Goal: Task Accomplishment & Management: Use online tool/utility

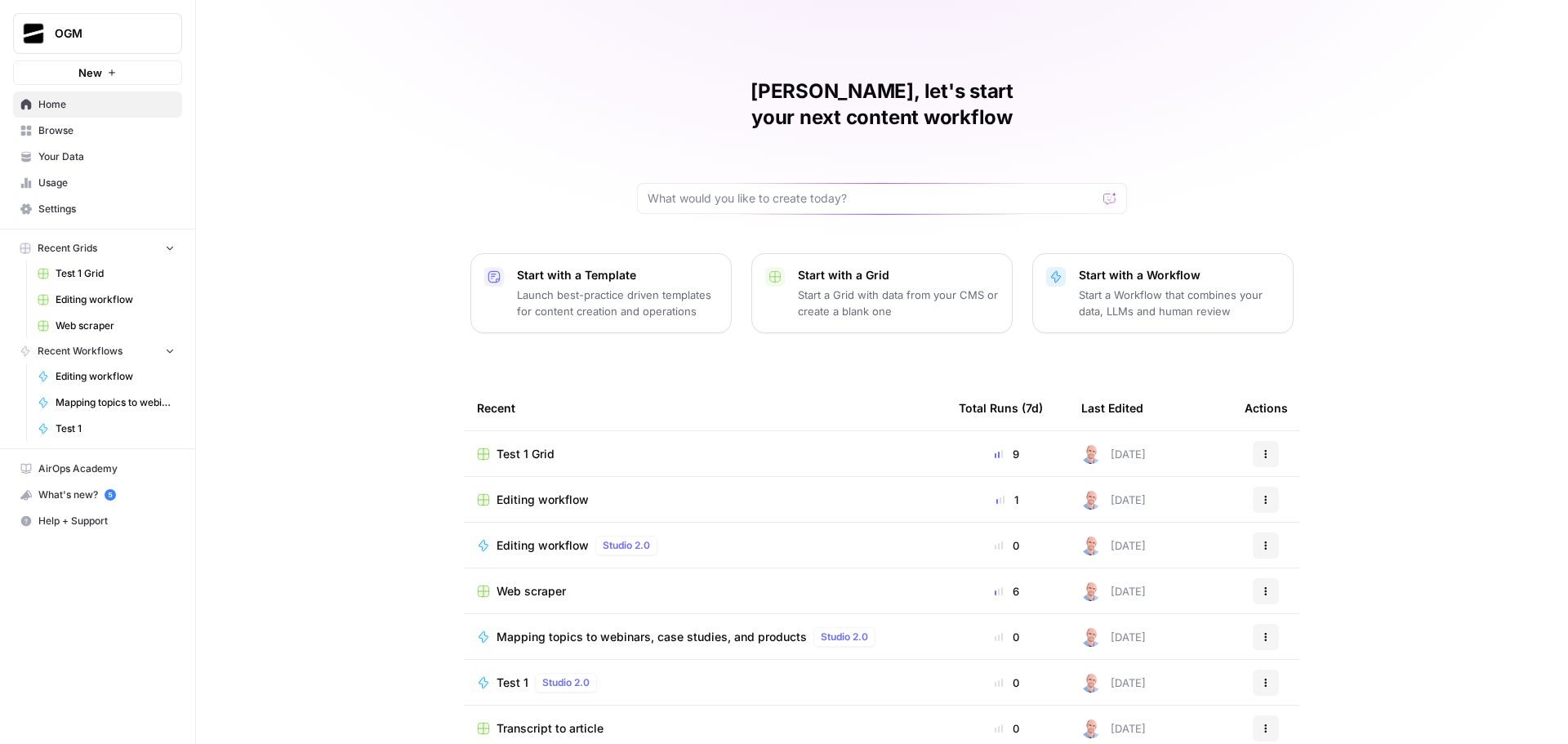
click at [111, 131] on span "Browse" at bounding box center [106, 130] width 136 height 14
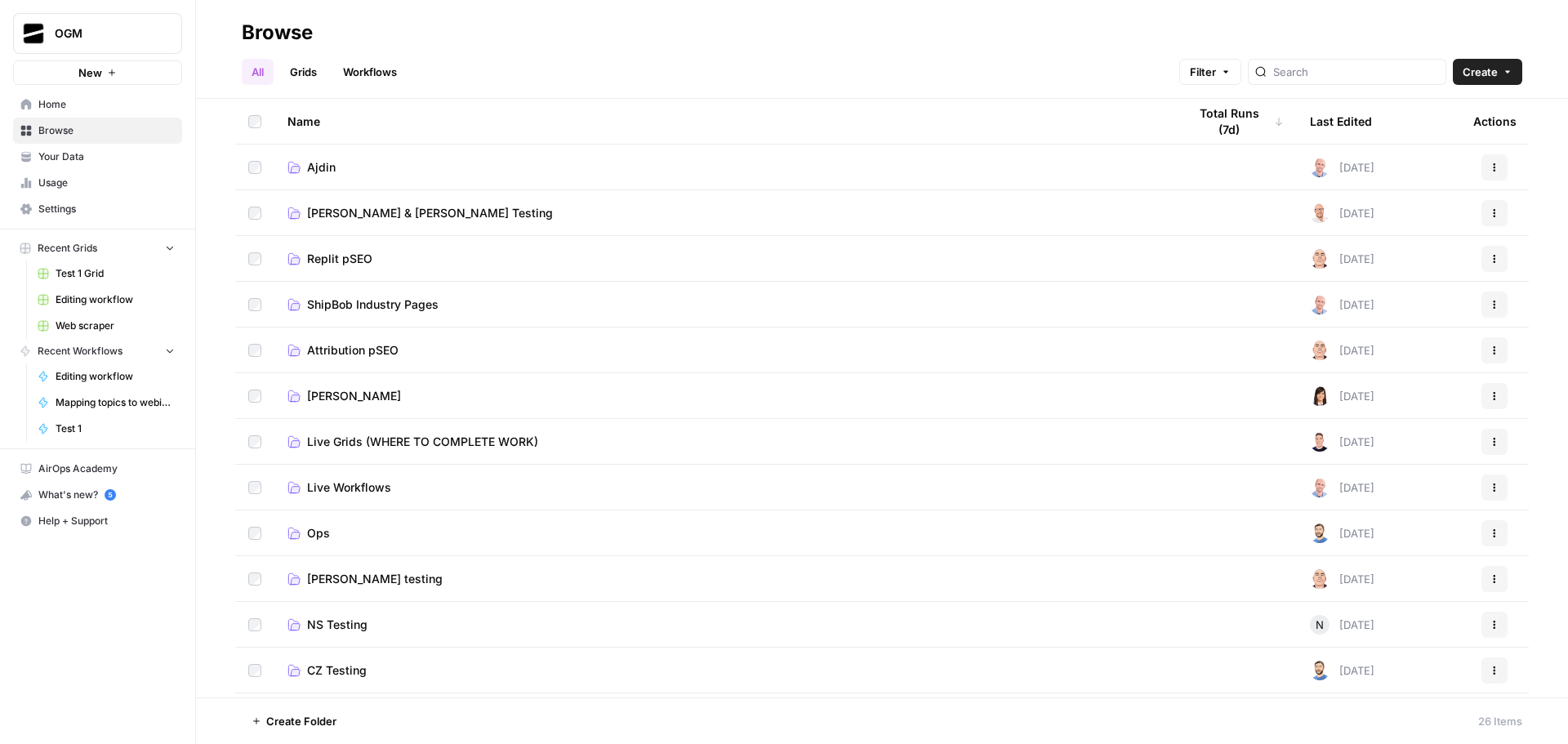
click at [316, 69] on link "Grids" at bounding box center [303, 71] width 46 height 26
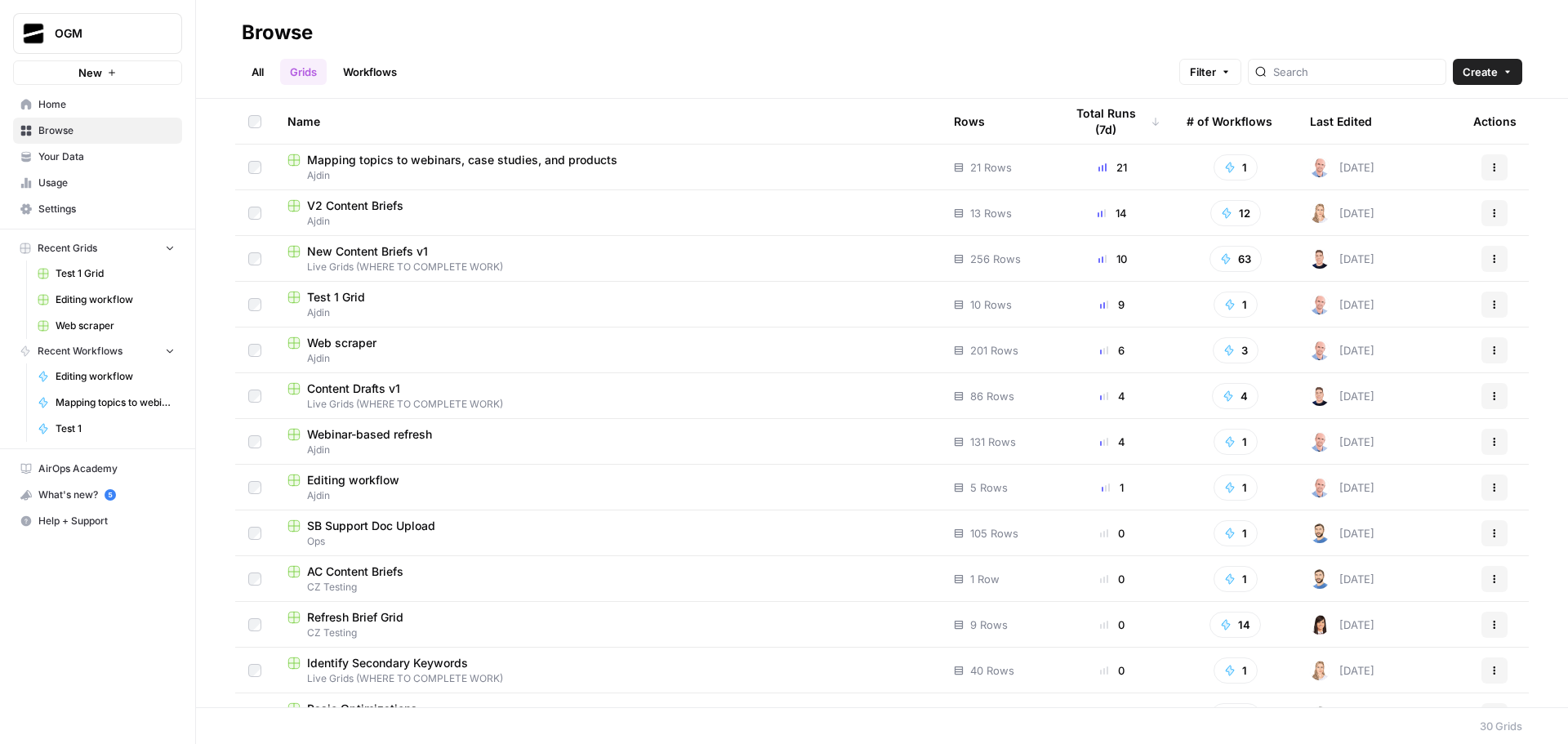
click at [250, 69] on link "All" at bounding box center [258, 71] width 32 height 26
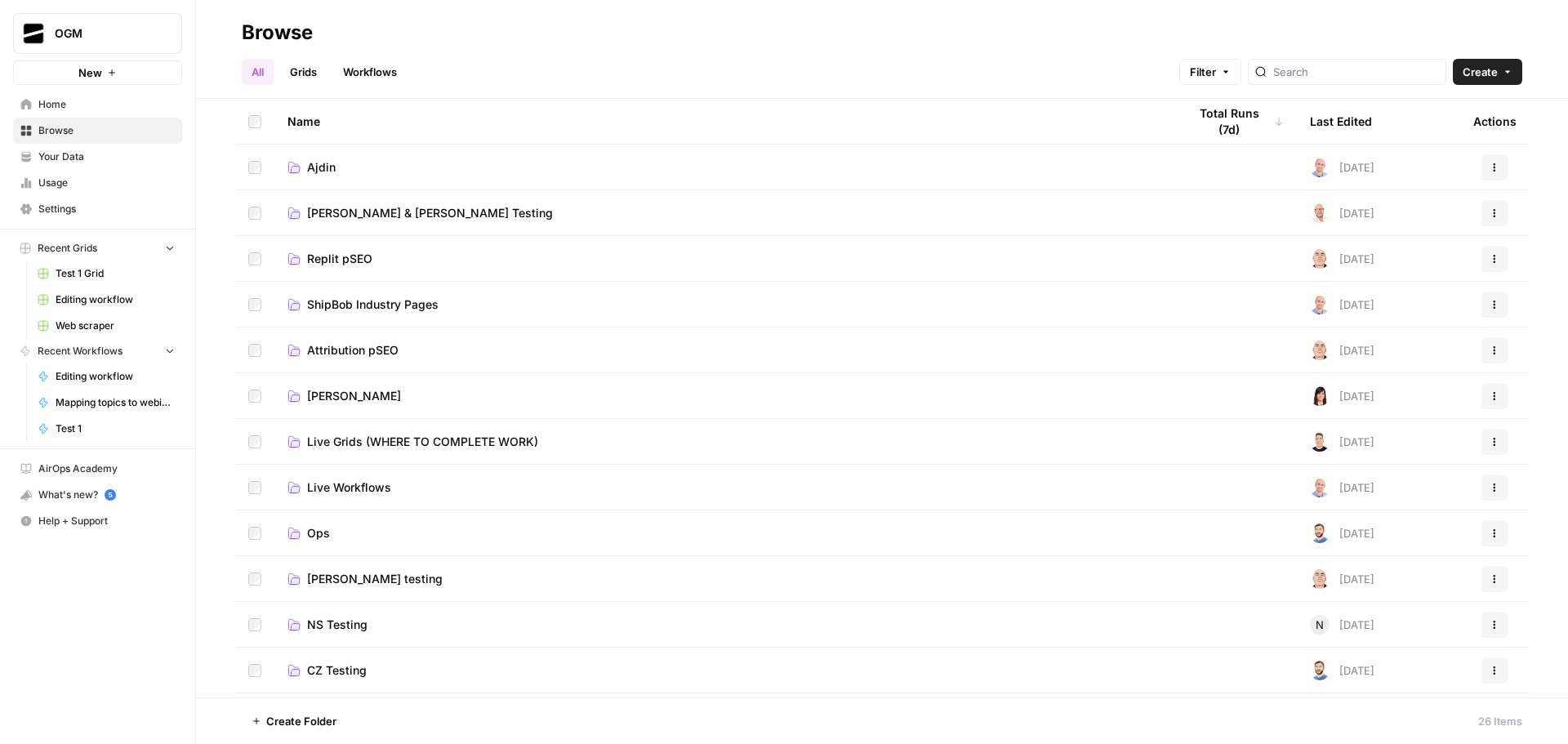
click at [311, 165] on span "Ajdin" at bounding box center [321, 168] width 29 height 16
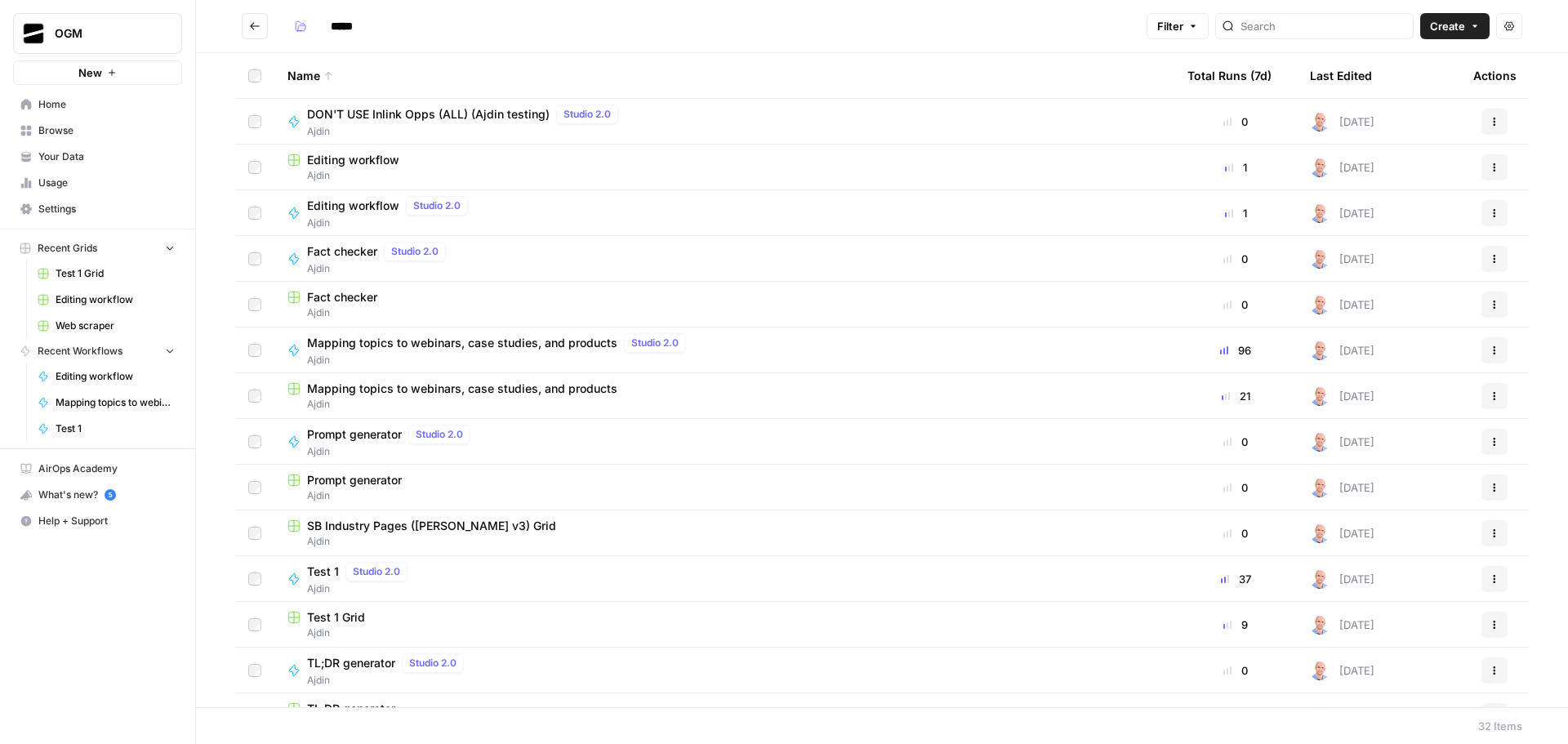
click at [345, 200] on span "Editing workflow" at bounding box center [353, 206] width 93 height 16
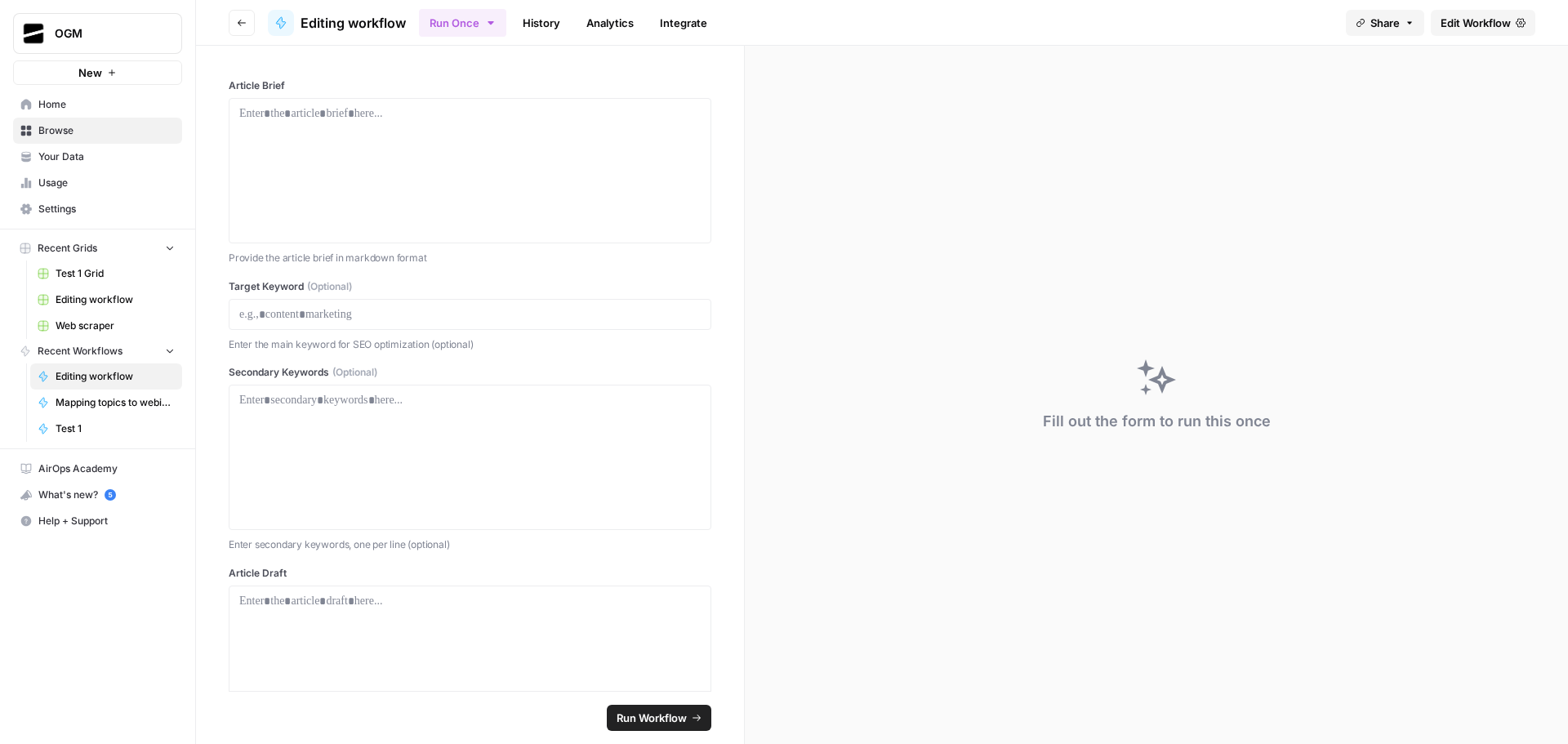
click at [1466, 15] on span "Edit Workflow" at bounding box center [1475, 22] width 70 height 16
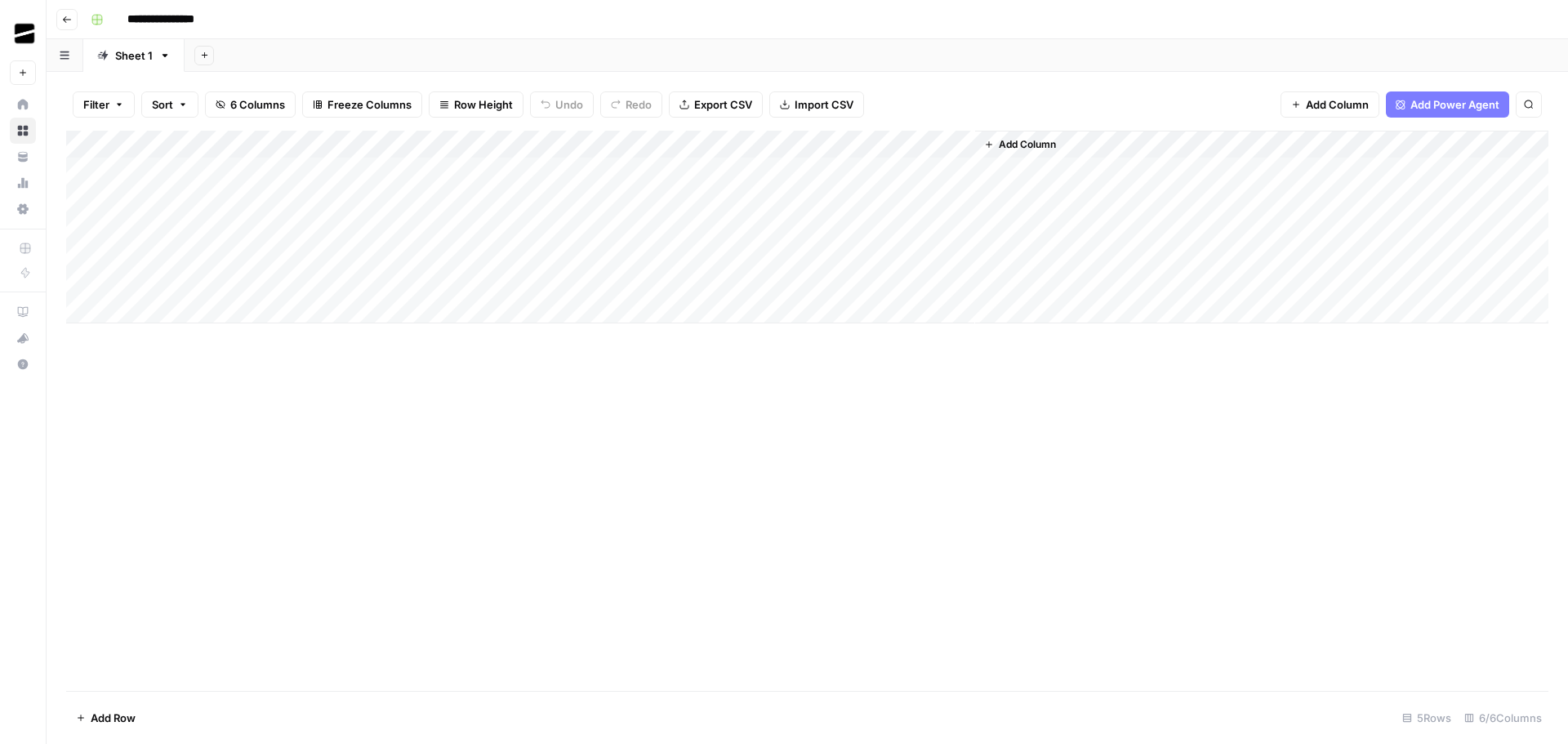
click at [812, 171] on div "Add Column" at bounding box center [807, 227] width 1482 height 192
click at [792, 170] on div "Add Column" at bounding box center [807, 227] width 1482 height 192
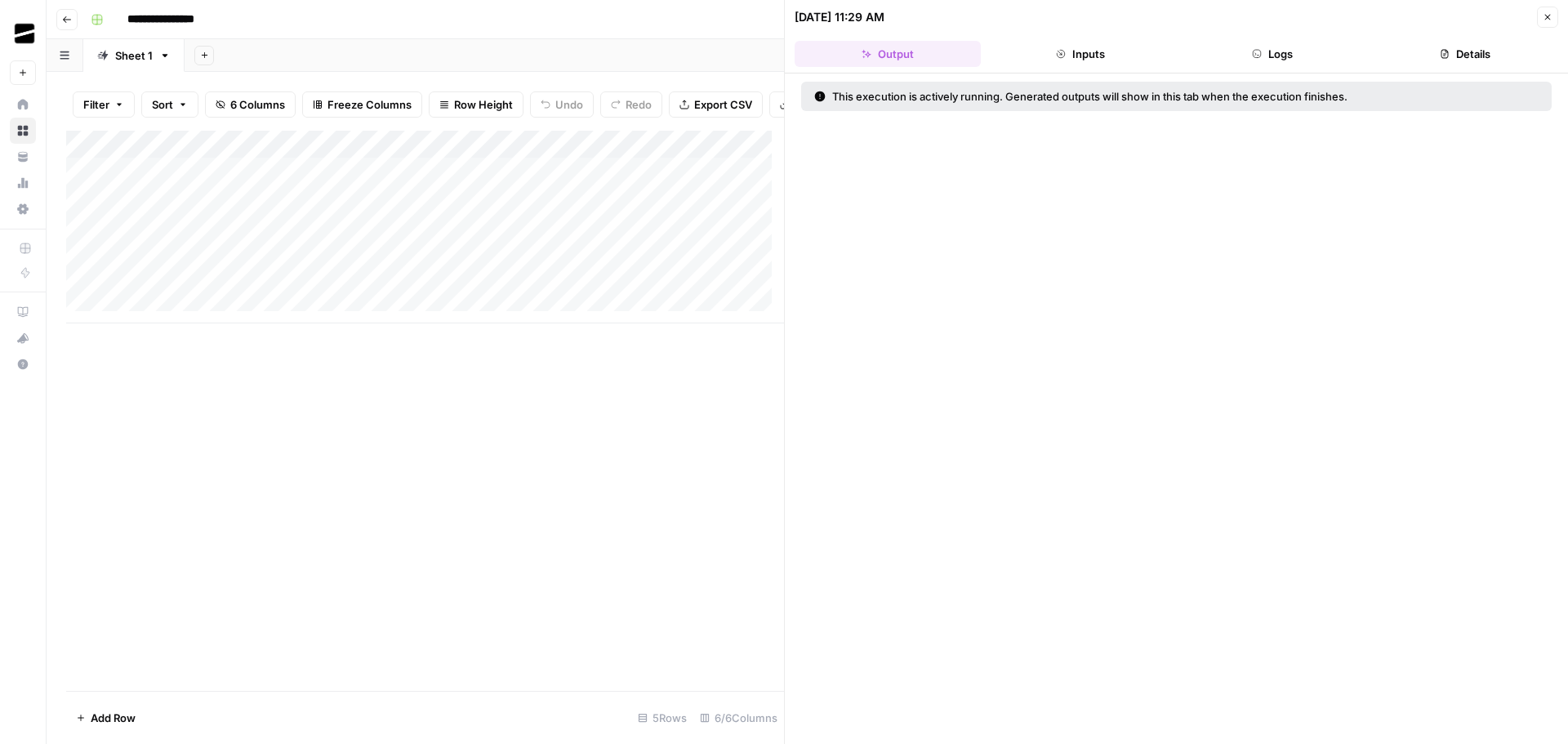
click at [1306, 47] on button "Logs" at bounding box center [1273, 53] width 186 height 26
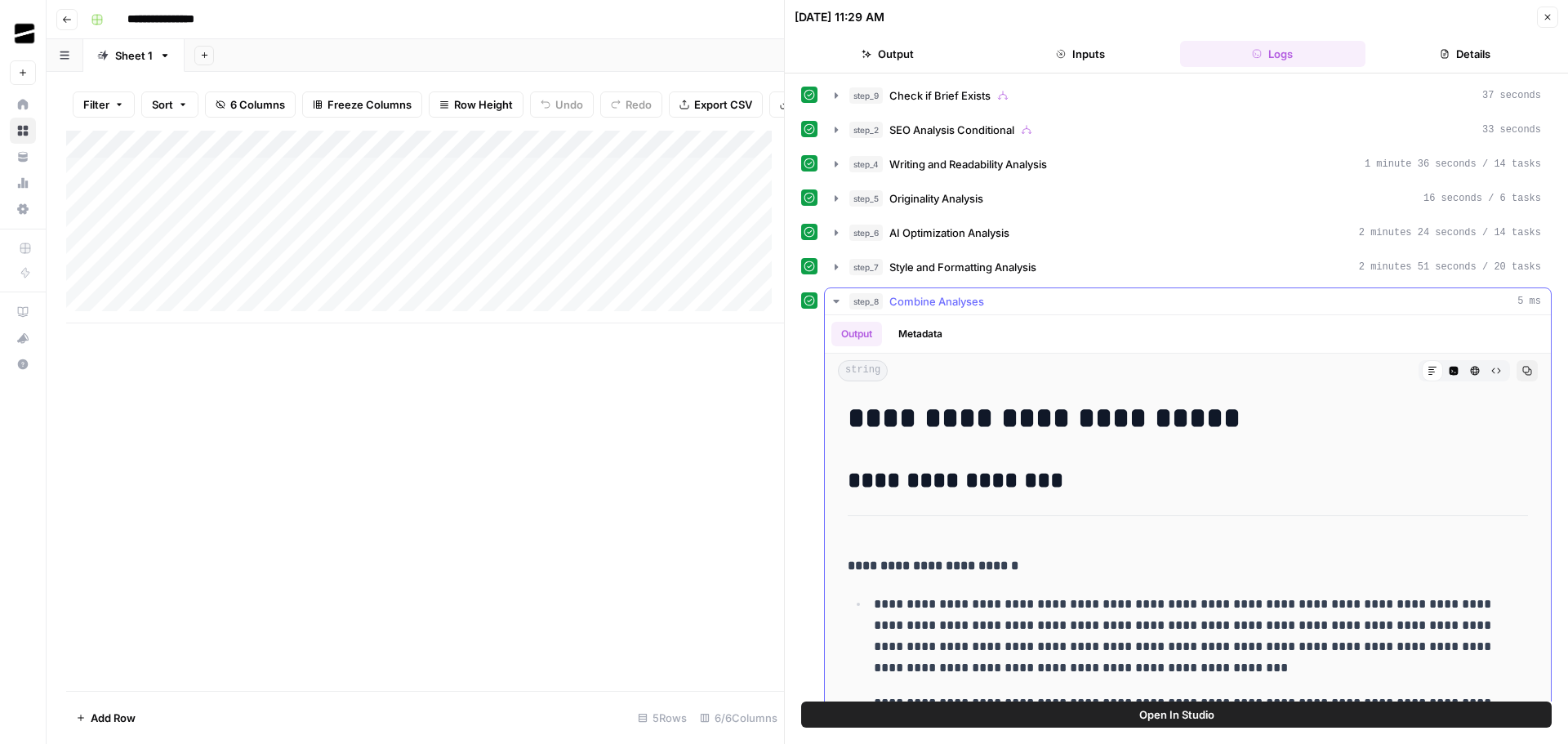
click at [849, 301] on button "step_8 Combine Analyses 5 ms" at bounding box center [1187, 300] width 726 height 26
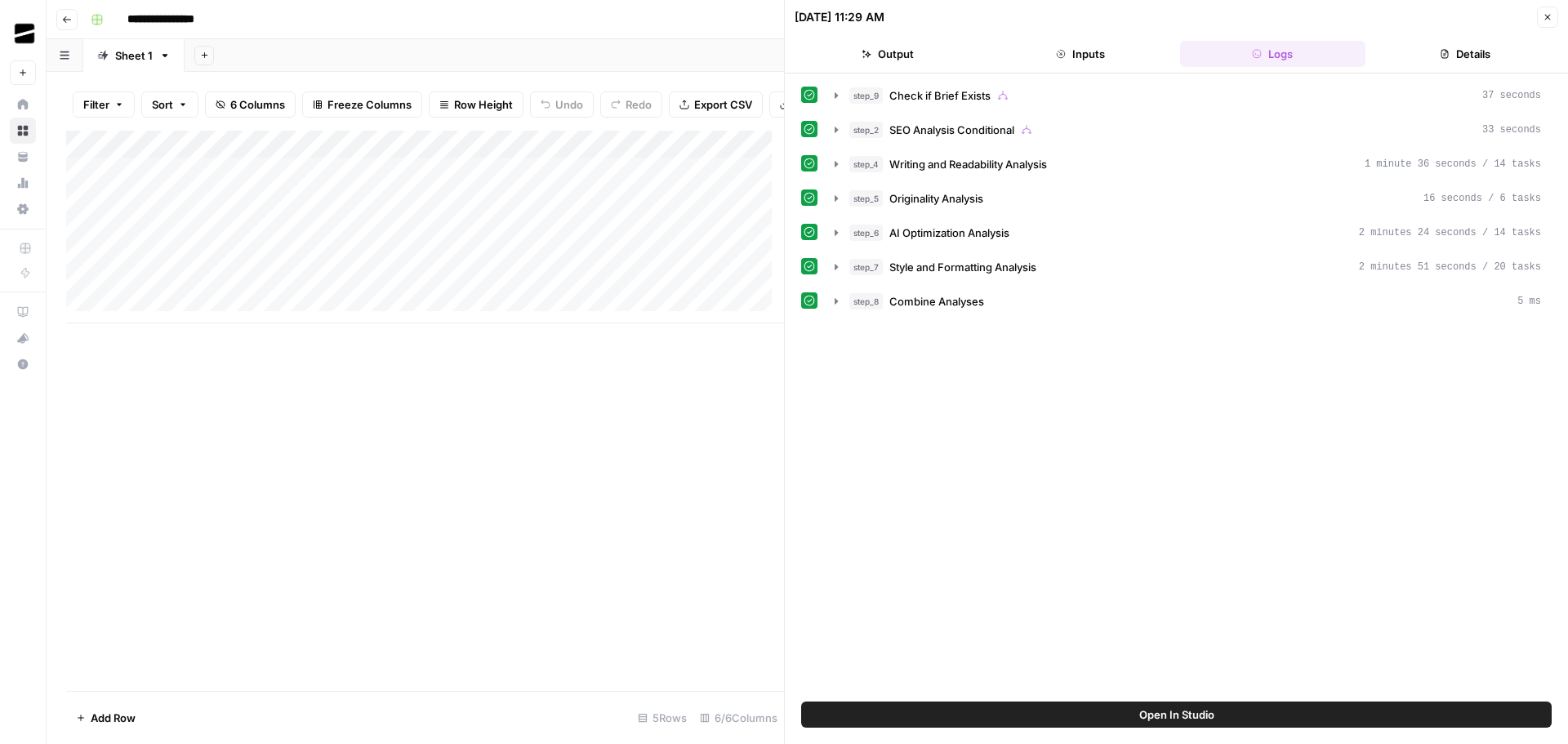
click at [1547, 20] on icon "button" at bounding box center [1547, 17] width 10 height 10
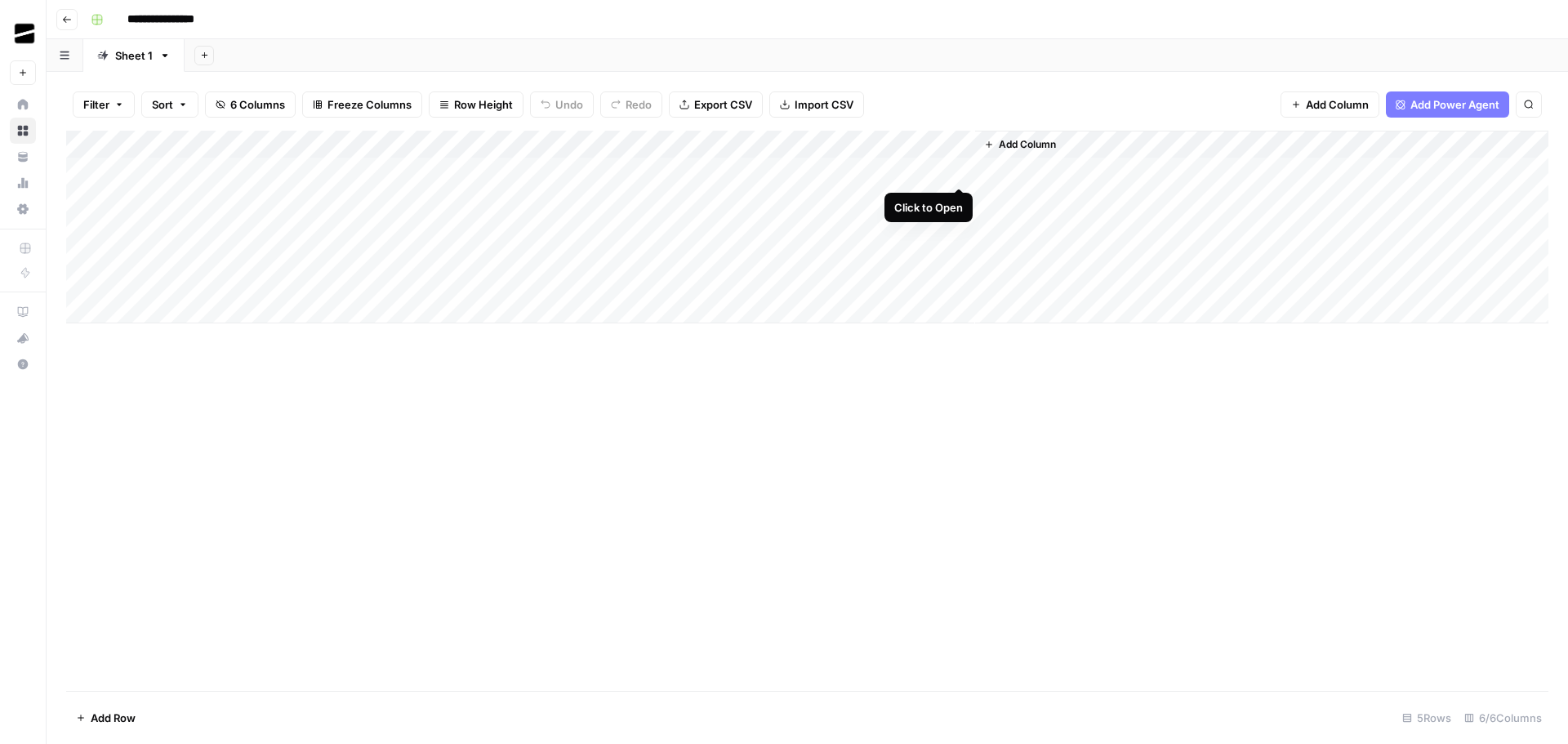
click at [961, 169] on div "Add Column" at bounding box center [807, 227] width 1482 height 192
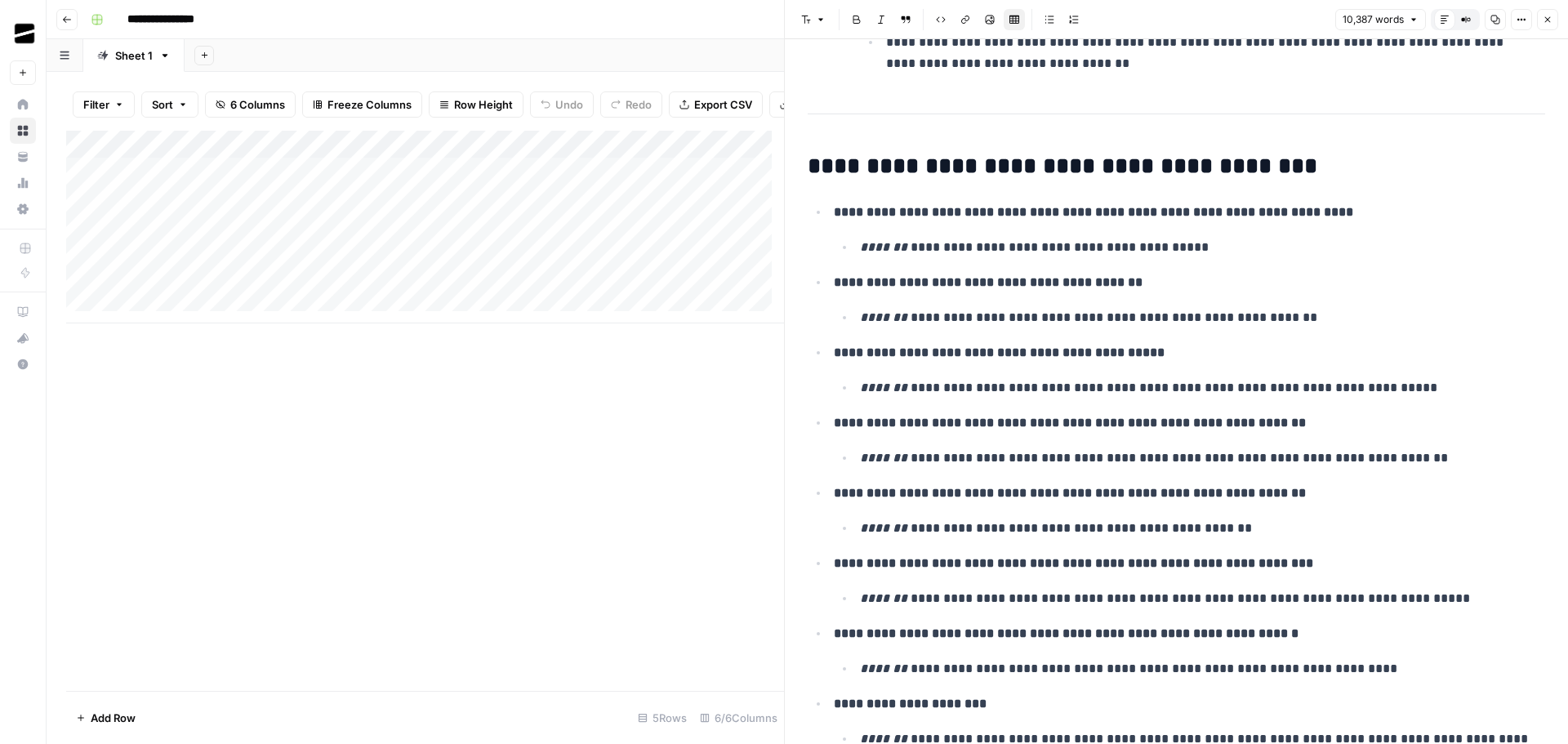
scroll to position [5270, 0]
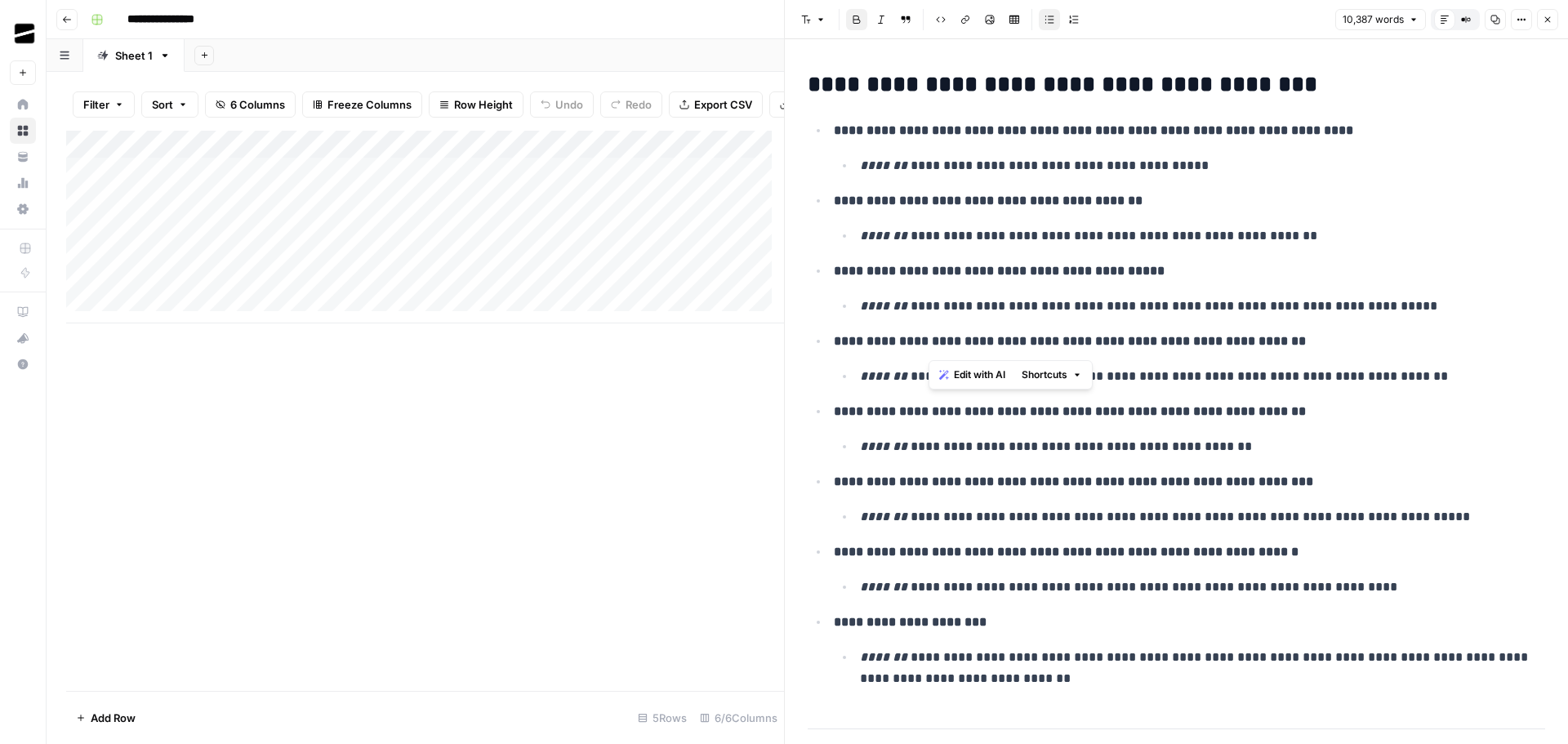
drag, startPoint x: 926, startPoint y: 348, endPoint x: 1277, endPoint y: 343, distance: 351.0
click at [1277, 343] on strong "**********" at bounding box center [1070, 341] width 472 height 12
click at [1256, 379] on p "**********" at bounding box center [1196, 376] width 673 height 21
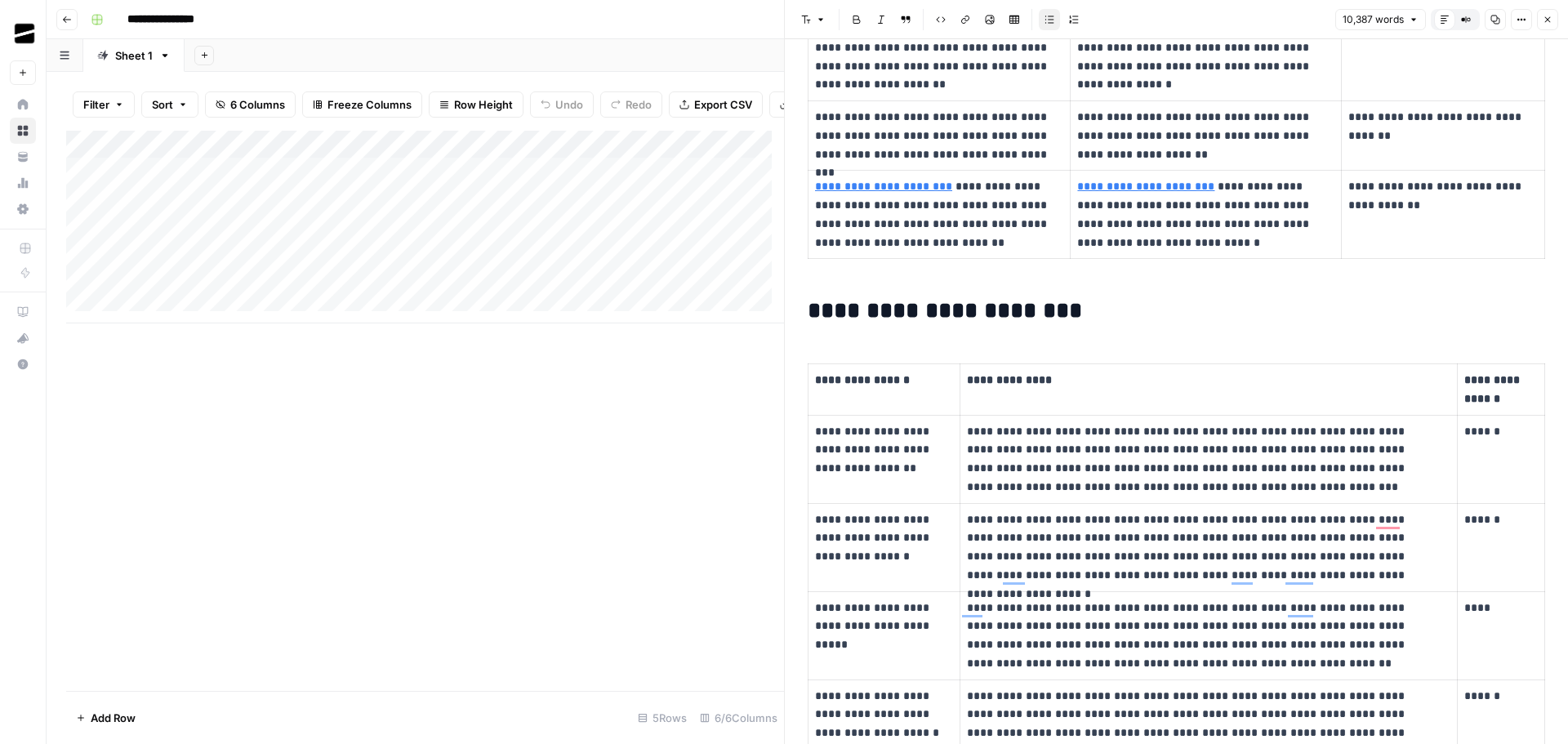
scroll to position [0, 0]
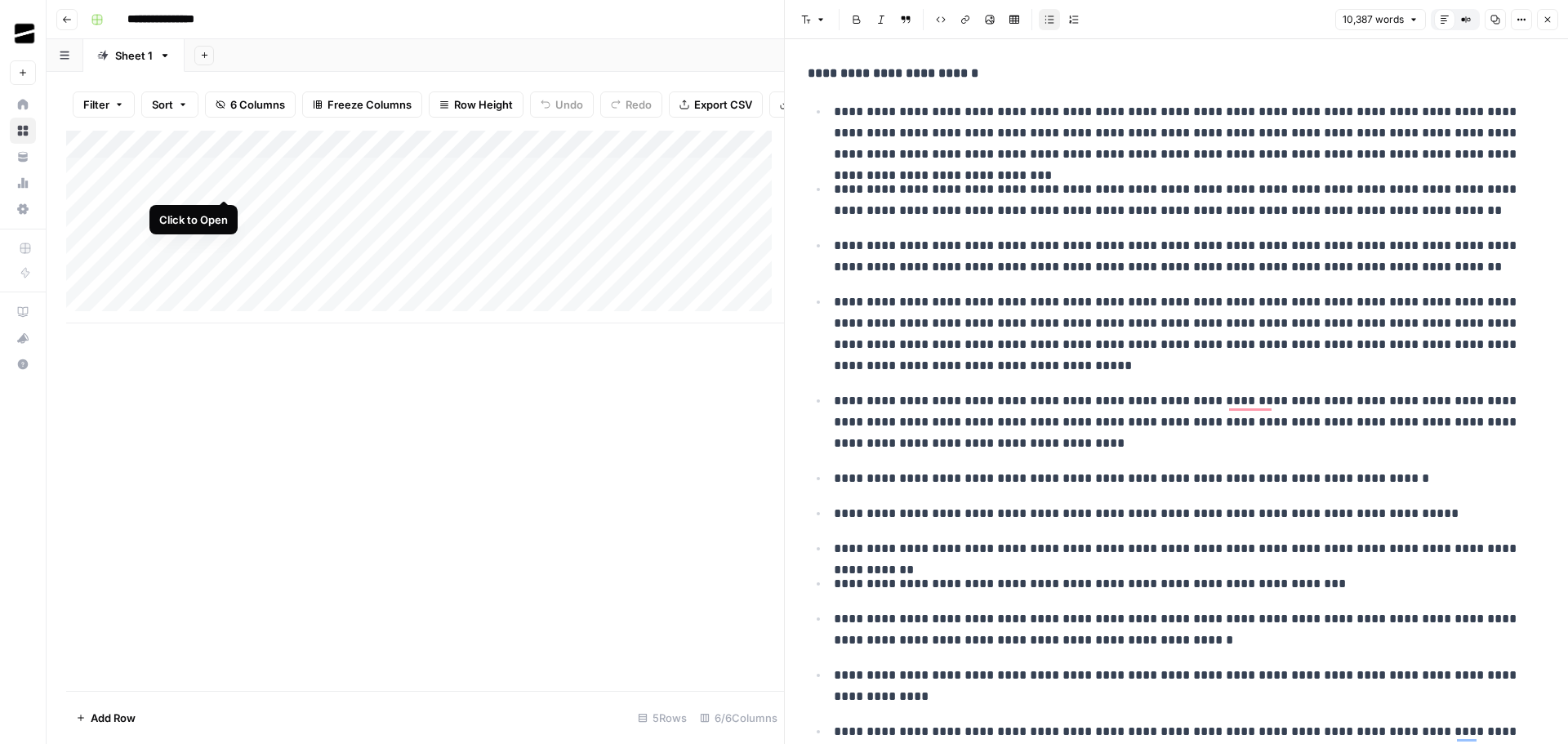
click at [225, 185] on div "Add Column" at bounding box center [424, 227] width 718 height 192
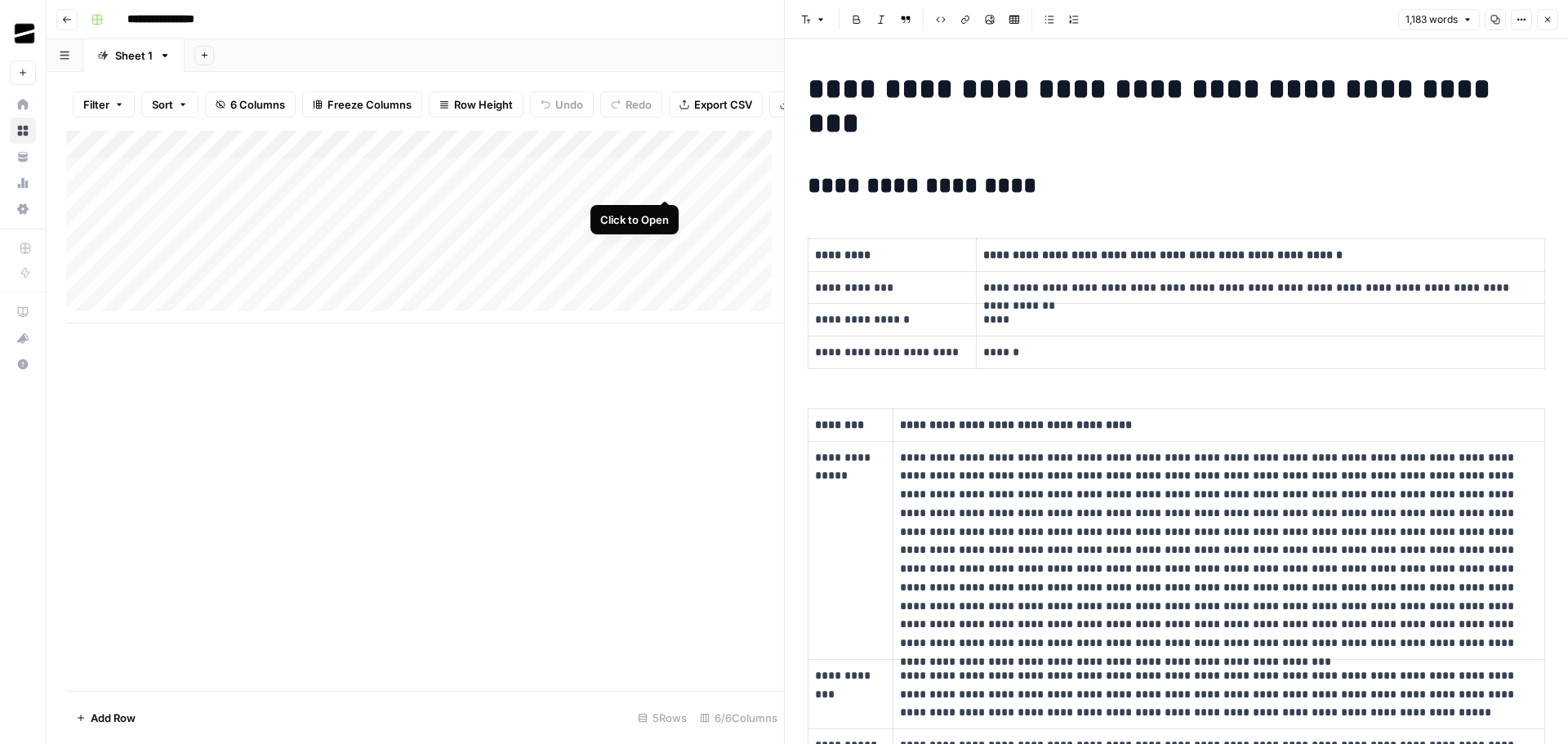
click at [669, 181] on div "Add Column" at bounding box center [424, 227] width 718 height 192
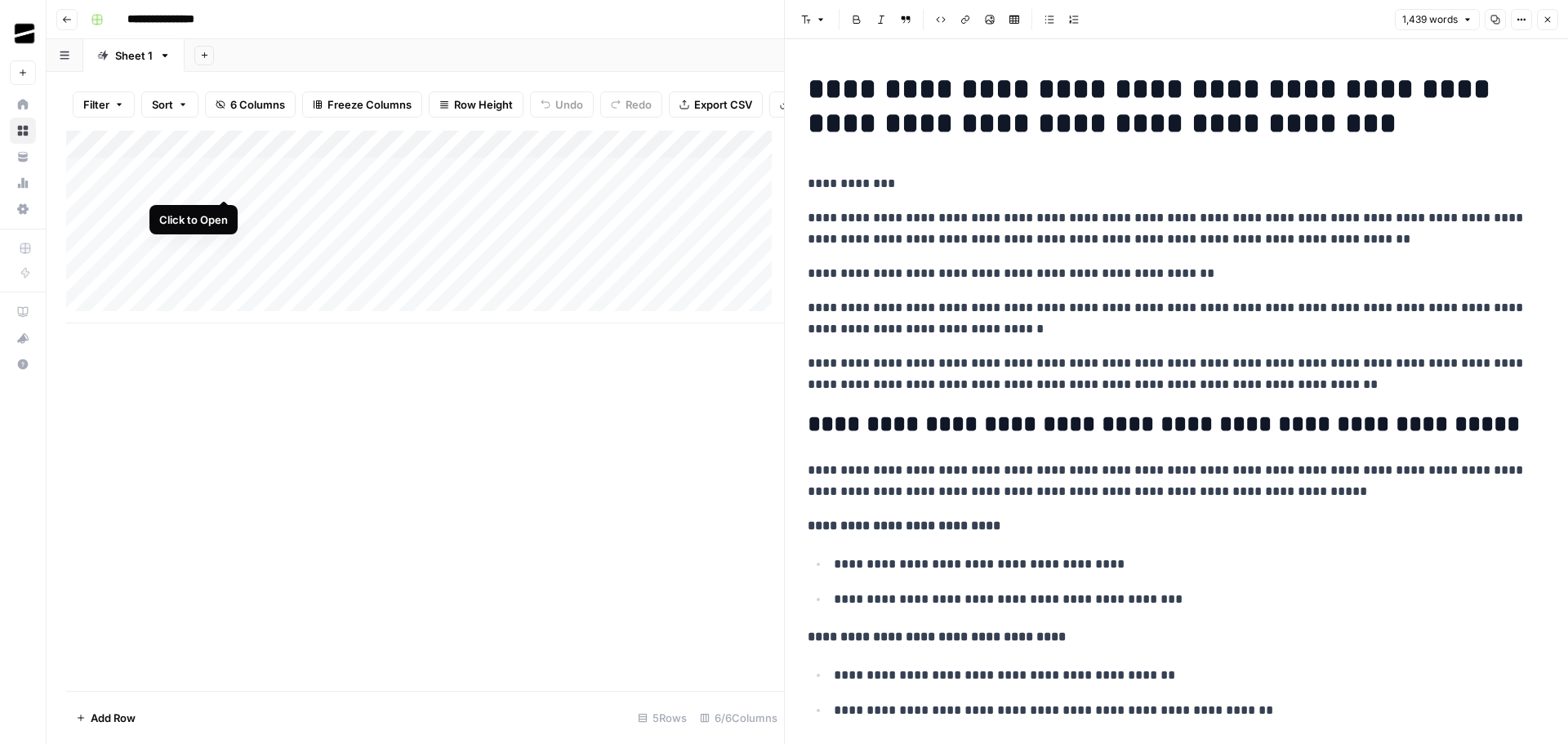
click at [226, 180] on div "Add Column" at bounding box center [424, 227] width 718 height 192
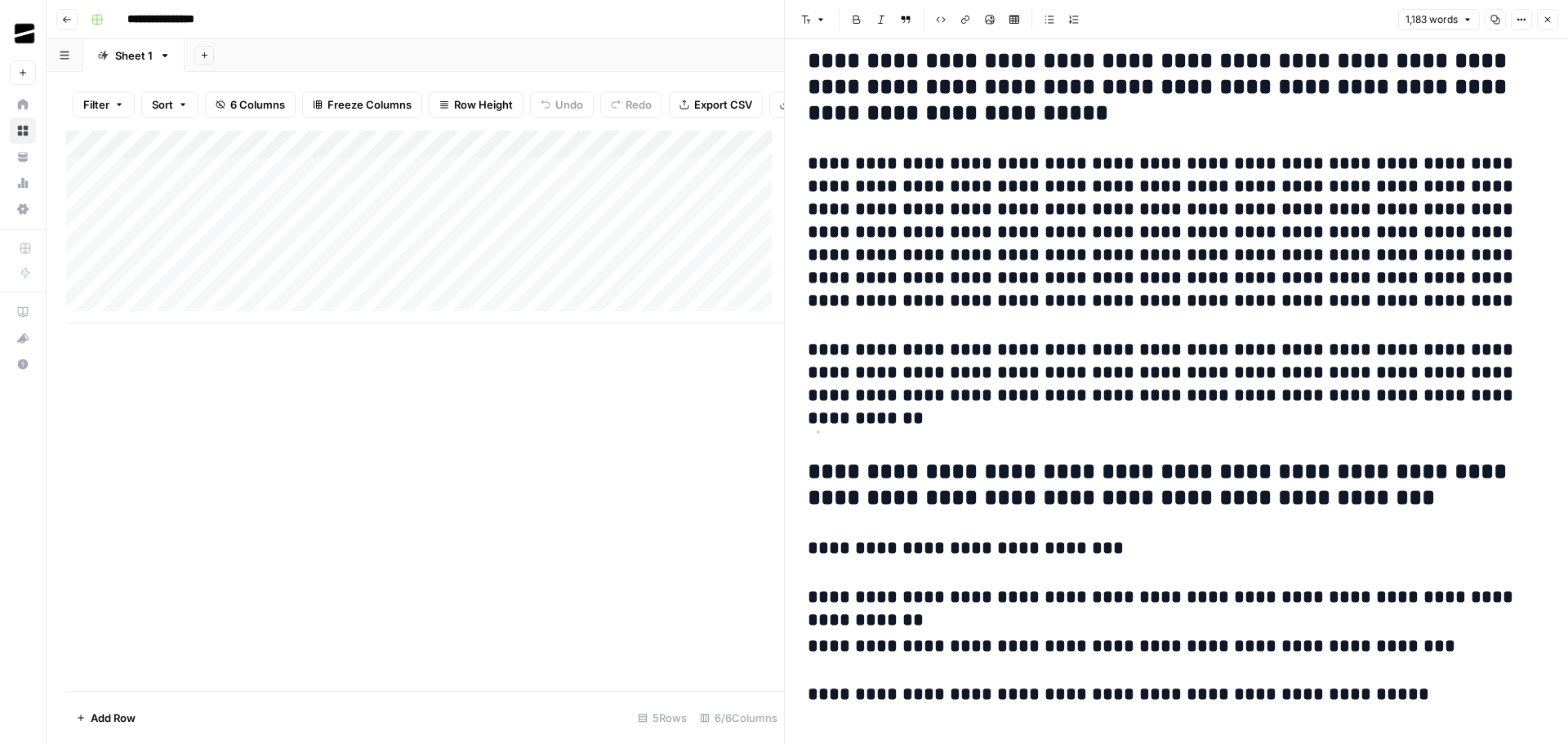
click at [1552, 16] on icon "button" at bounding box center [1547, 19] width 10 height 10
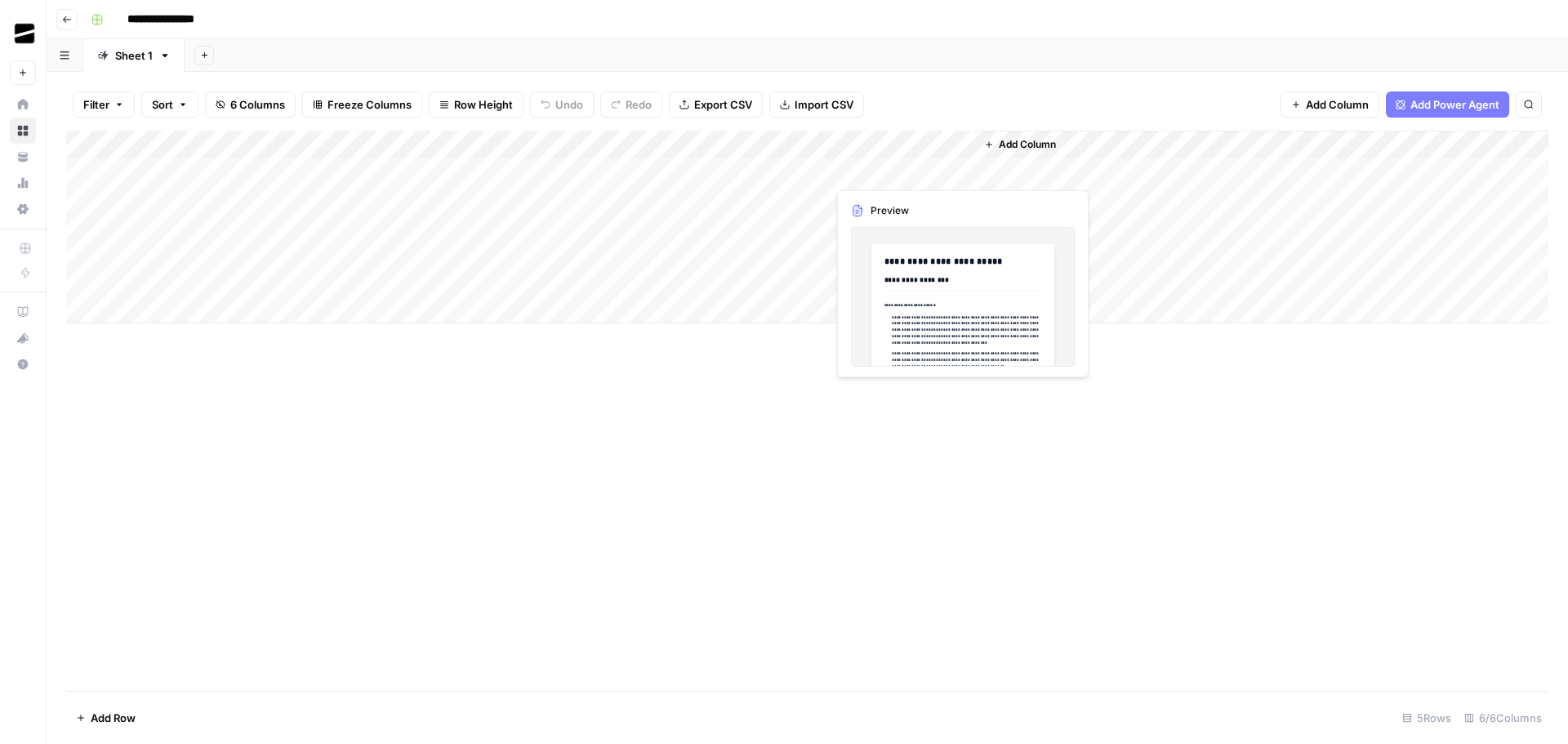
click at [964, 171] on div "Add Column" at bounding box center [807, 227] width 1482 height 192
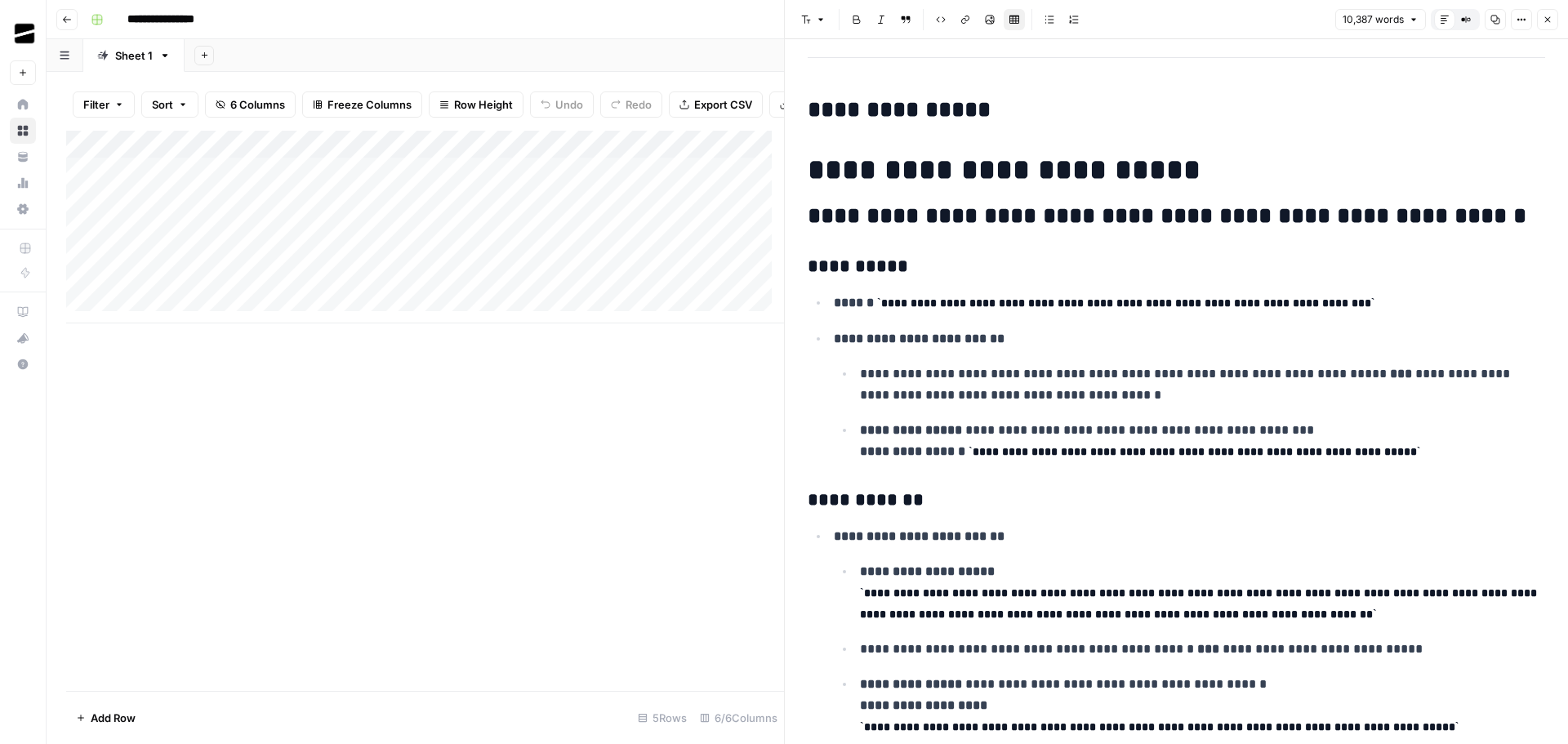
click at [1022, 225] on h2 "**********" at bounding box center [1170, 216] width 726 height 26
click at [1026, 217] on h2 "**********" at bounding box center [1170, 216] width 726 height 26
click at [1012, 217] on h2 "**********" at bounding box center [1170, 216] width 726 height 26
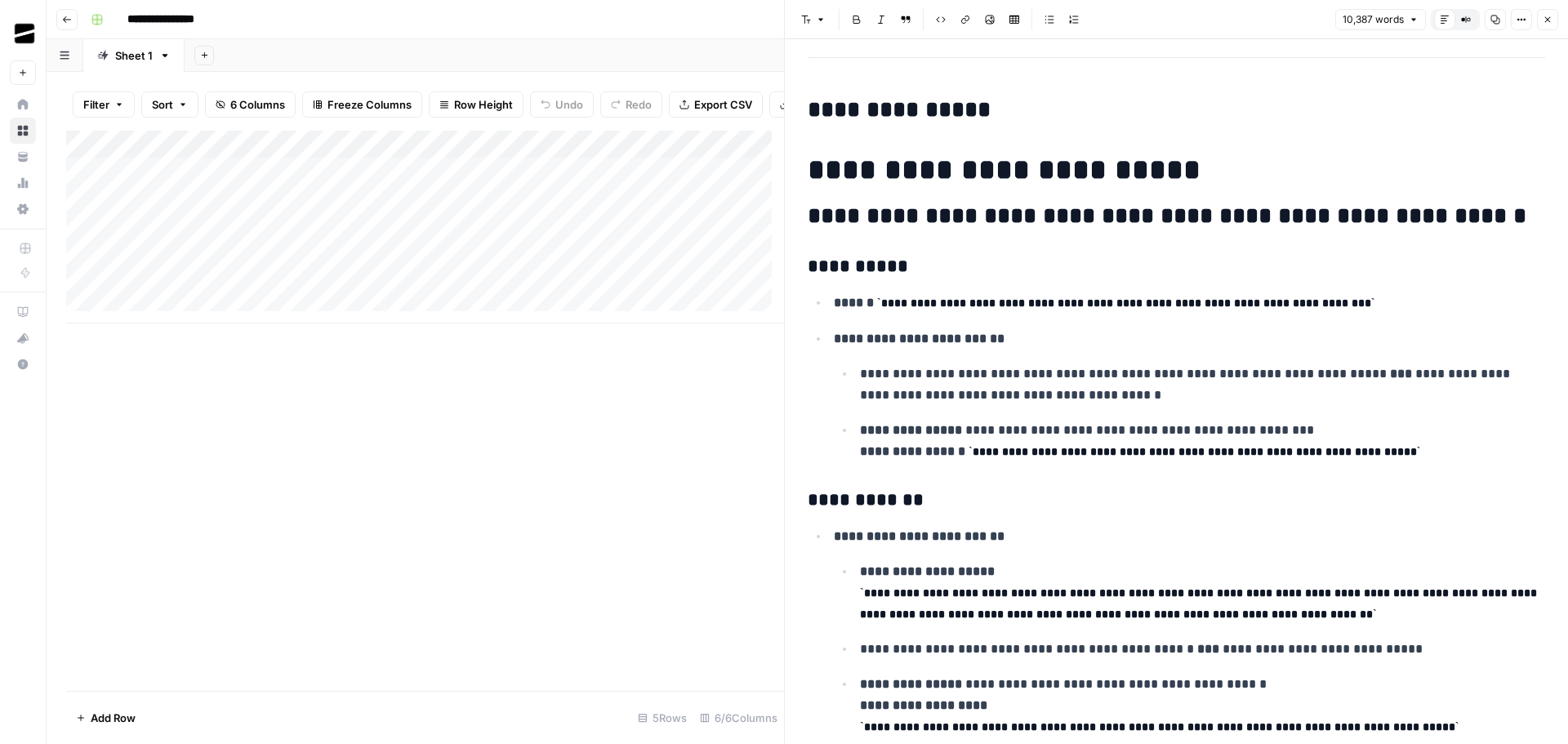
click at [935, 221] on h2 "**********" at bounding box center [1170, 216] width 726 height 26
click at [809, 20] on icon "button" at bounding box center [806, 19] width 10 height 10
click at [1159, 221] on h2 "**********" at bounding box center [1170, 216] width 726 height 26
click at [997, 173] on h1 "**********" at bounding box center [1170, 169] width 726 height 34
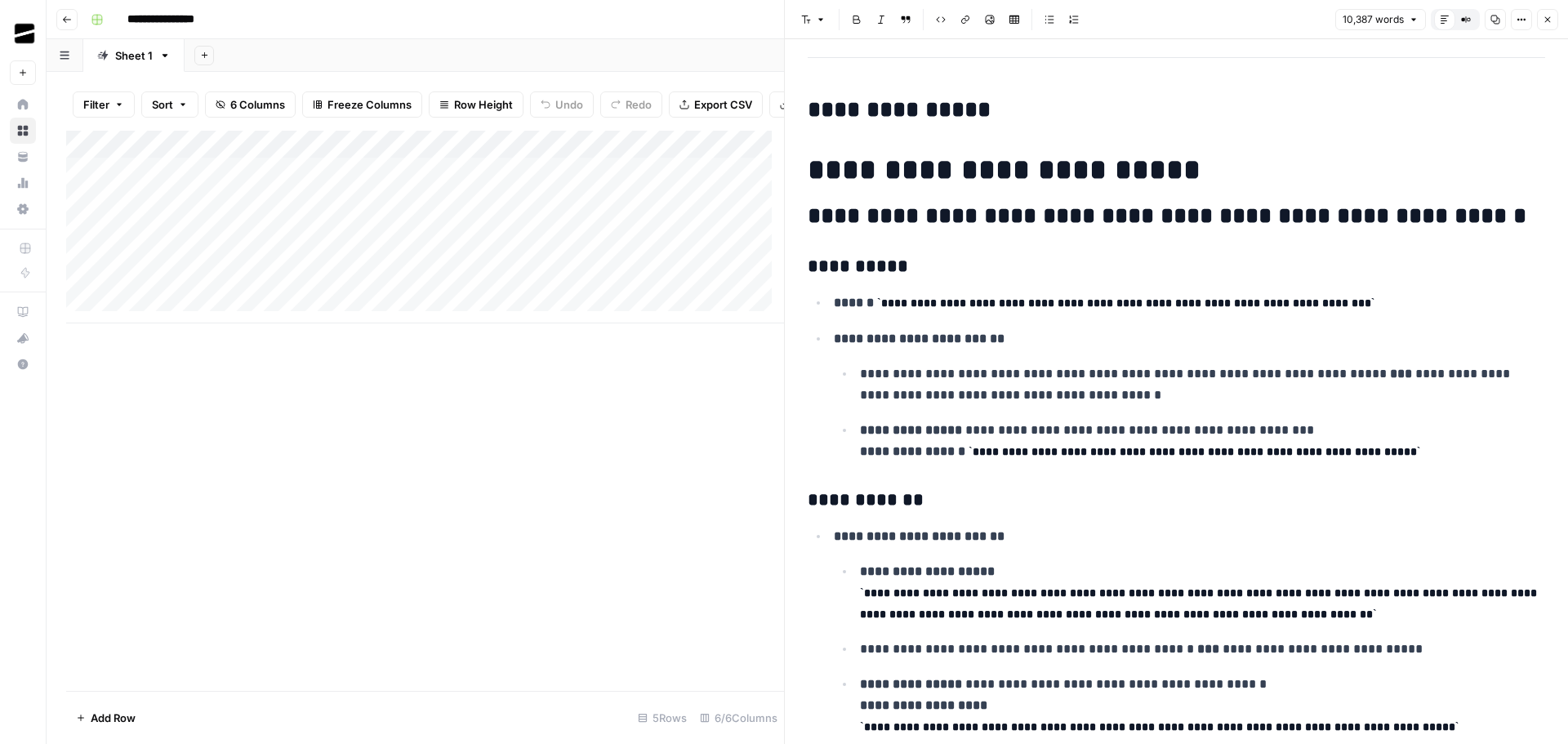
click at [997, 173] on h1 "**********" at bounding box center [1170, 169] width 726 height 34
click at [801, 23] on icon "button" at bounding box center [806, 19] width 10 height 10
click at [1194, 214] on h2 "**********" at bounding box center [1164, 216] width 713 height 26
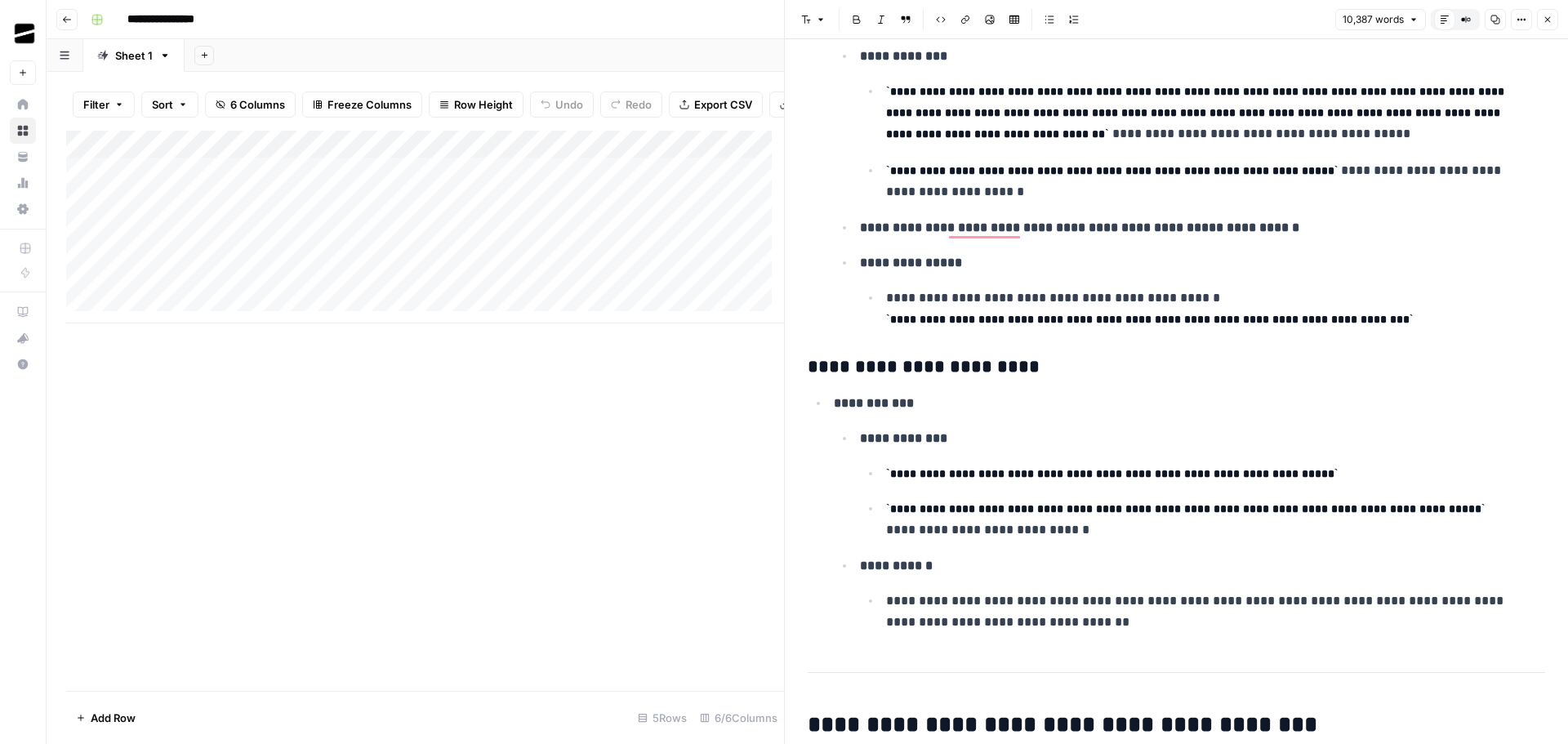
scroll to position [4327, 0]
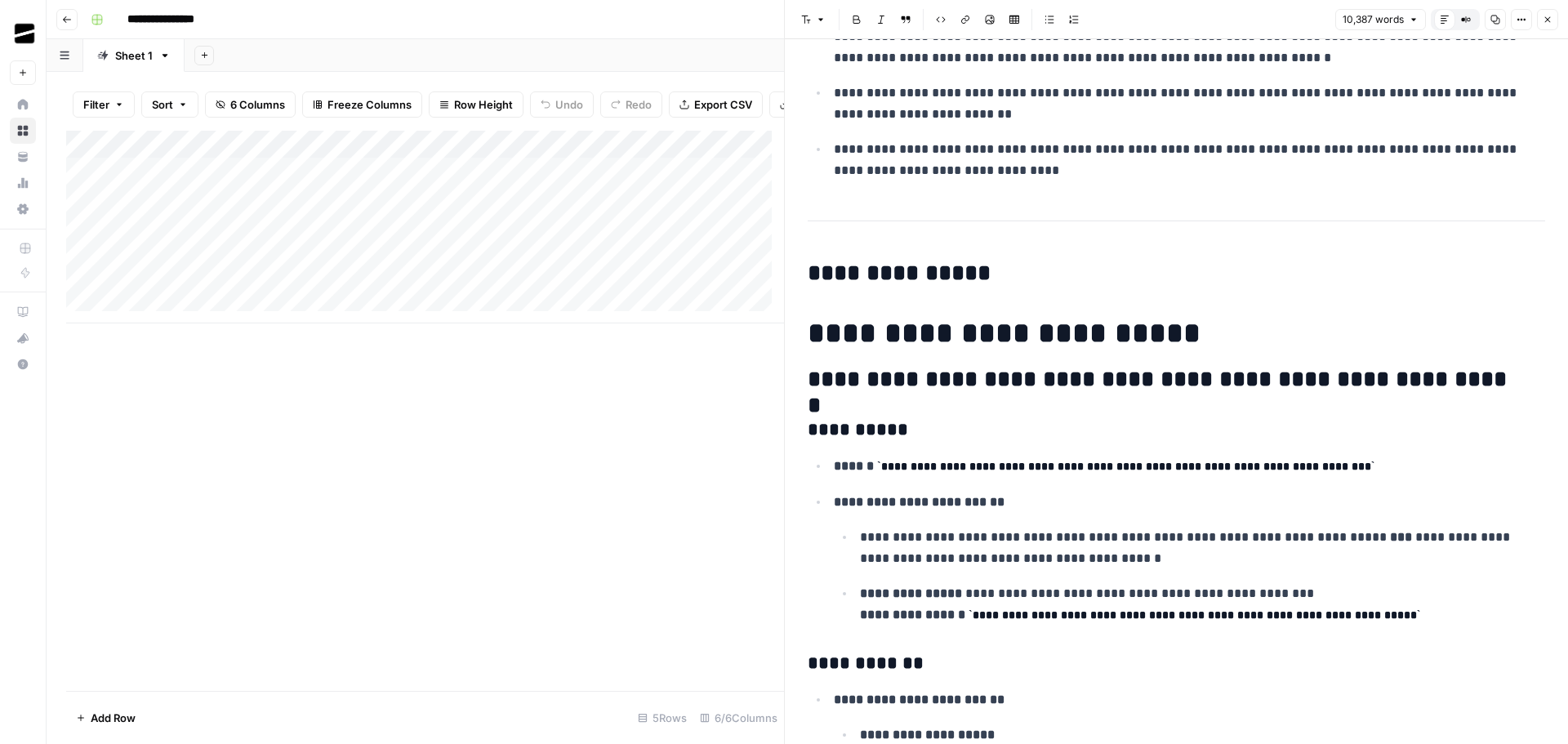
click at [915, 268] on h2 "**********" at bounding box center [1164, 273] width 713 height 26
click at [820, 24] on icon "button" at bounding box center [820, 19] width 10 height 10
click at [1119, 382] on h2 "**********" at bounding box center [1164, 379] width 713 height 26
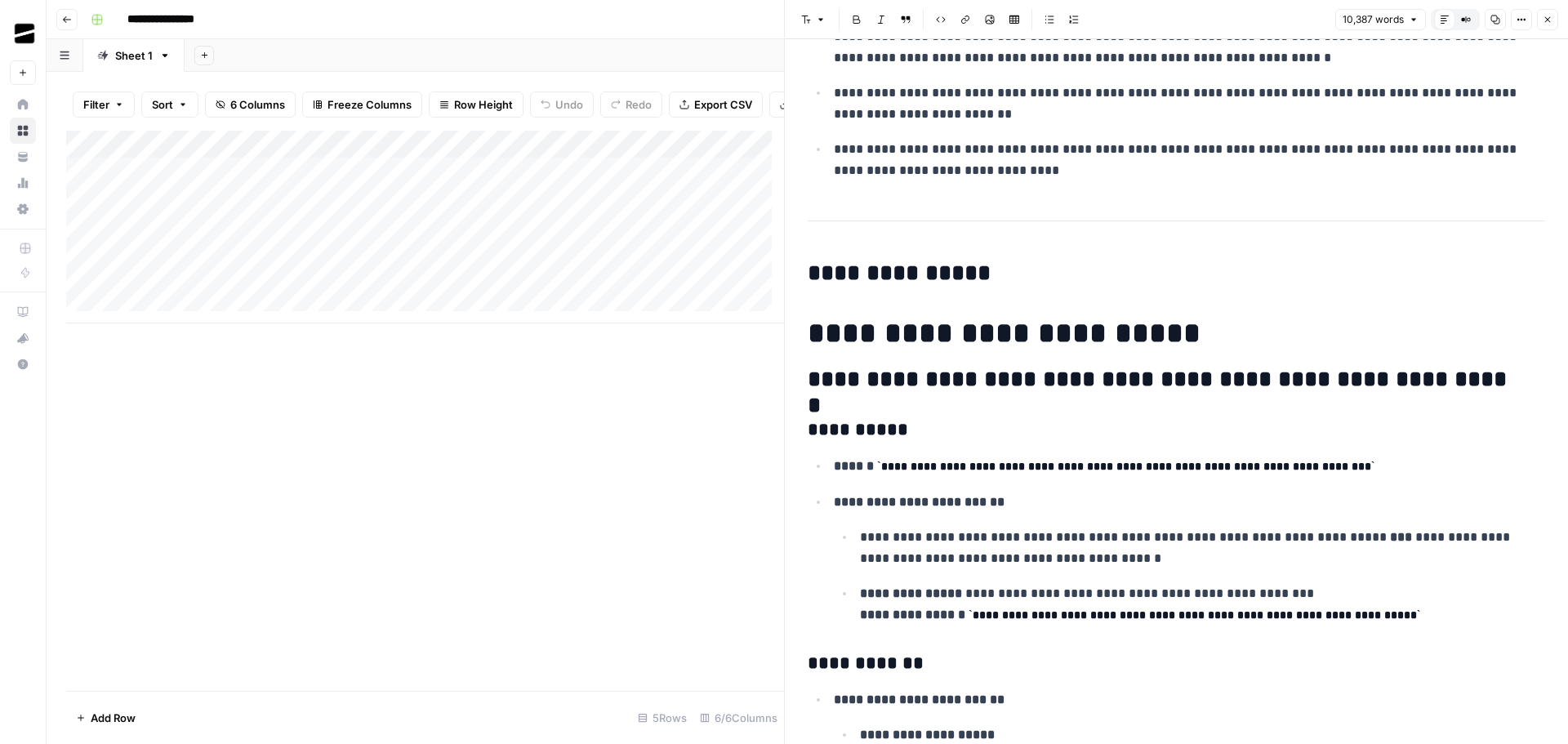
click at [1119, 382] on h2 "**********" at bounding box center [1164, 379] width 713 height 26
click at [1228, 430] on h3 "**********" at bounding box center [1164, 430] width 713 height 23
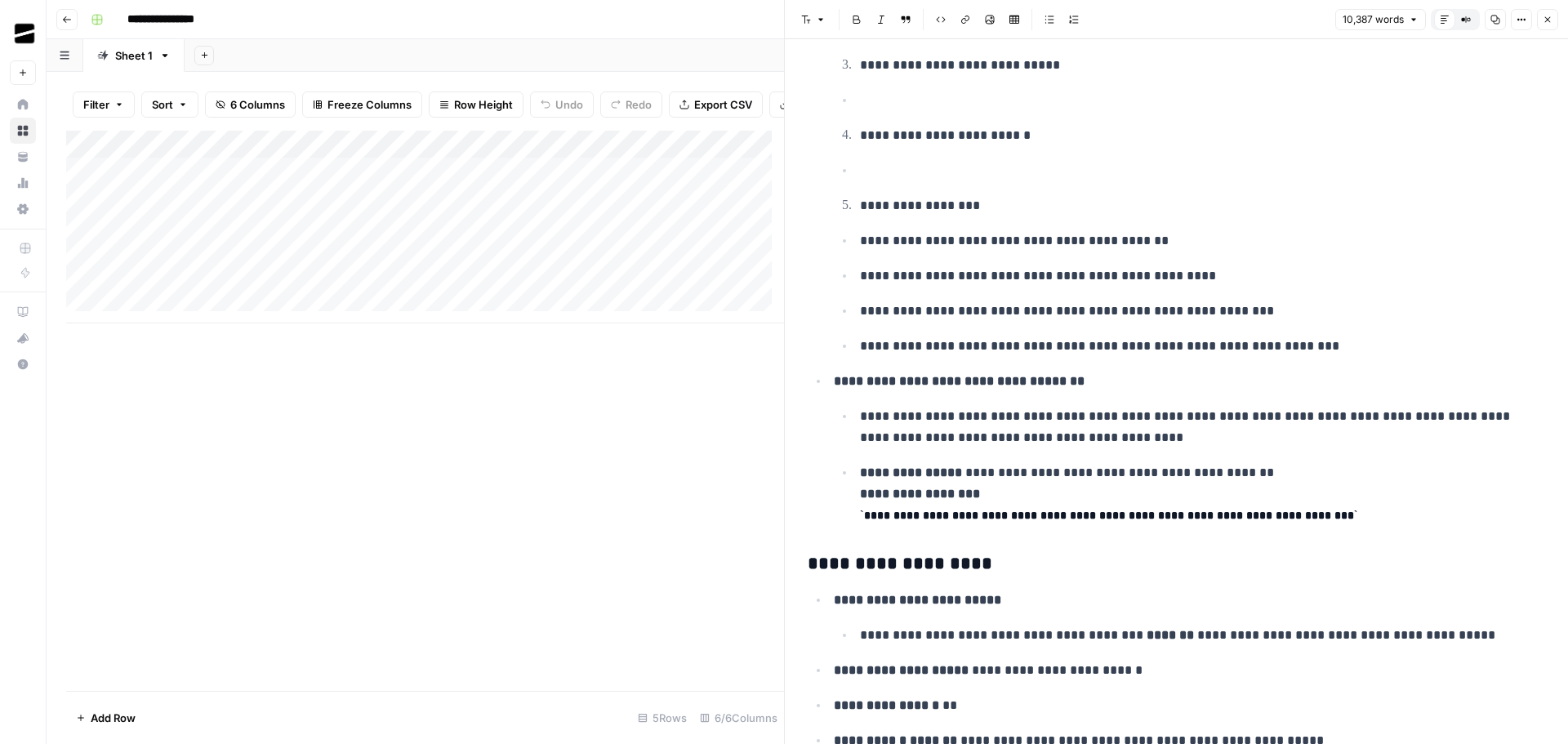
click at [1139, 513] on code "**********" at bounding box center [1109, 515] width 497 height 12
drag, startPoint x: 958, startPoint y: 517, endPoint x: 1202, endPoint y: 520, distance: 244.0
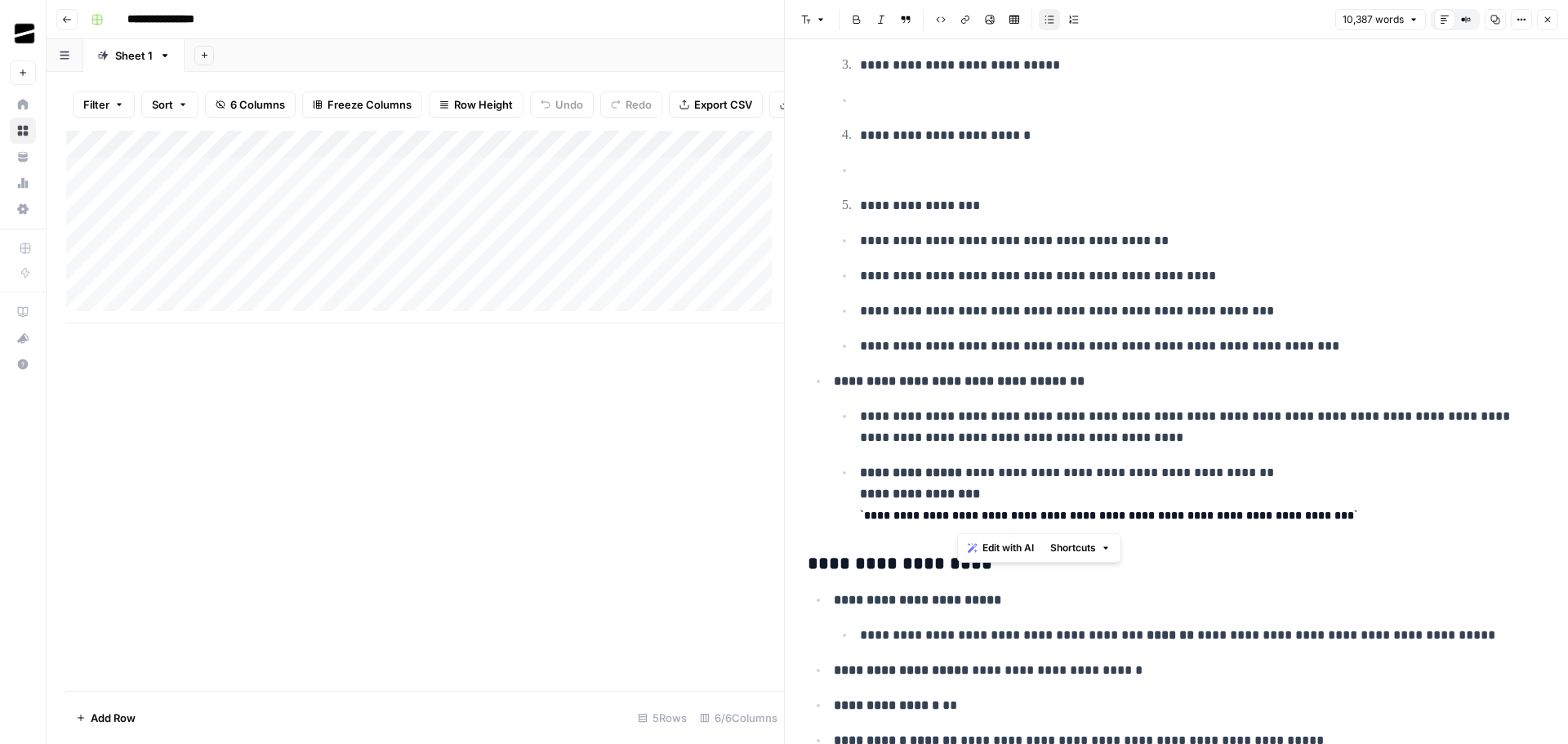
click at [1202, 520] on code "**********" at bounding box center [1109, 515] width 497 height 12
click at [809, 20] on icon "button" at bounding box center [806, 19] width 10 height 10
click at [1162, 481] on p "**********" at bounding box center [1190, 495] width 661 height 64
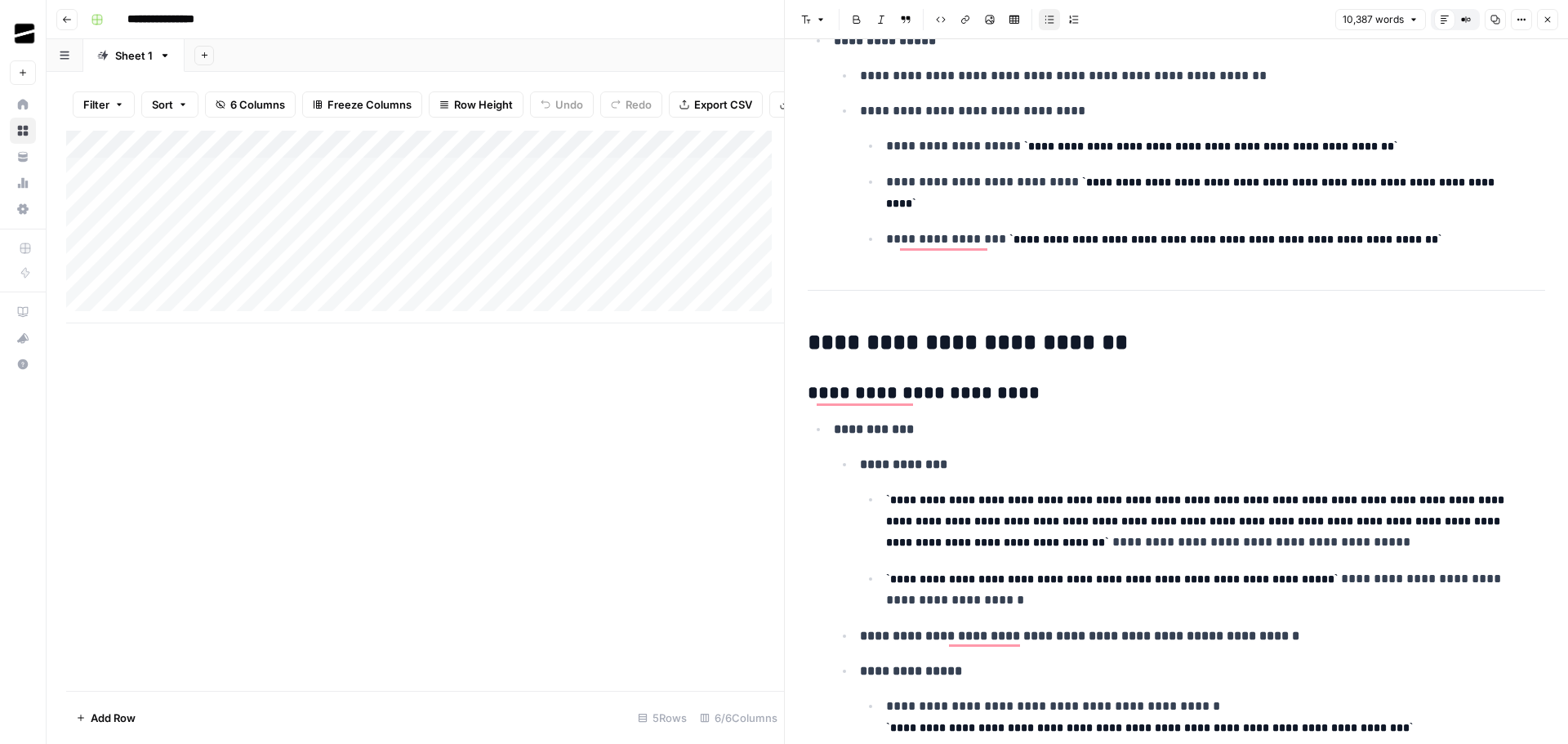
click at [960, 346] on h2 "**********" at bounding box center [1164, 342] width 713 height 26
click at [808, 17] on icon "button" at bounding box center [806, 19] width 10 height 10
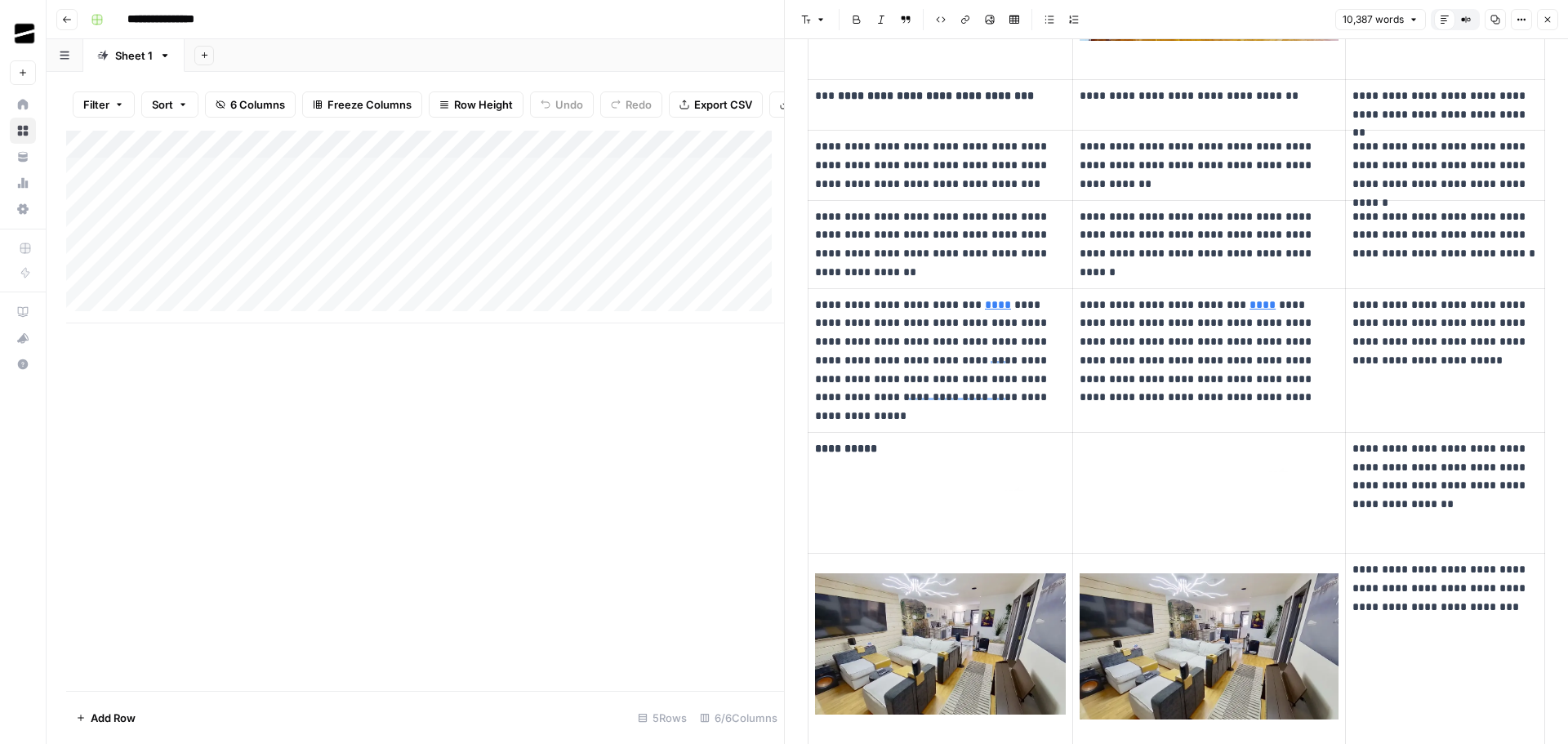
scroll to position [17795, 0]
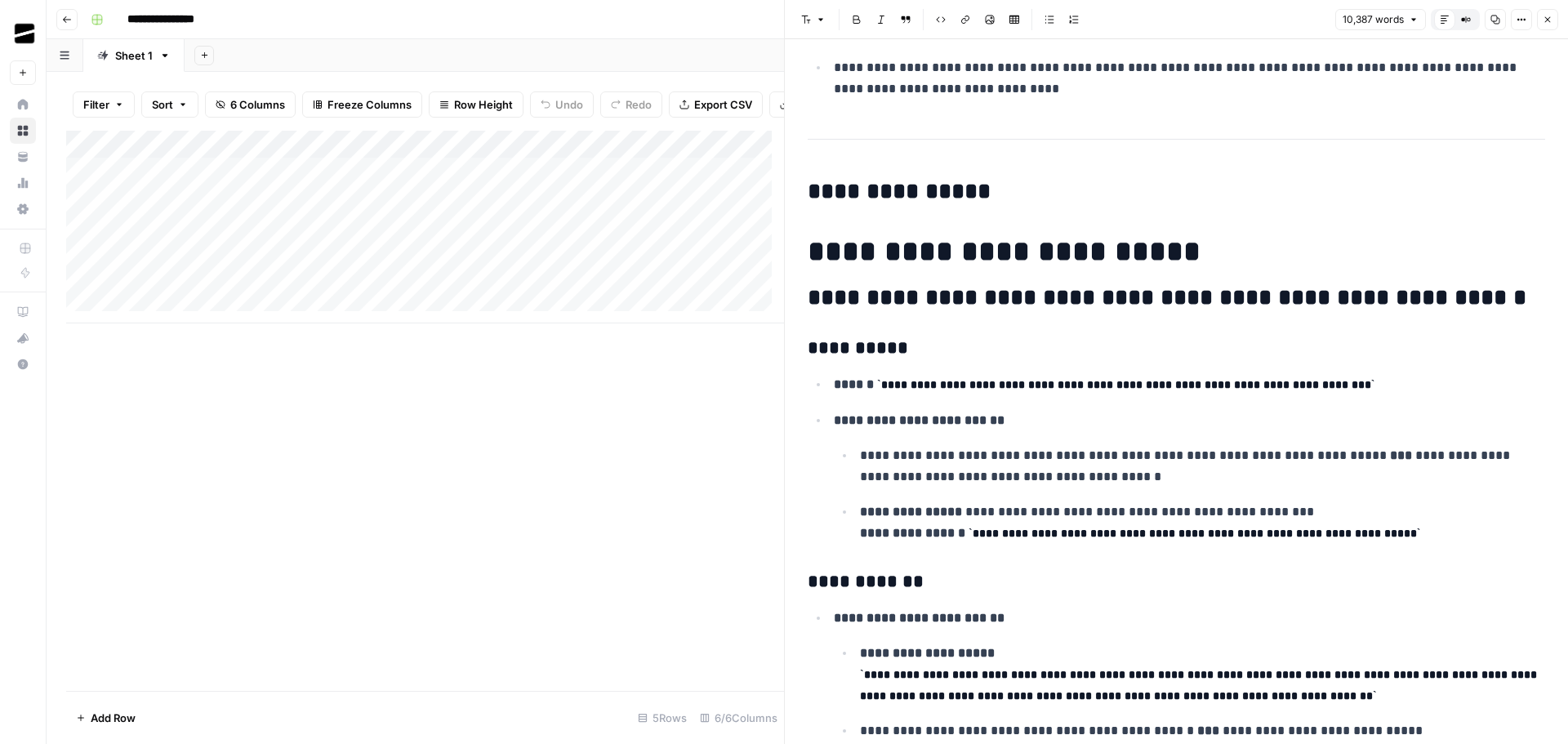
click at [861, 354] on h3 "**********" at bounding box center [1170, 348] width 726 height 23
click at [811, 19] on button "Font style" at bounding box center [813, 20] width 37 height 21
click at [917, 356] on h3 "**********" at bounding box center [1170, 348] width 726 height 23
click at [922, 191] on h2 "**********" at bounding box center [1170, 192] width 726 height 26
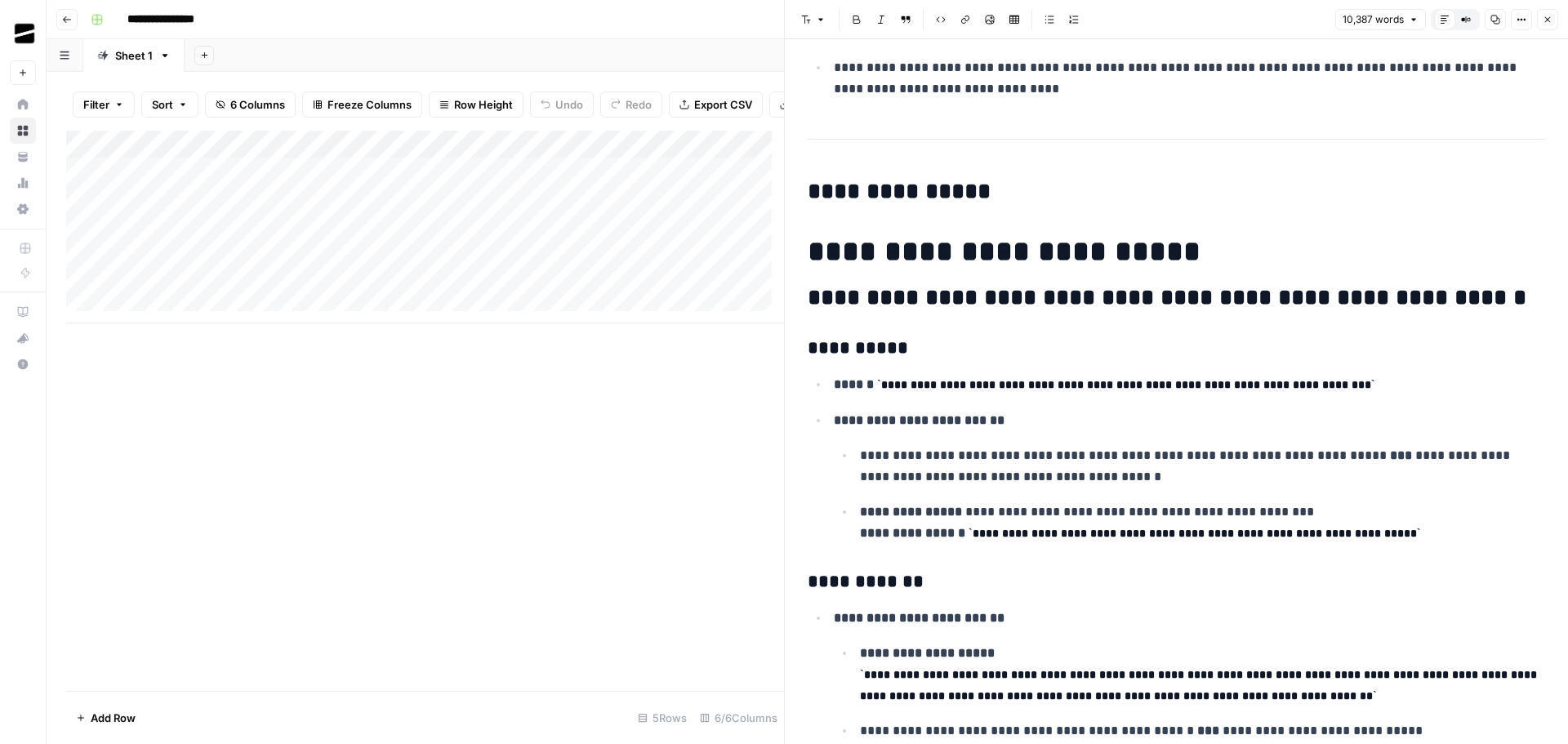
click at [922, 191] on h2 "**********" at bounding box center [1170, 192] width 726 height 26
click at [815, 16] on button "Font style" at bounding box center [813, 20] width 37 height 21
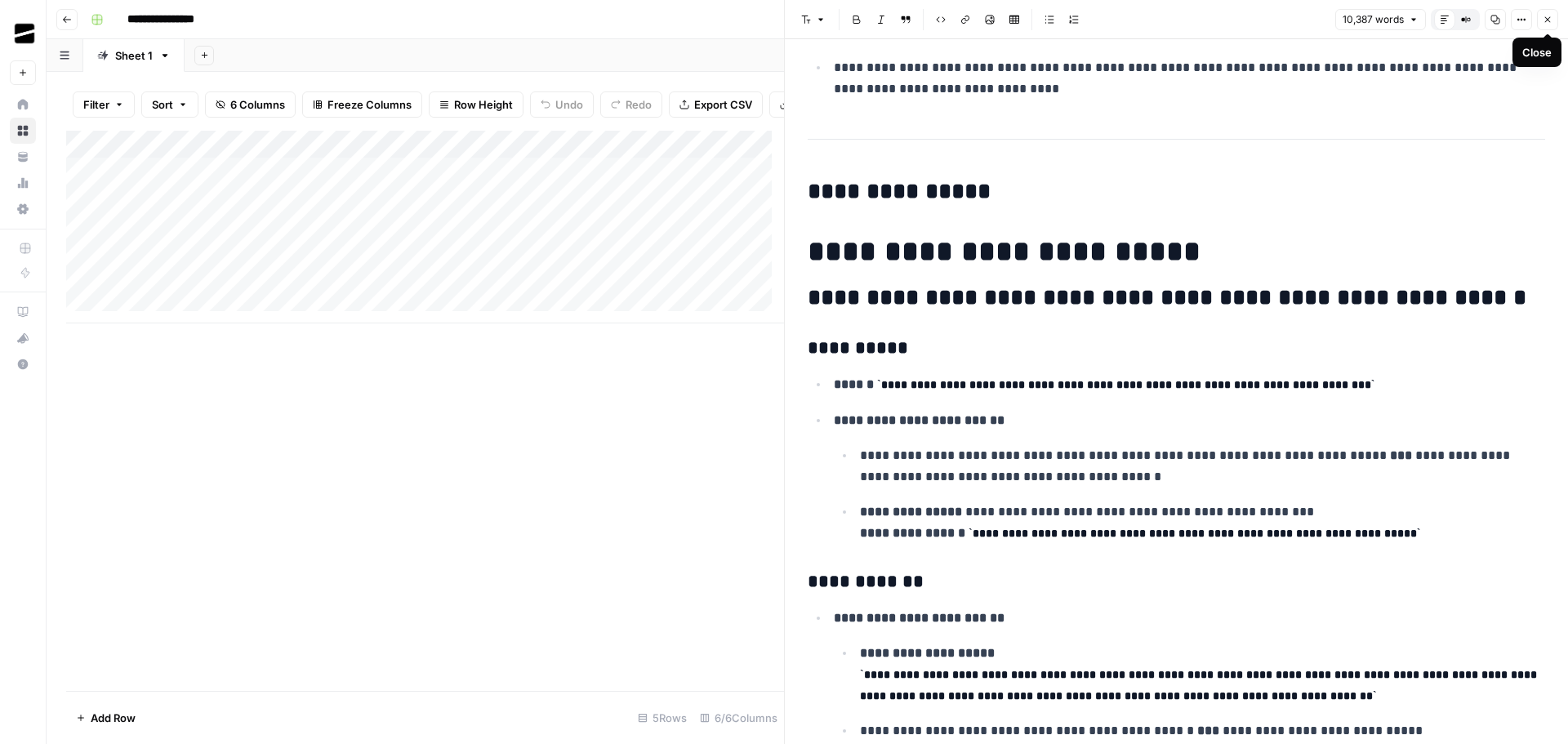
click at [1552, 20] on span "Close" at bounding box center [1552, 20] width 1 height 1
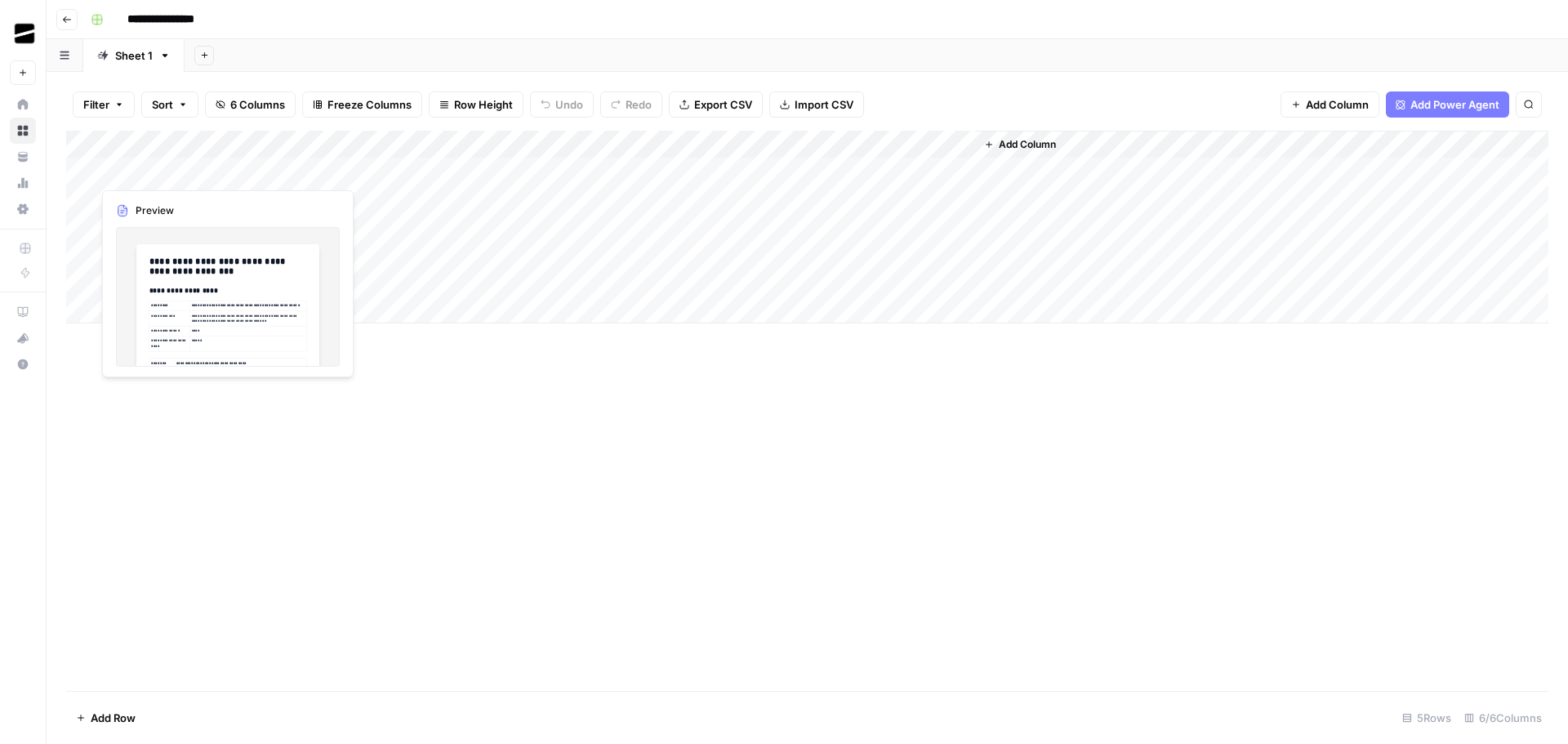
click at [165, 168] on div "Add Column" at bounding box center [807, 227] width 1482 height 192
click at [223, 169] on div "Add Column" at bounding box center [807, 227] width 1482 height 192
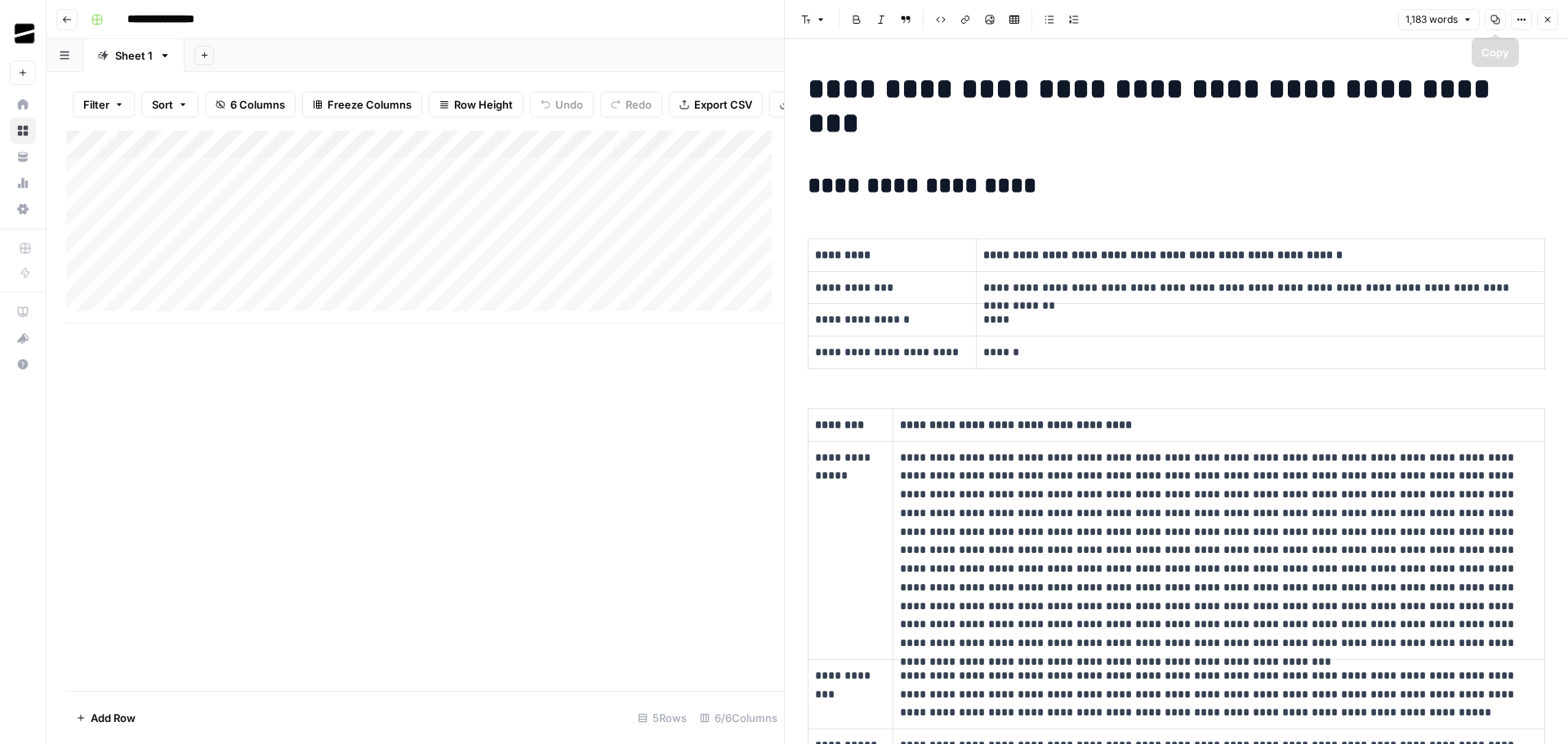
click at [1493, 20] on icon "button" at bounding box center [1495, 19] width 10 height 10
click at [179, 208] on div "Add Column" at bounding box center [424, 227] width 718 height 192
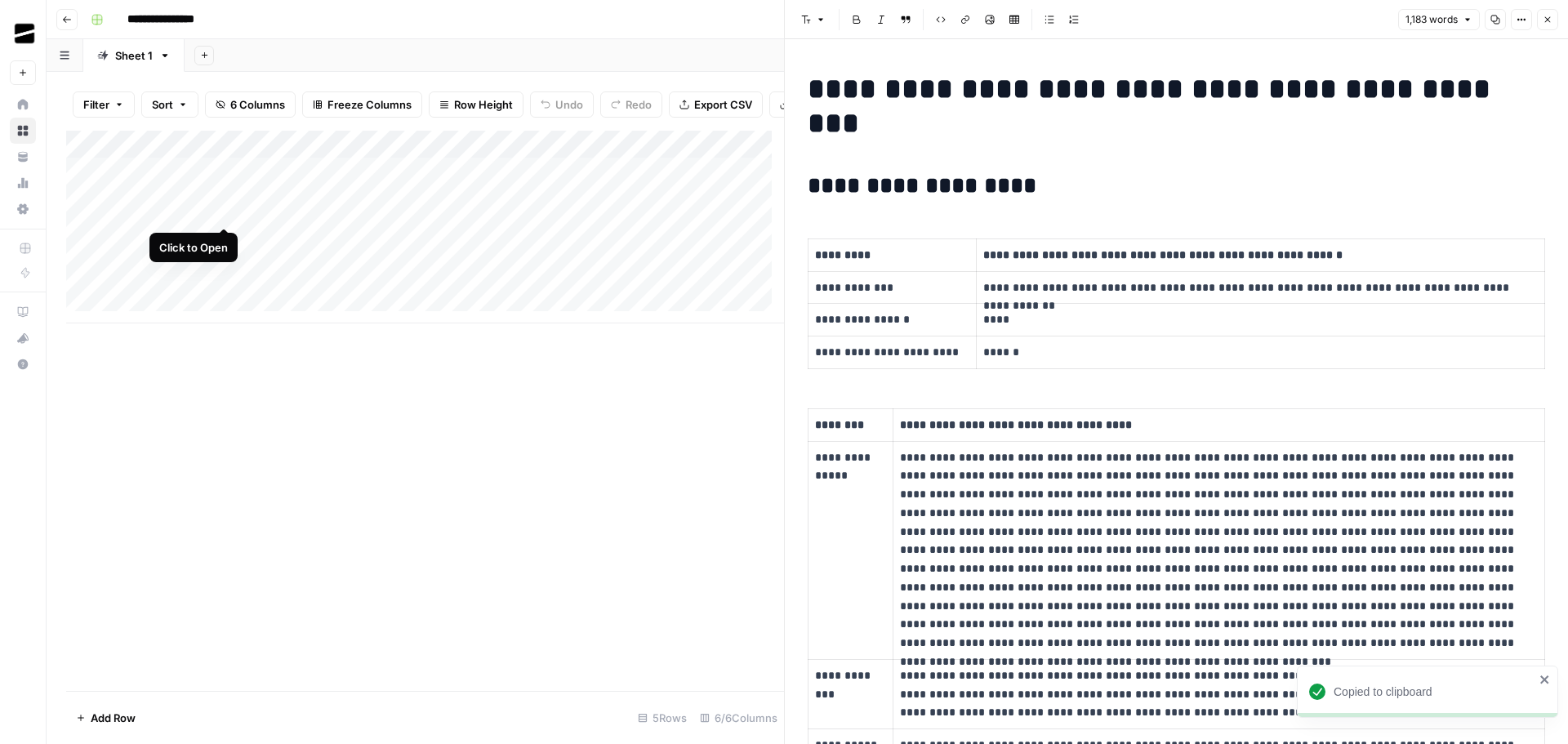
click at [222, 208] on div "Add Column" at bounding box center [424, 227] width 718 height 192
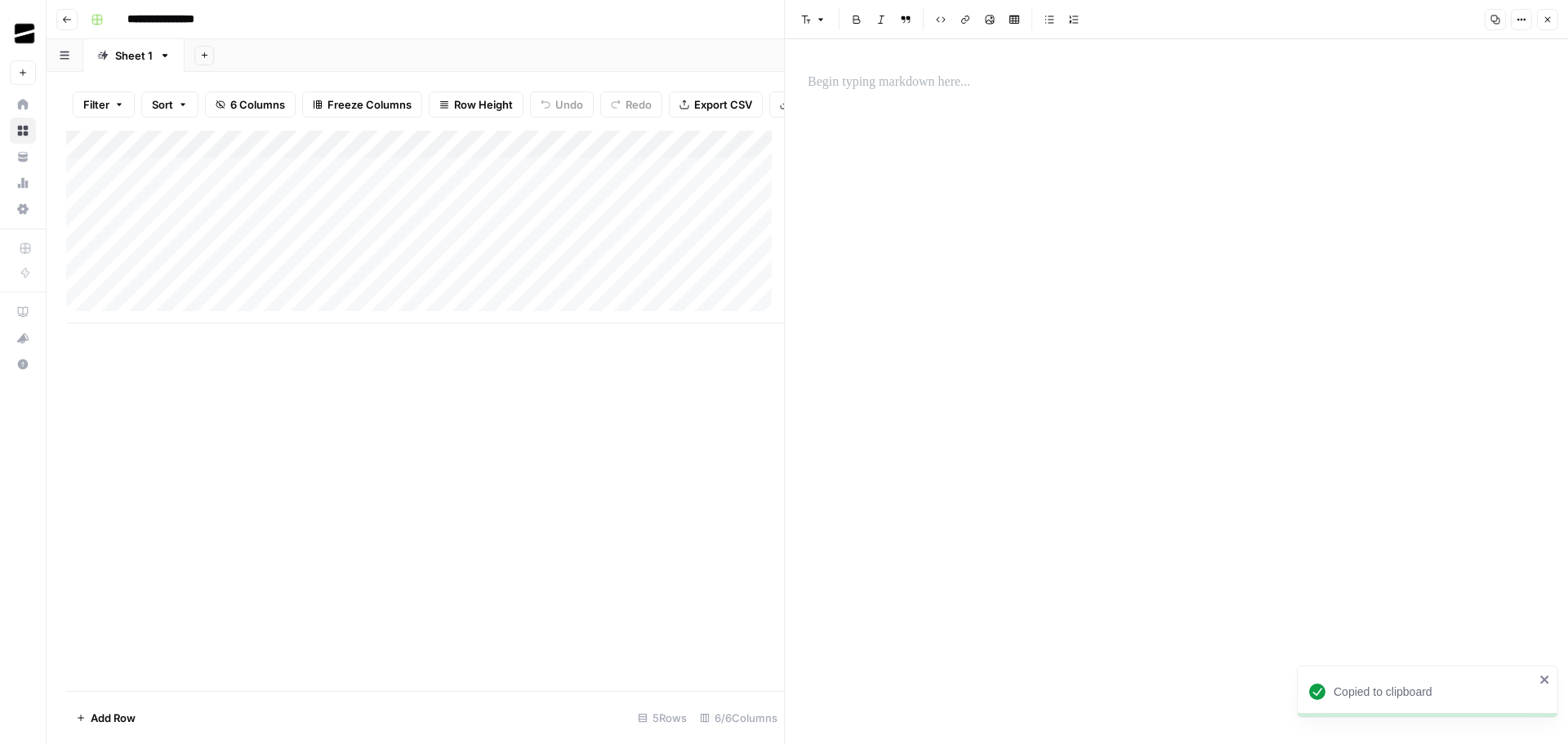
click at [996, 93] on div at bounding box center [1176, 82] width 757 height 34
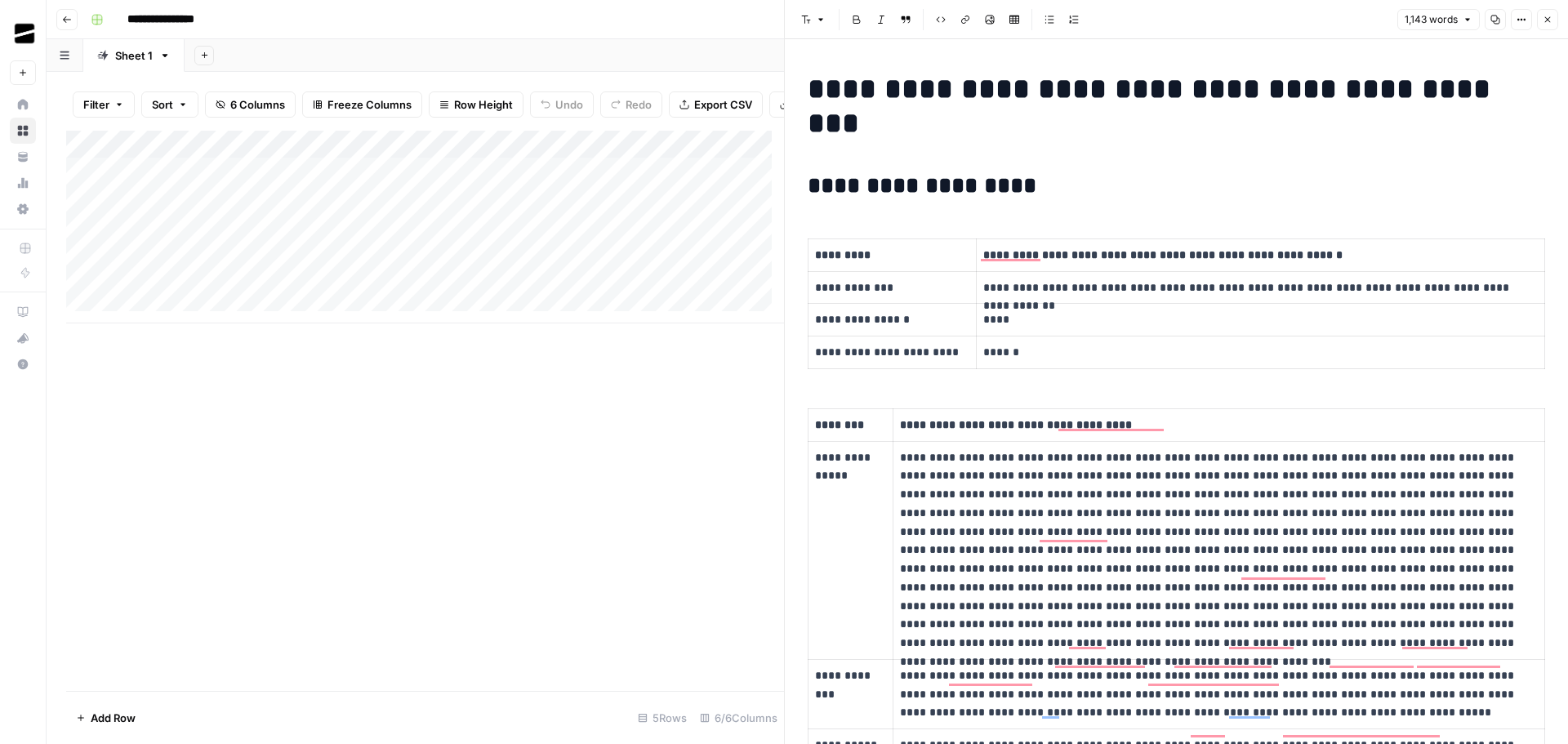
click at [1548, 20] on icon "button" at bounding box center [1547, 20] width 5 height 5
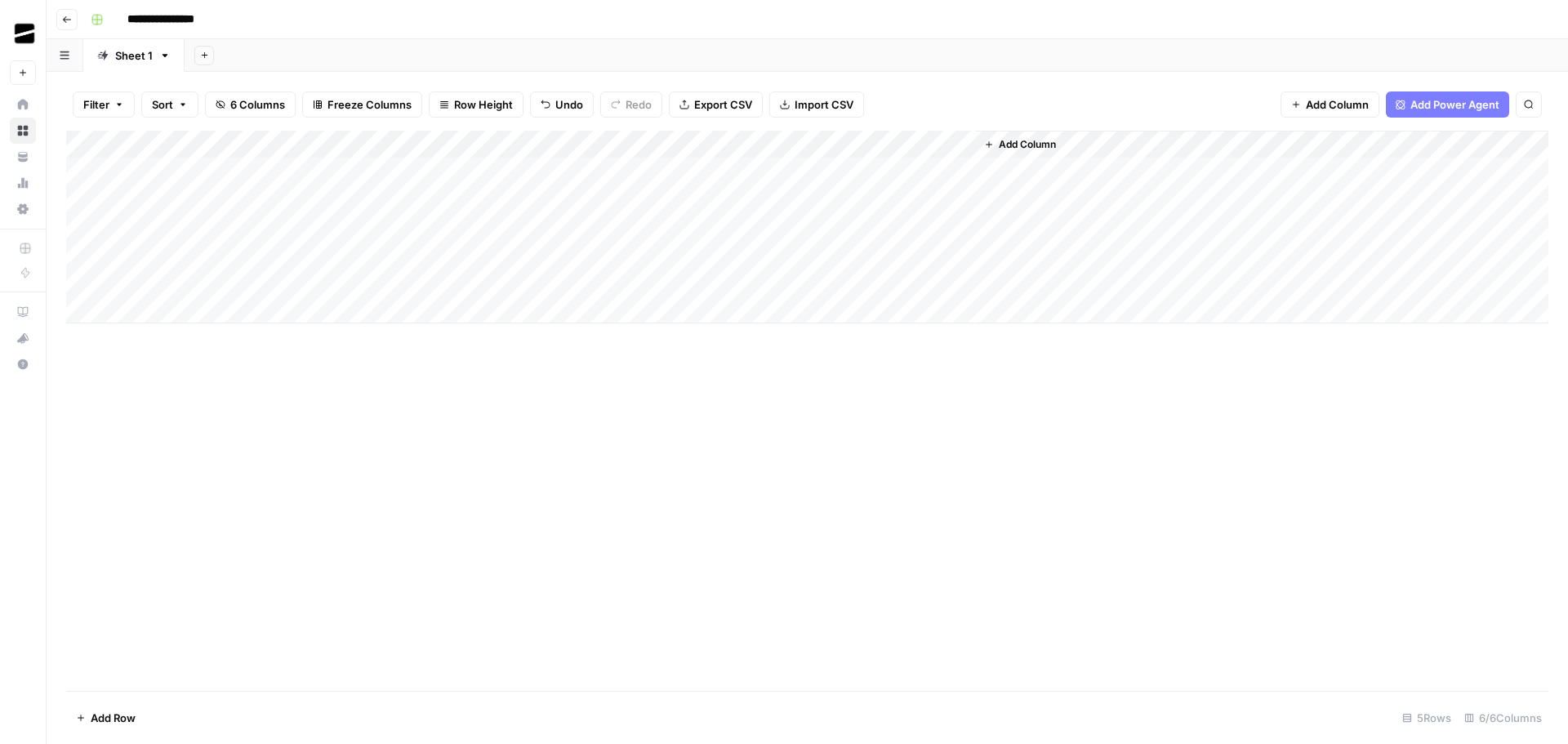
click at [335, 172] on div "Add Column" at bounding box center [807, 227] width 1482 height 192
click at [338, 170] on div "Add Column" at bounding box center [807, 227] width 1482 height 192
click at [338, 170] on body "**********" at bounding box center [784, 372] width 1568 height 744
click at [307, 202] on div "Add Column" at bounding box center [807, 227] width 1482 height 192
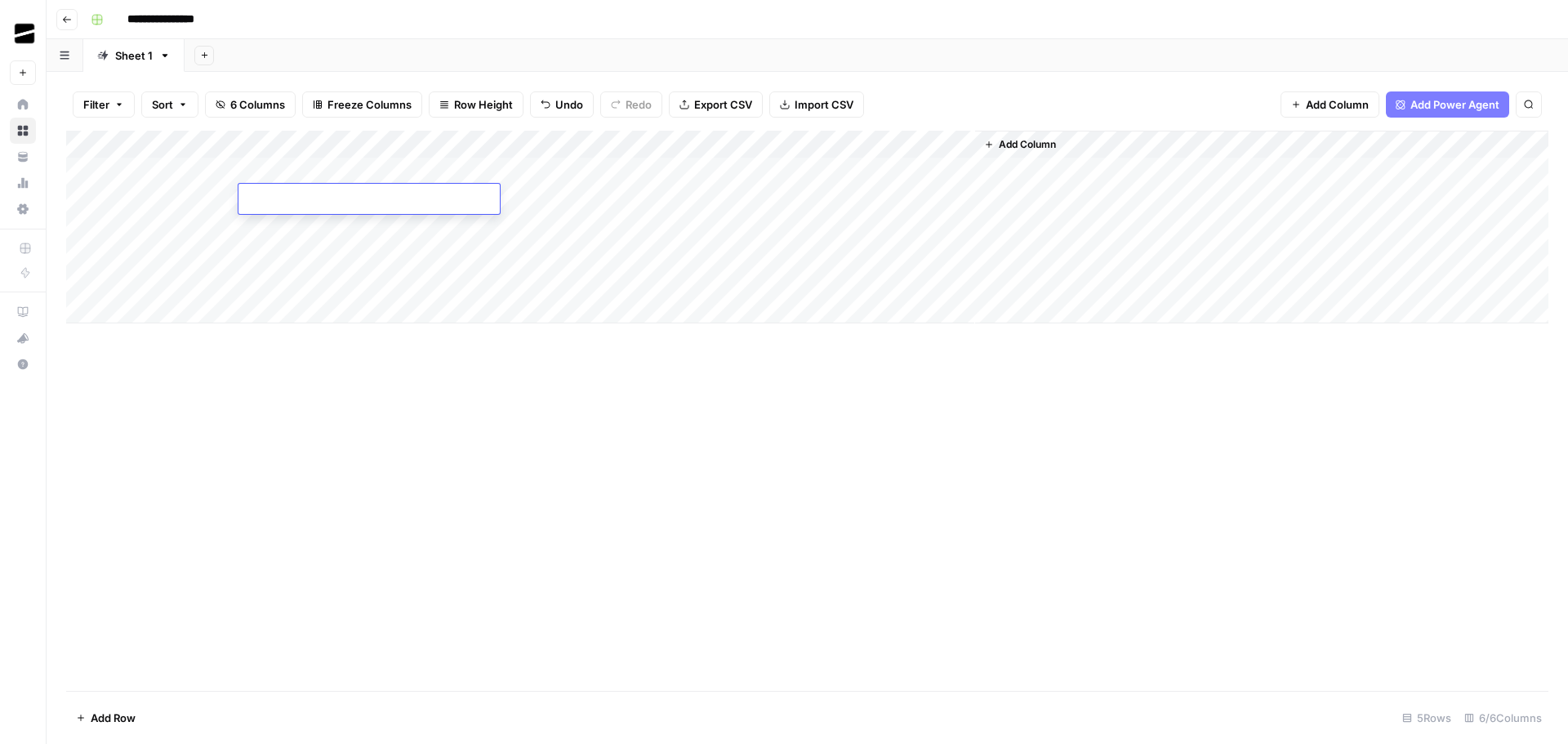
type textarea "**********"
click at [581, 207] on div "Add Column" at bounding box center [807, 227] width 1482 height 192
click at [456, 167] on div "Add Column" at bounding box center [807, 227] width 1482 height 192
click at [433, 184] on textarea "**********" at bounding box center [515, 180] width 261 height 39
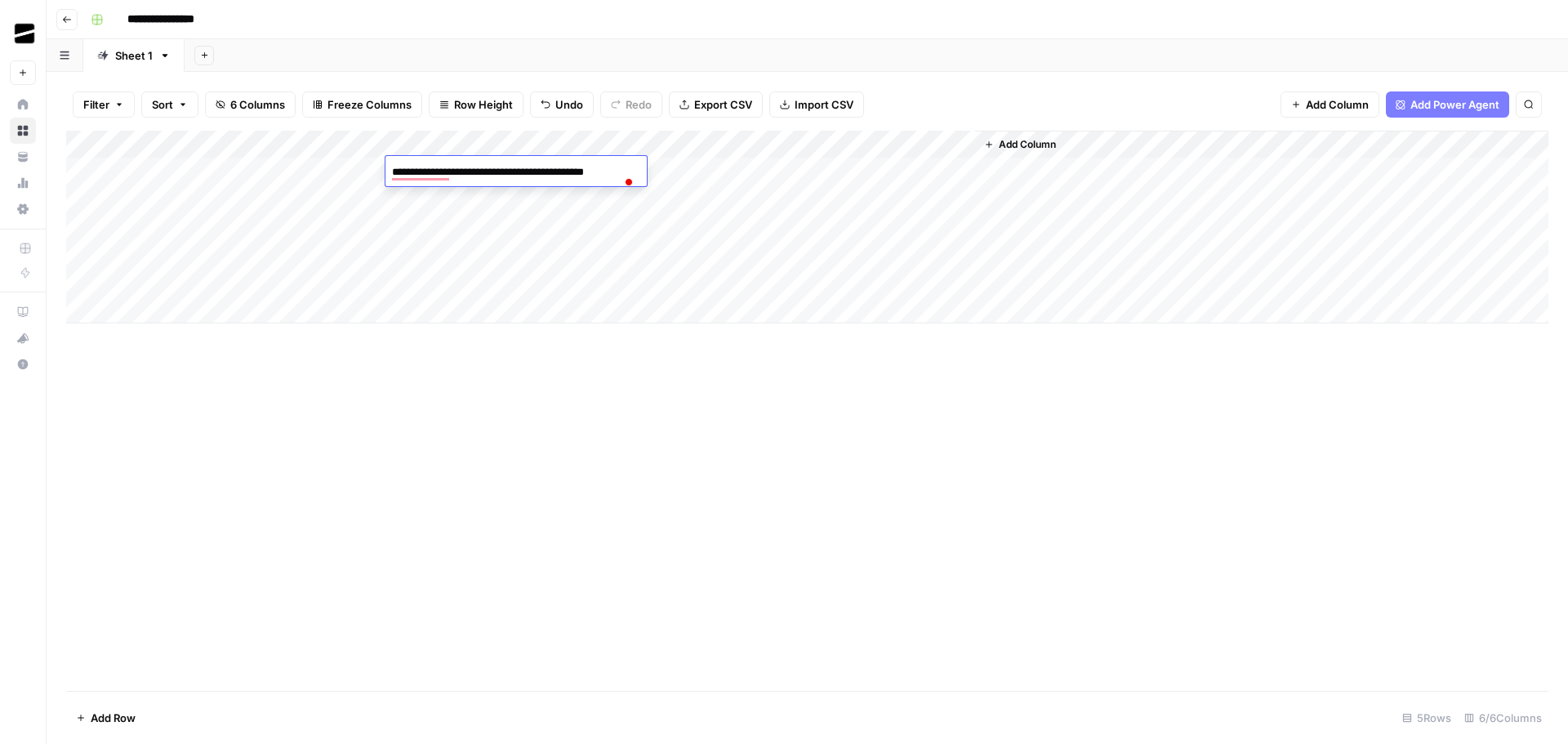
type textarea "**********"
click at [466, 249] on div "Add Column" at bounding box center [807, 227] width 1482 height 192
click at [433, 198] on div "Add Column" at bounding box center [807, 227] width 1482 height 192
type textarea "**********"
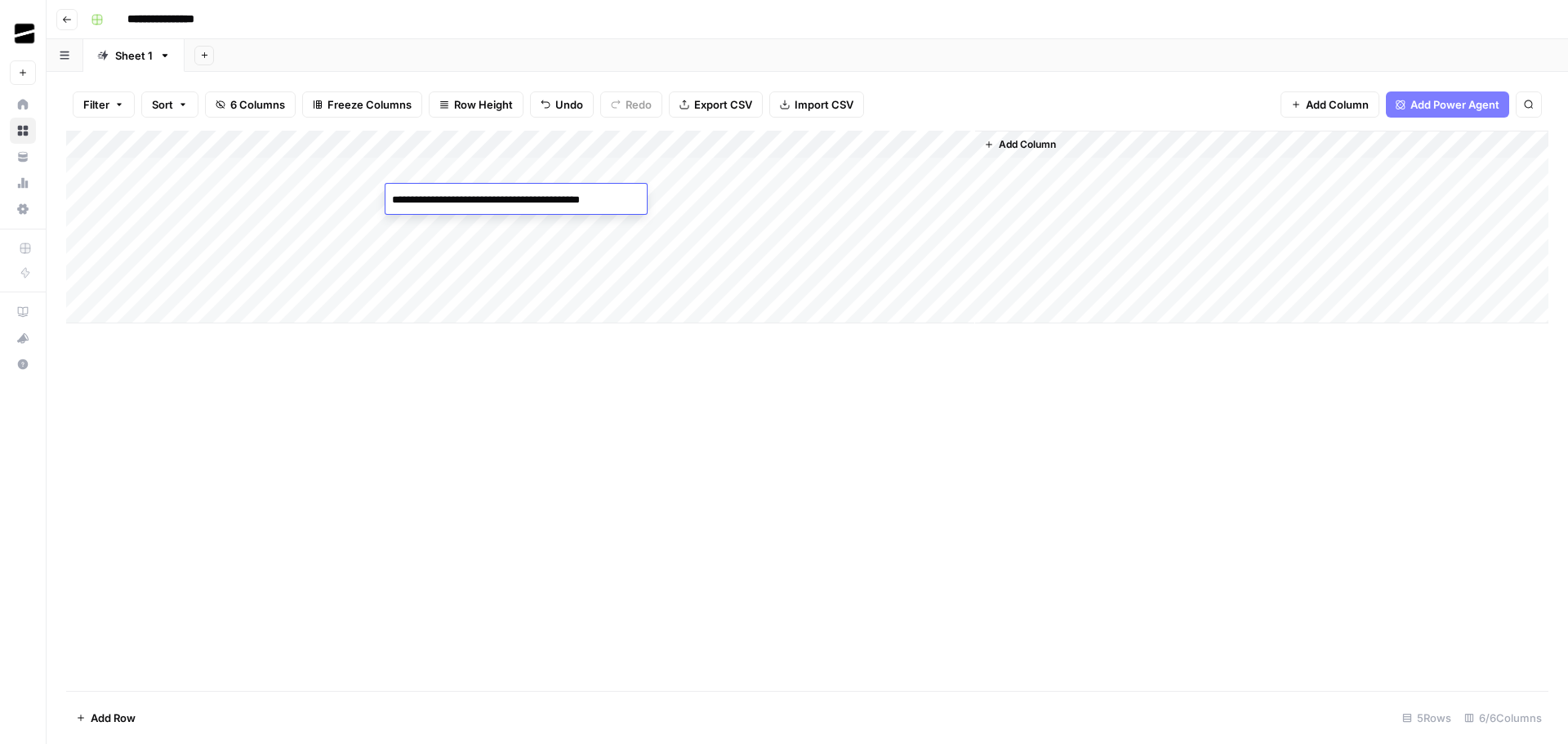
click at [480, 249] on div "Add Column" at bounding box center [807, 227] width 1482 height 192
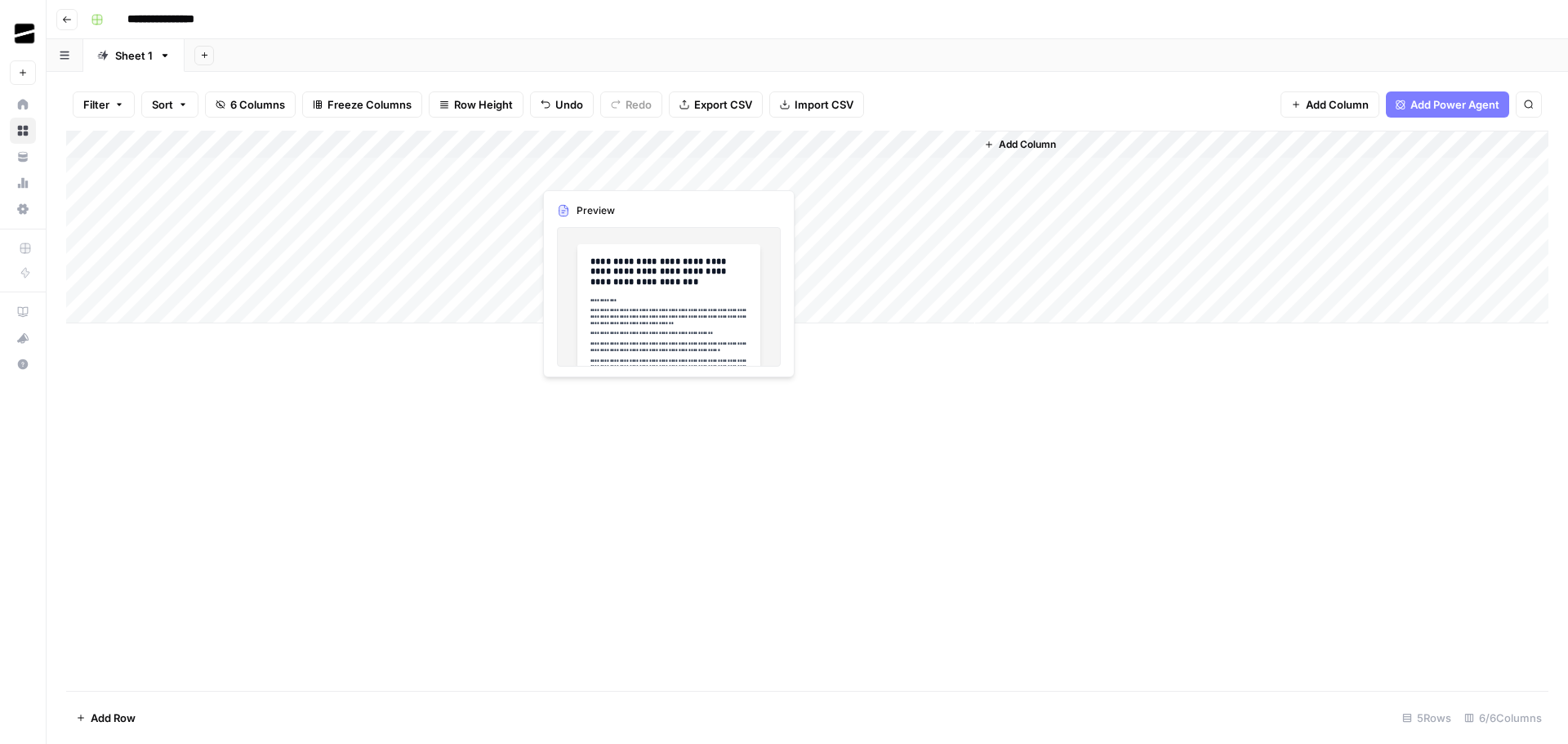
click at [602, 168] on div "Add Column" at bounding box center [807, 227] width 1482 height 192
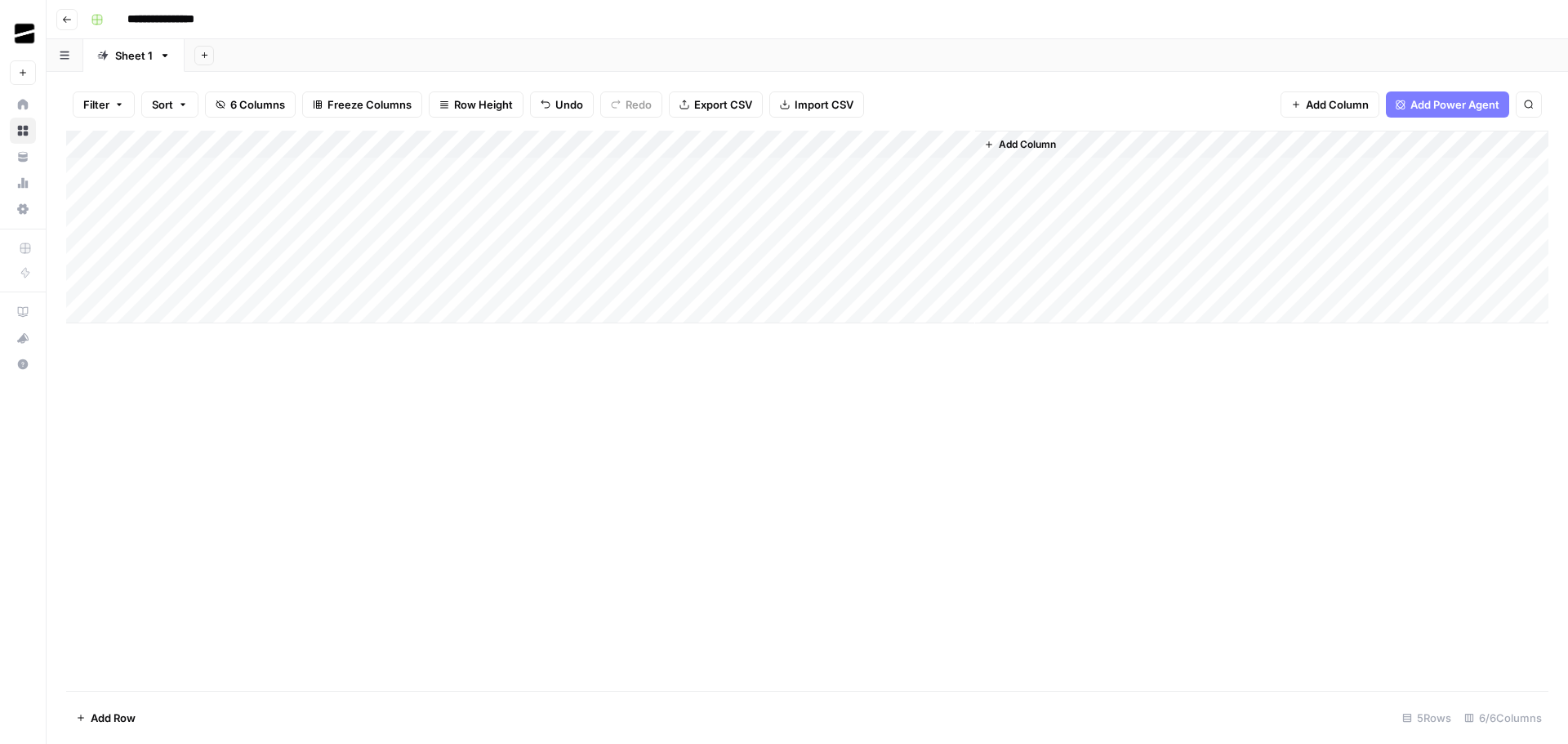
click at [663, 171] on div "Add Column" at bounding box center [807, 227] width 1482 height 192
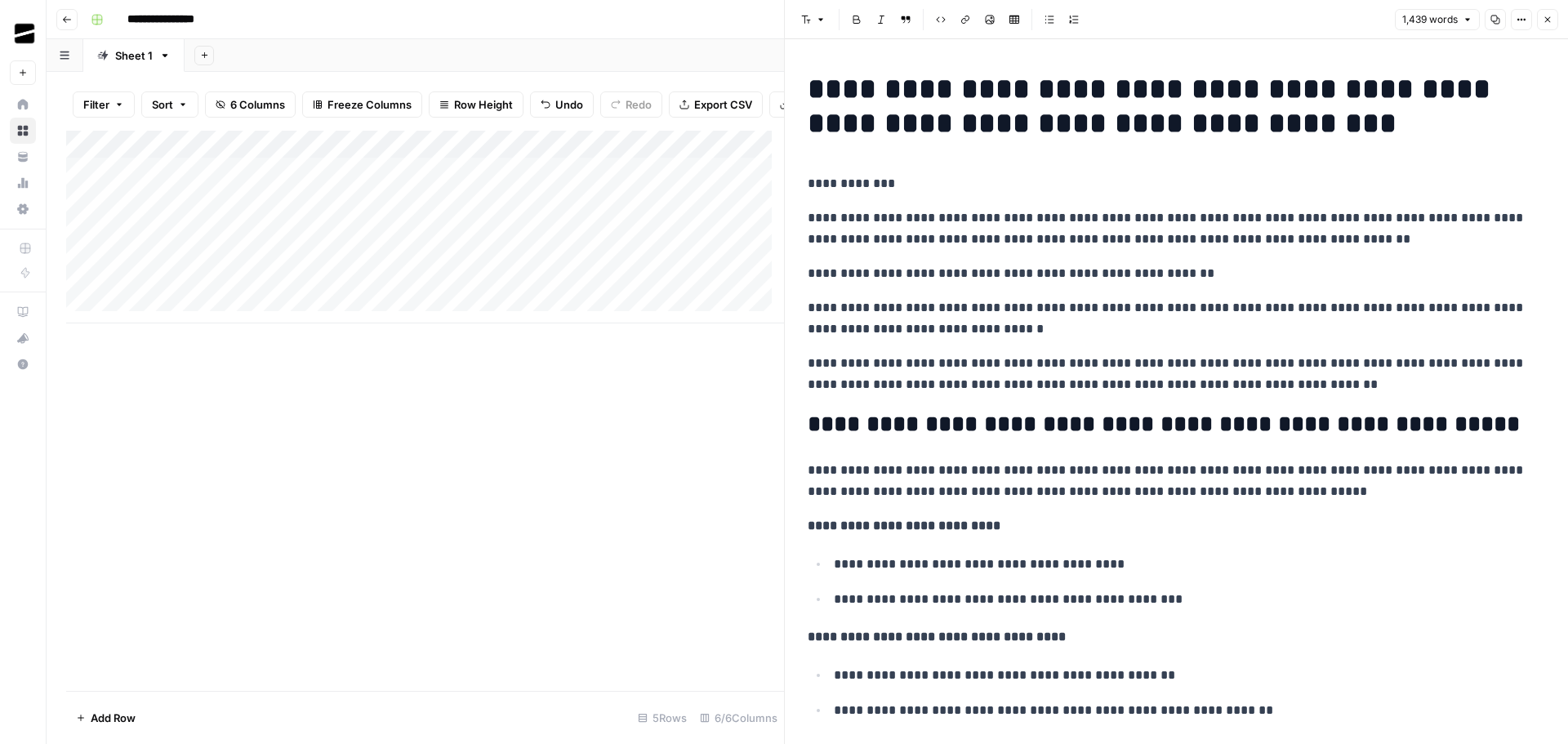
click at [1494, 20] on icon "button" at bounding box center [1495, 19] width 10 height 10
click at [1553, 17] on button "Close" at bounding box center [1547, 20] width 21 height 21
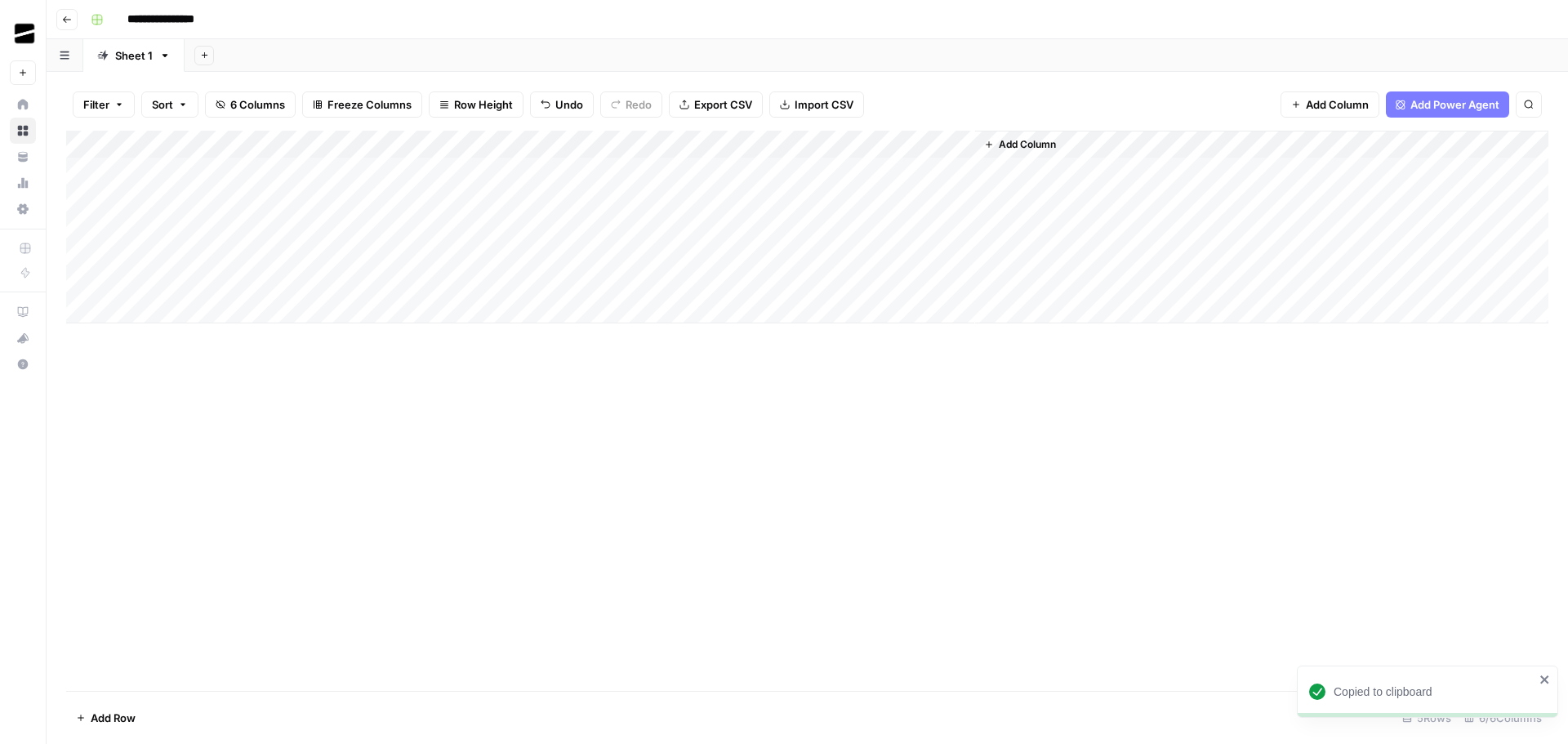
click at [580, 192] on div "Add Column" at bounding box center [807, 227] width 1482 height 192
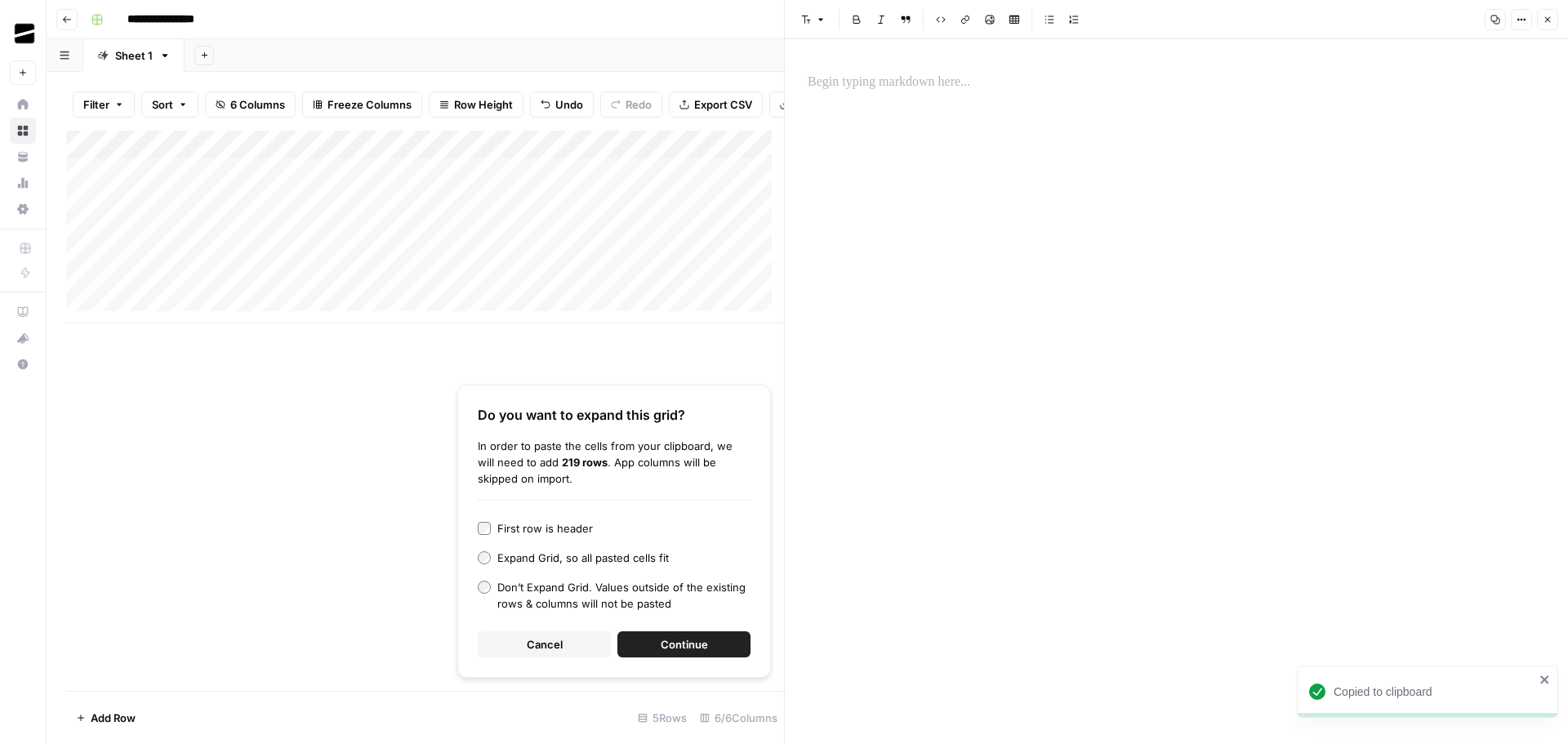
click at [560, 642] on span "Cancel" at bounding box center [545, 644] width 36 height 16
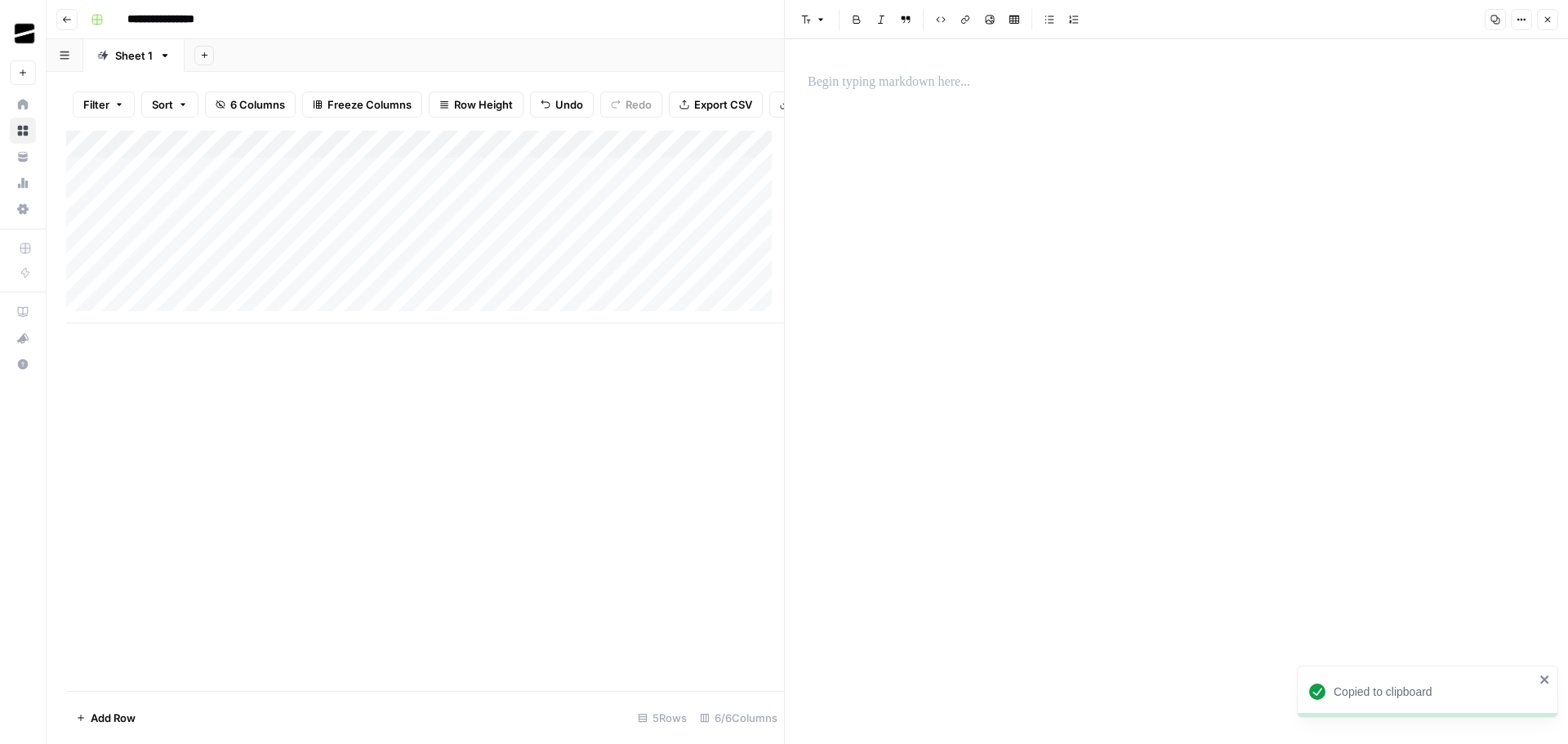
click at [886, 79] on p at bounding box center [1176, 83] width 737 height 21
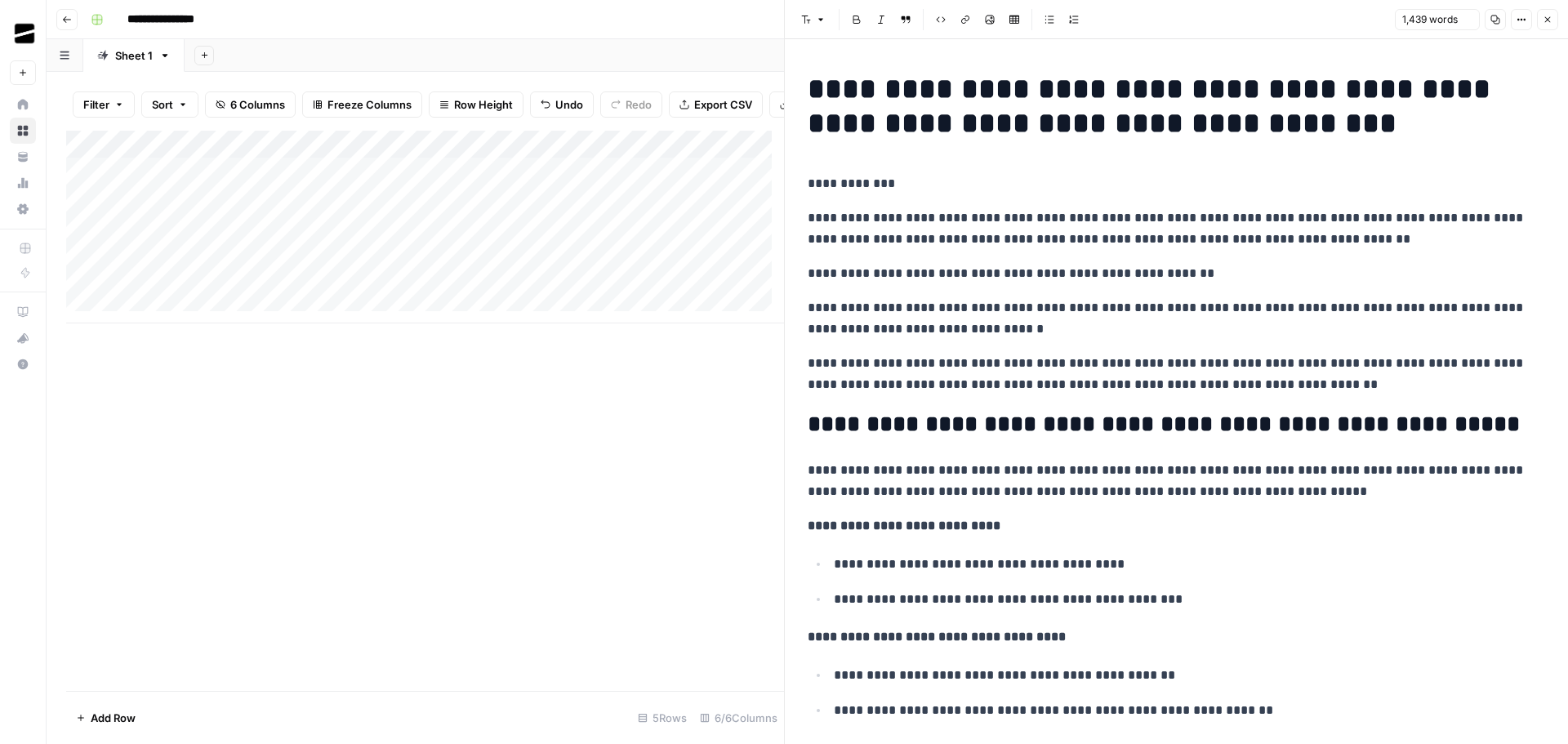
scroll to position [4733, 0]
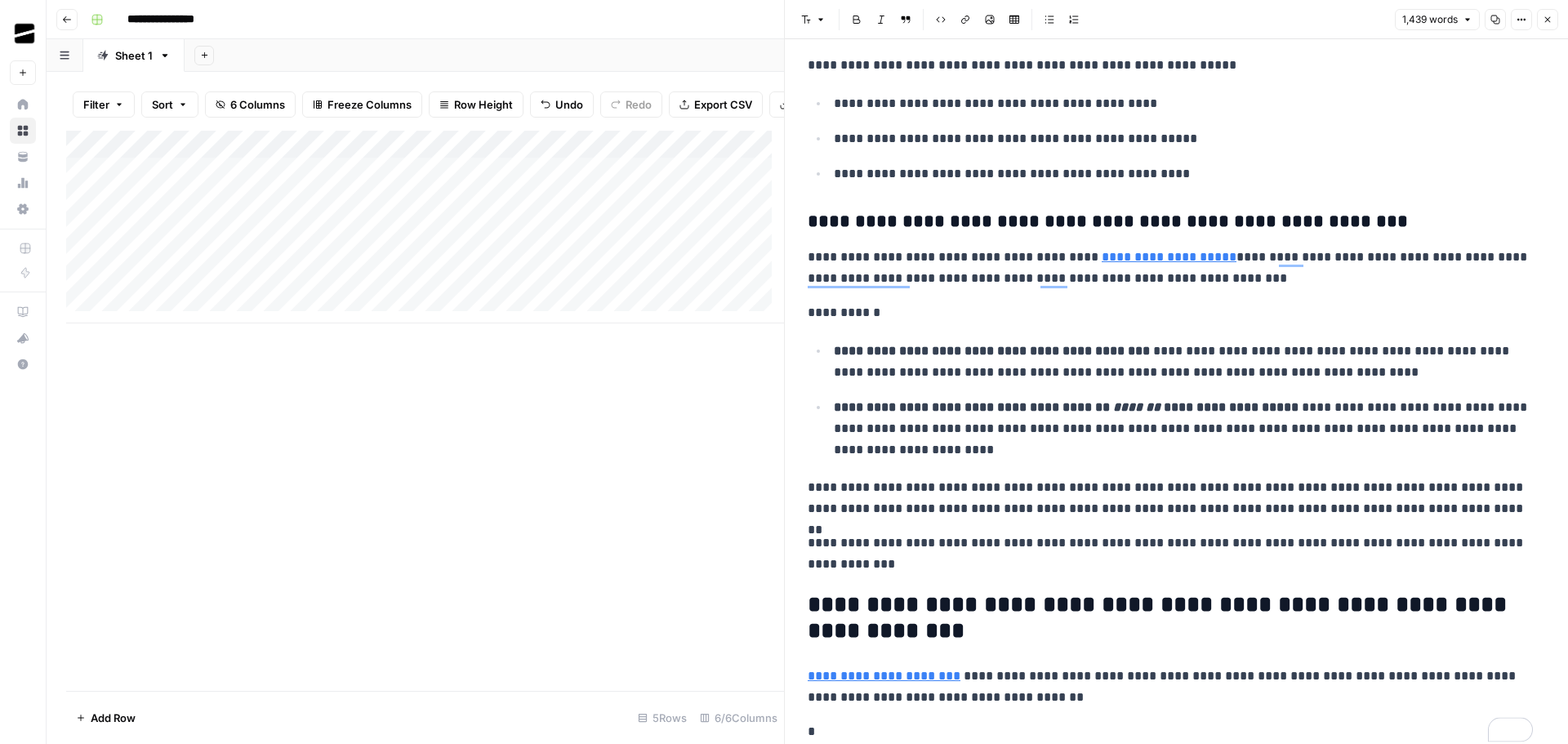
click at [1550, 21] on icon "button" at bounding box center [1547, 19] width 10 height 10
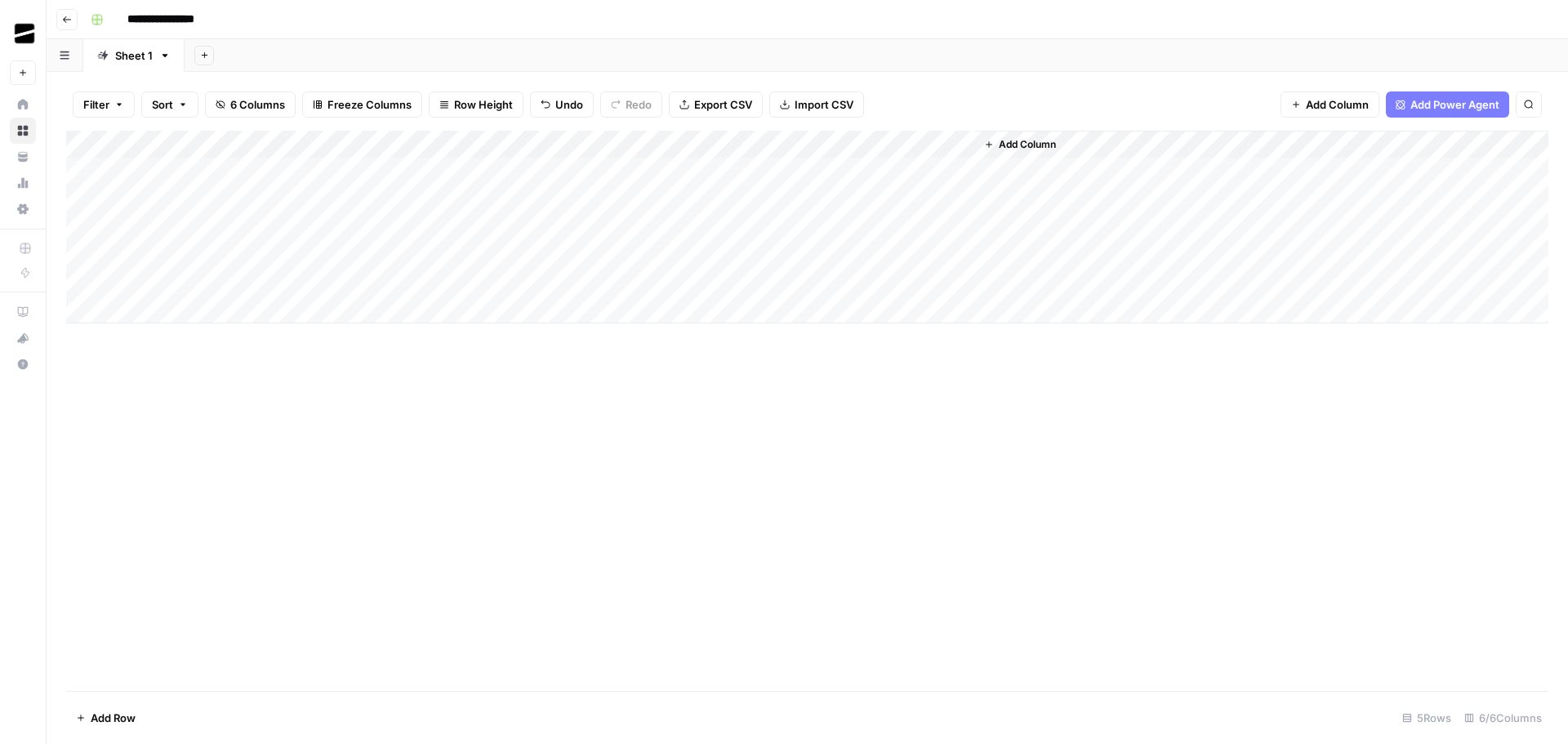
click at [702, 472] on div "Add Column" at bounding box center [807, 411] width 1482 height 560
click at [748, 193] on div "Add Column" at bounding box center [807, 227] width 1482 height 192
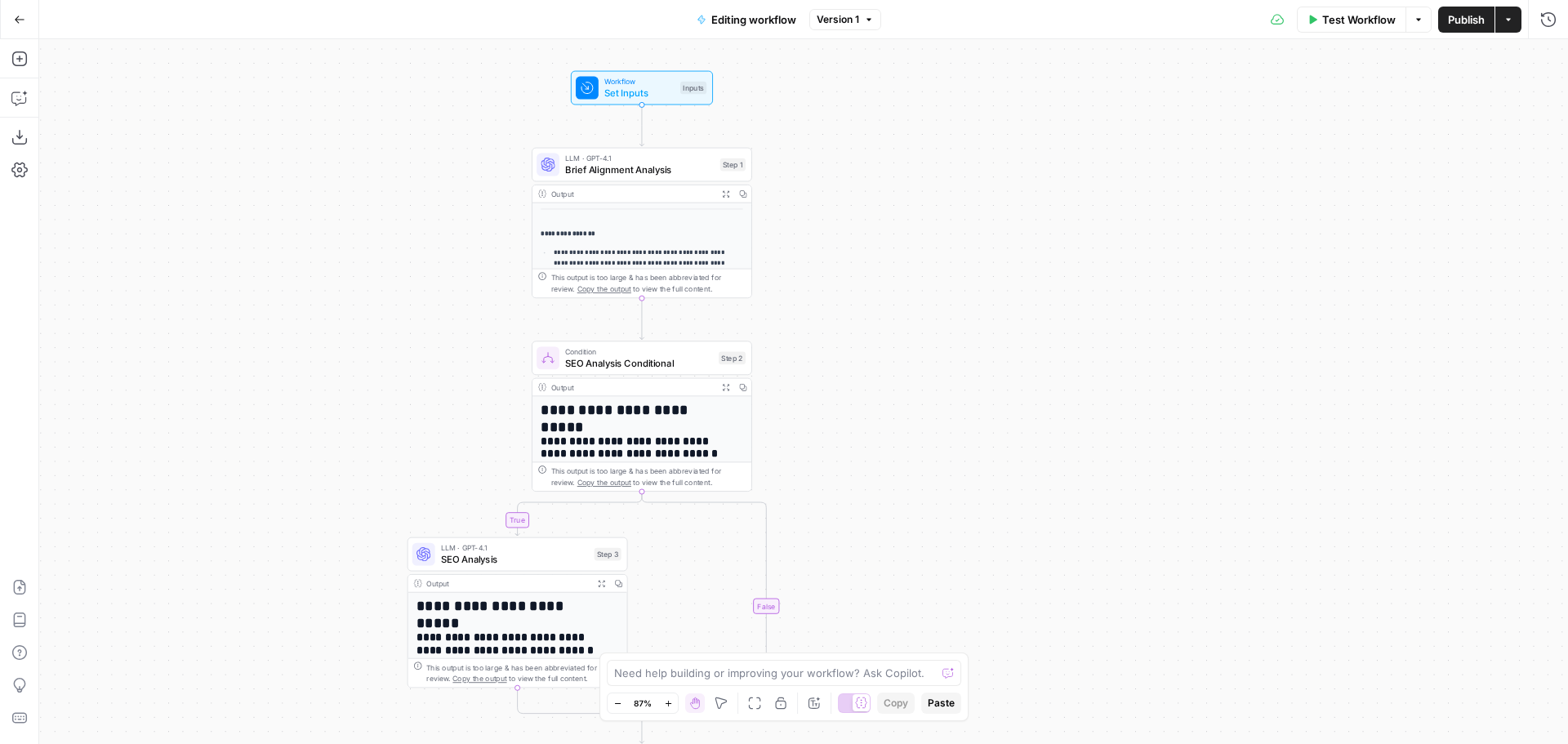
drag, startPoint x: 404, startPoint y: 154, endPoint x: 355, endPoint y: 107, distance: 67.9
click at [355, 107] on div "**********" at bounding box center [803, 391] width 1529 height 705
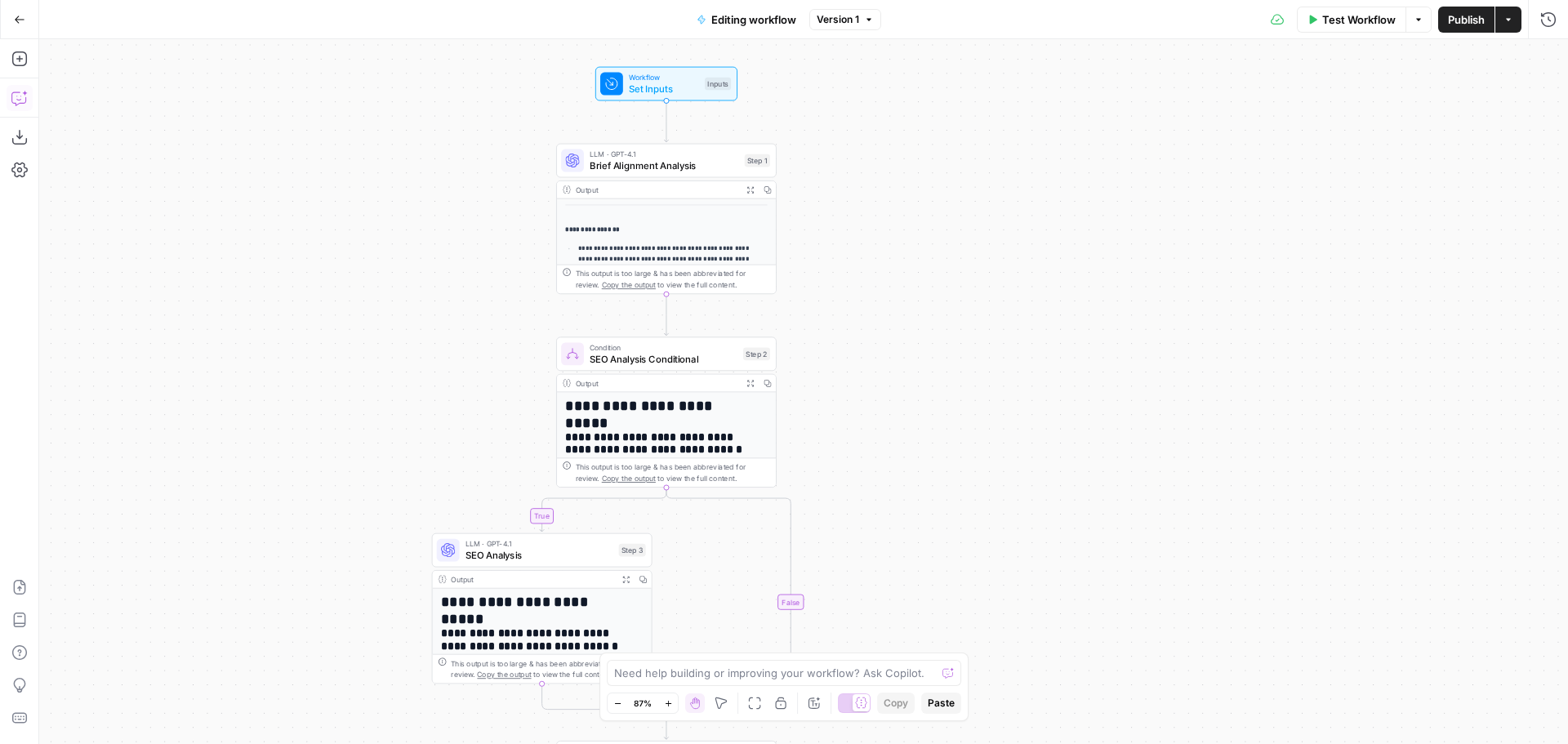
click at [16, 90] on icon "button" at bounding box center [20, 98] width 16 height 16
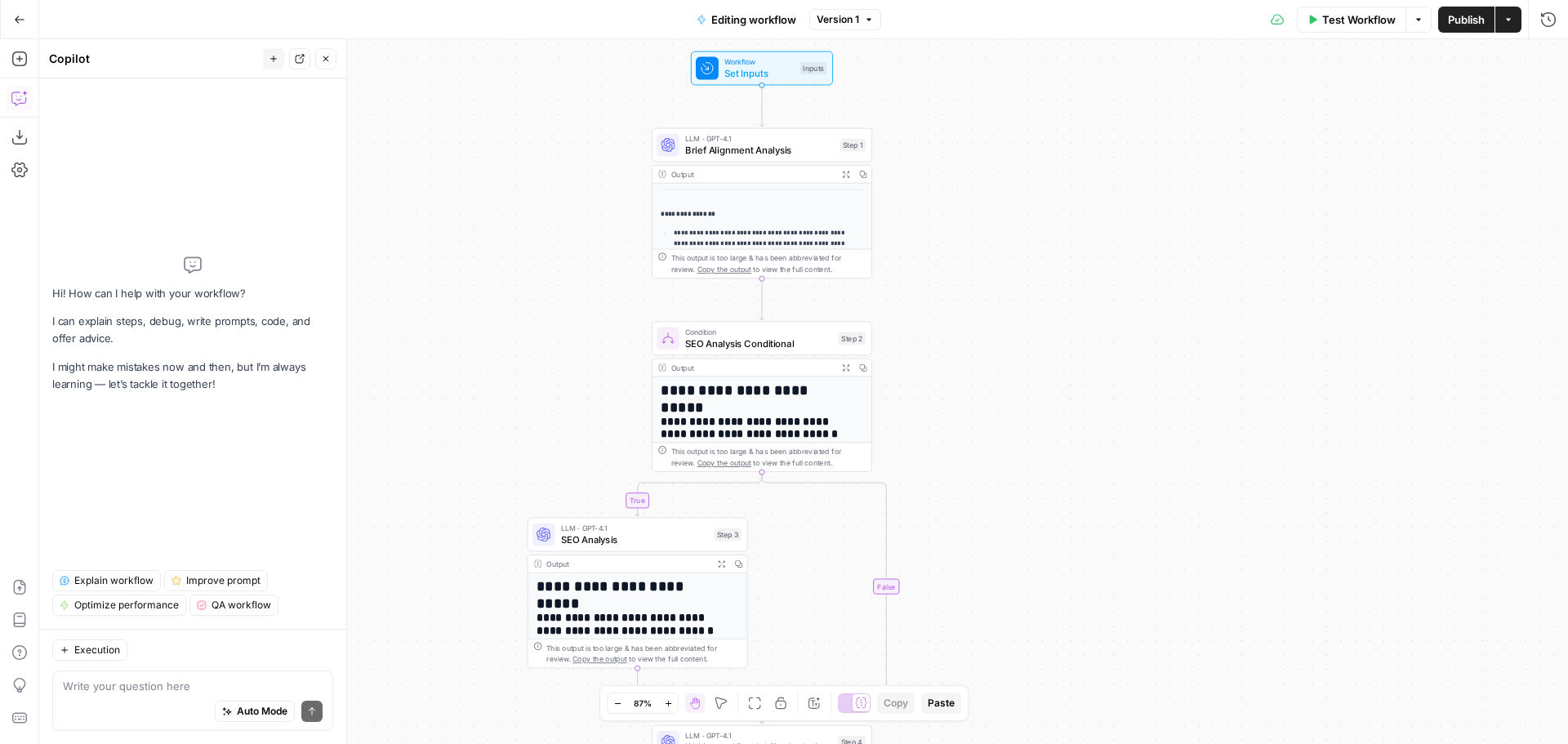
drag, startPoint x: 965, startPoint y: 326, endPoint x: 1051, endPoint y: 312, distance: 87.1
click at [1055, 312] on div "**********" at bounding box center [803, 391] width 1529 height 705
click at [152, 685] on textarea at bounding box center [193, 685] width 259 height 16
click at [762, 69] on span "Set Inputs" at bounding box center [759, 73] width 70 height 14
click at [173, 687] on textarea at bounding box center [193, 685] width 259 height 16
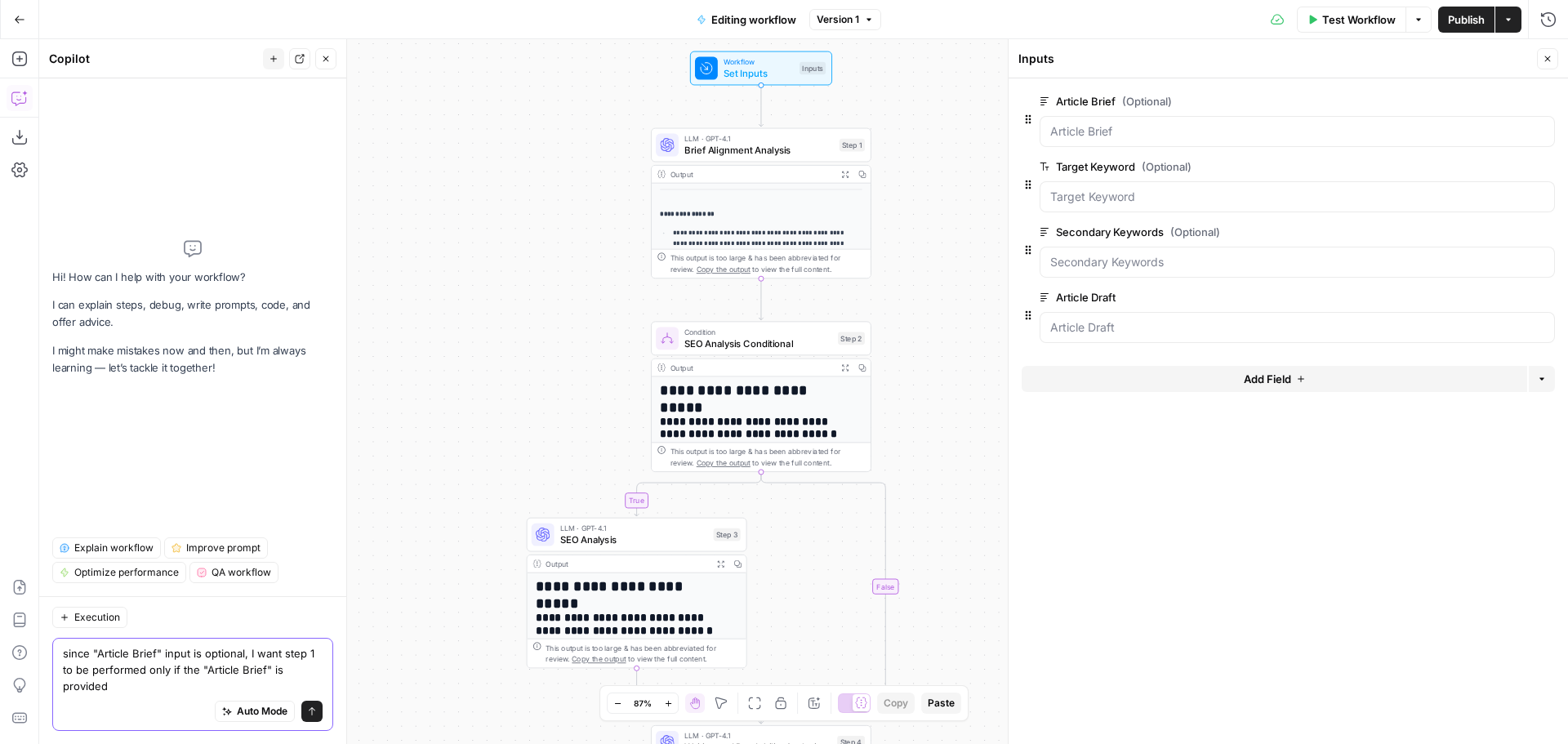
click at [268, 674] on textarea "since "Article Brief" input is optional, I want step 1 to be performed only if …" at bounding box center [193, 669] width 259 height 49
type textarea "since "Article Brief" input is optional, I want step 1 to be performed only if …"
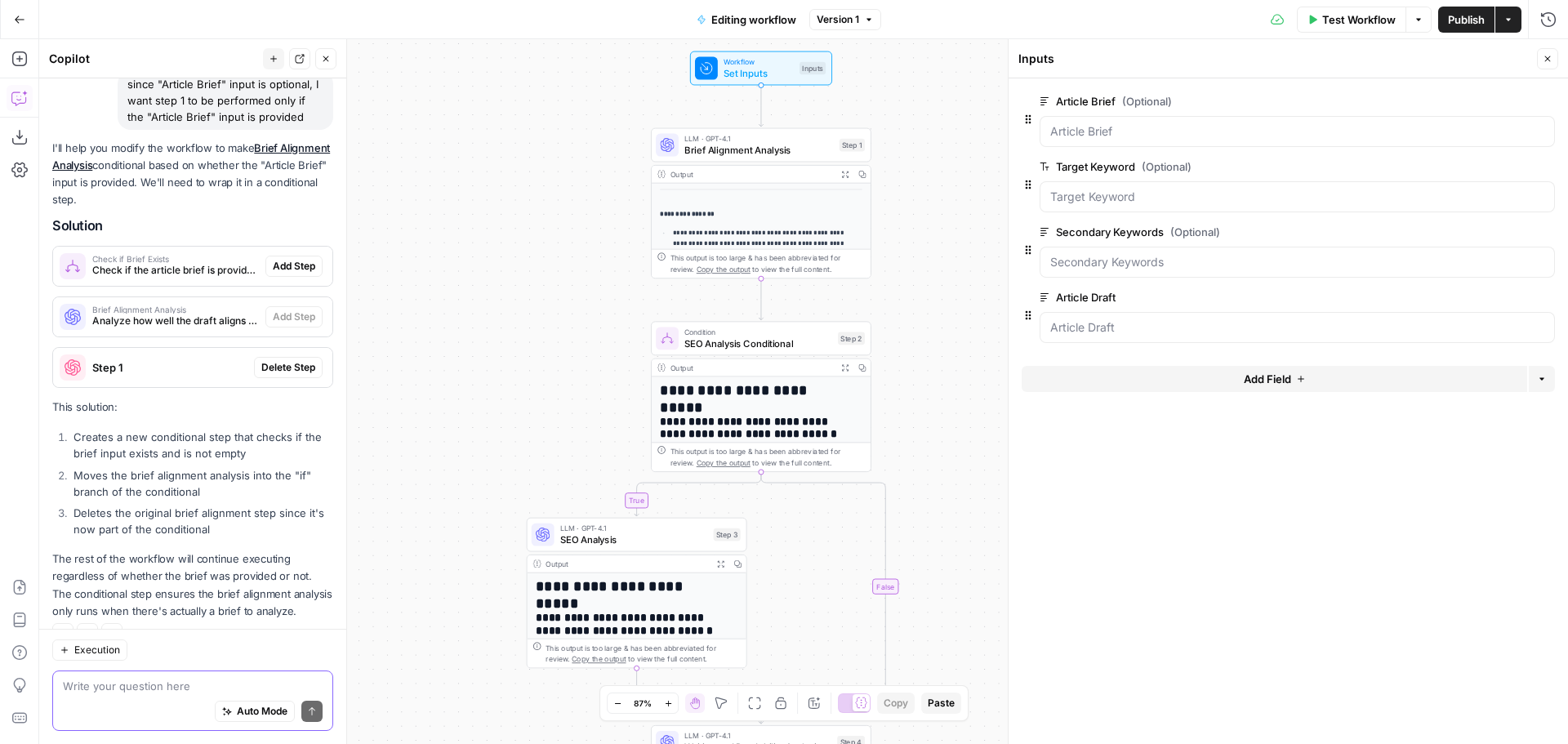
scroll to position [185, 0]
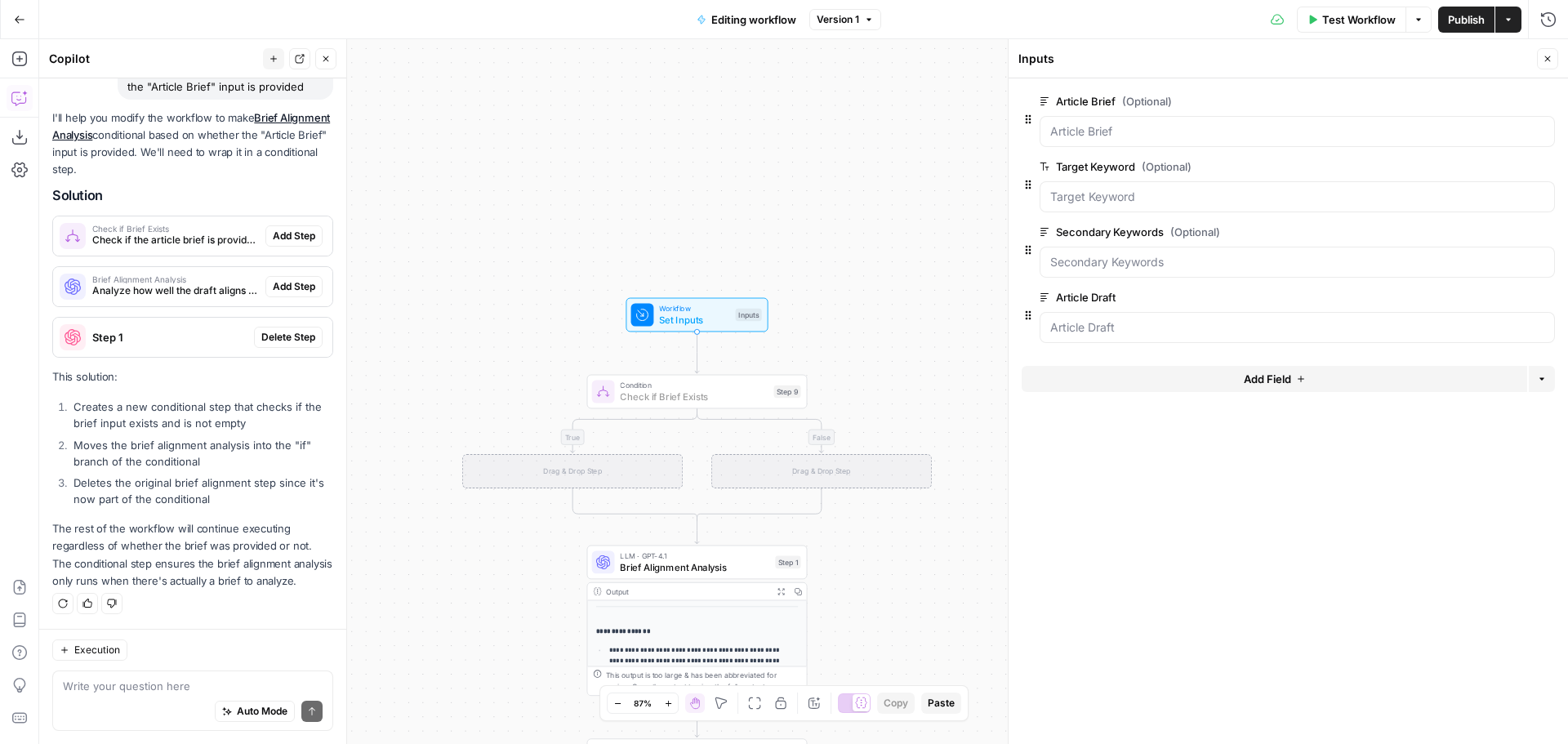
click at [288, 229] on span "Add Step" at bounding box center [294, 236] width 43 height 14
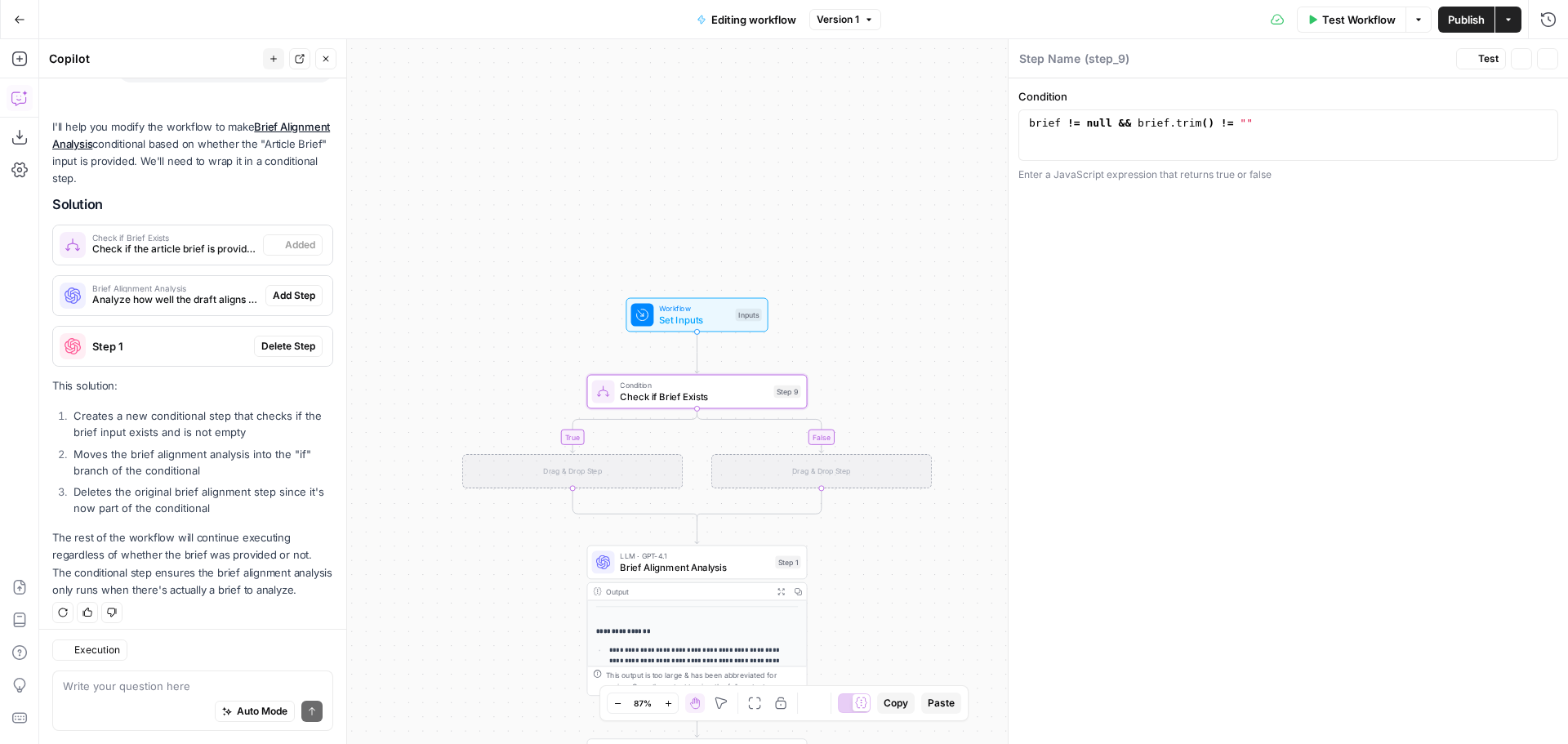
type textarea "Check if Brief Exists"
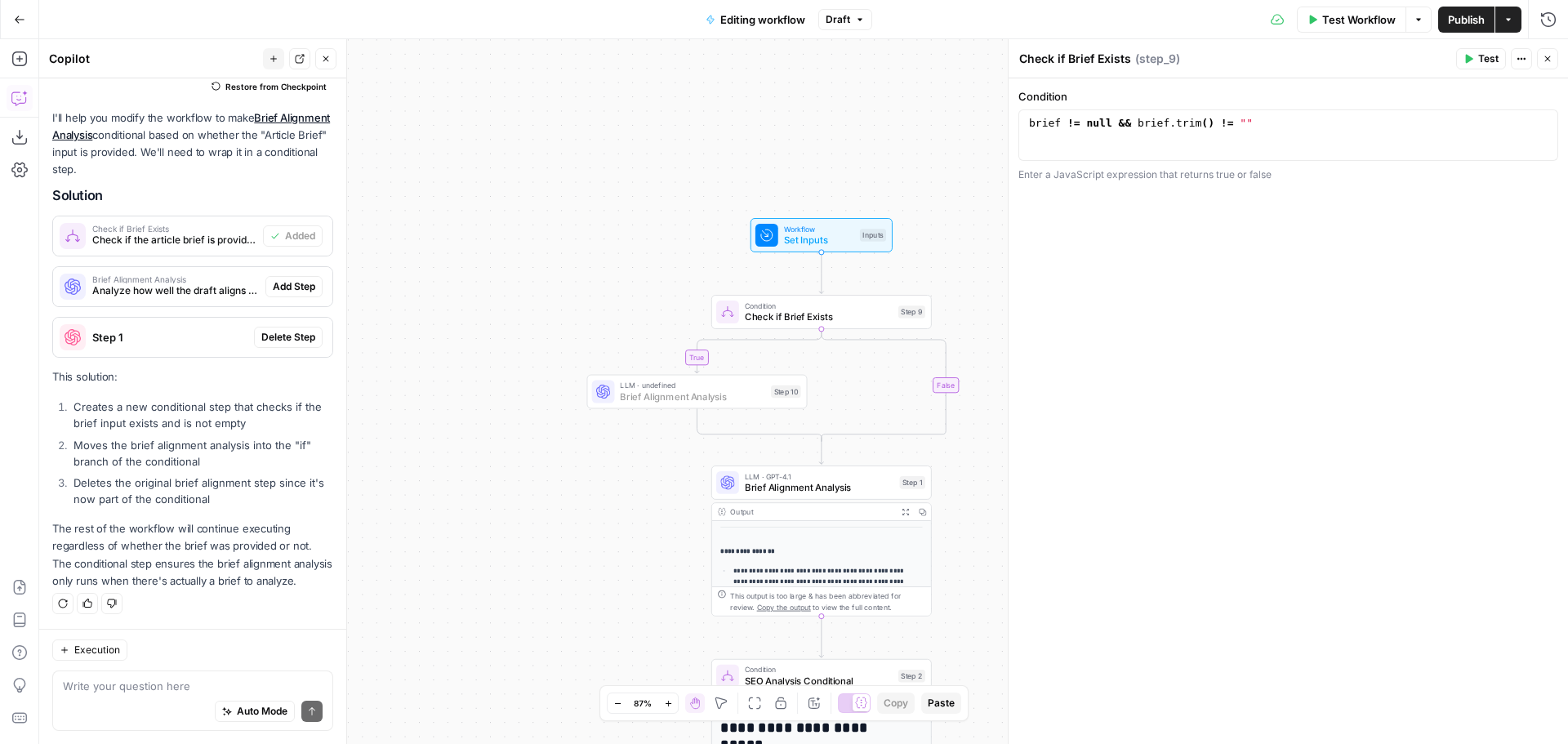
click at [286, 279] on span "Add Step" at bounding box center [294, 286] width 43 height 14
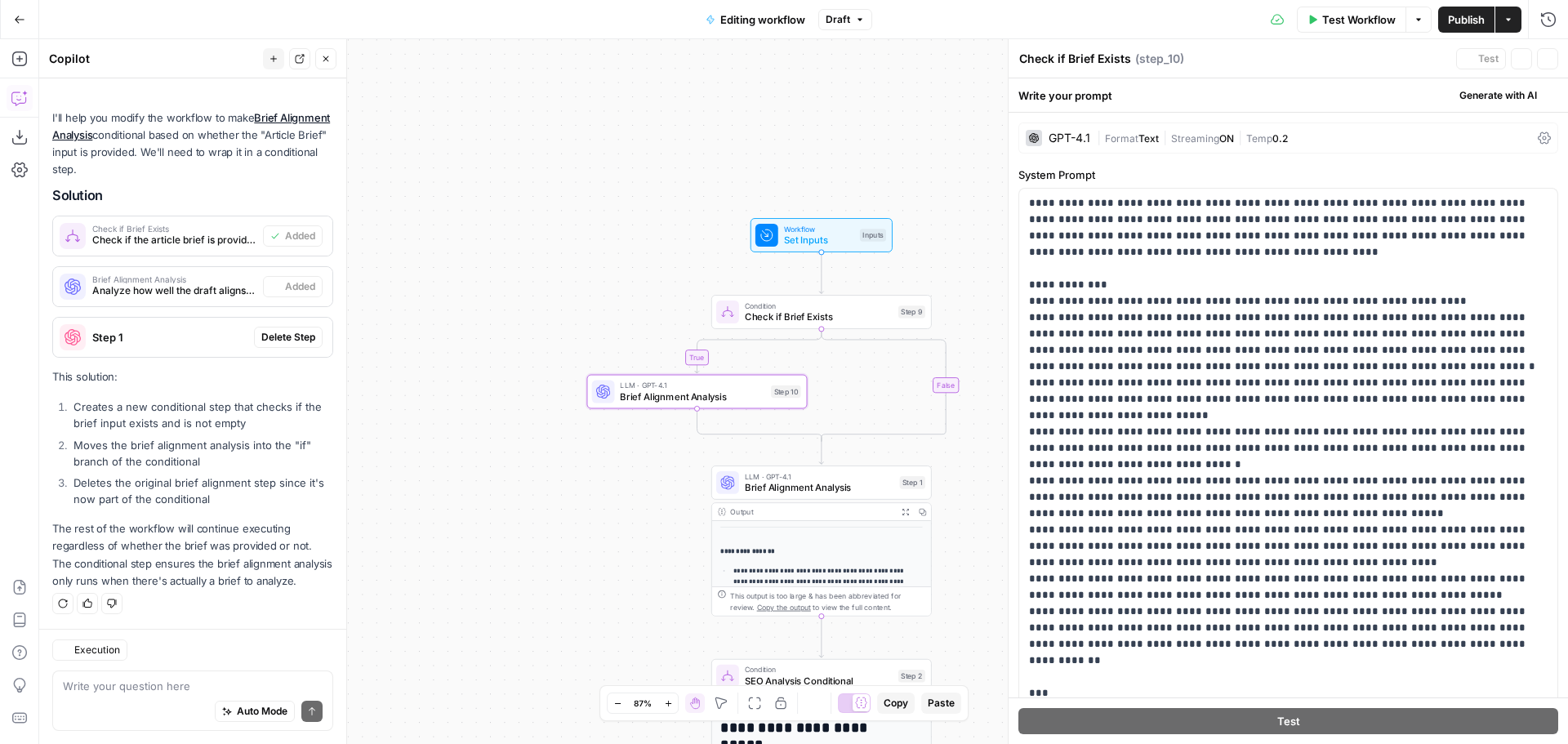
type textarea "Brief Alignment Analysis"
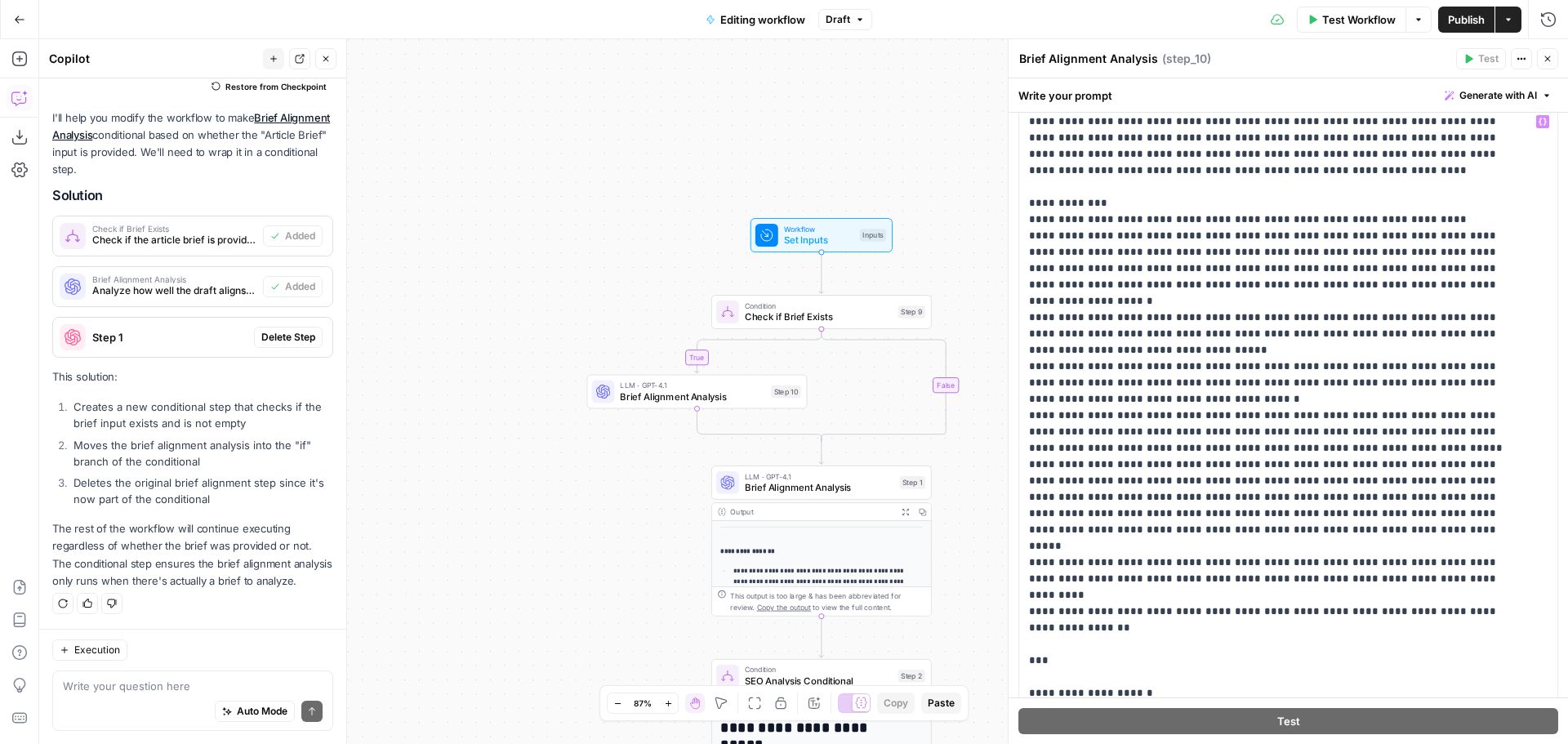
scroll to position [0, 0]
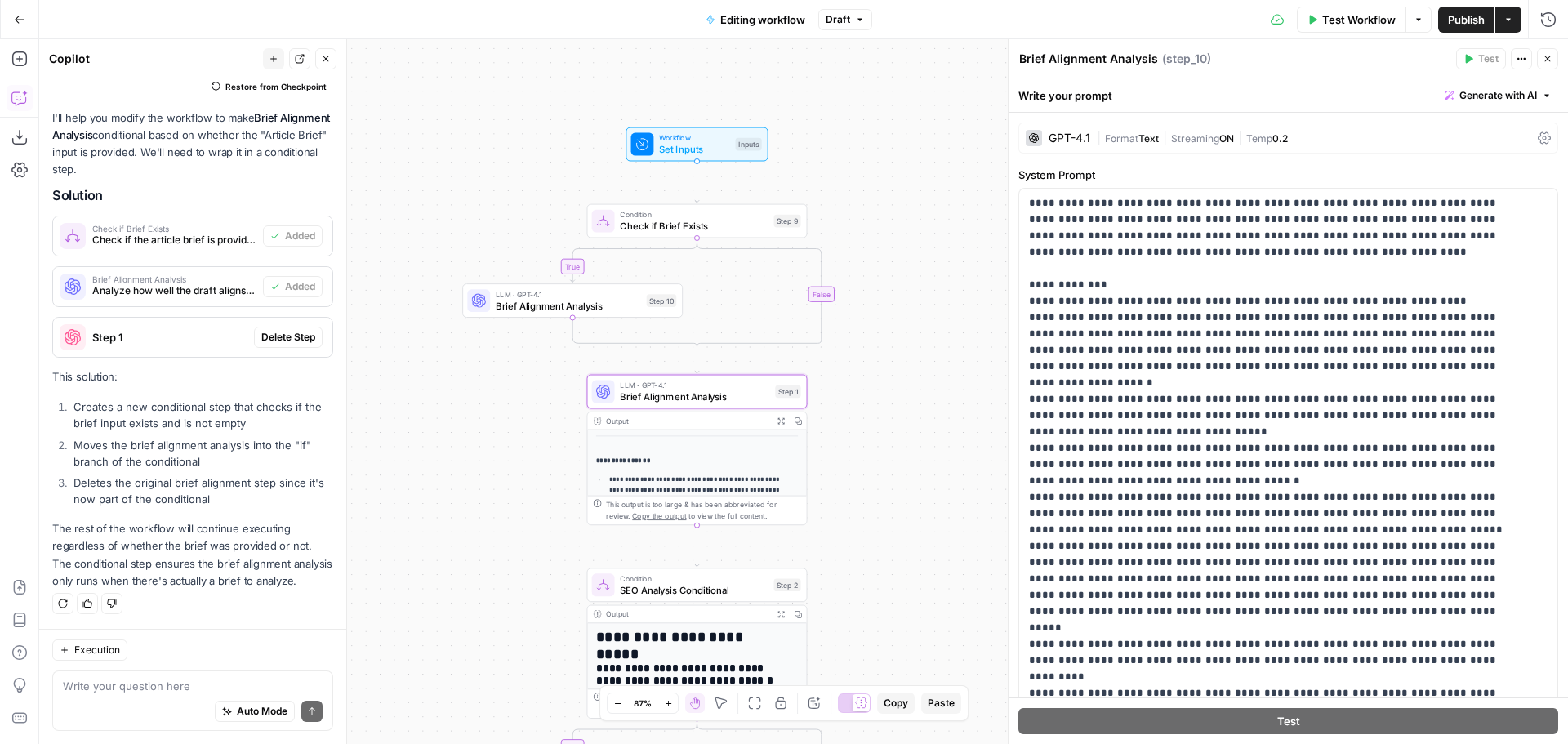
click at [292, 330] on span "Delete Step" at bounding box center [288, 337] width 53 height 14
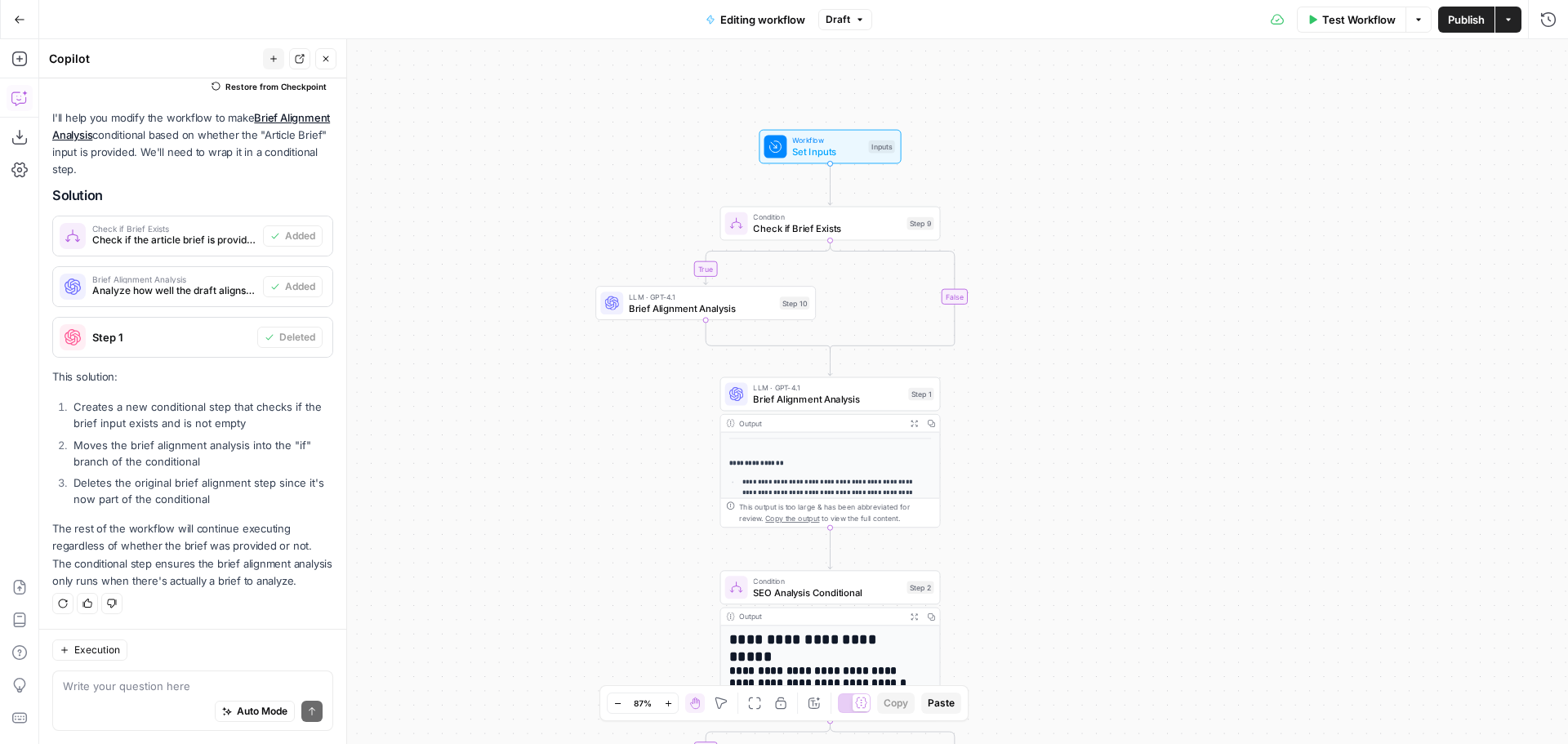
drag, startPoint x: 1294, startPoint y: 390, endPoint x: 1147, endPoint y: 393, distance: 147.0
click at [1147, 393] on div "**********" at bounding box center [803, 391] width 1529 height 705
click at [852, 370] on icon "button" at bounding box center [852, 367] width 12 height 12
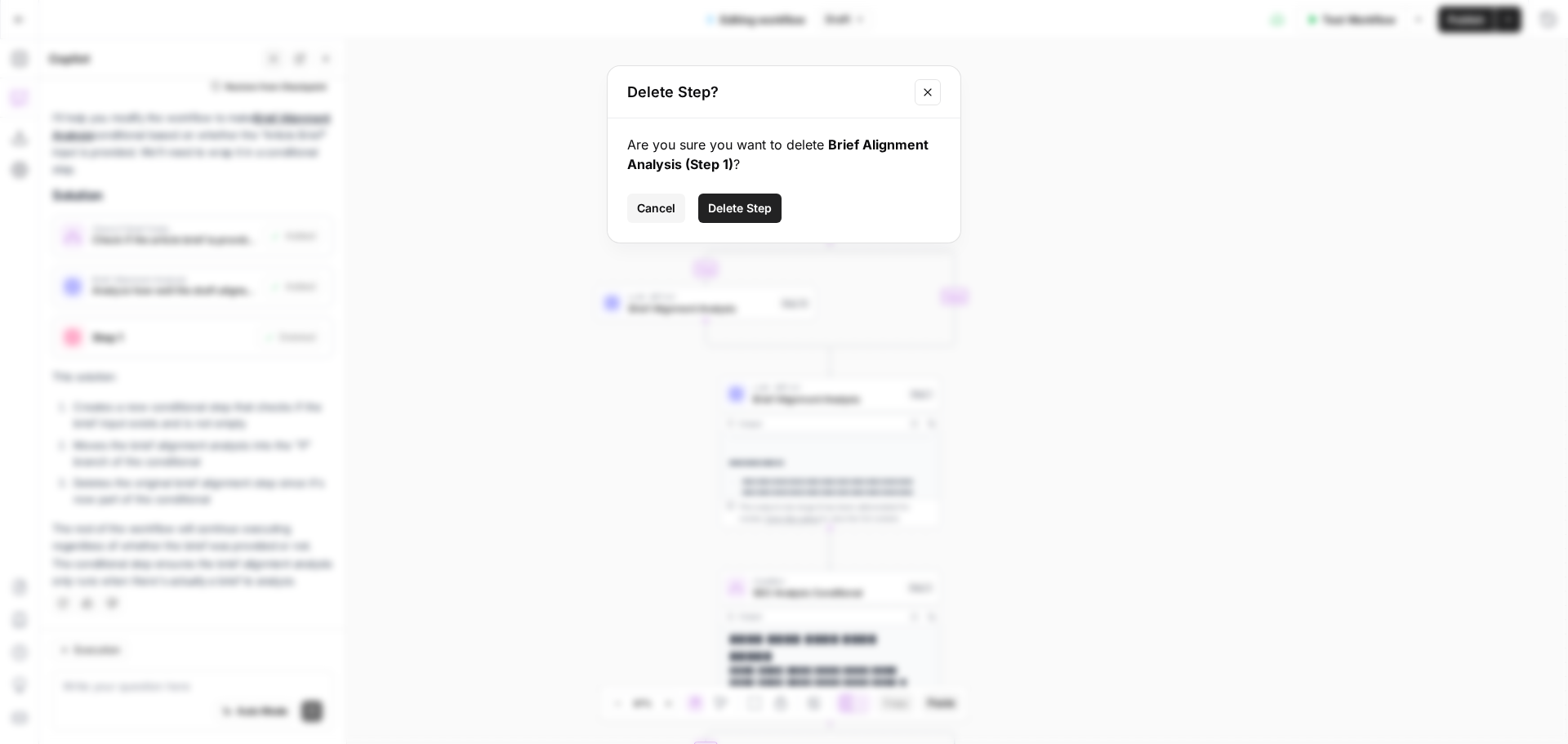
click at [735, 200] on span "Delete Step" at bounding box center [739, 208] width 63 height 16
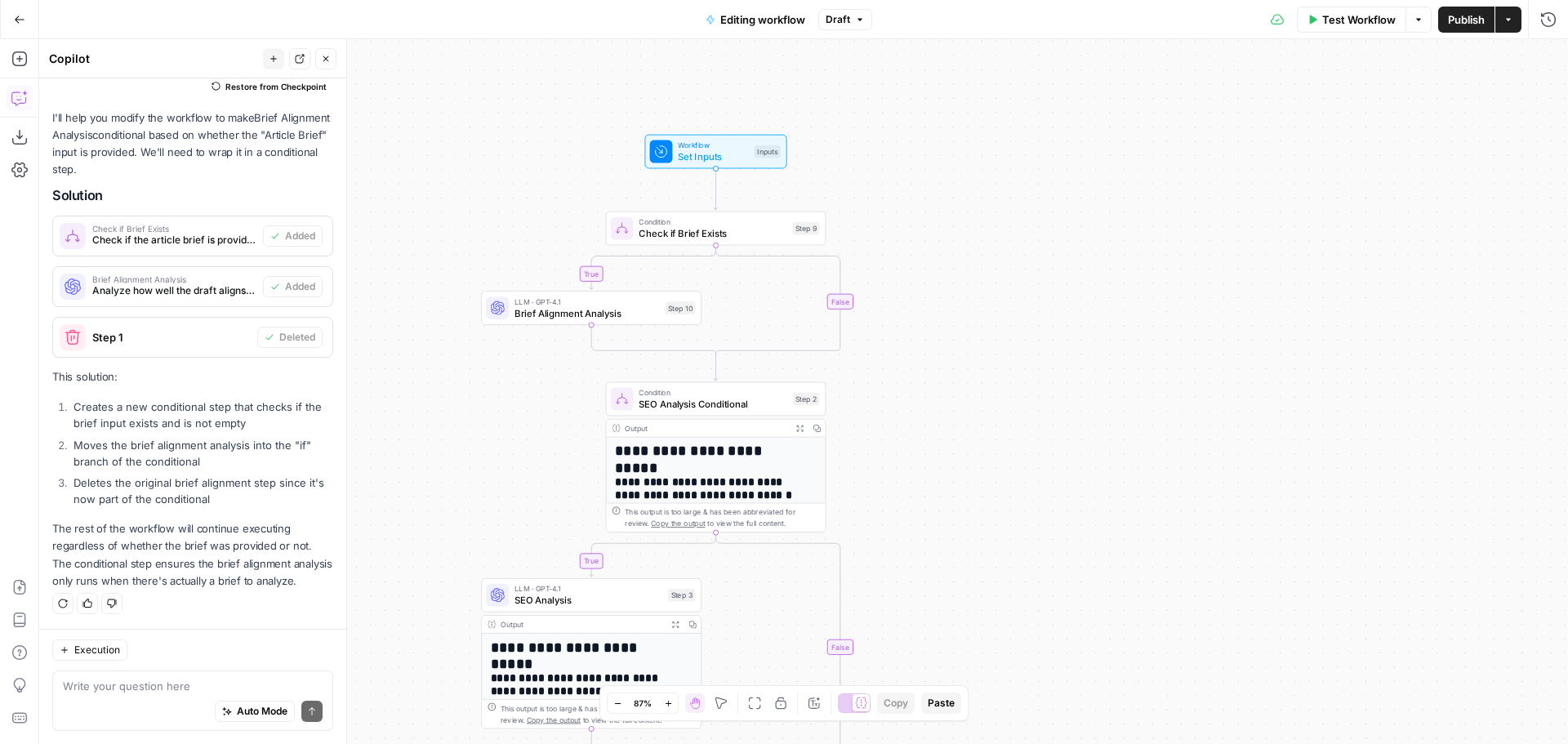
drag, startPoint x: 1144, startPoint y: 215, endPoint x: 1034, endPoint y: 219, distance: 110.1
click at [1034, 219] on div "**********" at bounding box center [803, 391] width 1529 height 705
click at [691, 159] on span "Set Inputs" at bounding box center [712, 157] width 70 height 14
click at [1361, 12] on span "Test Workflow" at bounding box center [1359, 20] width 73 height 16
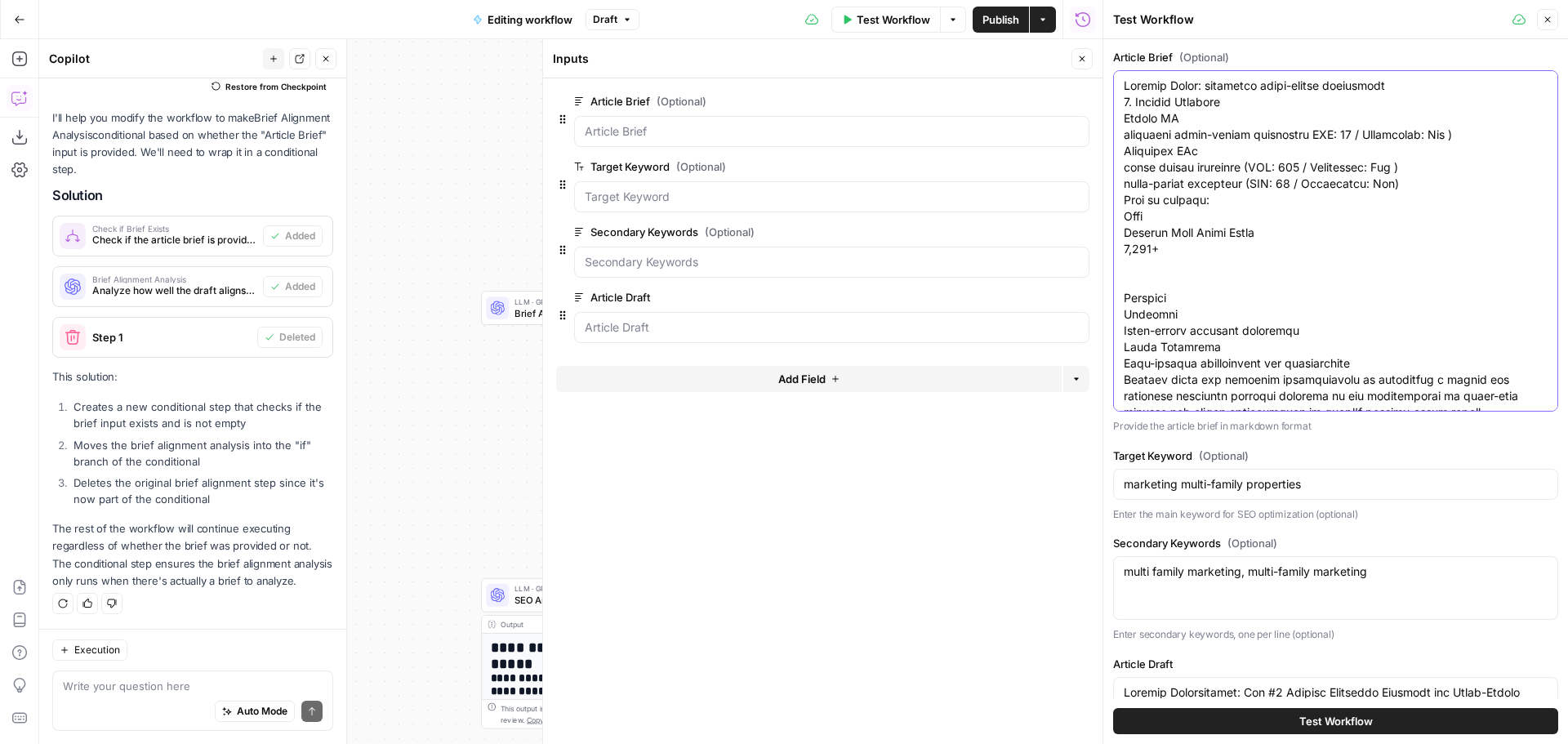
click at [1086, 62] on icon "button" at bounding box center [1081, 58] width 10 height 10
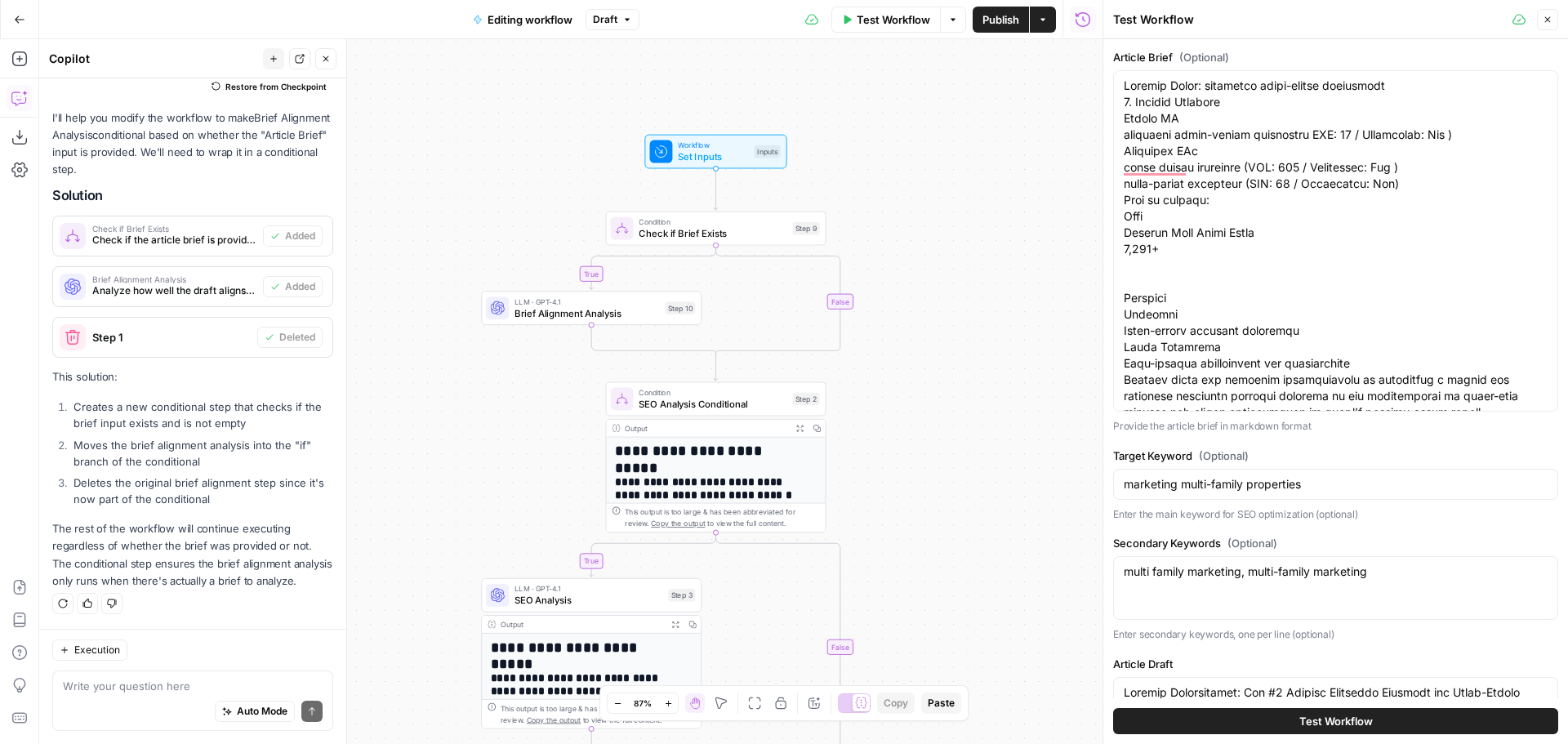
scroll to position [82, 0]
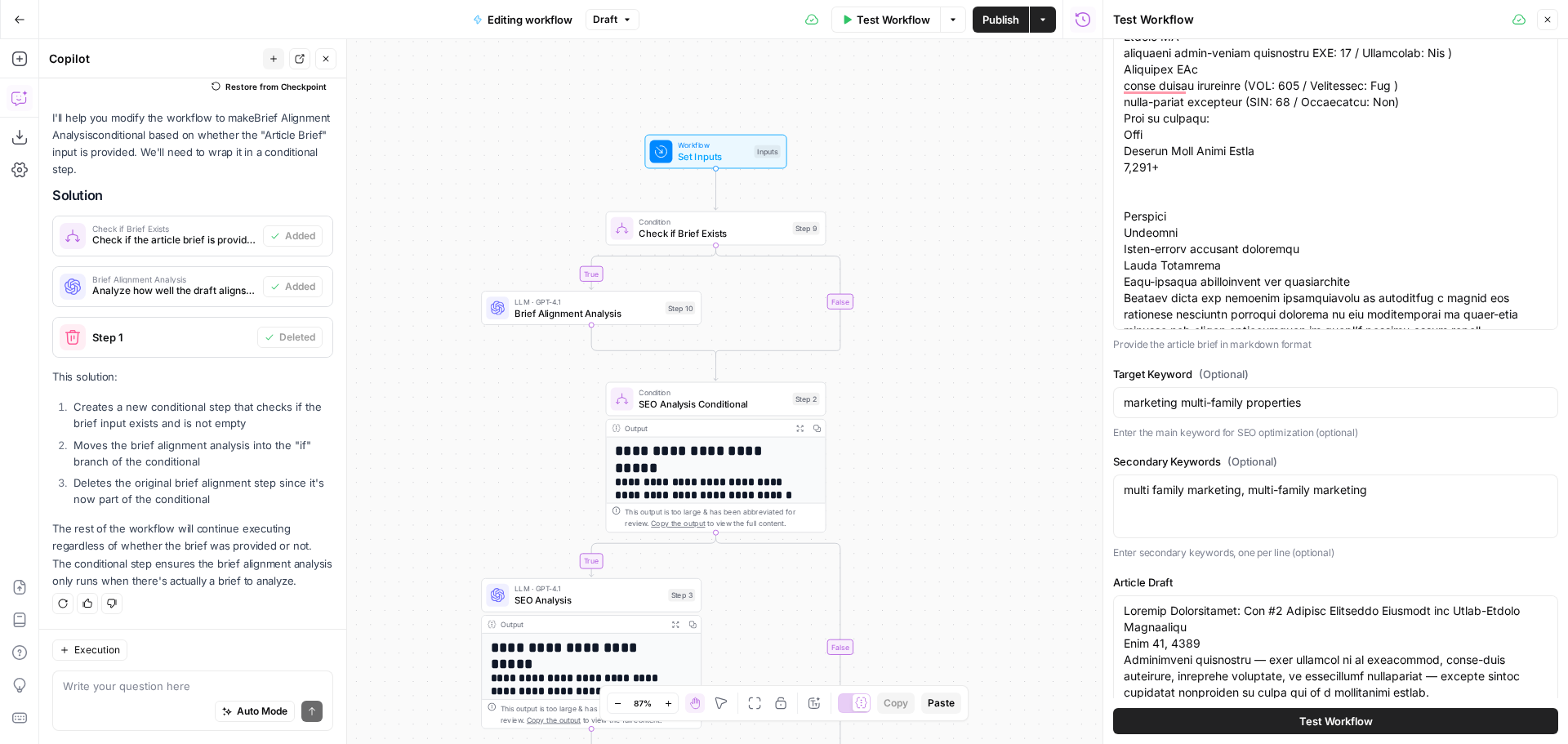
click at [1383, 715] on button "Test Workflow" at bounding box center [1335, 720] width 445 height 26
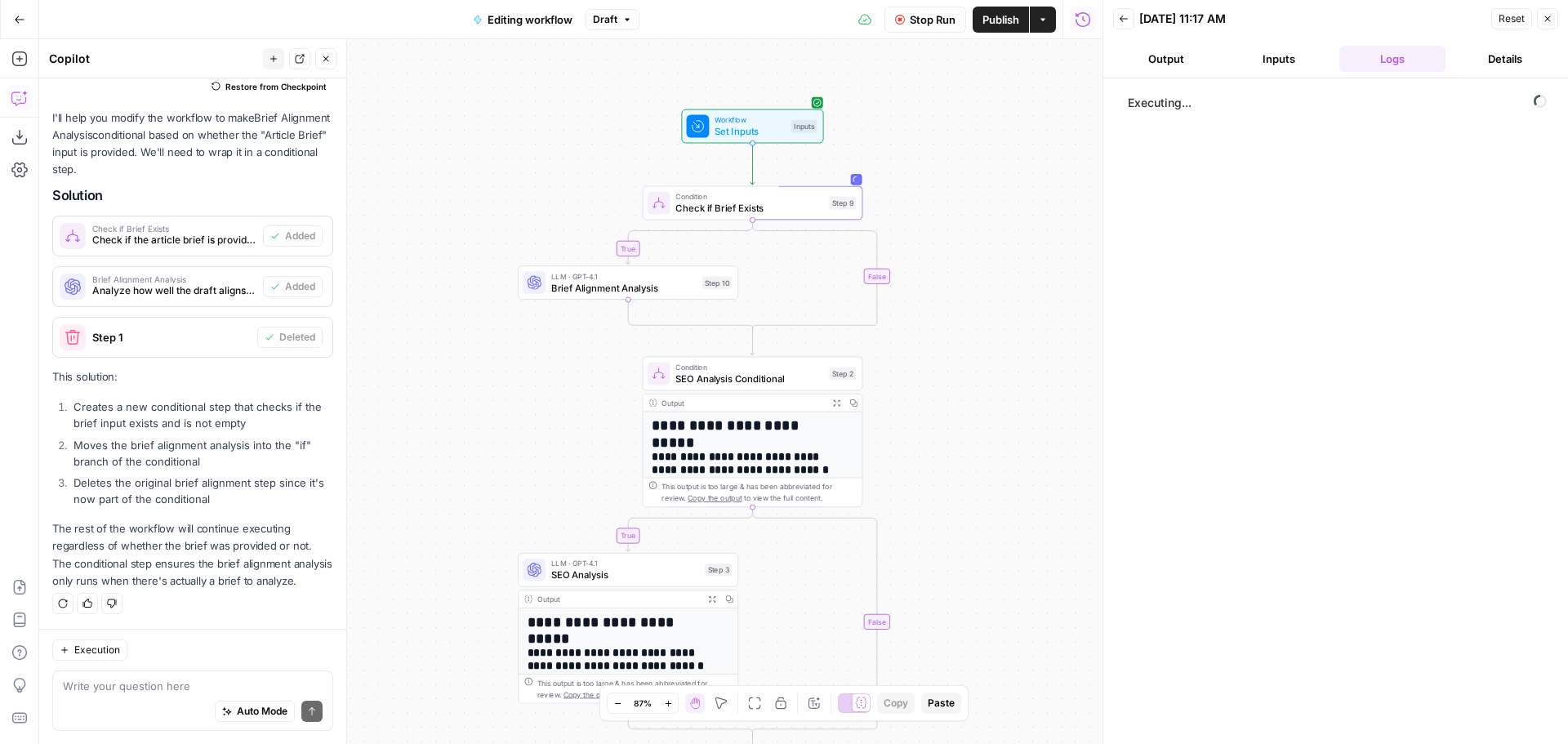
drag, startPoint x: 1035, startPoint y: 336, endPoint x: 1047, endPoint y: 314, distance: 25.1
click at [1047, 314] on div "**********" at bounding box center [571, 391] width 1063 height 705
click at [795, 203] on span "Check if Brief Exists" at bounding box center [750, 208] width 148 height 14
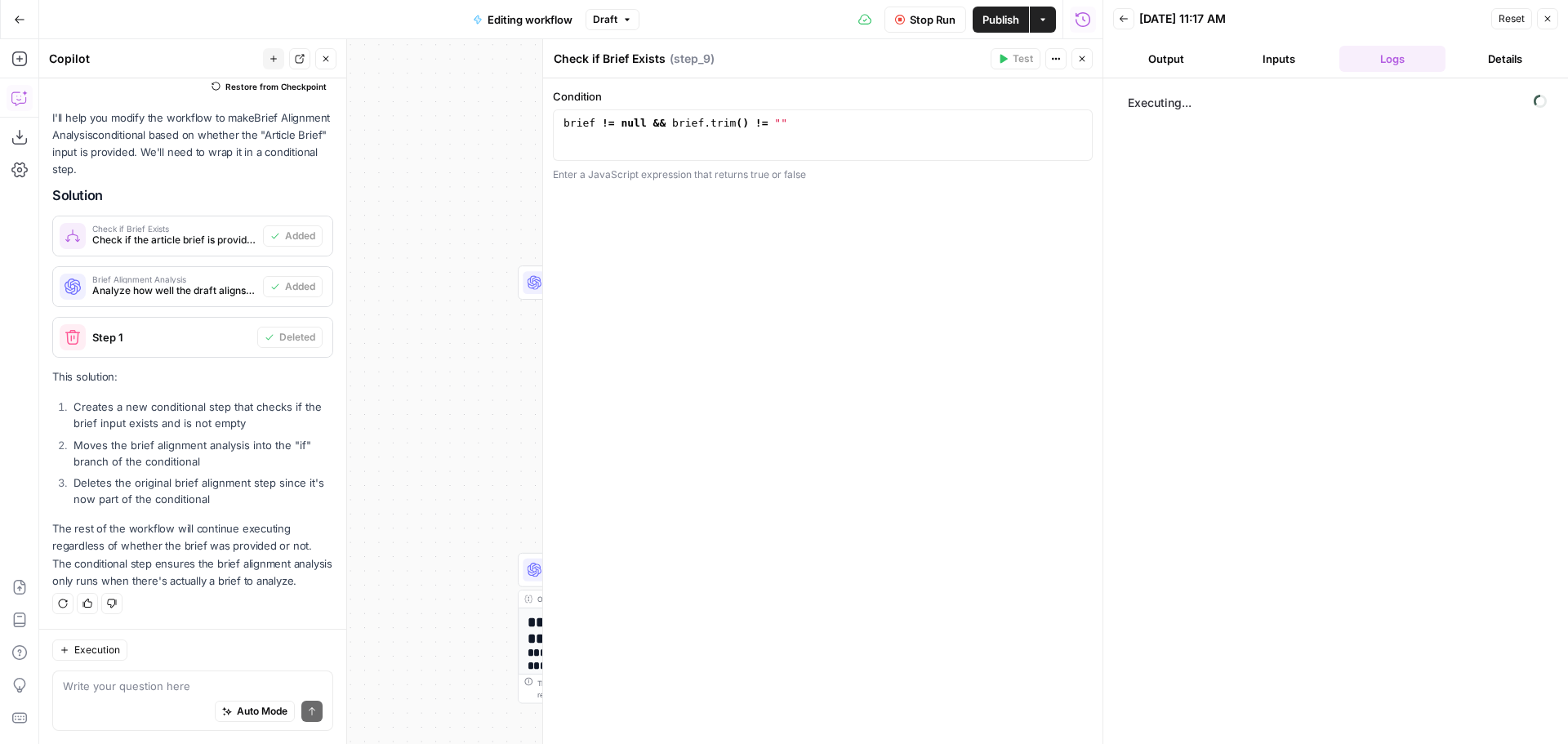
click at [1079, 56] on icon "button" at bounding box center [1081, 58] width 10 height 10
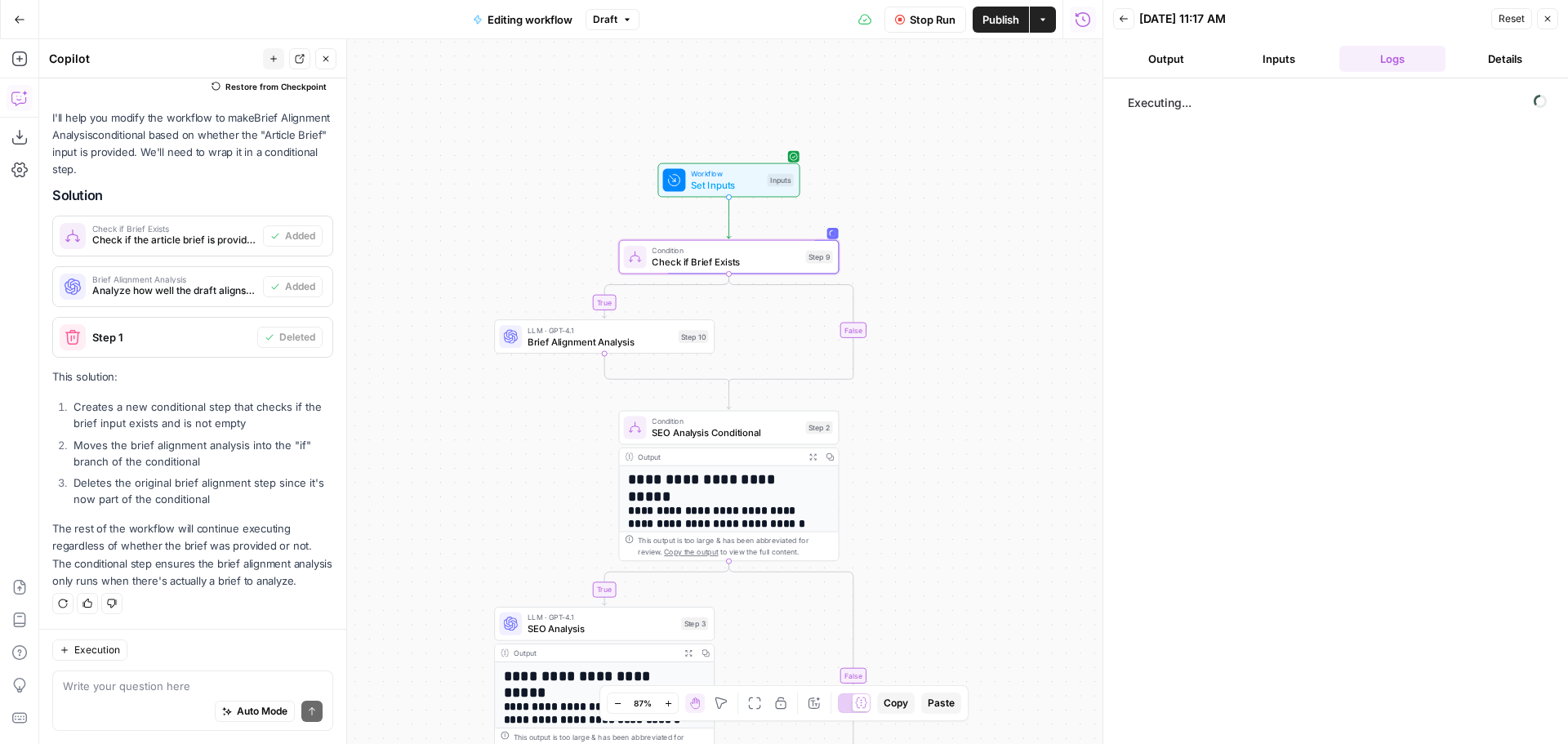
drag, startPoint x: 1045, startPoint y: 167, endPoint x: 1021, endPoint y: 220, distance: 58.2
click at [1021, 220] on div "**********" at bounding box center [571, 391] width 1063 height 705
click at [761, 255] on span "Check if Brief Exists" at bounding box center [726, 262] width 148 height 14
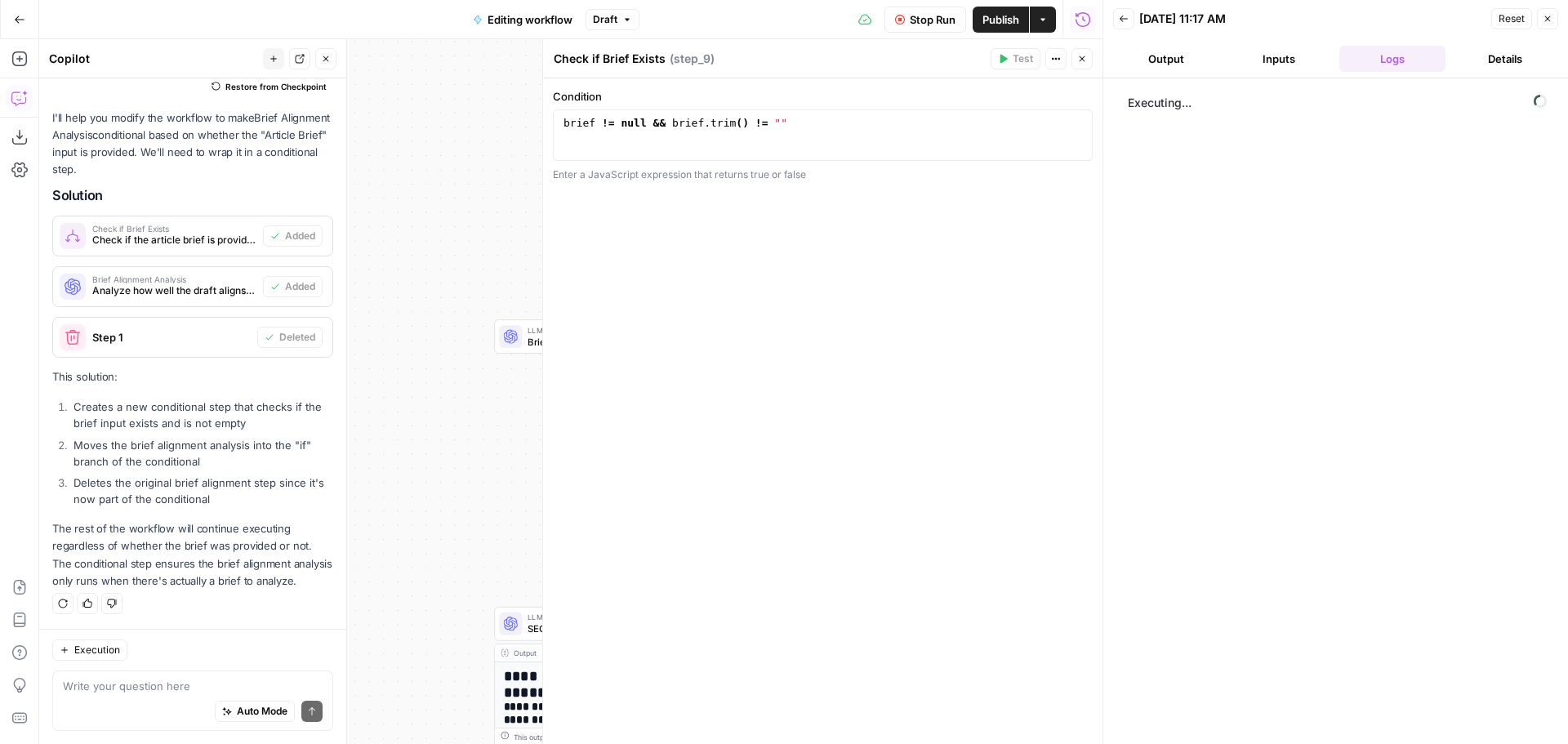
click at [1082, 63] on icon "button" at bounding box center [1081, 58] width 10 height 10
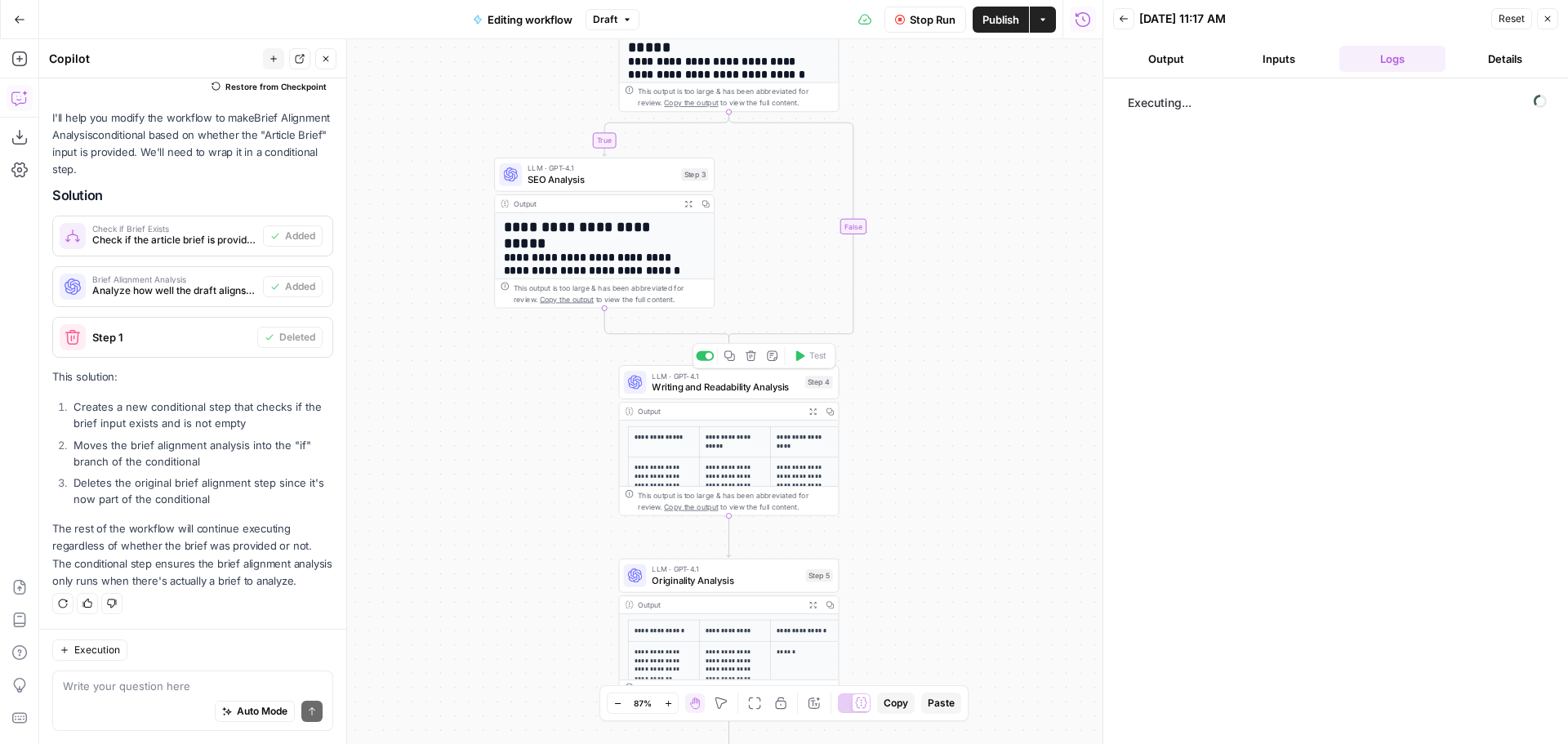
click at [739, 380] on span "Writing and Readability Analysis" at bounding box center [725, 387] width 147 height 14
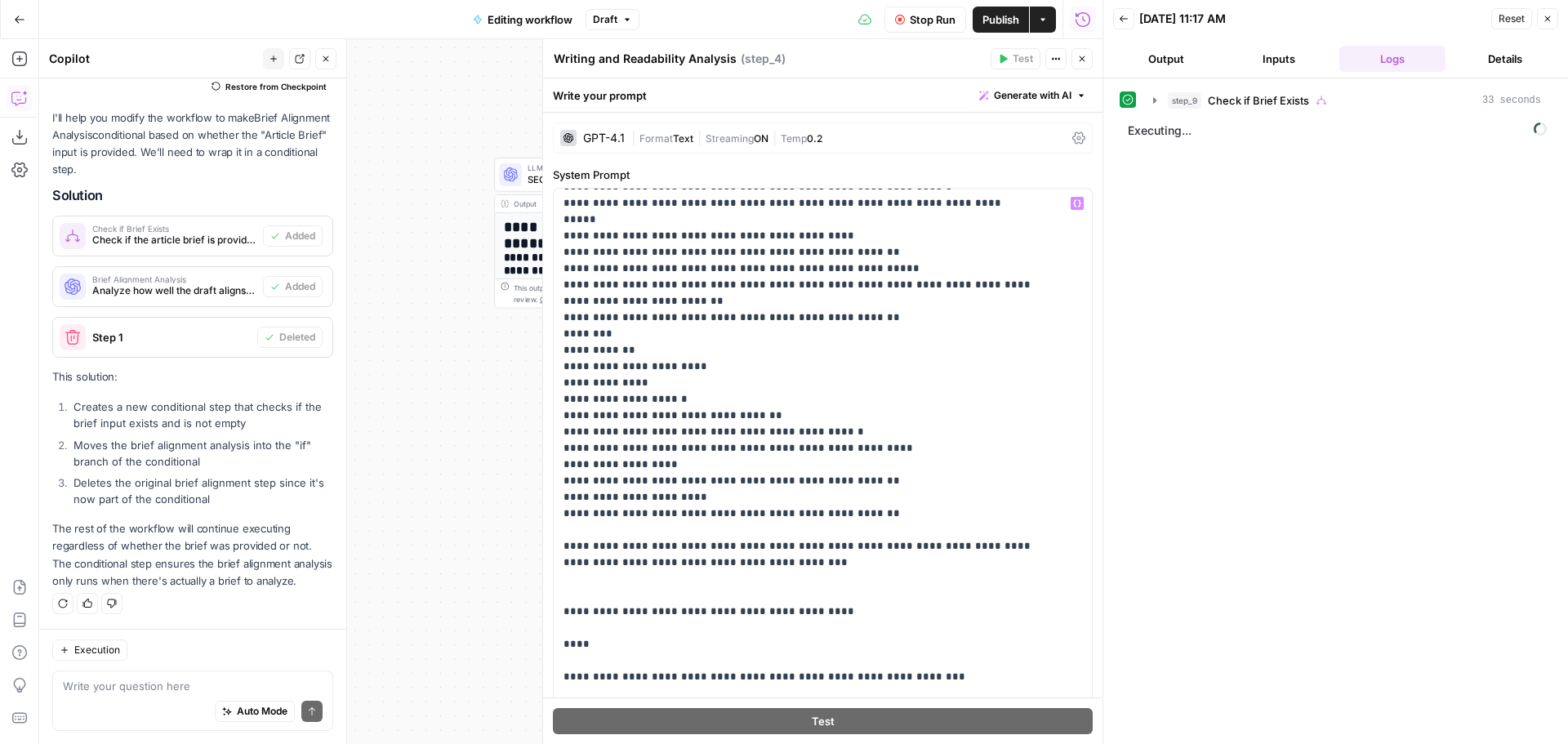
scroll to position [653, 0]
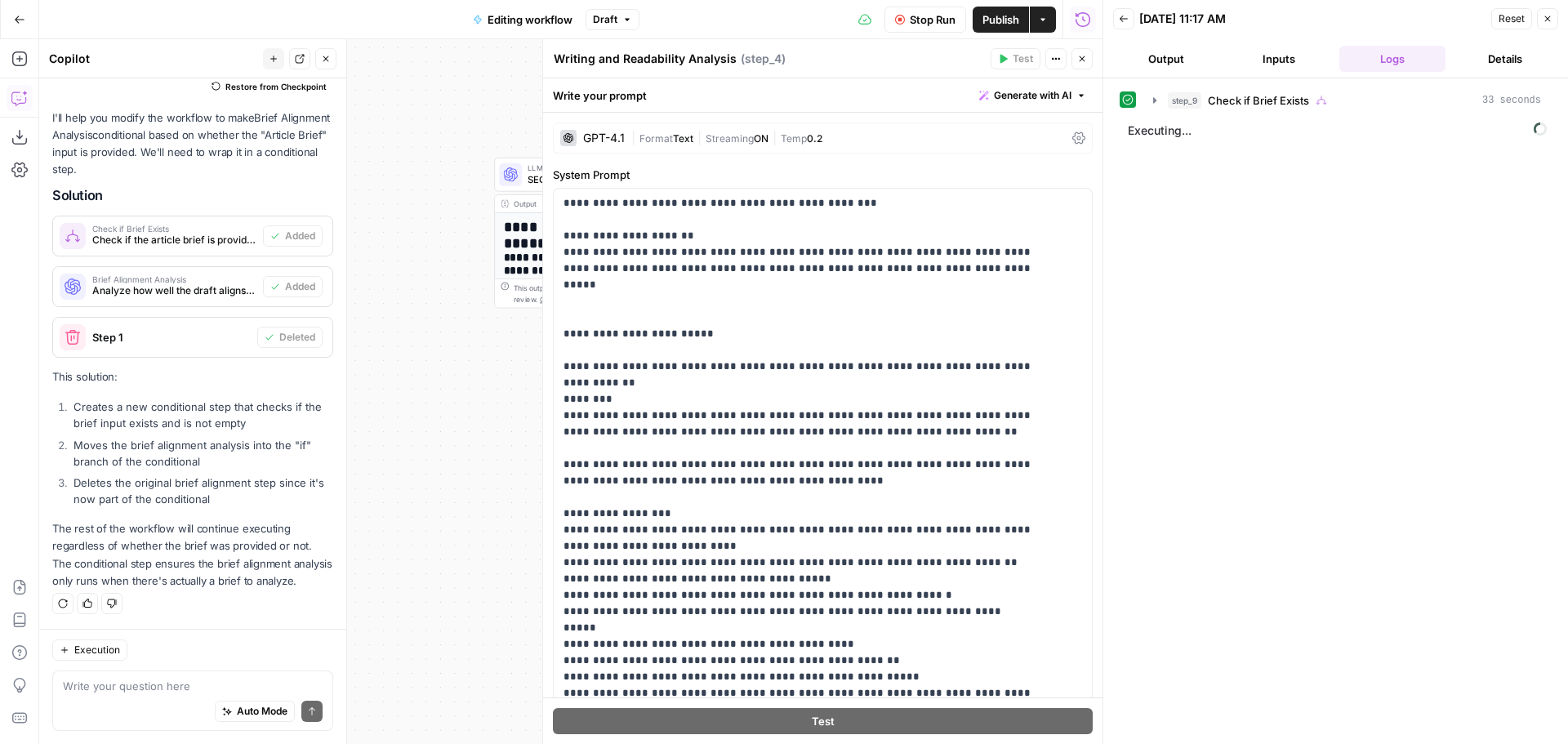
click at [1081, 54] on icon "button" at bounding box center [1081, 58] width 10 height 10
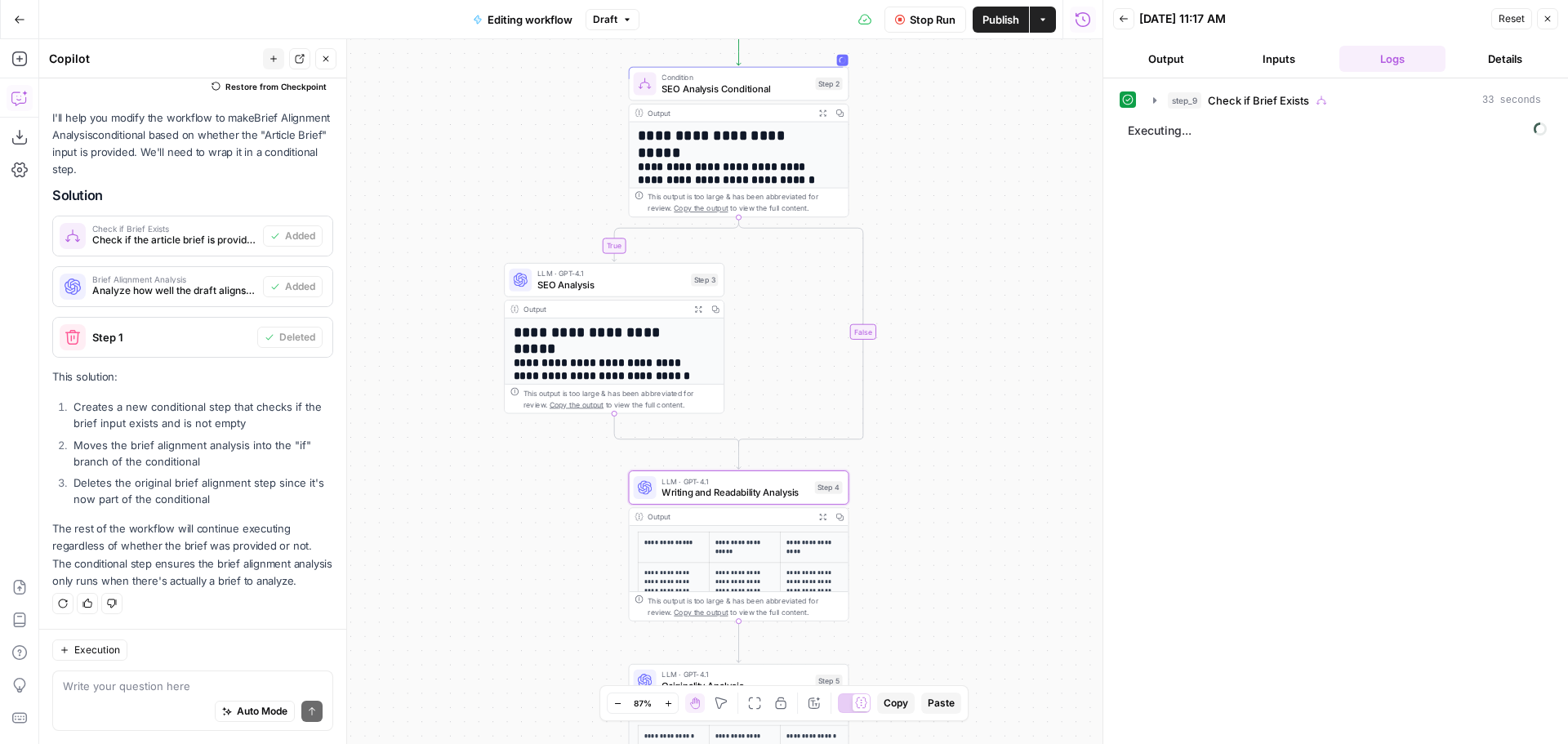
drag, startPoint x: 1038, startPoint y: 188, endPoint x: 1048, endPoint y: 307, distance: 119.4
click at [1048, 307] on div "**********" at bounding box center [571, 391] width 1063 height 705
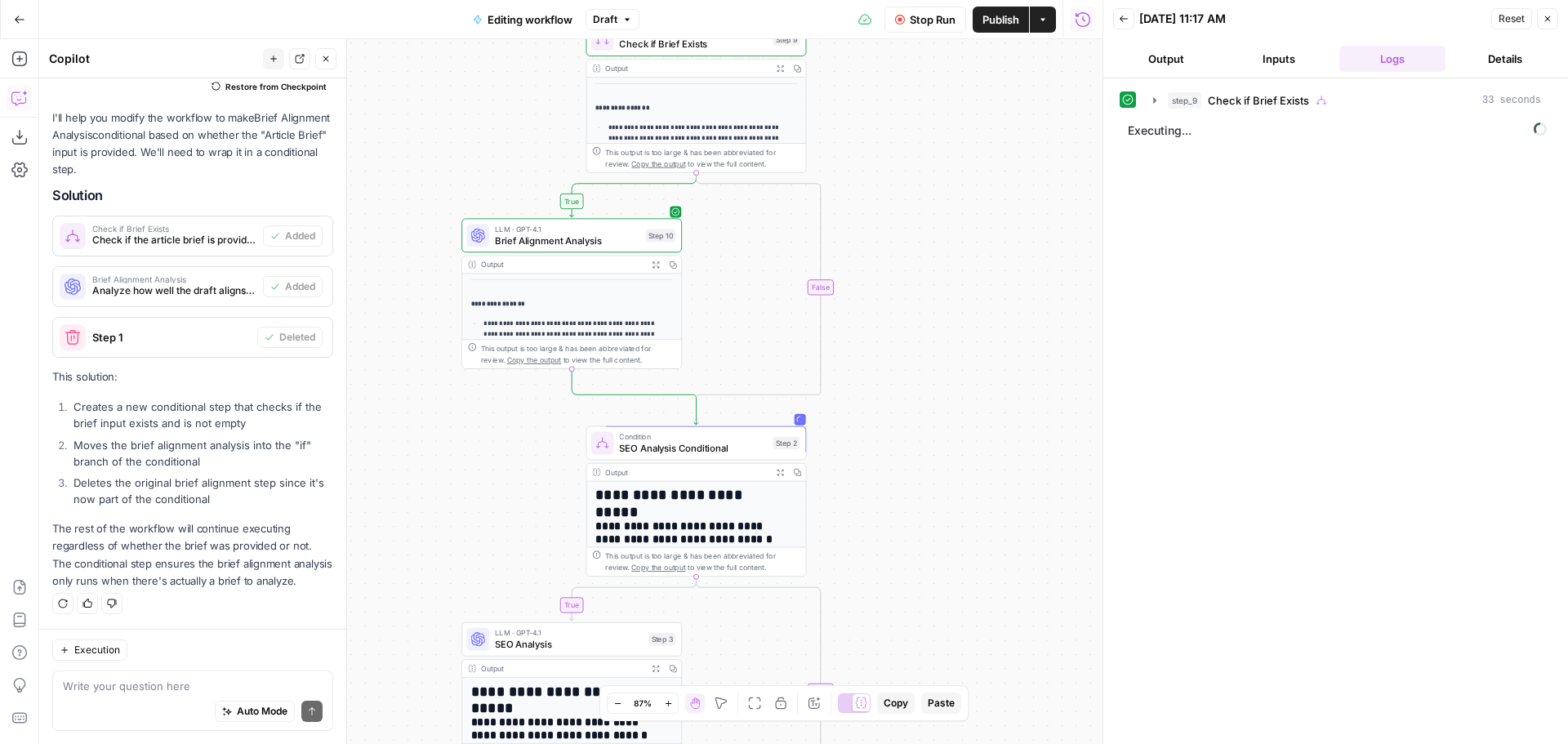
drag, startPoint x: 1017, startPoint y: 300, endPoint x: 996, endPoint y: 308, distance: 22.5
click at [996, 308] on div "**********" at bounding box center [571, 391] width 1063 height 705
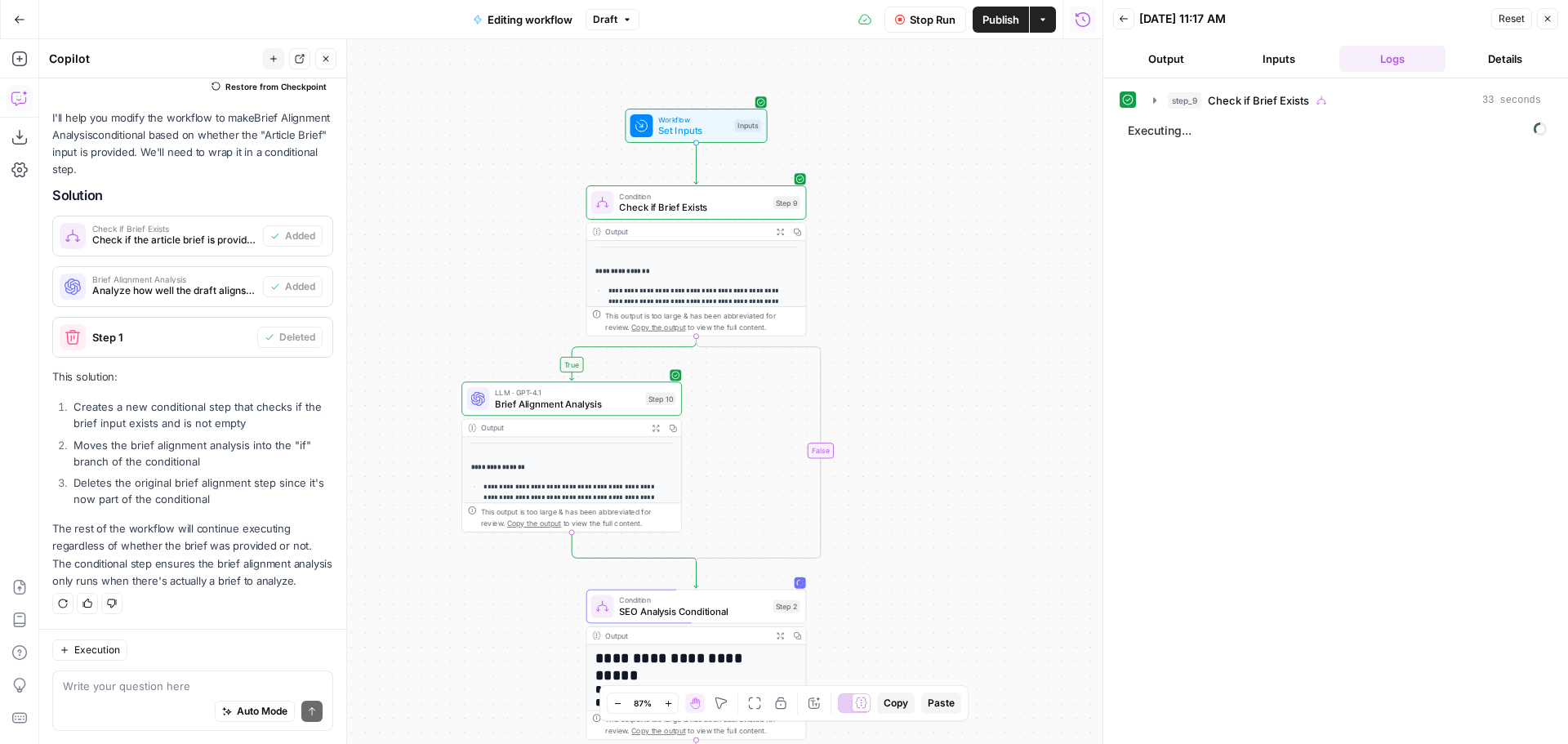
click at [778, 235] on icon "button" at bounding box center [779, 232] width 8 height 8
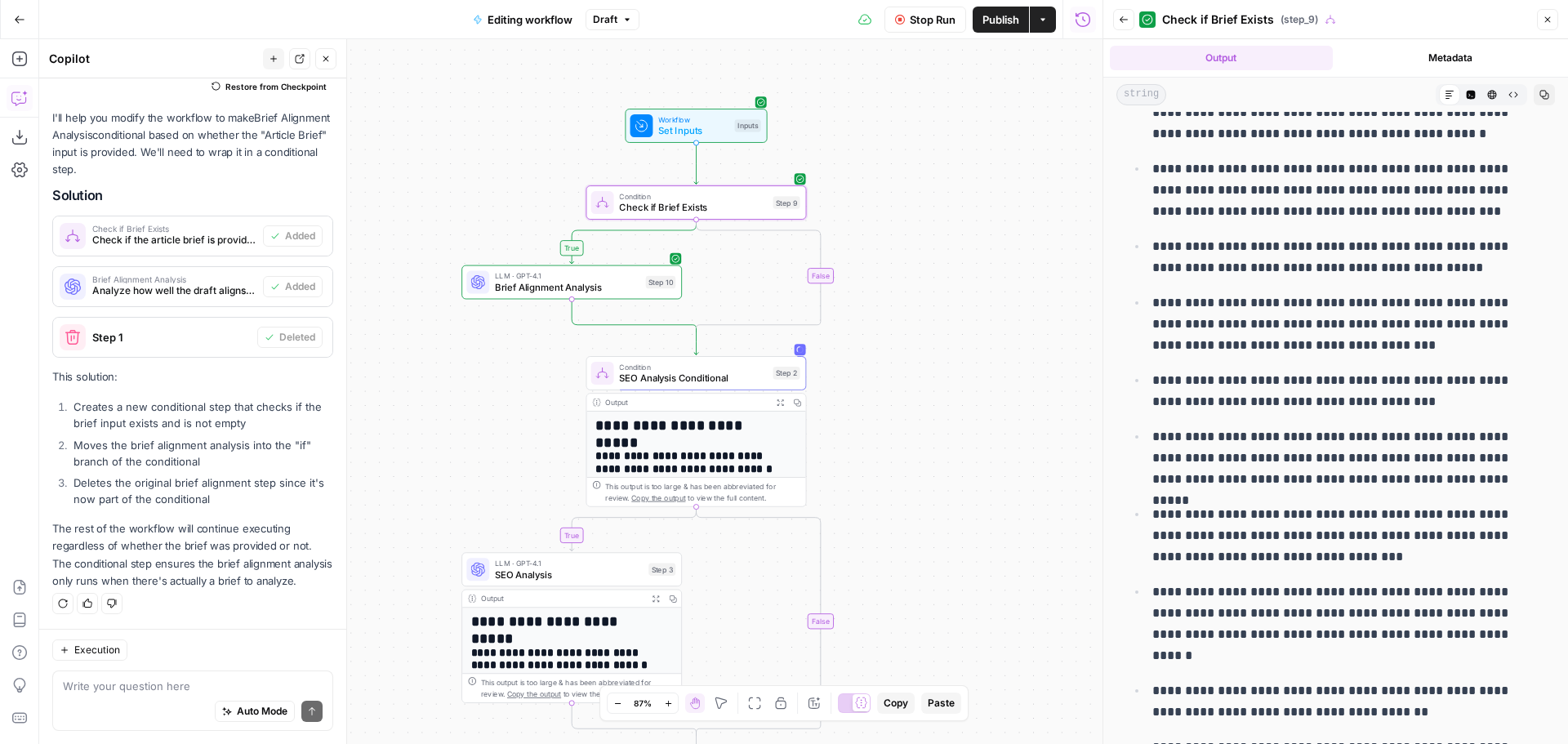
scroll to position [1306, 0]
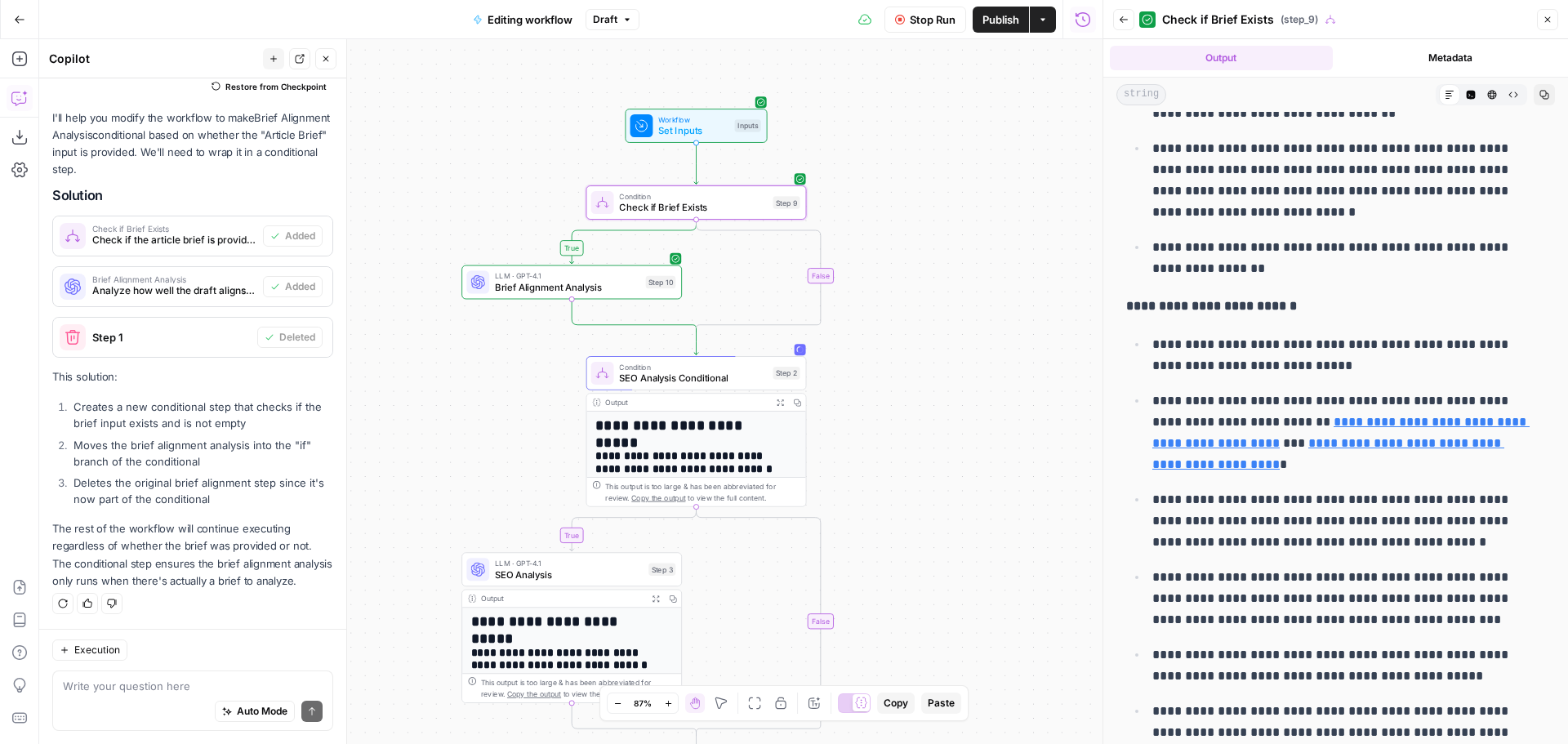
click at [549, 284] on span "Brief Alignment Analysis" at bounding box center [567, 287] width 145 height 14
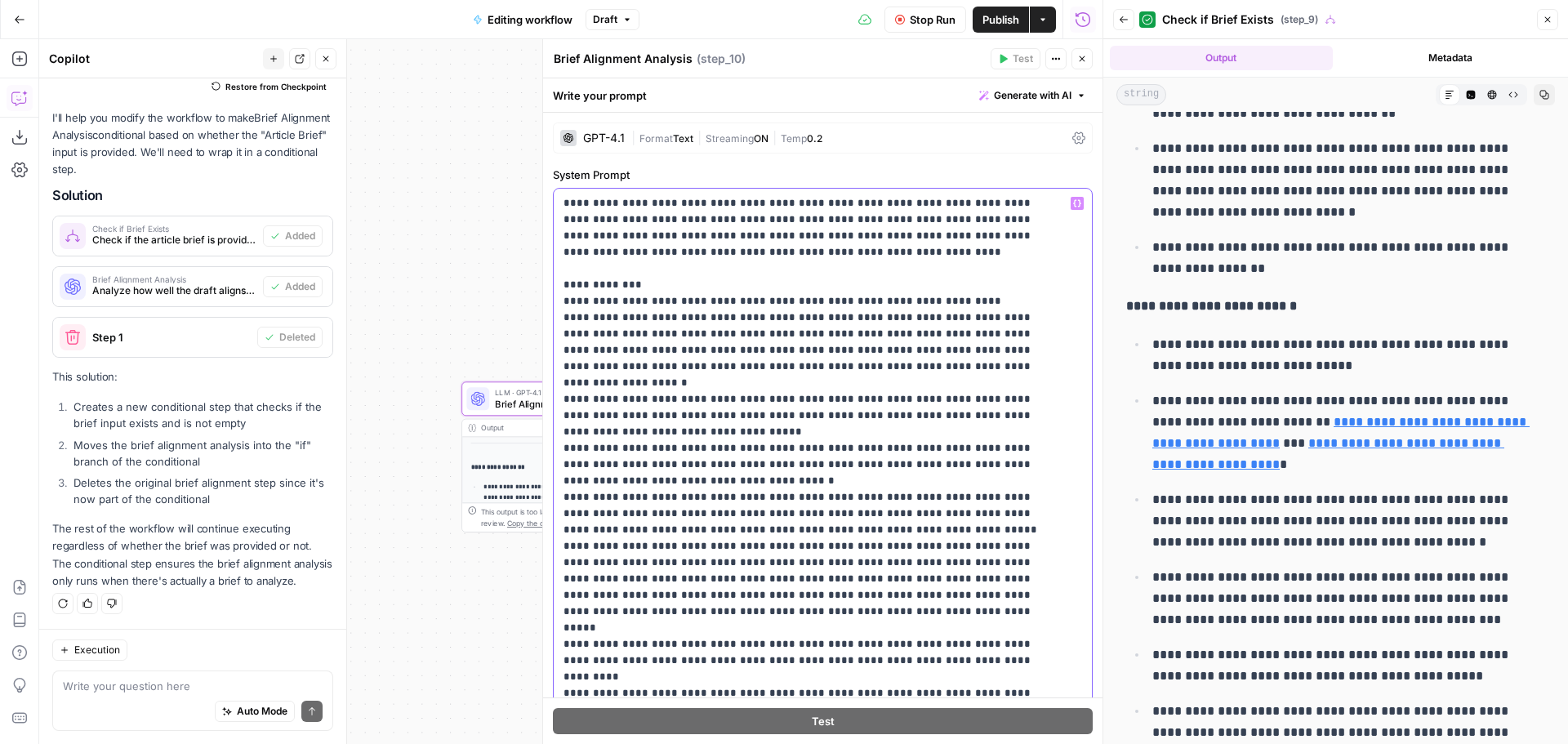
click at [694, 437] on p "**********" at bounding box center [810, 652] width 494 height 914
click at [712, 442] on p "**********" at bounding box center [810, 652] width 494 height 914
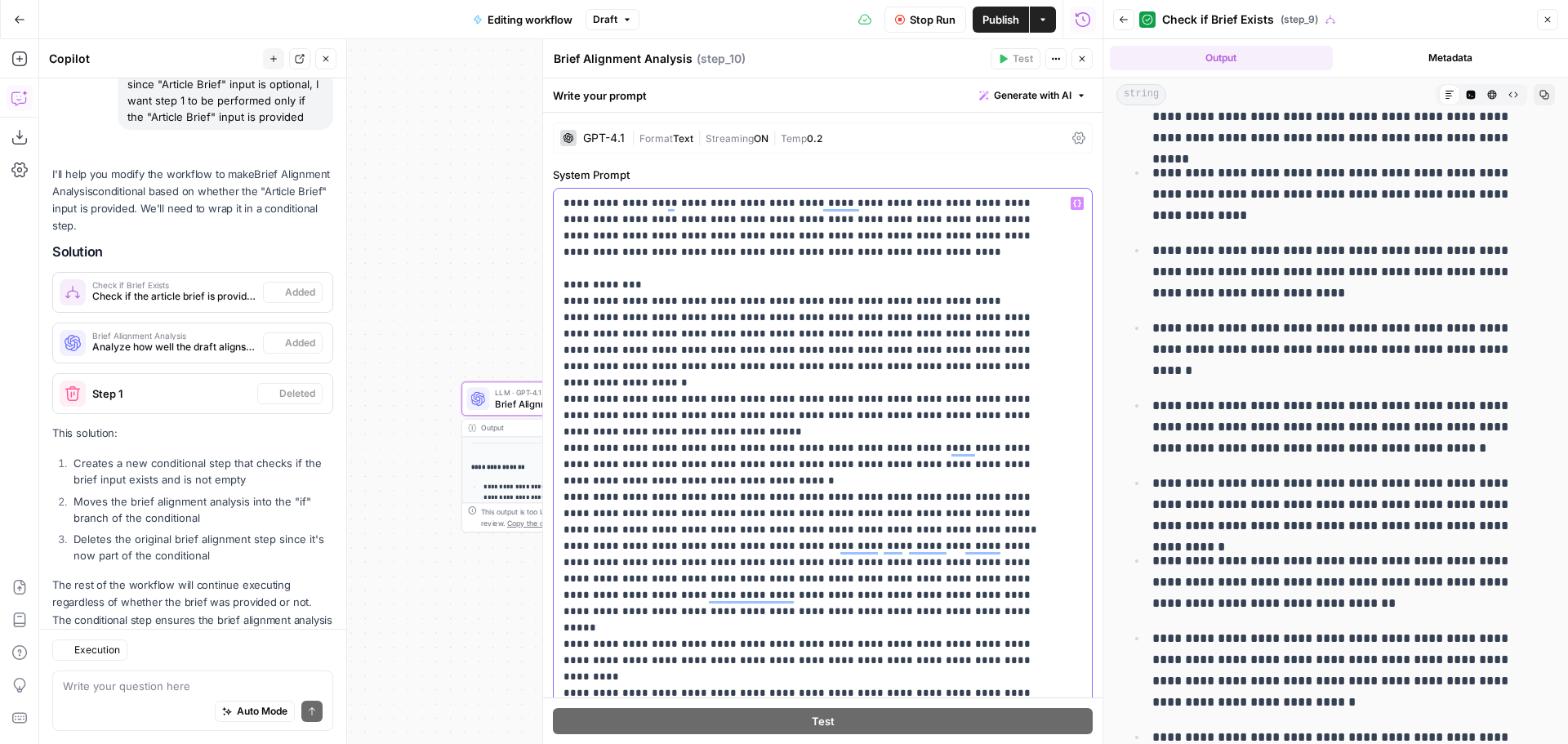
scroll to position [211, 0]
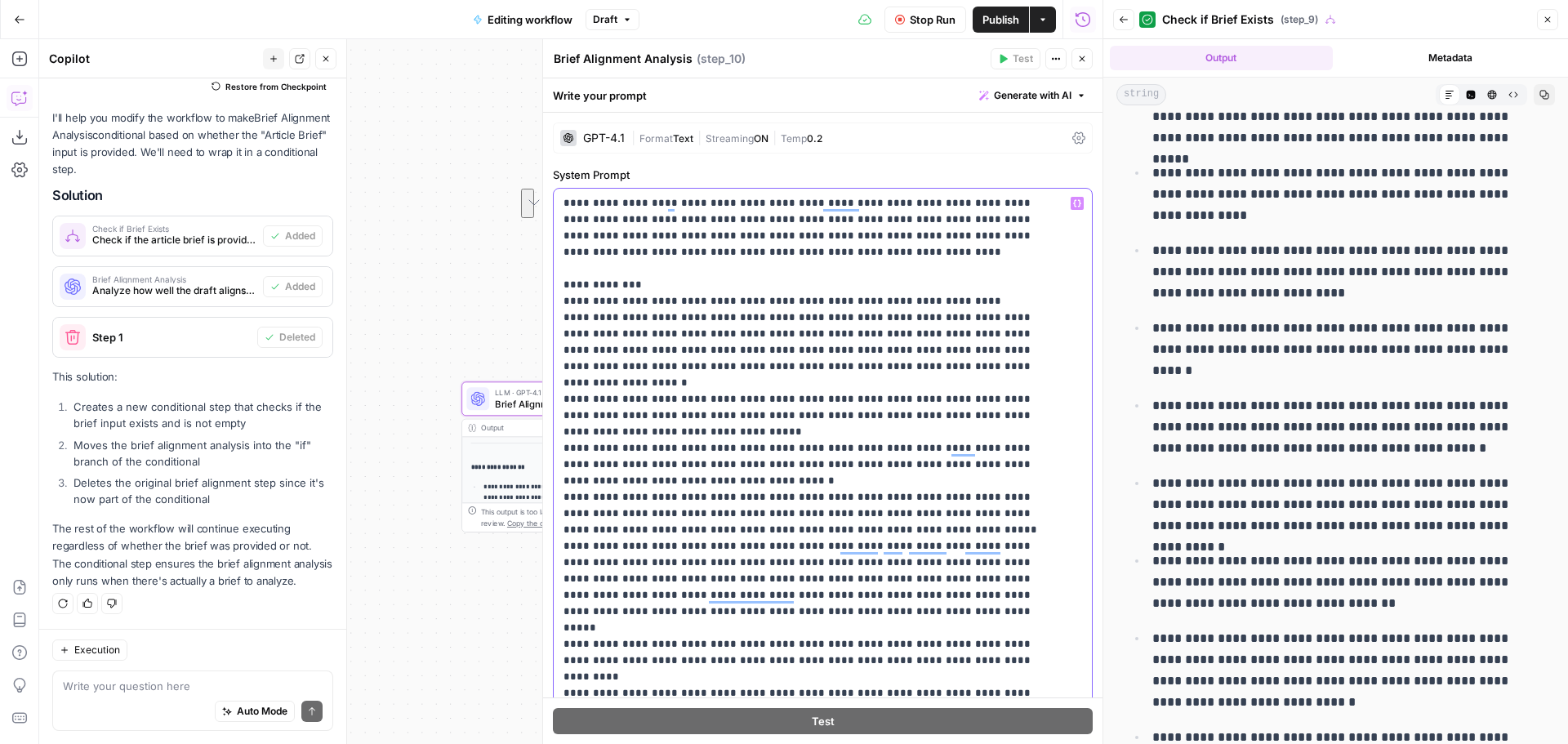
drag, startPoint x: 619, startPoint y: 464, endPoint x: 562, endPoint y: 438, distance: 62.6
click at [562, 438] on div "**********" at bounding box center [823, 521] width 538 height 666
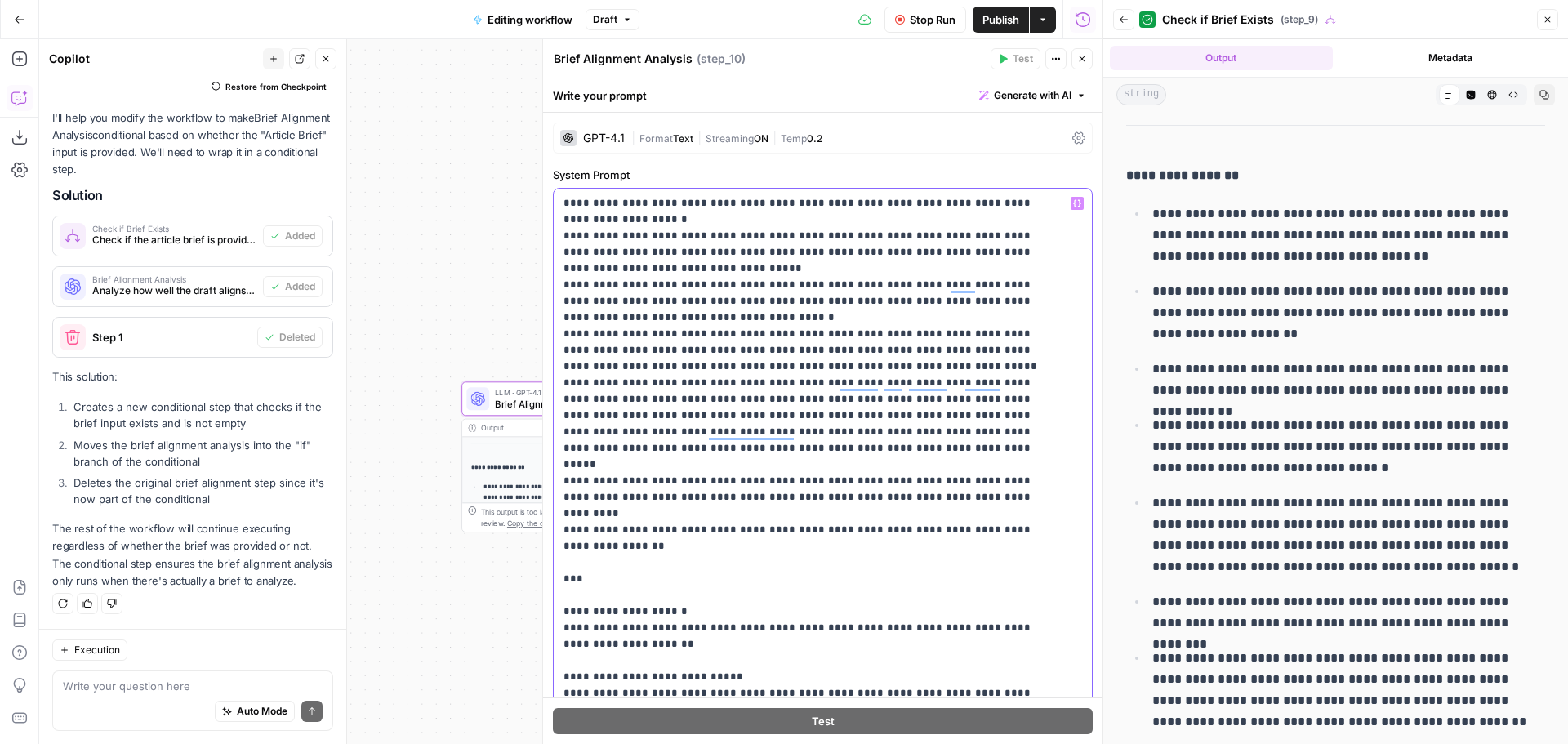
scroll to position [245, 0]
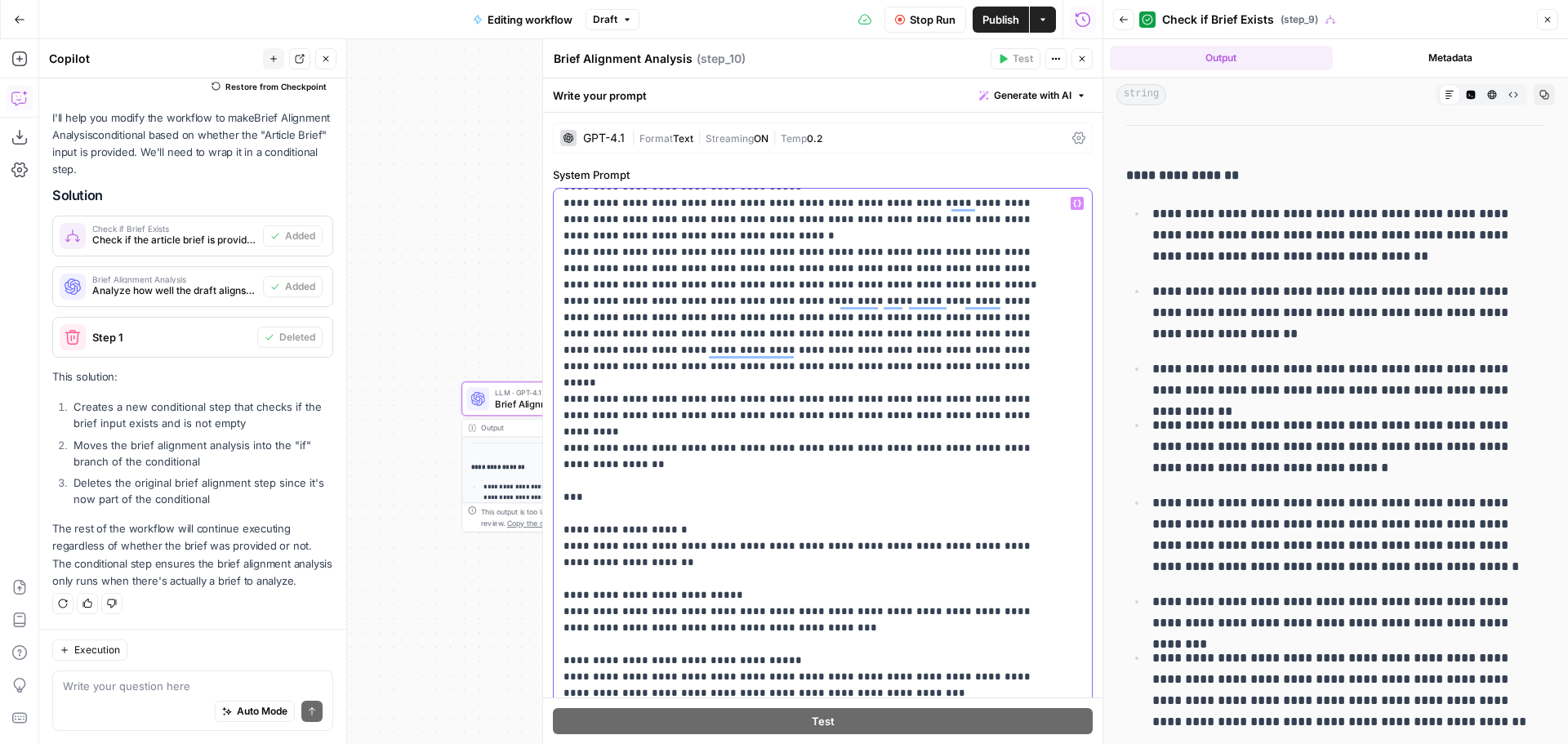
drag, startPoint x: 673, startPoint y: 499, endPoint x: 560, endPoint y: 455, distance: 121.3
click at [560, 455] on div "**********" at bounding box center [817, 521] width 526 height 666
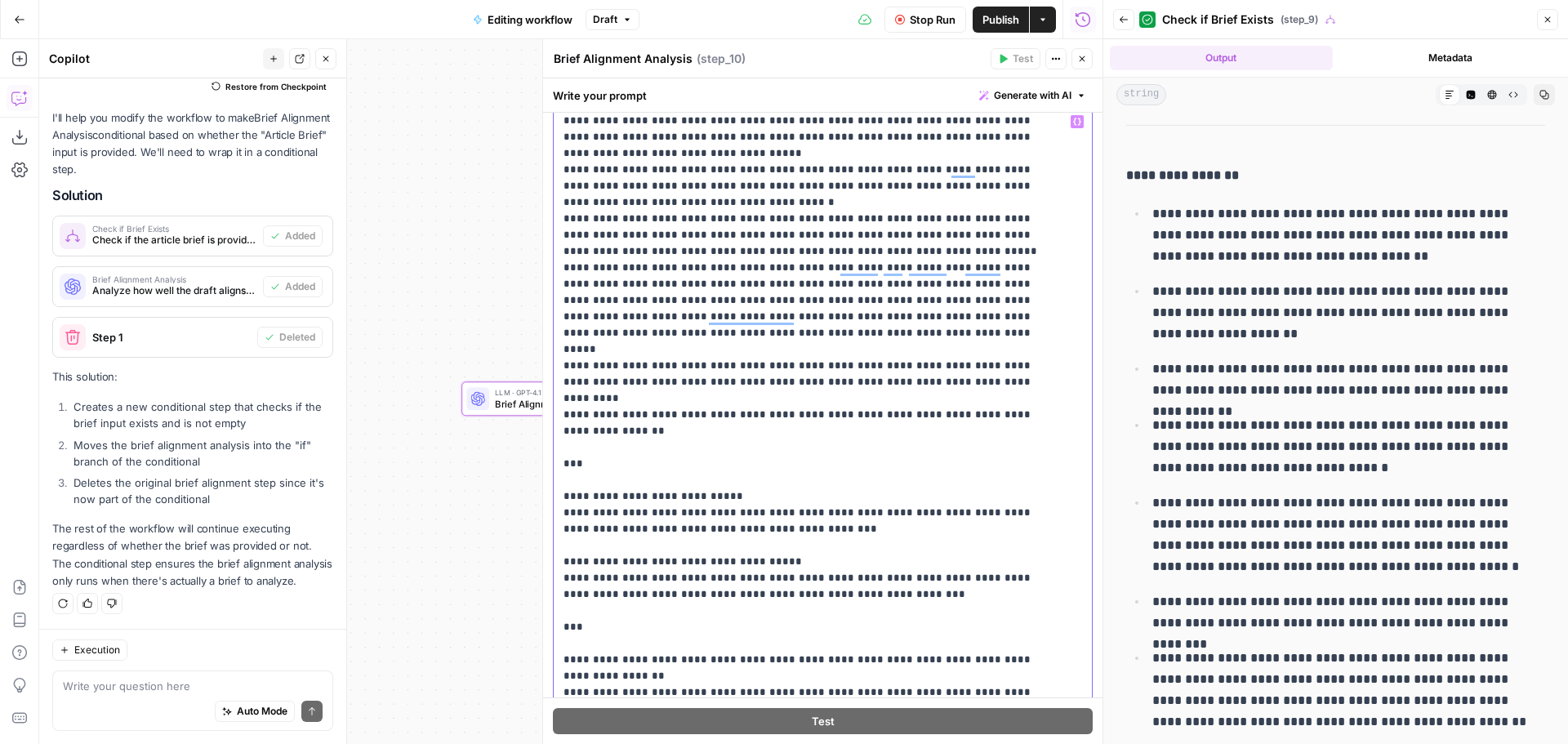
scroll to position [163, 0]
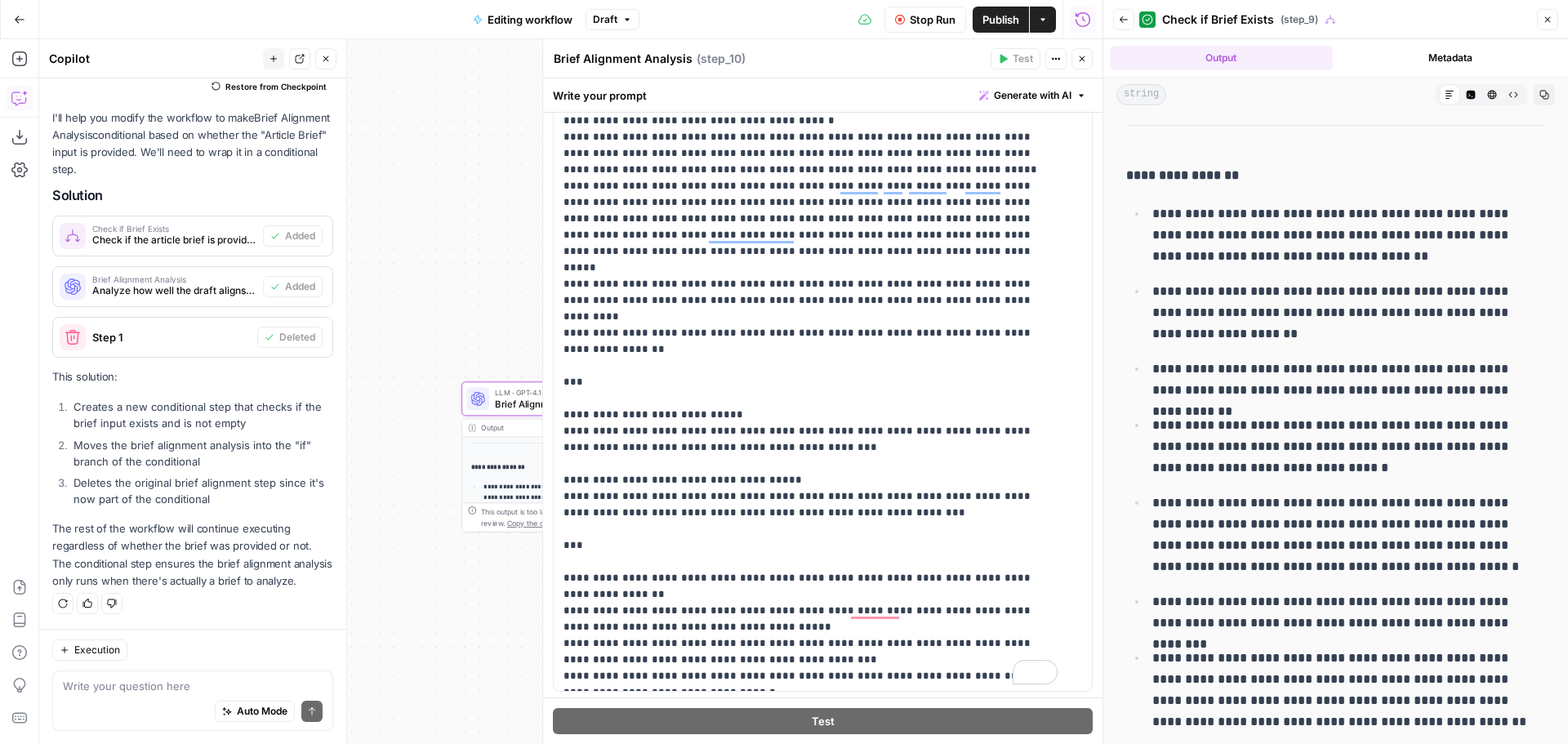
click at [1080, 53] on button "Close" at bounding box center [1082, 59] width 21 height 21
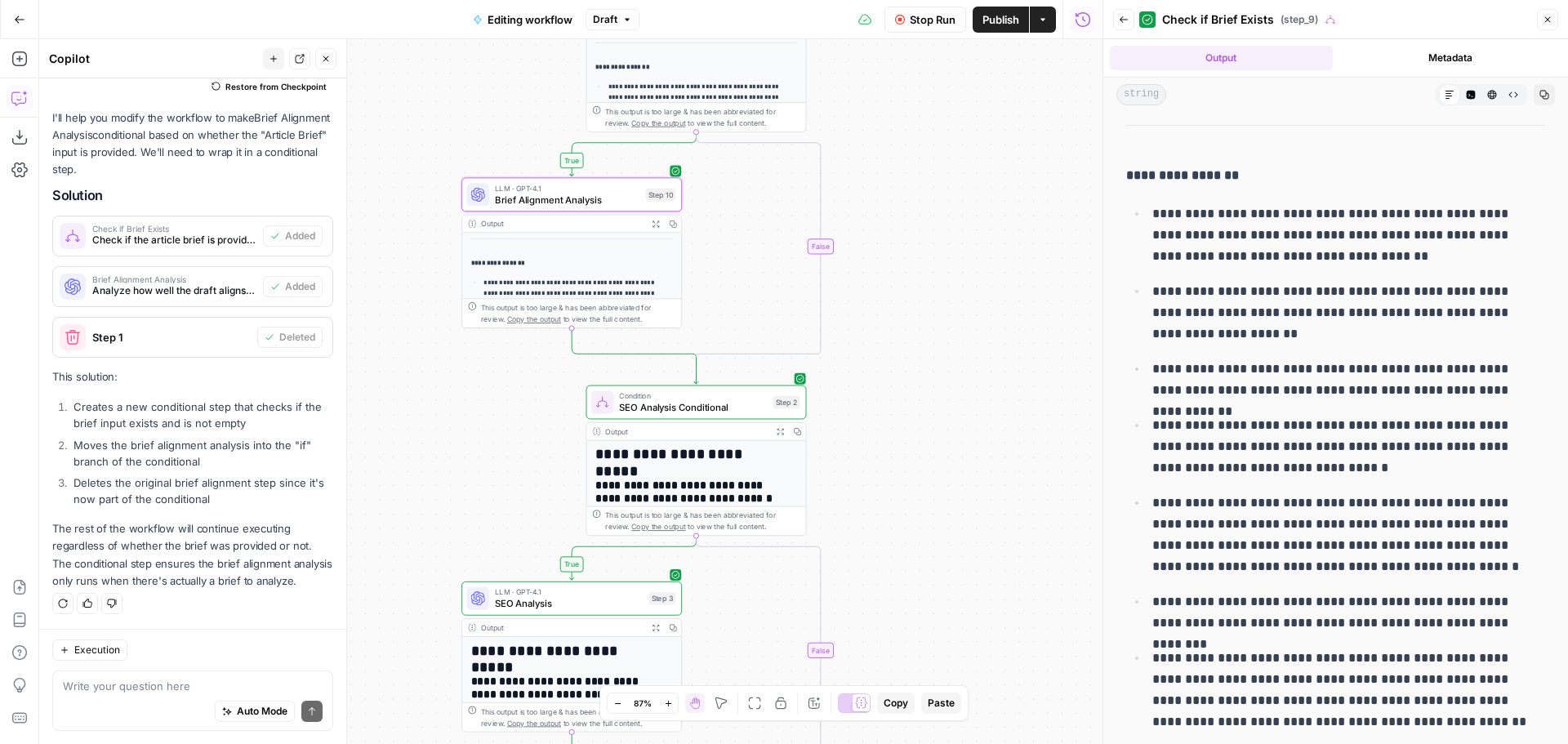
click at [1129, 15] on button "Back" at bounding box center [1124, 20] width 21 height 21
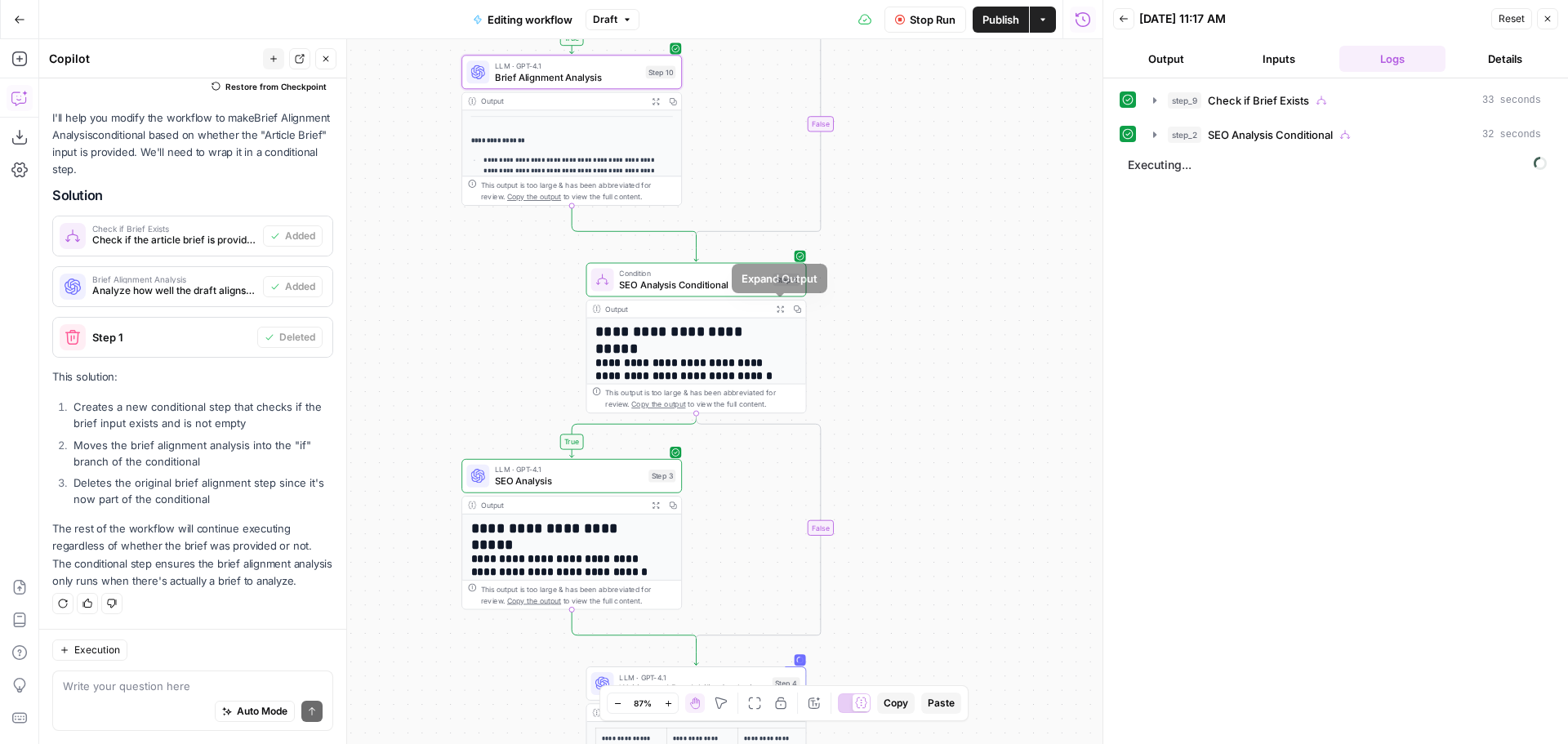
click at [782, 308] on icon "button" at bounding box center [779, 308] width 8 height 8
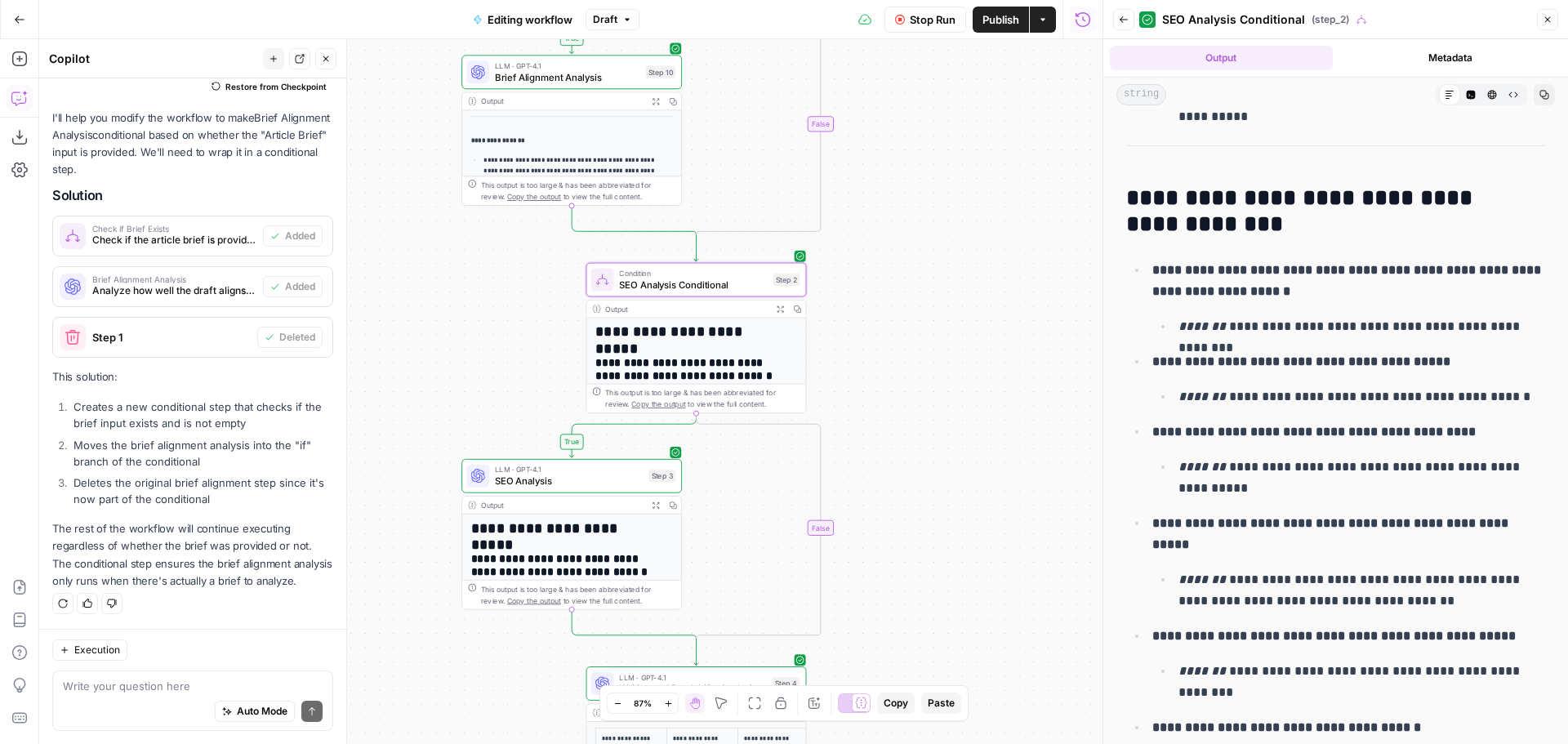
scroll to position [2925, 0]
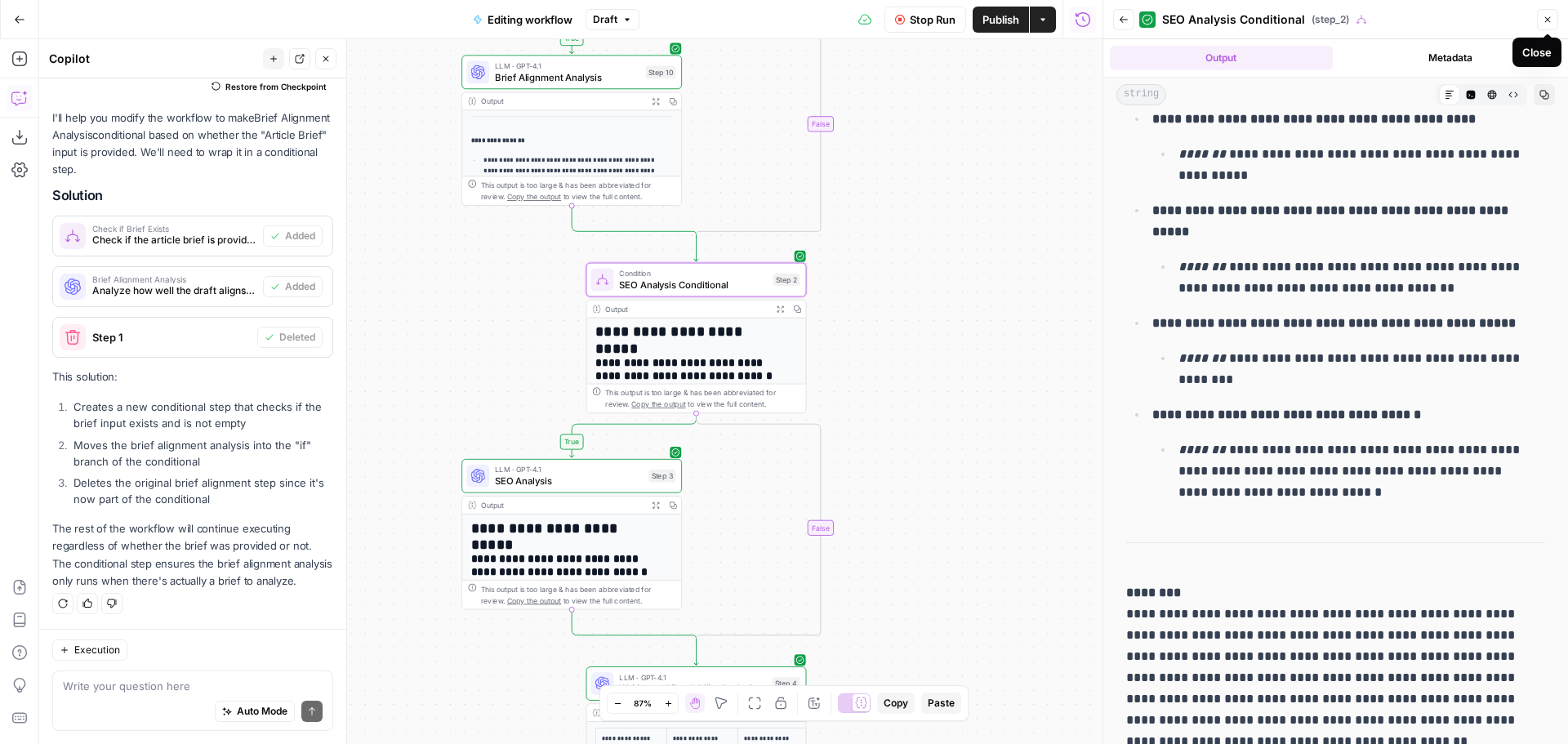
click at [1546, 18] on icon "button" at bounding box center [1547, 20] width 5 height 5
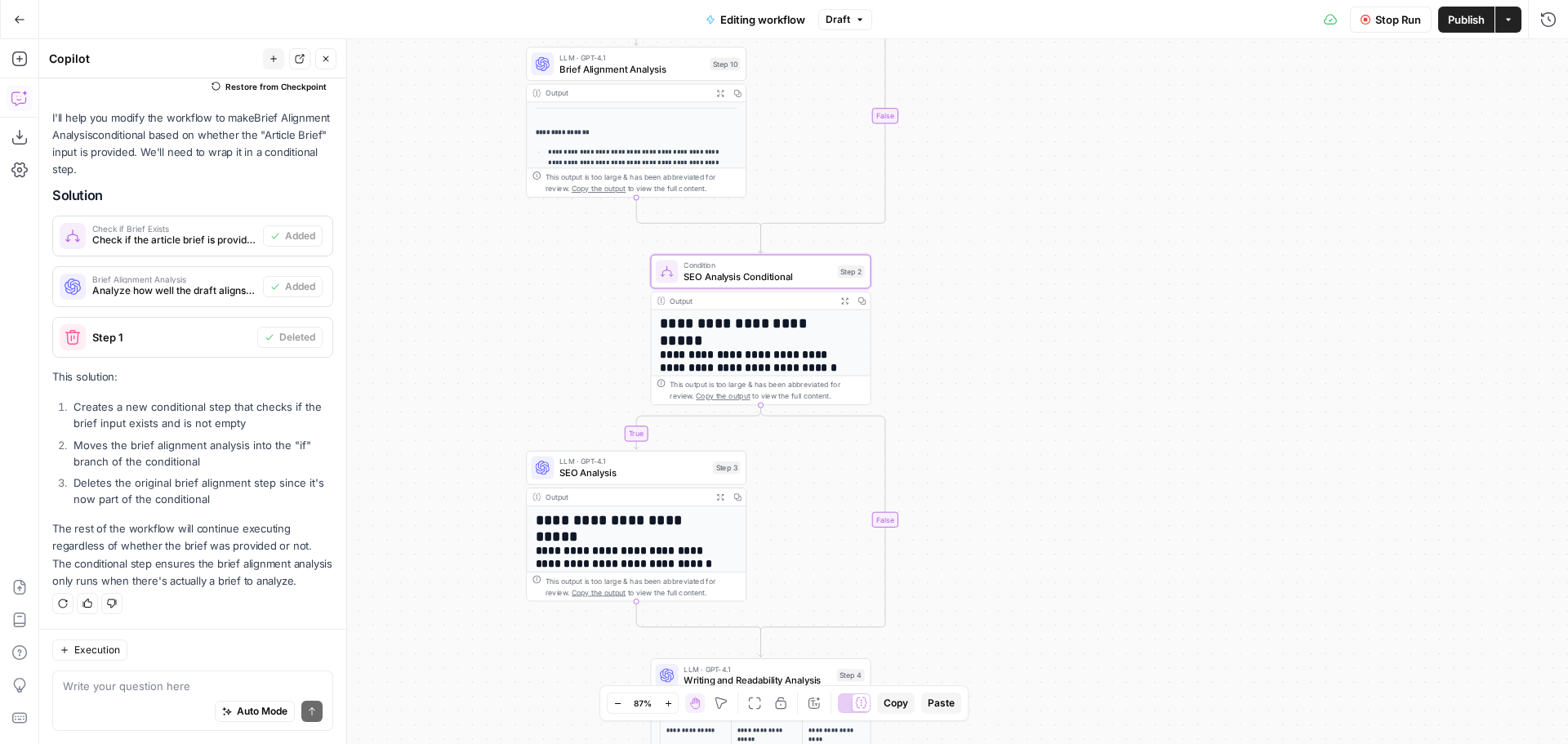
drag, startPoint x: 1003, startPoint y: 341, endPoint x: 1050, endPoint y: 328, distance: 48.8
click at [1050, 328] on div "**********" at bounding box center [803, 391] width 1529 height 705
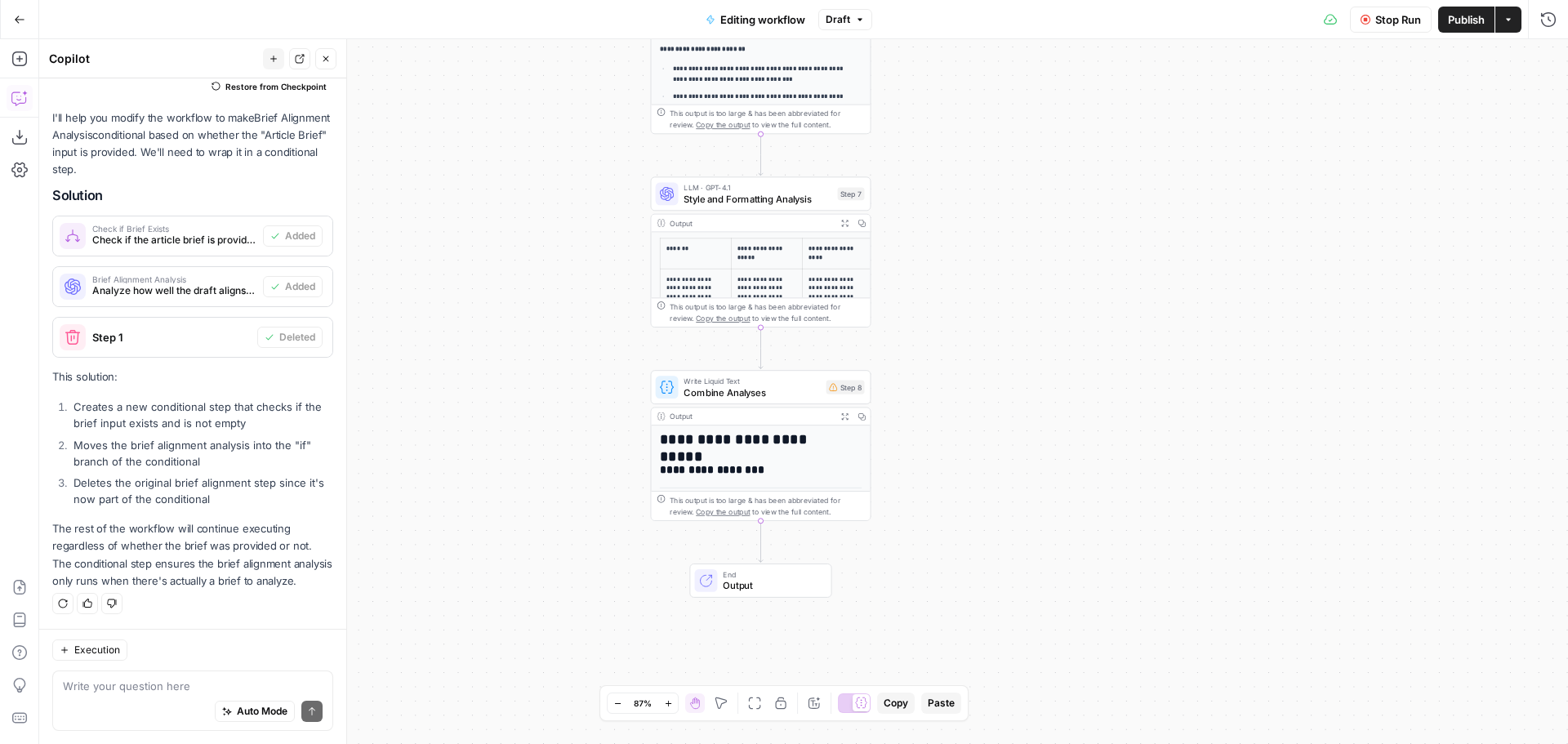
click at [746, 386] on span "Combine Analyses" at bounding box center [751, 392] width 136 height 14
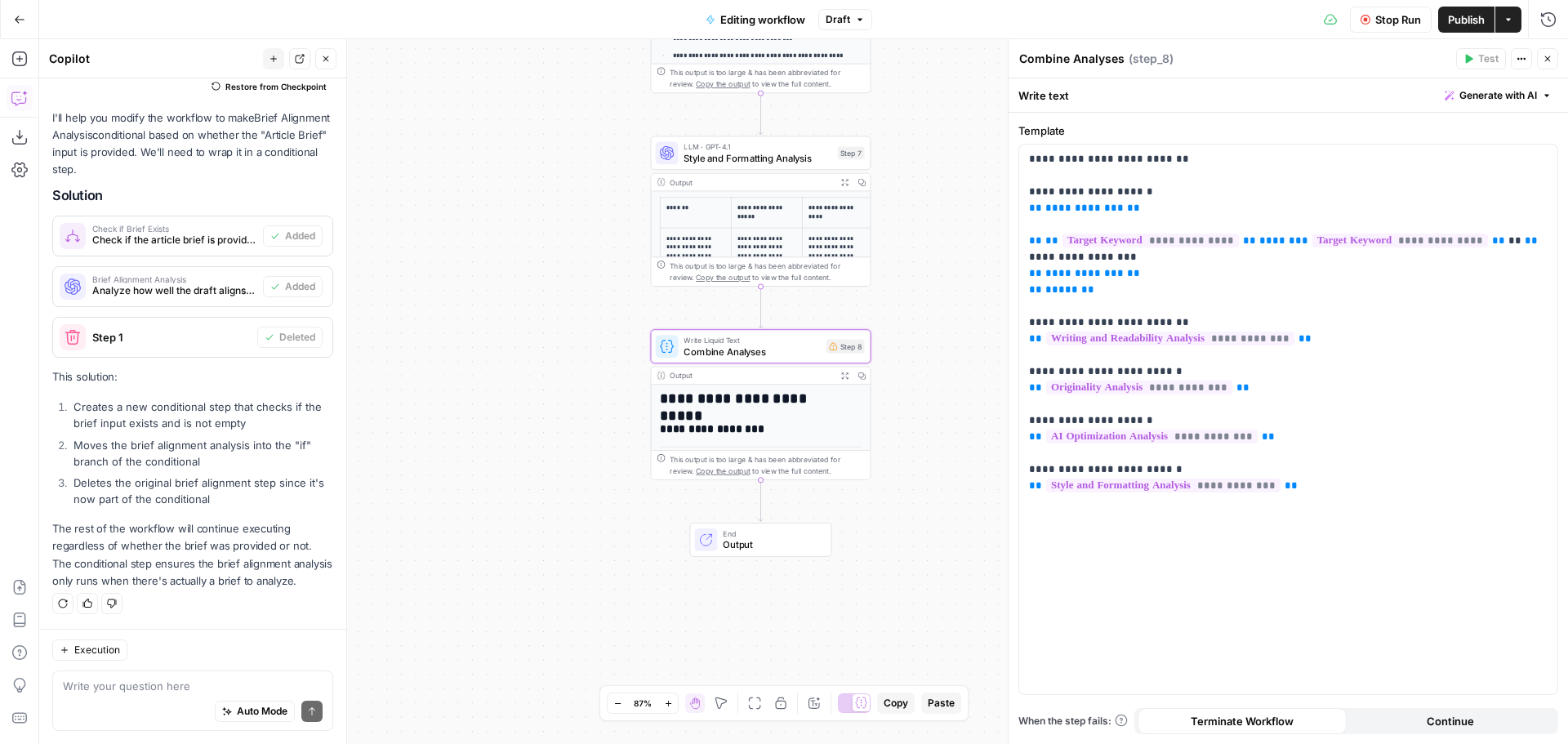
click at [845, 378] on icon "button" at bounding box center [844, 375] width 8 height 8
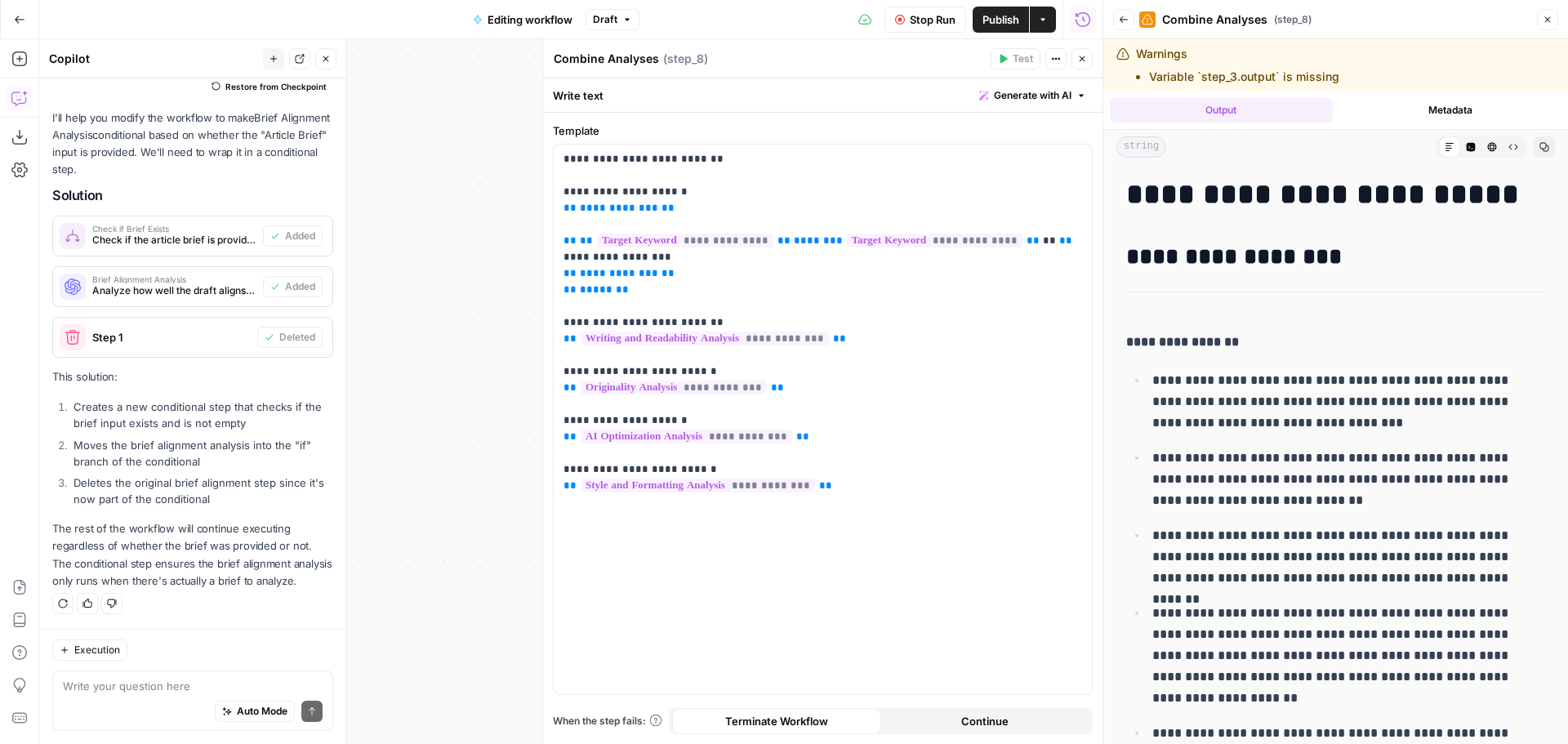
scroll to position [1143, 0]
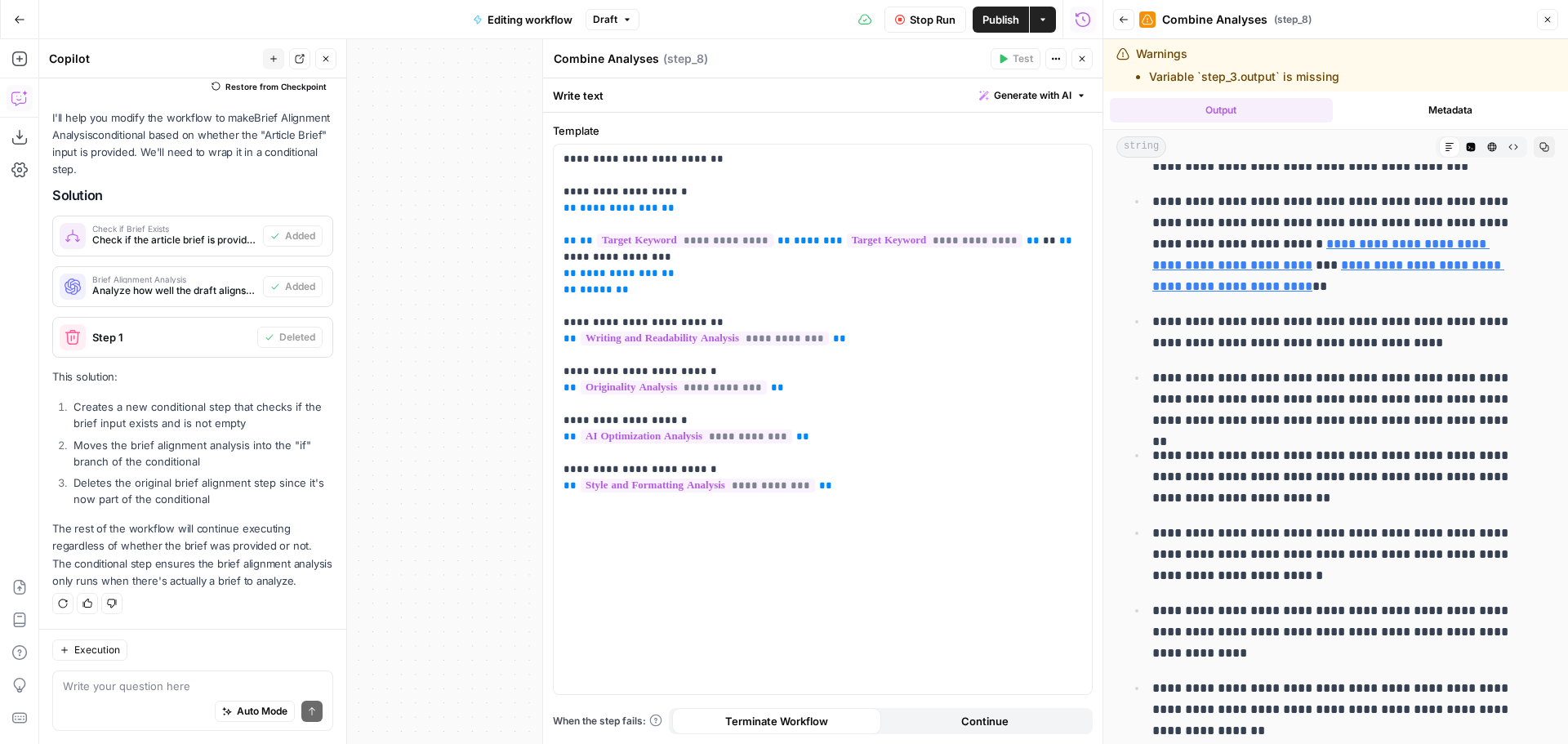
click at [1088, 61] on button "Close" at bounding box center [1082, 59] width 21 height 21
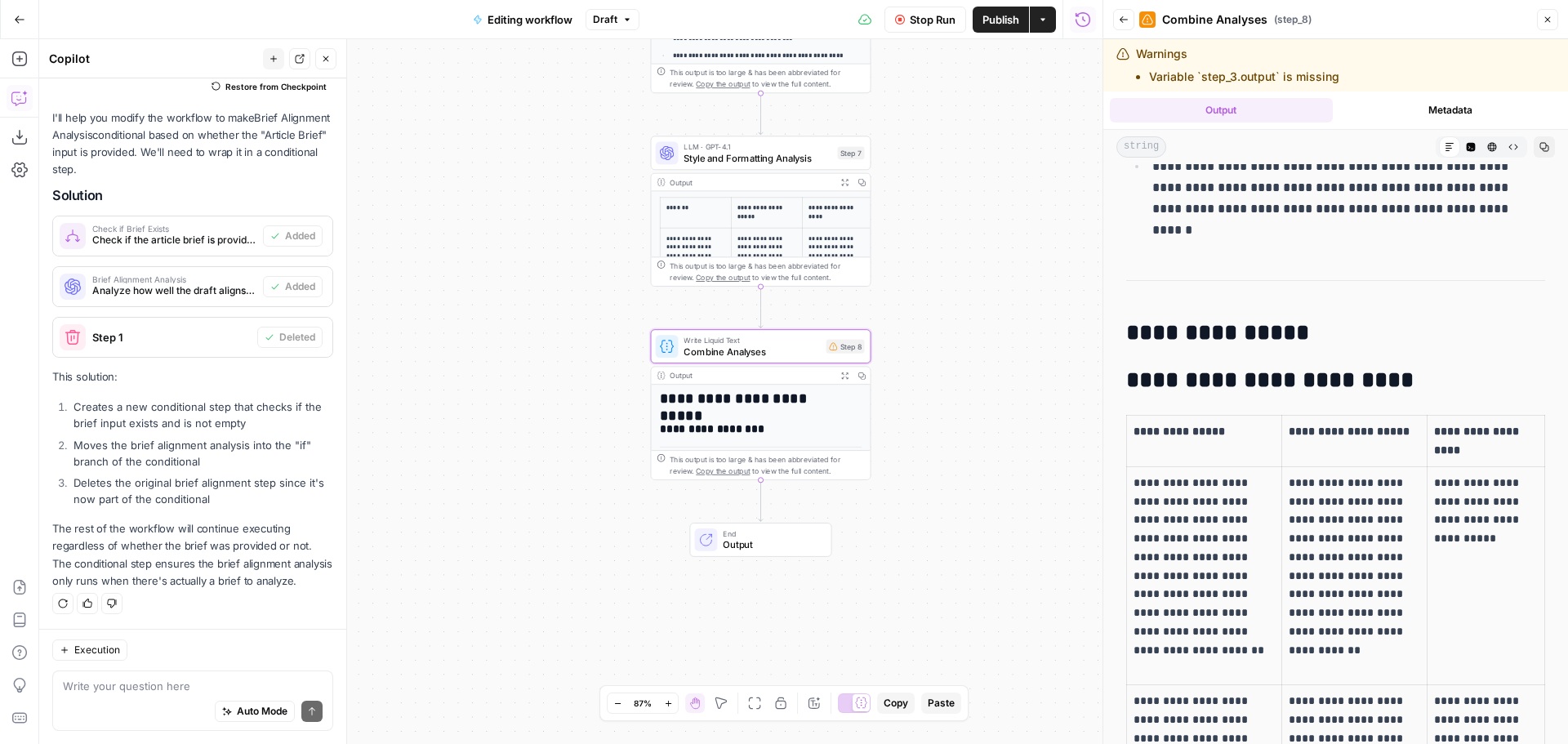
scroll to position [2449, 0]
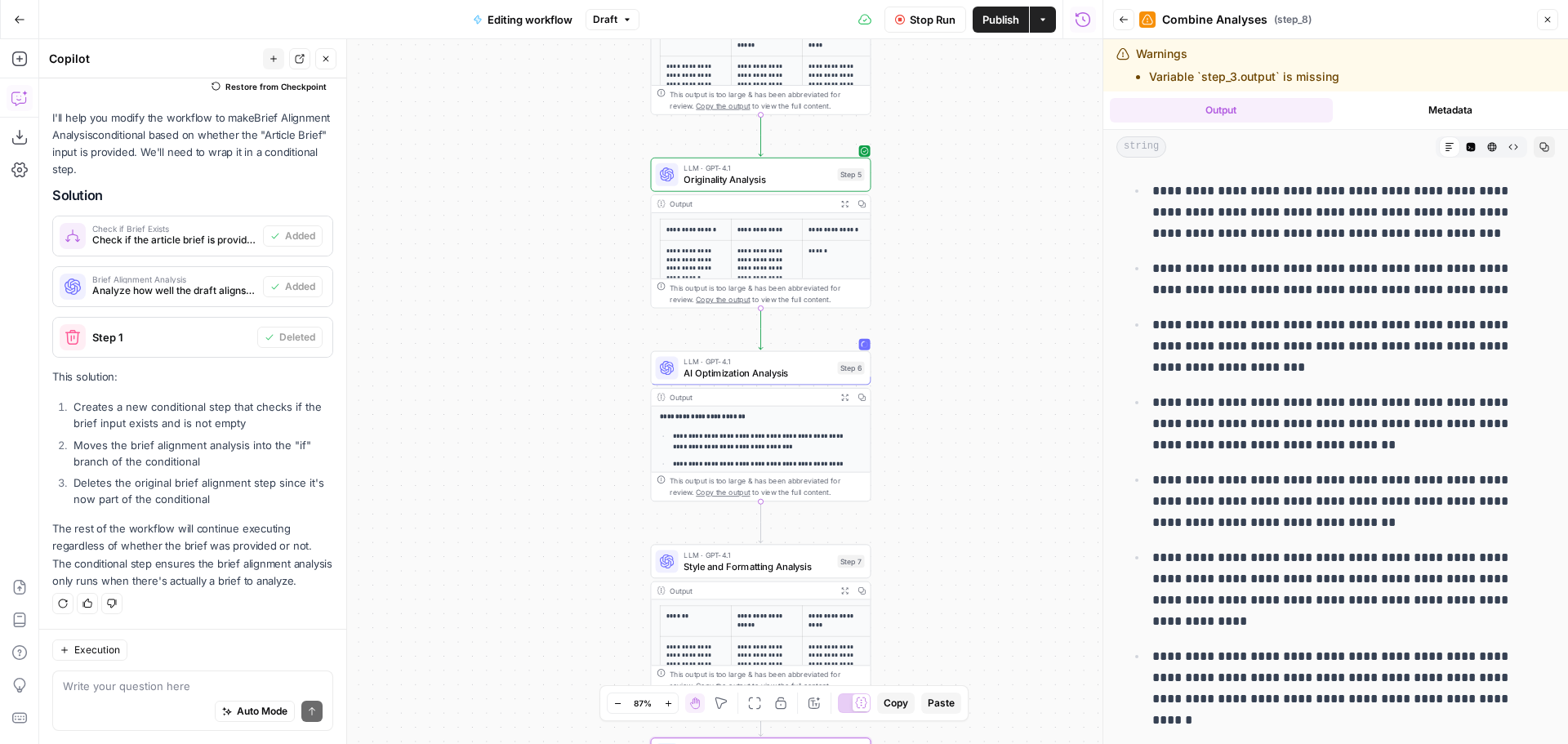
click at [1128, 20] on span "Back" at bounding box center [1128, 20] width 1 height 1
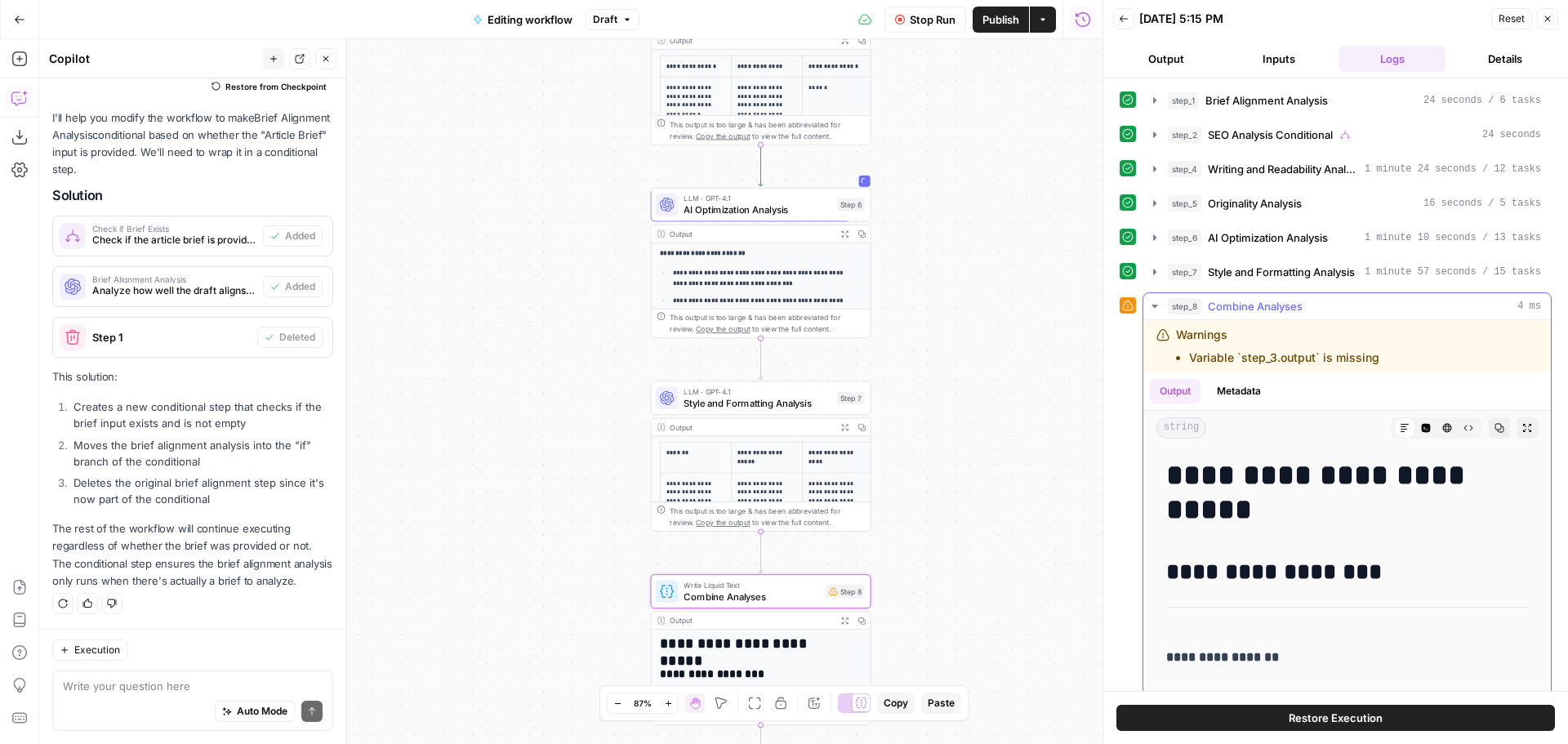
click at [1157, 304] on icon "button" at bounding box center [1154, 306] width 13 height 13
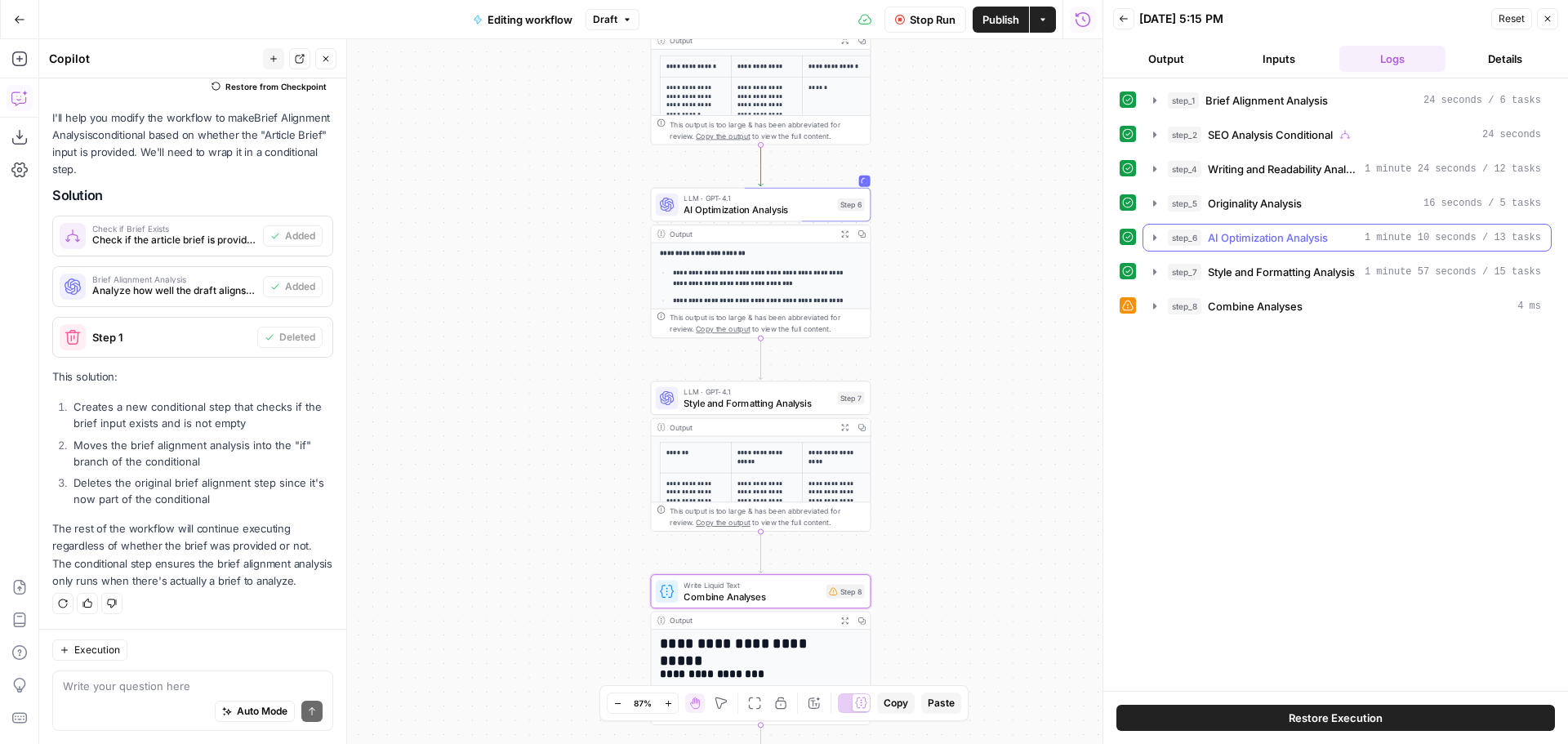
click at [1163, 233] on button "step_6 AI Optimization Analysis 1 minute 10 seconds / 13 tasks" at bounding box center [1347, 237] width 407 height 26
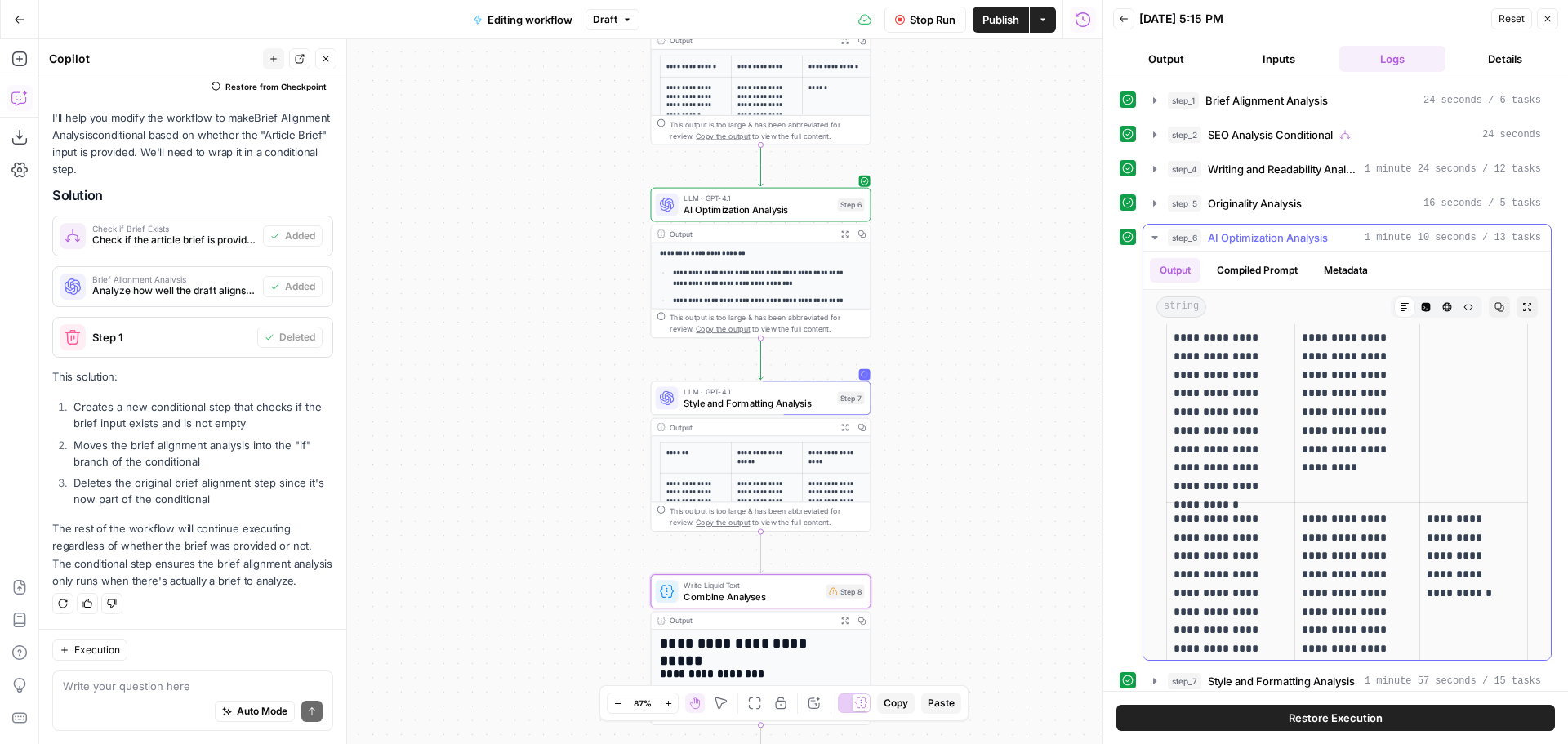
scroll to position [9698, 0]
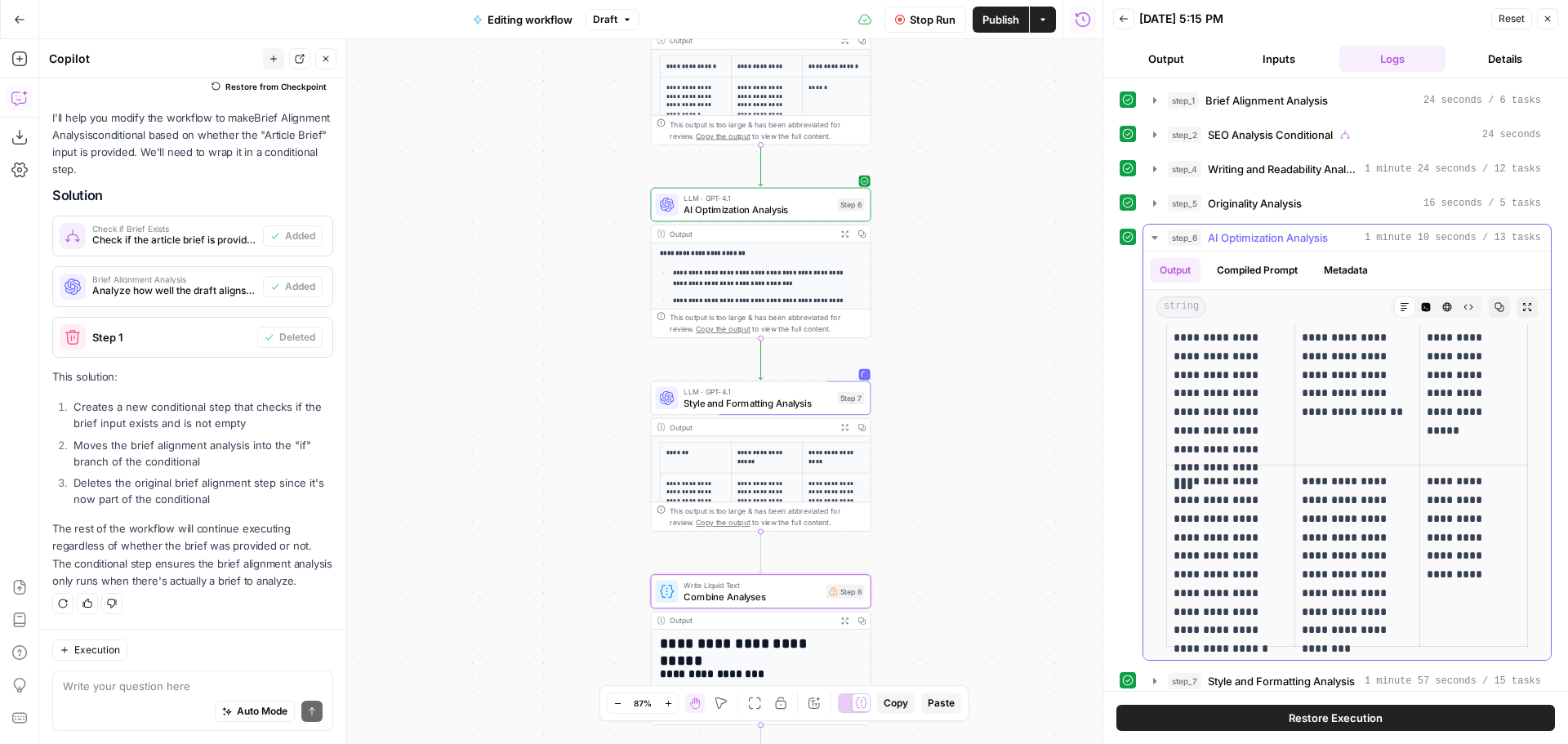
click at [1264, 240] on span "AI Optimization Analysis" at bounding box center [1268, 237] width 120 height 16
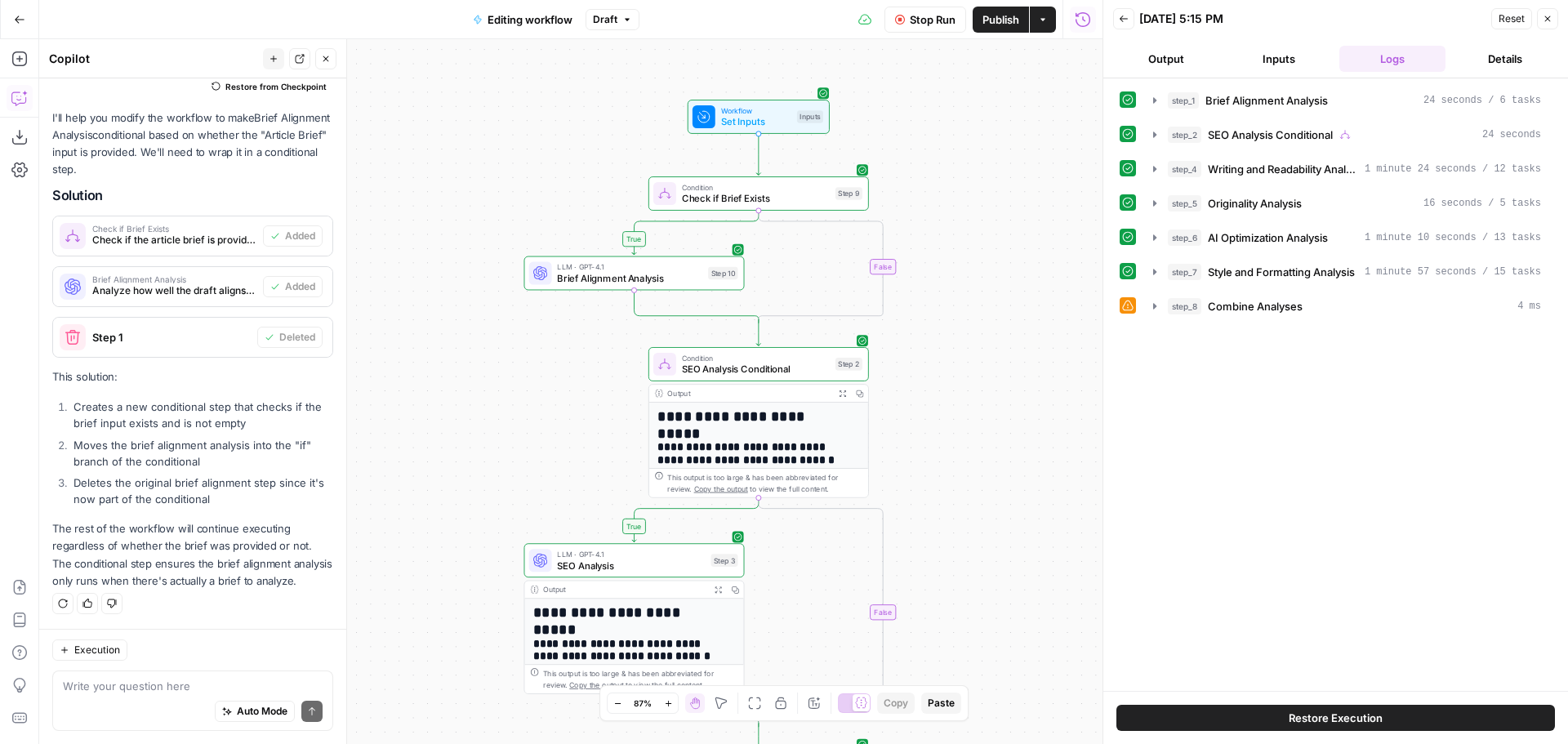
drag, startPoint x: 1003, startPoint y: 352, endPoint x: 958, endPoint y: 286, distance: 79.9
click at [956, 286] on div "**********" at bounding box center [571, 391] width 1063 height 705
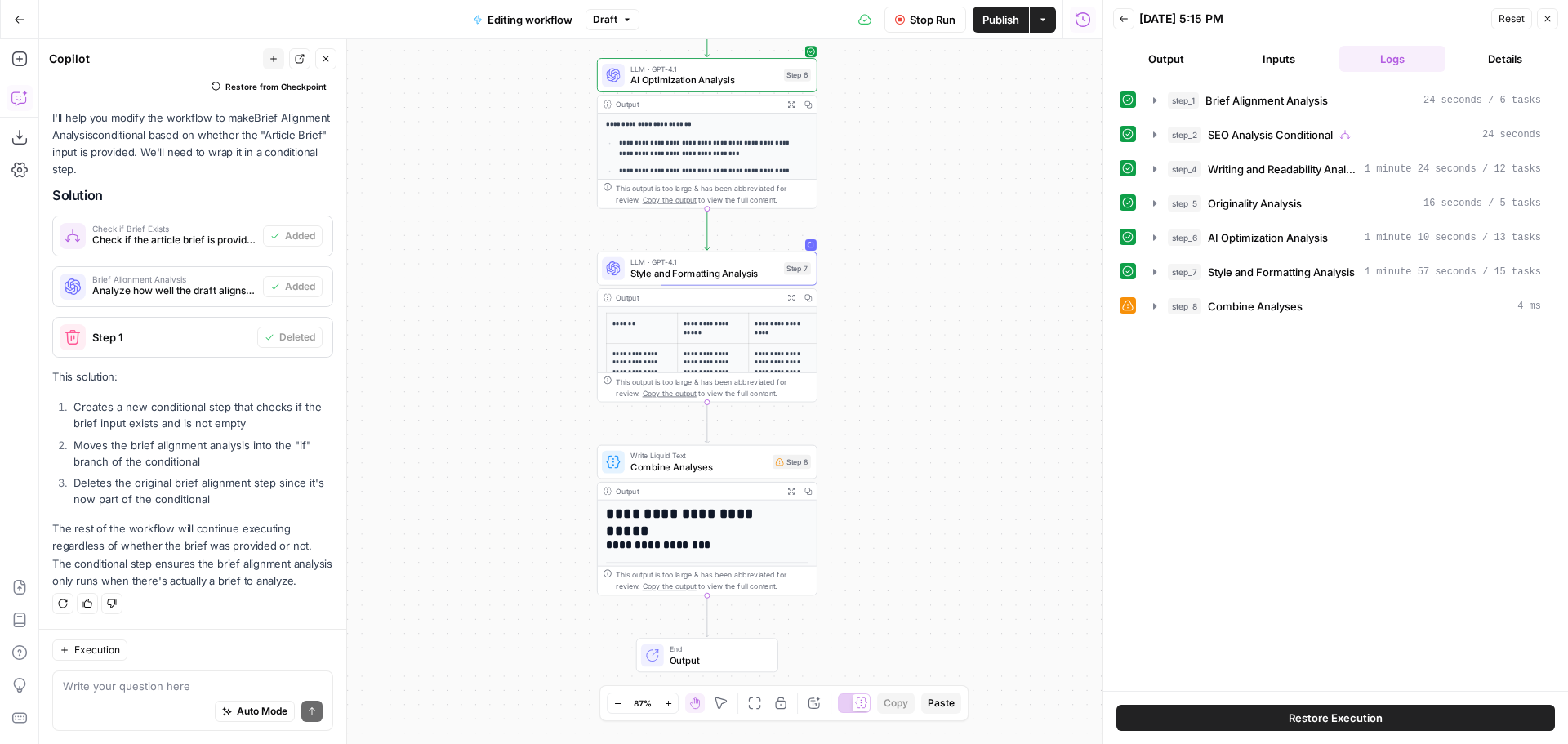
drag, startPoint x: 980, startPoint y: 258, endPoint x: 906, endPoint y: 43, distance: 227.4
click at [930, 322] on div "**********" at bounding box center [571, 391] width 1063 height 705
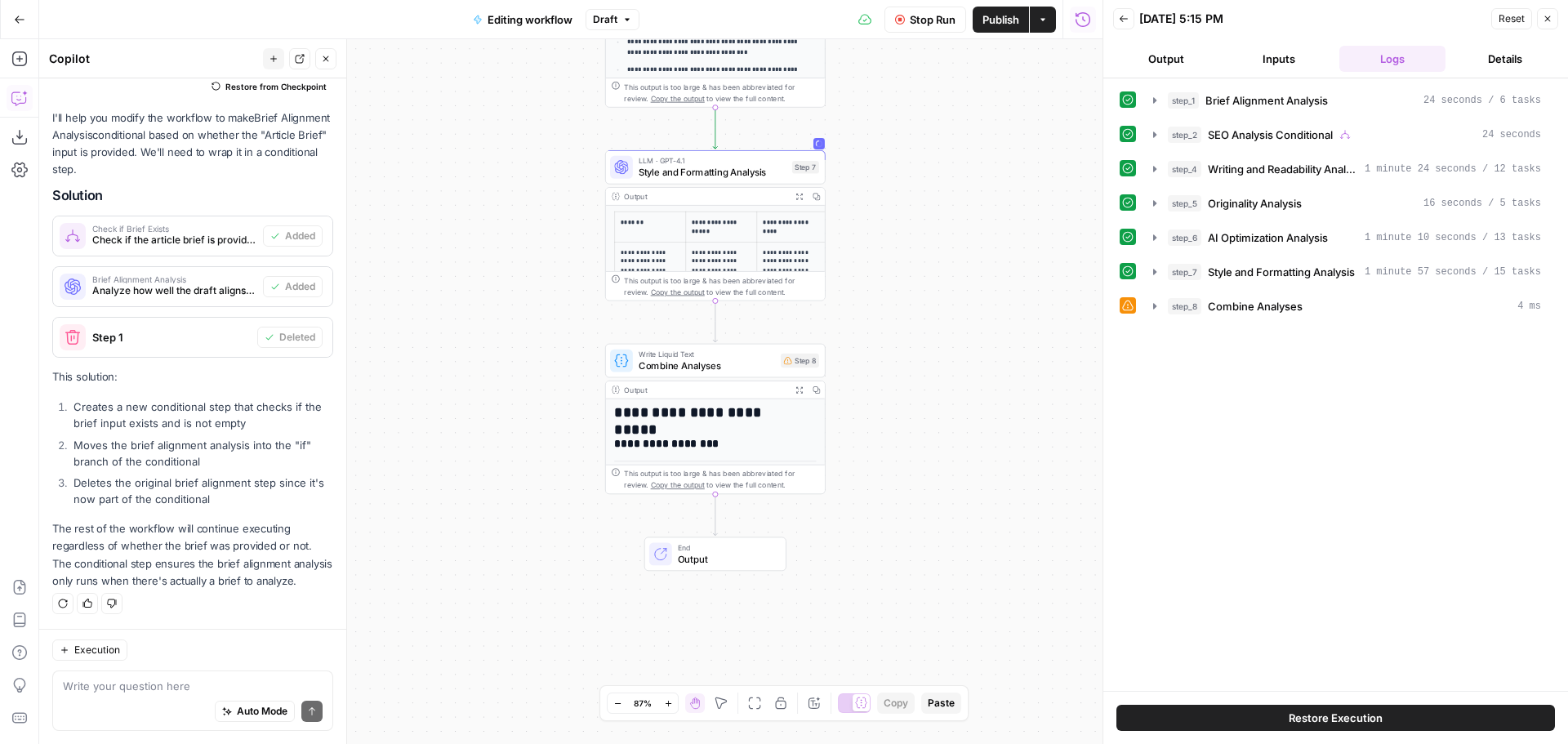
drag, startPoint x: 1020, startPoint y: 178, endPoint x: 1029, endPoint y: 161, distance: 19.2
click at [1029, 161] on div "**********" at bounding box center [571, 391] width 1063 height 705
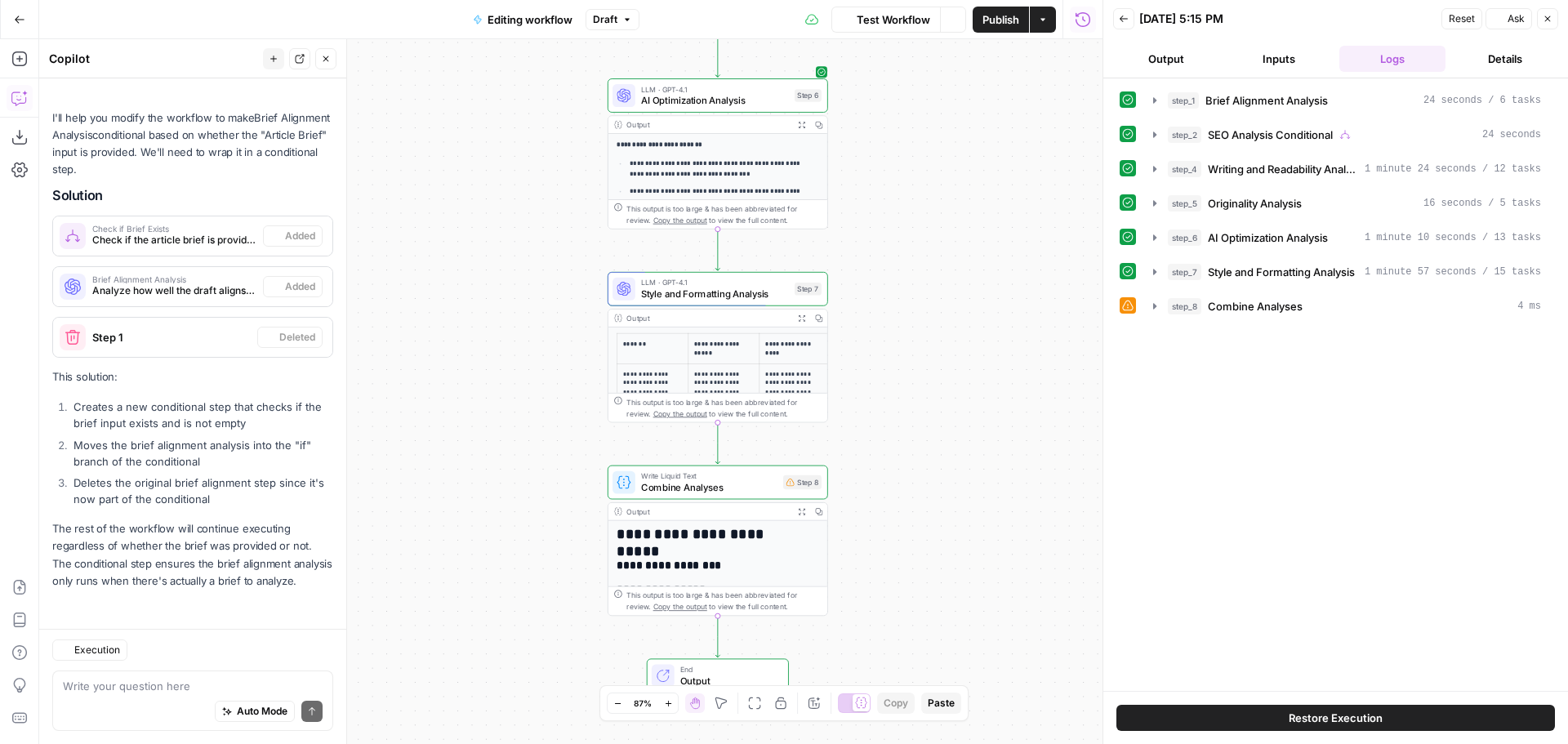
scroll to position [211, 0]
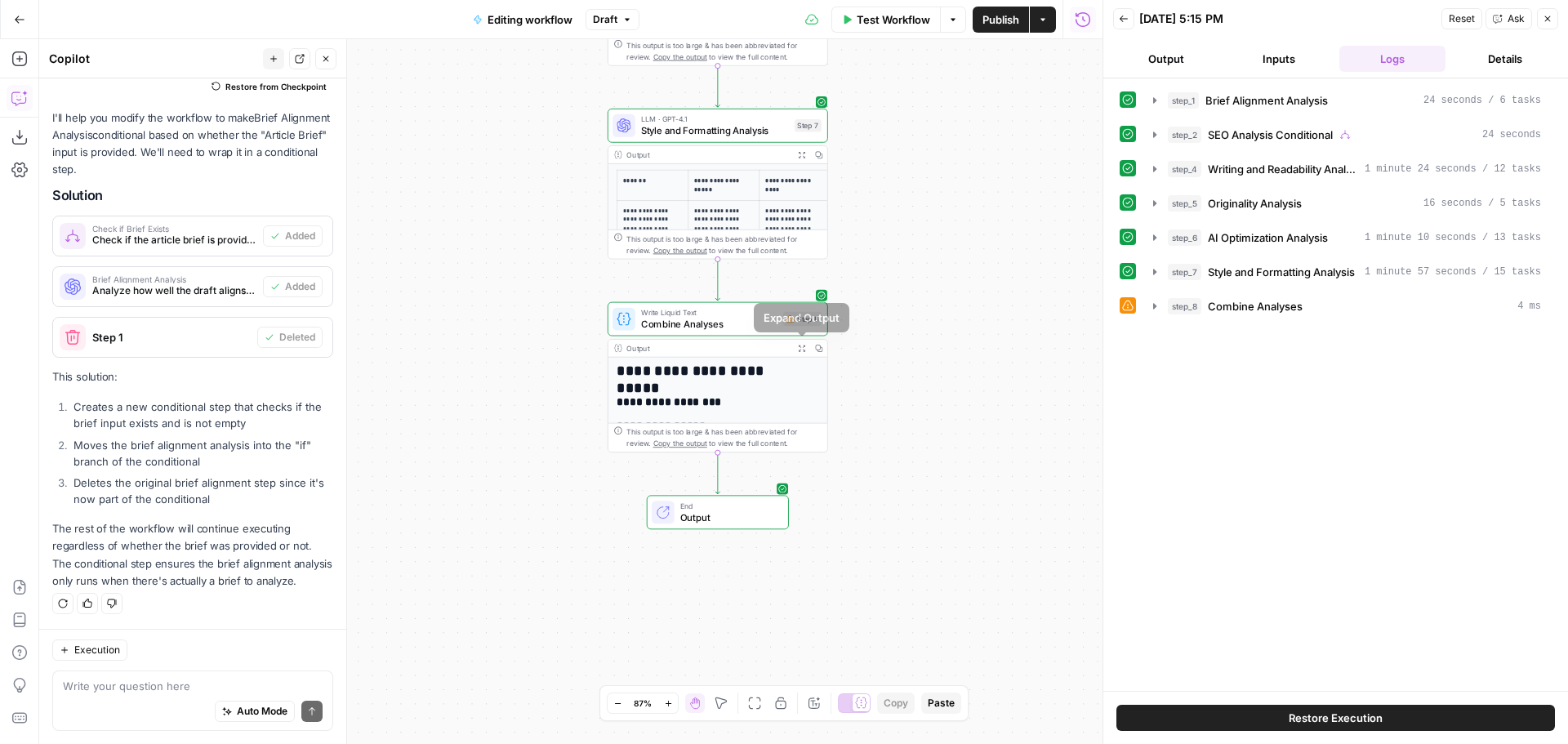
click at [803, 350] on icon "button" at bounding box center [801, 347] width 6 height 6
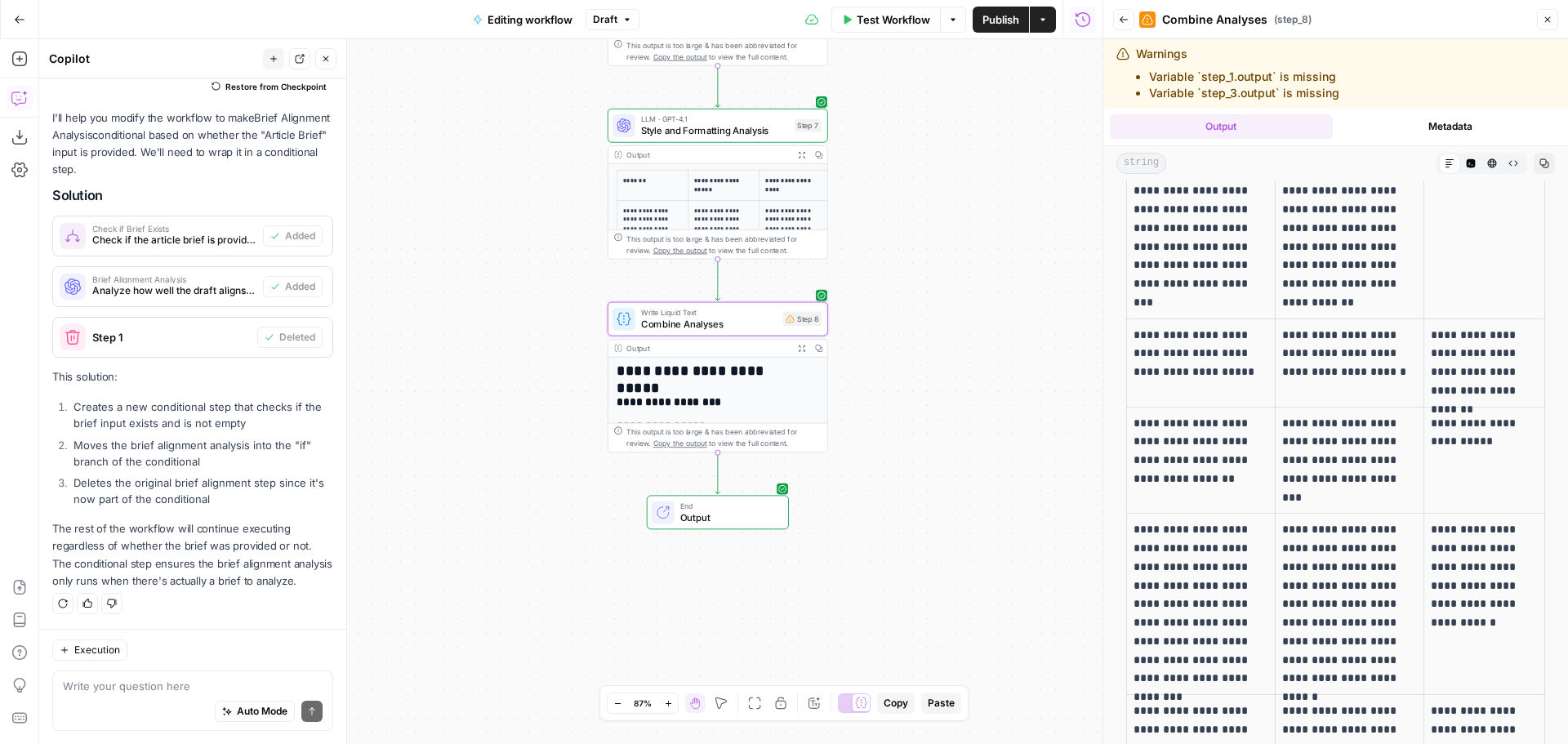
scroll to position [0, 0]
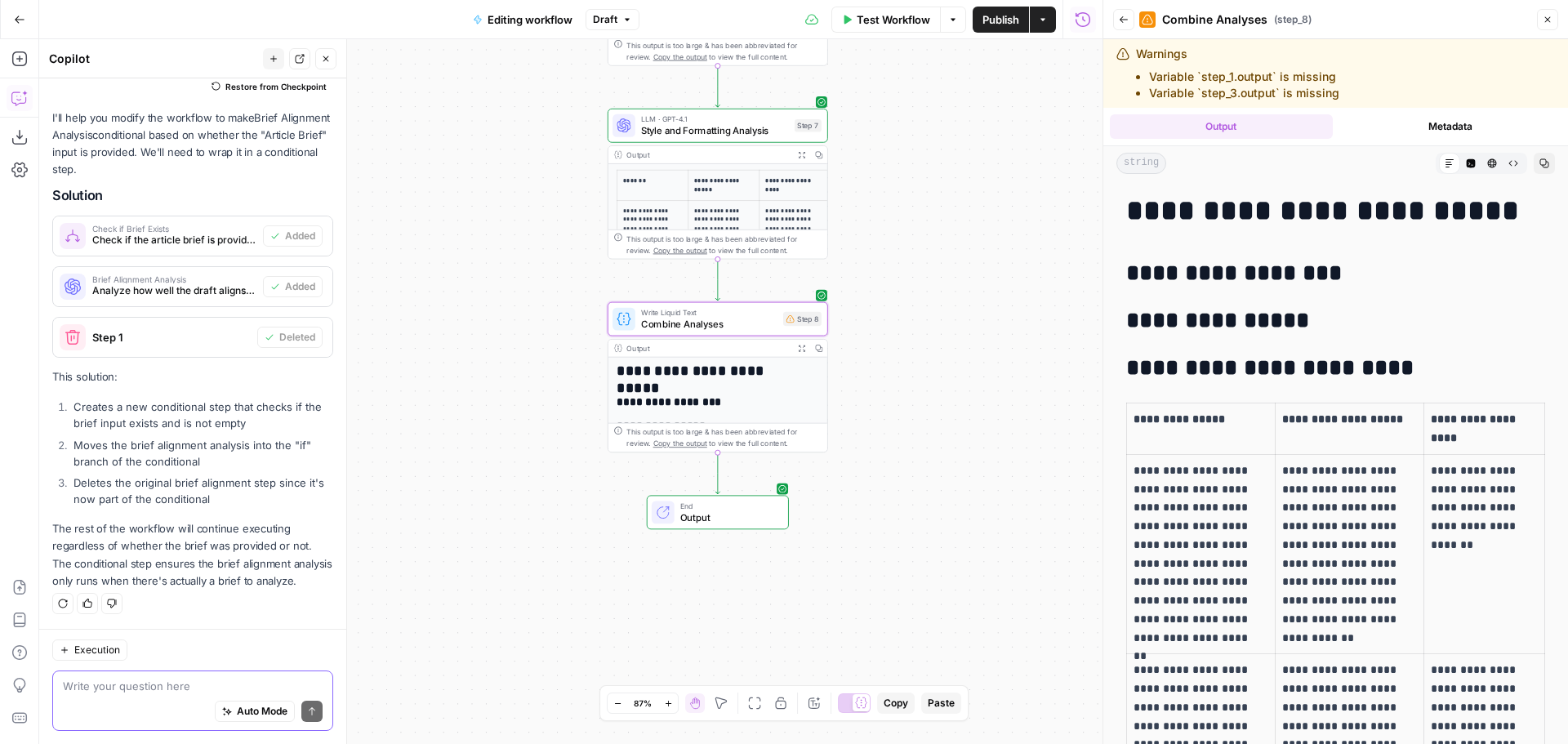
click at [178, 680] on textarea at bounding box center [193, 685] width 259 height 16
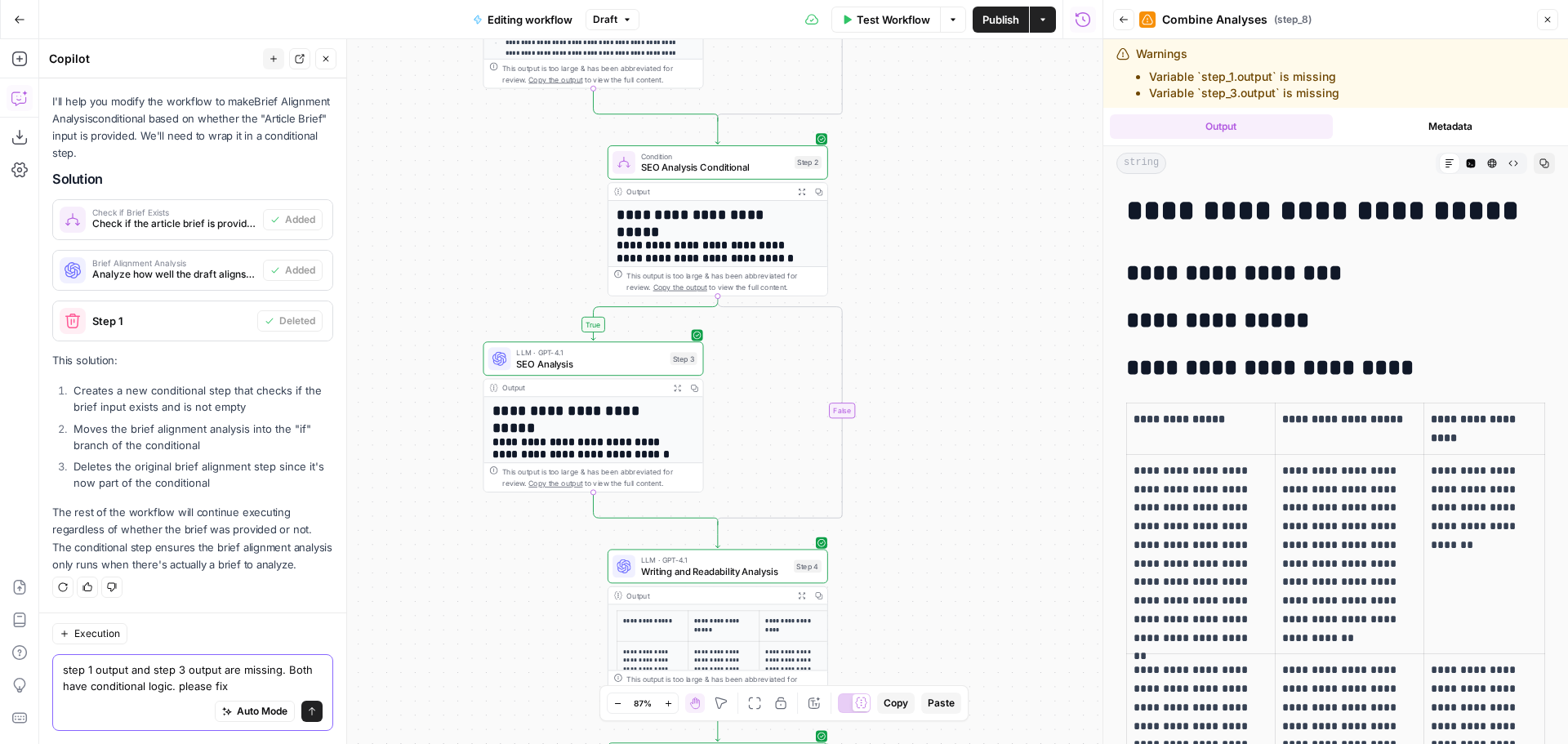
click at [278, 674] on textarea "step 1 output and step 3 output are missing. Both have conditional logic. pleas…" at bounding box center [193, 677] width 259 height 33
type textarea "step 1 output and step 3 output are missing in the final output. Both have cond…"
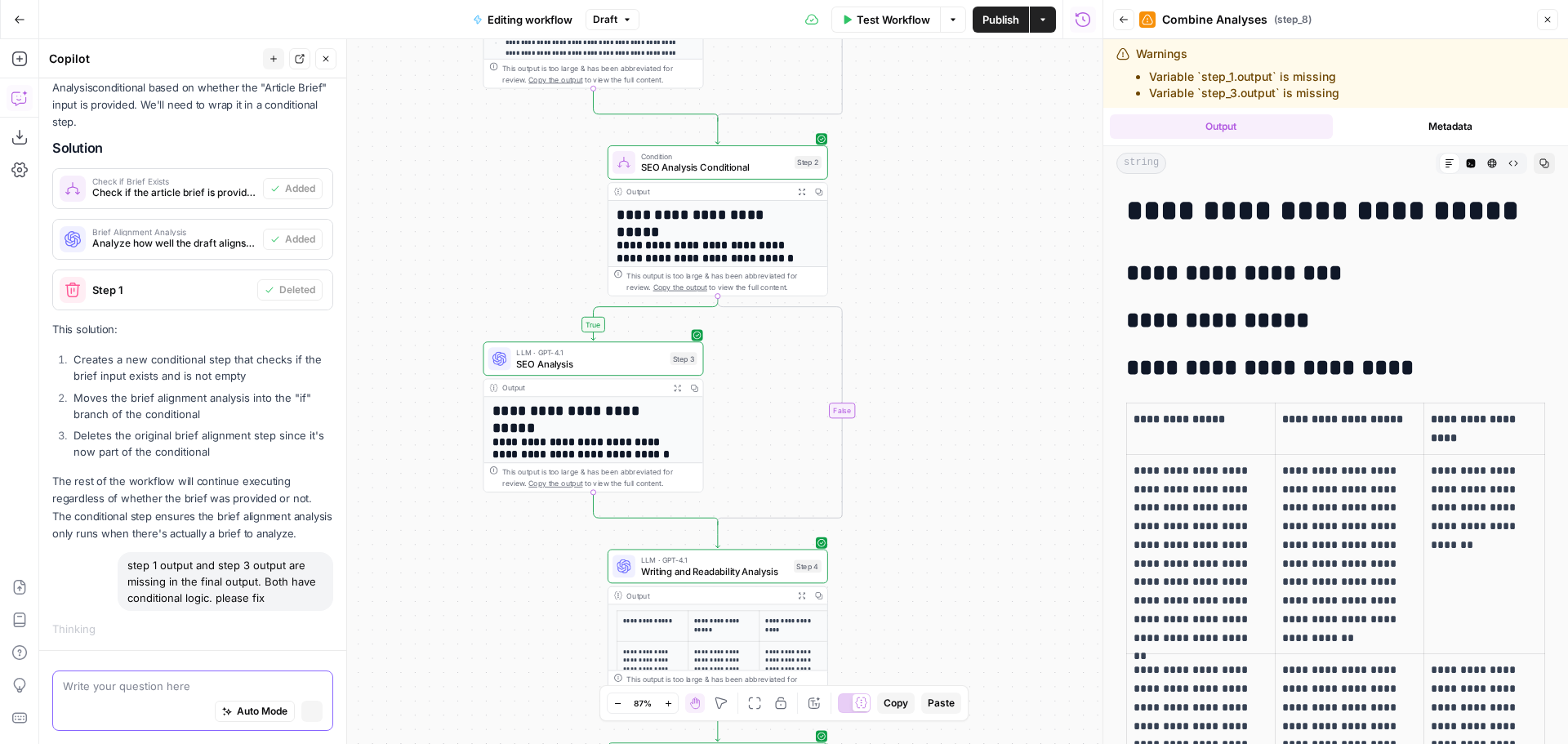
scroll to position [233, 0]
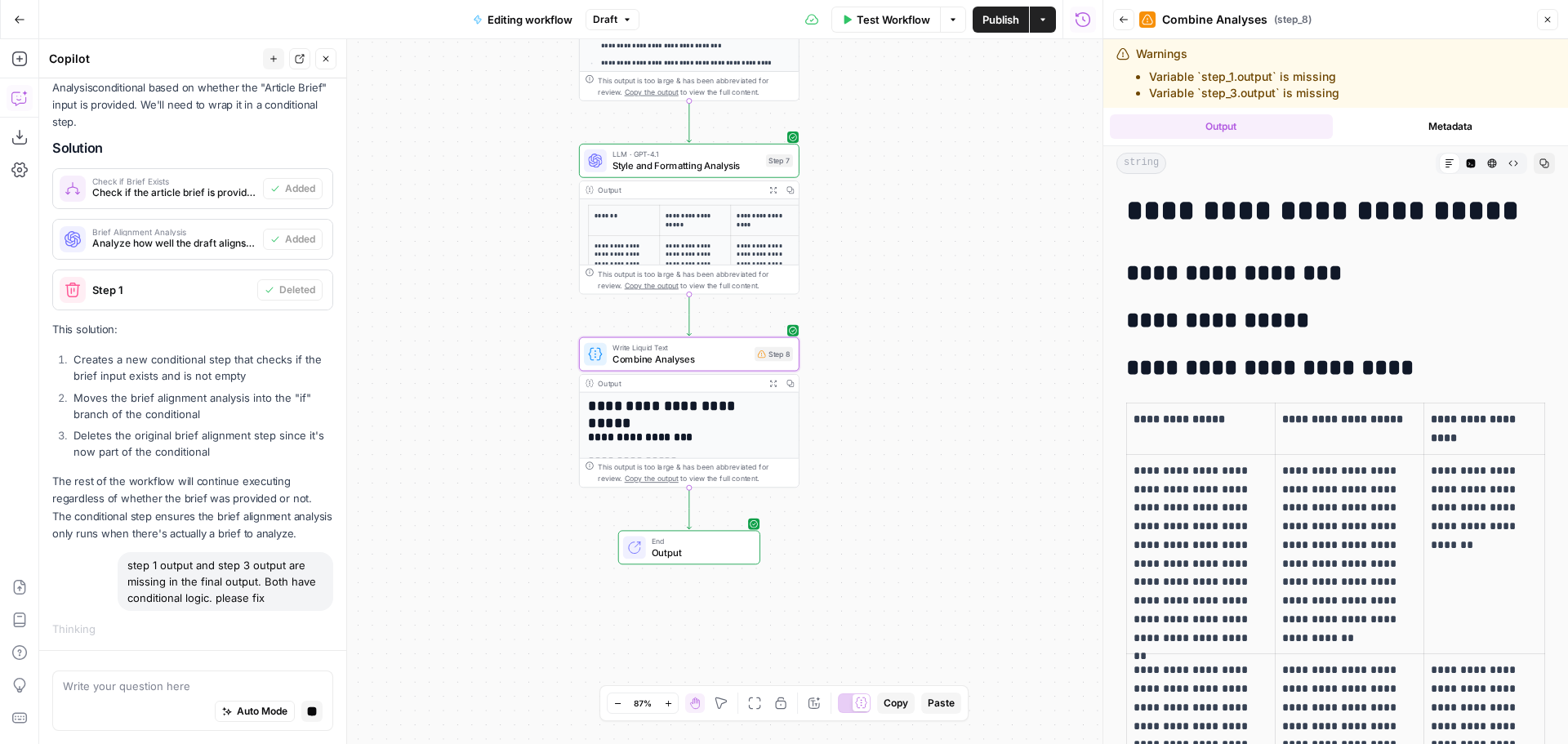
drag, startPoint x: 1055, startPoint y: 338, endPoint x: 1027, endPoint y: 332, distance: 28.6
click at [1027, 332] on div "**********" at bounding box center [571, 391] width 1063 height 705
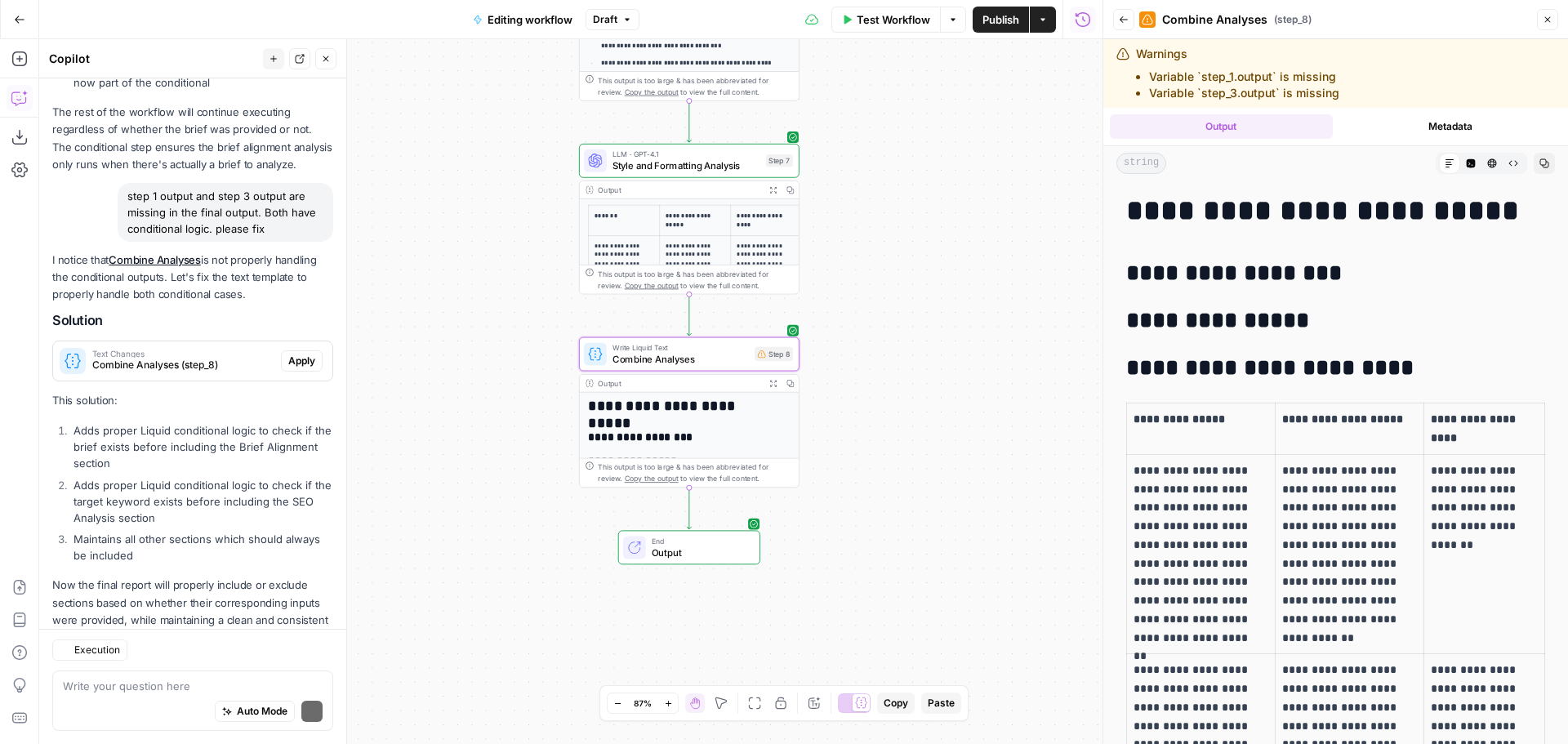
scroll to position [684, 0]
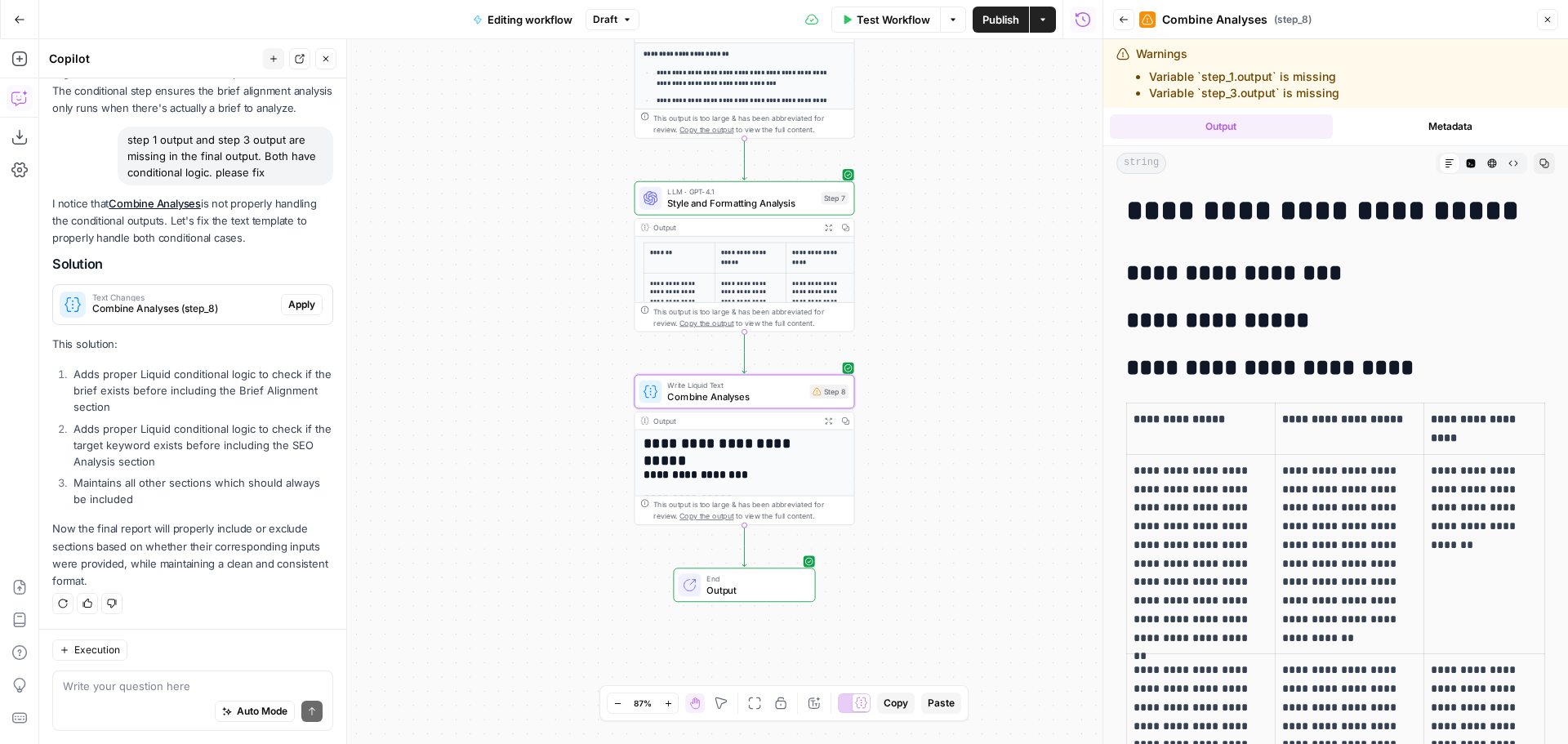
click at [300, 307] on span "Apply" at bounding box center [301, 304] width 27 height 14
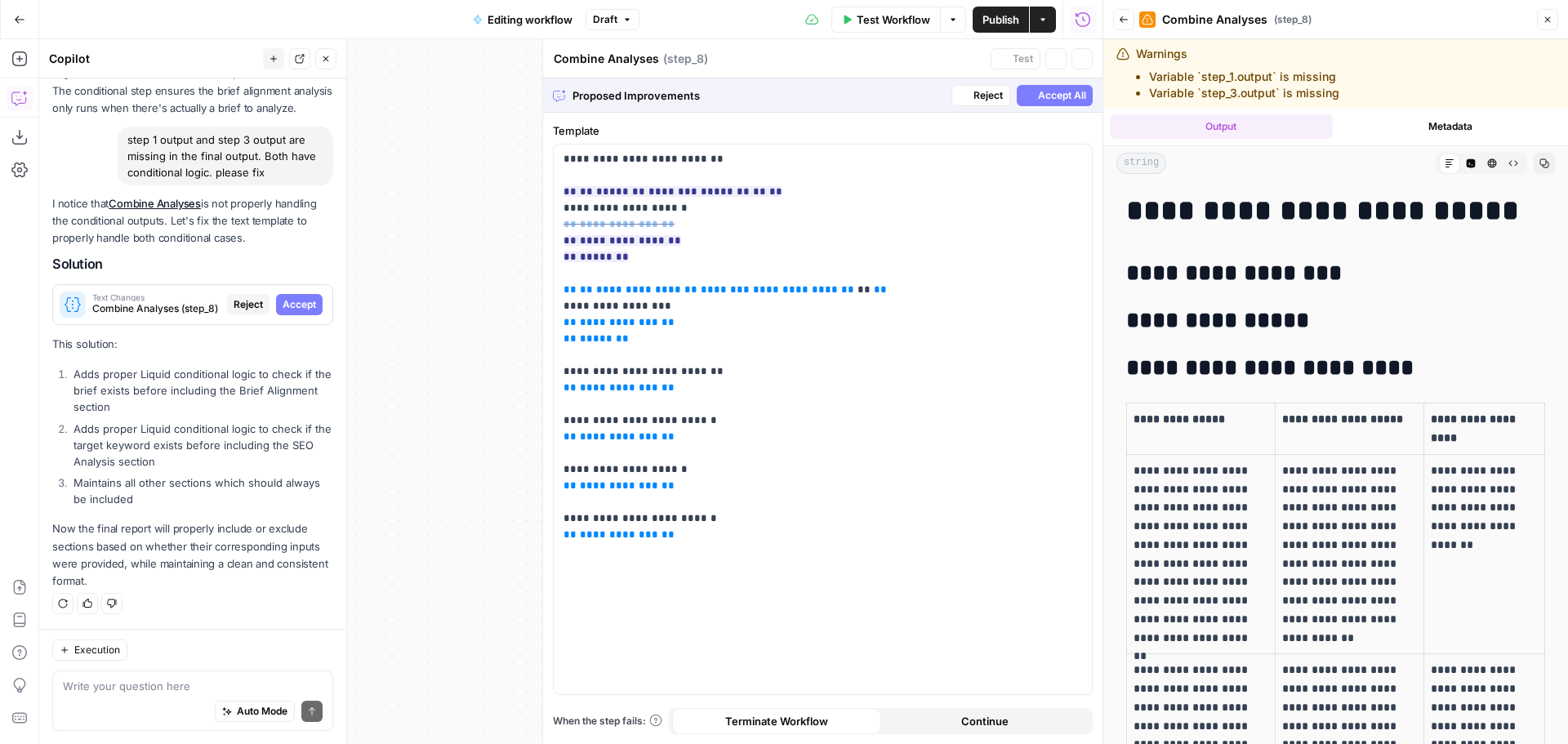
scroll to position [658, 0]
click at [294, 303] on span "Accept" at bounding box center [300, 304] width 34 height 14
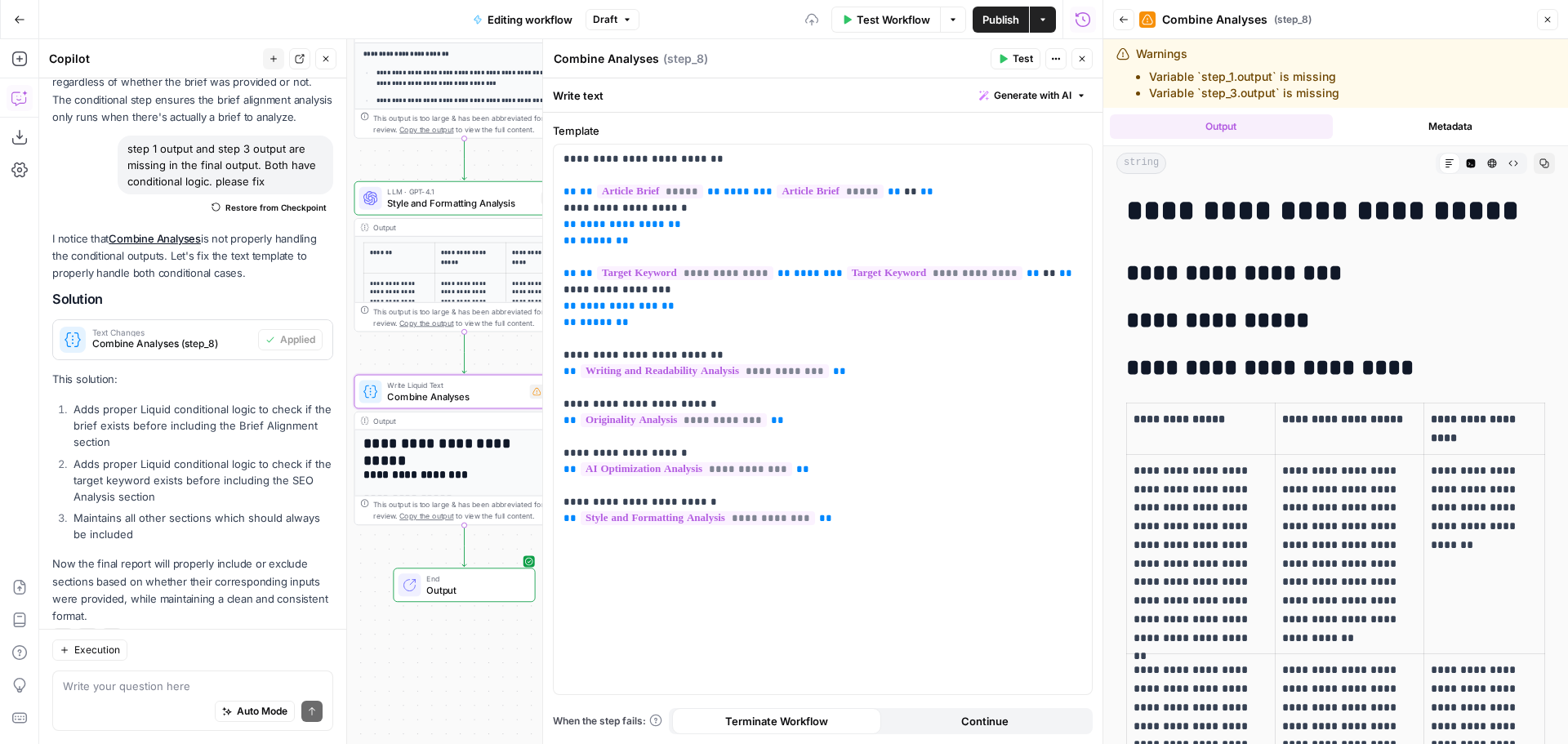
scroll to position [710, 0]
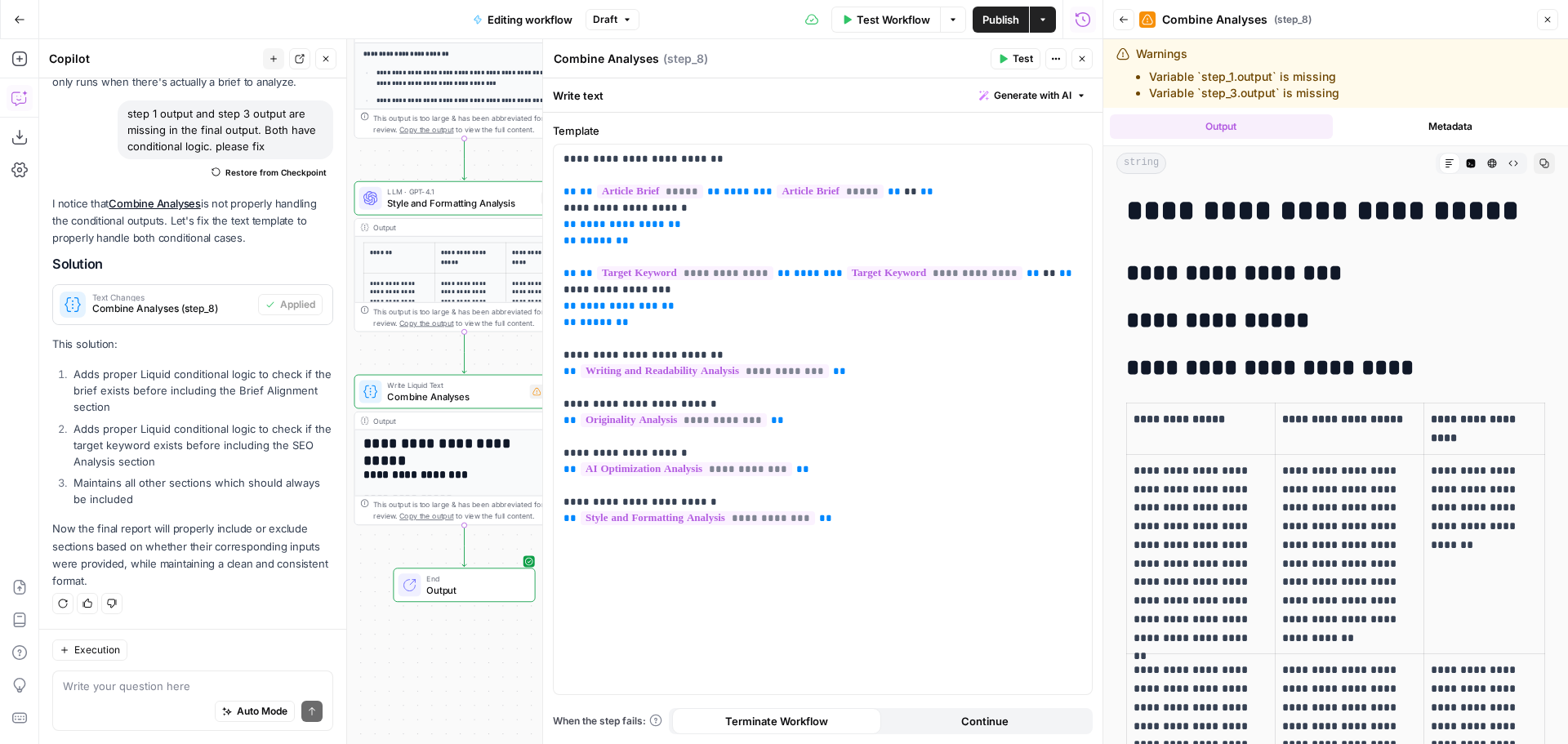
click at [1089, 63] on button "Close" at bounding box center [1082, 59] width 21 height 21
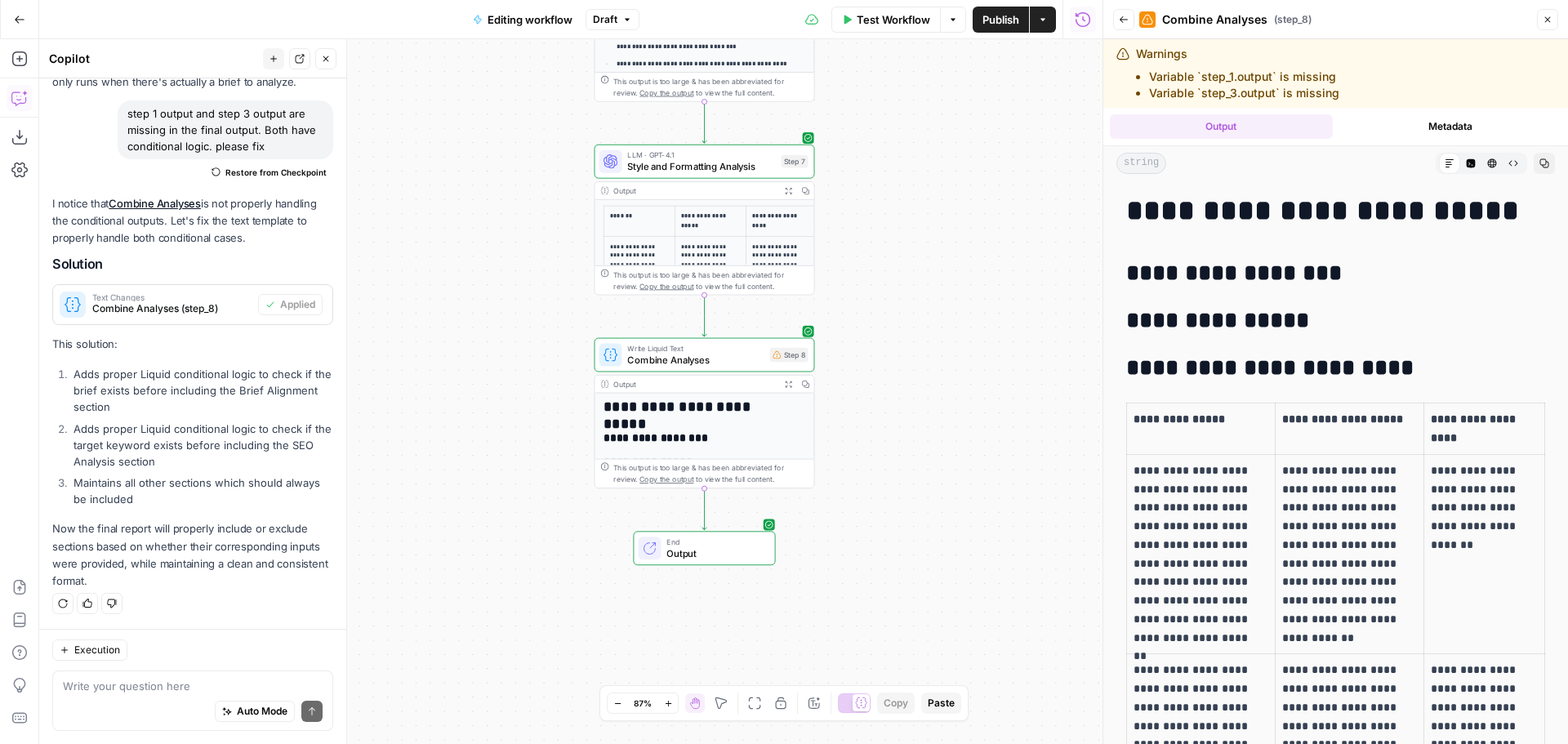
drag, startPoint x: 833, startPoint y: 388, endPoint x: 1064, endPoint y: 347, distance: 234.6
click at [1079, 347] on div "**********" at bounding box center [571, 391] width 1063 height 705
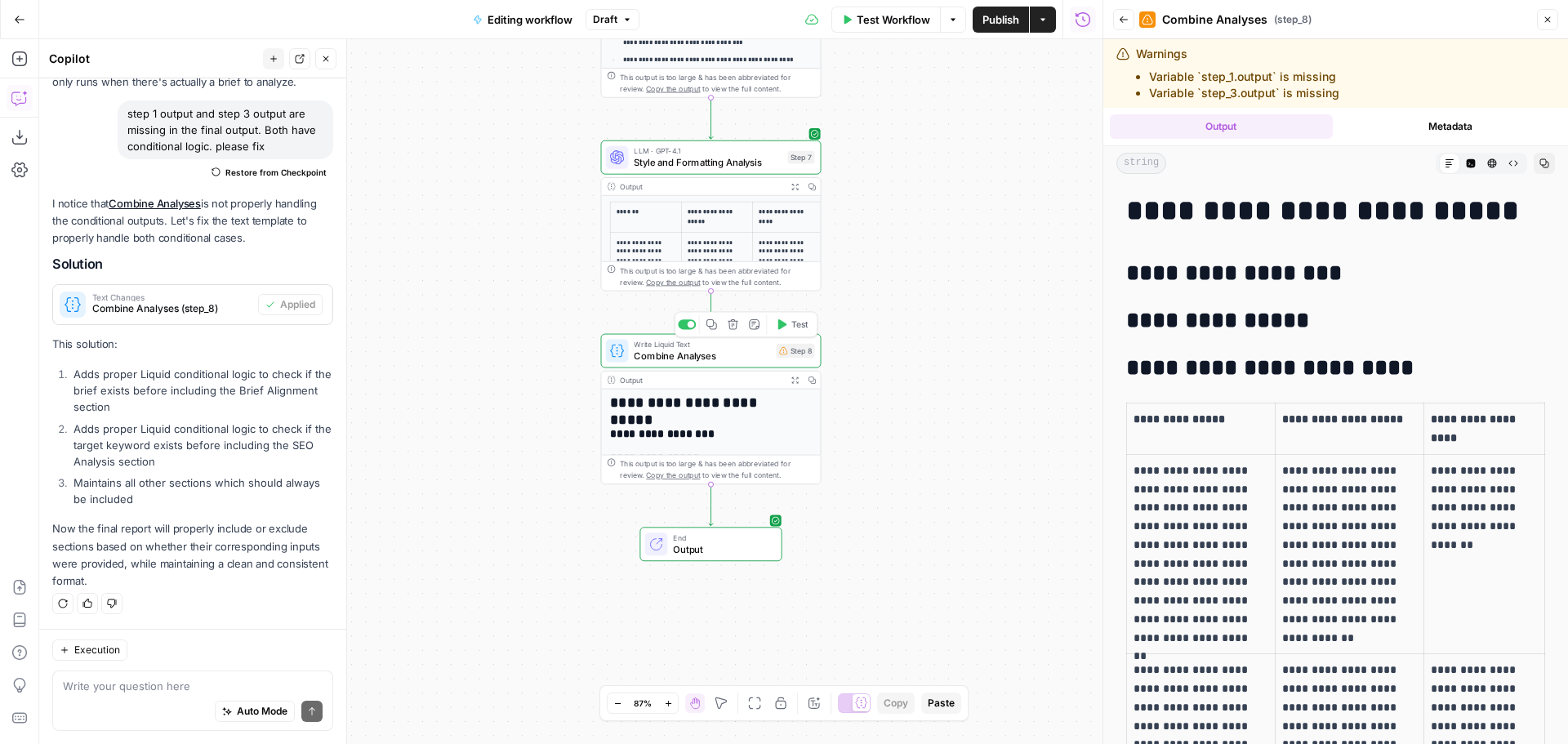
click at [794, 325] on span "Test" at bounding box center [800, 323] width 17 height 13
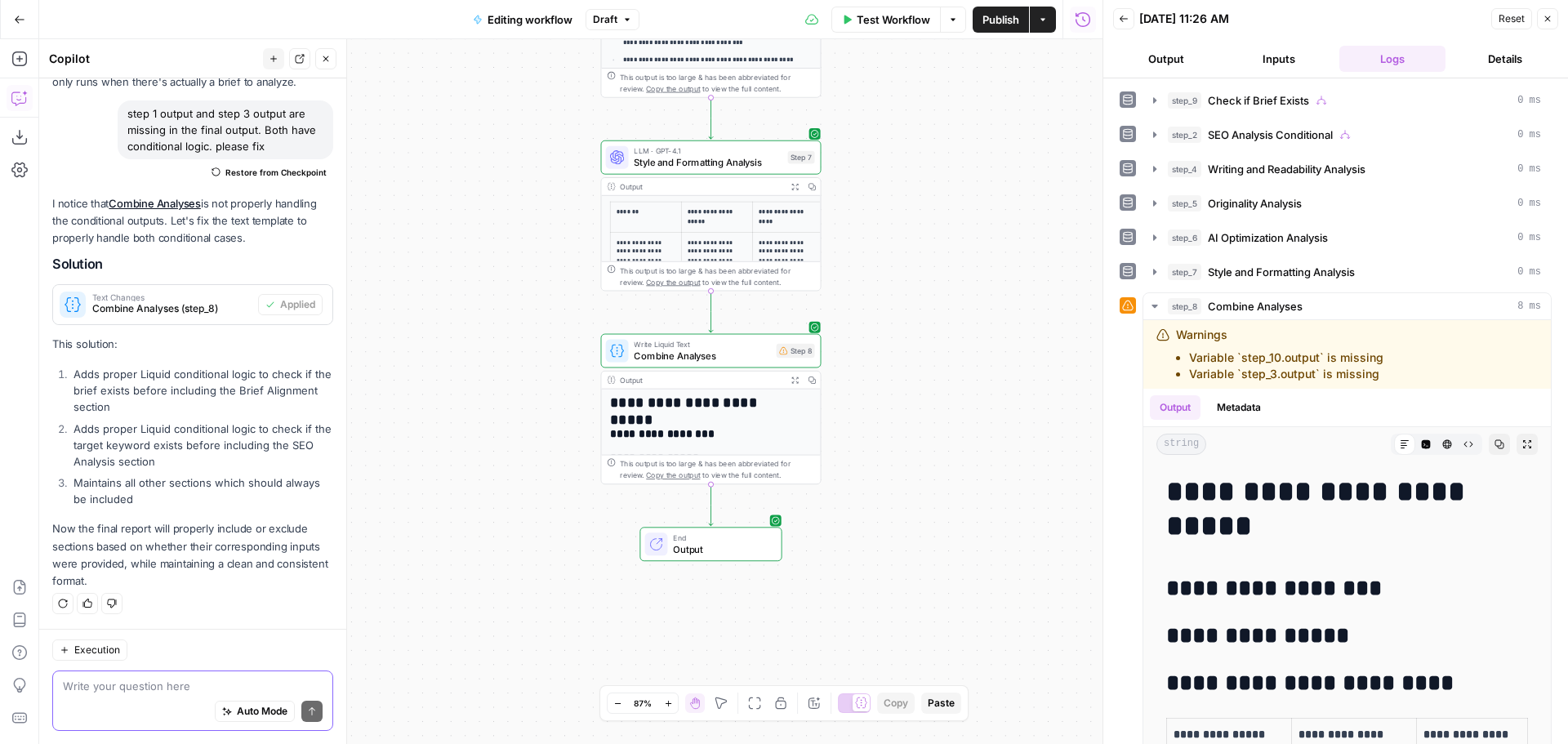
click at [202, 679] on textarea at bounding box center [193, 685] width 259 height 16
type textarea "it is still not pulling in step 1 and step 3 outputs"
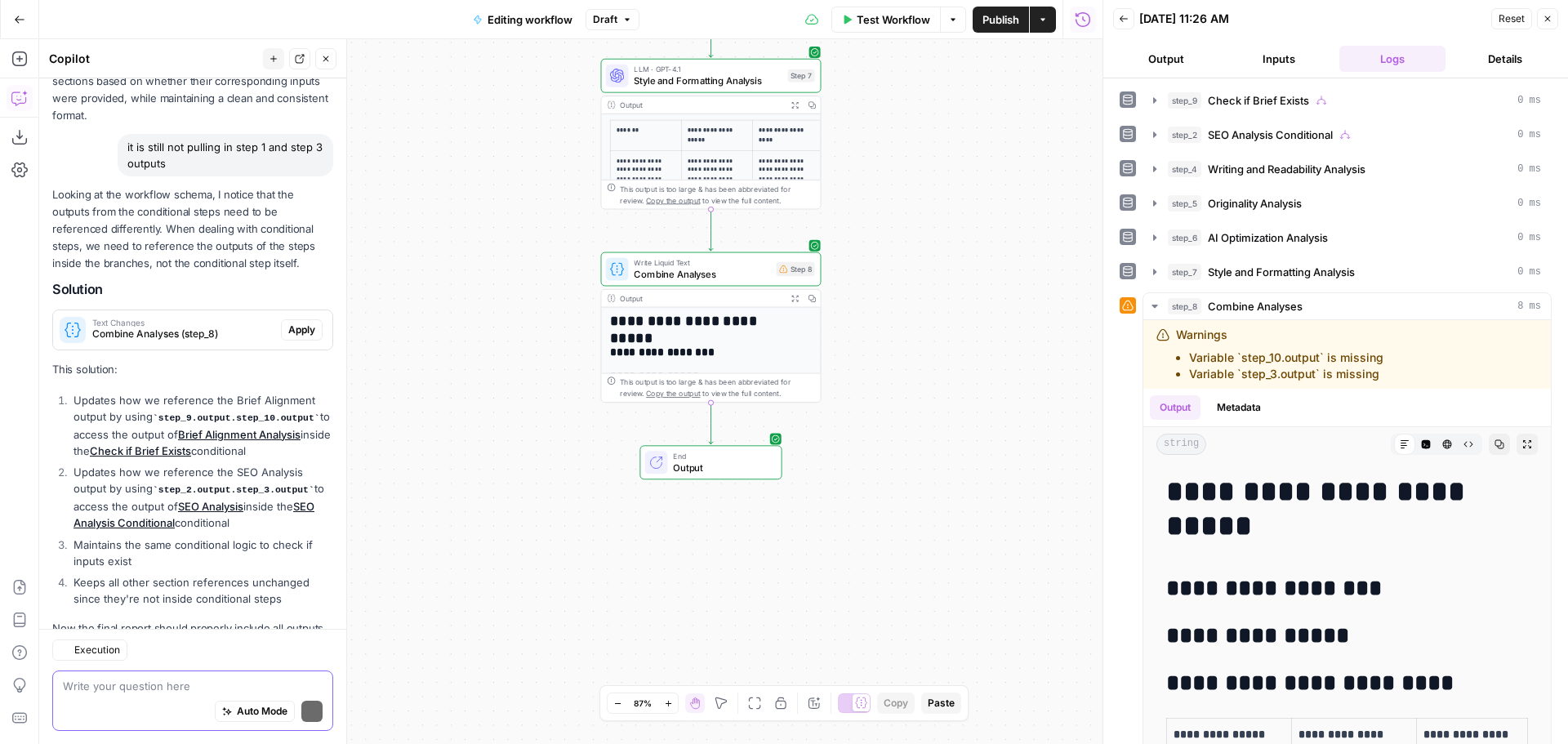
scroll to position [1258, 0]
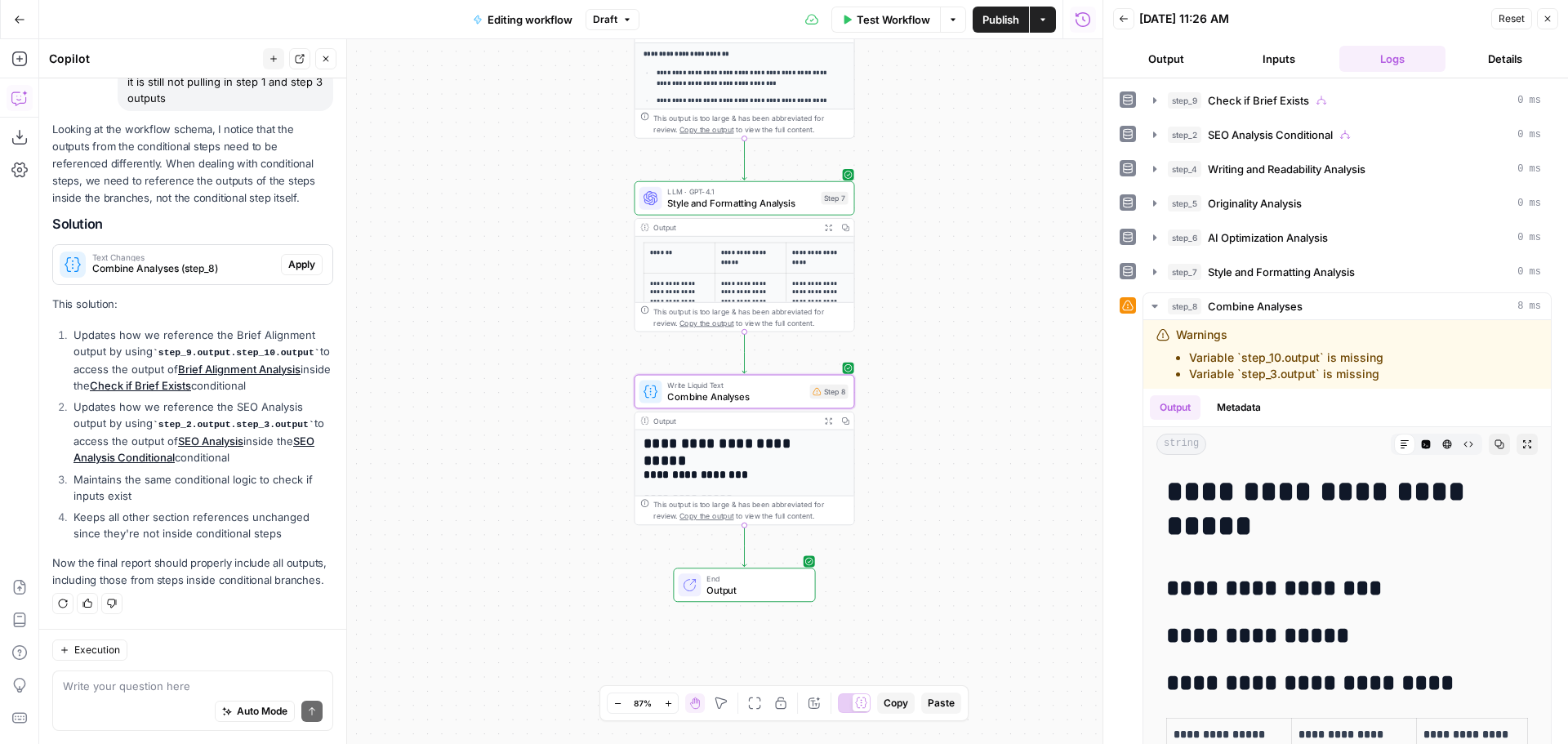
click at [288, 258] on span "Apply" at bounding box center [301, 265] width 27 height 14
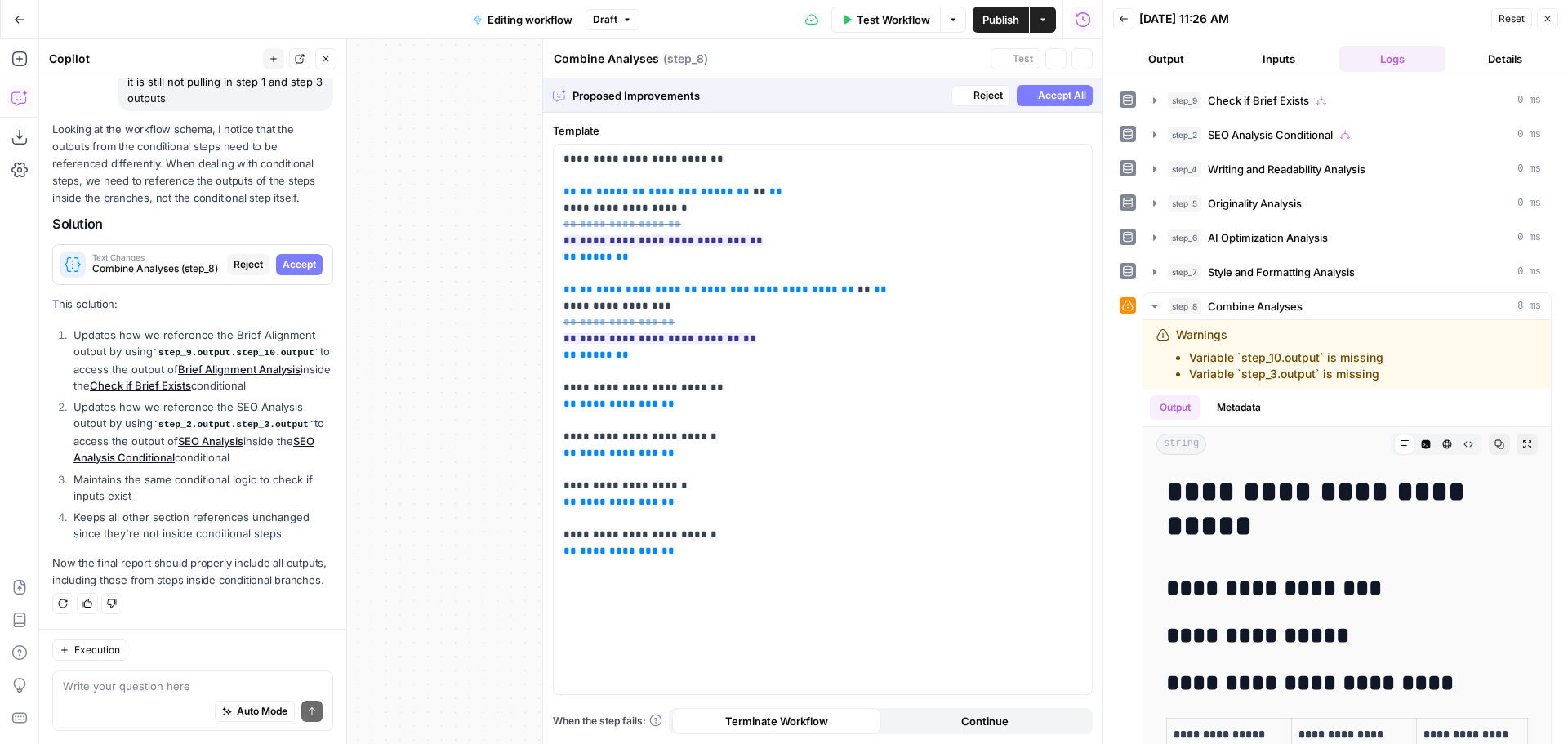
scroll to position [1206, 0]
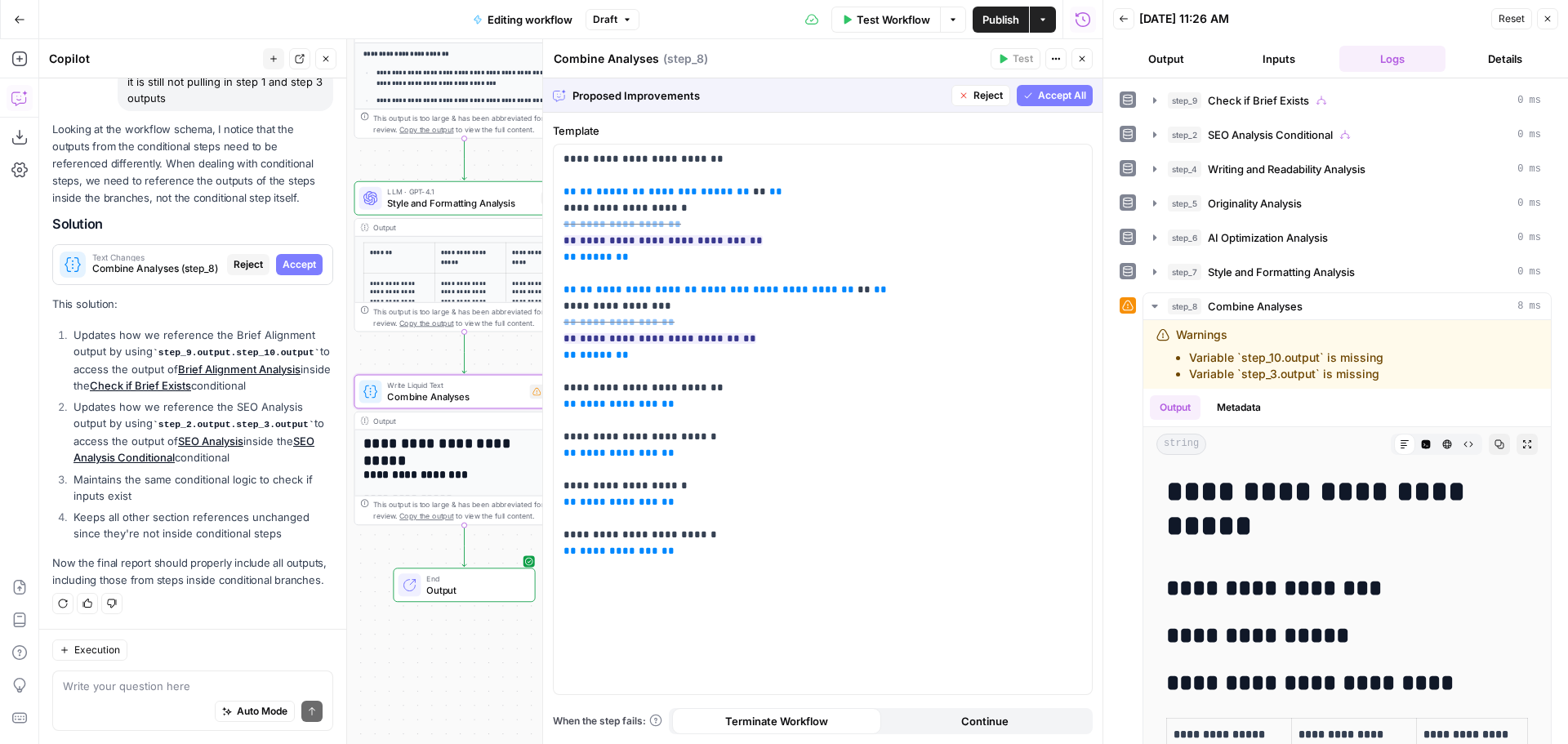
click at [290, 258] on span "Accept" at bounding box center [300, 265] width 34 height 14
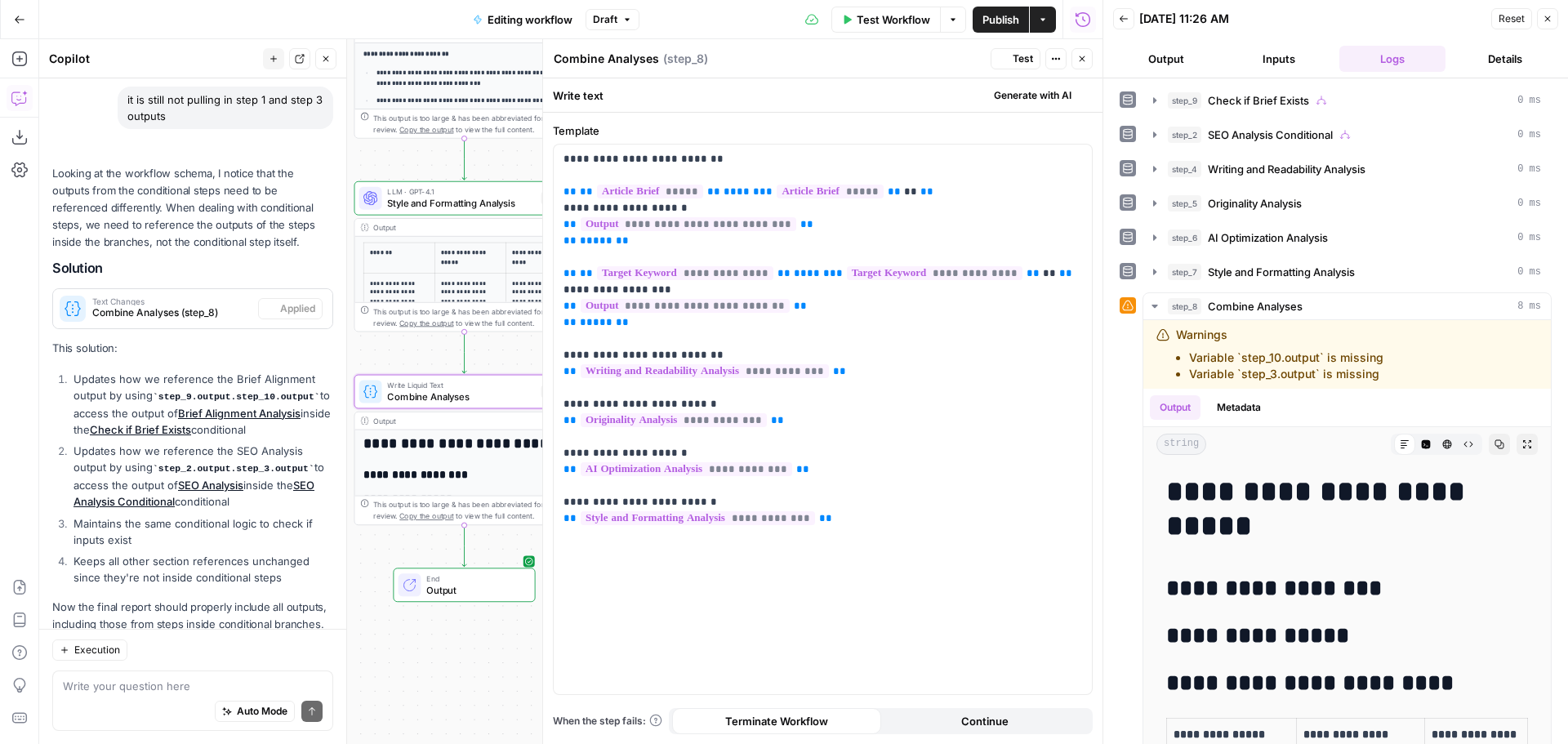
scroll to position [1284, 0]
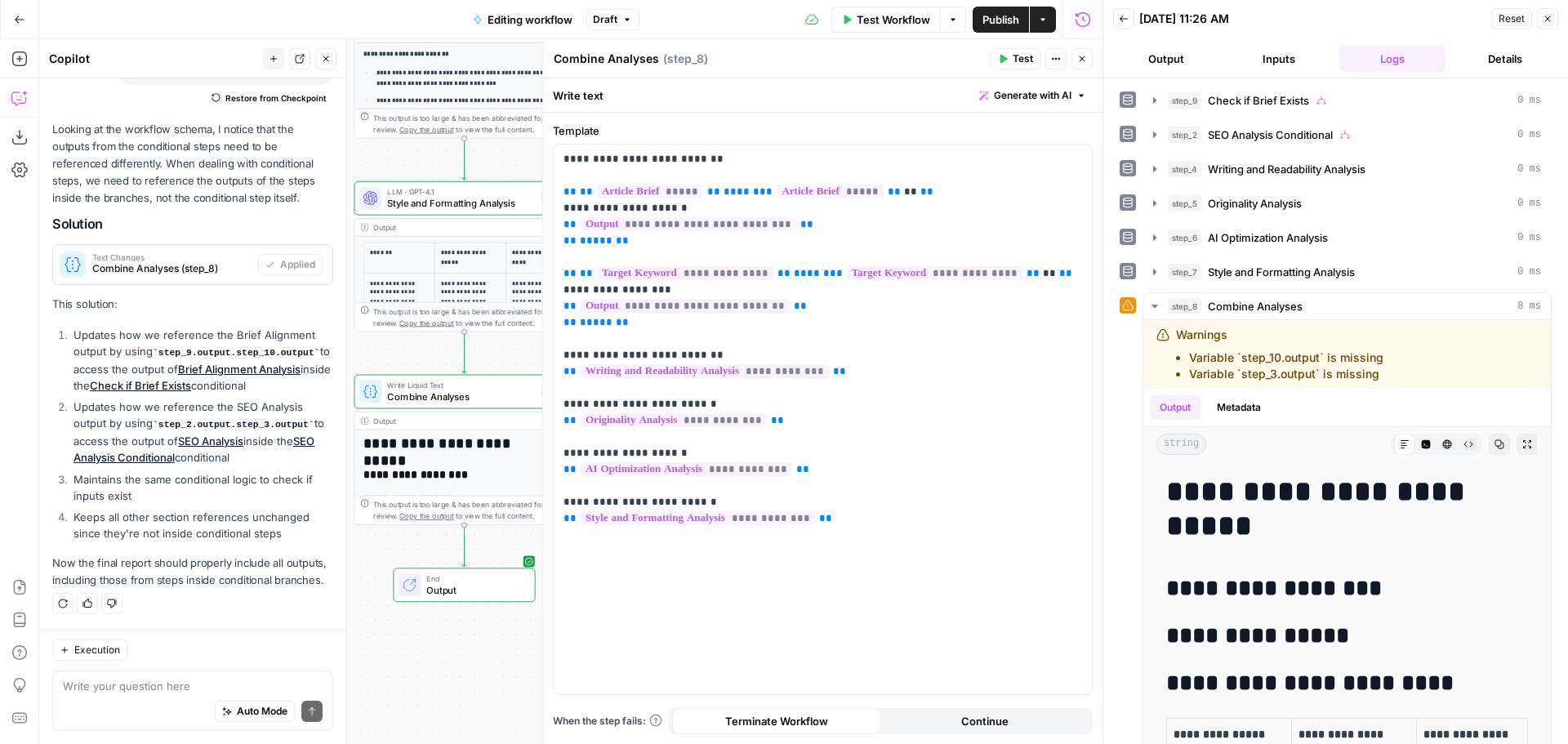
click at [1074, 63] on button "Close" at bounding box center [1082, 59] width 21 height 21
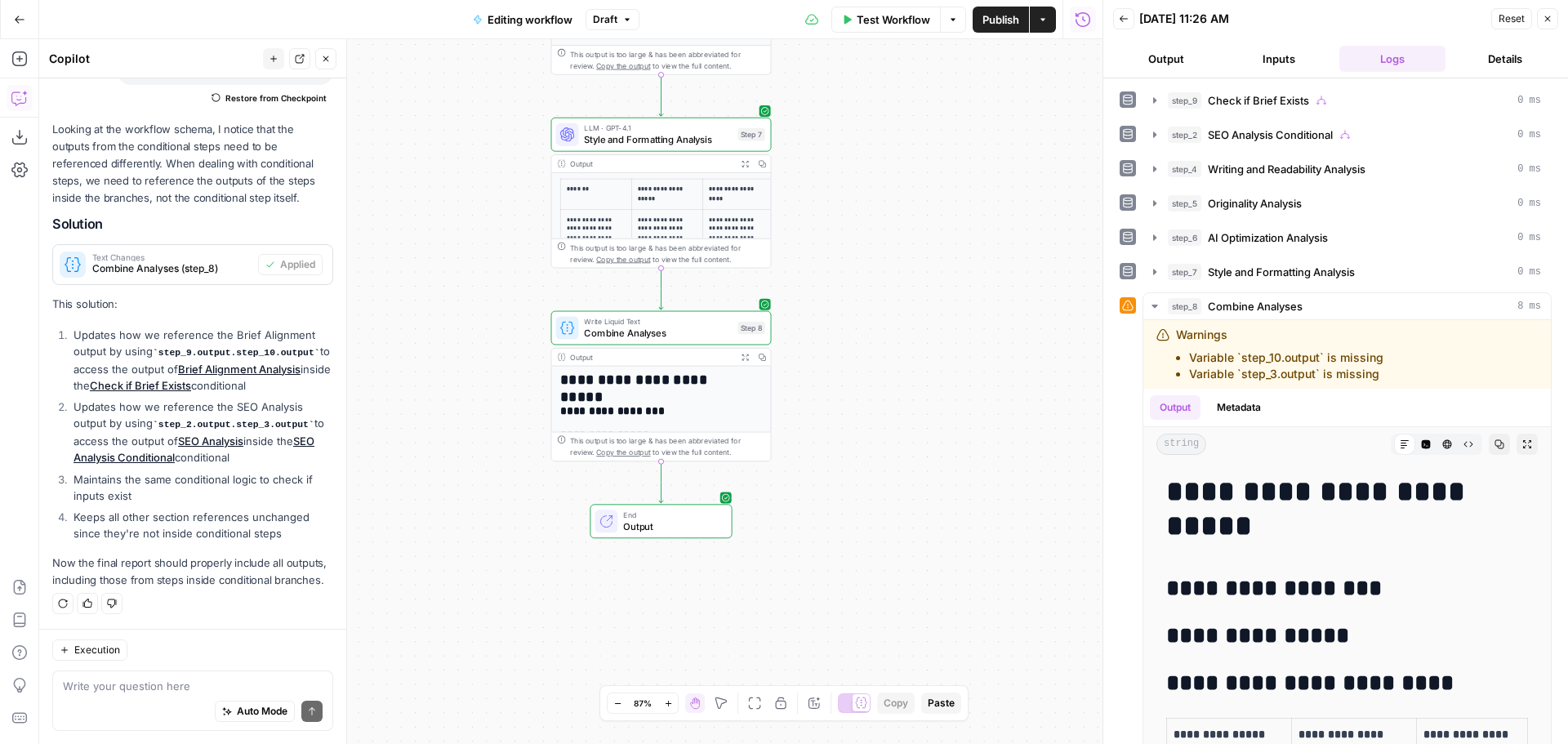
drag, startPoint x: 849, startPoint y: 341, endPoint x: 1046, endPoint y: 277, distance: 207.1
click at [1046, 277] on div "**********" at bounding box center [571, 391] width 1063 height 705
click at [743, 306] on span "Test" at bounding box center [750, 301] width 17 height 13
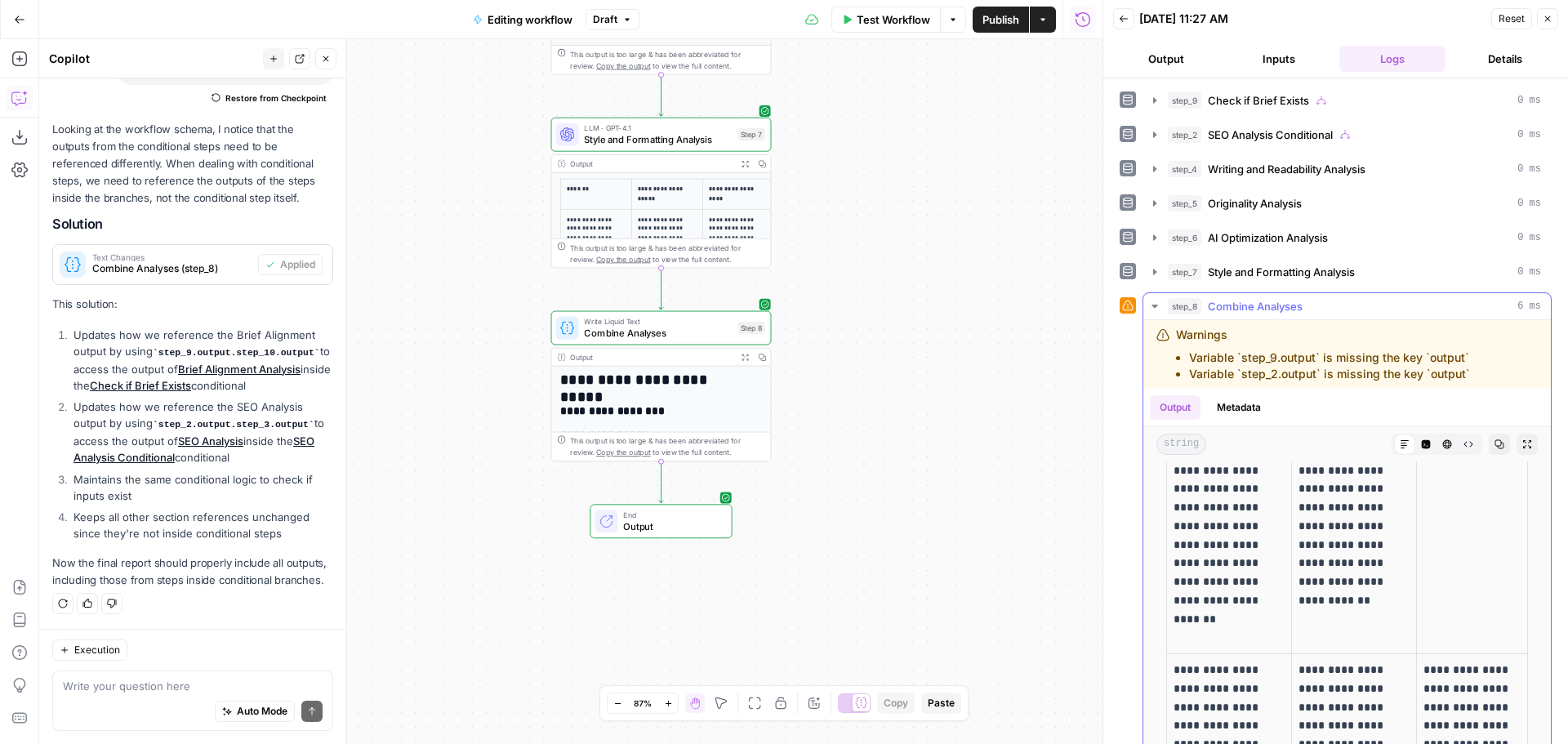
scroll to position [0, 0]
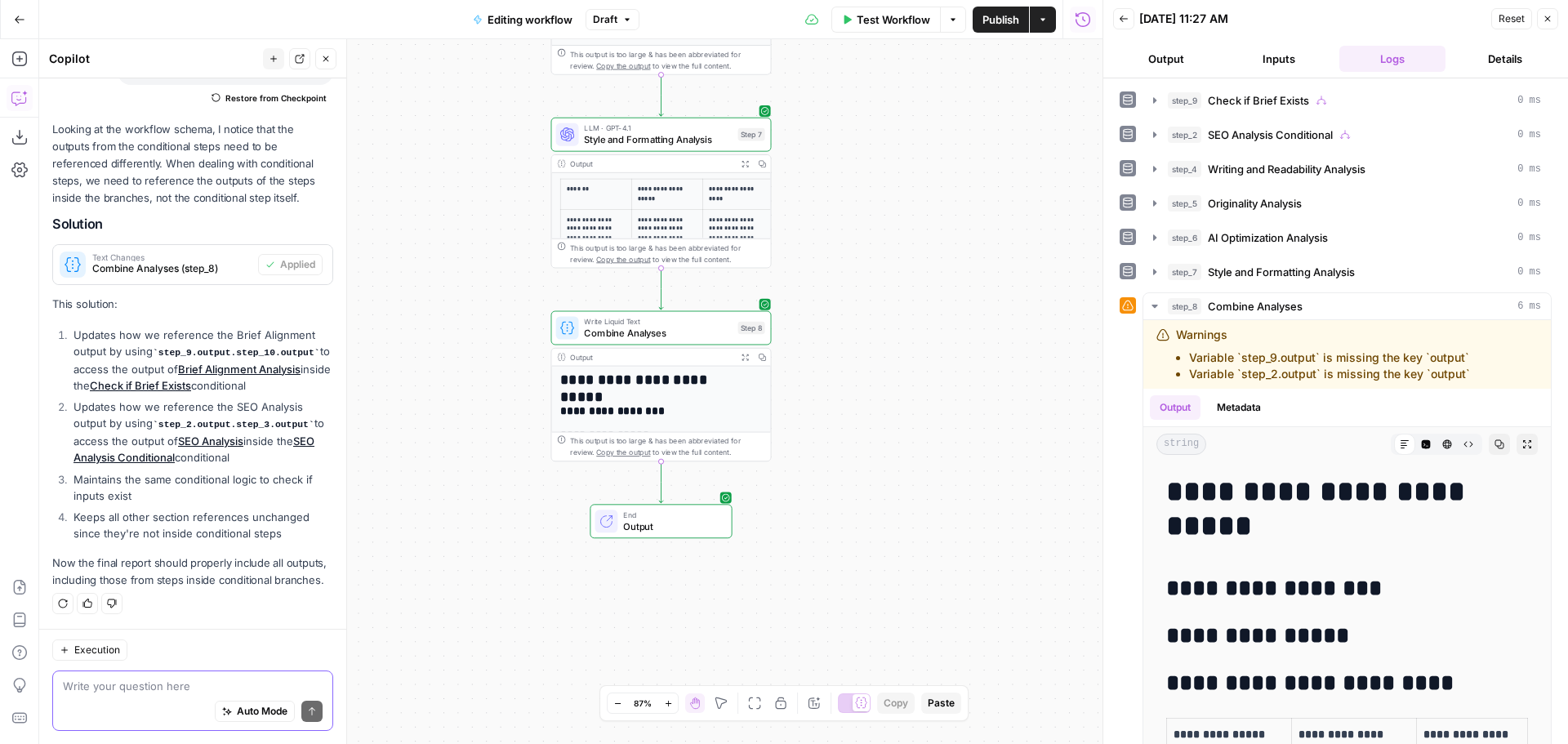
click at [189, 689] on textarea at bounding box center [193, 685] width 259 height 16
type textarea "still nothing"
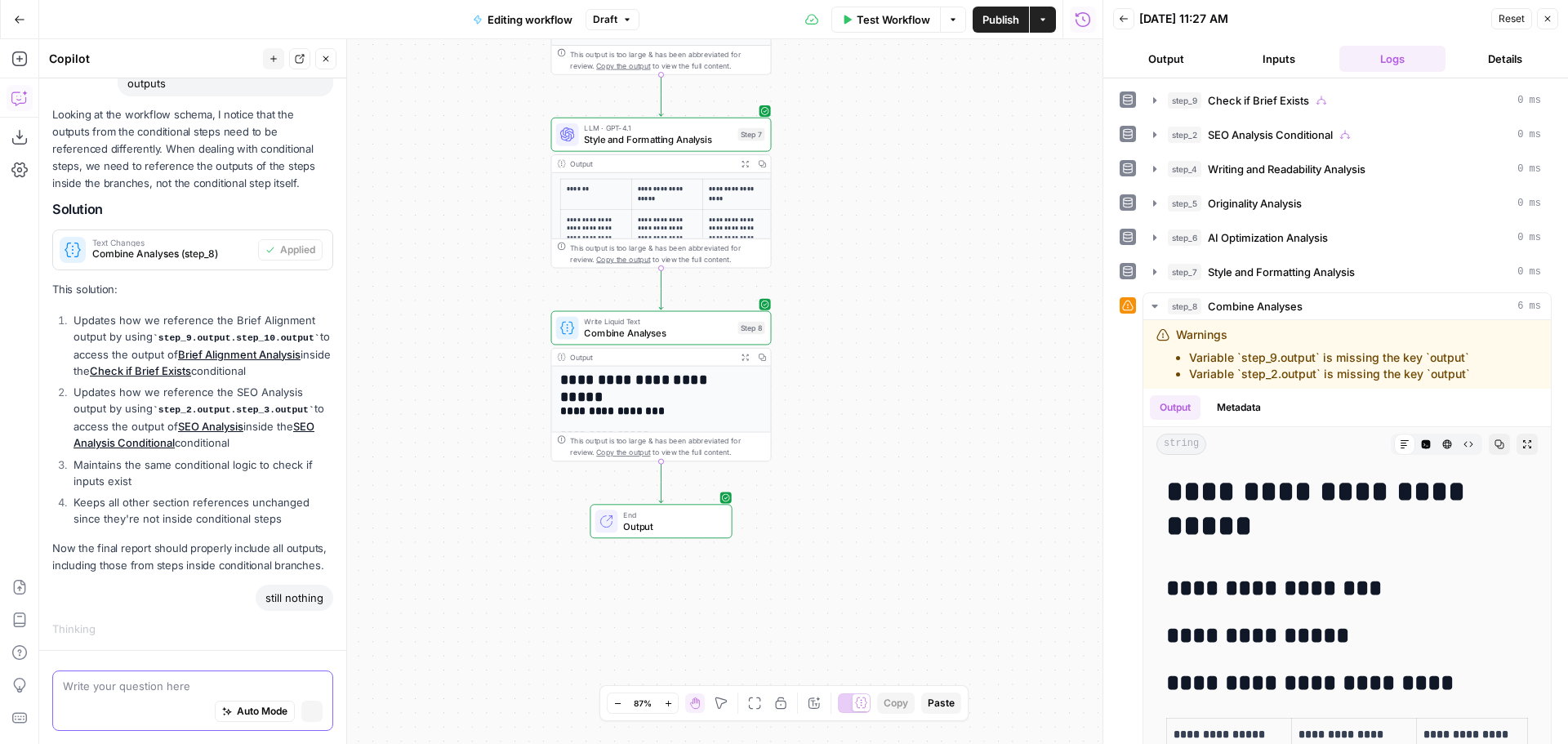
scroll to position [1221, 0]
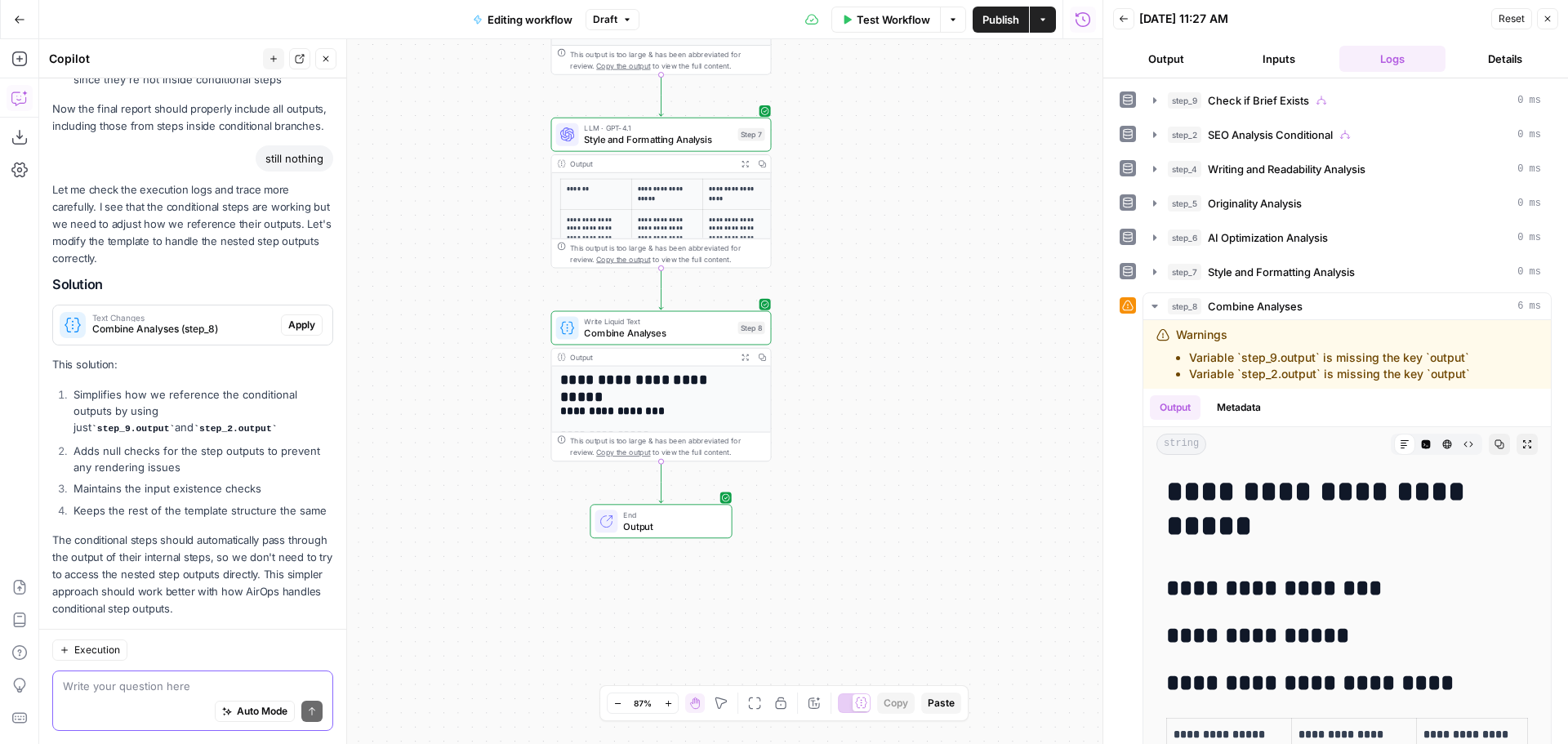
scroll to position [1829, 0]
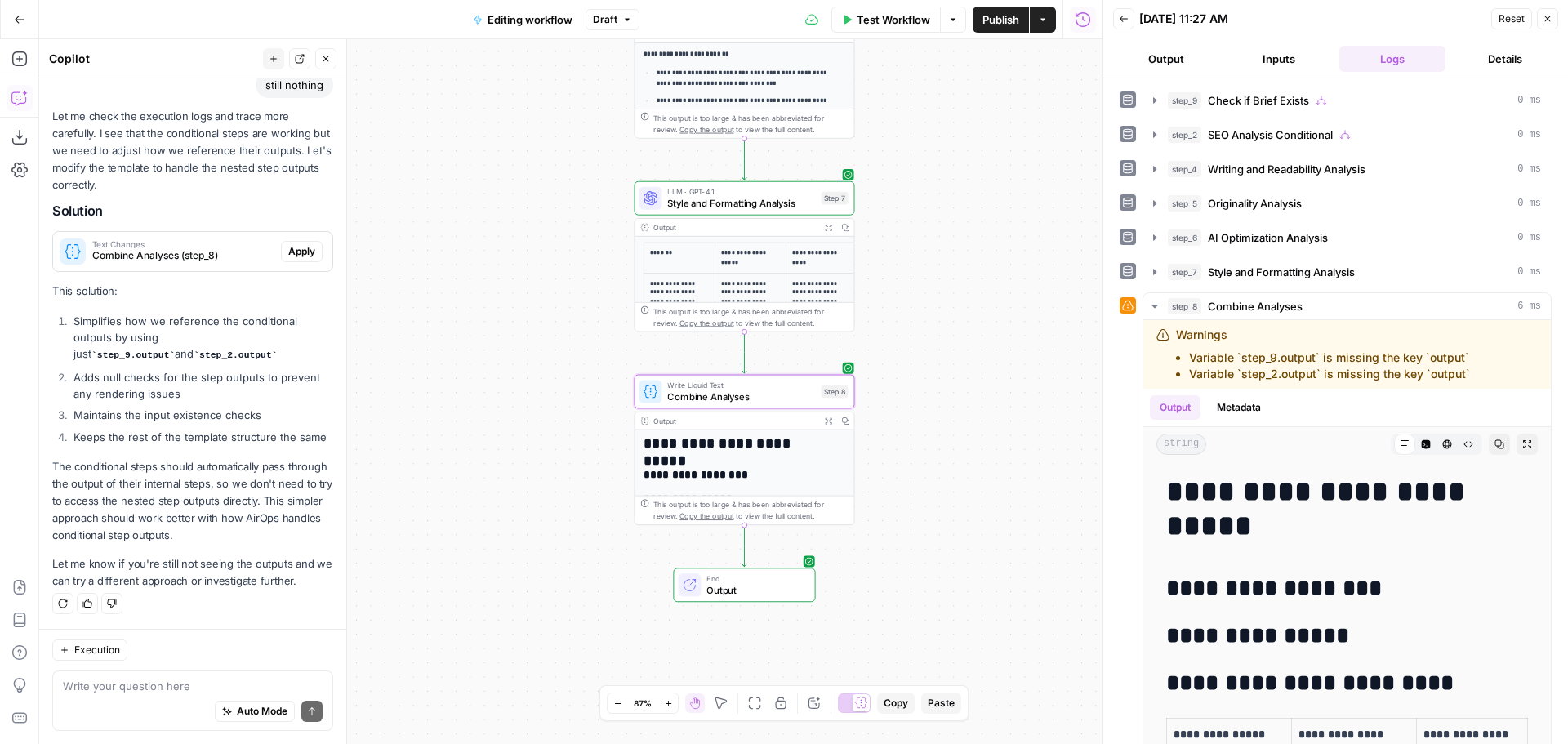
click at [189, 249] on span "Combine Analyses (step_8)" at bounding box center [184, 256] width 182 height 14
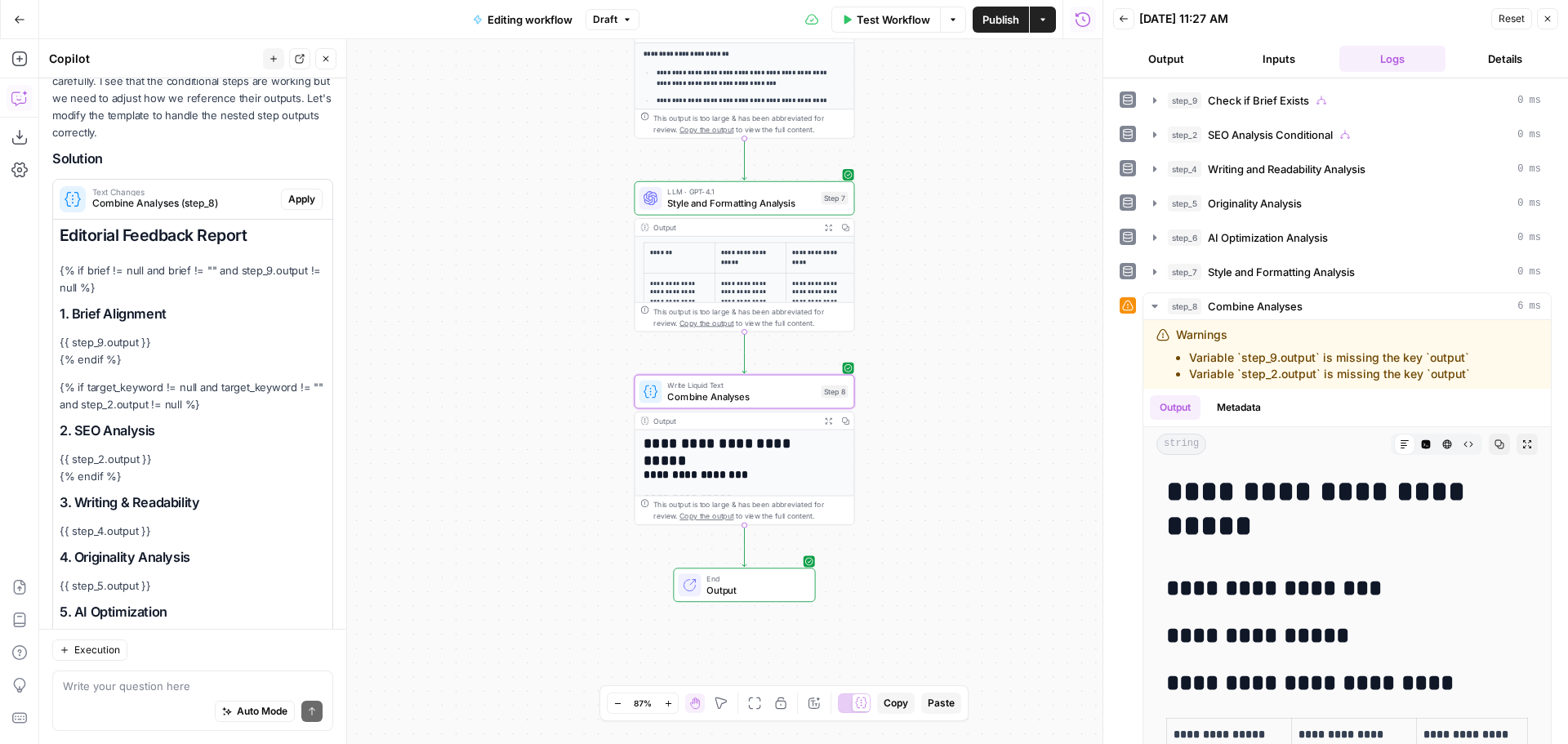
click at [301, 209] on button "Apply" at bounding box center [301, 200] width 42 height 21
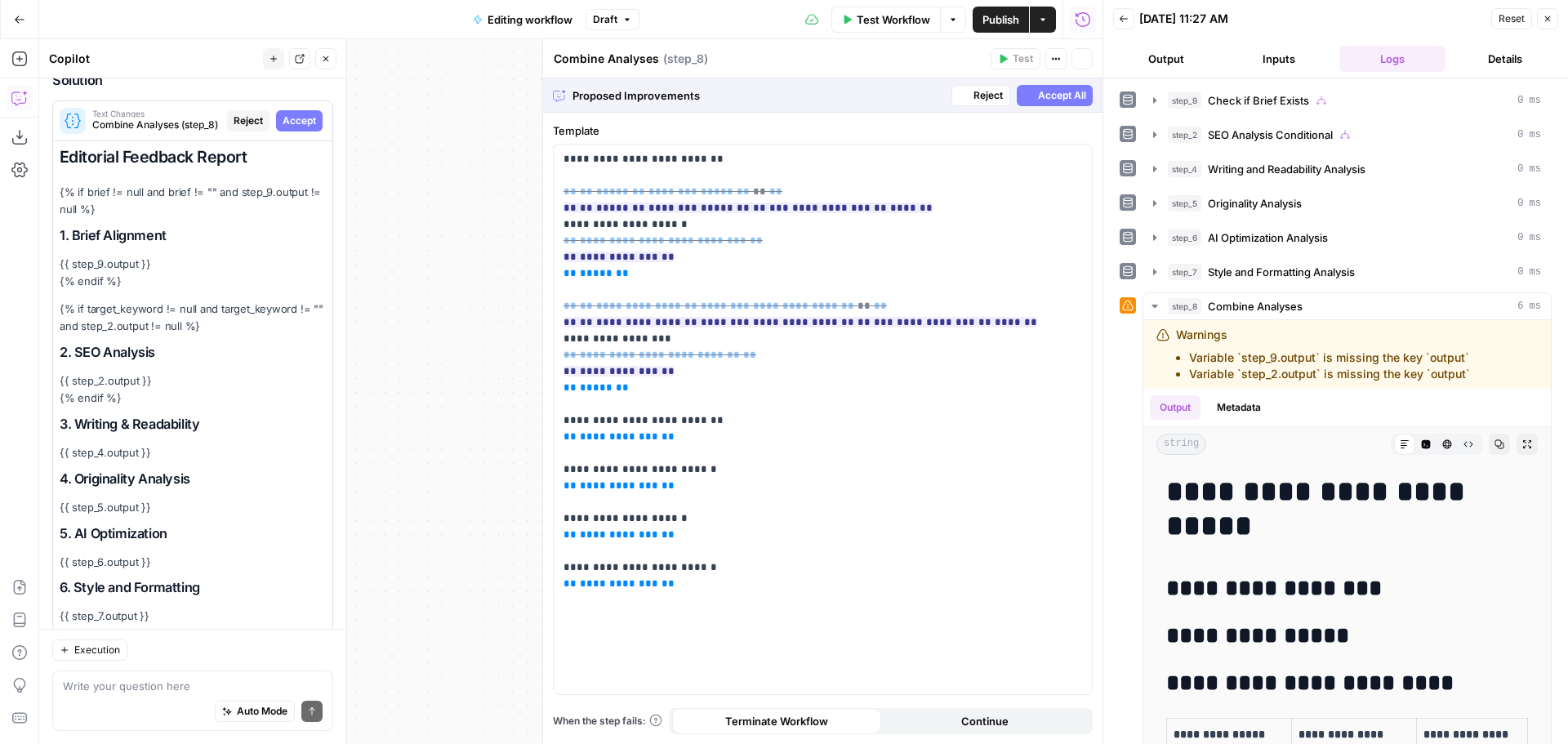
scroll to position [2243, 0]
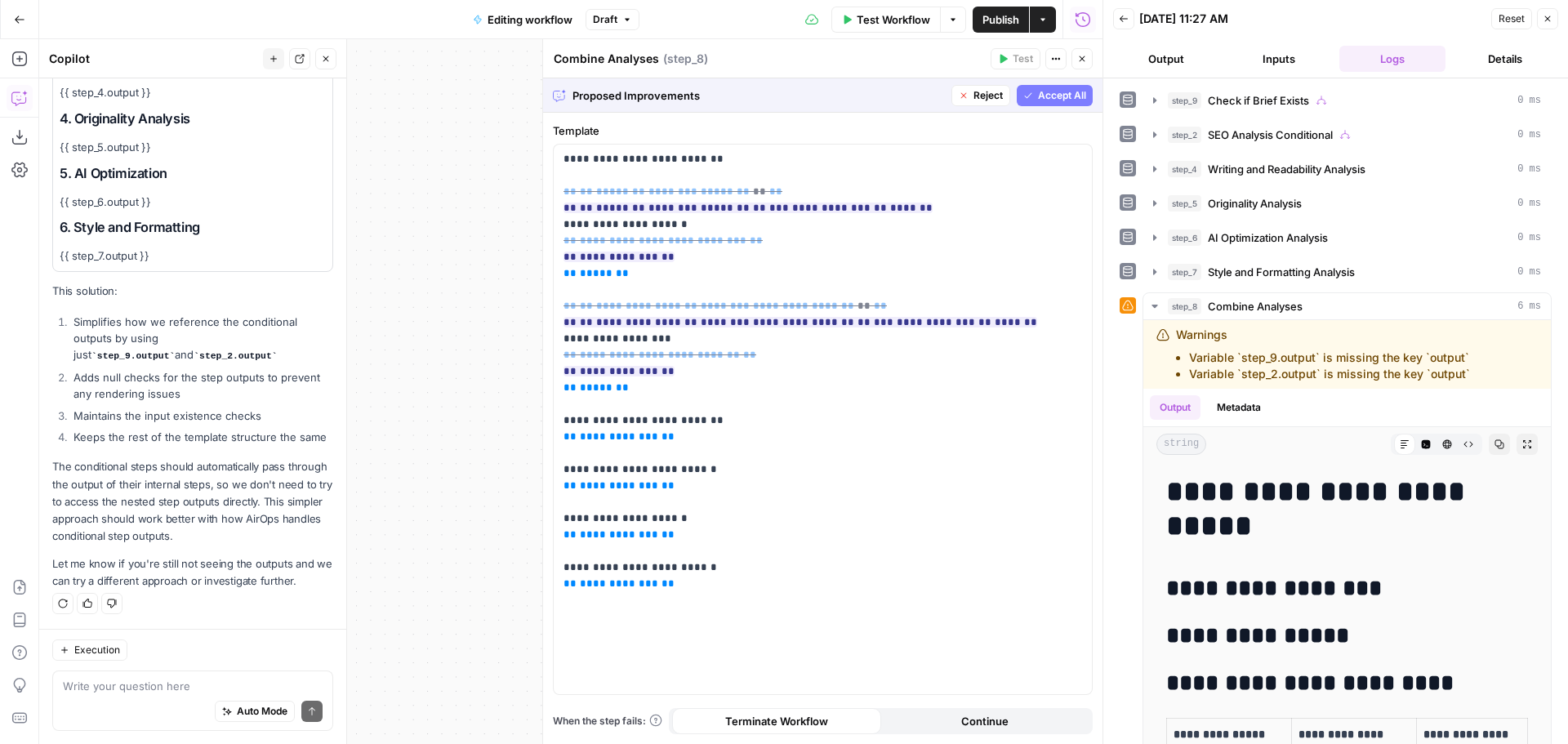
click at [1058, 94] on span "Accept All" at bounding box center [1062, 95] width 48 height 14
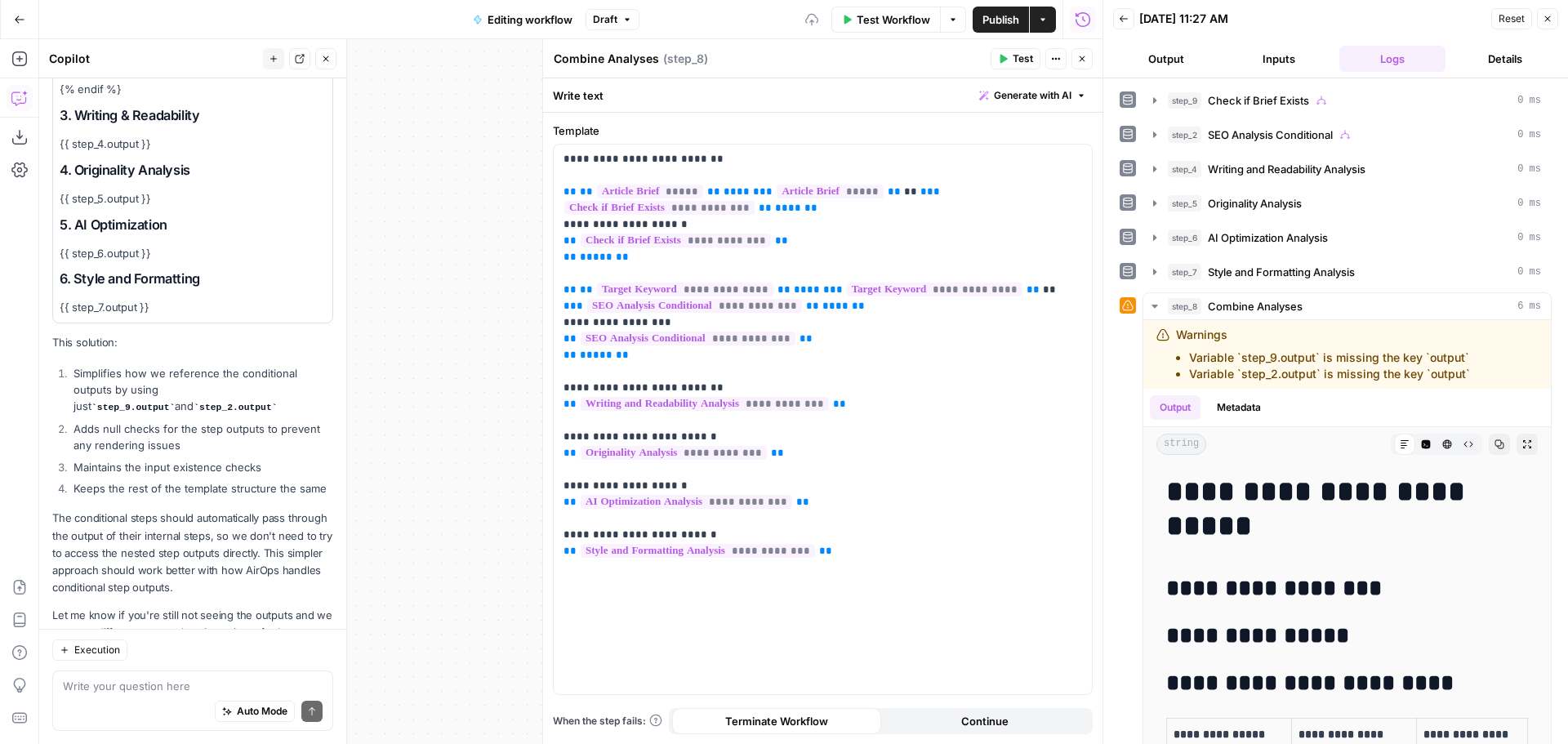
scroll to position [2347, 0]
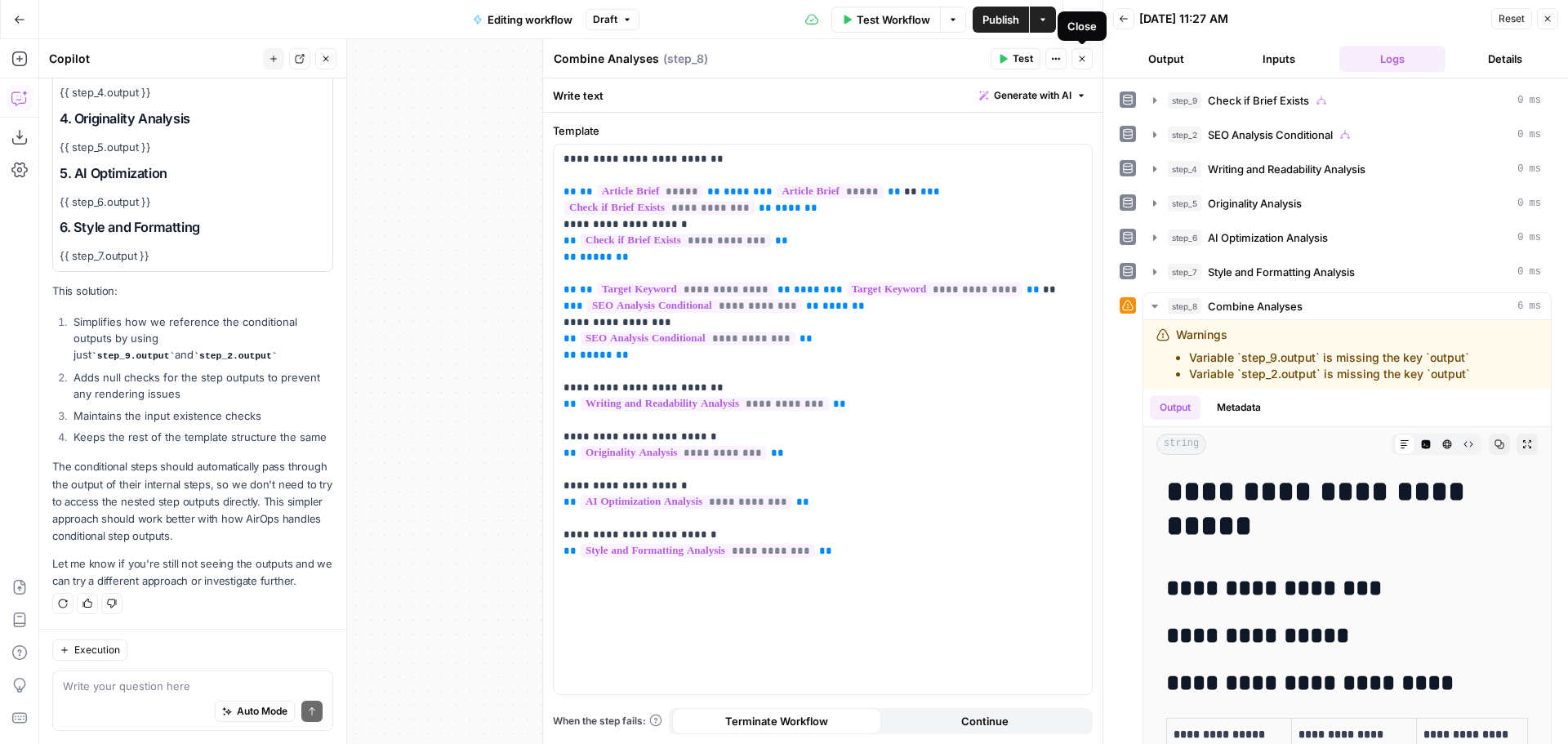
click at [1088, 55] on button "Close" at bounding box center [1082, 59] width 21 height 21
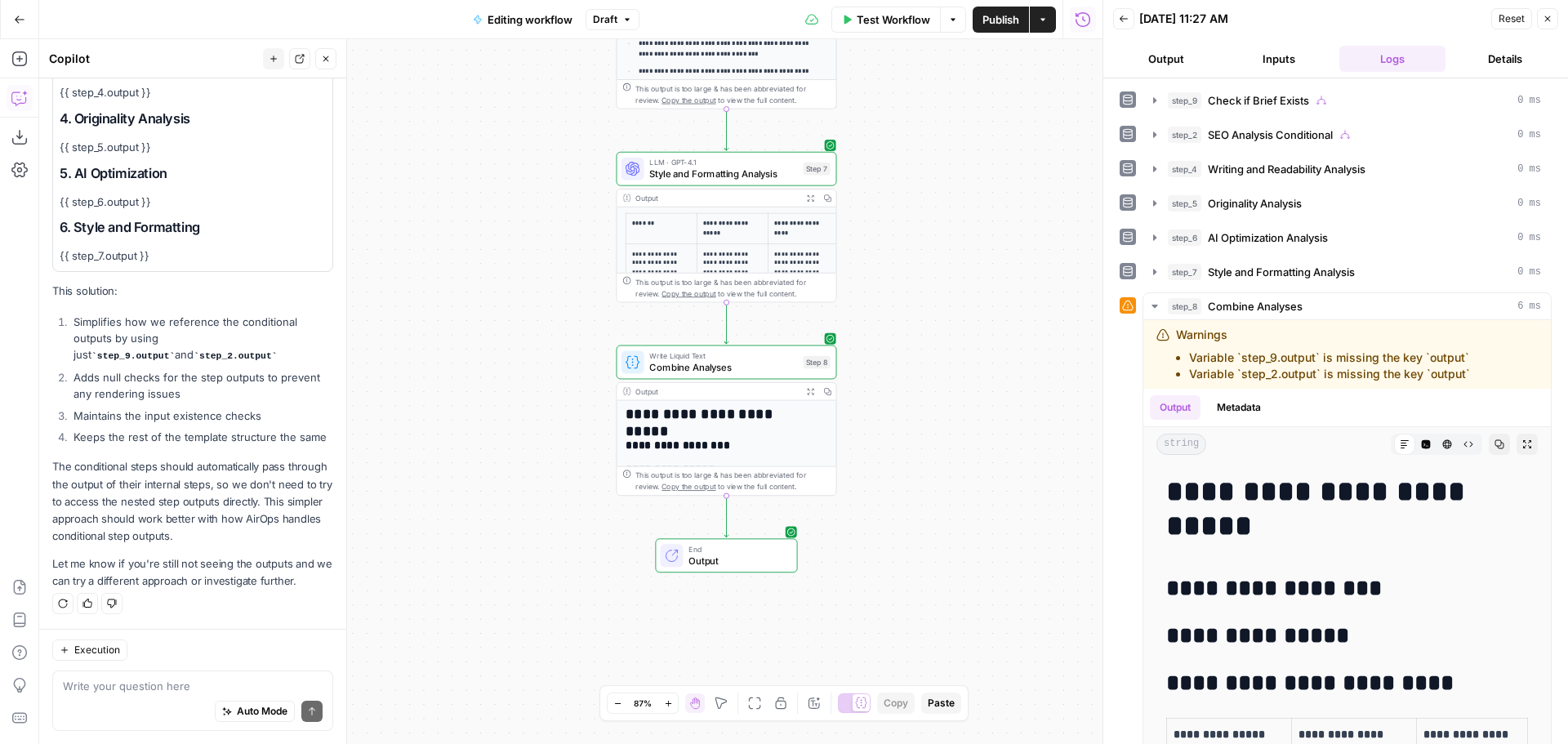
drag, startPoint x: 982, startPoint y: 314, endPoint x: 959, endPoint y: 277, distance: 43.6
click at [959, 277] on div "**********" at bounding box center [571, 391] width 1063 height 705
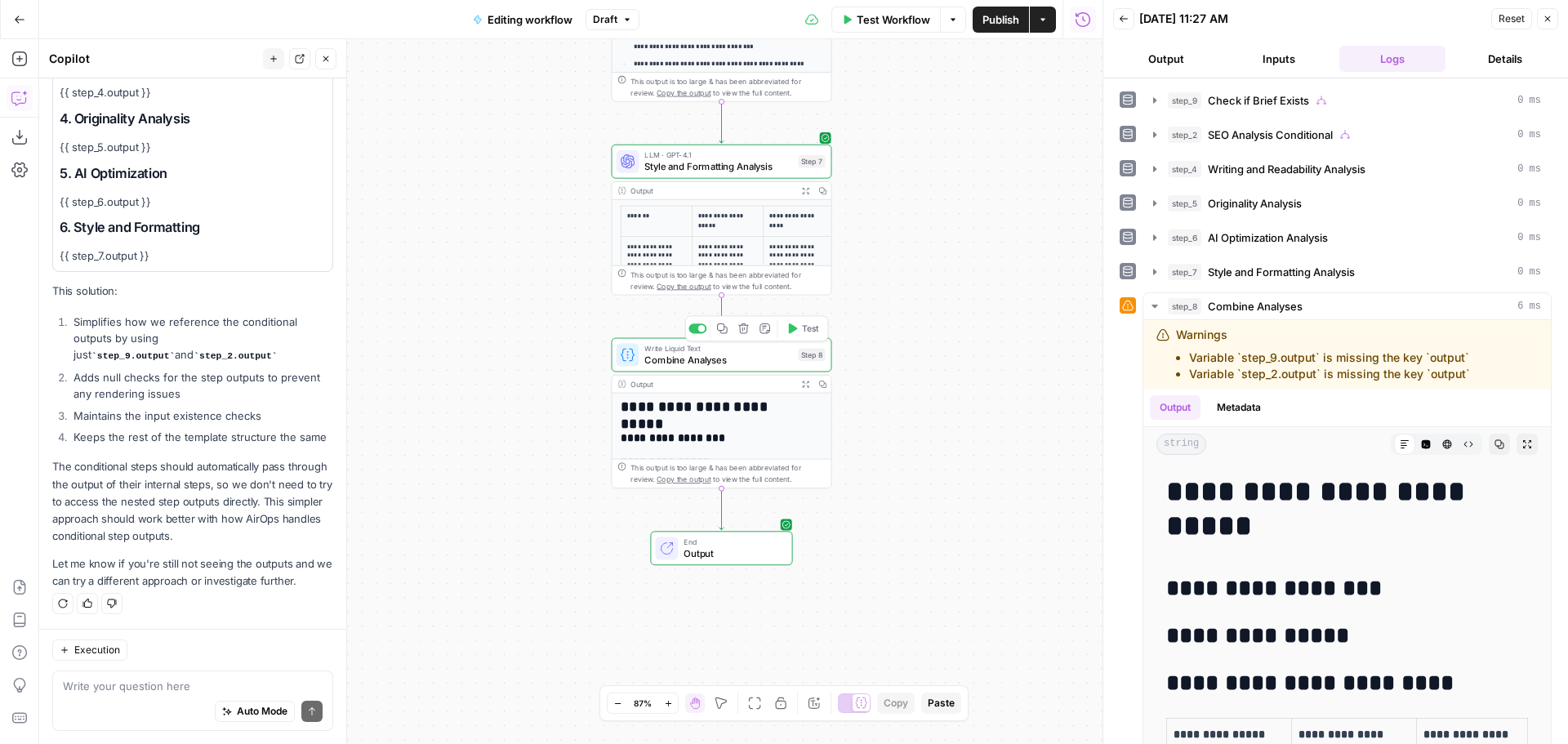
click at [809, 328] on span "Test" at bounding box center [810, 328] width 17 height 13
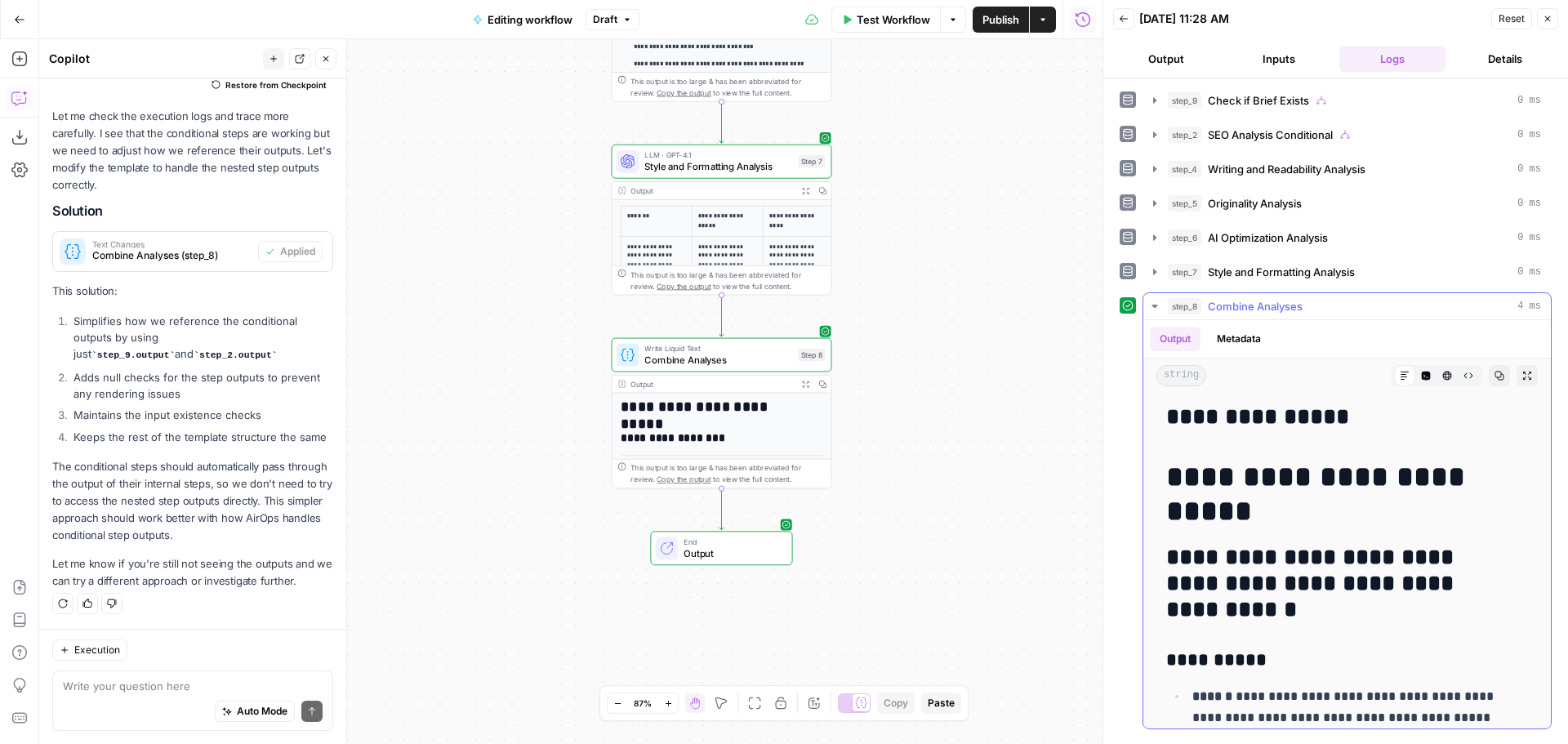
scroll to position [4653, 0]
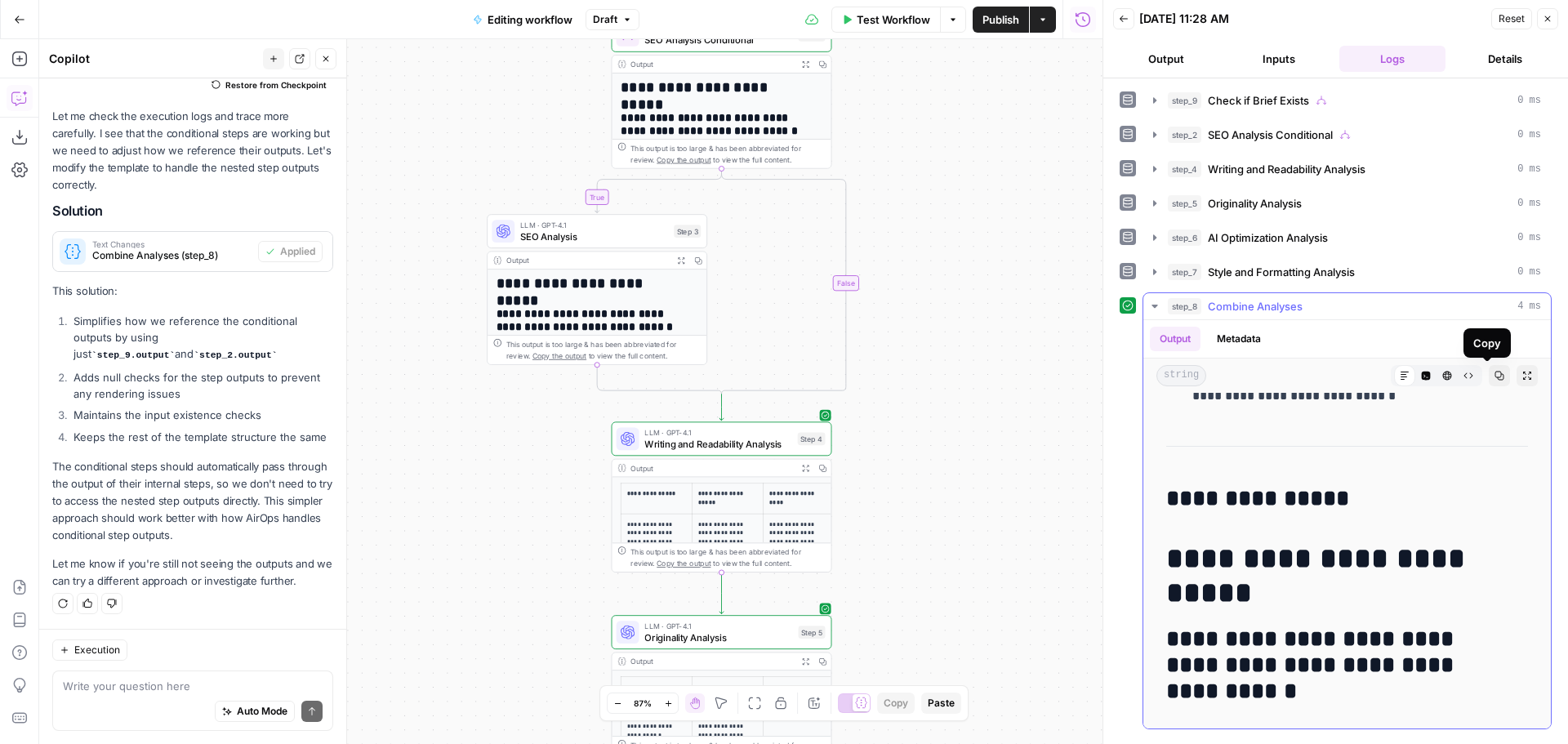
click at [1495, 377] on icon "button" at bounding box center [1499, 376] width 9 height 9
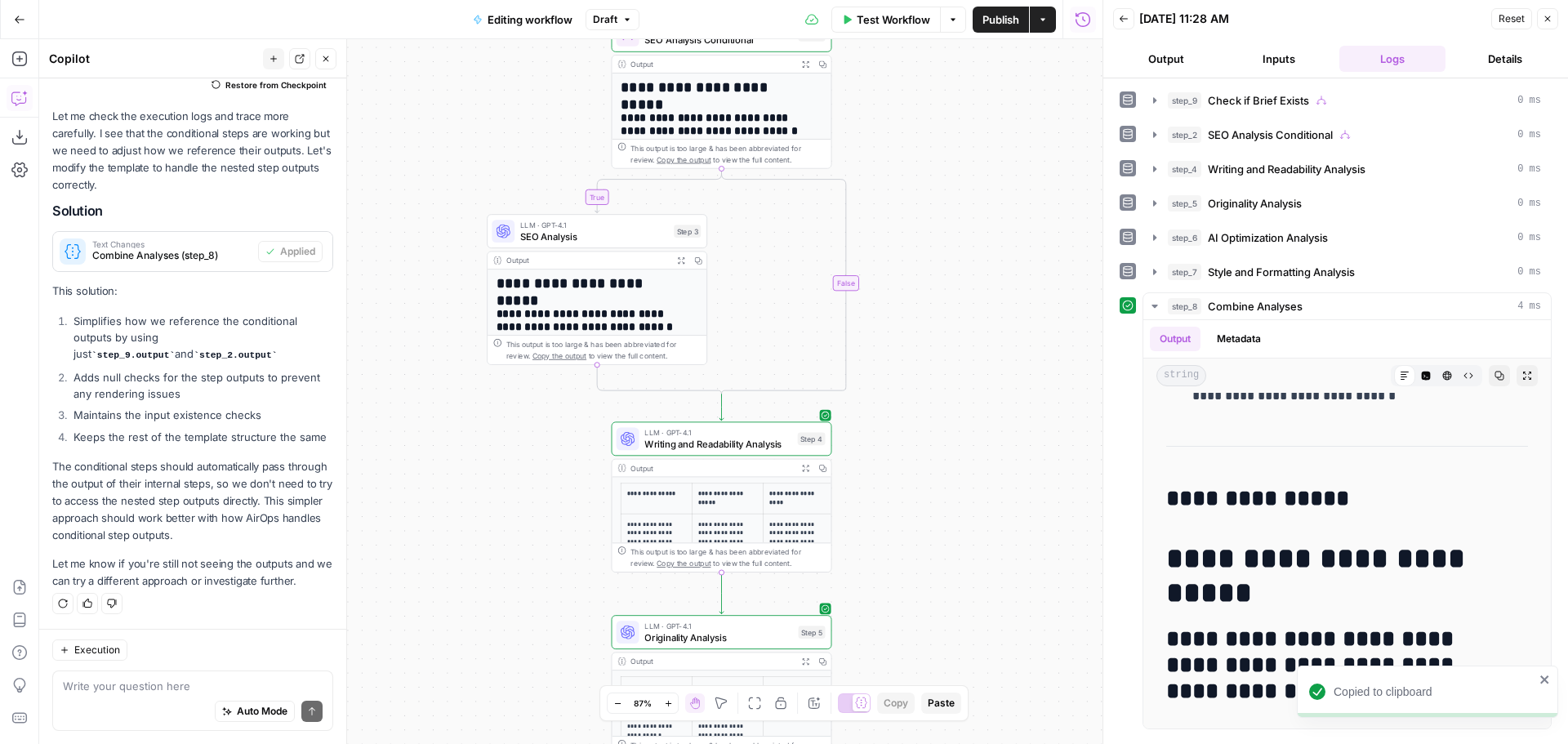
click at [1007, 25] on span "Publish" at bounding box center [1000, 20] width 37 height 16
click at [950, 356] on div "**********" at bounding box center [571, 391] width 1063 height 705
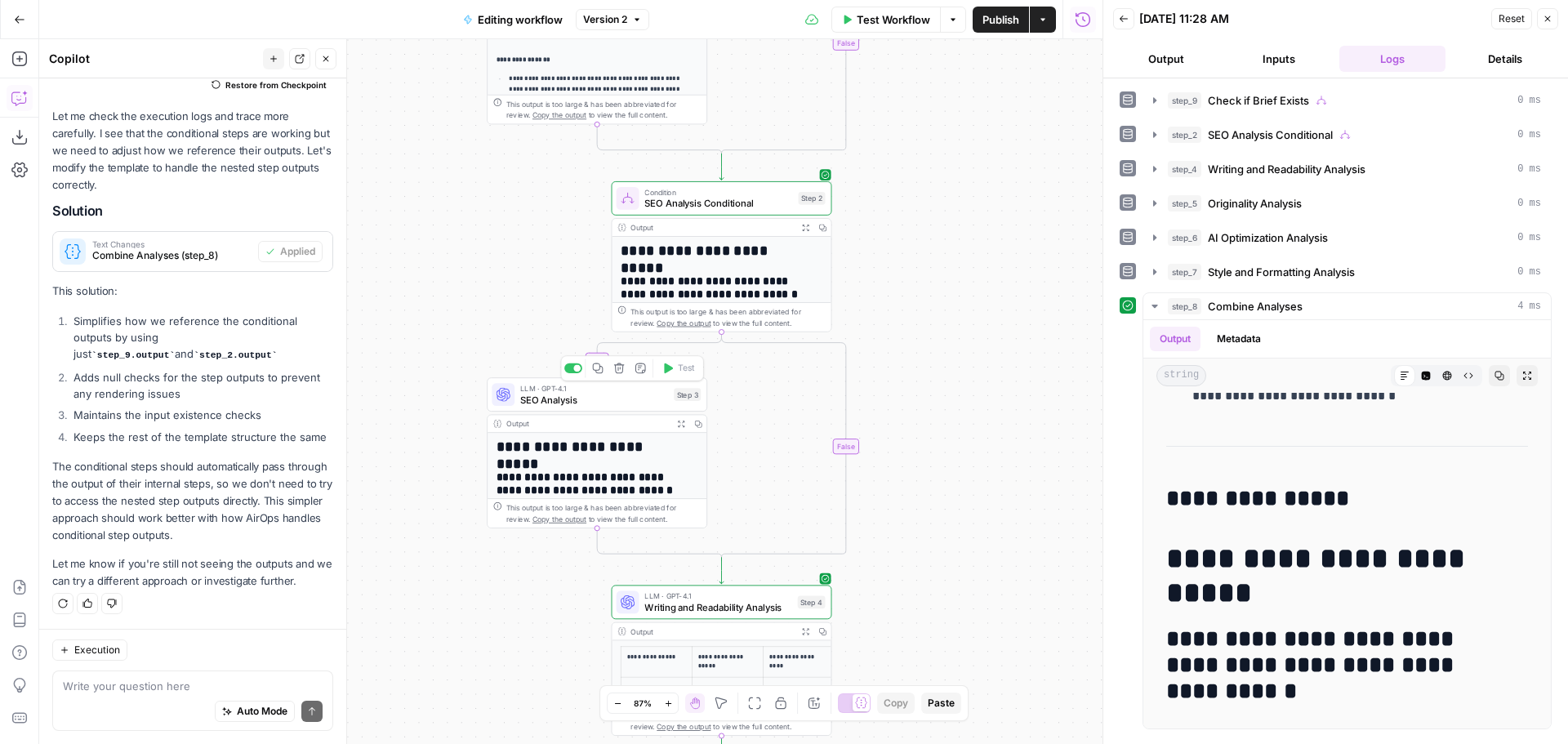
click at [612, 397] on span "SEO Analysis" at bounding box center [595, 400] width 148 height 14
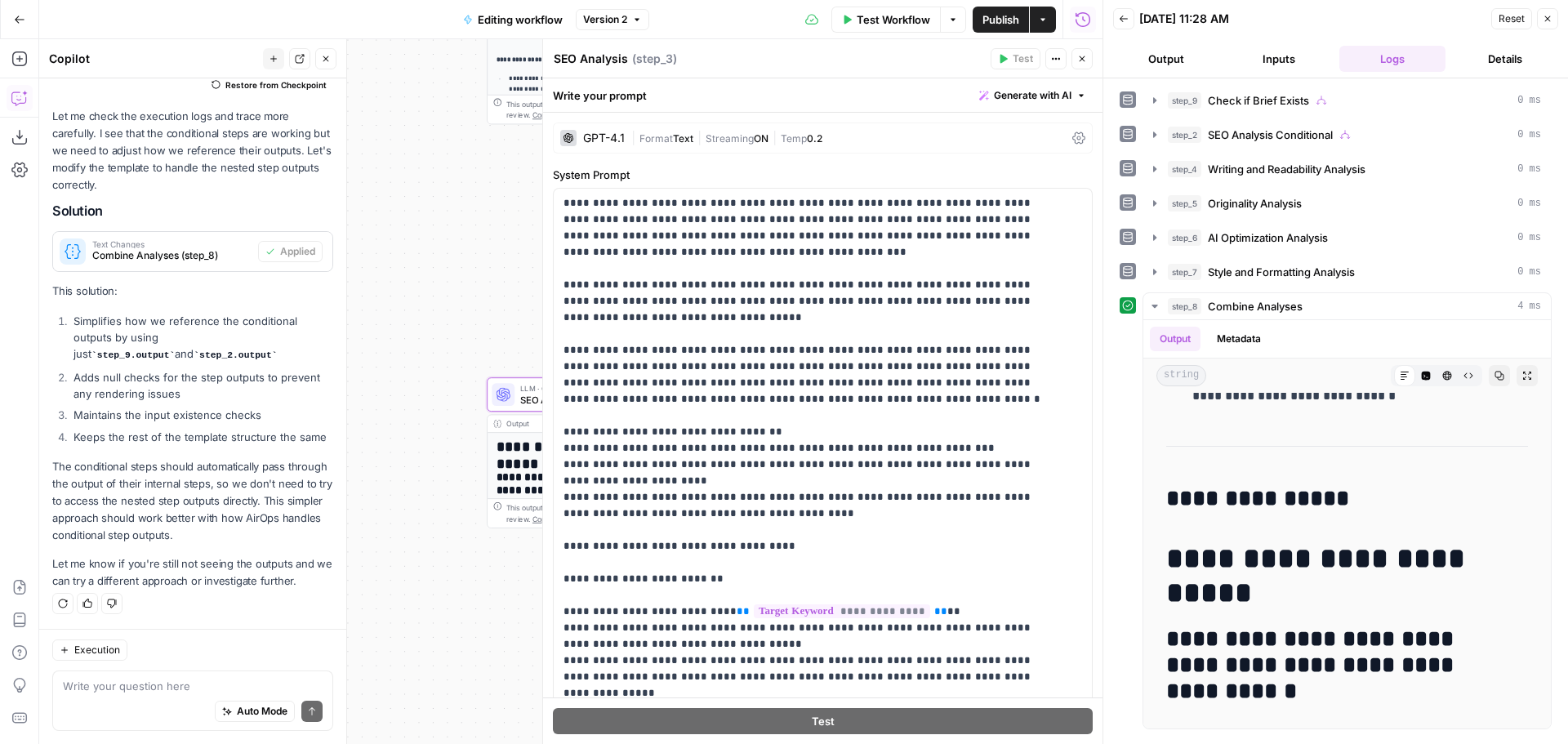
click at [1550, 24] on button "Close" at bounding box center [1547, 19] width 21 height 21
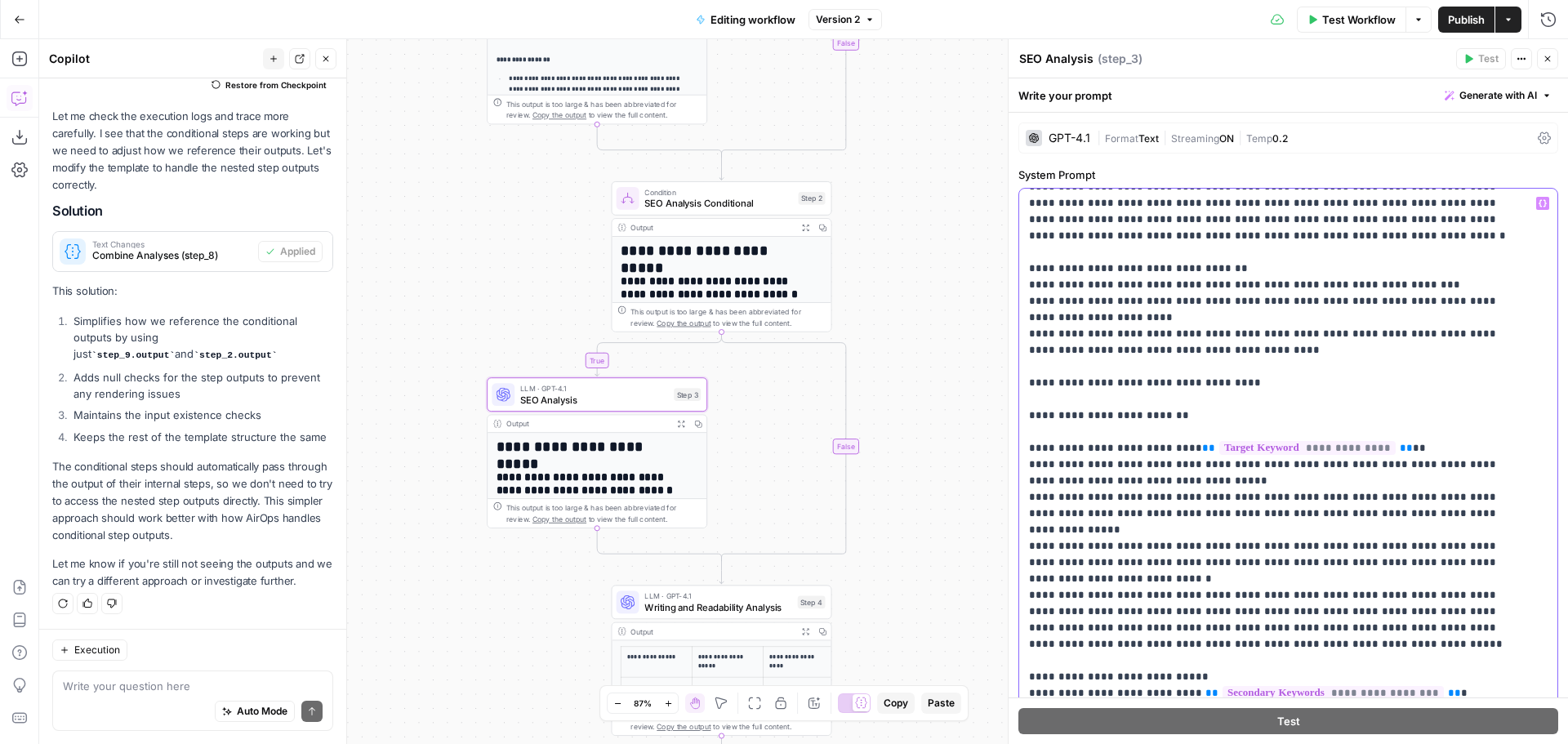
scroll to position [163, 0]
drag, startPoint x: 1097, startPoint y: 417, endPoint x: 1022, endPoint y: 415, distance: 75.0
click at [1022, 415] on div "**********" at bounding box center [1282, 521] width 526 height 666
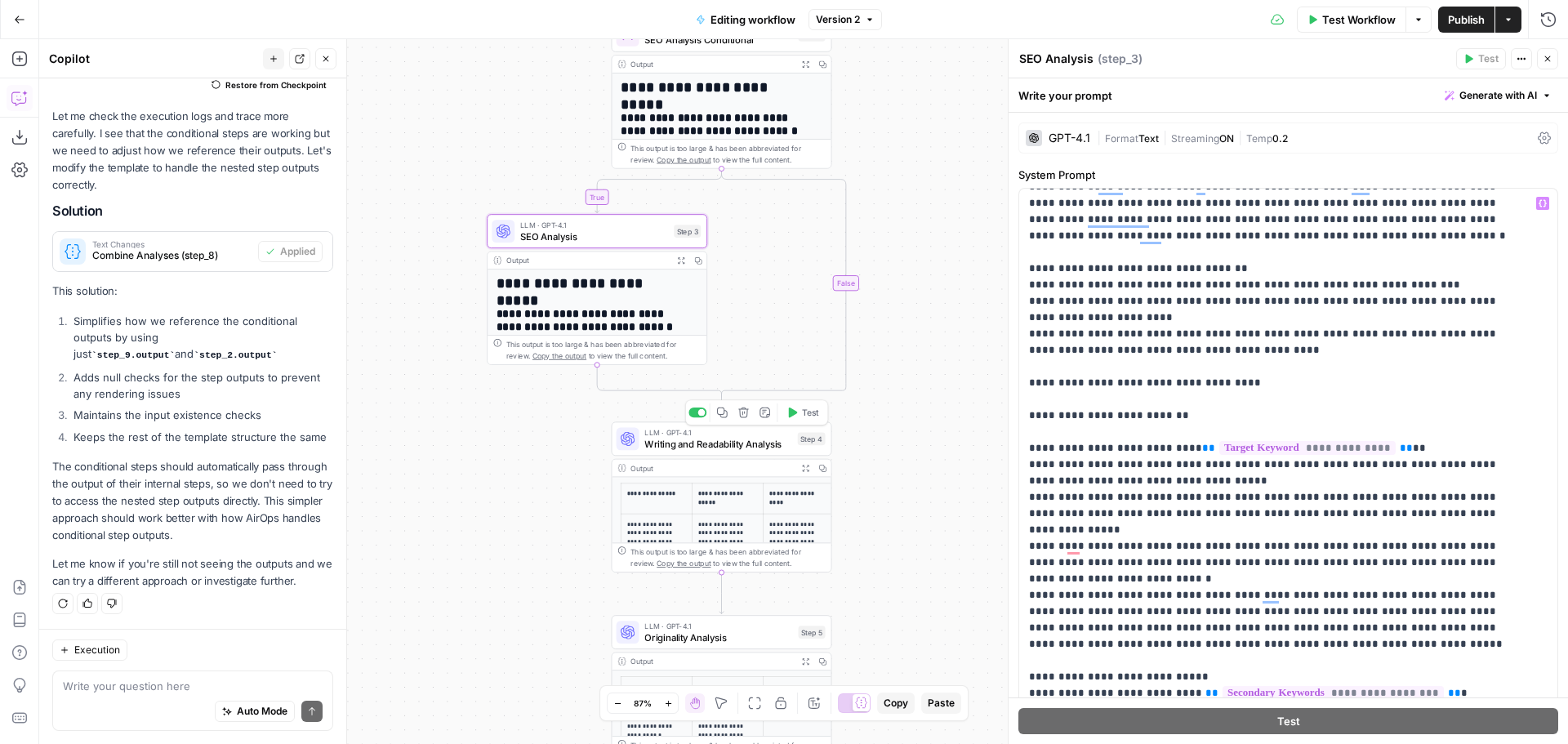
click at [719, 437] on span "Writing and Readability Analysis" at bounding box center [718, 444] width 147 height 14
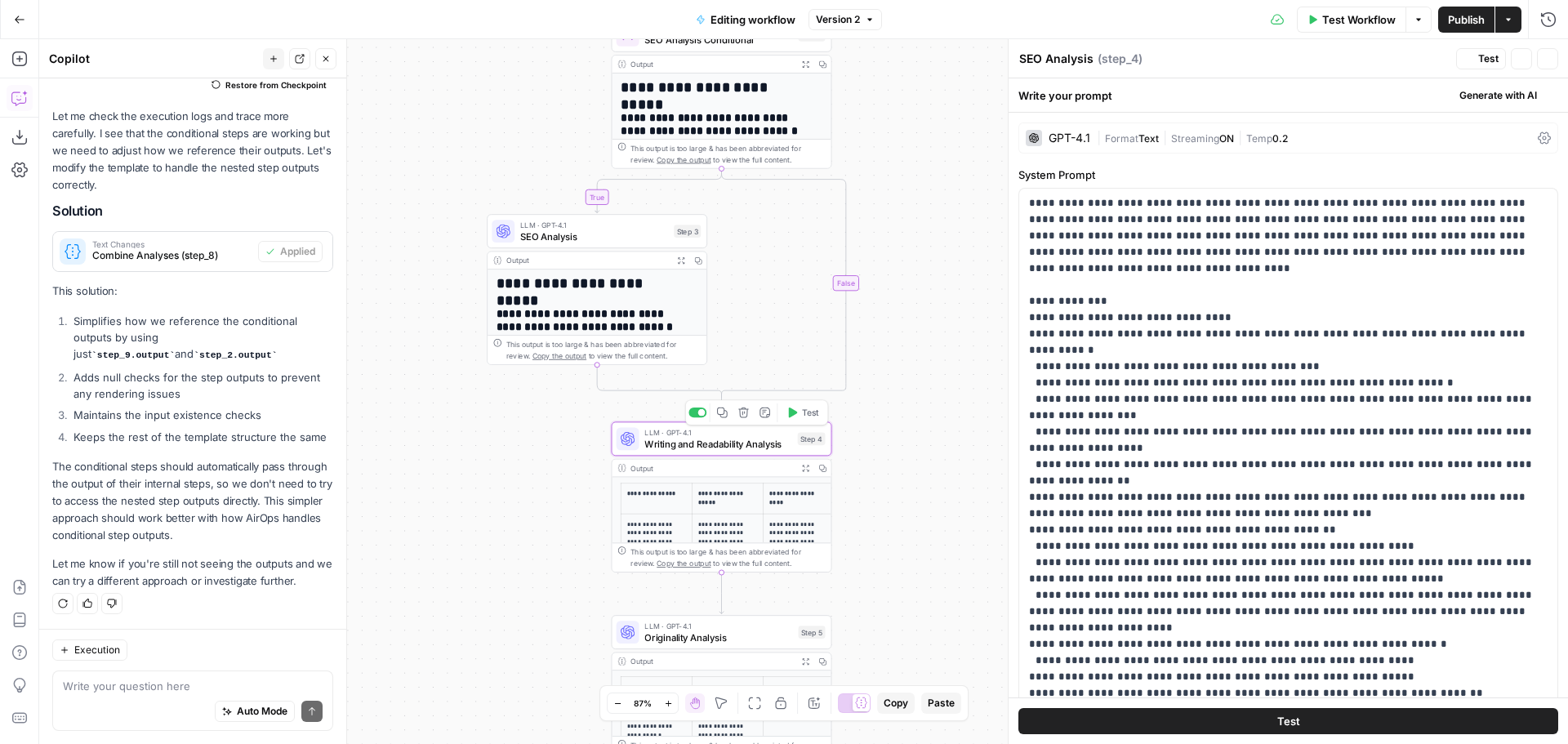
type textarea "Writing and Readability Analysis"
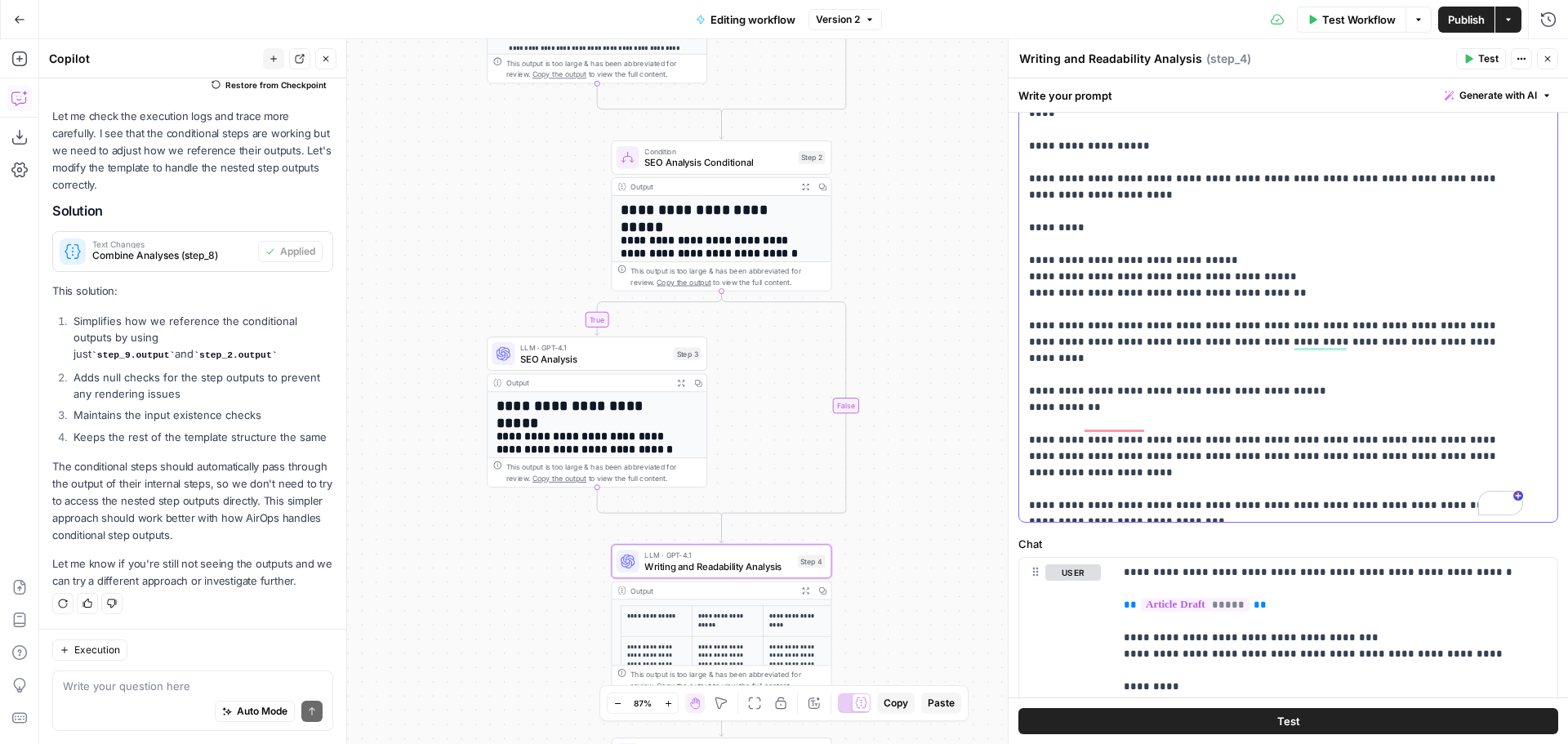
scroll to position [0, 0]
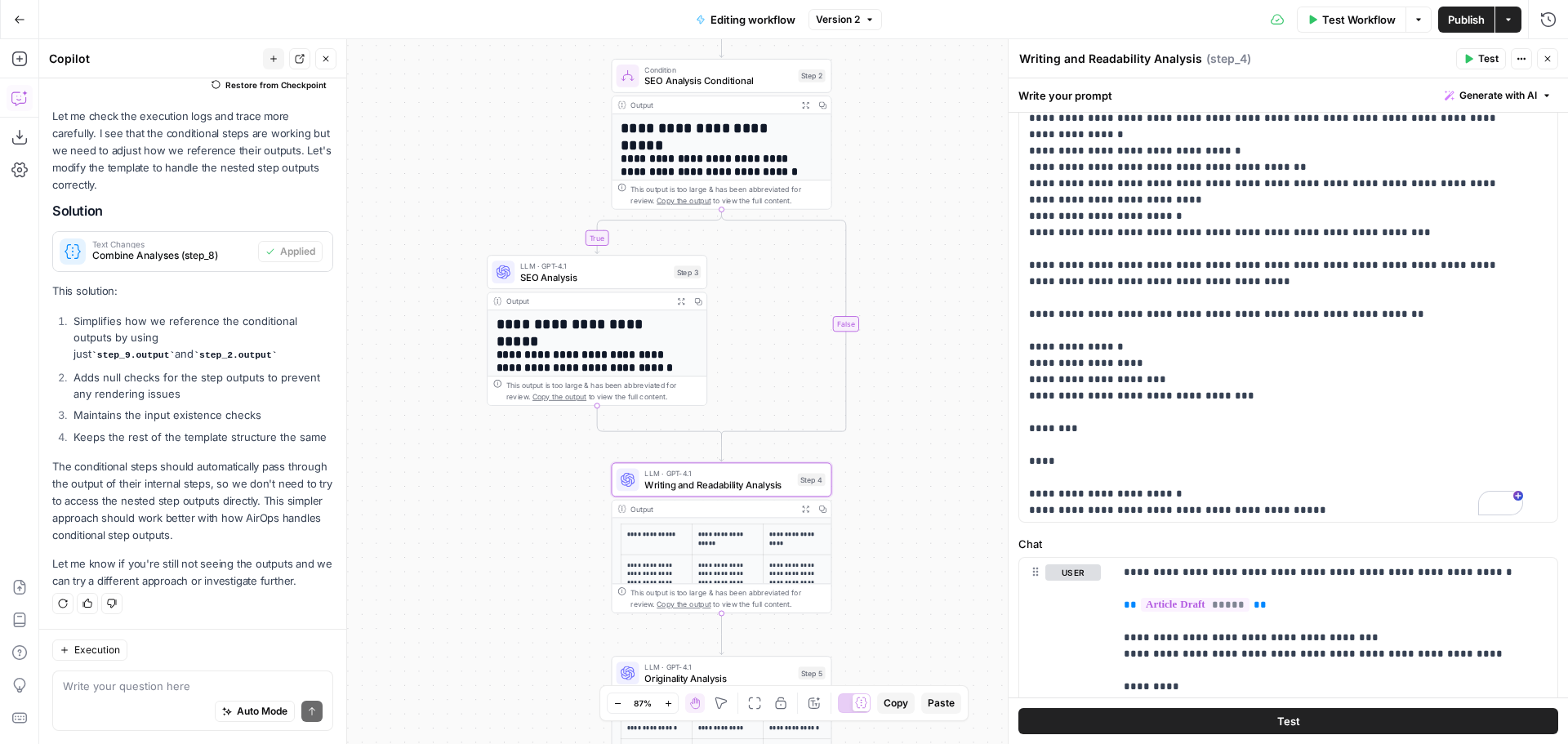
click at [592, 276] on span "SEO Analysis" at bounding box center [595, 277] width 148 height 14
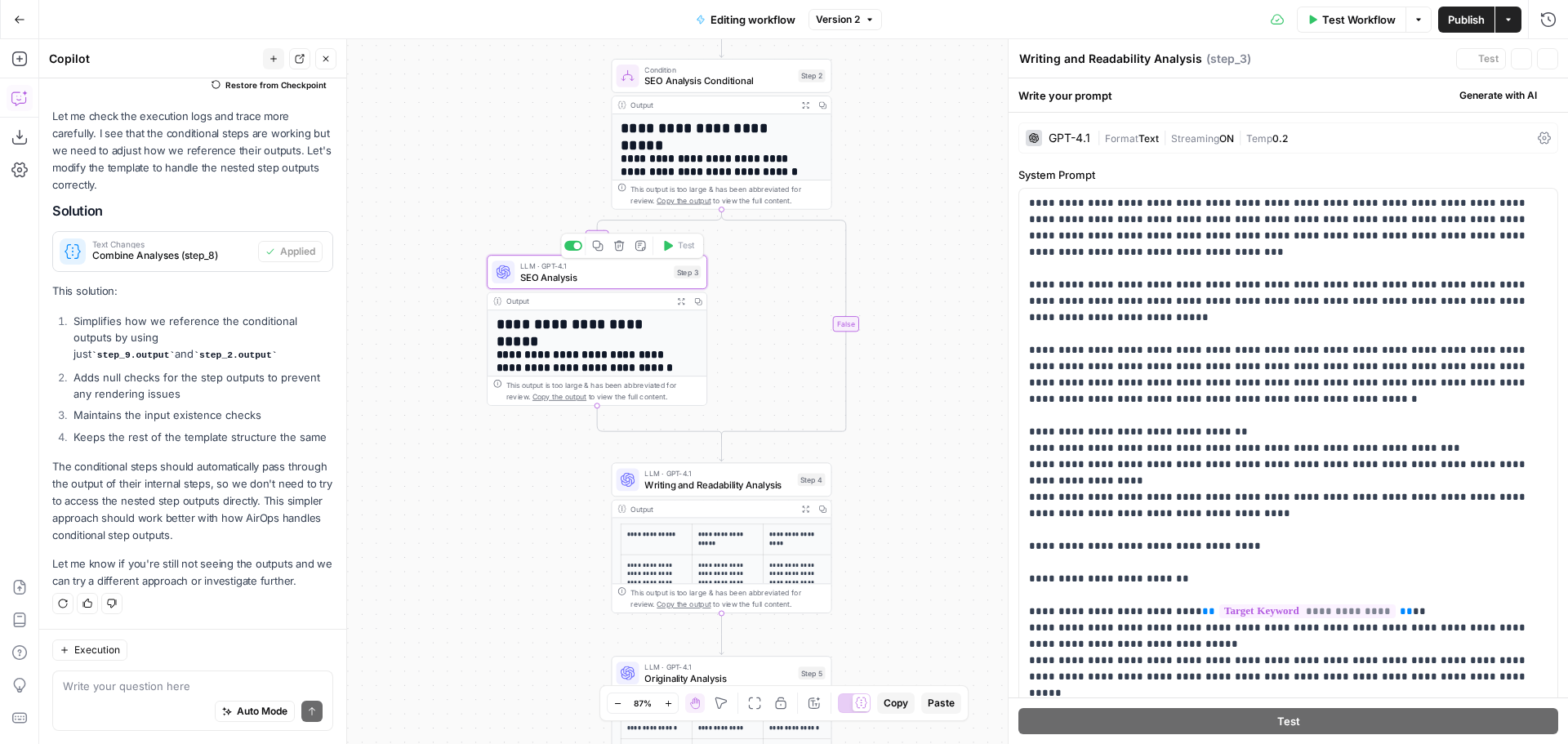
type textarea "SEO Analysis"
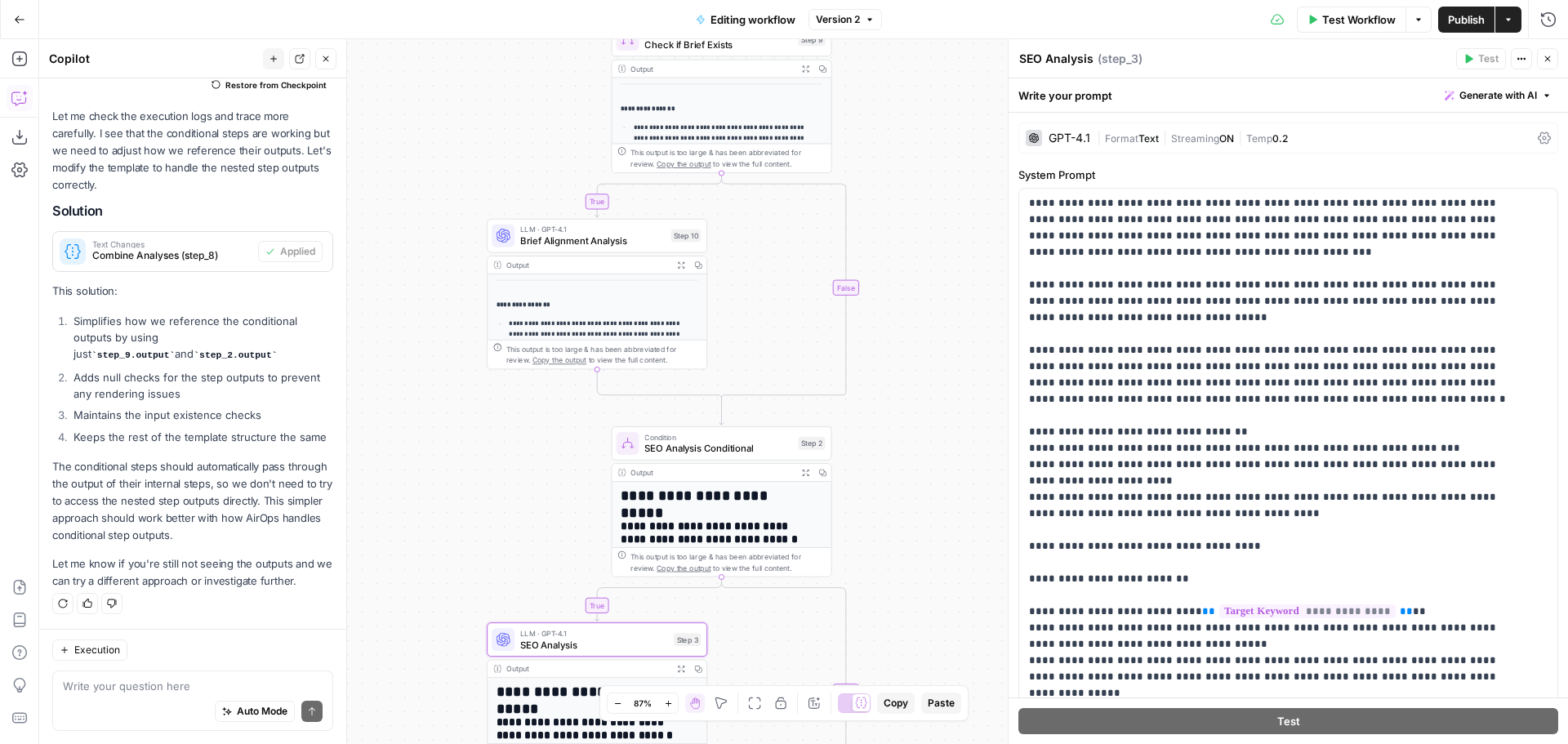
click at [556, 230] on span "LLM · GPT-4.1" at bounding box center [593, 229] width 145 height 12
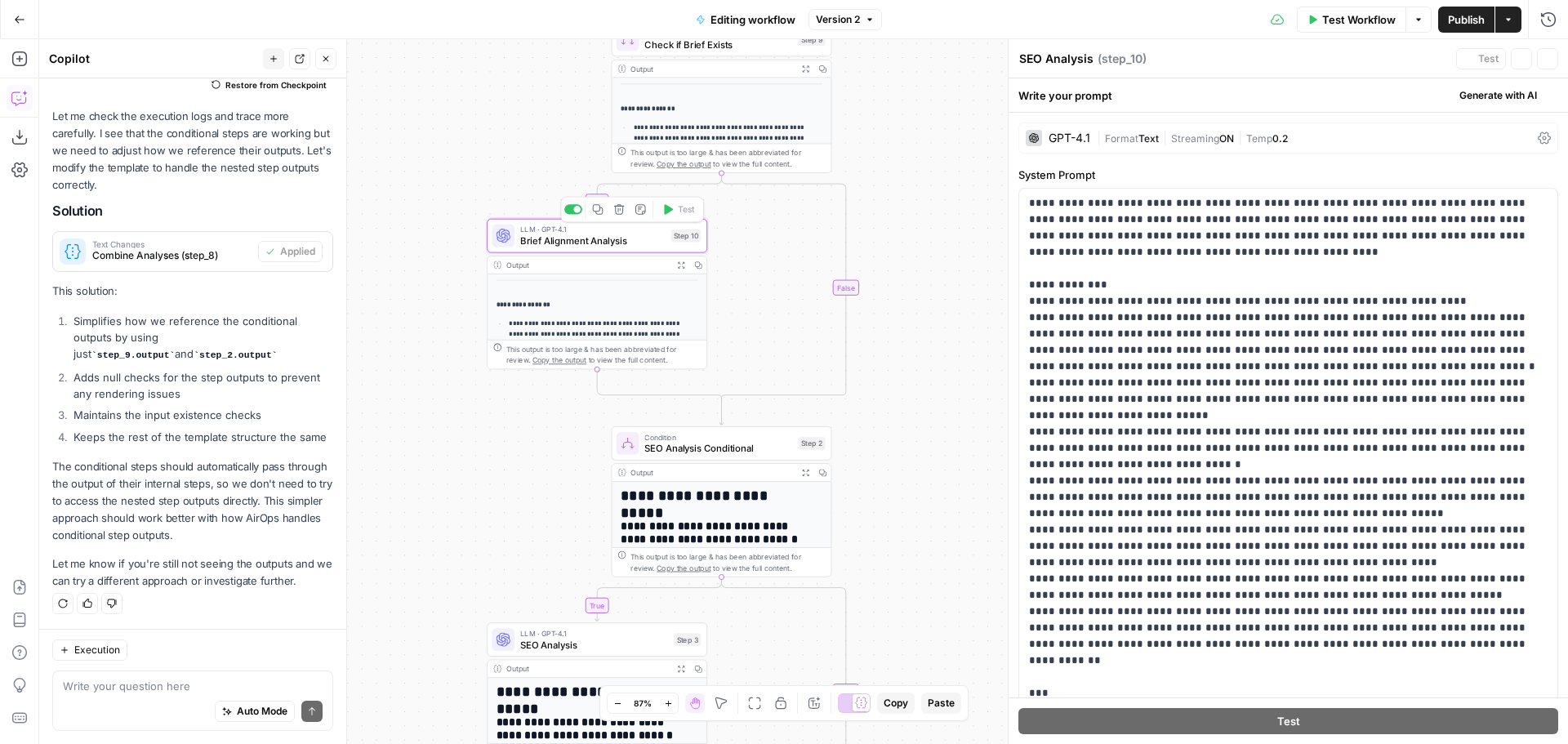
type textarea "Brief Alignment Analysis"
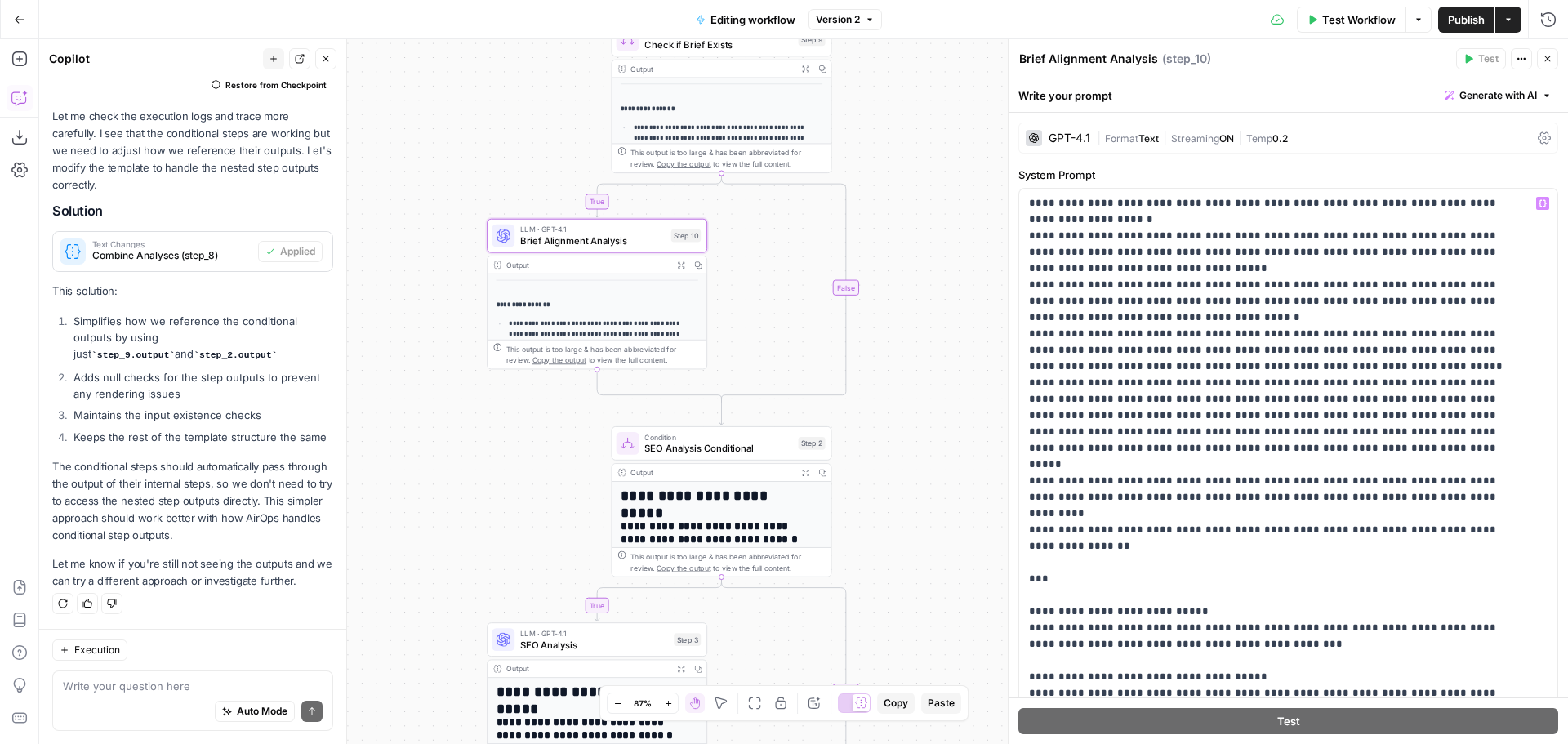
scroll to position [197, 0]
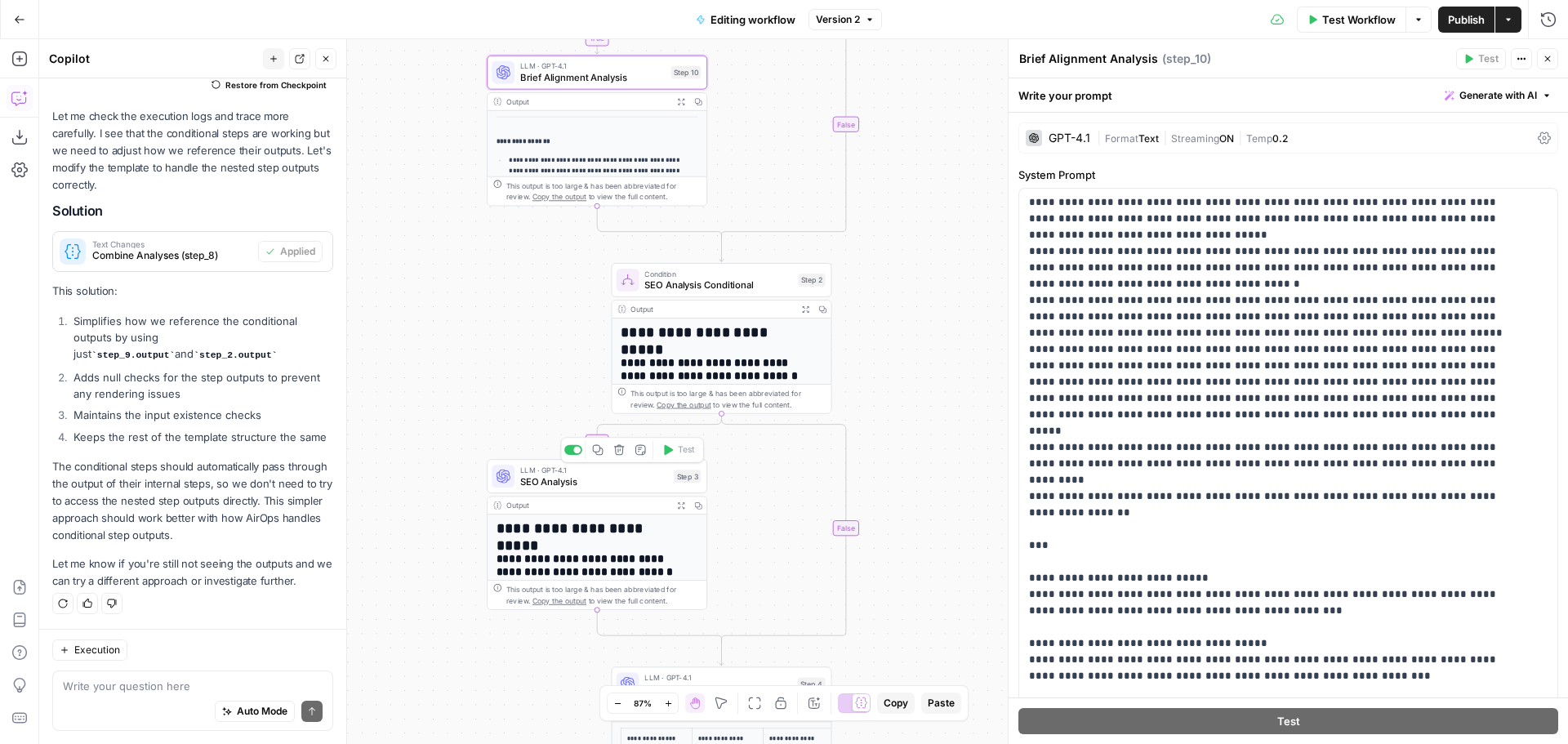
click at [547, 475] on span "SEO Analysis" at bounding box center [595, 481] width 148 height 14
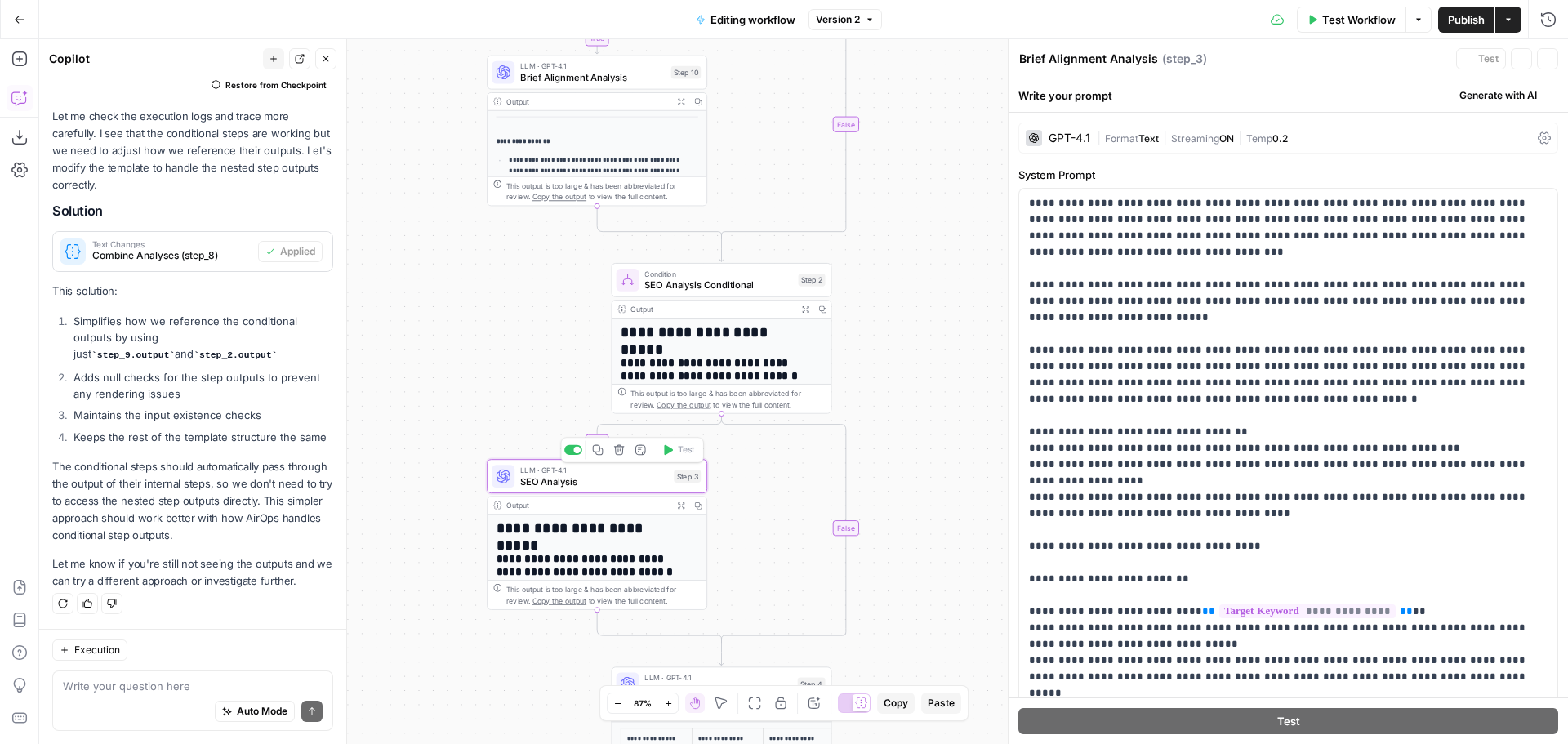
type textarea "SEO Analysis"
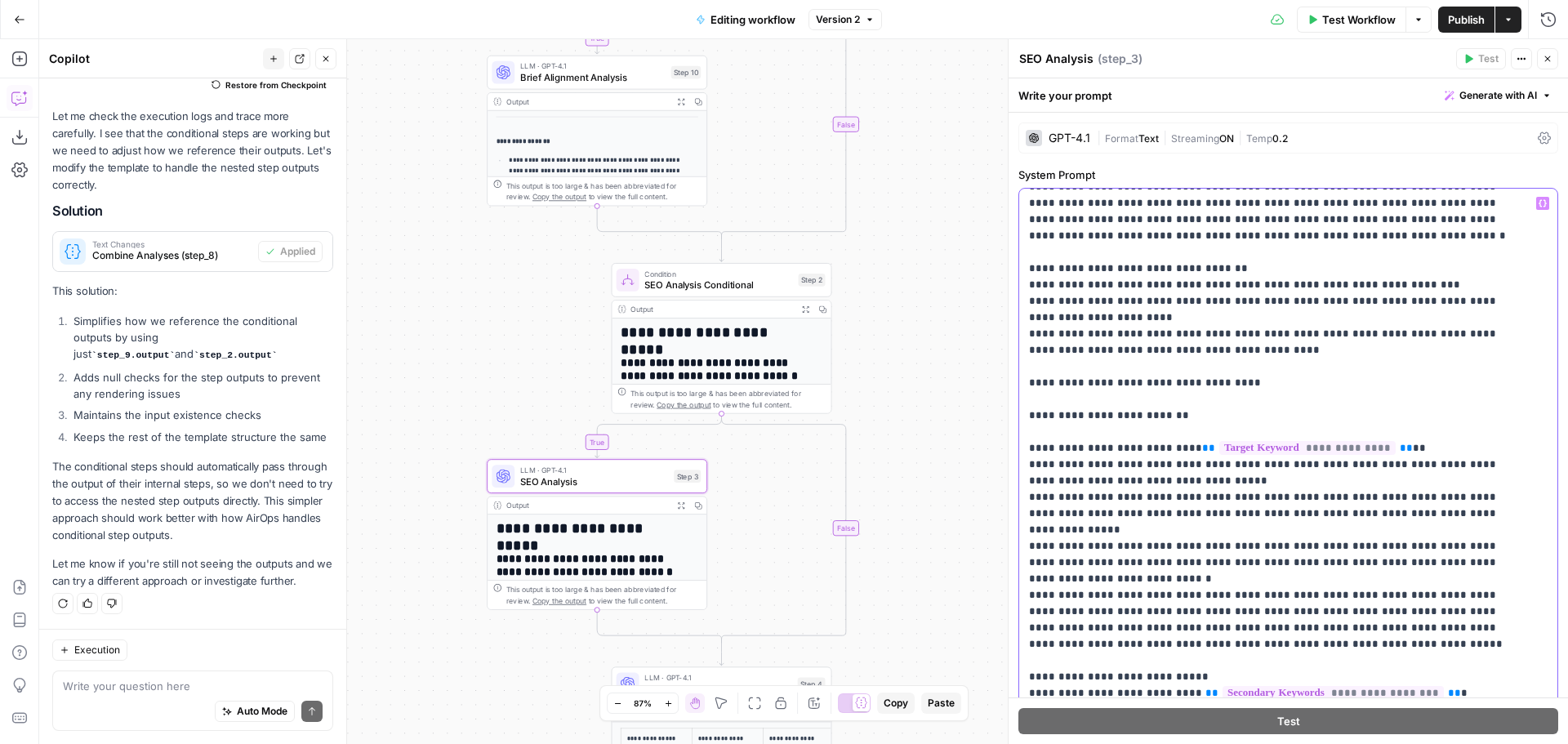
scroll to position [163, 0]
drag, startPoint x: 1200, startPoint y: 411, endPoint x: 1032, endPoint y: 411, distance: 168.0
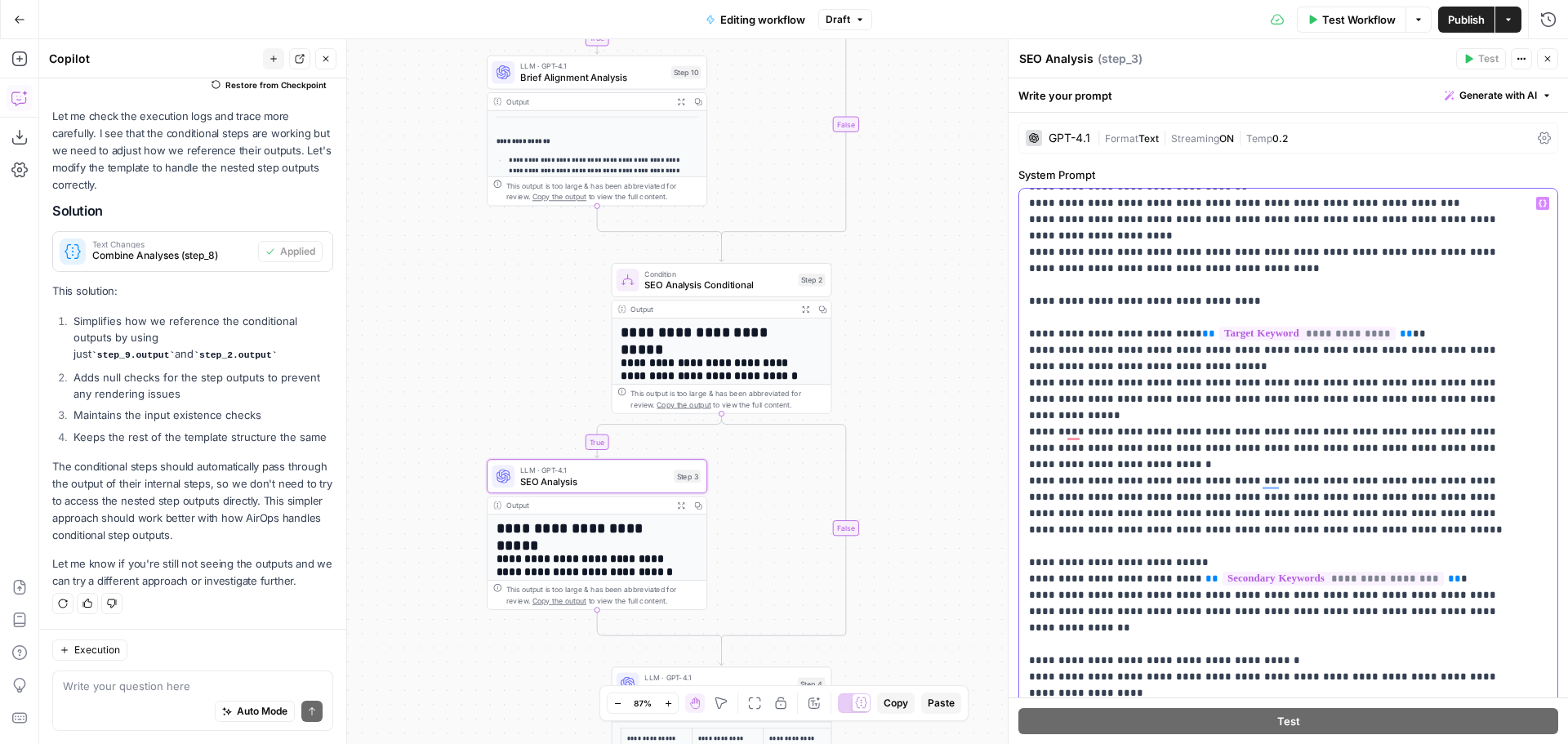
scroll to position [326, 0]
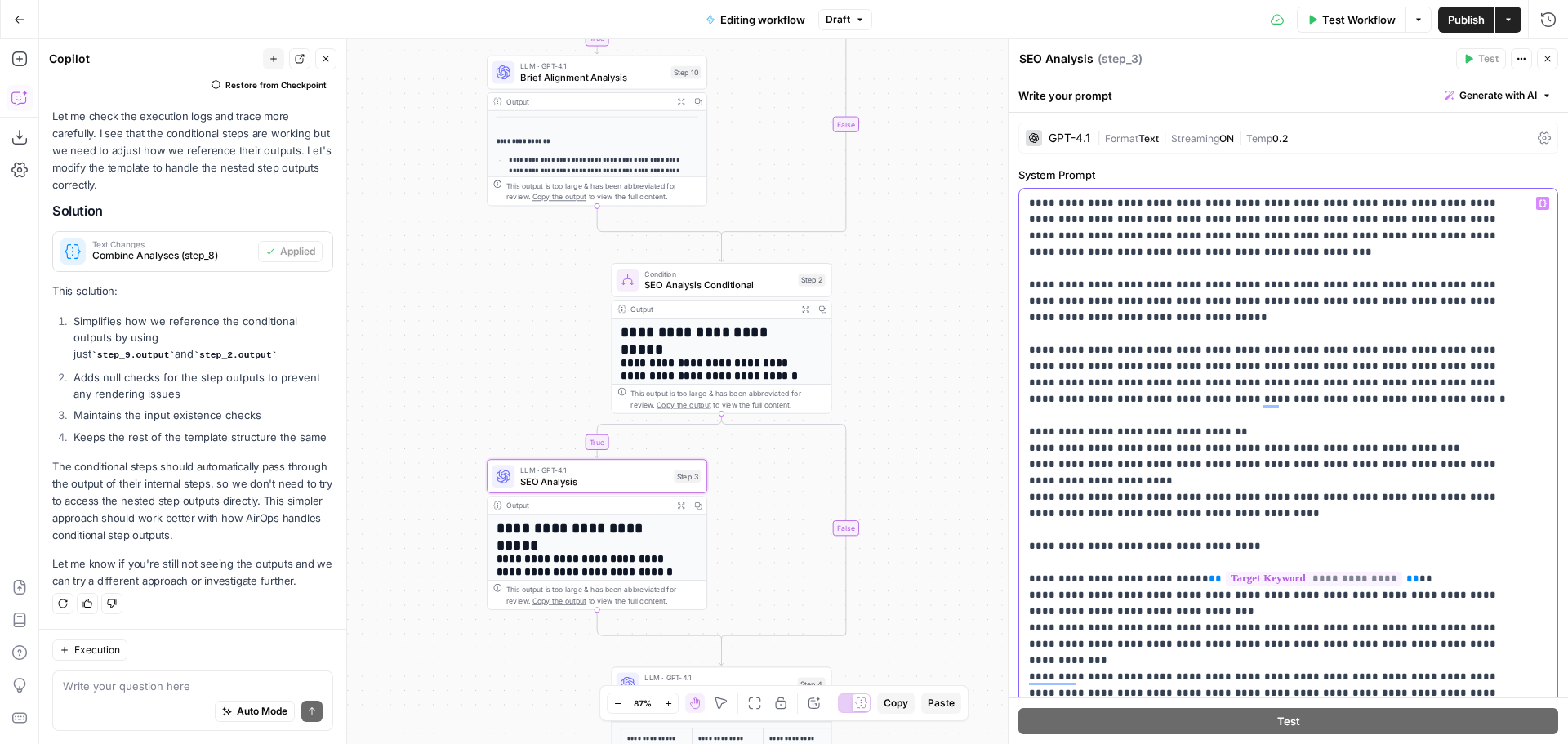
scroll to position [0, 0]
click at [1454, 8] on button "Publish" at bounding box center [1465, 19] width 56 height 26
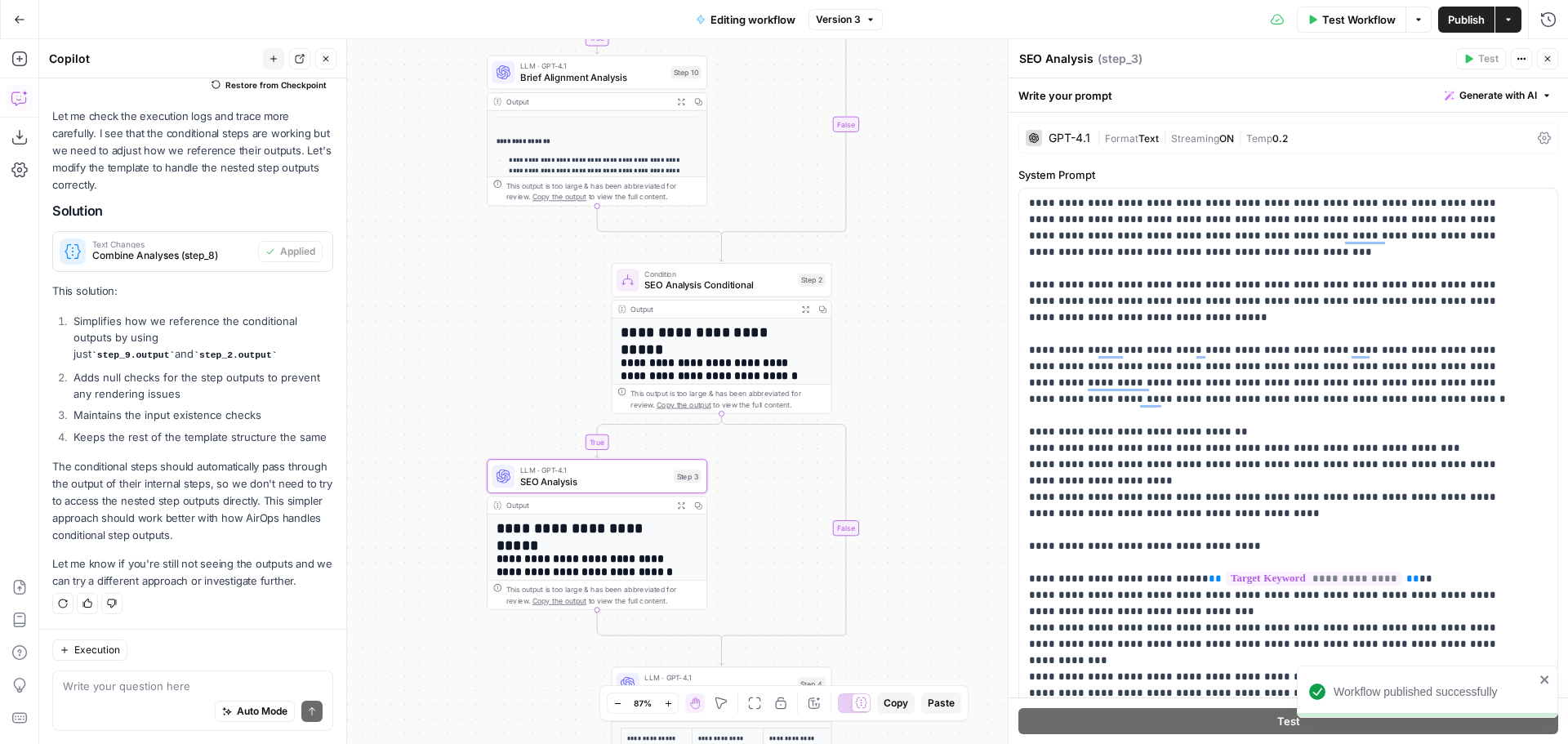
click at [920, 296] on div "**********" at bounding box center [803, 391] width 1529 height 705
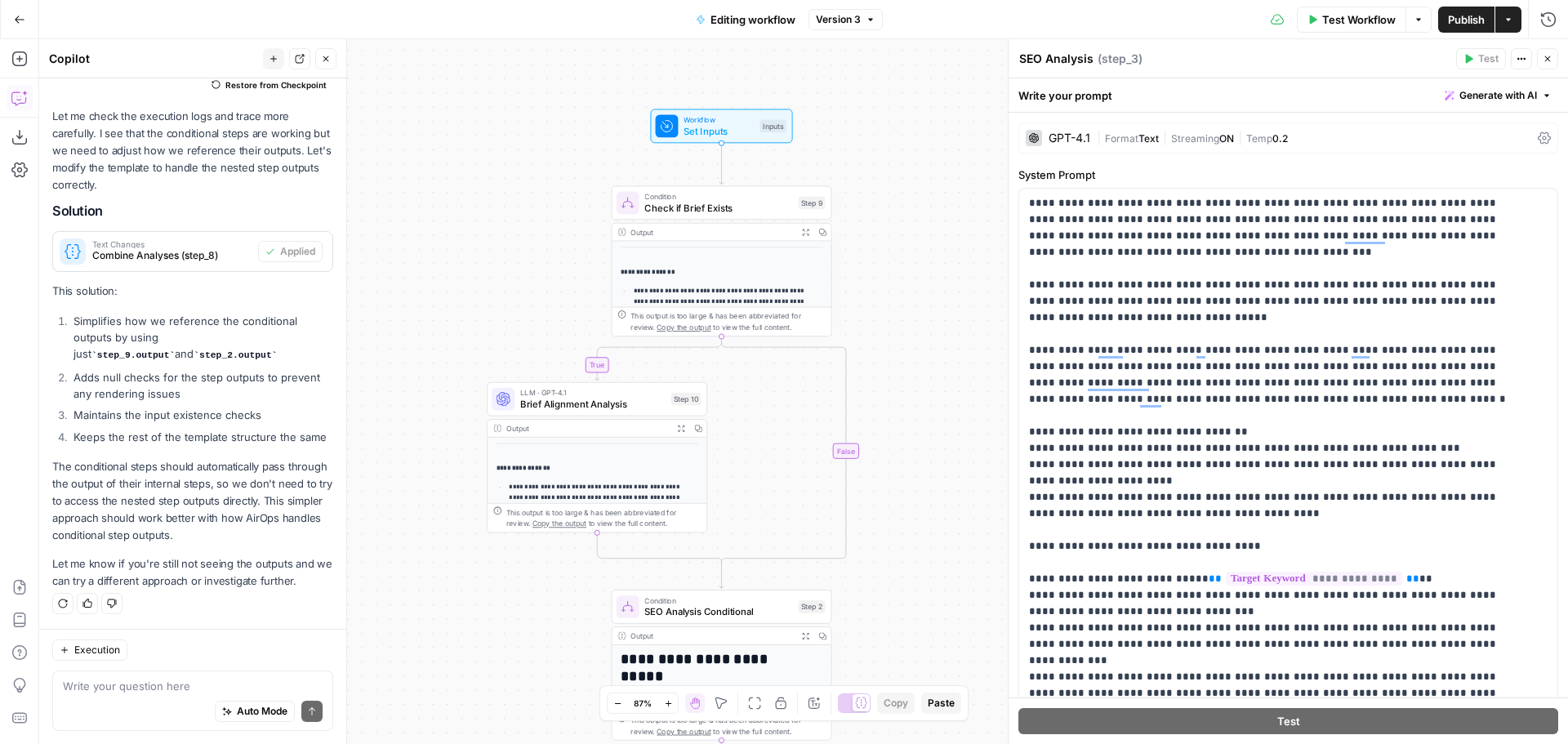
click at [605, 399] on span "Brief Alignment Analysis" at bounding box center [593, 404] width 145 height 14
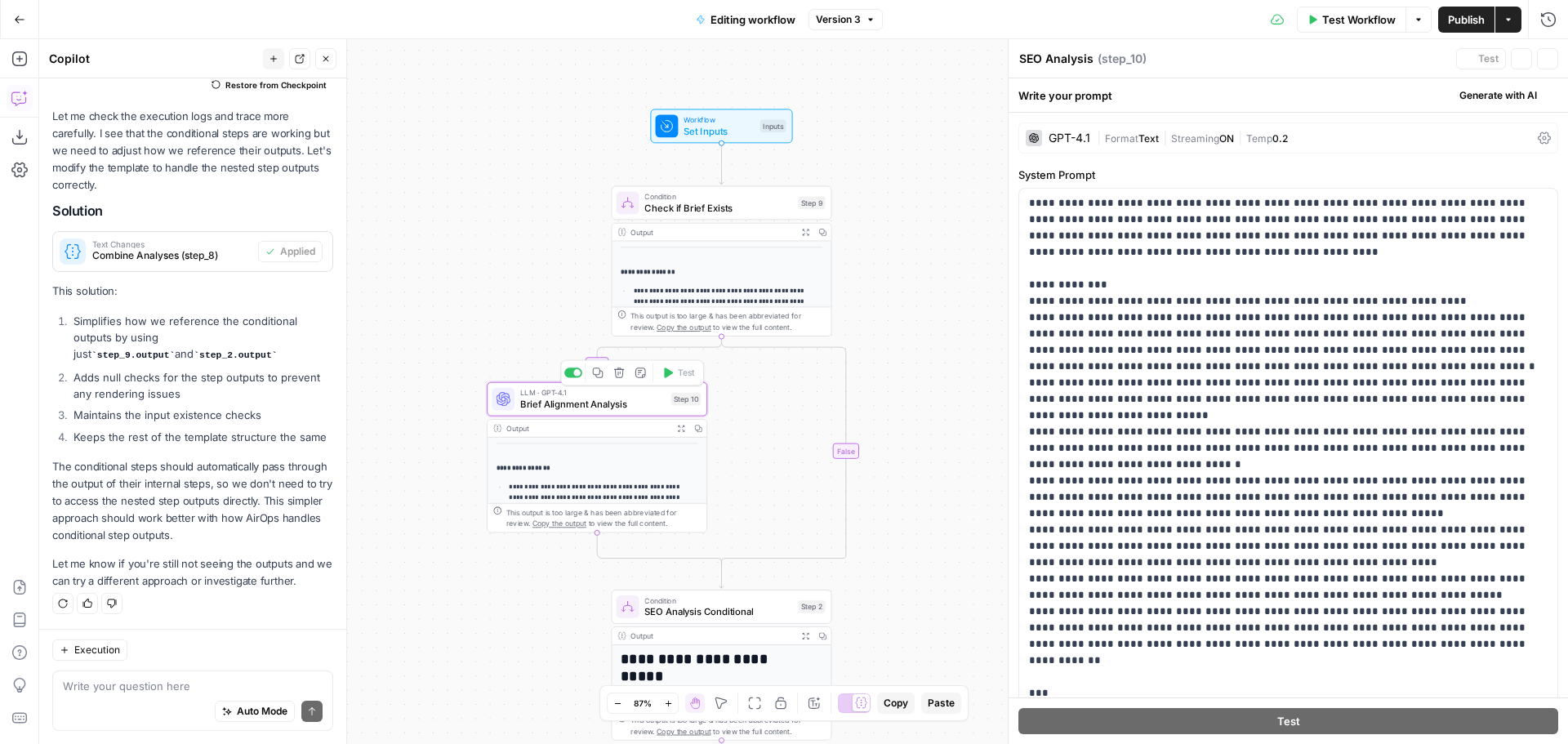
type textarea "Brief Alignment Analysis"
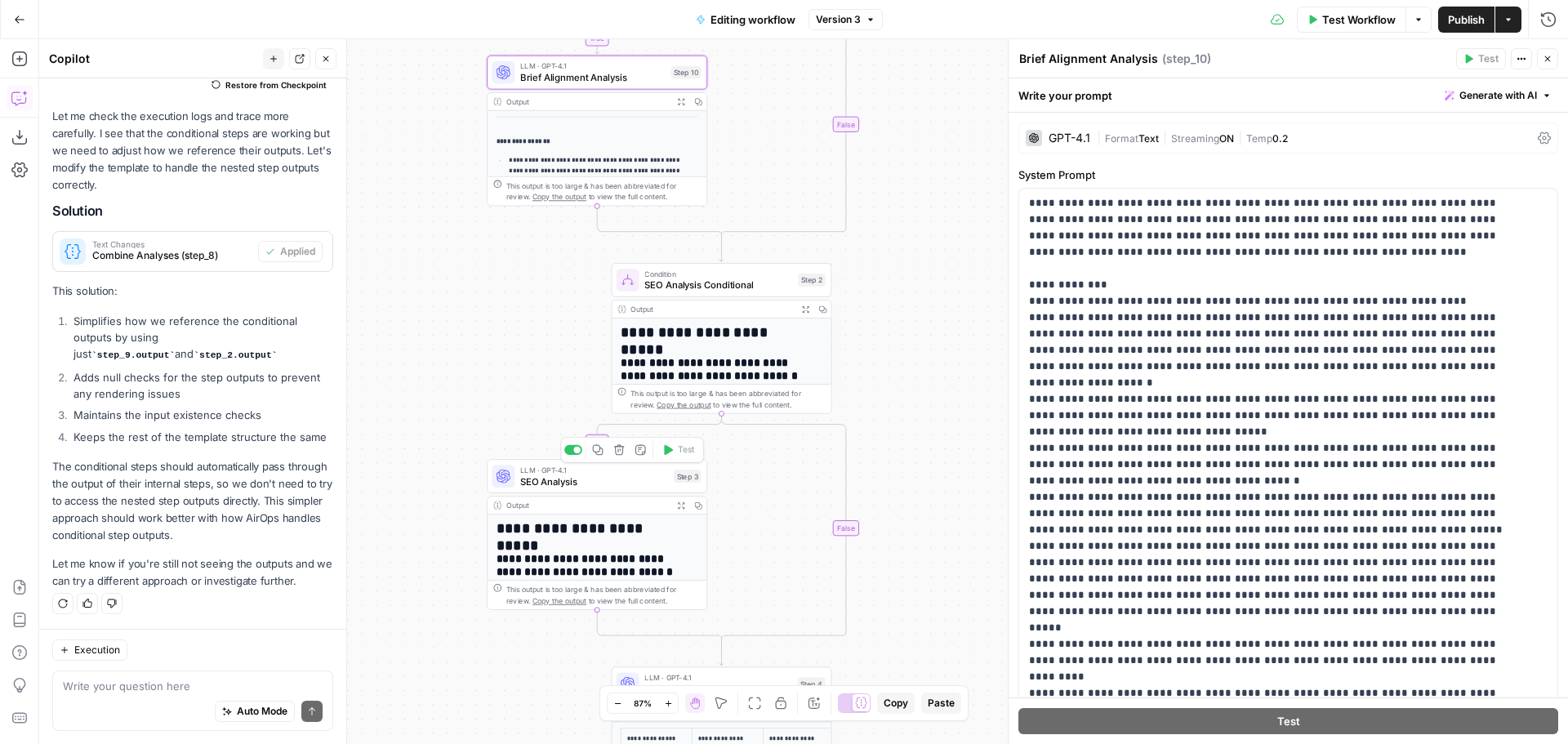
click at [570, 481] on span "SEO Analysis" at bounding box center [595, 481] width 148 height 14
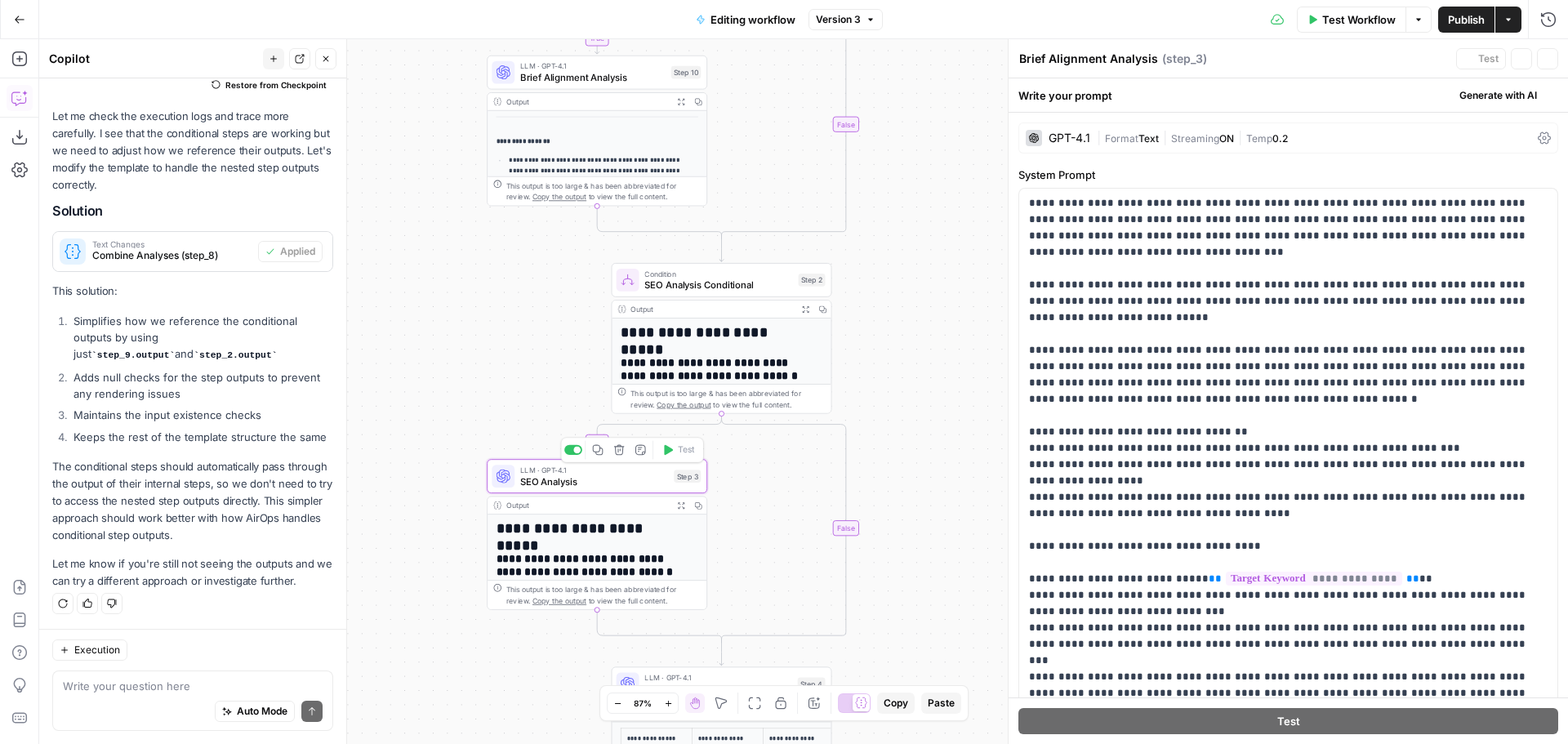
type textarea "SEO Analysis"
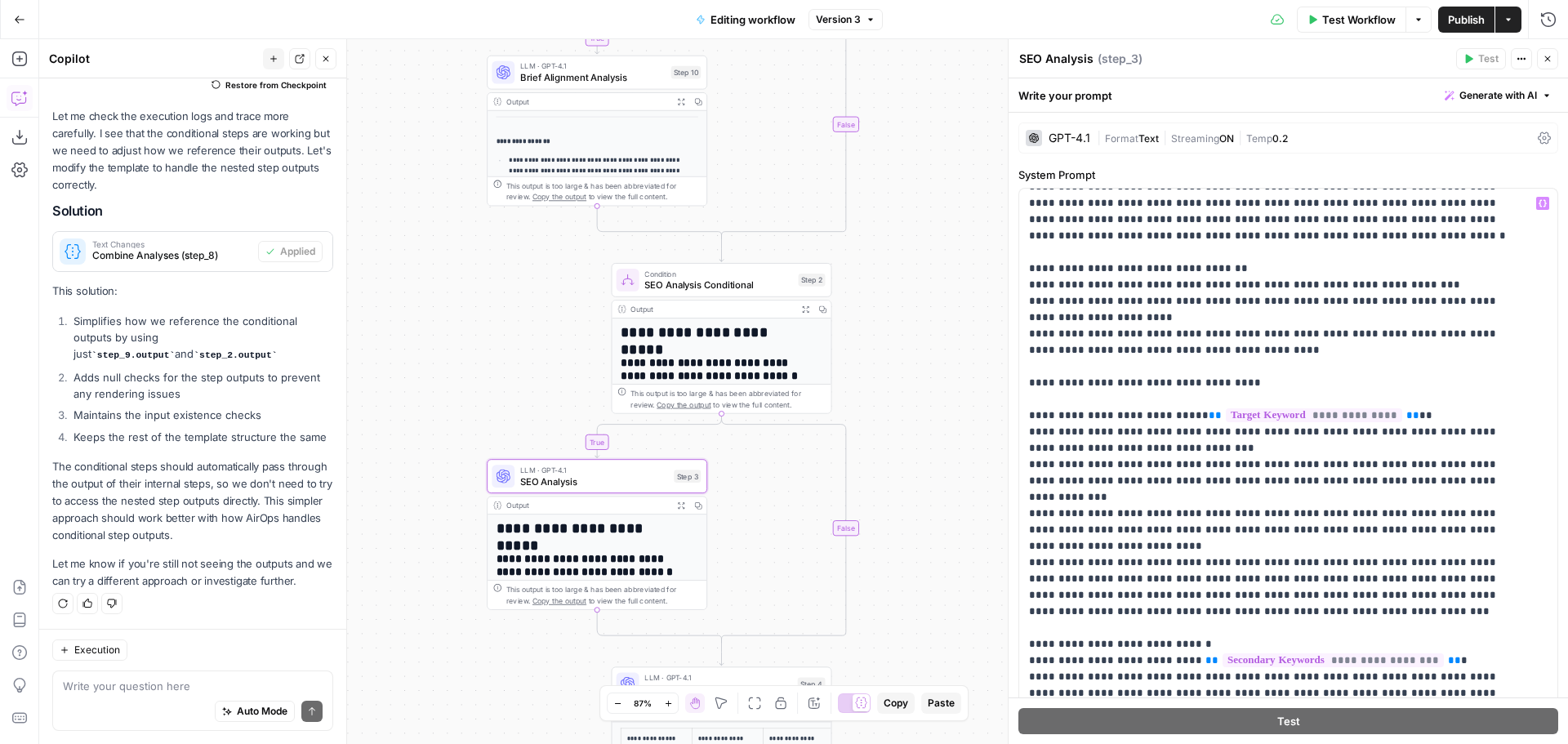
scroll to position [245, 0]
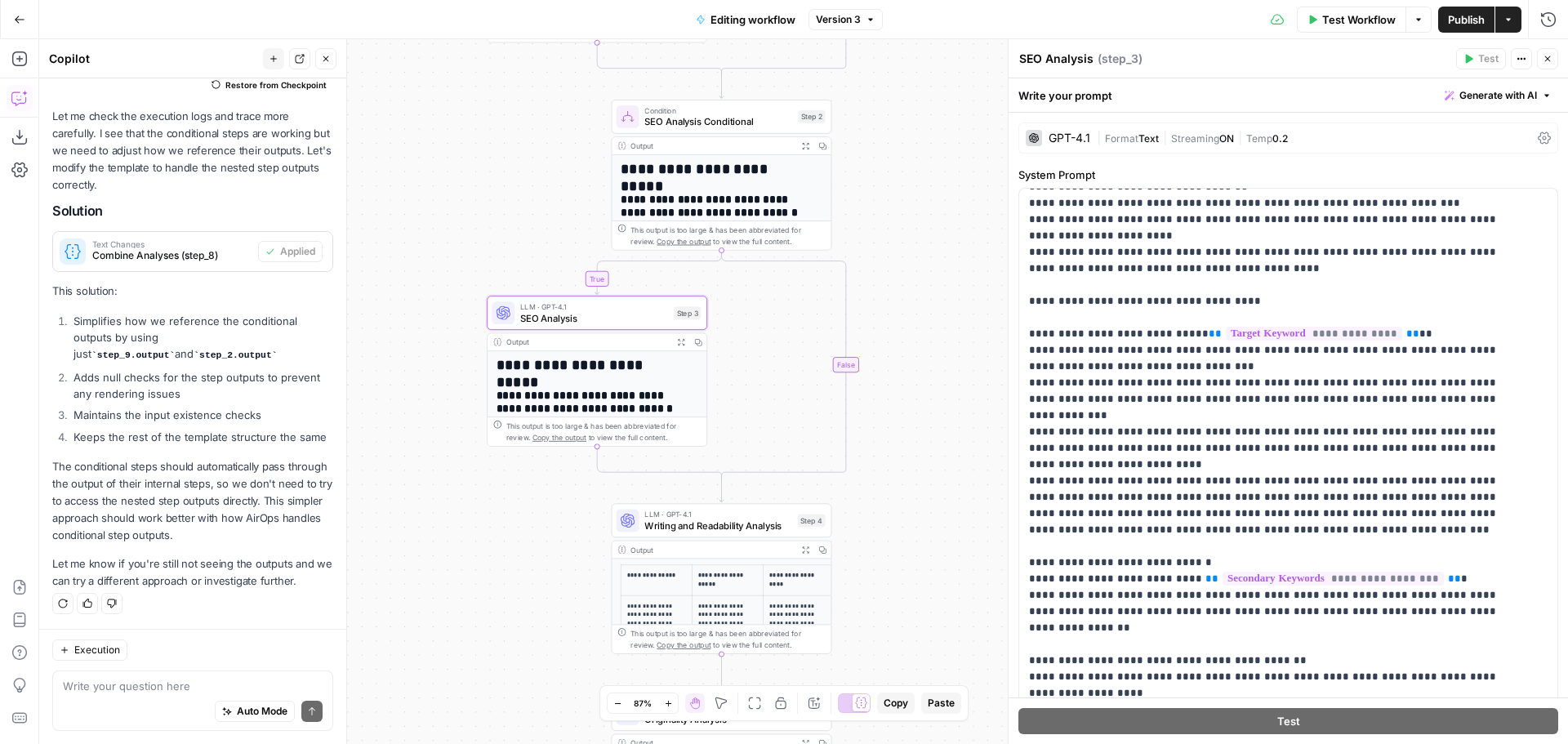
click at [964, 320] on div "**********" at bounding box center [803, 391] width 1529 height 705
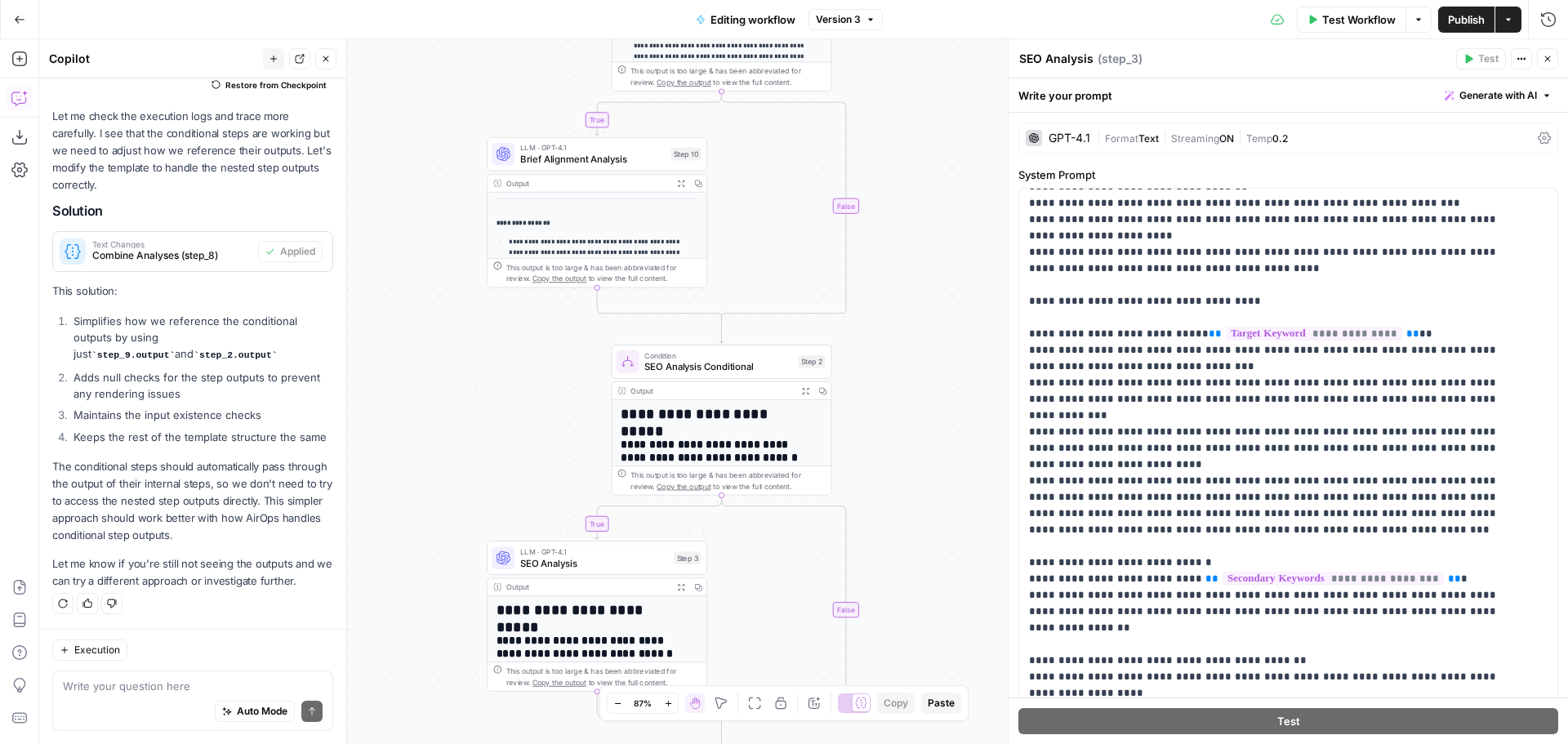
click at [526, 553] on span "LLM · GPT-4.1" at bounding box center [595, 551] width 148 height 12
drag, startPoint x: 1526, startPoint y: 630, endPoint x: 1029, endPoint y: 610, distance: 497.4
click at [1029, 610] on div "**********" at bounding box center [1282, 521] width 526 height 666
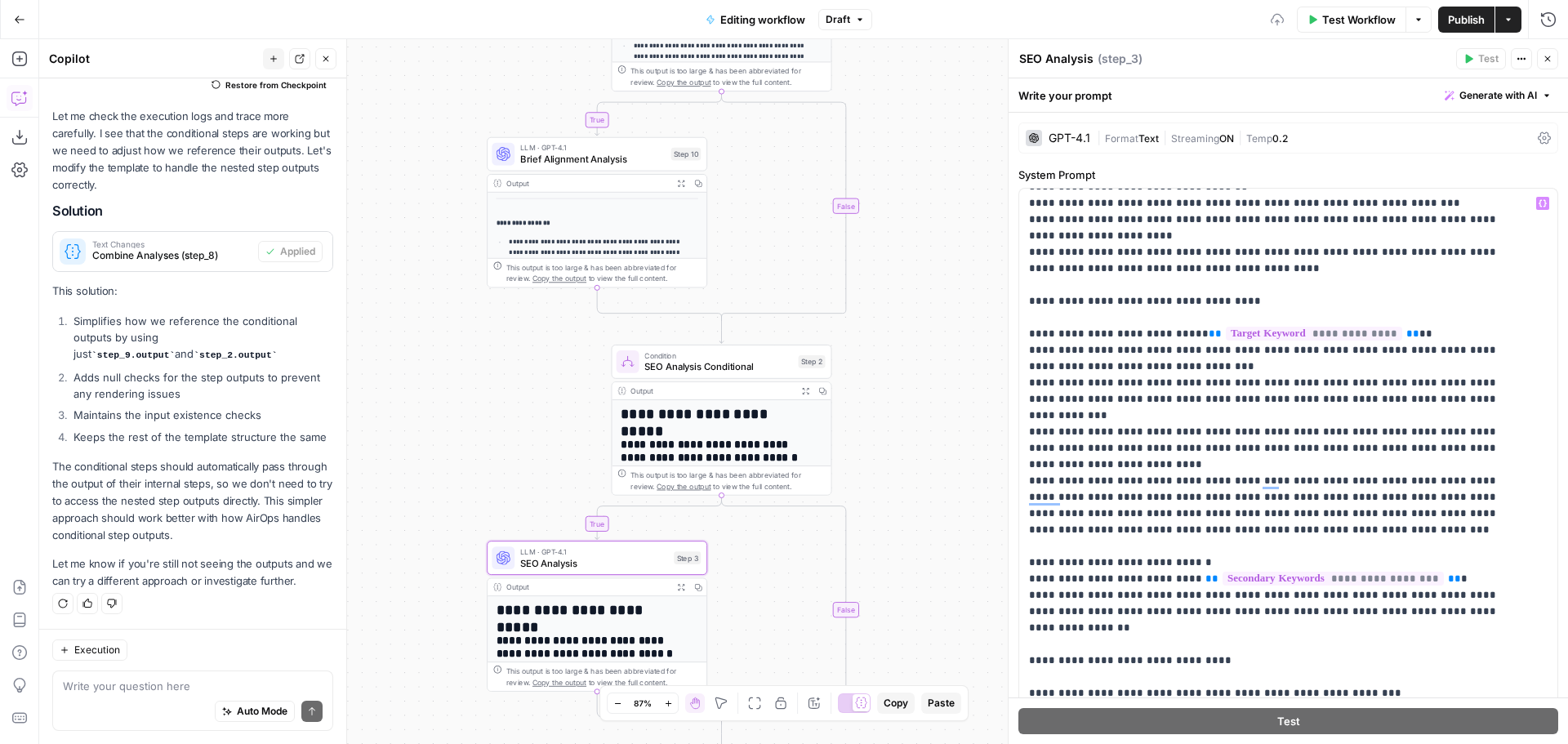
click at [1470, 20] on span "Publish" at bounding box center [1465, 20] width 37 height 16
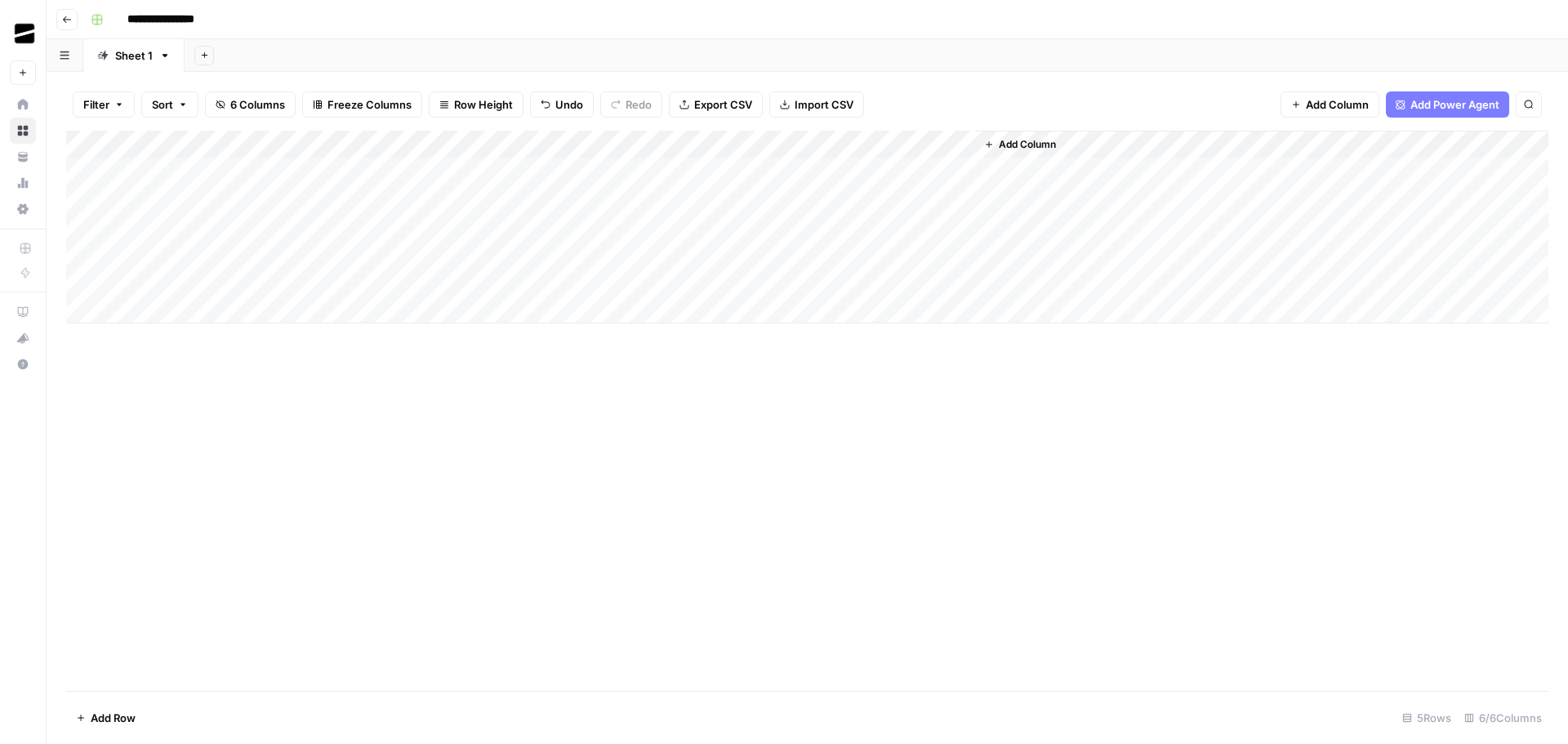
click at [1050, 173] on div "Add Column" at bounding box center [1261, 227] width 573 height 192
click at [1023, 145] on span "Add Column" at bounding box center [1027, 144] width 57 height 14
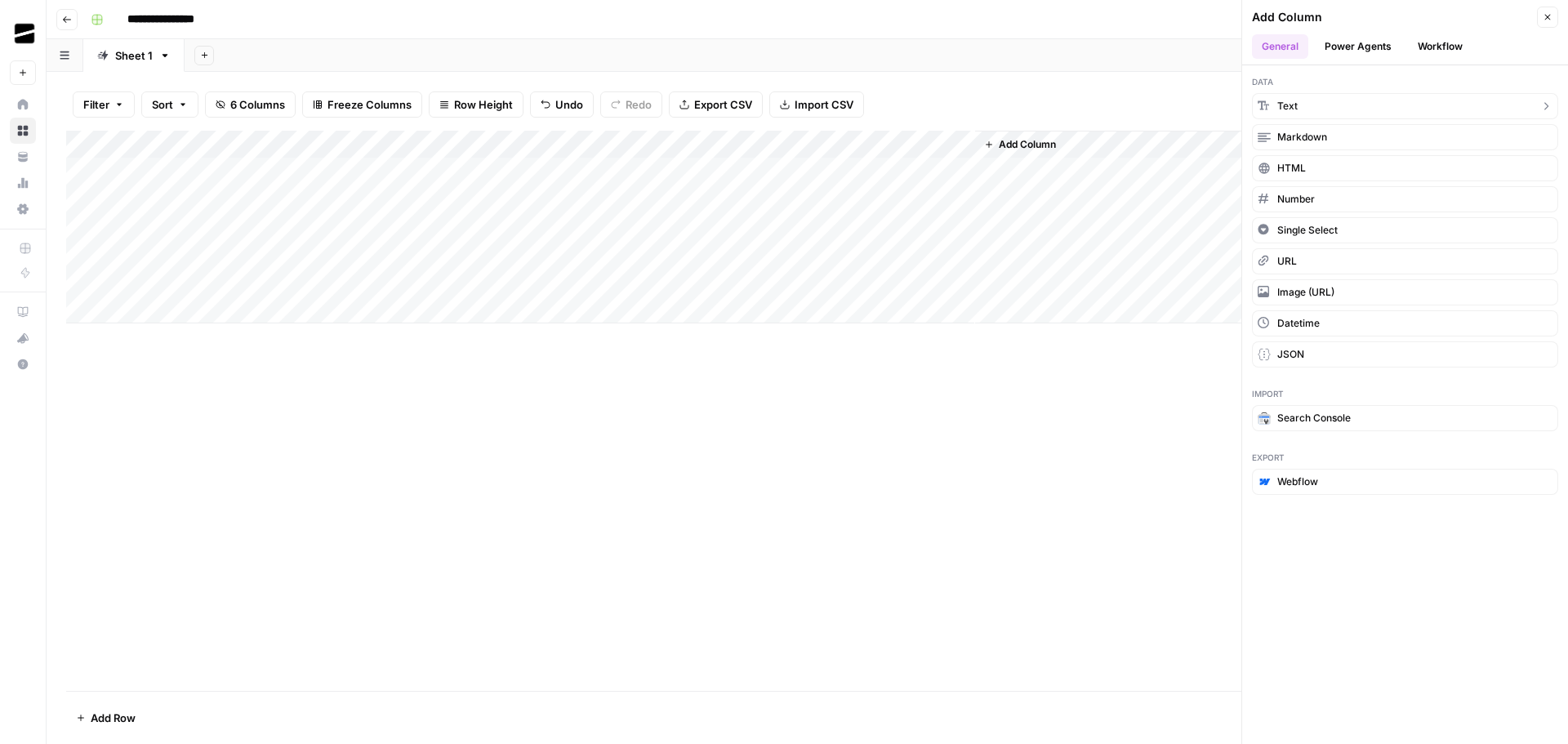
drag, startPoint x: 1302, startPoint y: 104, endPoint x: 1113, endPoint y: 135, distance: 191.5
click at [1301, 104] on button "Text" at bounding box center [1405, 105] width 307 height 26
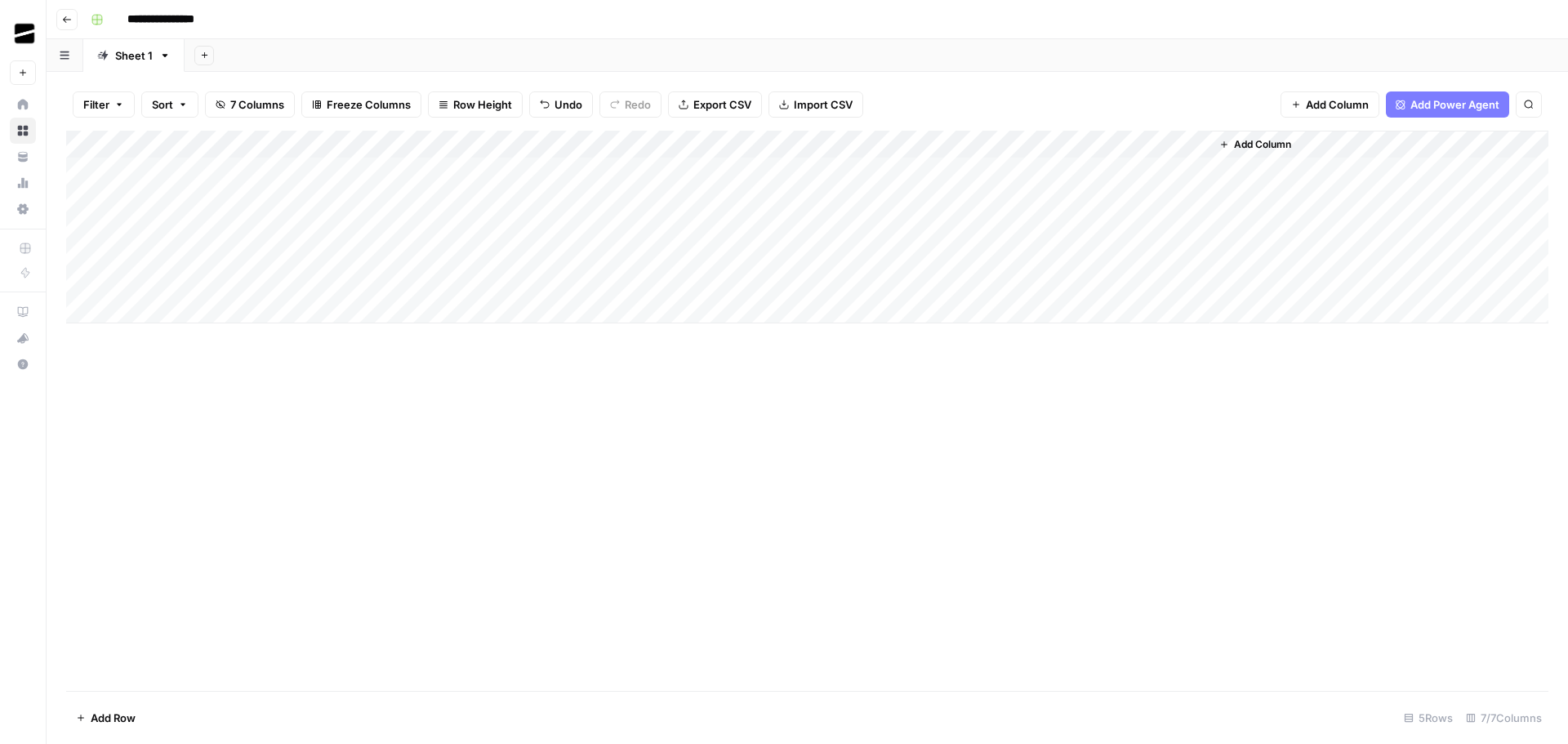
click at [1052, 141] on div "Add Column" at bounding box center [807, 227] width 1482 height 192
drag, startPoint x: 1070, startPoint y: 185, endPoint x: 989, endPoint y: 186, distance: 81.0
click at [989, 186] on input "New Column" at bounding box center [1071, 184] width 166 height 16
type input "Model"
click at [1035, 166] on div "Add Column" at bounding box center [807, 227] width 1482 height 192
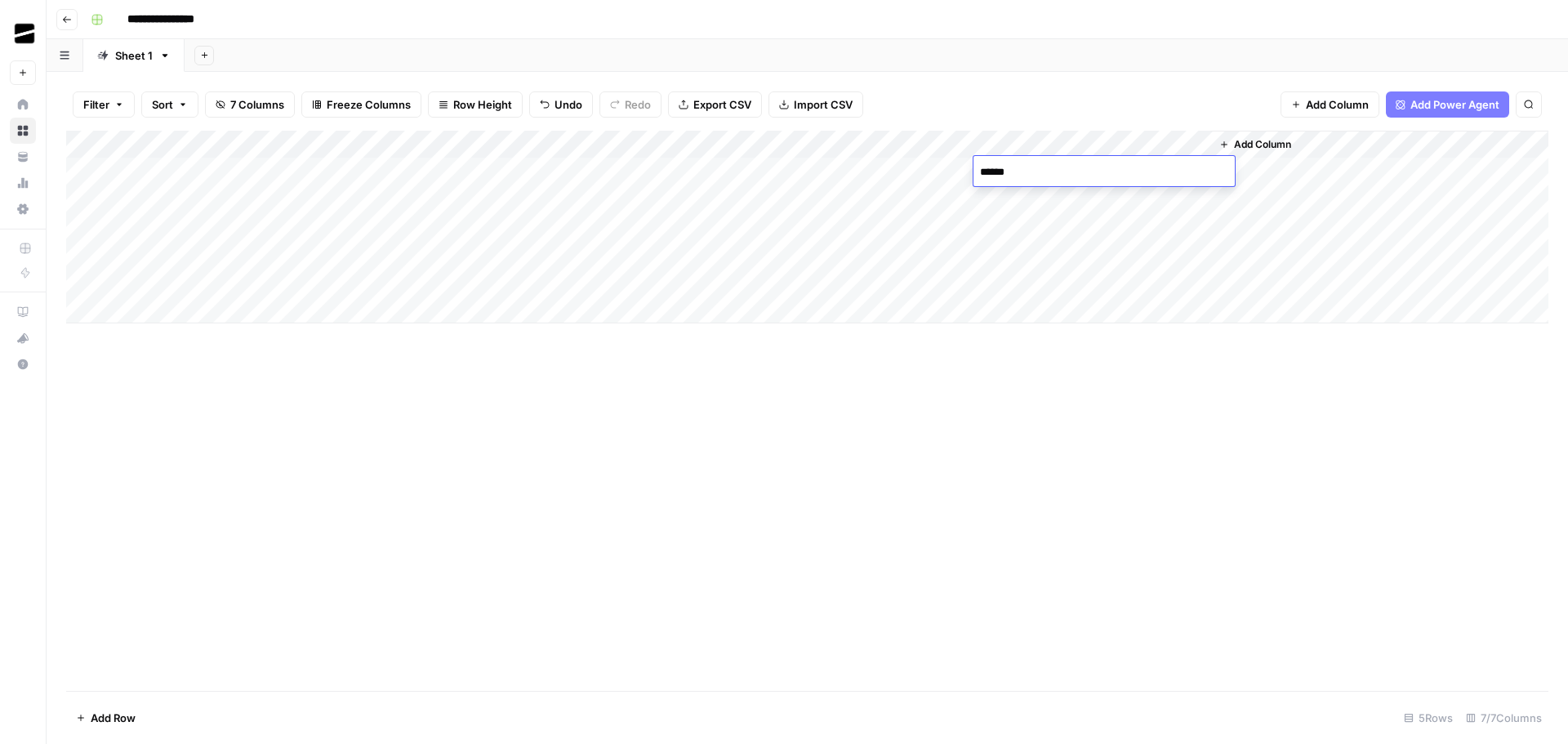
type textarea "*******"
click at [979, 443] on div "Add Column" at bounding box center [807, 411] width 1482 height 560
click at [135, 227] on div "Add Column" at bounding box center [807, 227] width 1482 height 192
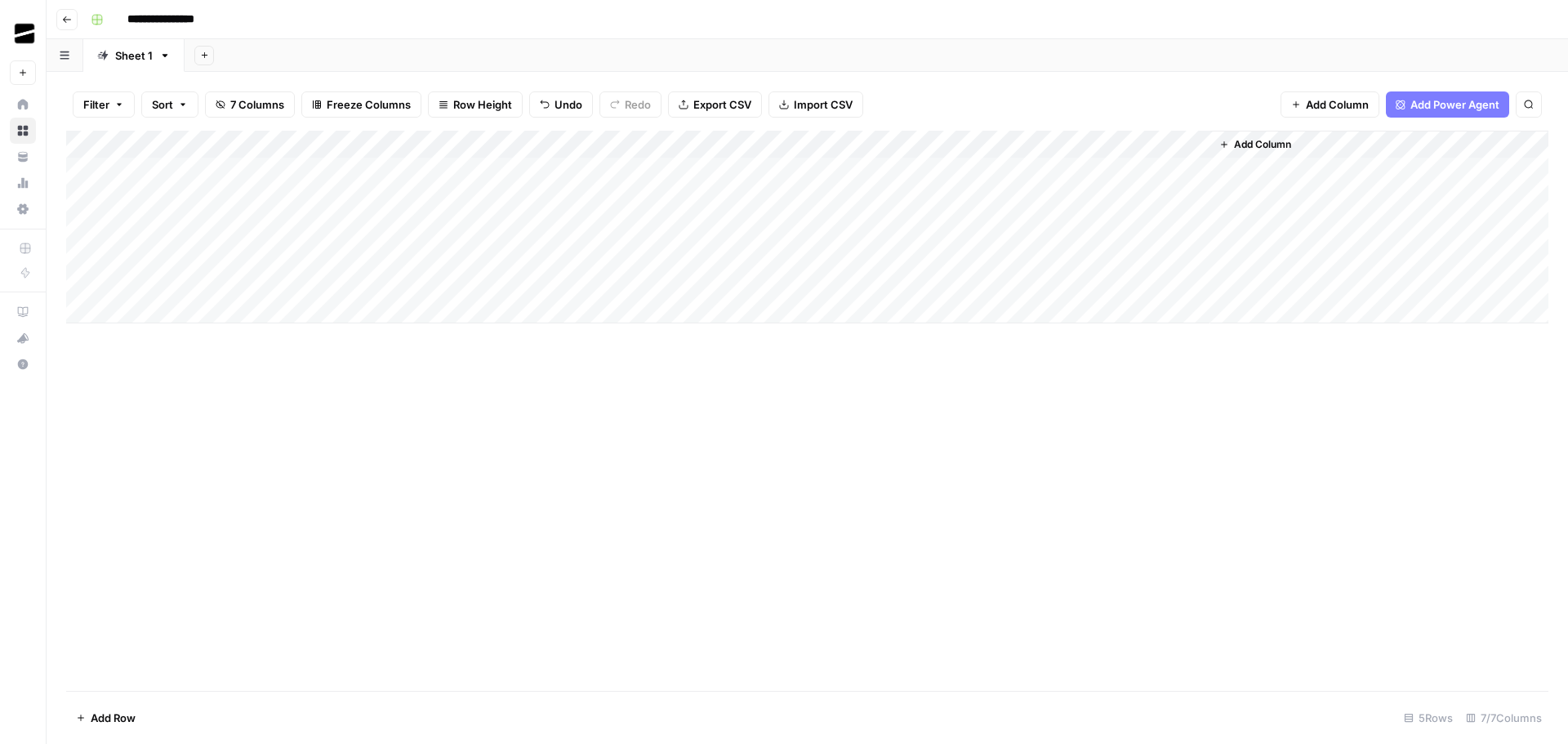
click at [130, 307] on div "Add Column" at bounding box center [807, 227] width 1482 height 192
click at [709, 476] on div "Add Column" at bounding box center [807, 411] width 1482 height 560
click at [953, 199] on div "Add Column" at bounding box center [807, 241] width 1482 height 220
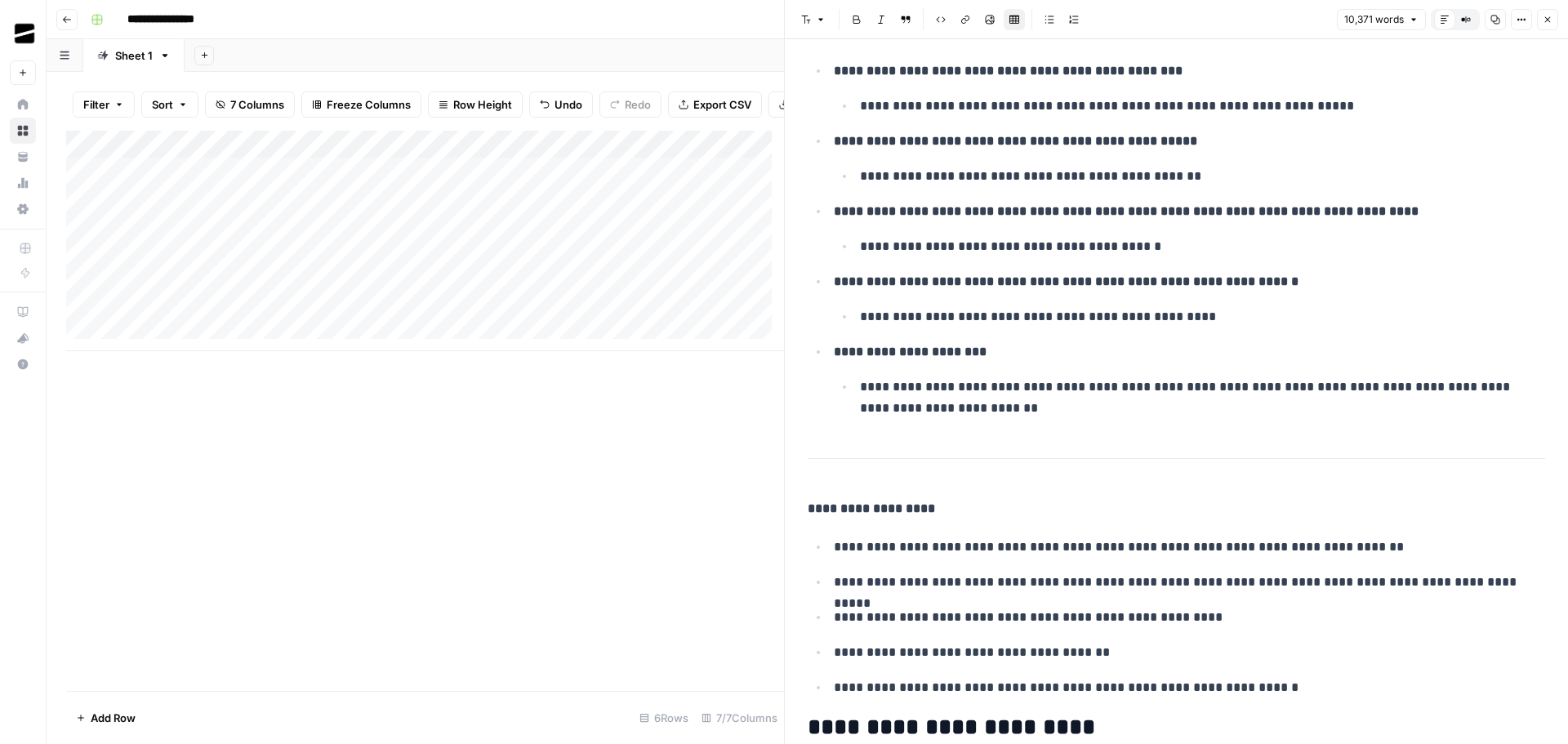
scroll to position [5143, 0]
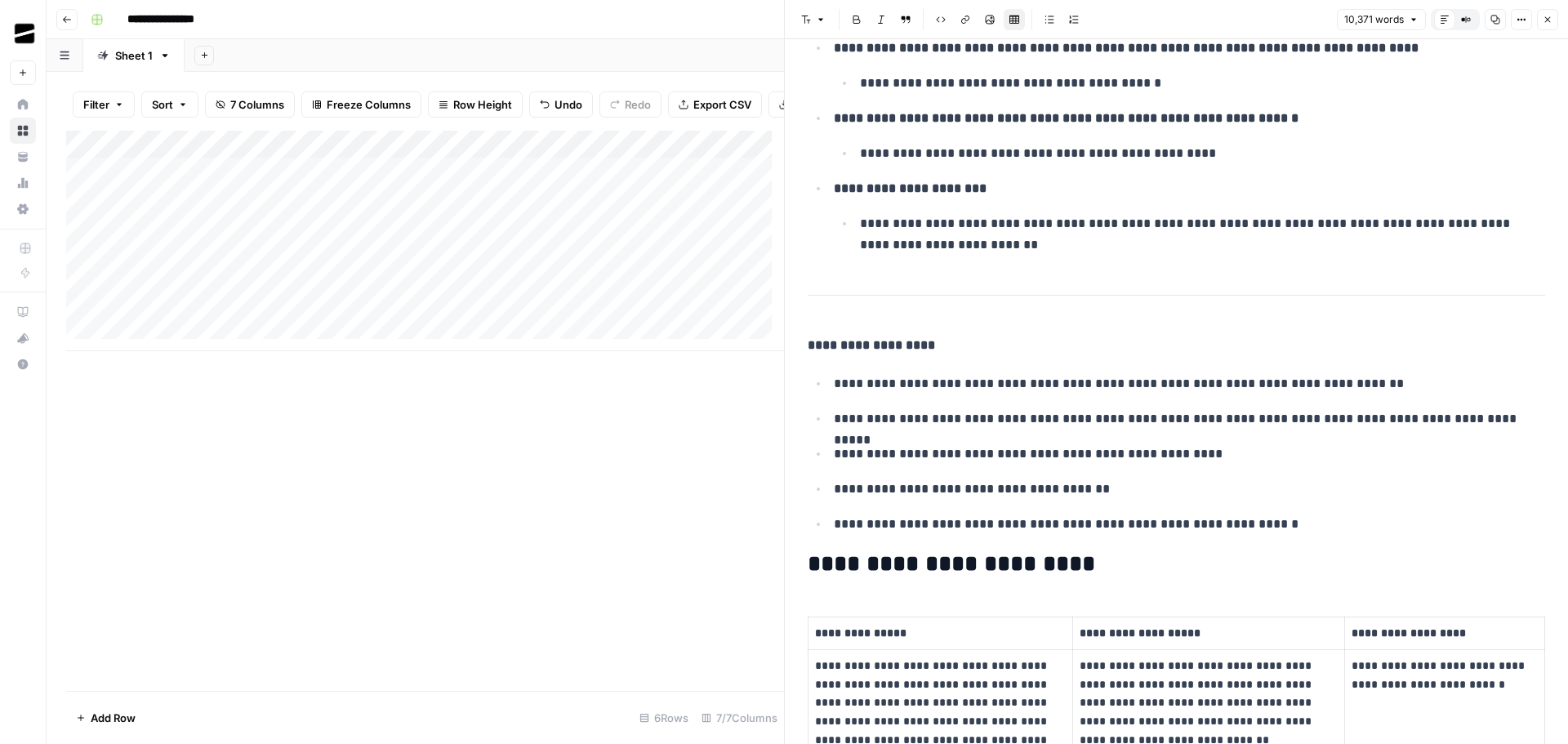
drag, startPoint x: 907, startPoint y: 375, endPoint x: 853, endPoint y: 342, distance: 63.3
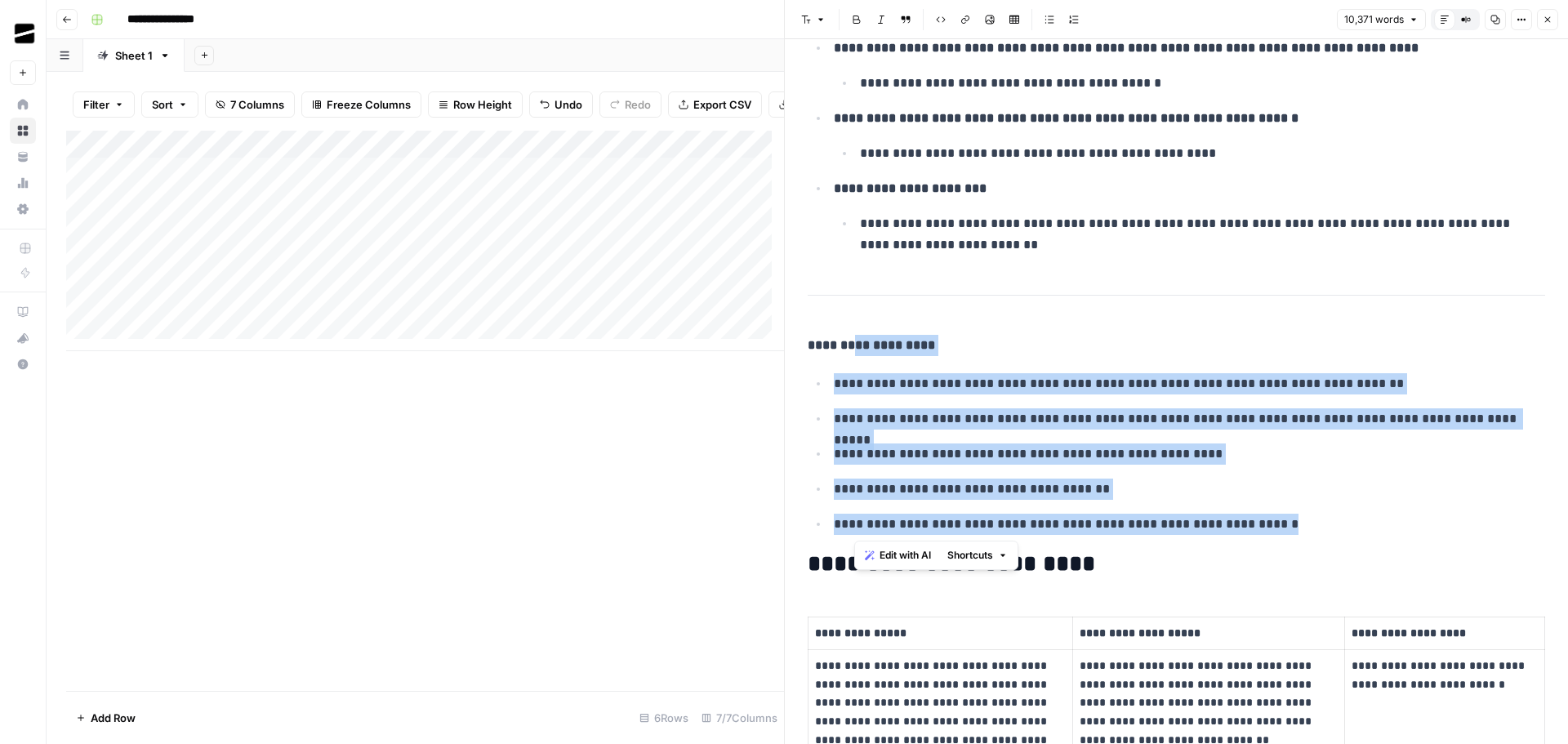
click at [1136, 441] on ul "**********" at bounding box center [1176, 454] width 737 height 162
drag, startPoint x: 1280, startPoint y: 529, endPoint x: 793, endPoint y: 331, distance: 525.7
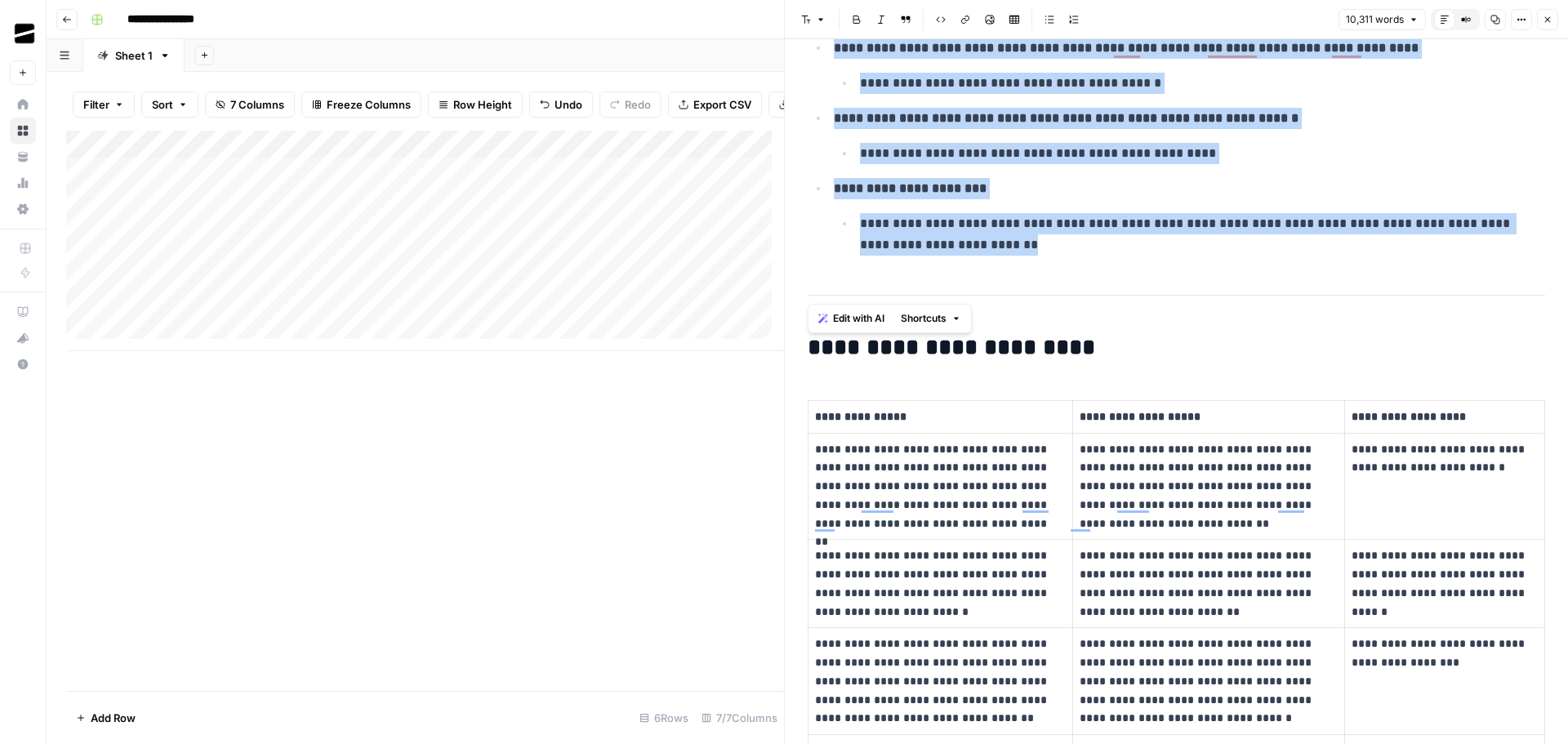
click at [1055, 240] on p "**********" at bounding box center [1196, 234] width 673 height 43
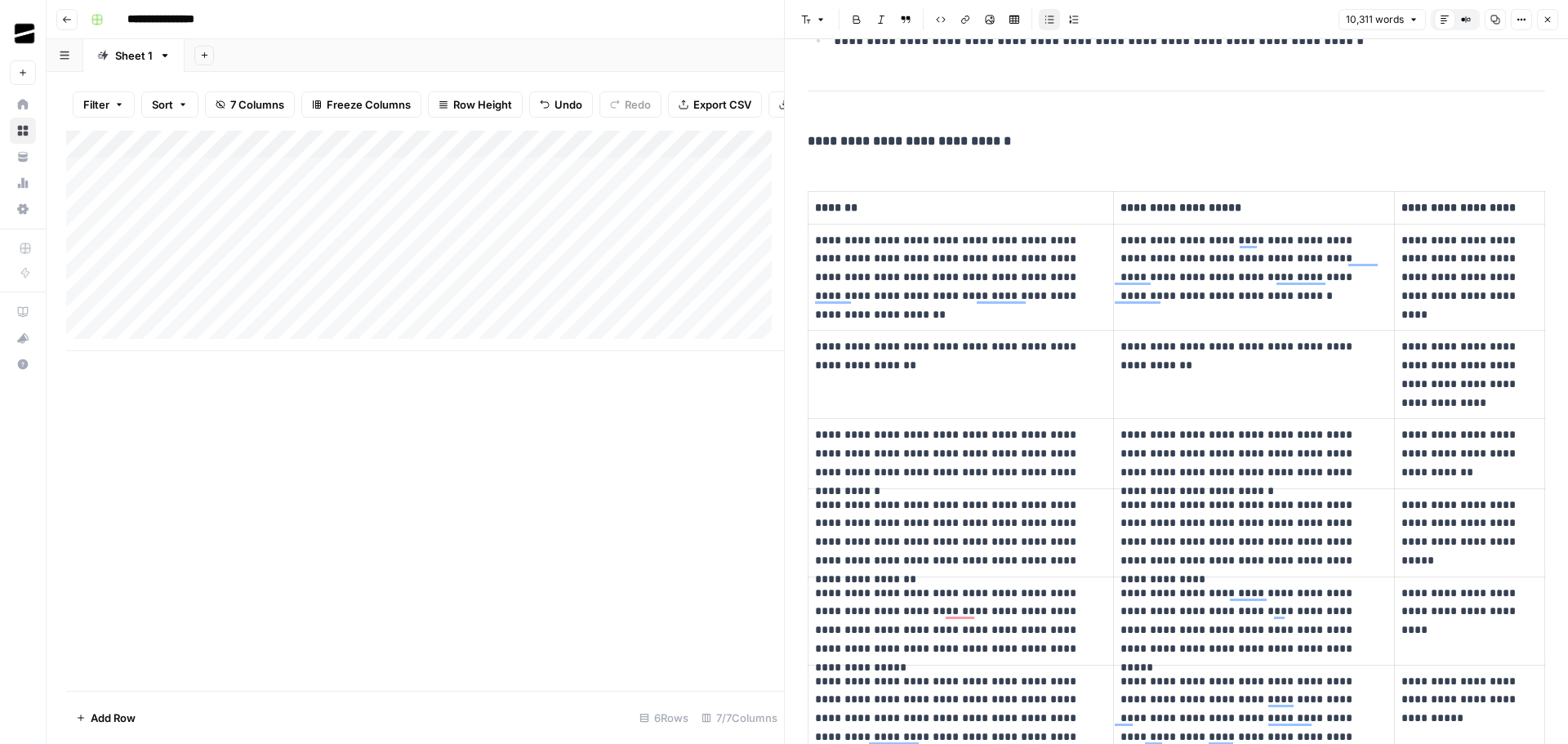
scroll to position [0, 0]
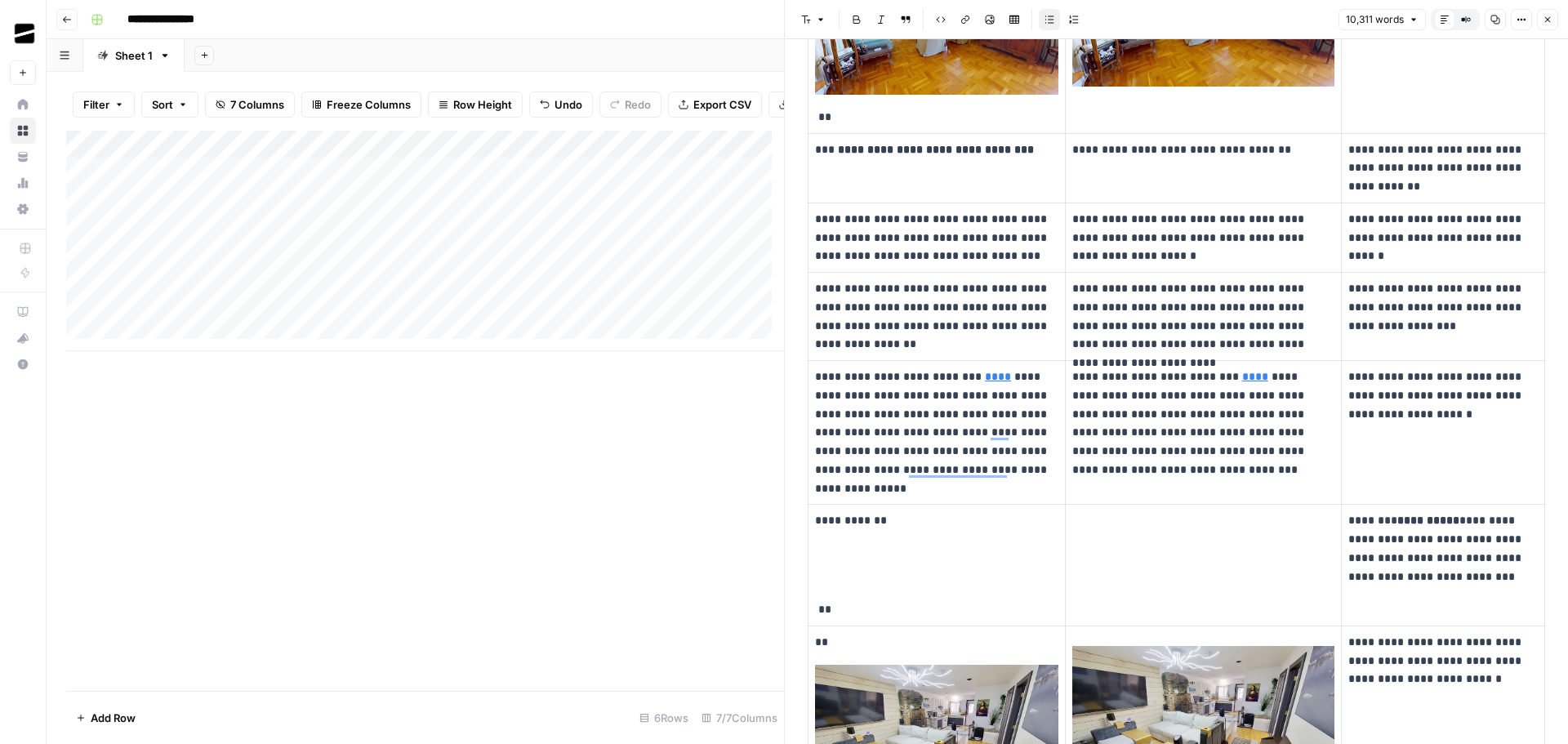
click at [1554, 23] on button "Close" at bounding box center [1547, 20] width 21 height 21
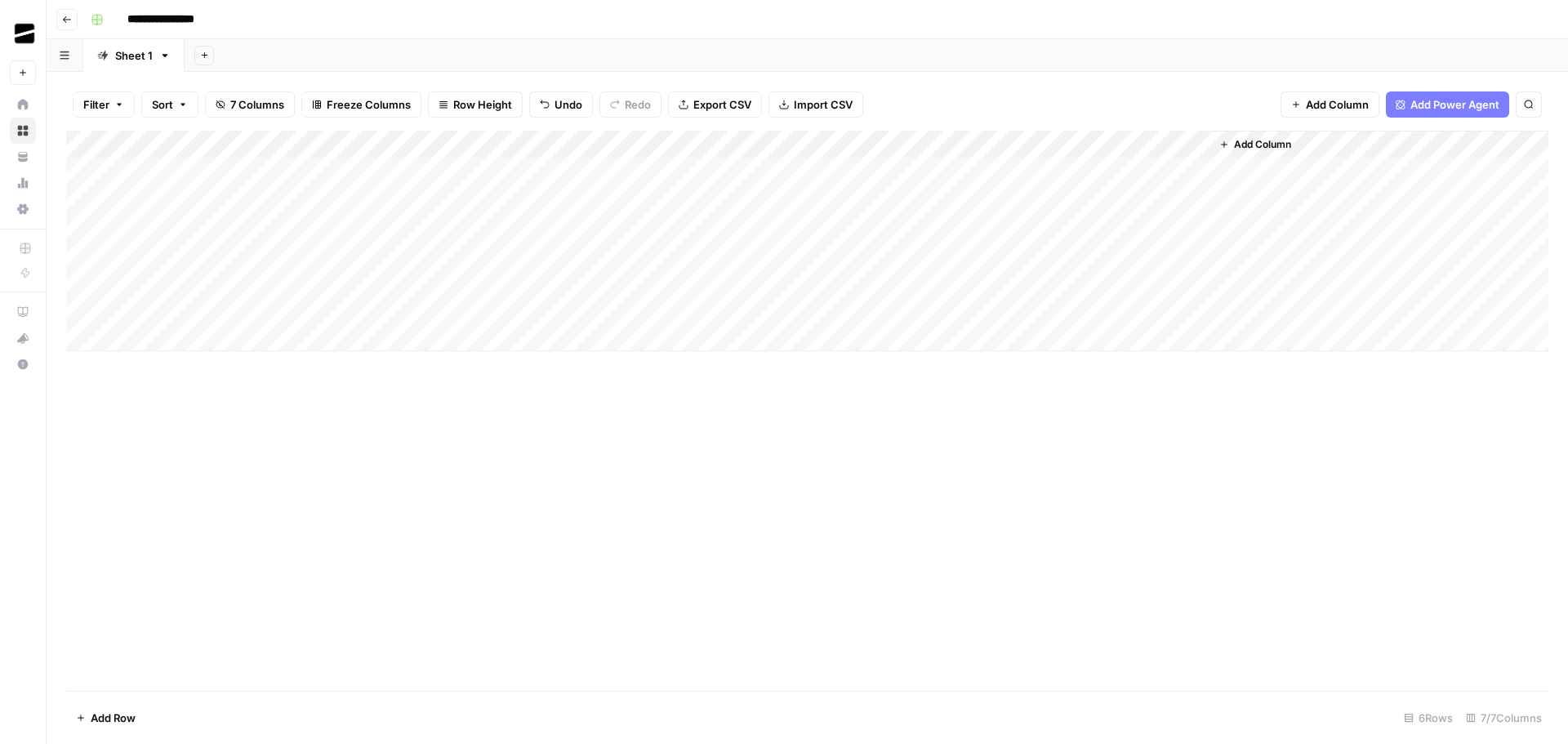
click at [1035, 222] on div "Add Column" at bounding box center [807, 241] width 1482 height 220
type textarea "********"
click at [991, 506] on div "Add Column" at bounding box center [807, 411] width 1482 height 560
click at [148, 200] on div "Add Column" at bounding box center [807, 241] width 1482 height 220
click at [226, 197] on div "Add Column" at bounding box center [807, 241] width 1482 height 220
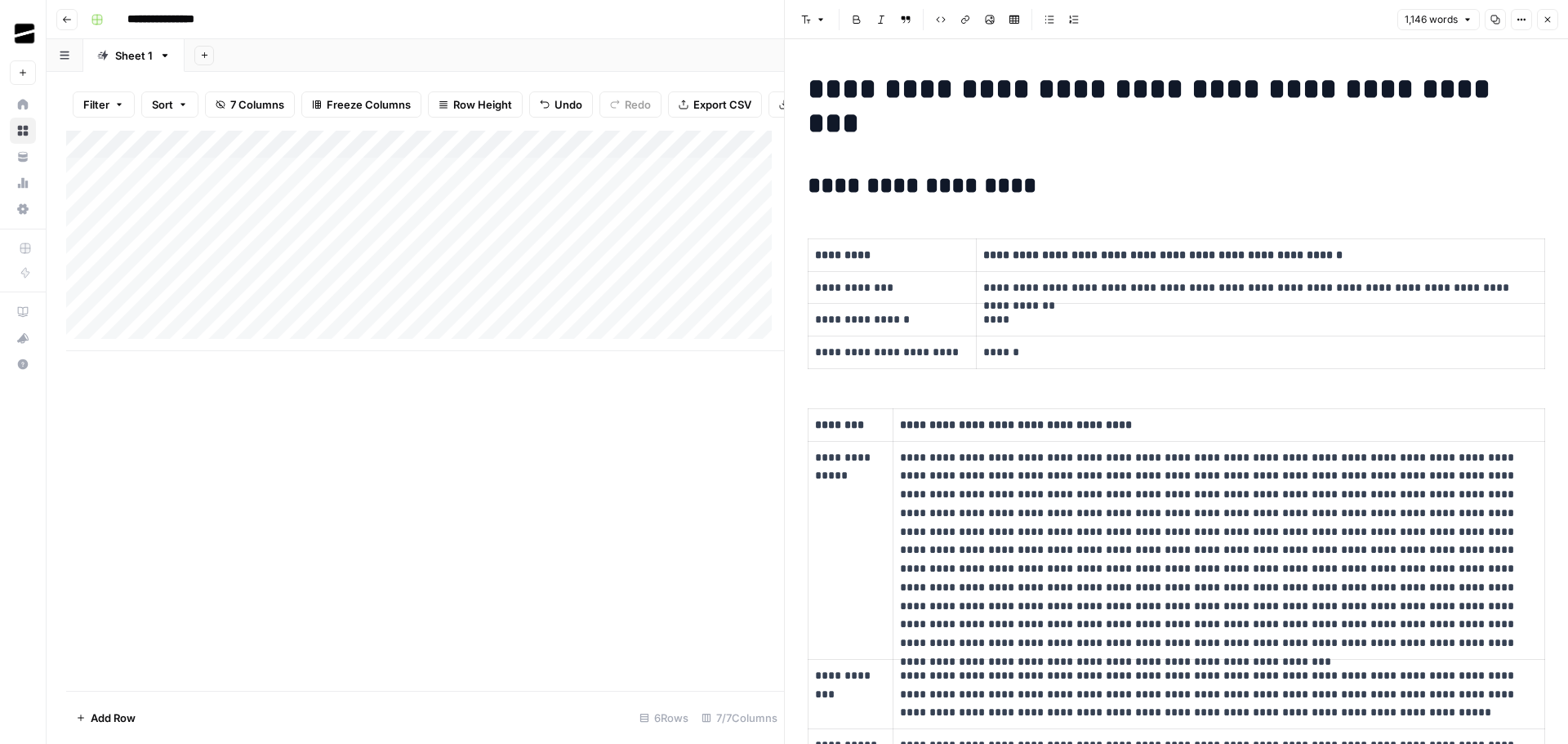
click at [1495, 20] on icon "button" at bounding box center [1495, 19] width 10 height 10
click at [130, 243] on div "Add Column" at bounding box center [424, 241] width 718 height 220
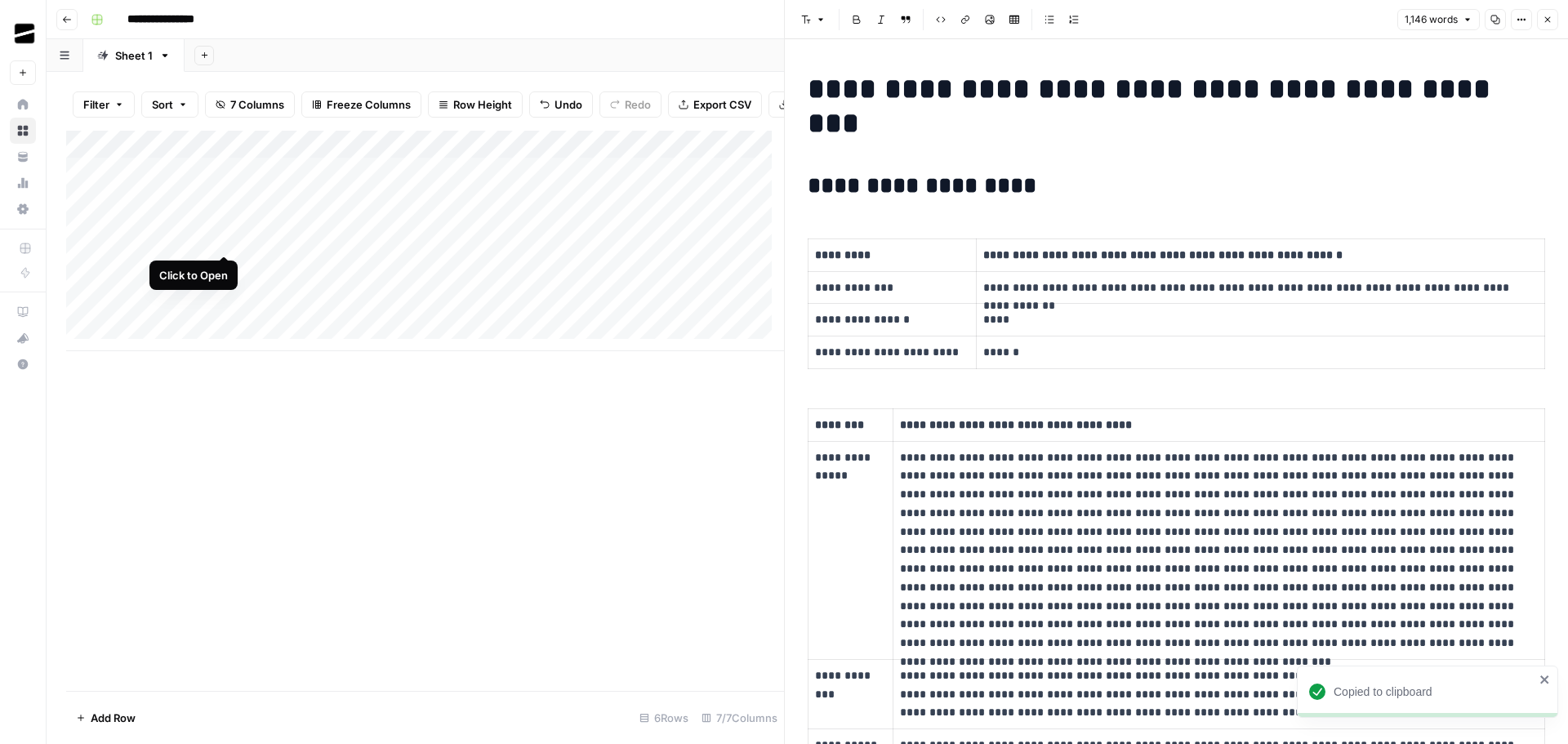
click at [223, 237] on div "Add Column" at bounding box center [424, 241] width 718 height 220
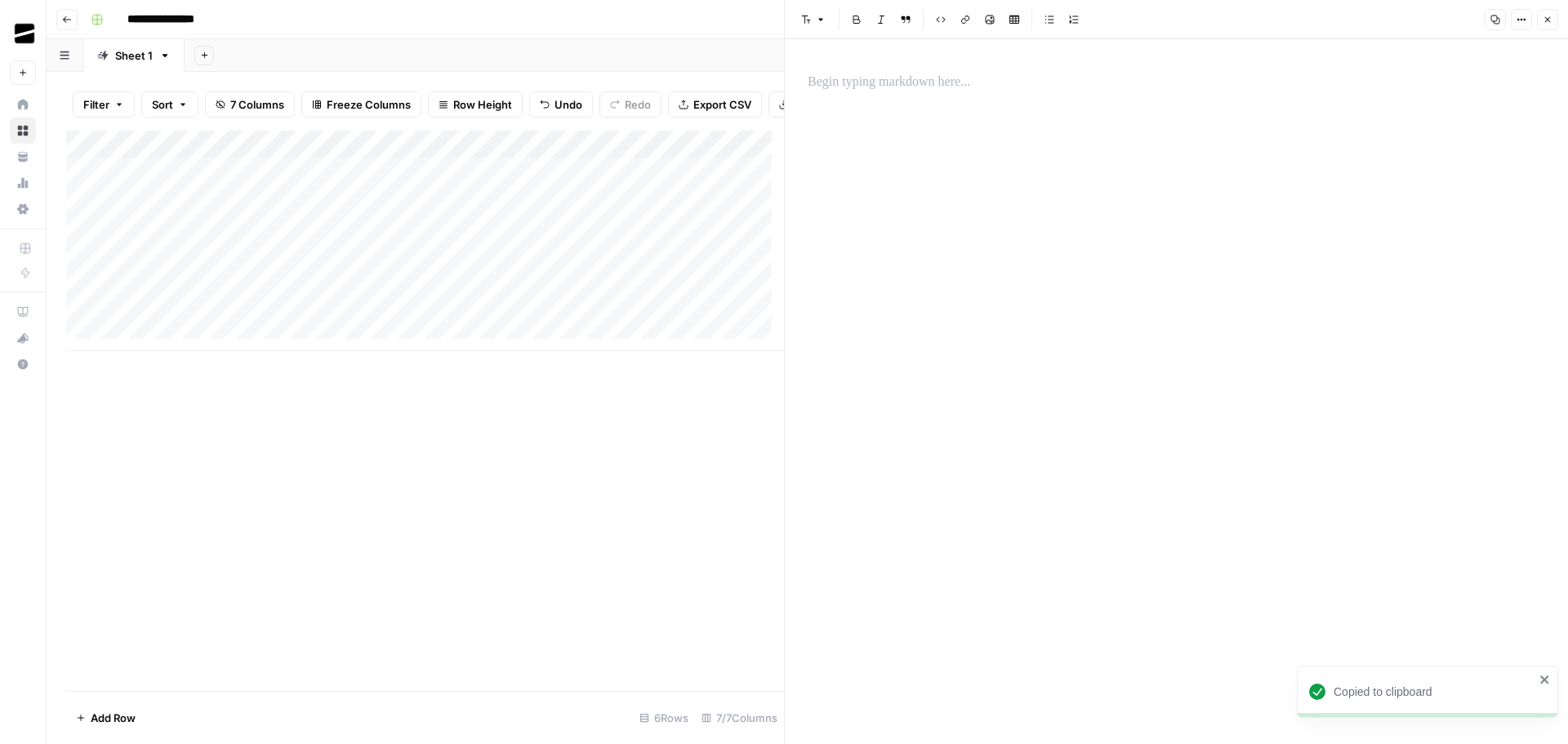
click at [920, 82] on p at bounding box center [1176, 83] width 737 height 21
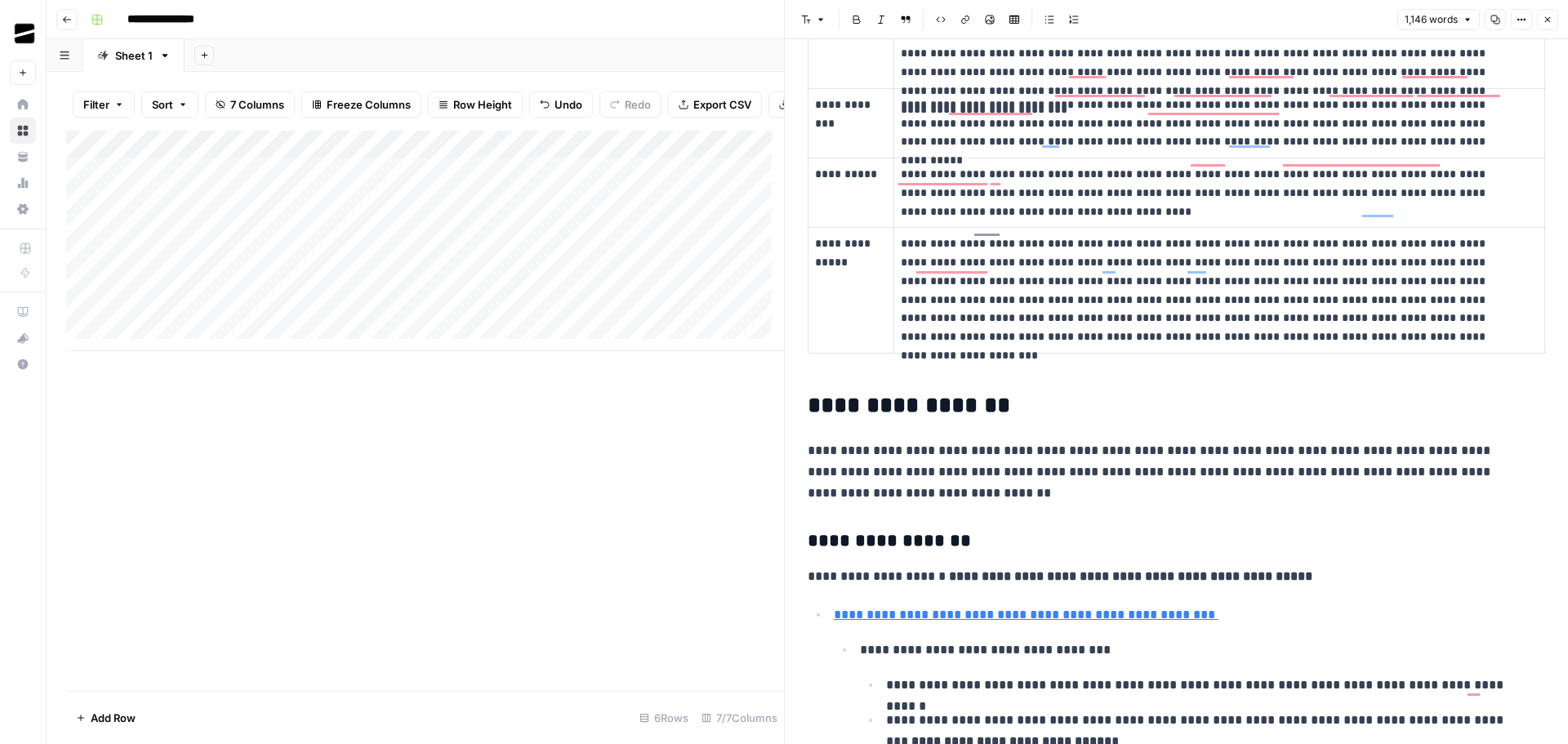
scroll to position [570, 0]
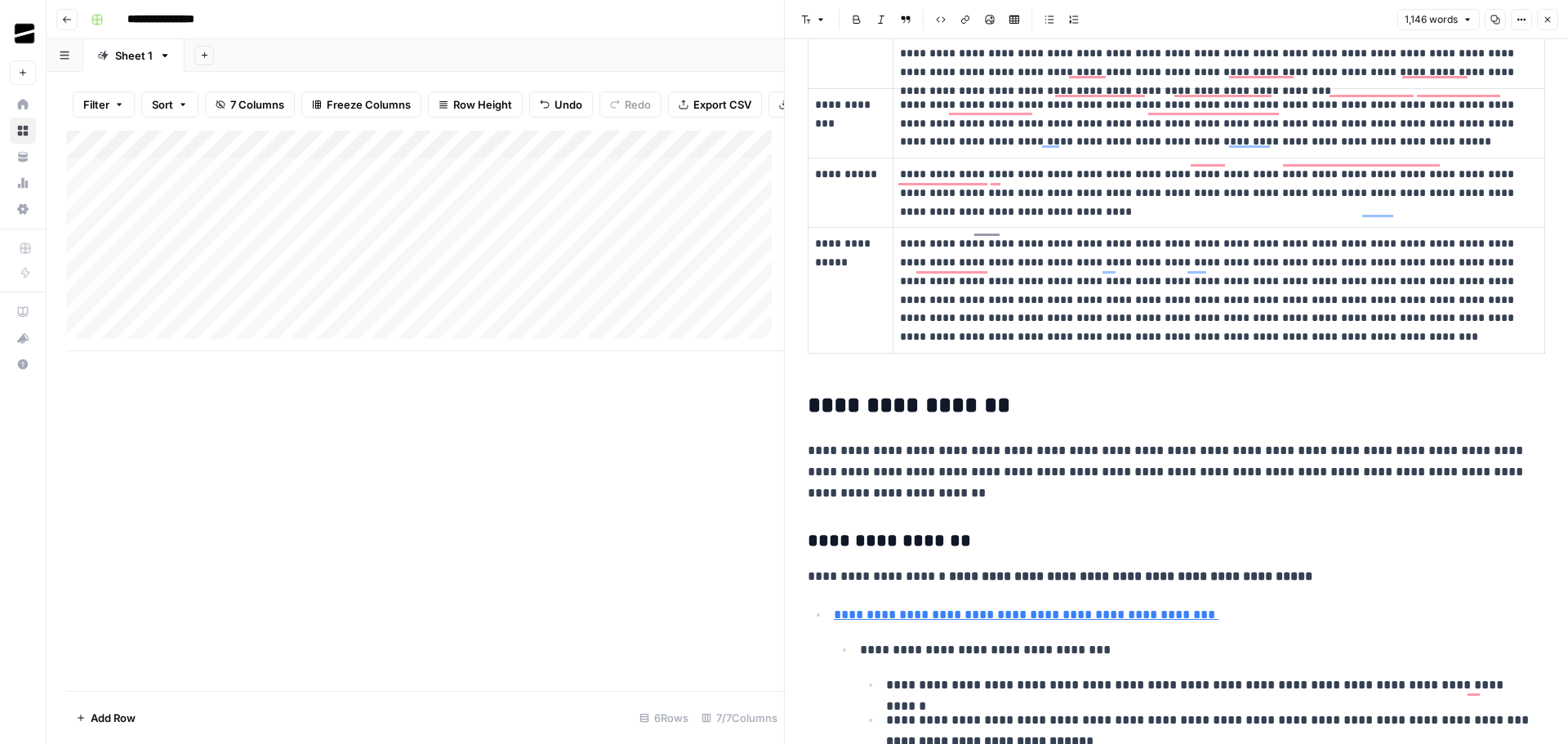
click at [1548, 20] on icon "button" at bounding box center [1547, 19] width 10 height 10
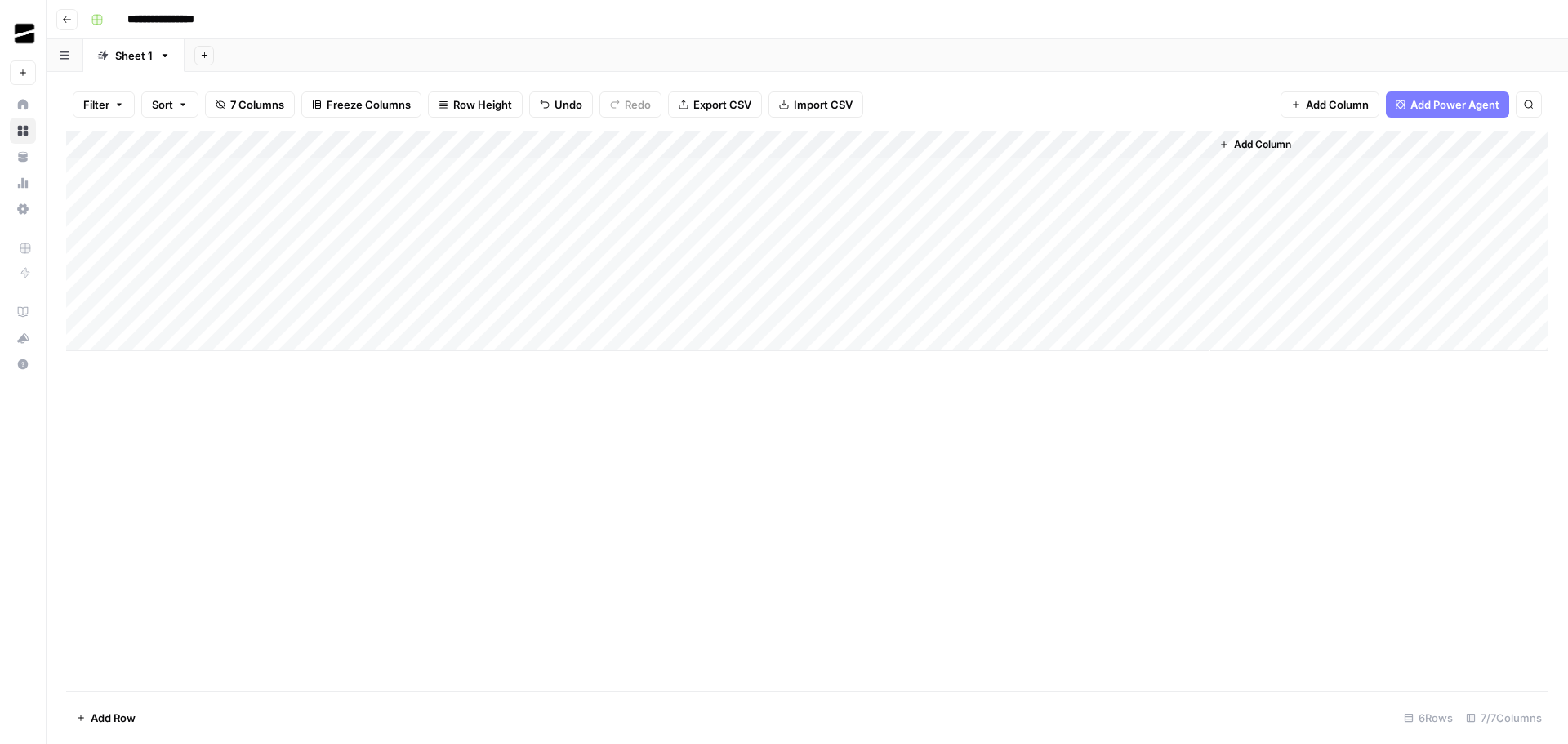
click at [316, 193] on div "Add Column" at bounding box center [807, 241] width 1482 height 220
click at [294, 223] on div "Add Column" at bounding box center [807, 241] width 1482 height 220
click at [440, 200] on div "Add Column" at bounding box center [807, 241] width 1482 height 220
click at [447, 225] on div "Add Column" at bounding box center [807, 241] width 1482 height 220
click at [667, 196] on div "Add Column" at bounding box center [807, 241] width 1482 height 220
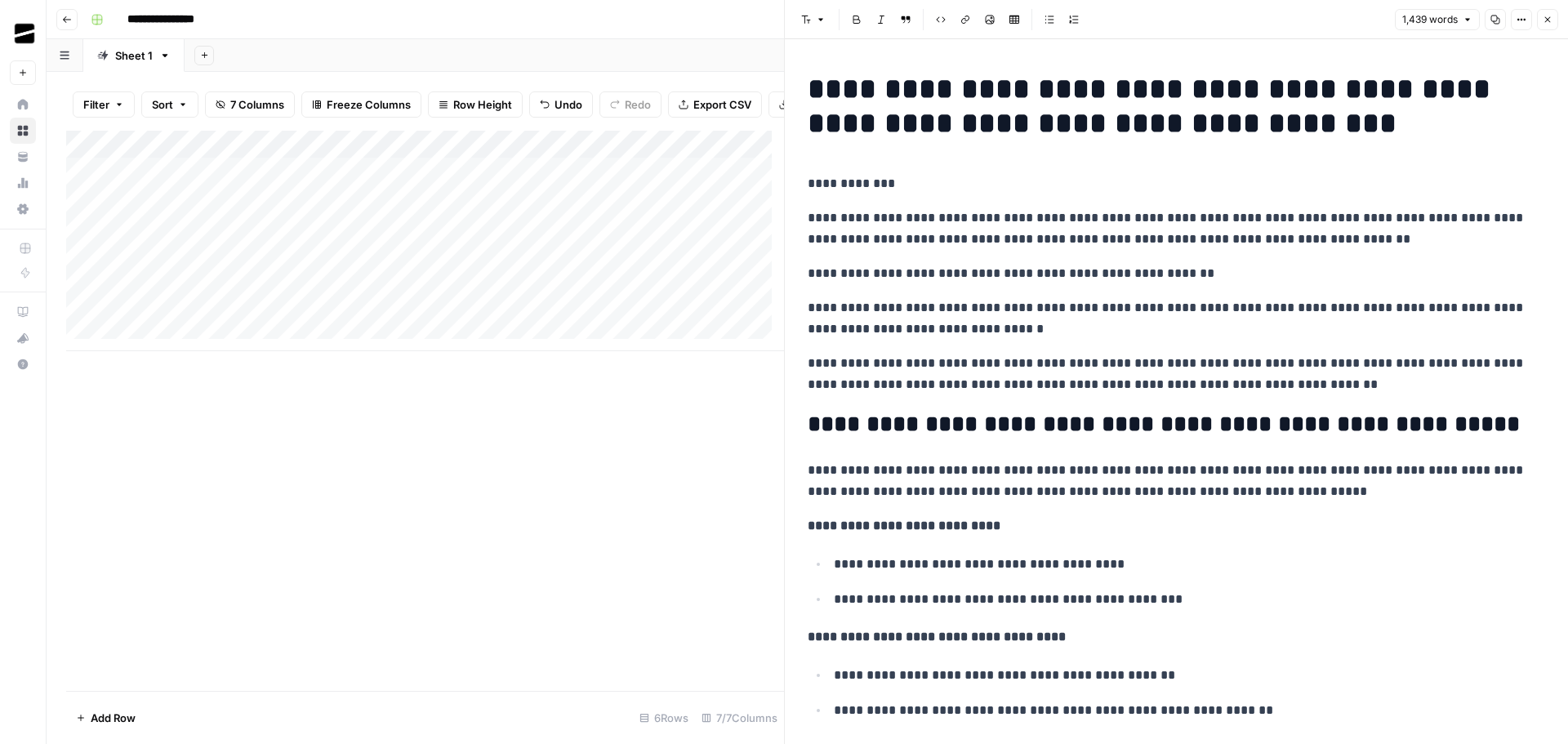
click at [1495, 23] on icon "button" at bounding box center [1495, 19] width 10 height 10
click at [1550, 19] on icon "button" at bounding box center [1547, 19] width 10 height 10
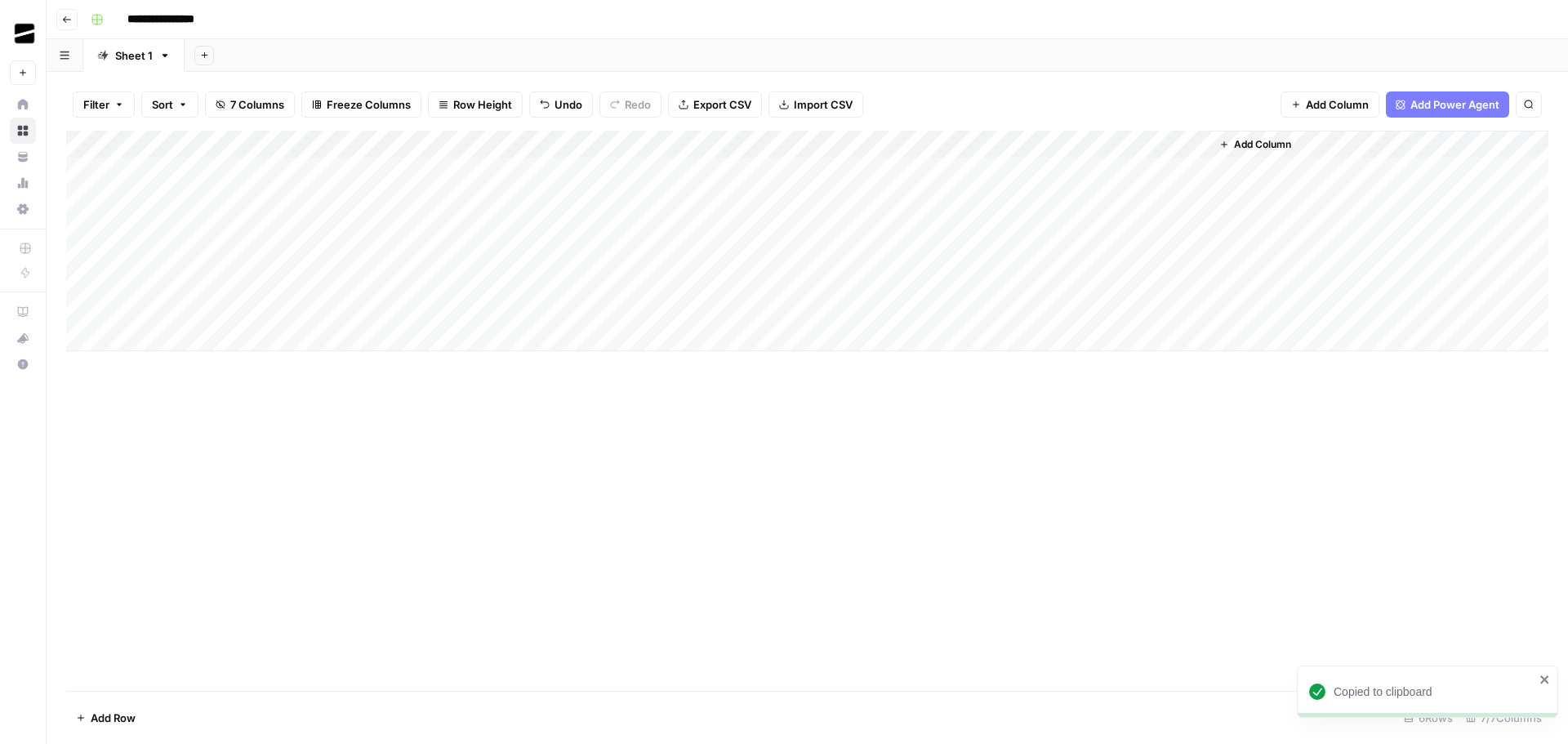
click at [603, 225] on div "Add Column" at bounding box center [807, 241] width 1482 height 220
click at [666, 221] on div "Add Column" at bounding box center [807, 241] width 1482 height 220
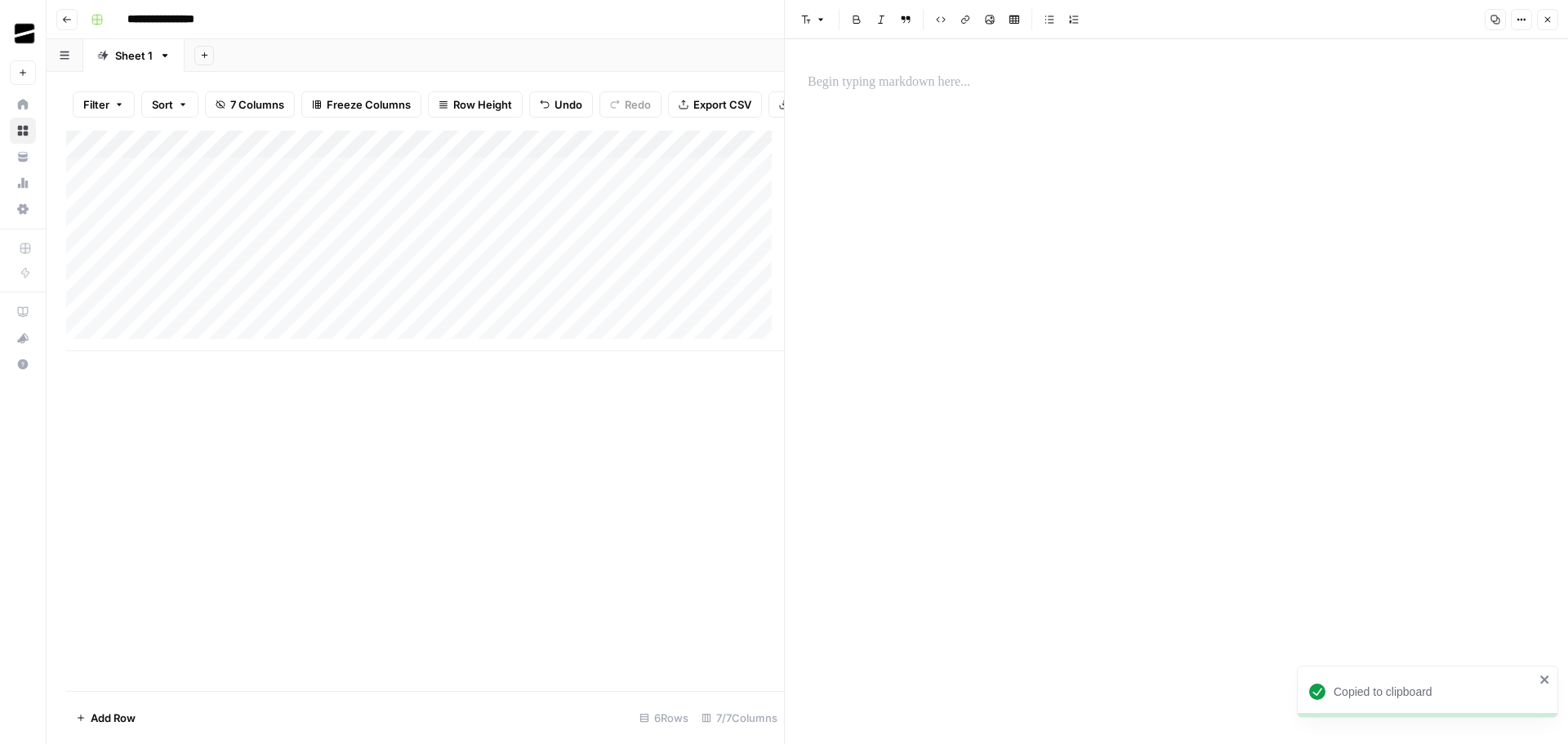
click at [967, 81] on p at bounding box center [1176, 83] width 737 height 21
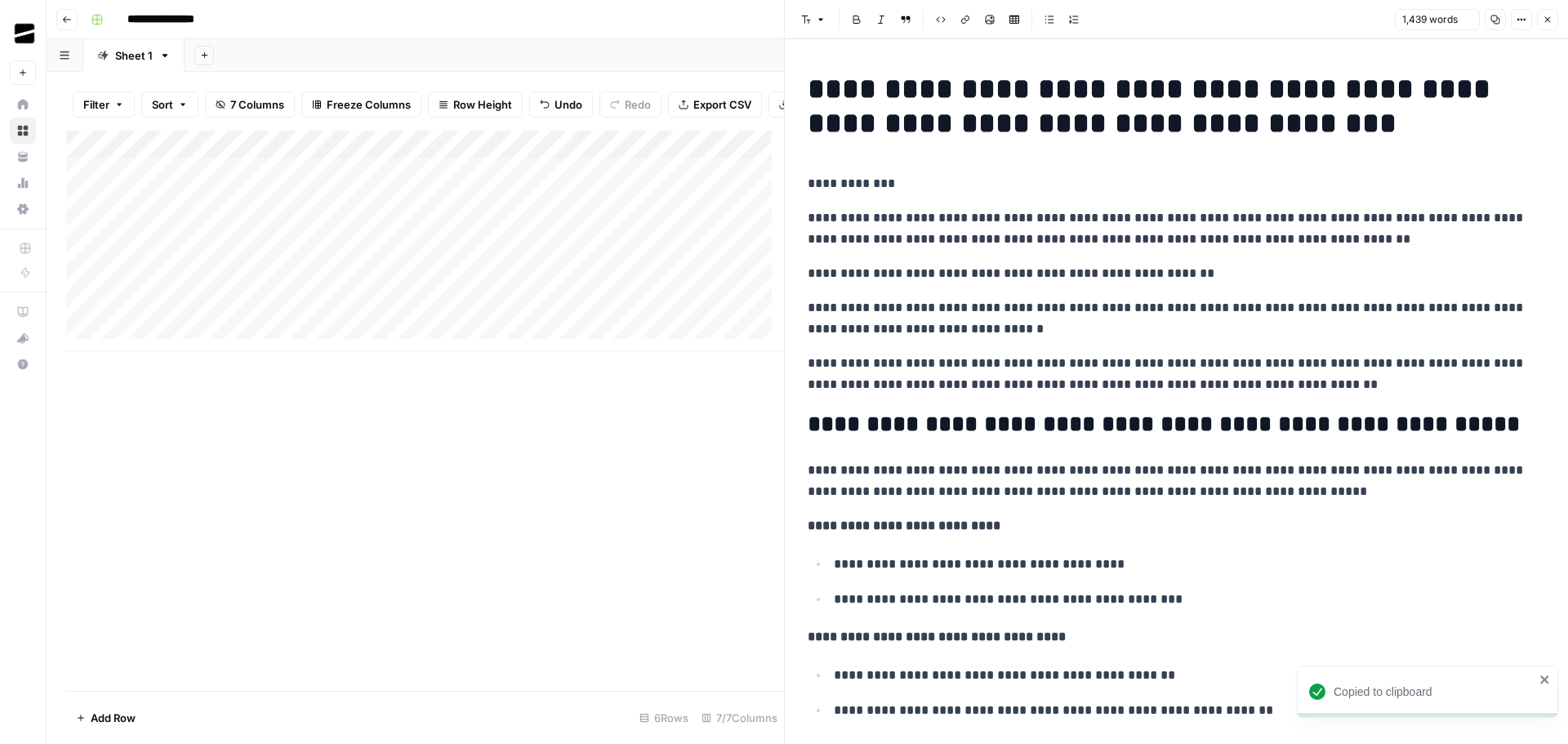
scroll to position [4733, 0]
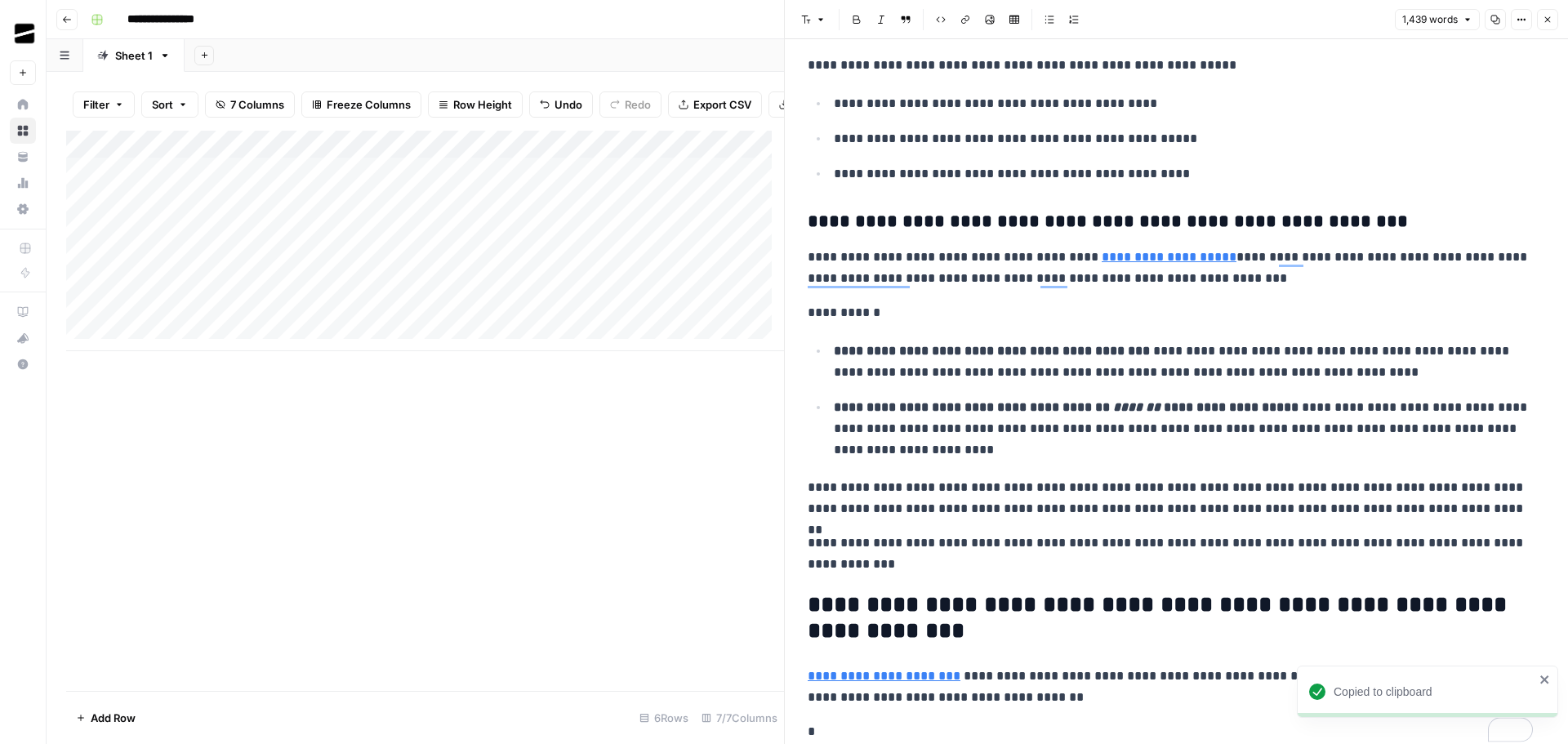
click at [1552, 20] on span "Close" at bounding box center [1552, 20] width 1 height 1
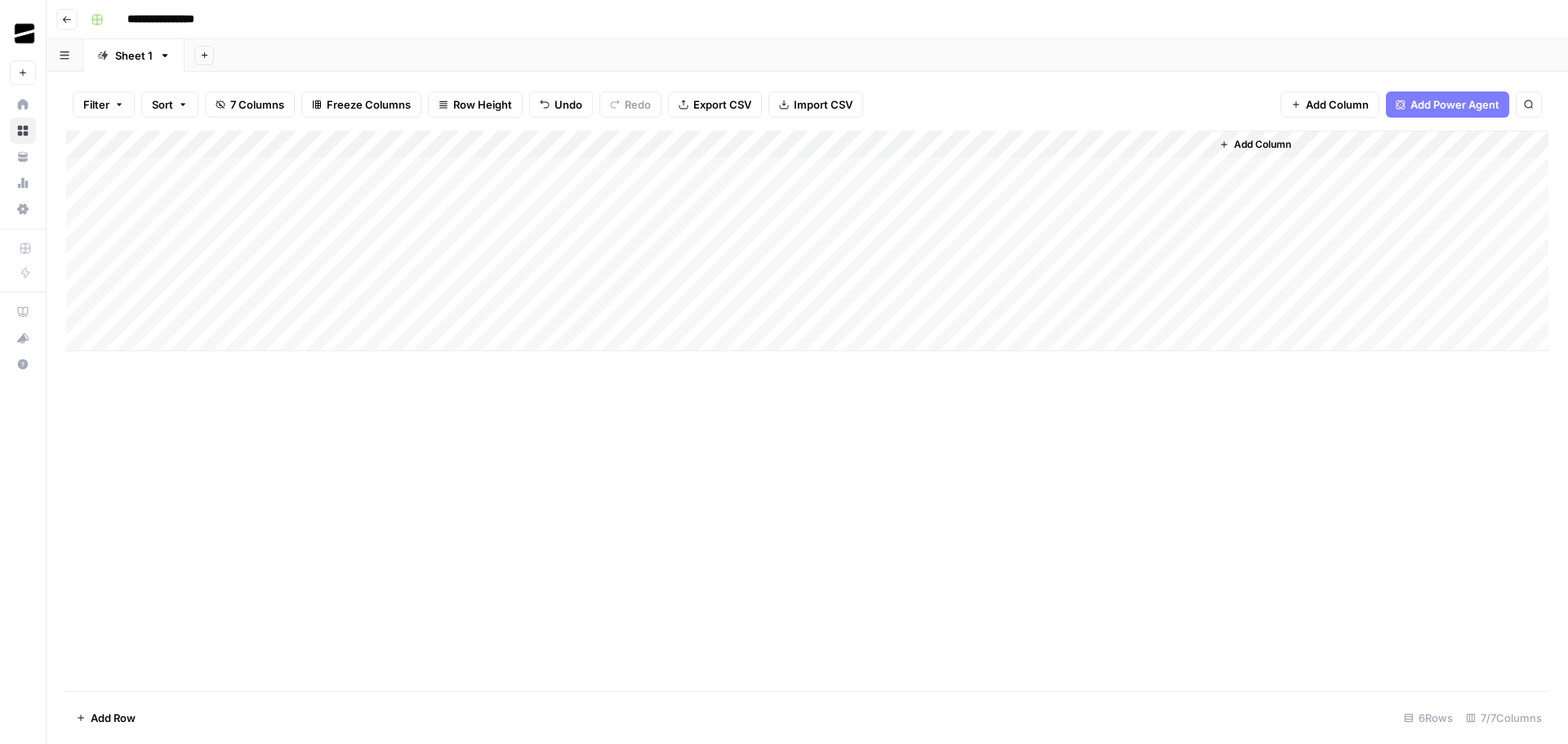
click at [768, 219] on div "Add Column" at bounding box center [807, 241] width 1482 height 220
click at [933, 199] on div "Add Column" at bounding box center [807, 241] width 1482 height 220
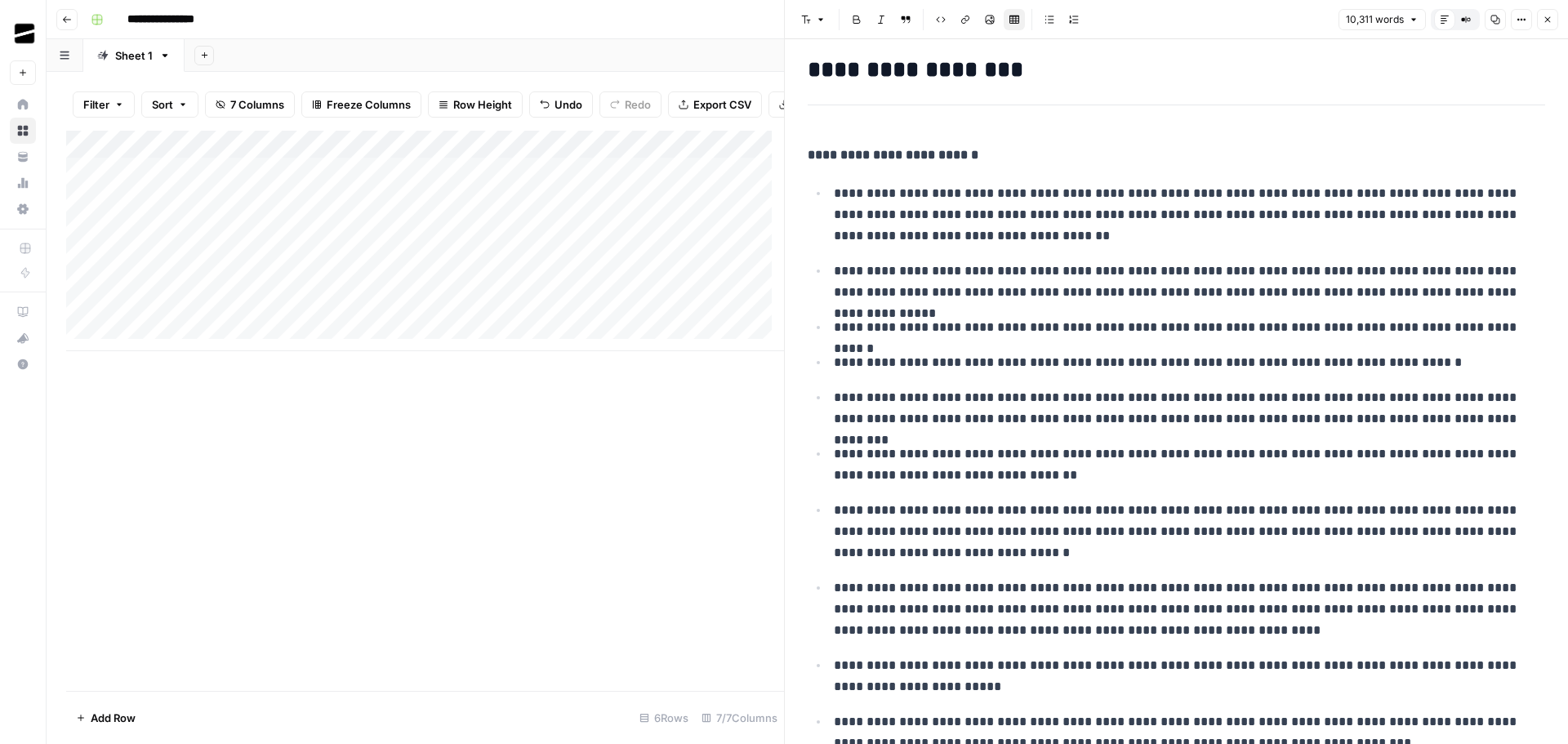
scroll to position [163, 0]
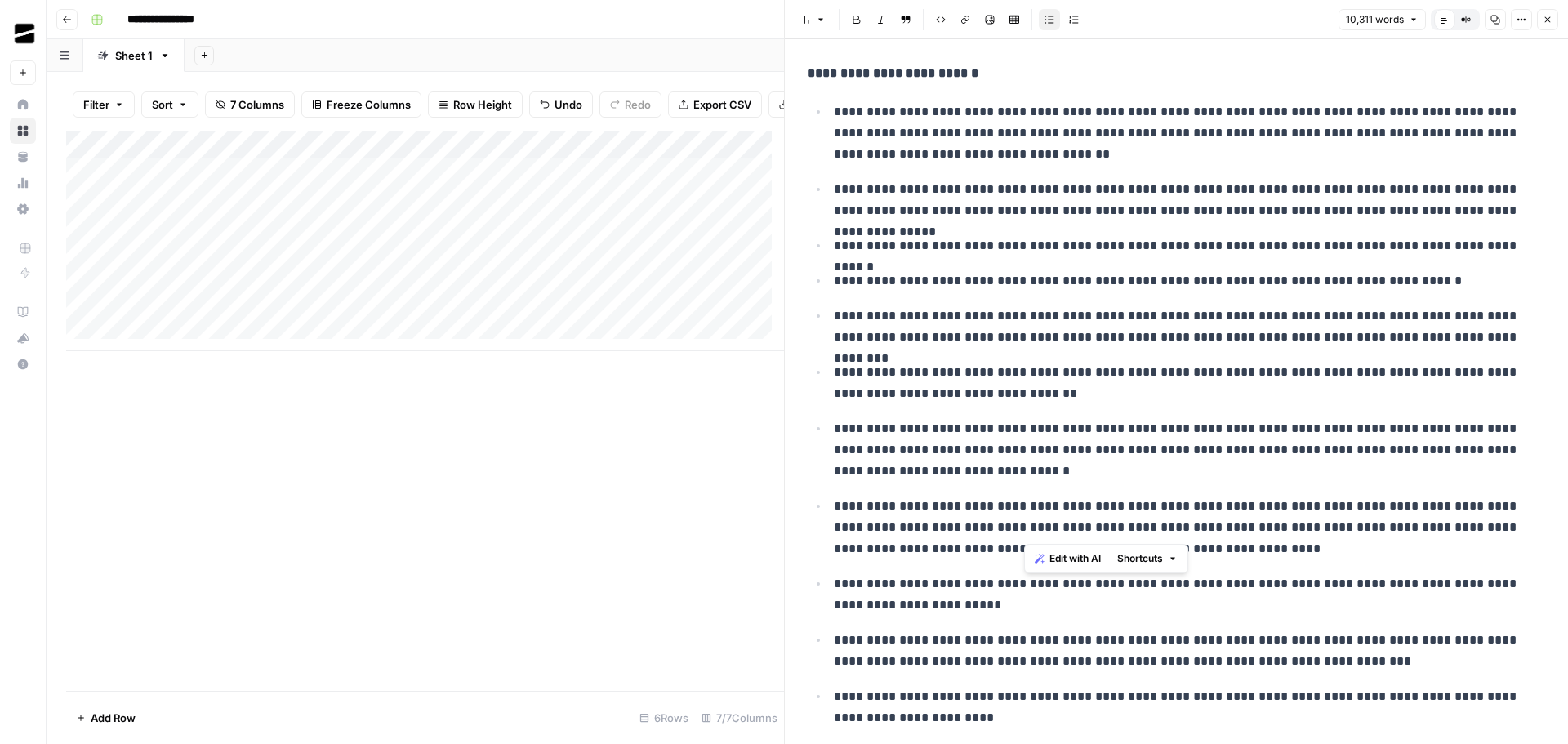
drag, startPoint x: 1026, startPoint y: 527, endPoint x: 1432, endPoint y: 527, distance: 406.0
click at [1432, 527] on p "**********" at bounding box center [1183, 527] width 699 height 63
click at [1546, 20] on icon "button" at bounding box center [1547, 19] width 10 height 10
click at [1552, 15] on icon "button" at bounding box center [1547, 19] width 10 height 10
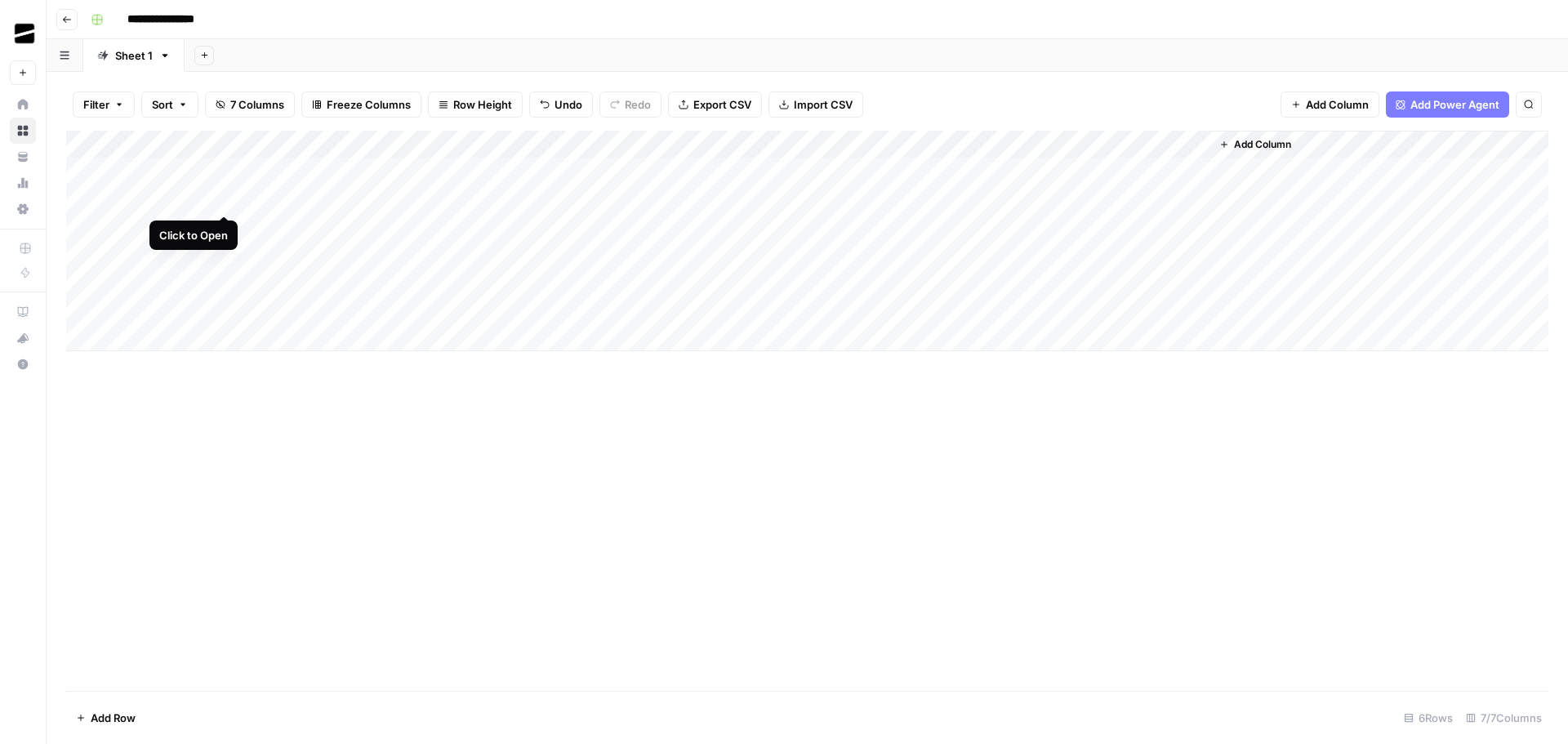
click at [223, 196] on div "Add Column" at bounding box center [807, 241] width 1482 height 220
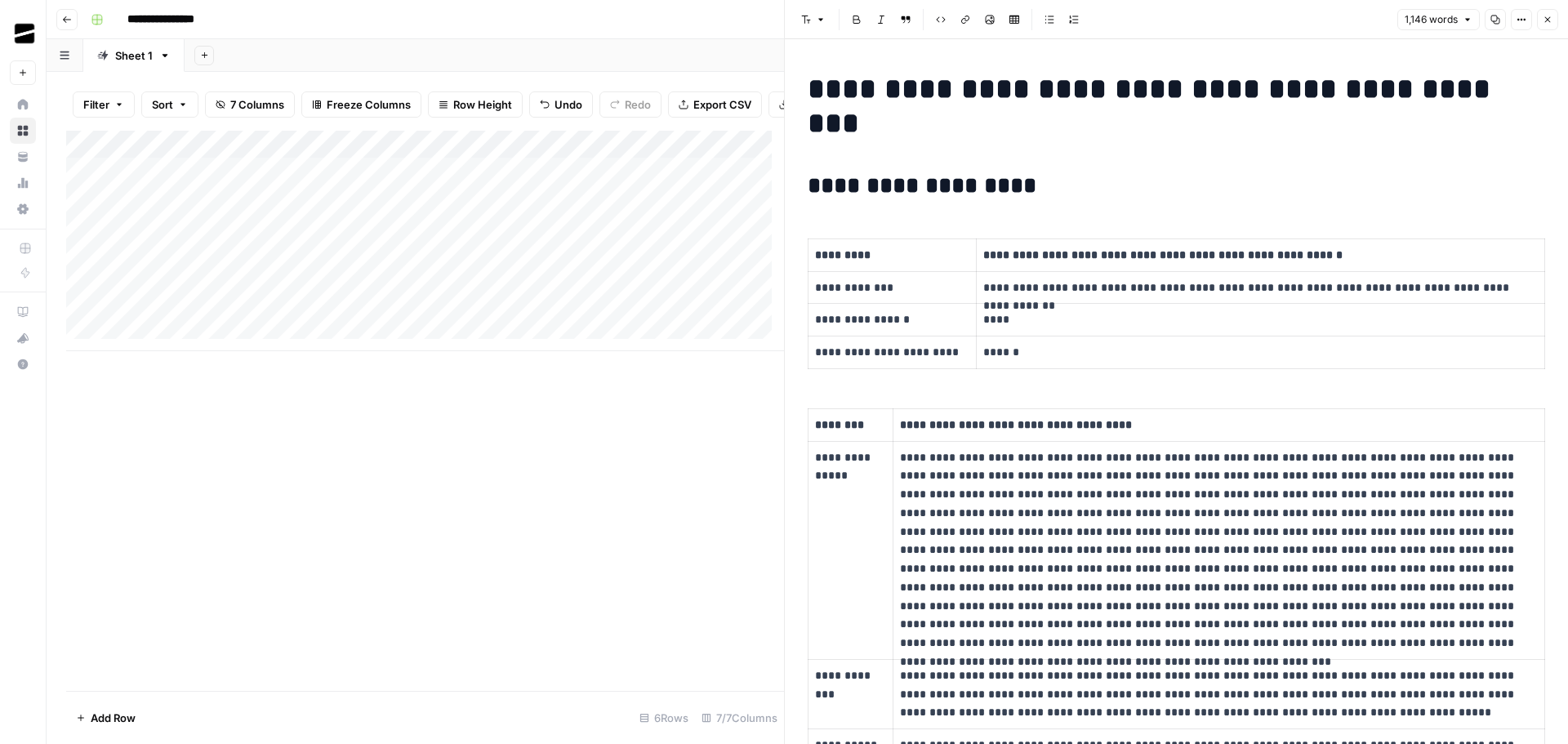
scroll to position [326, 0]
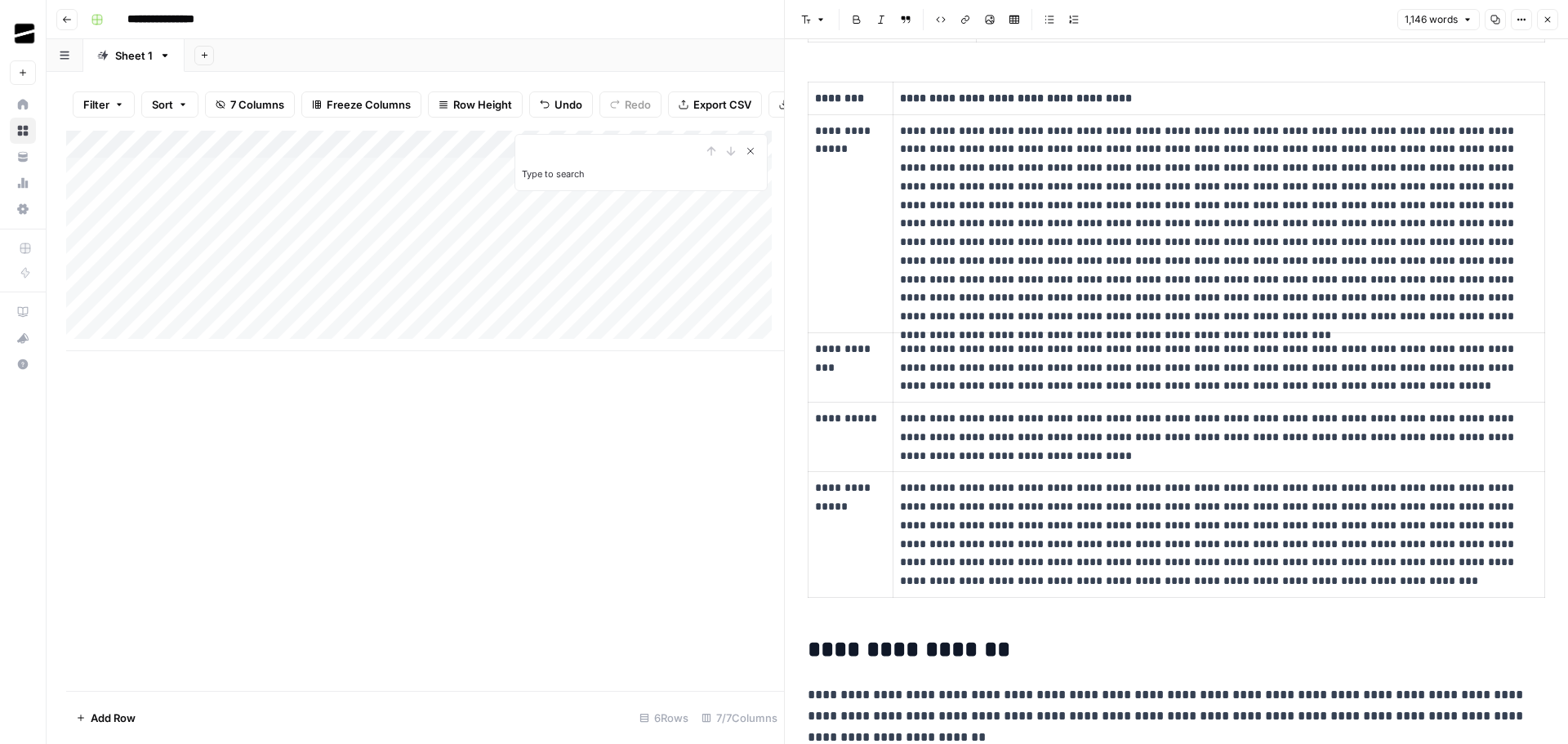
click at [753, 158] on icon "Close Search" at bounding box center [751, 151] width 13 height 13
click at [1214, 19] on div "Font style Bold Italic Block quote Code block Link Image Insert Table Bulleted …" at bounding box center [1093, 20] width 598 height 21
type input "**********"
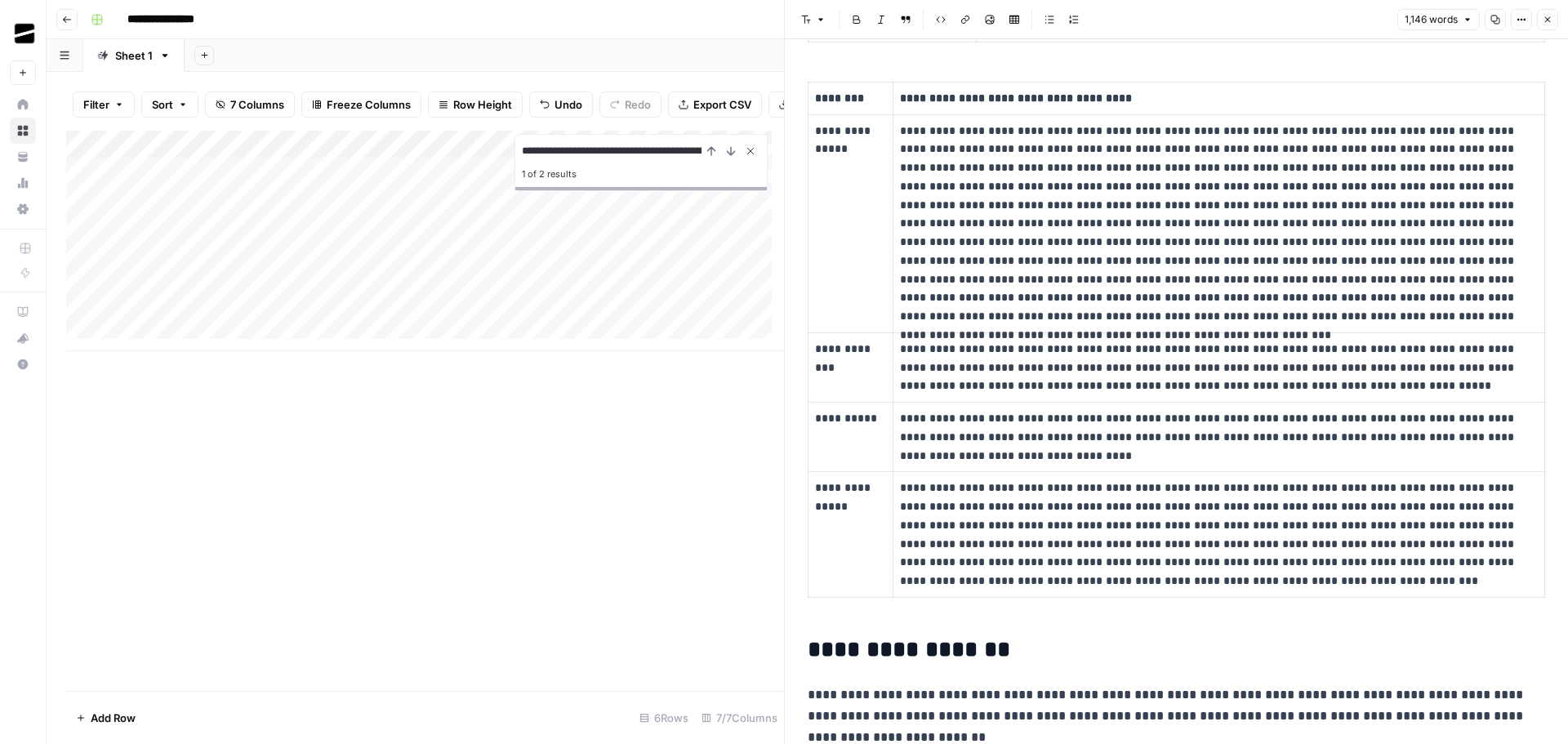
click at [750, 154] on icon "Close Search" at bounding box center [751, 151] width 5 height 5
click at [1311, 208] on p at bounding box center [1214, 224] width 628 height 204
click at [1518, 23] on icon "button" at bounding box center [1521, 19] width 10 height 10
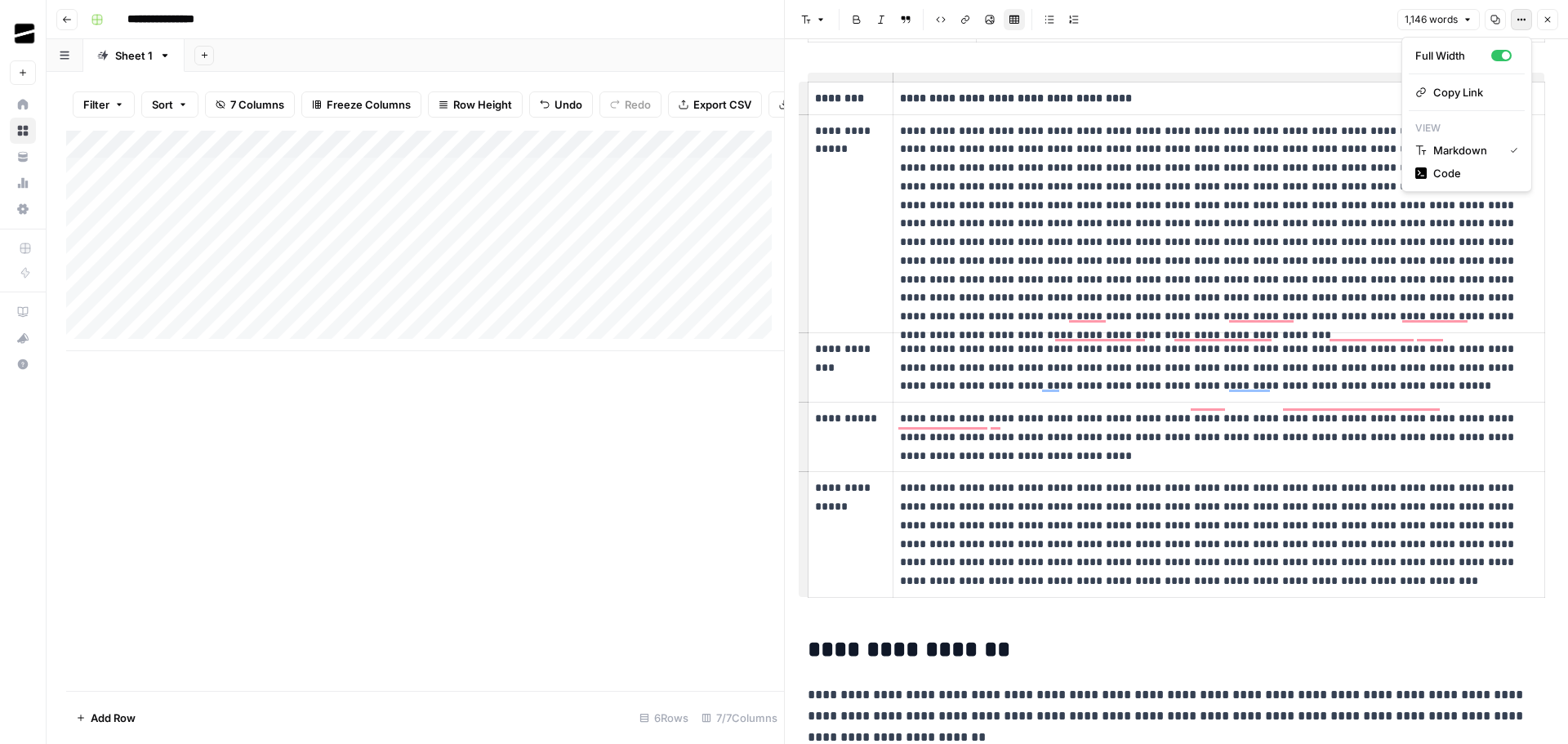
click at [1378, 234] on p "To enrich screen reader interactions, please activate Accessibility in Grammarl…" at bounding box center [1214, 224] width 628 height 204
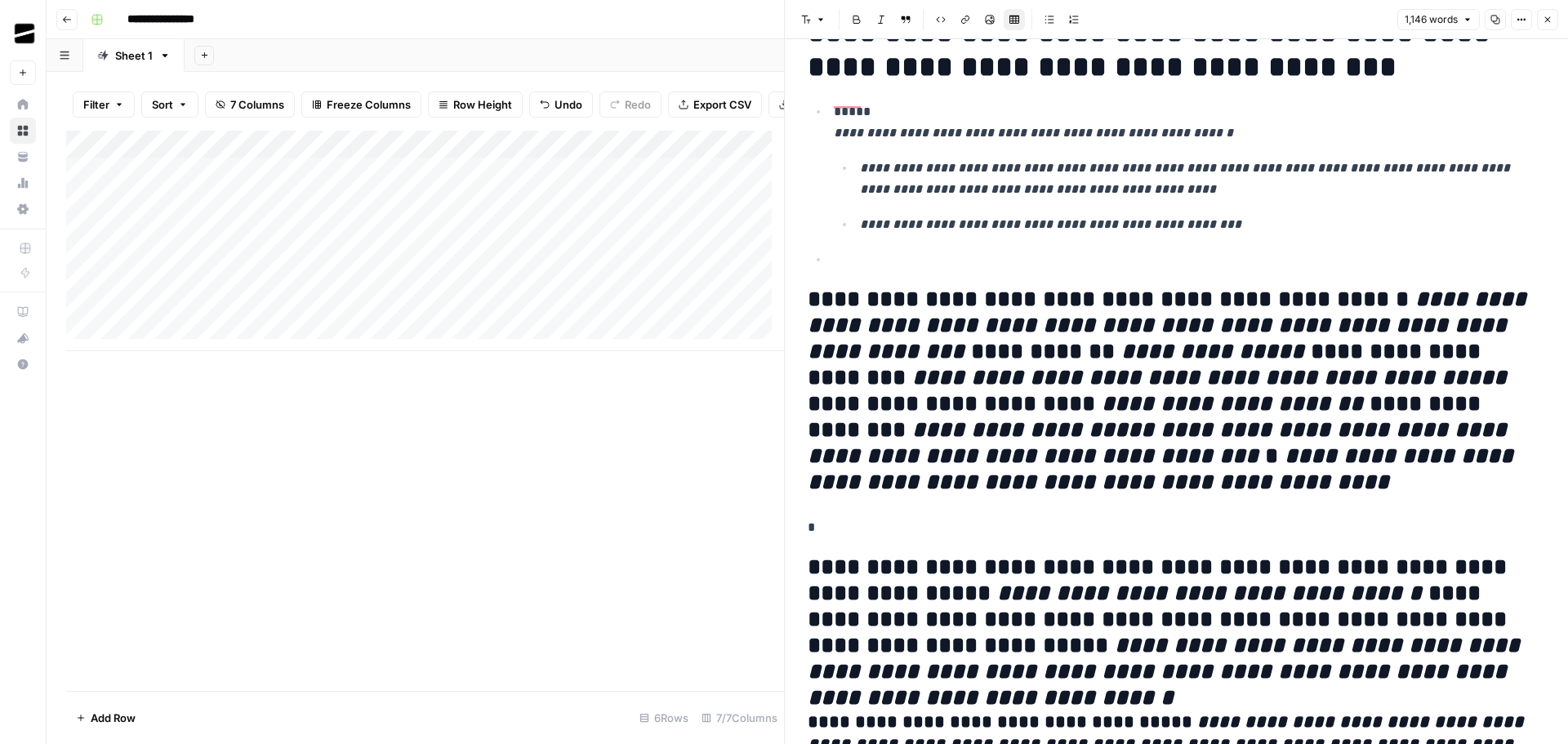
scroll to position [2040, 0]
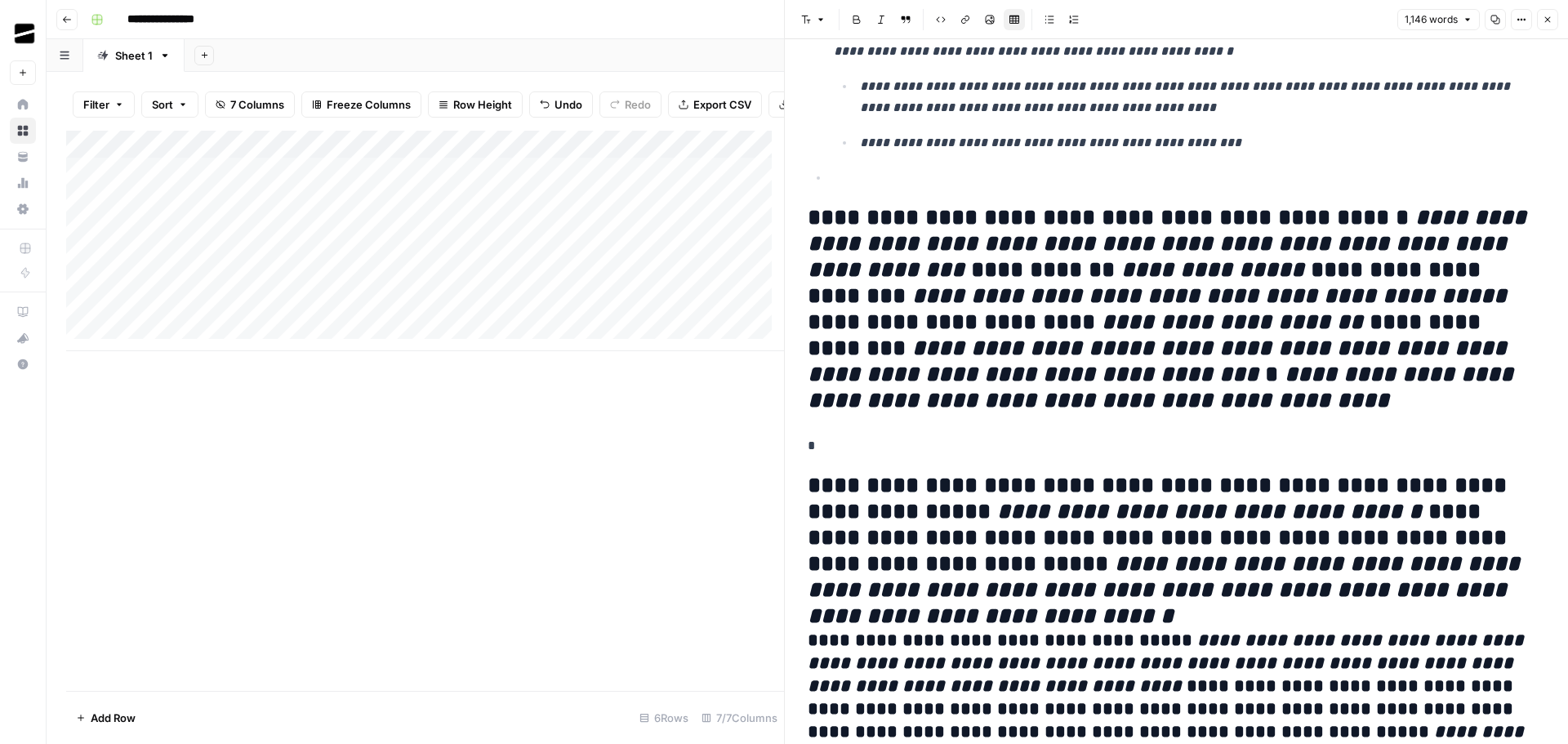
click at [982, 495] on h2 "**********" at bounding box center [1170, 537] width 726 height 131
click at [997, 500] on em "**********" at bounding box center [1210, 511] width 424 height 23
click at [811, 18] on button "Font style" at bounding box center [813, 20] width 37 height 21
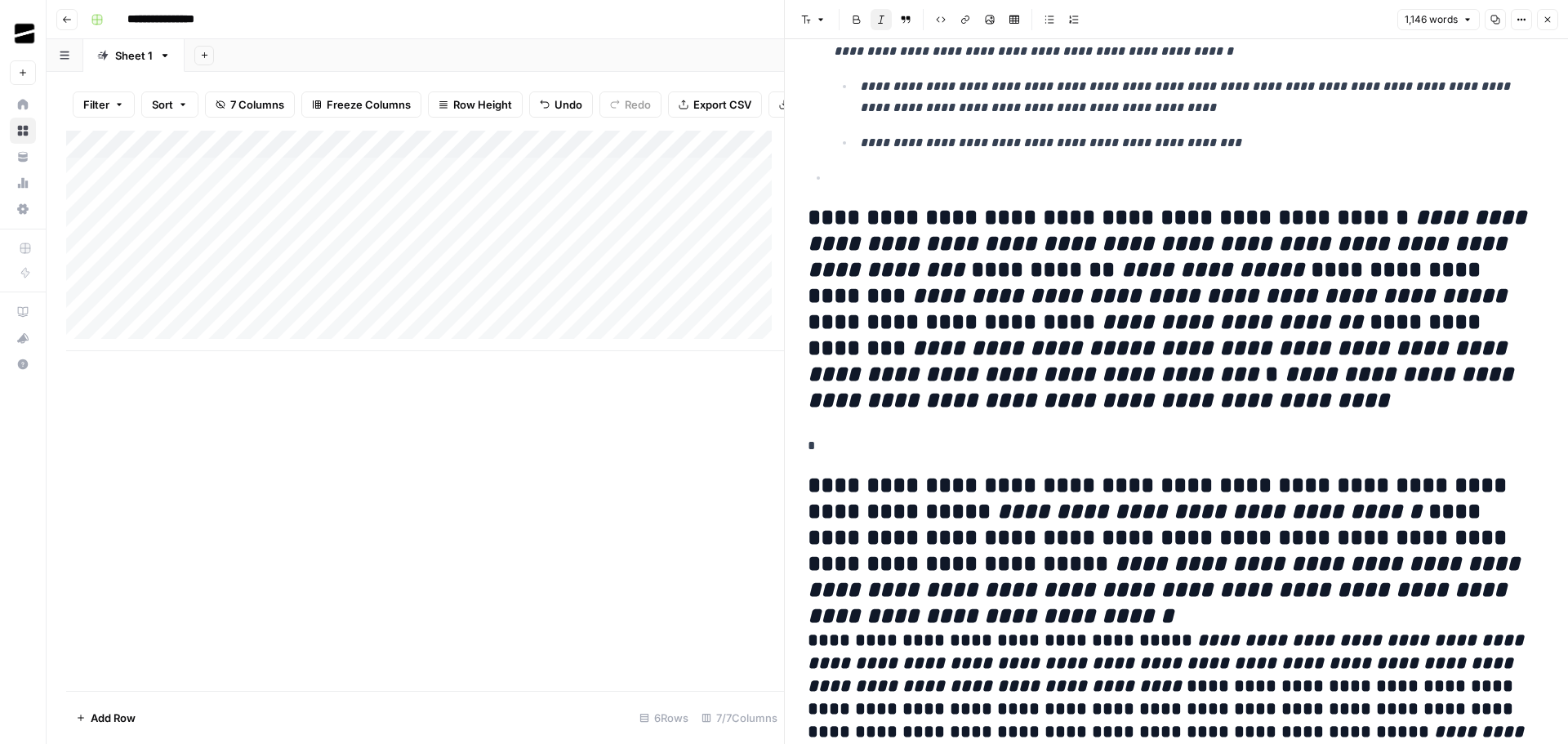
click at [1125, 363] on em "**********" at bounding box center [1163, 387] width 712 height 49
click at [997, 500] on em "**********" at bounding box center [1210, 511] width 424 height 23
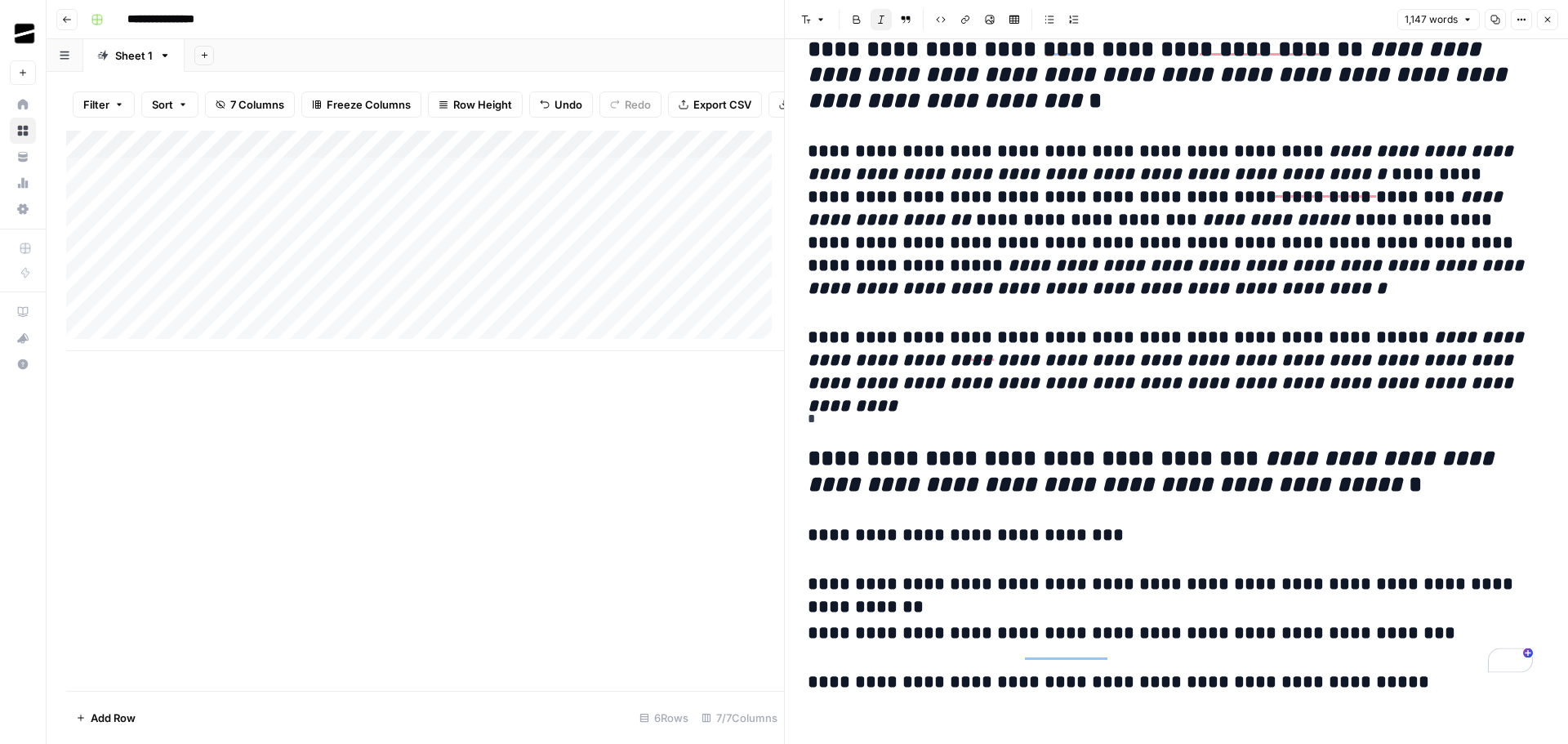
scroll to position [2986, 0]
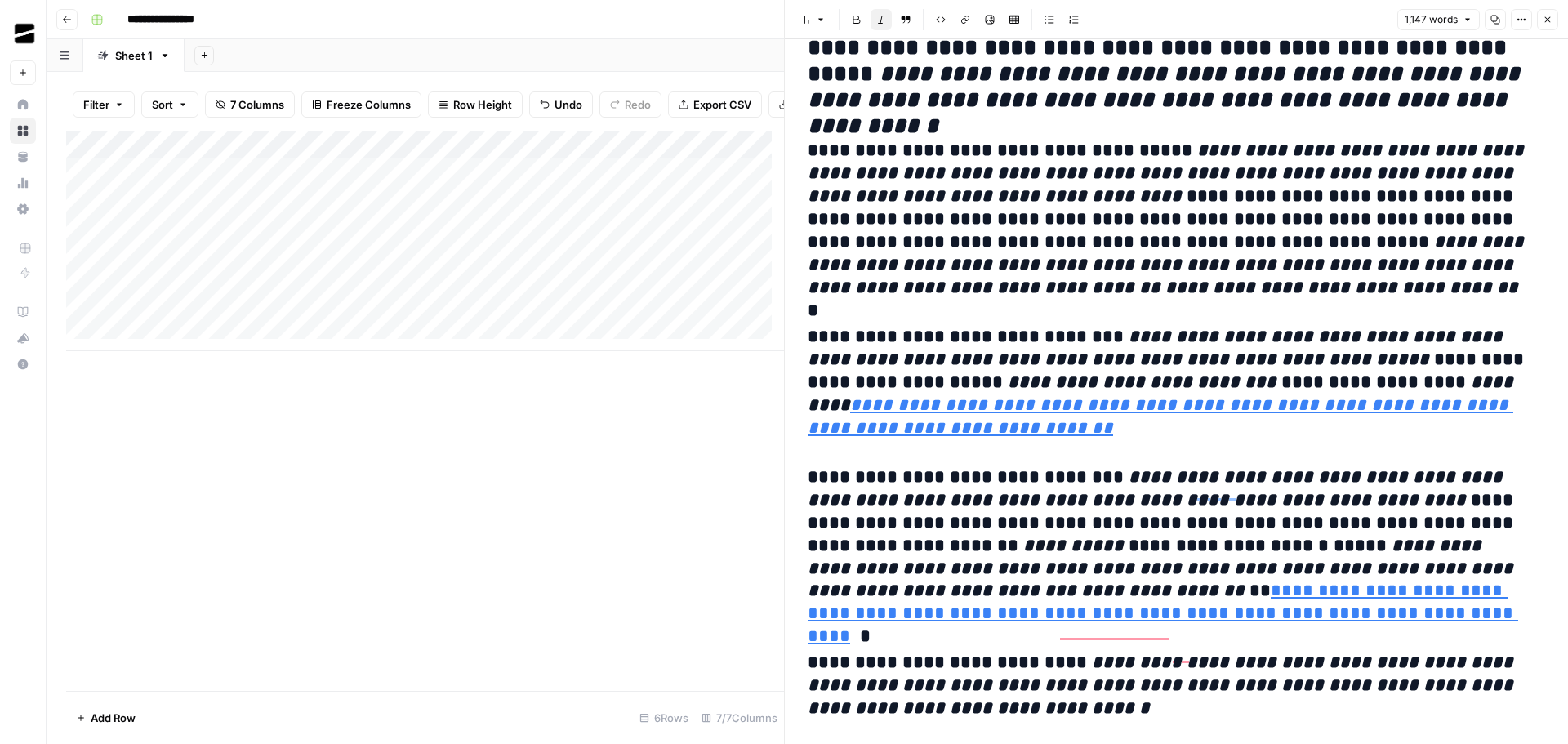
click at [1545, 19] on icon "button" at bounding box center [1547, 19] width 10 height 10
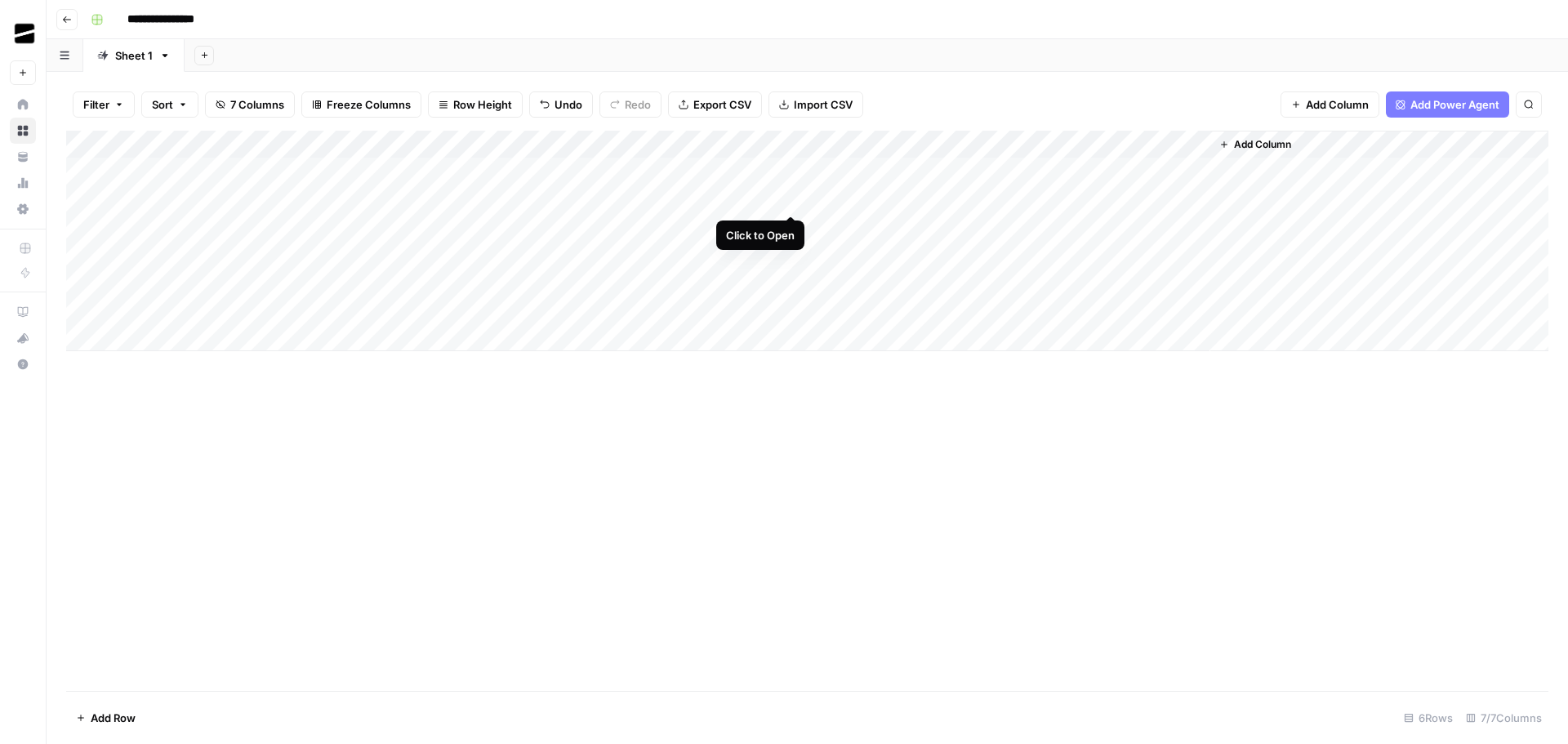
click at [789, 200] on div "Add Column" at bounding box center [807, 241] width 1482 height 220
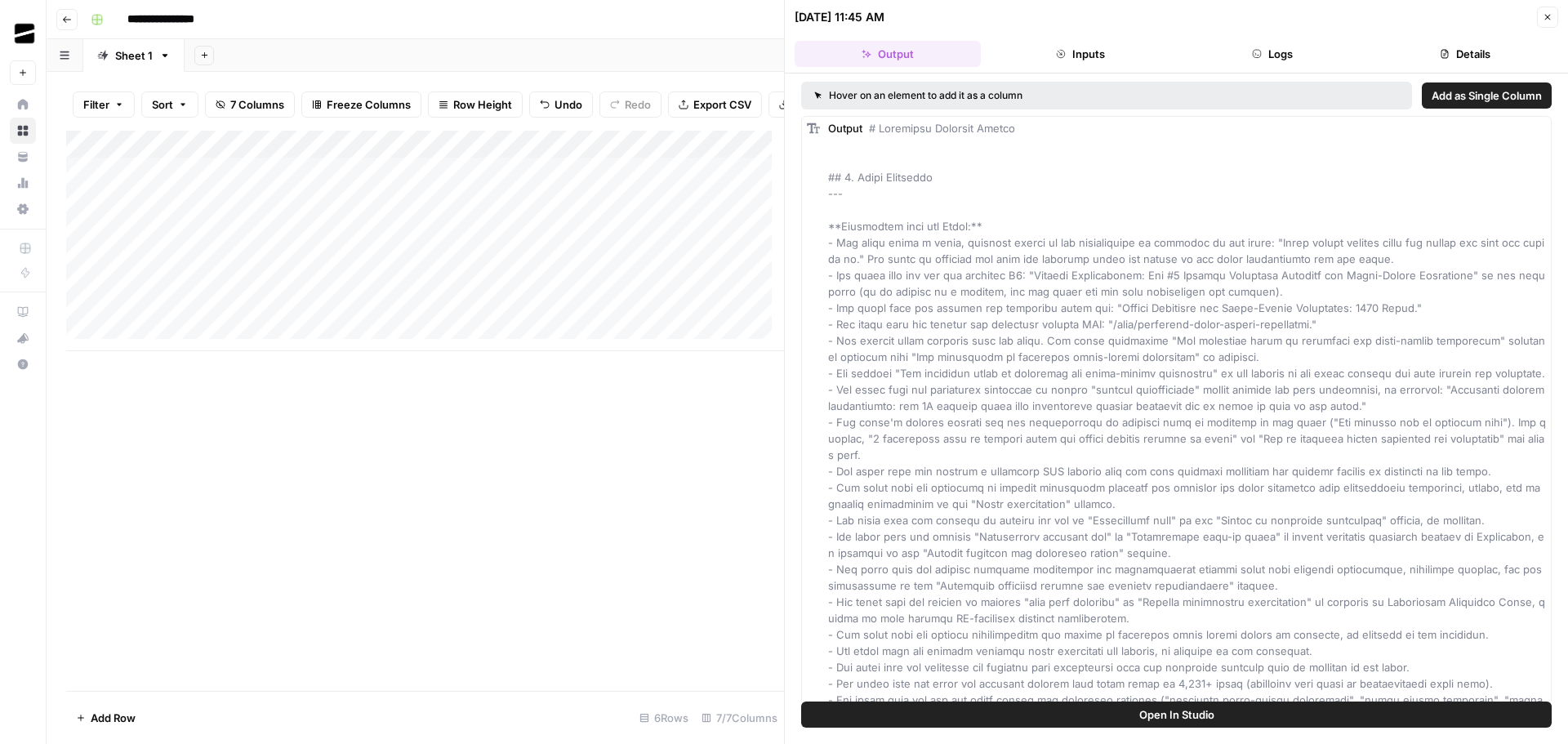
click at [1553, 14] on button "Close" at bounding box center [1547, 17] width 21 height 21
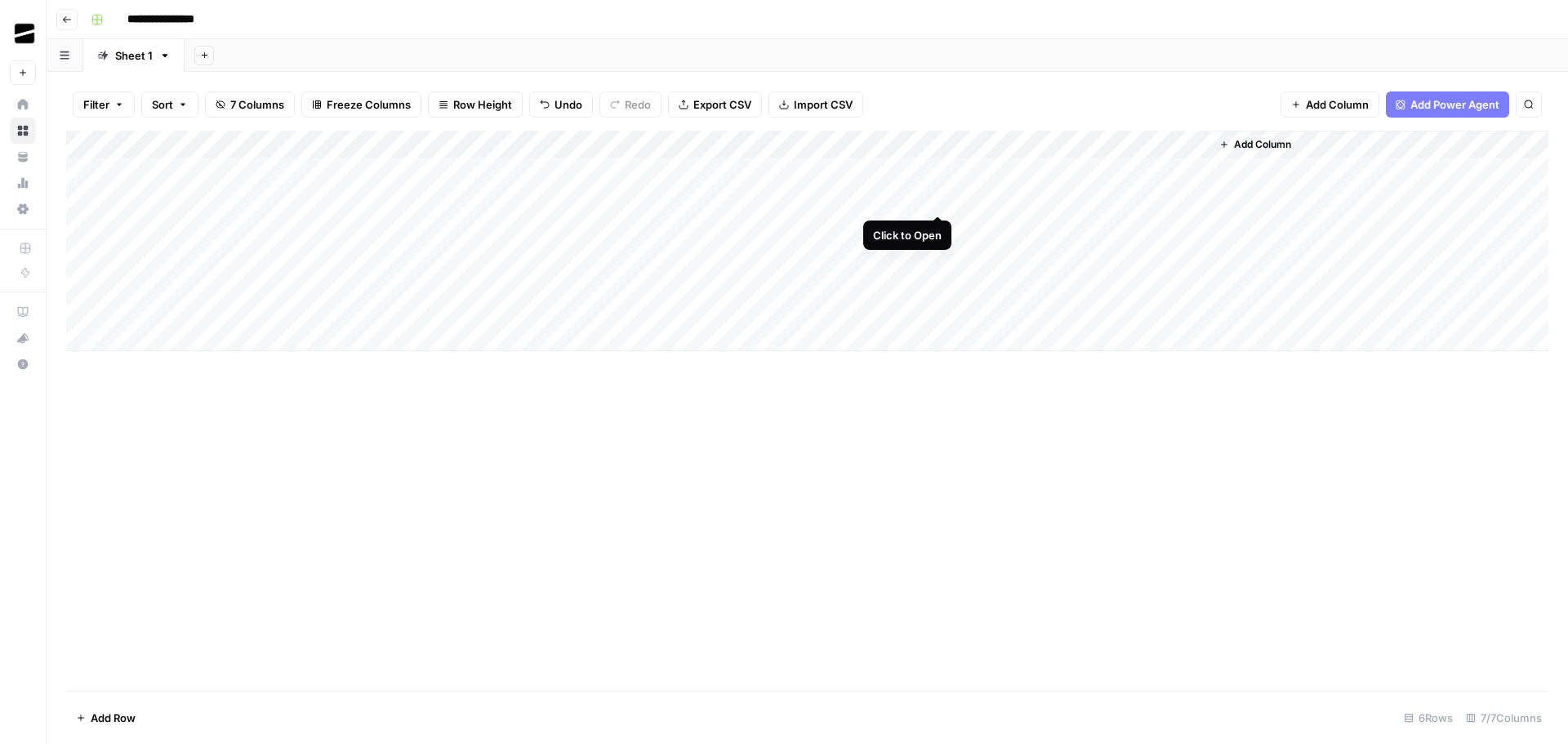
click at [936, 199] on div "Add Column" at bounding box center [807, 241] width 1482 height 220
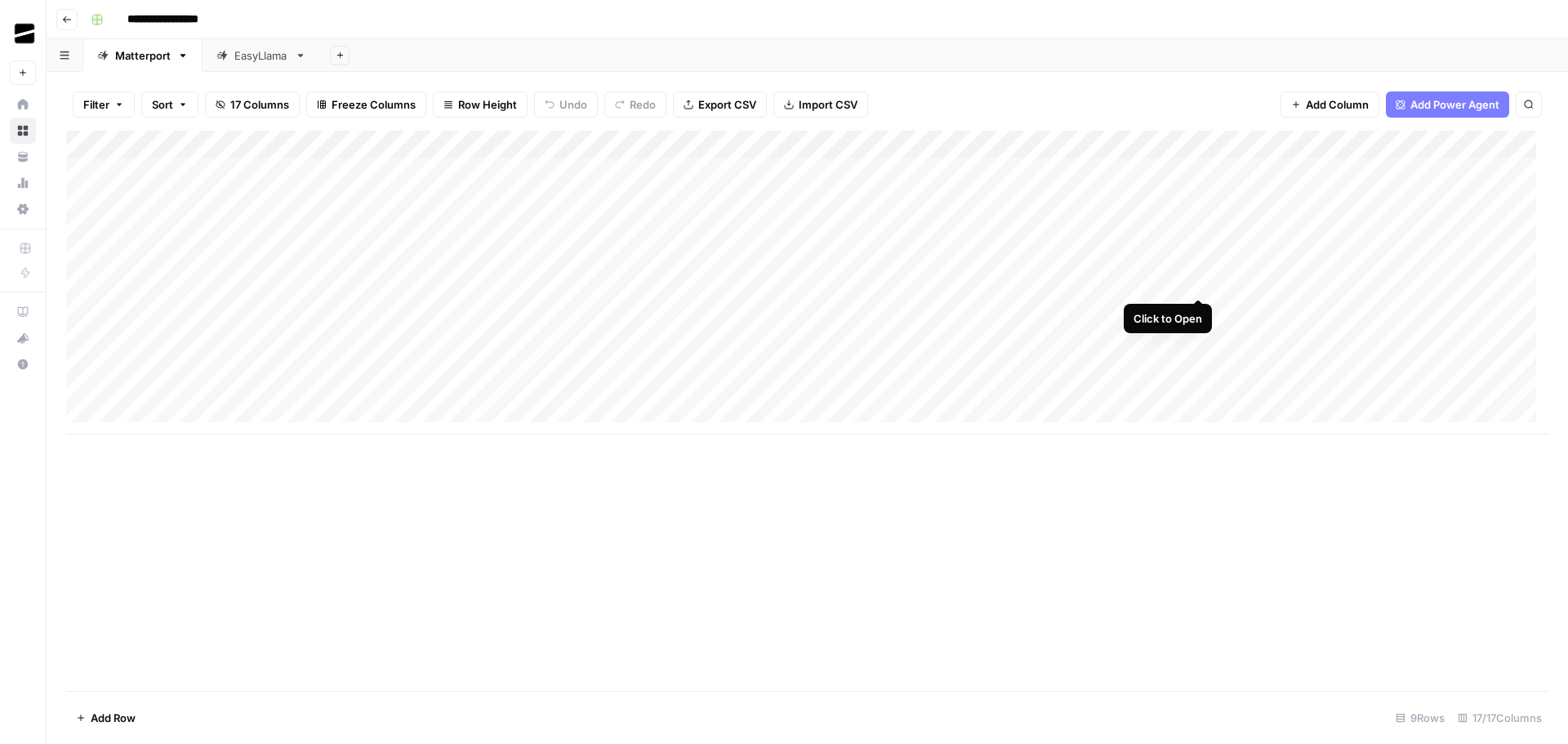
click at [1194, 283] on div "Add Column" at bounding box center [807, 282] width 1482 height 304
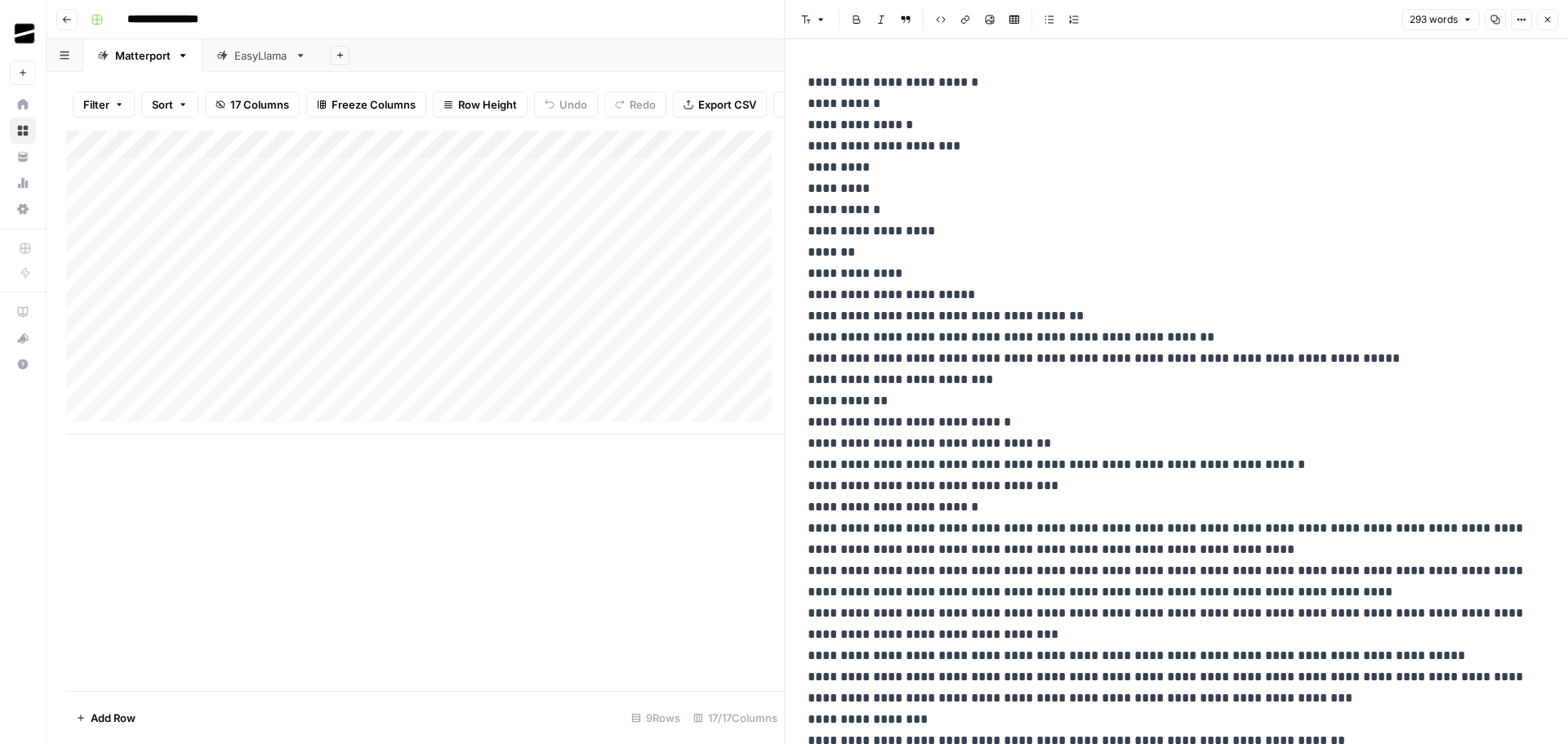
click at [1551, 16] on icon "button" at bounding box center [1547, 19] width 10 height 10
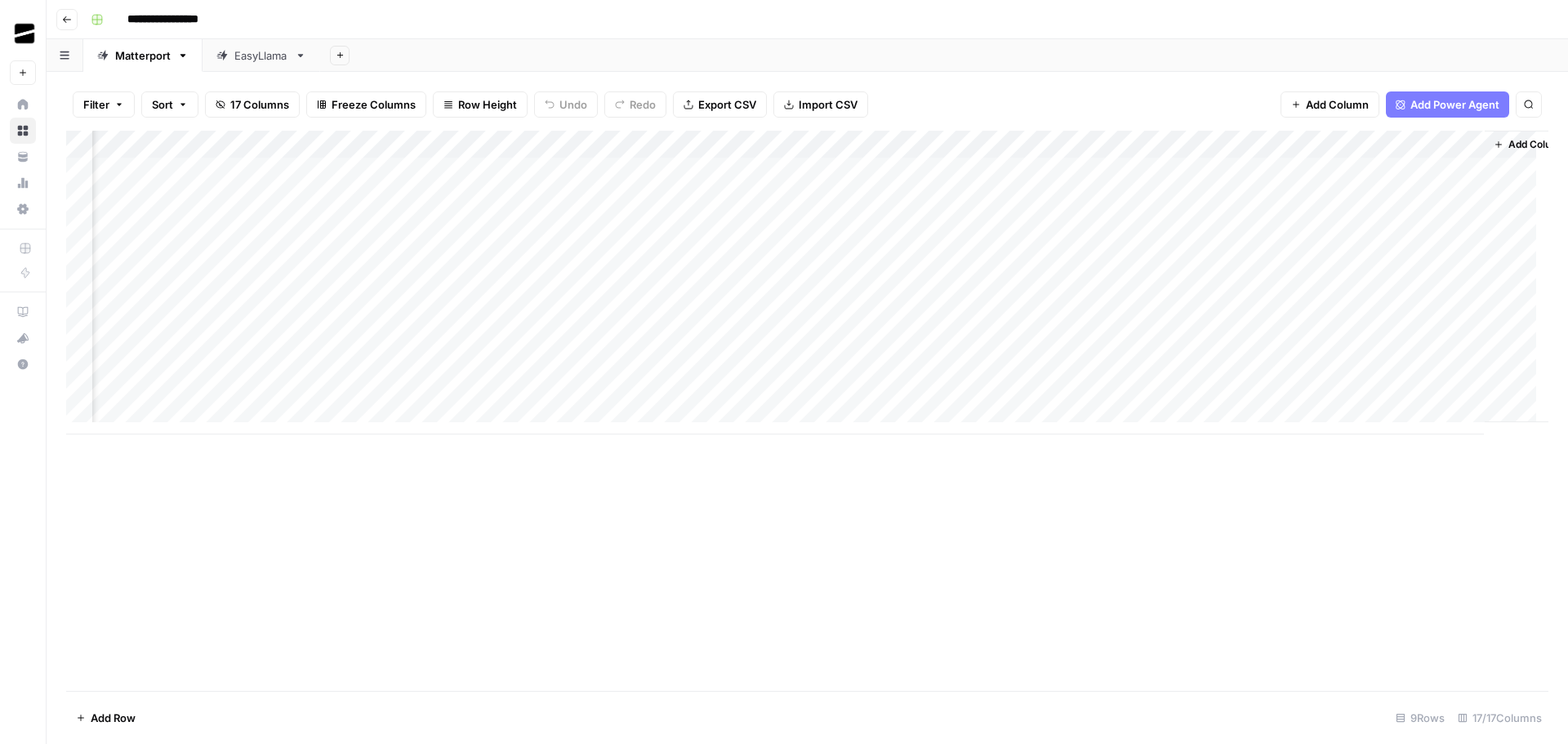
scroll to position [0, 1533]
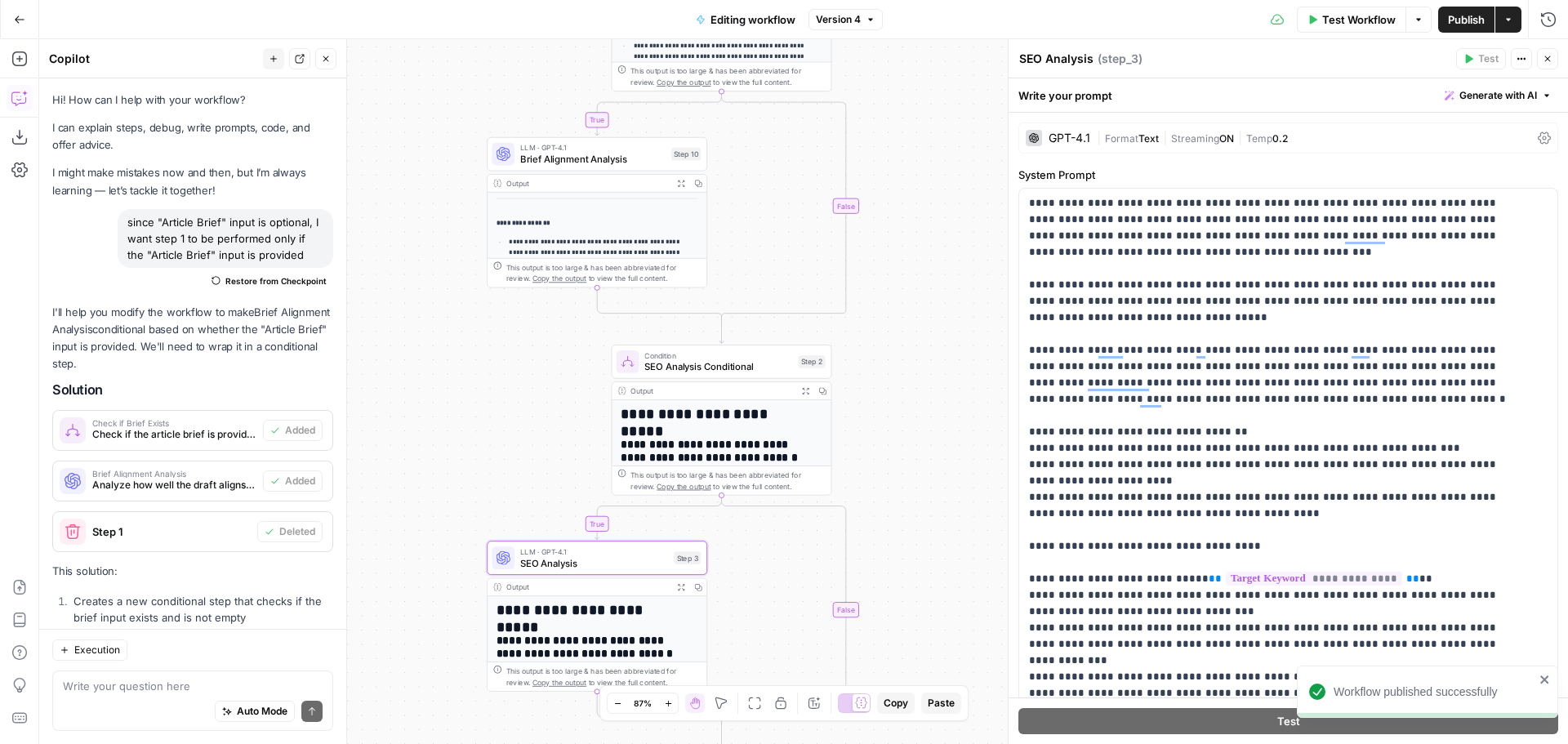
scroll to position [245, 0]
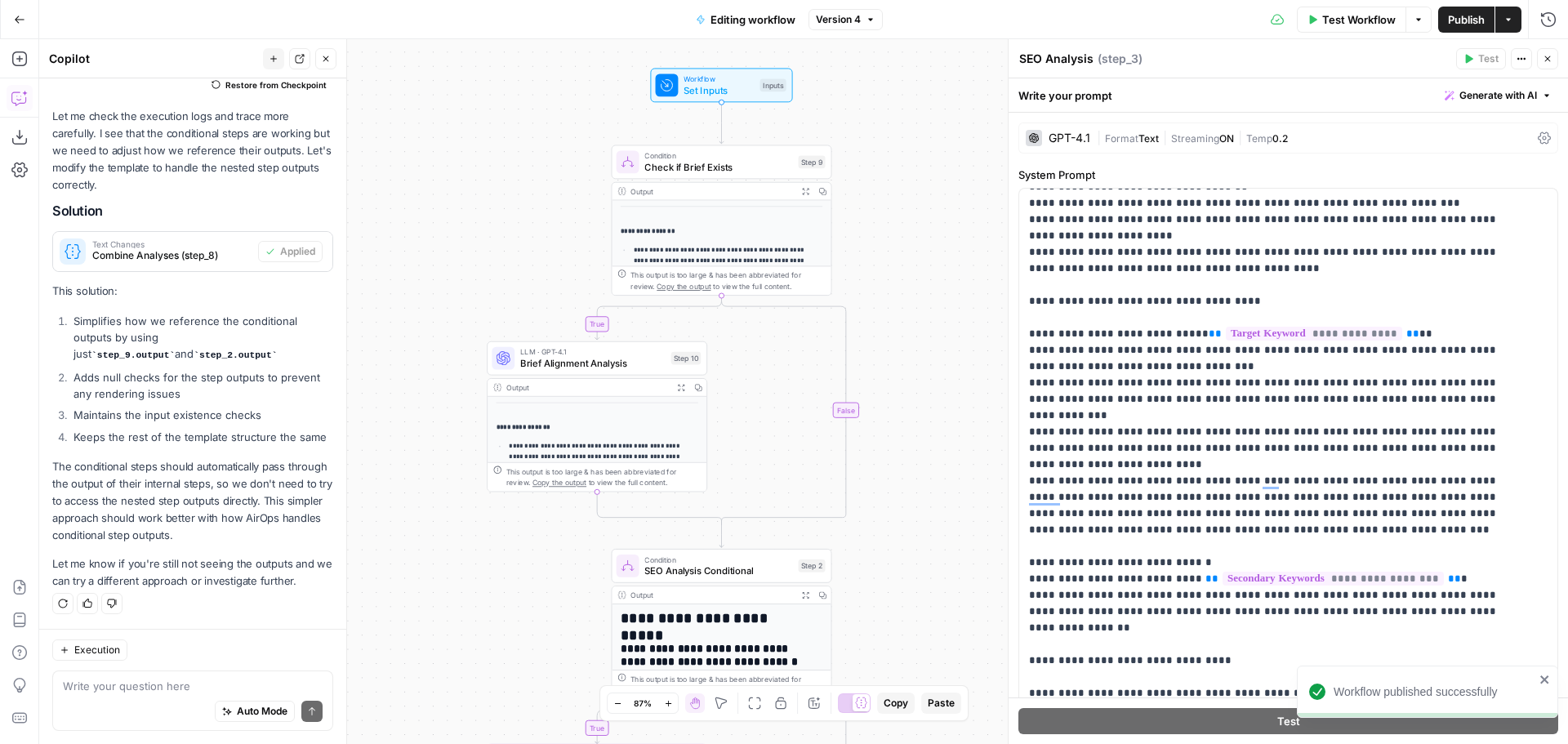
click at [550, 351] on span "LLM · GPT-4.1" at bounding box center [593, 351] width 145 height 12
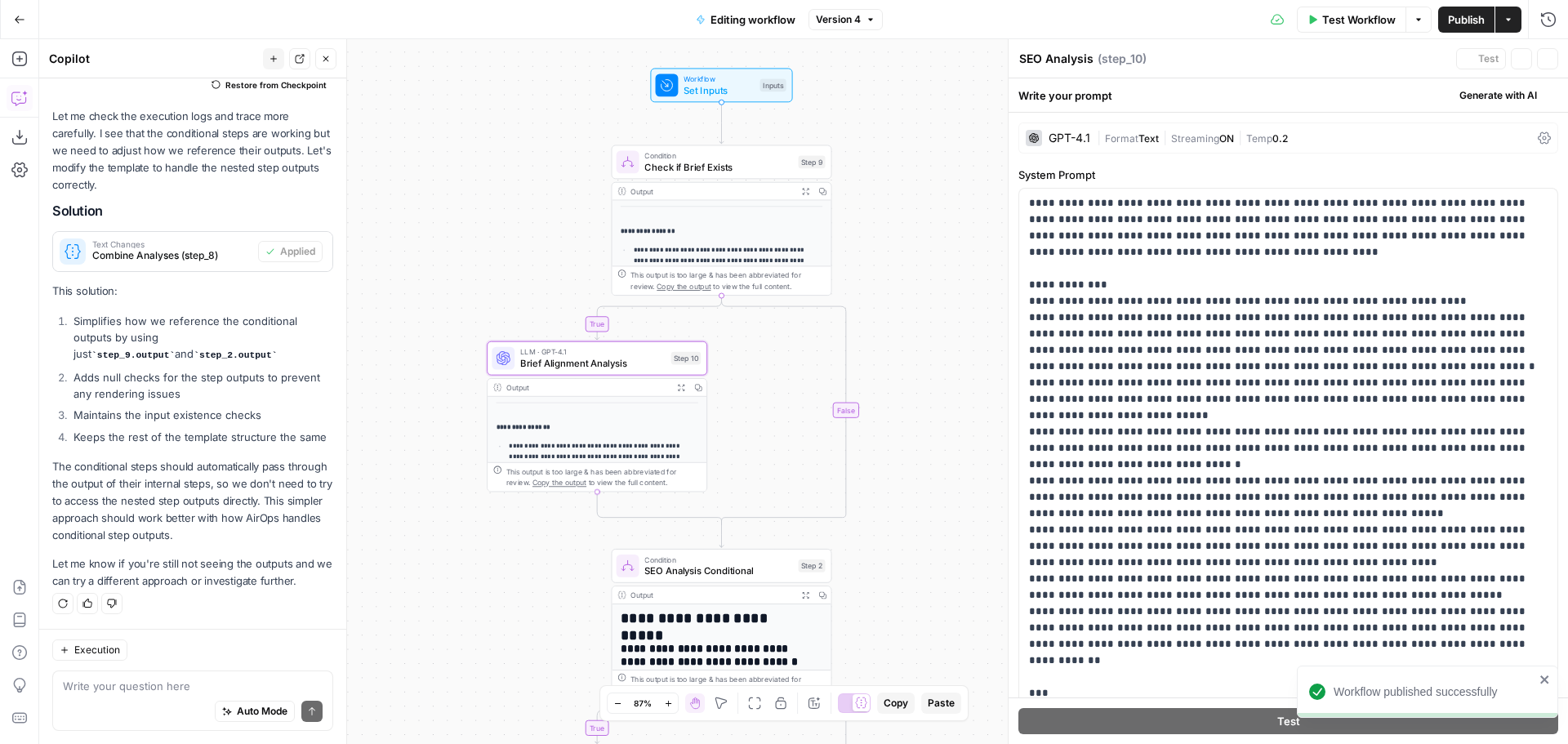
type textarea "Brief Alignment Analysis"
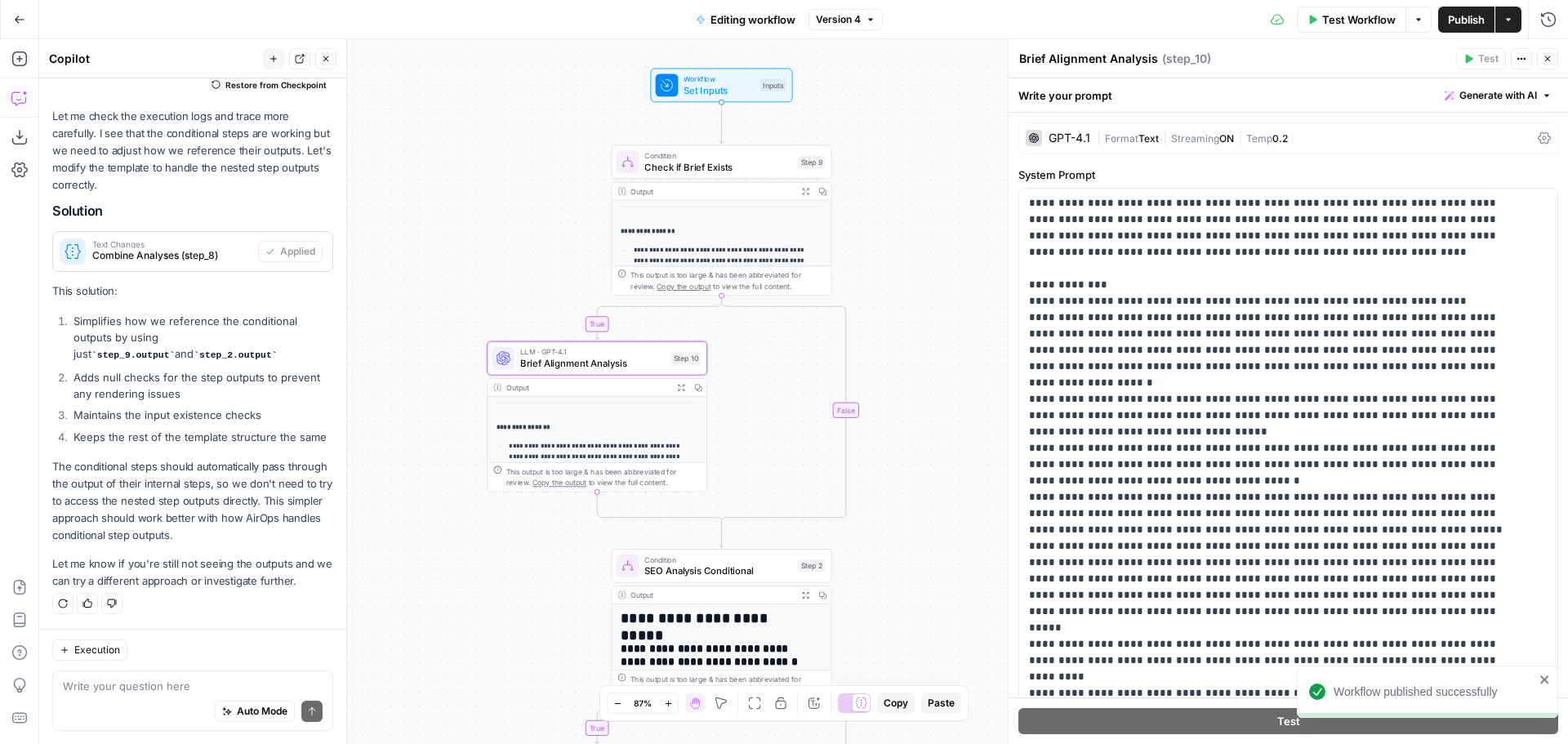
click at [1187, 138] on span "Streaming" at bounding box center [1195, 138] width 48 height 12
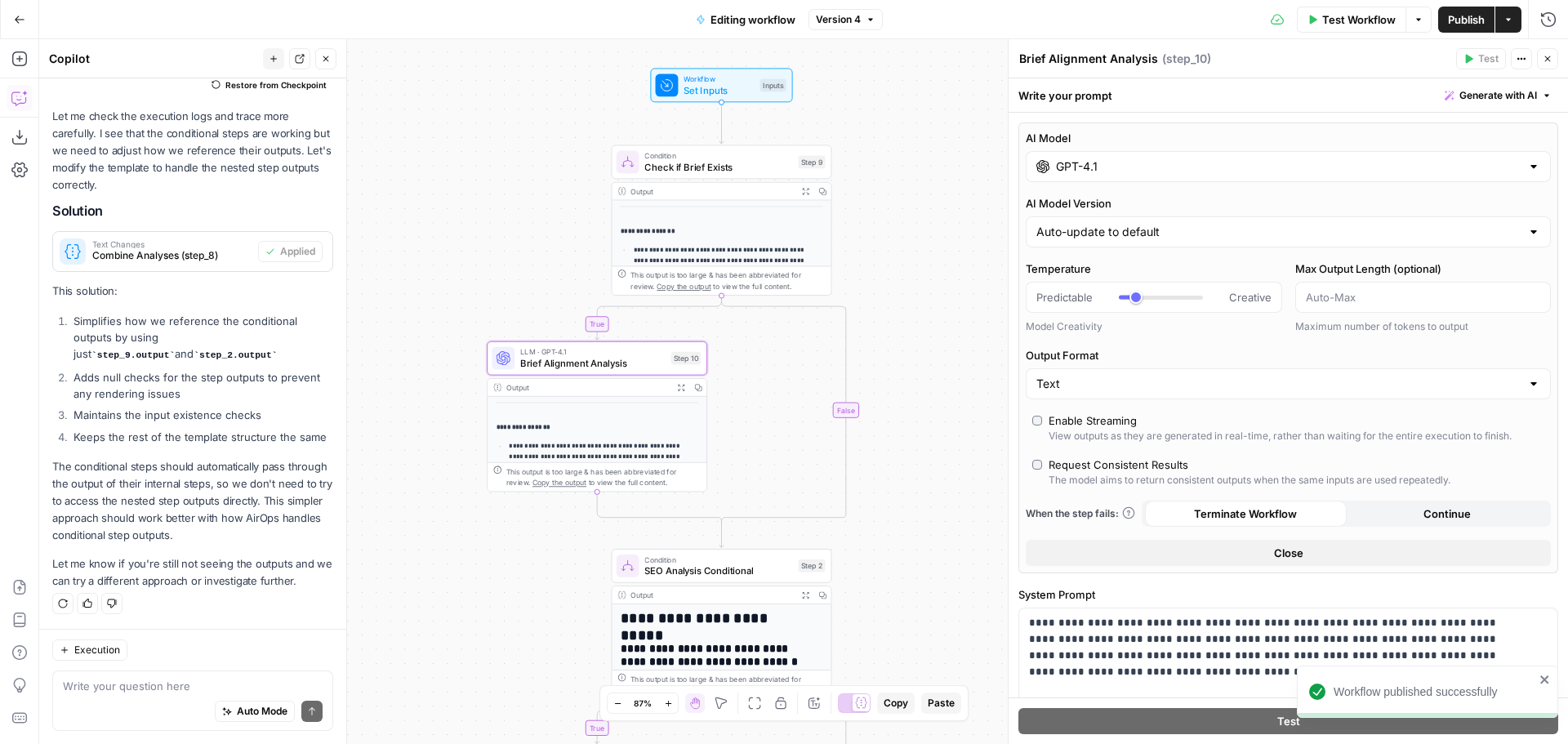
click at [1160, 164] on input "GPT-4.1" at bounding box center [1288, 167] width 464 height 16
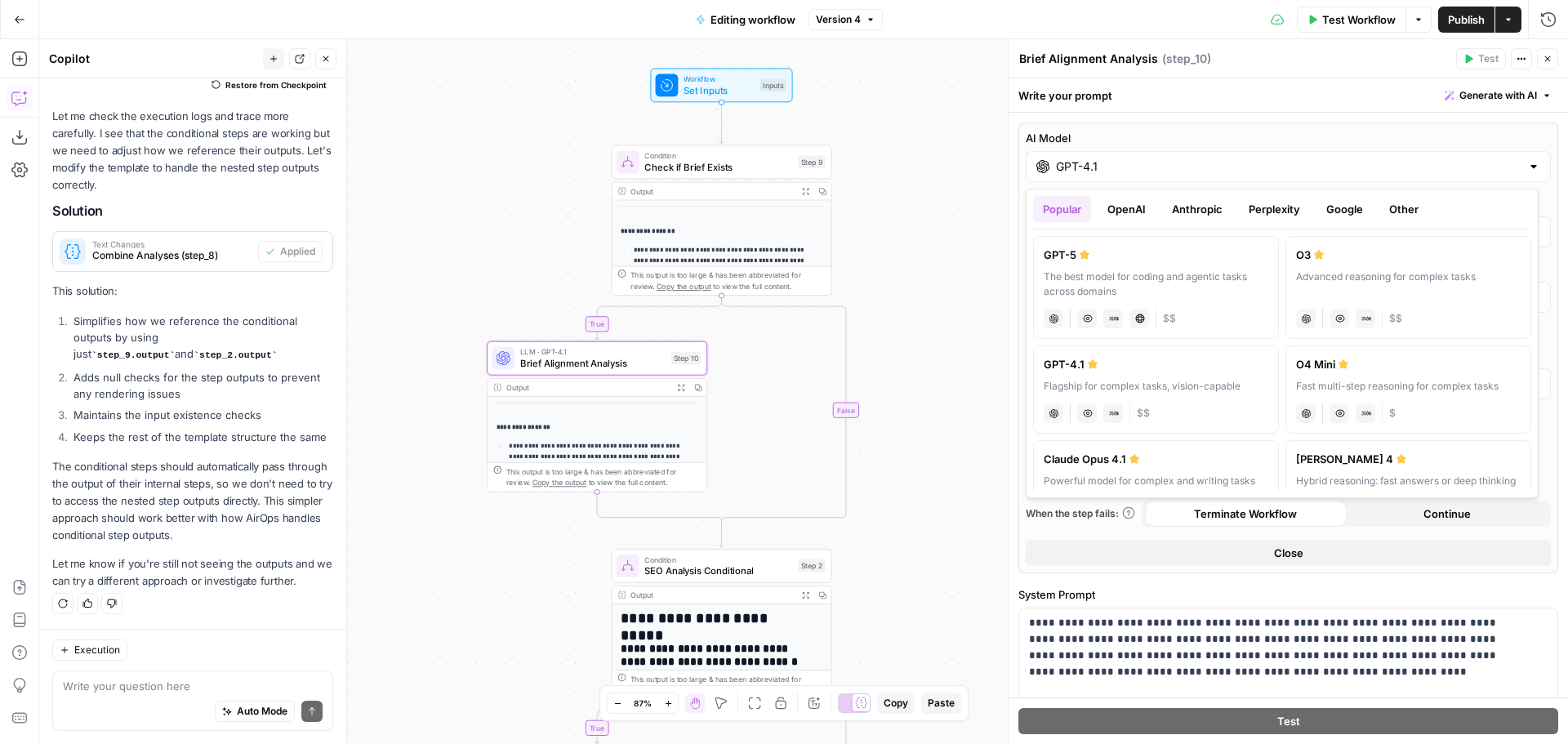
click at [1213, 208] on button "Anthropic" at bounding box center [1197, 208] width 70 height 26
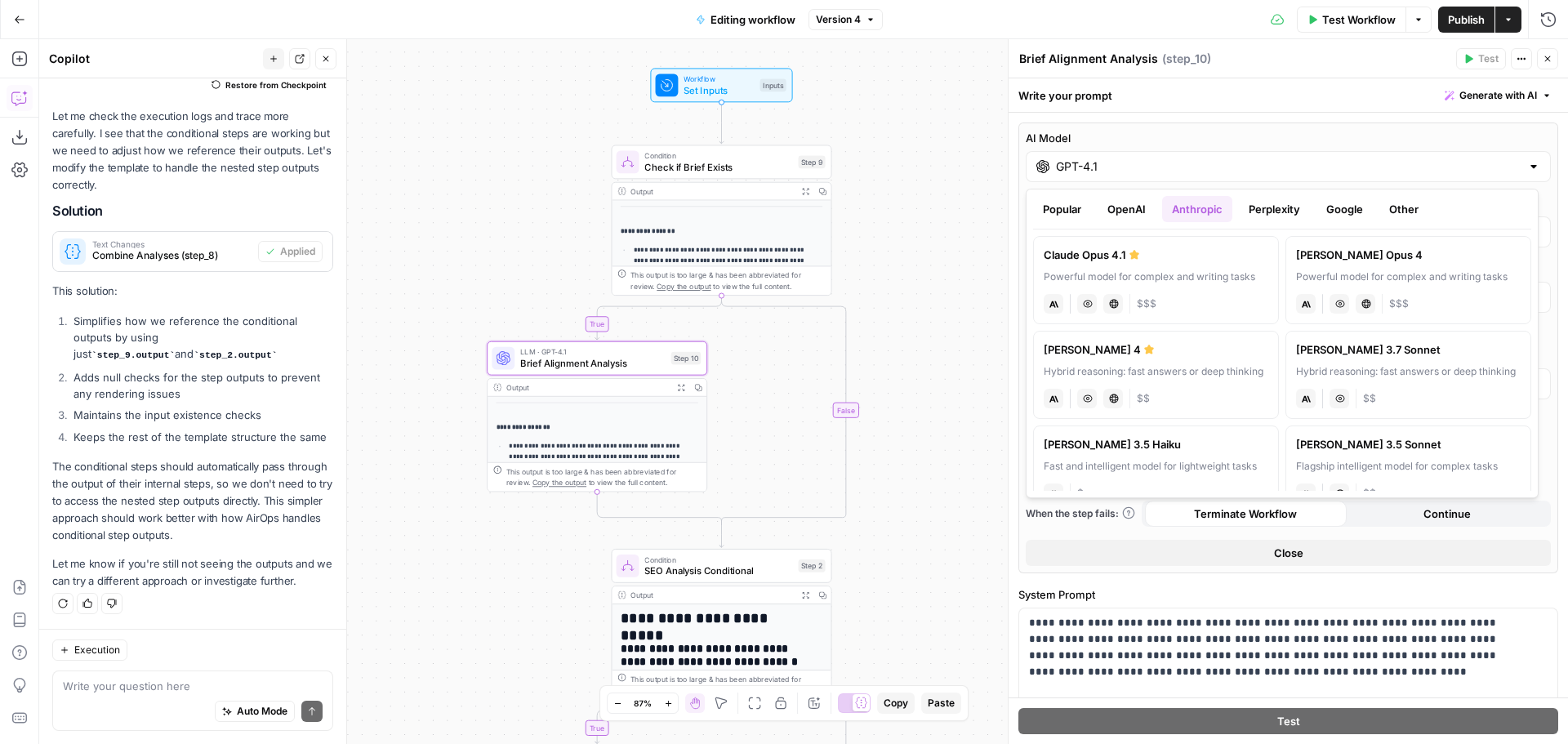
click at [1212, 267] on label "[PERSON_NAME] Opus 4.1 Powerful model for complex and writing tasks anthropic V…" at bounding box center [1156, 280] width 246 height 88
type input "Claude Opus 4.1"
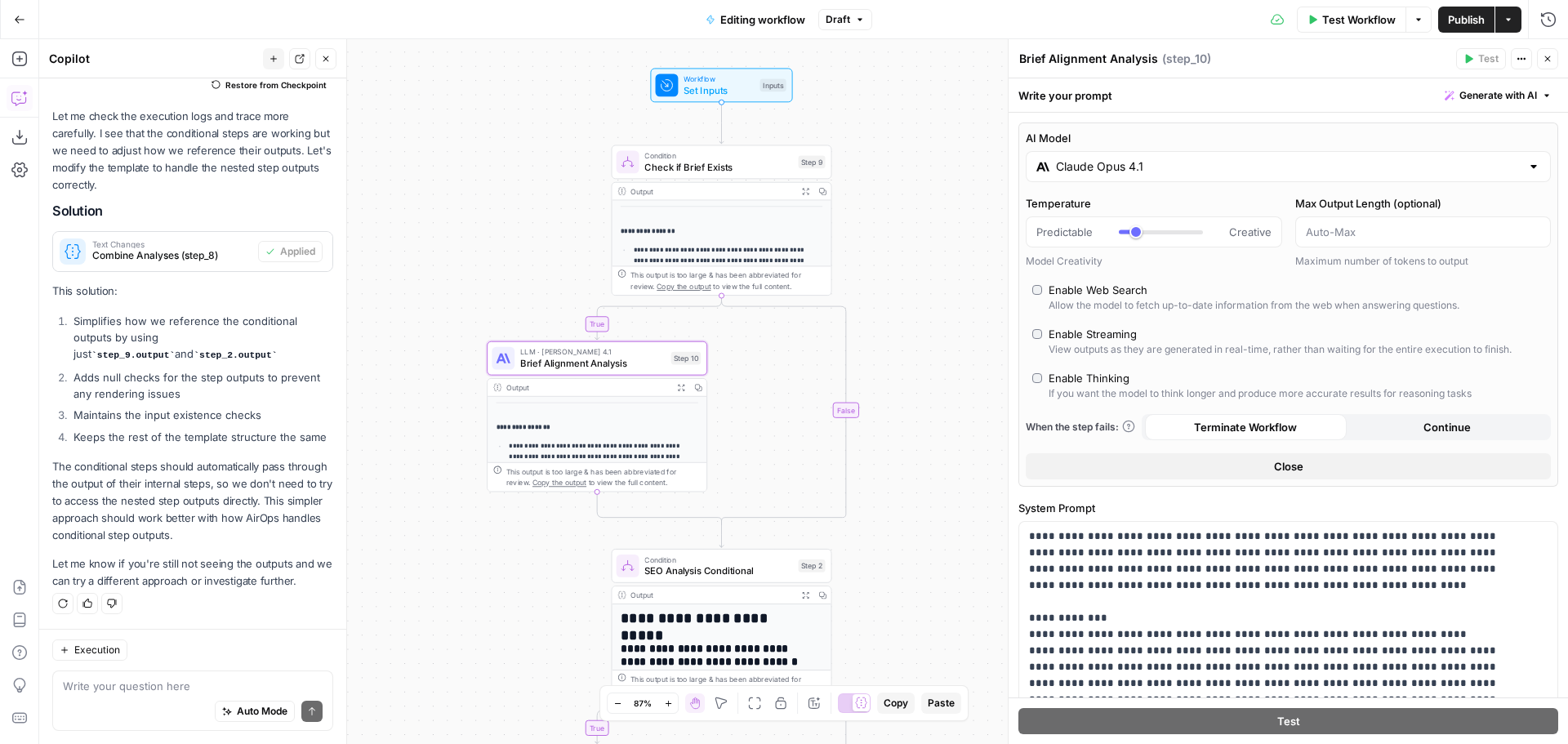
click at [942, 245] on div "**********" at bounding box center [803, 391] width 1529 height 705
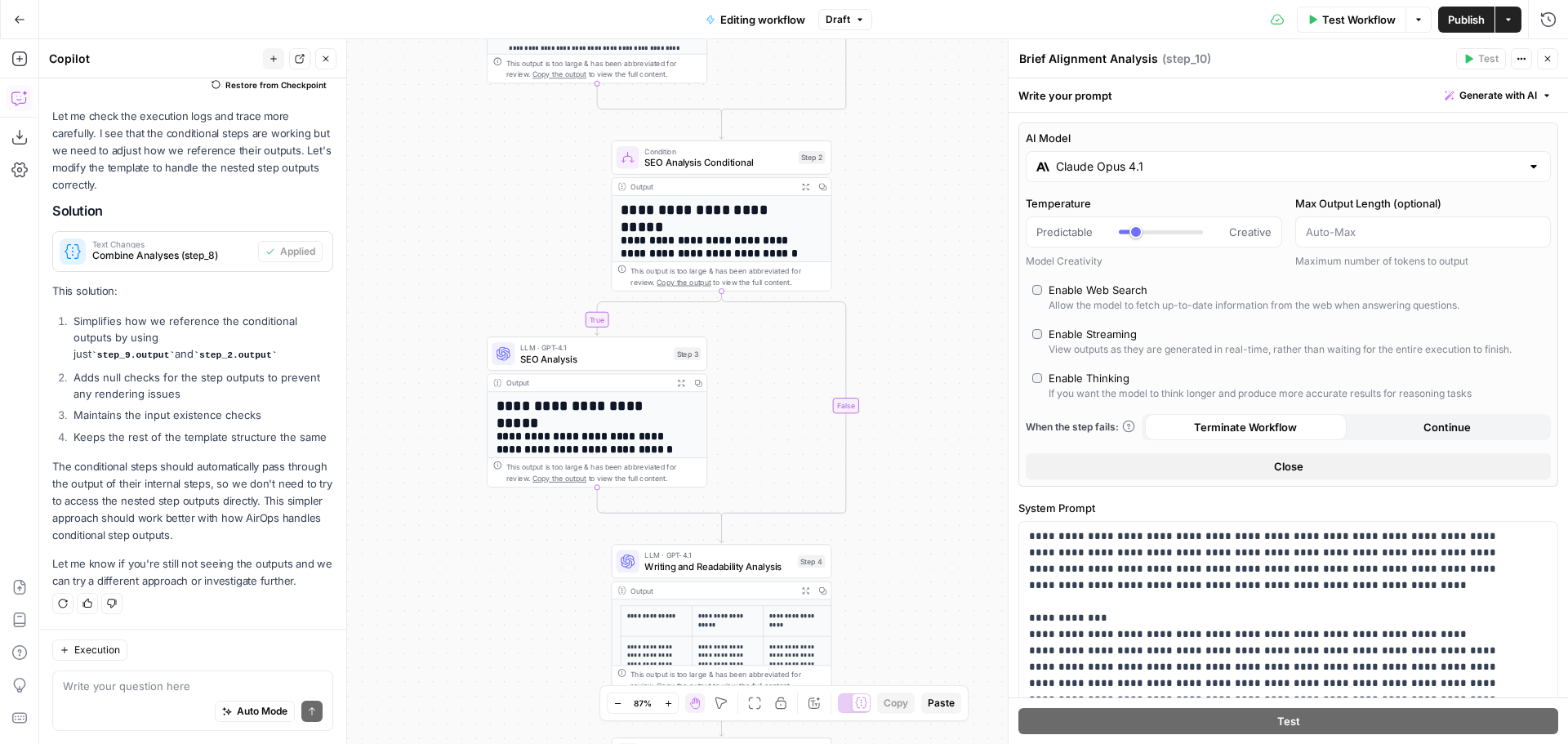
click at [558, 354] on span "SEO Analysis" at bounding box center [595, 359] width 148 height 14
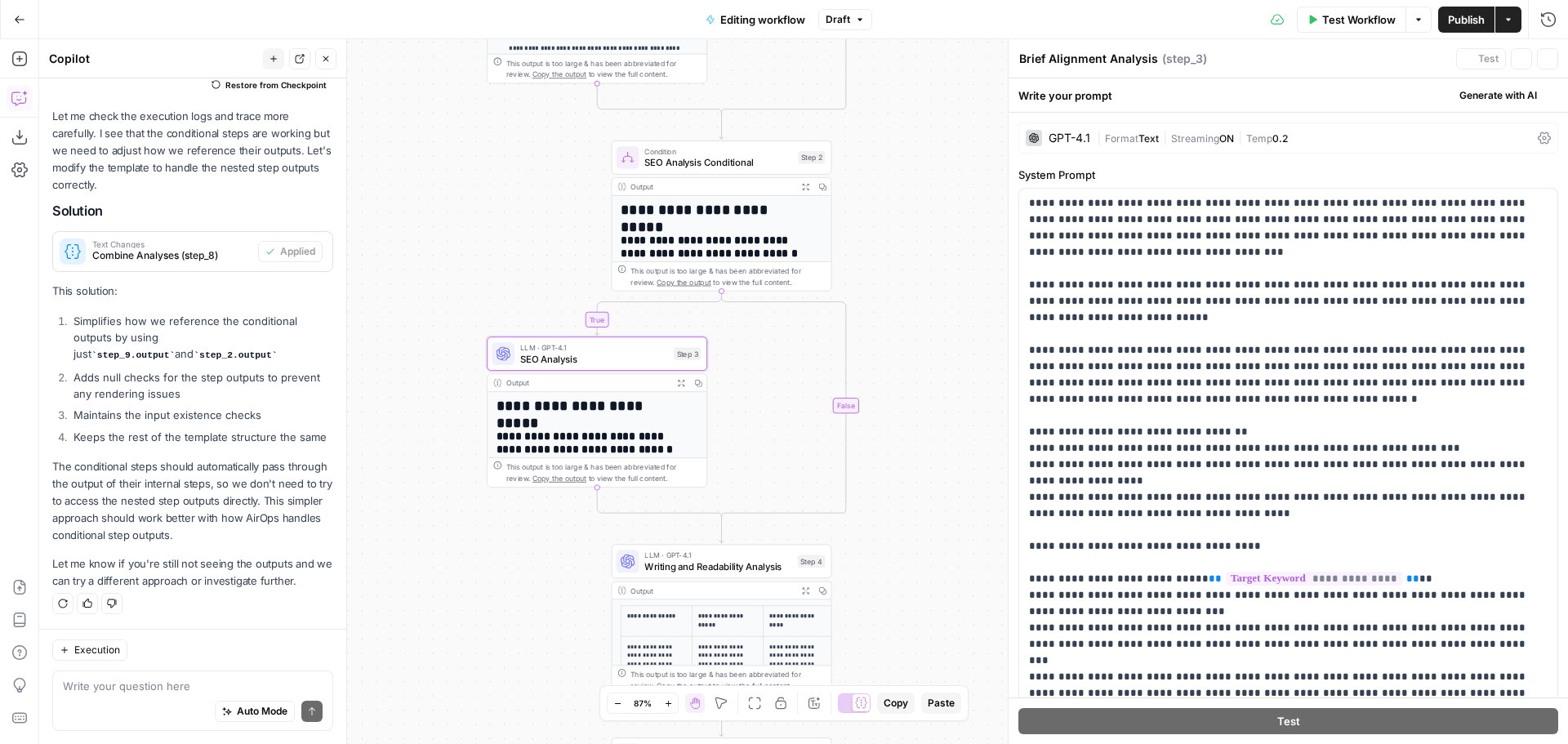
type textarea "SEO Analysis"
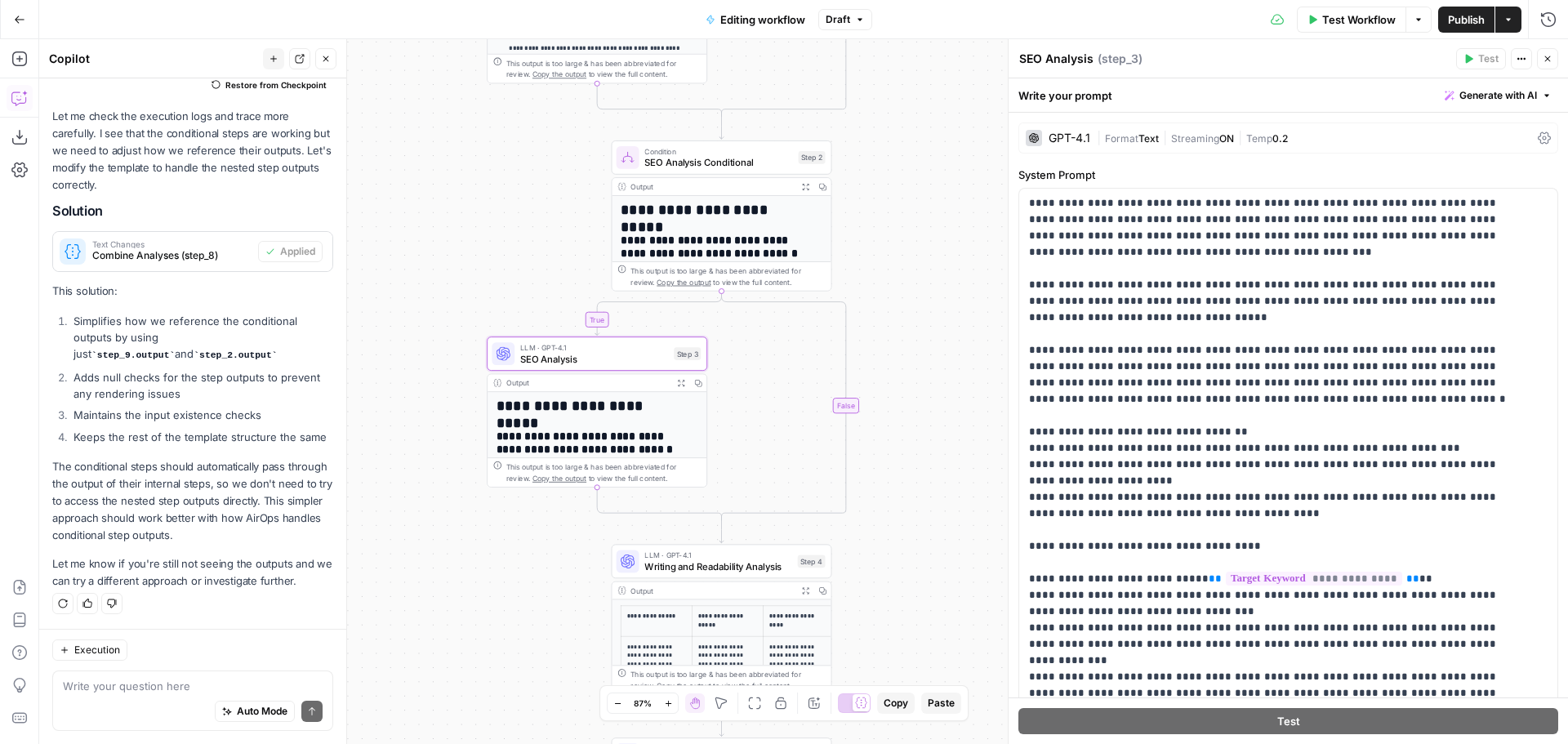
click at [1105, 135] on span "Format" at bounding box center [1122, 138] width 34 height 12
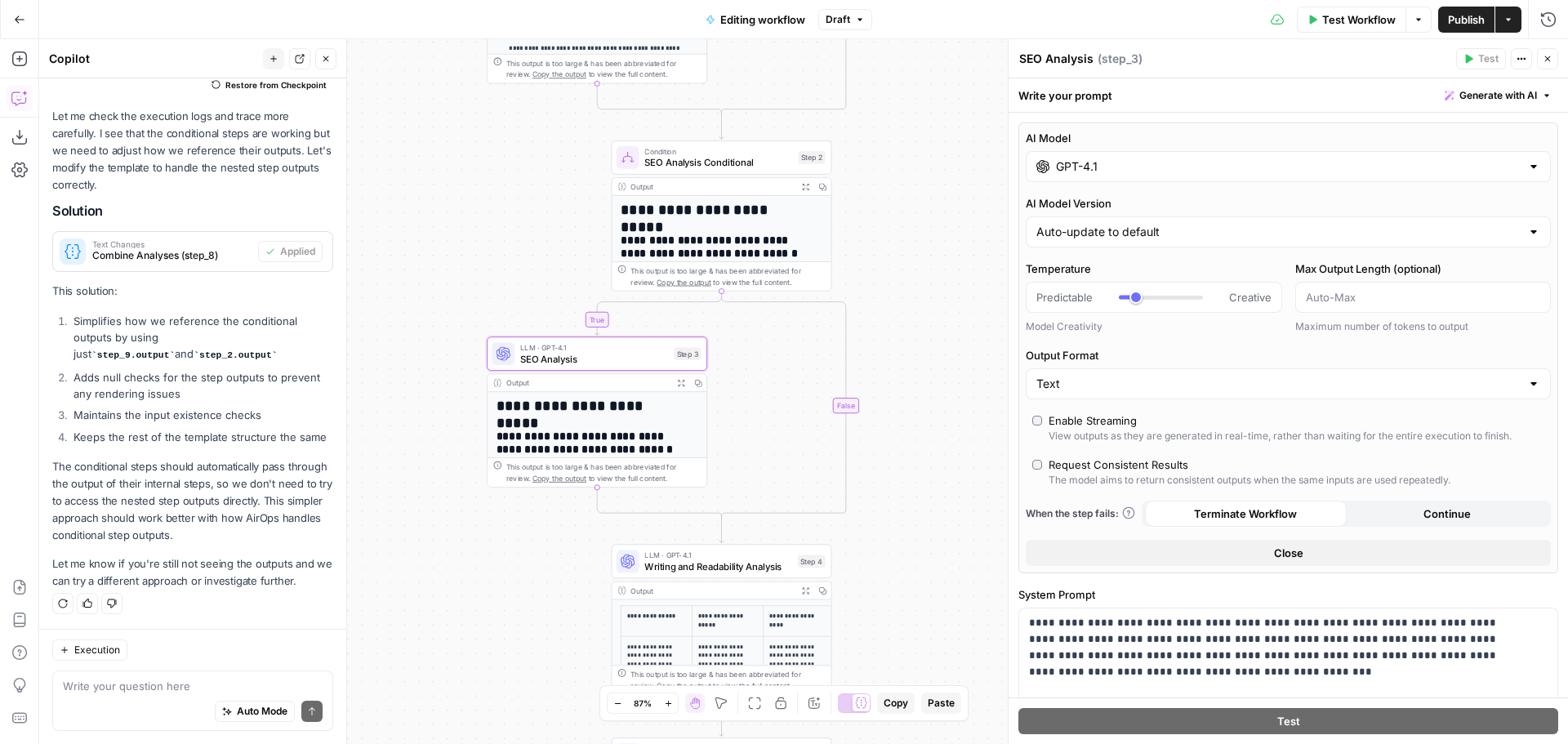
click at [1141, 165] on input "GPT-4.1" at bounding box center [1288, 167] width 464 height 16
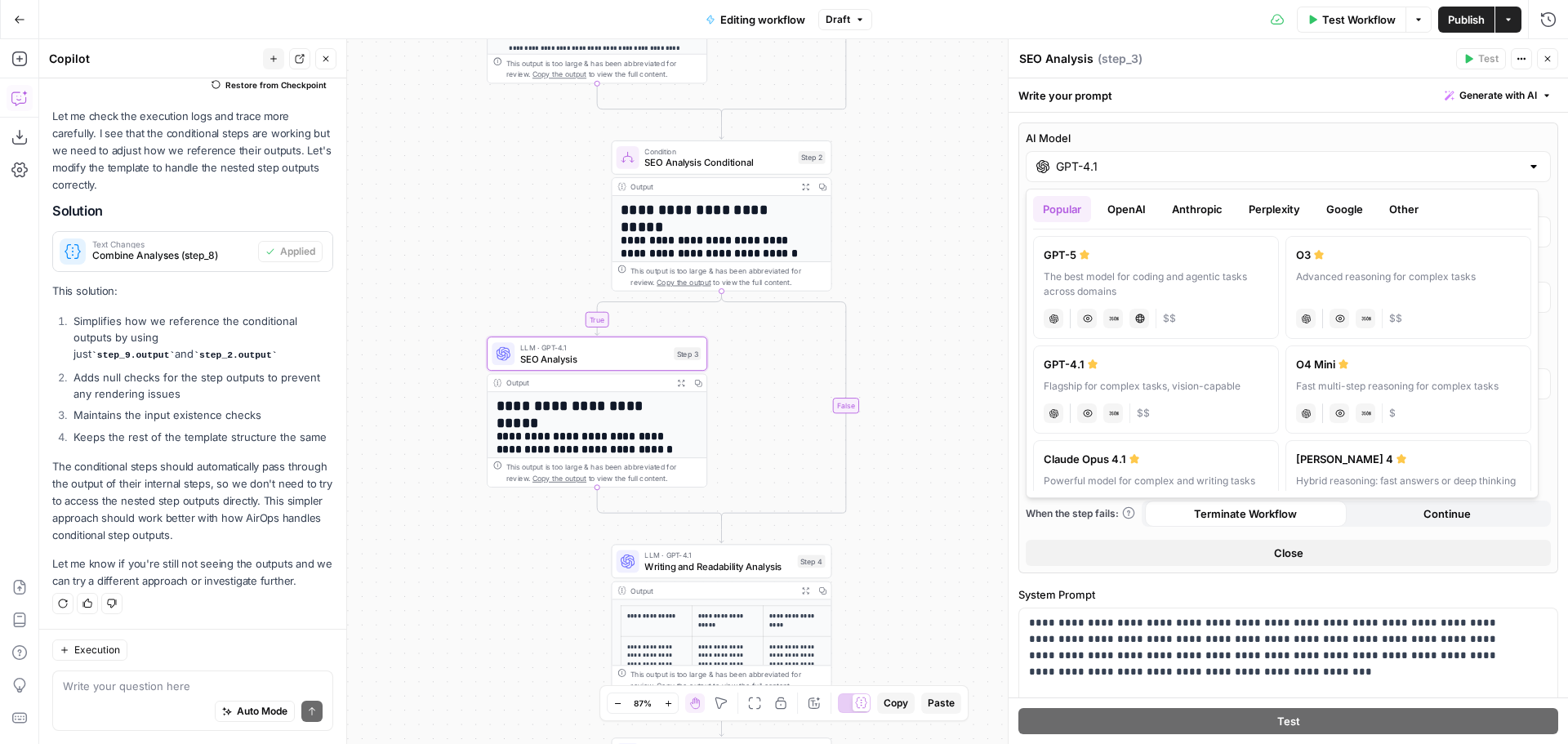
click at [1191, 208] on button "Anthropic" at bounding box center [1197, 208] width 70 height 26
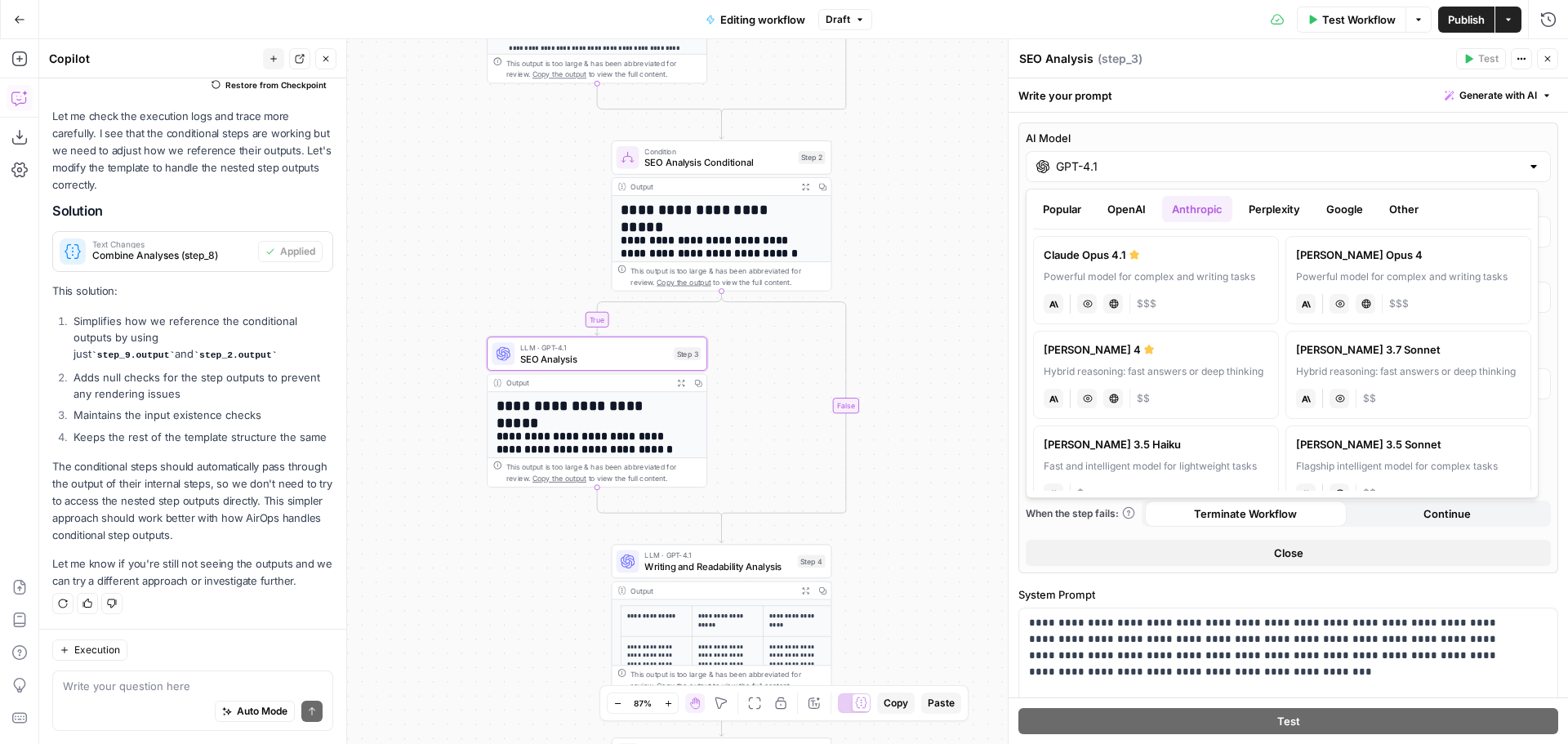
click at [1183, 265] on label "[PERSON_NAME] Opus 4.1 Powerful model for complex and writing tasks anthropic V…" at bounding box center [1156, 280] width 246 height 88
type input "Claude Opus 4.1"
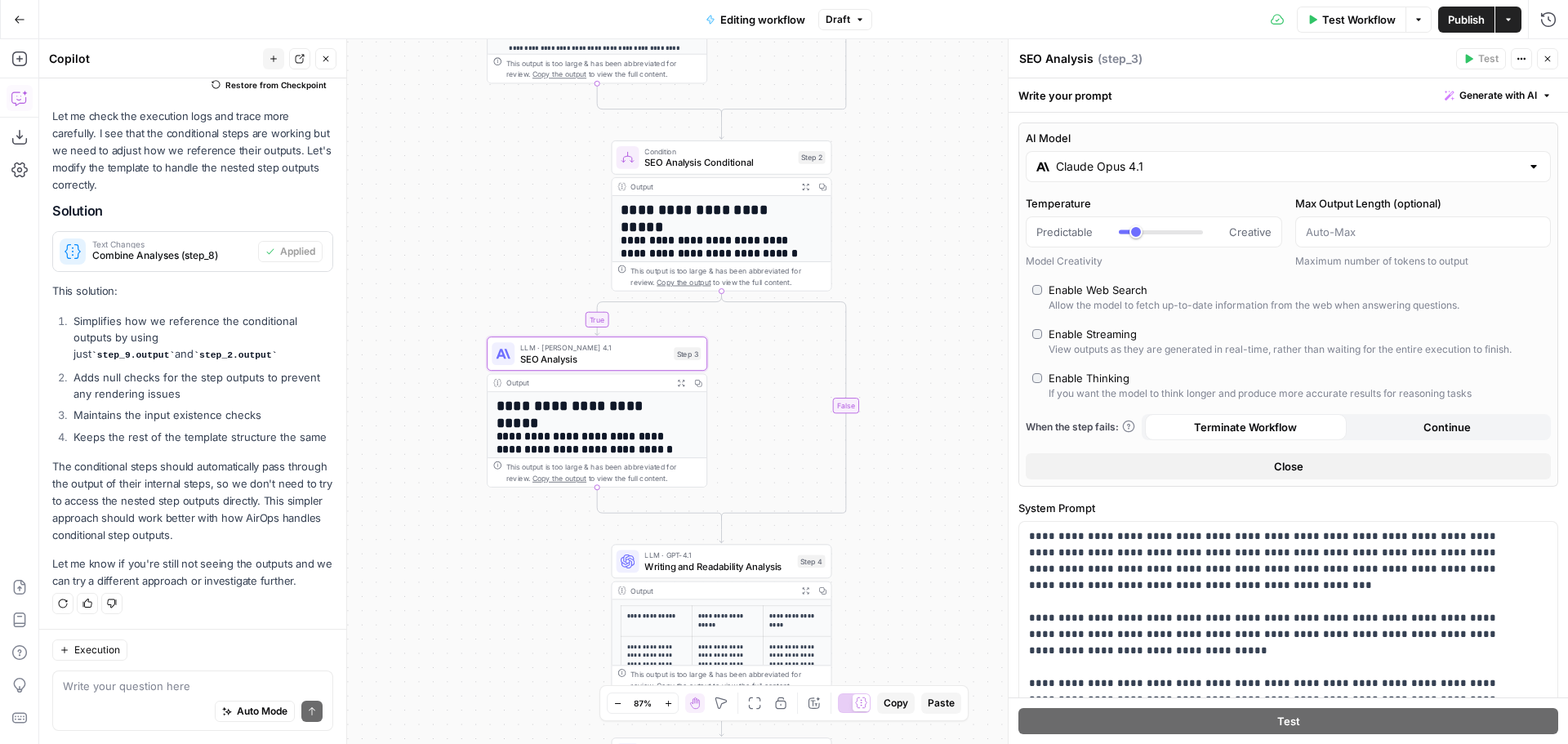
click at [969, 325] on div "**********" at bounding box center [803, 391] width 1529 height 705
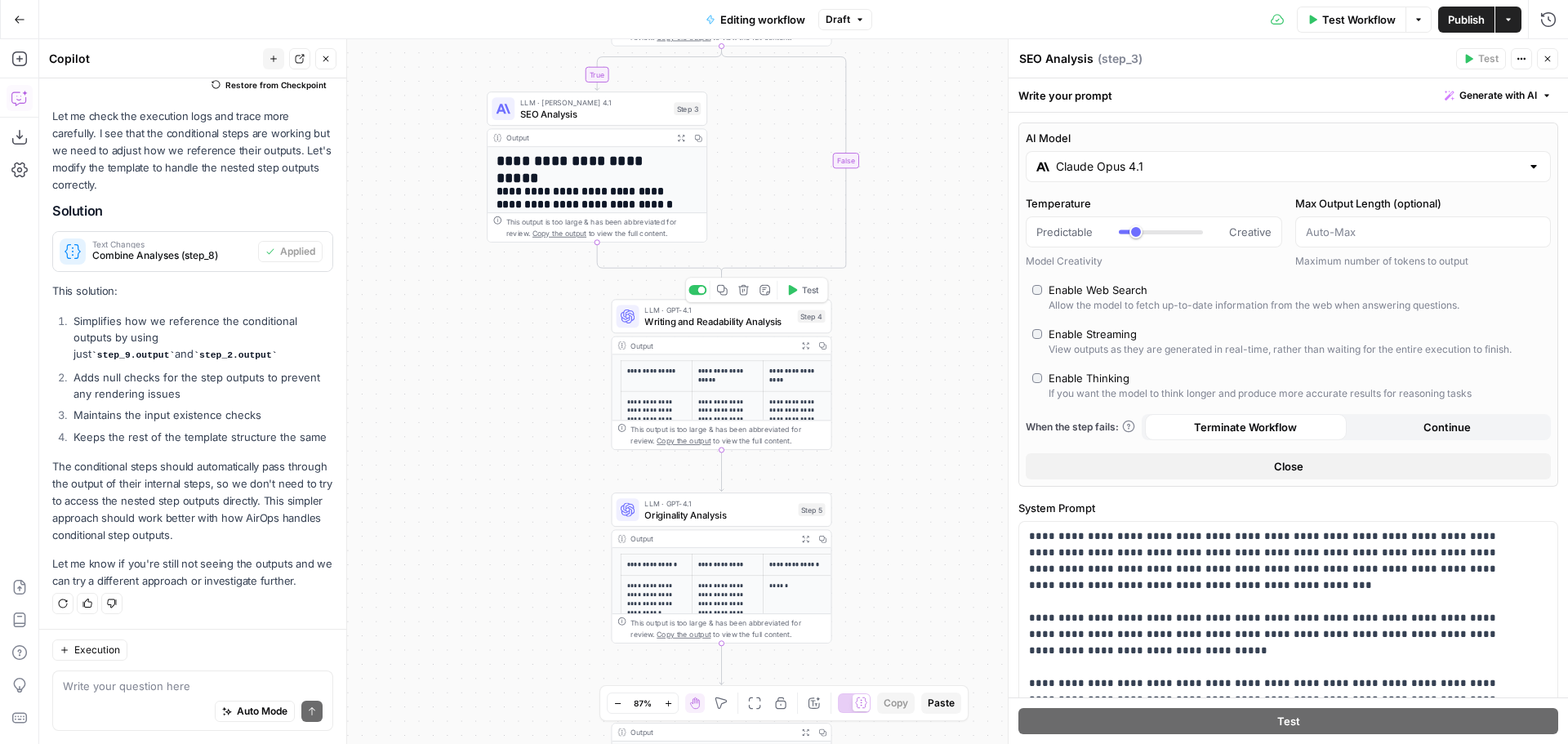
click at [757, 316] on span "Writing and Readability Analysis" at bounding box center [718, 322] width 147 height 14
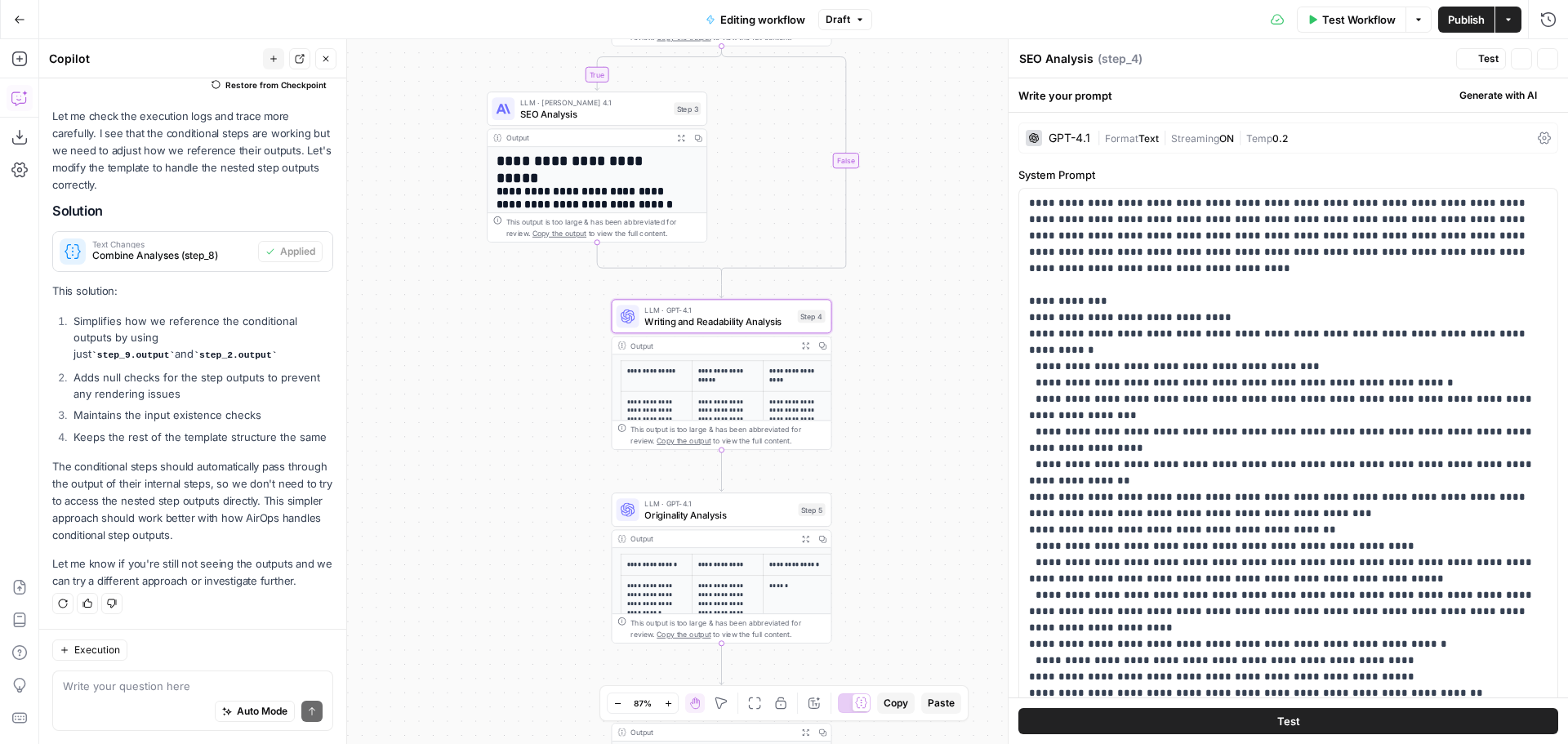
type textarea "Writing and Readability Analysis"
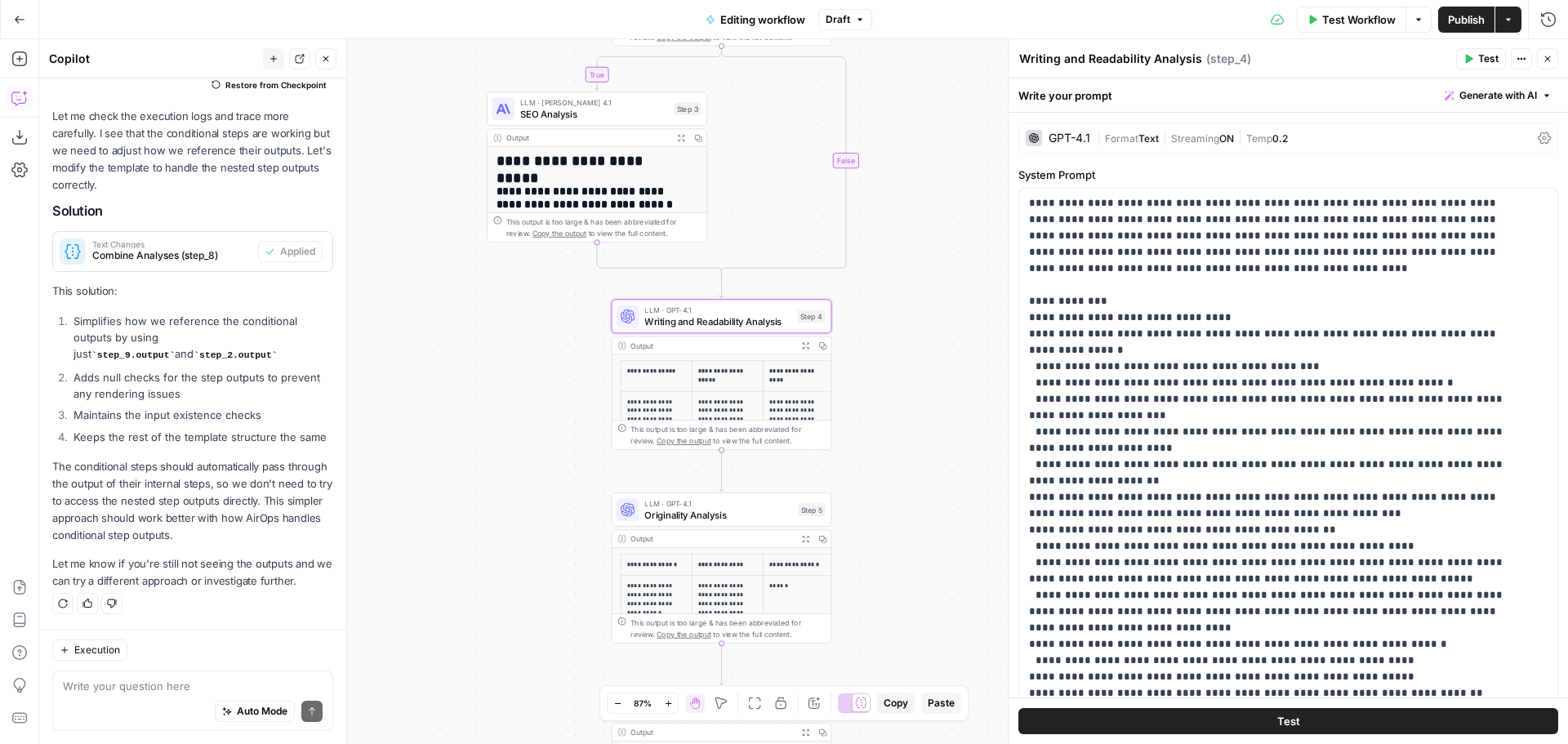
click at [1152, 137] on span "Text" at bounding box center [1148, 138] width 21 height 12
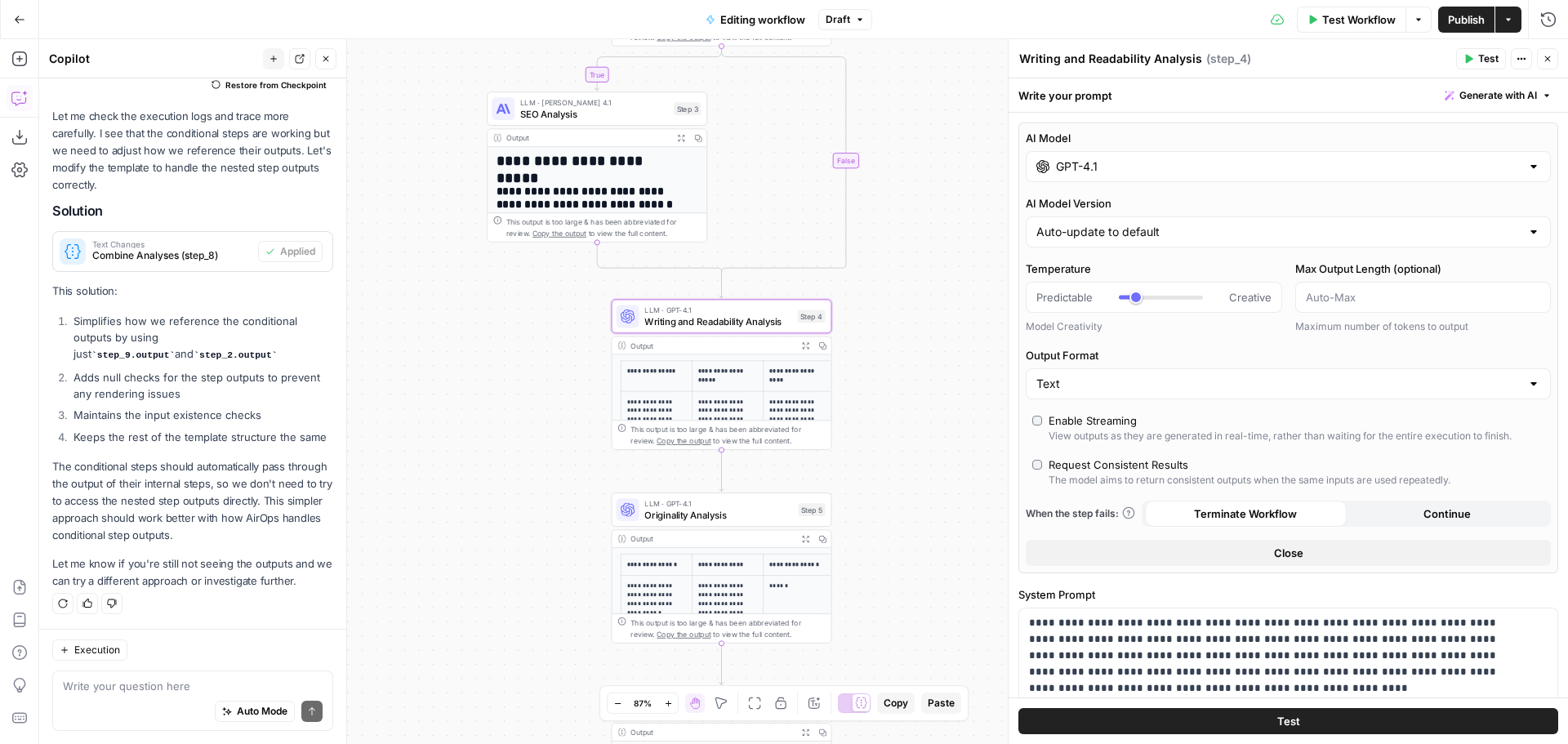
click at [1145, 163] on input "GPT-4.1" at bounding box center [1288, 167] width 464 height 16
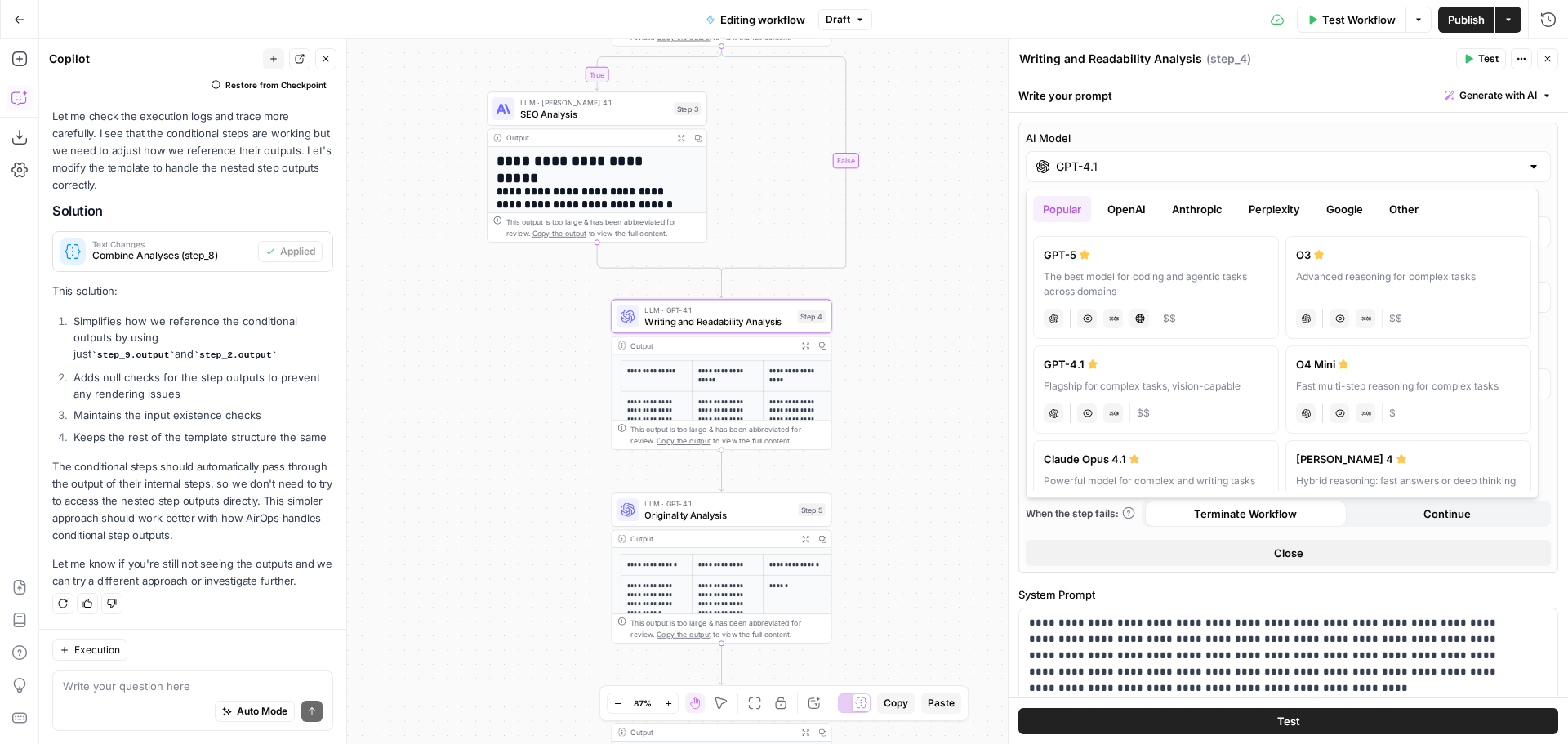
click at [1180, 208] on button "Anthropic" at bounding box center [1197, 208] width 70 height 26
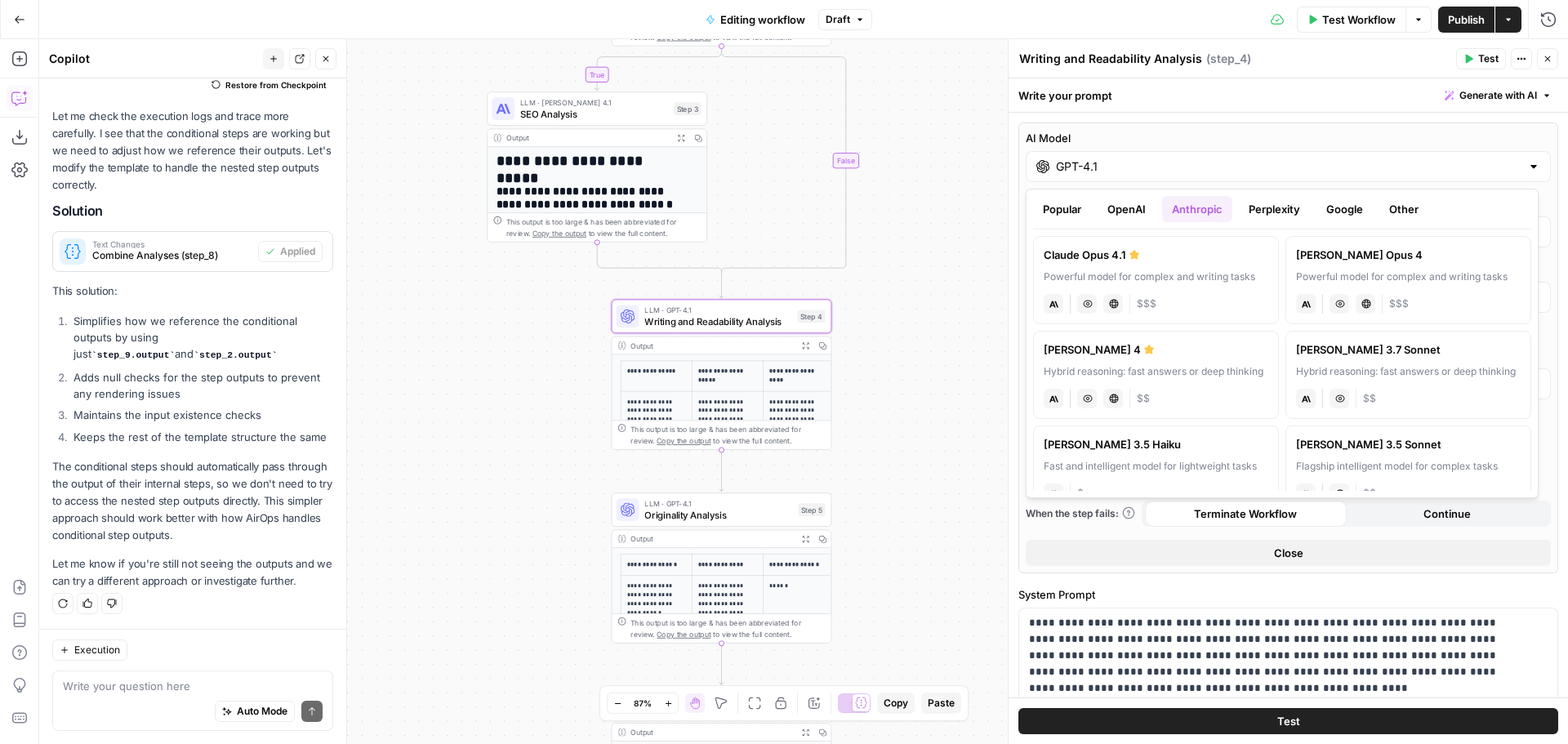
click at [1177, 271] on div "Powerful model for complex and writing tasks" at bounding box center [1156, 276] width 225 height 14
type input "Claude Opus 4.1"
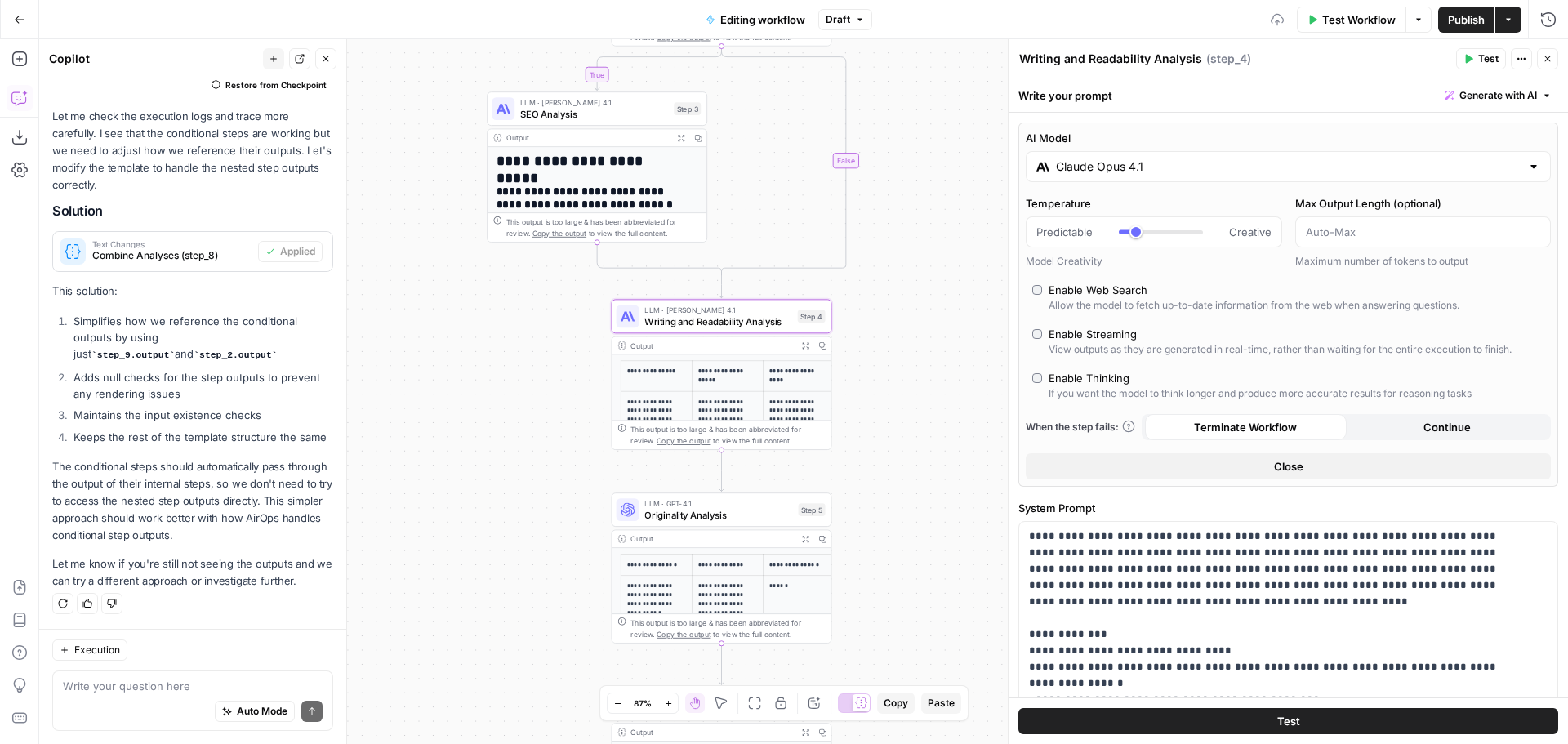
click at [947, 258] on div "**********" at bounding box center [803, 391] width 1529 height 705
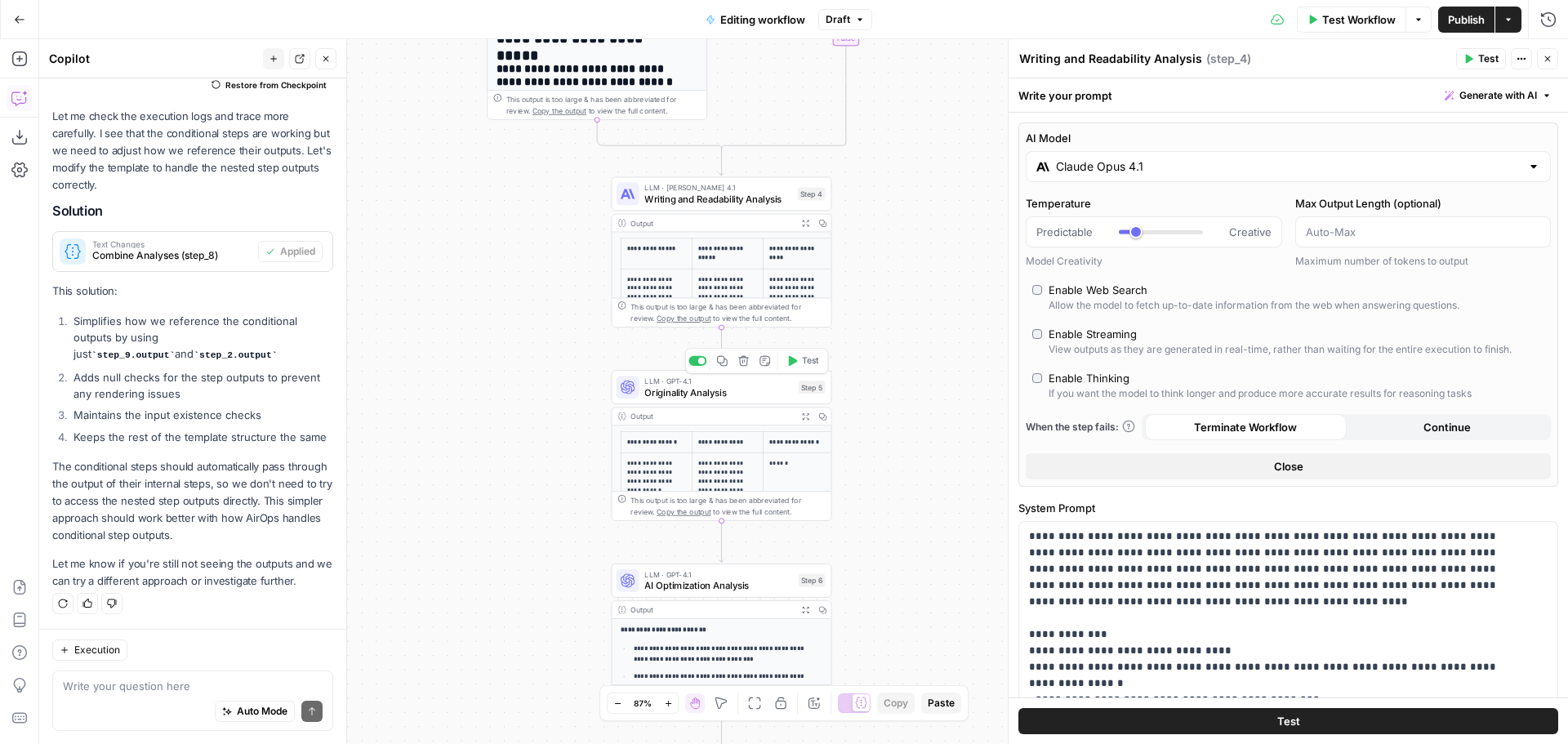
click at [716, 394] on span "Originality Analysis" at bounding box center [718, 392] width 148 height 14
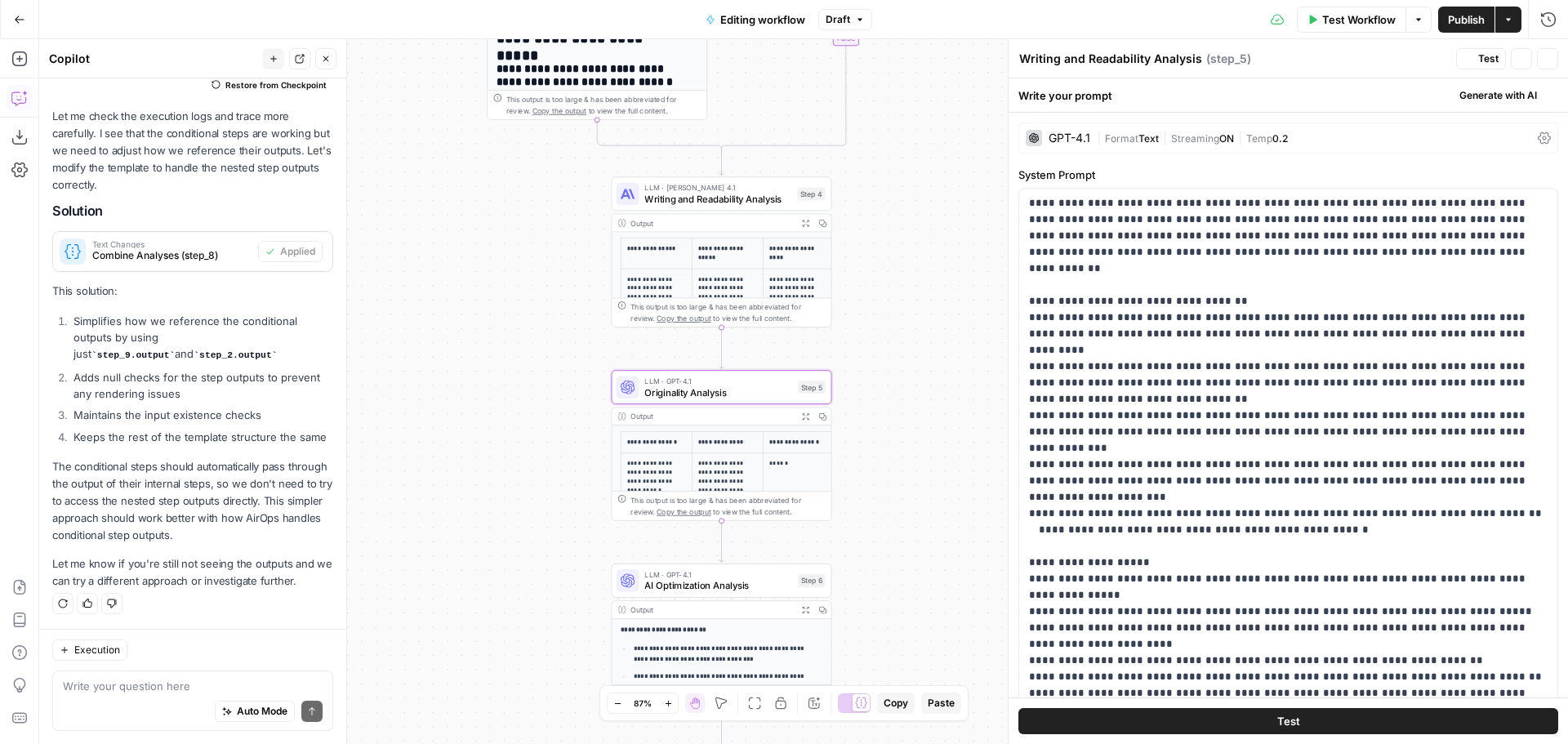
type textarea "Originality Analysis"
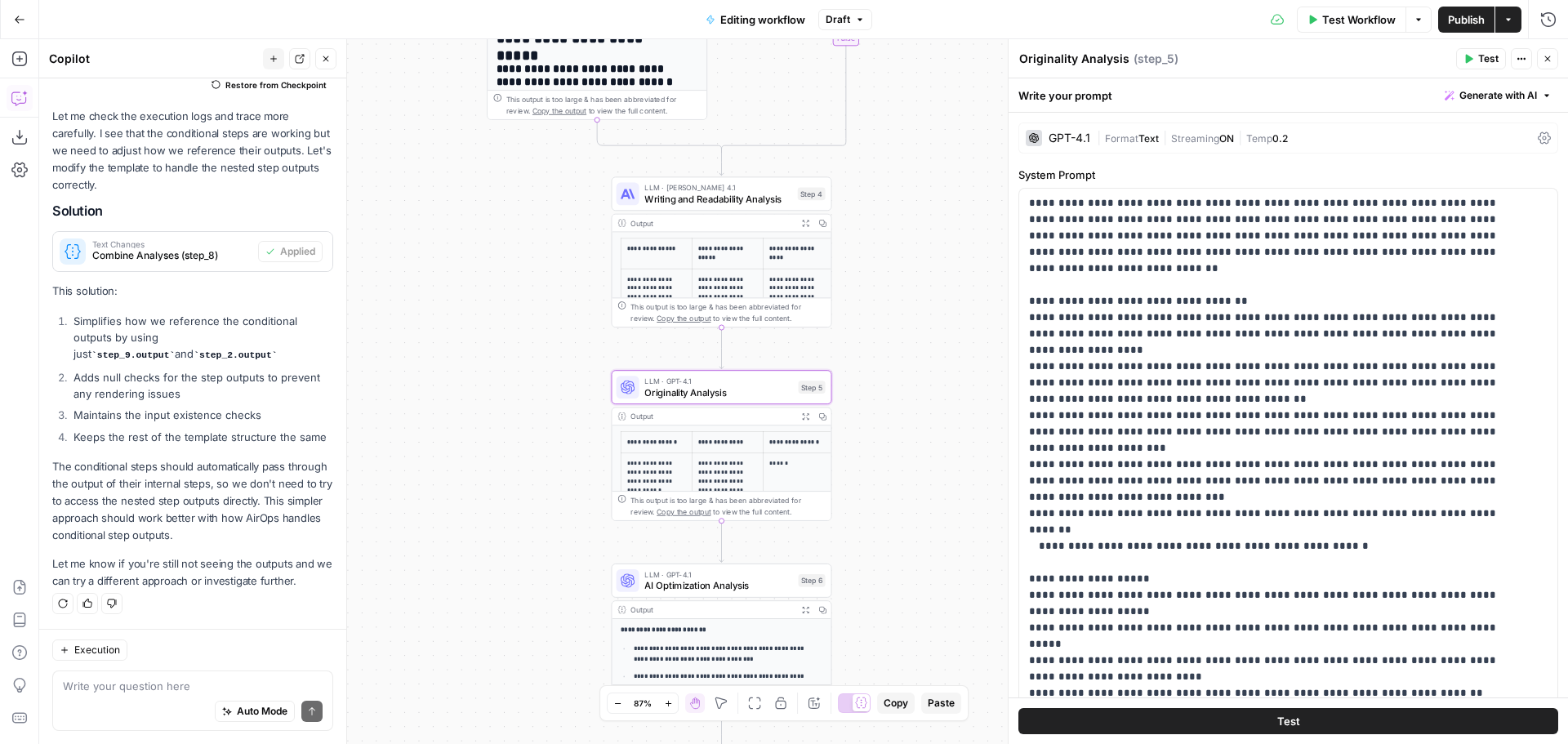
click at [1127, 140] on span "Format" at bounding box center [1122, 138] width 34 height 12
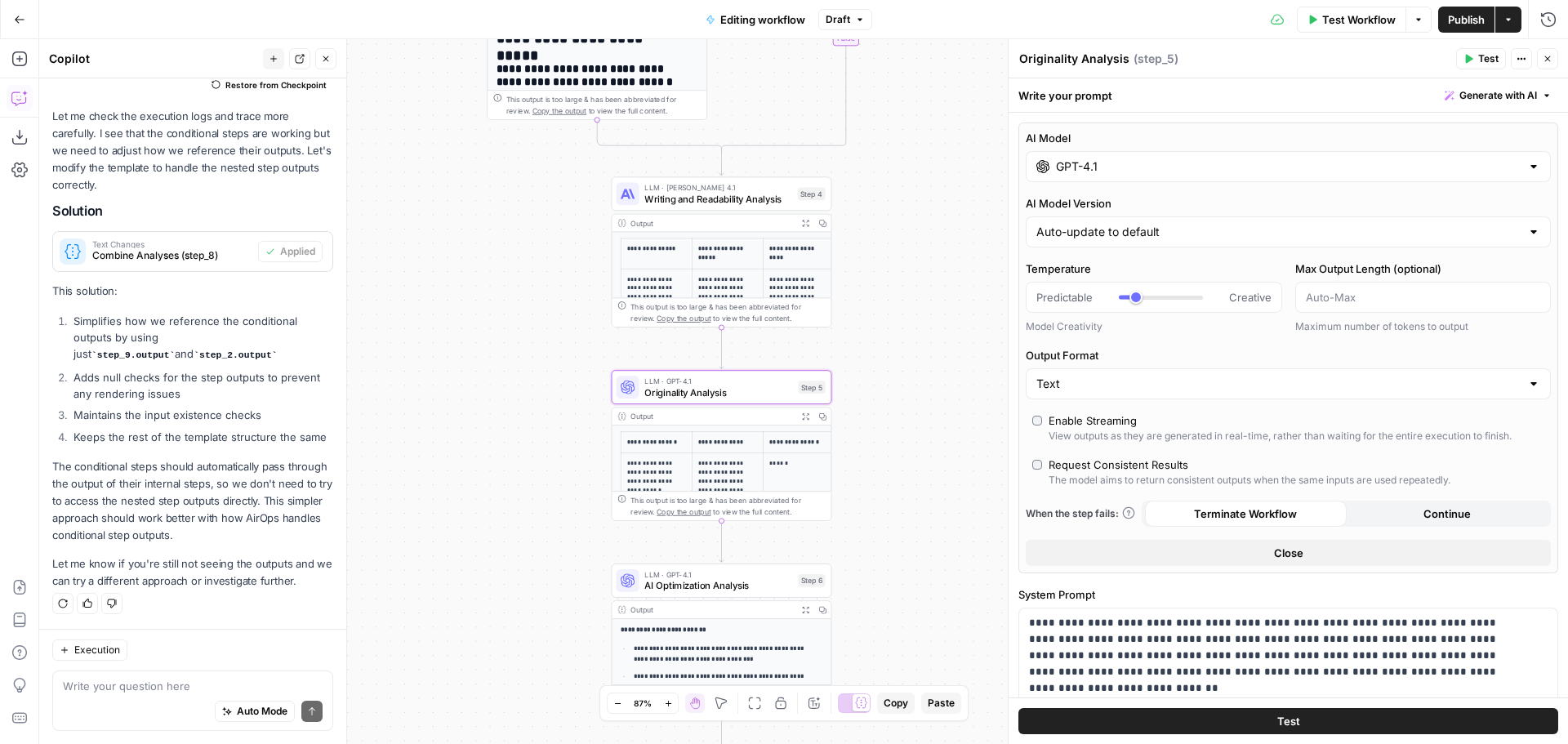
click at [1148, 174] on input "GPT-4.1" at bounding box center [1288, 167] width 464 height 16
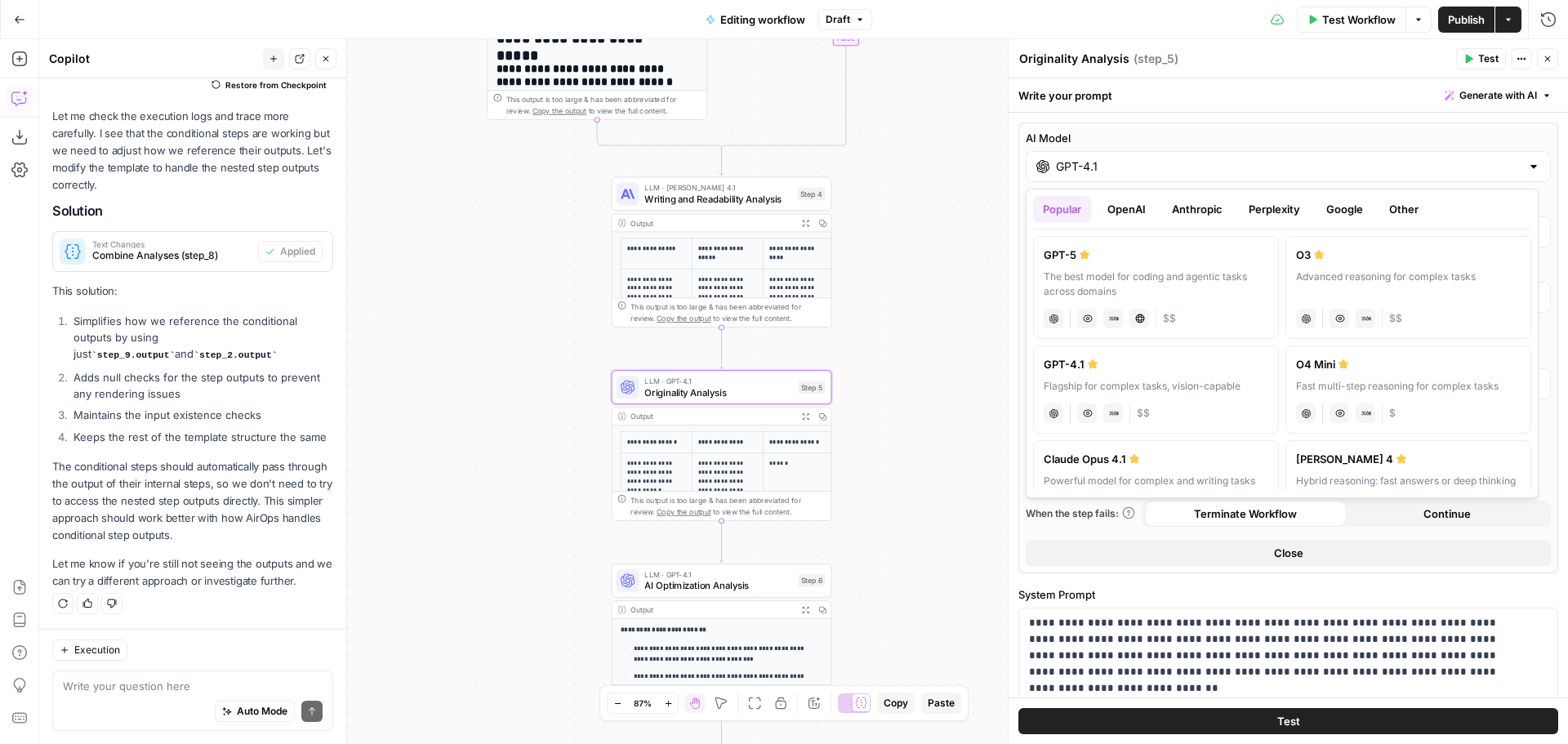
click at [1179, 210] on button "Anthropic" at bounding box center [1197, 208] width 70 height 26
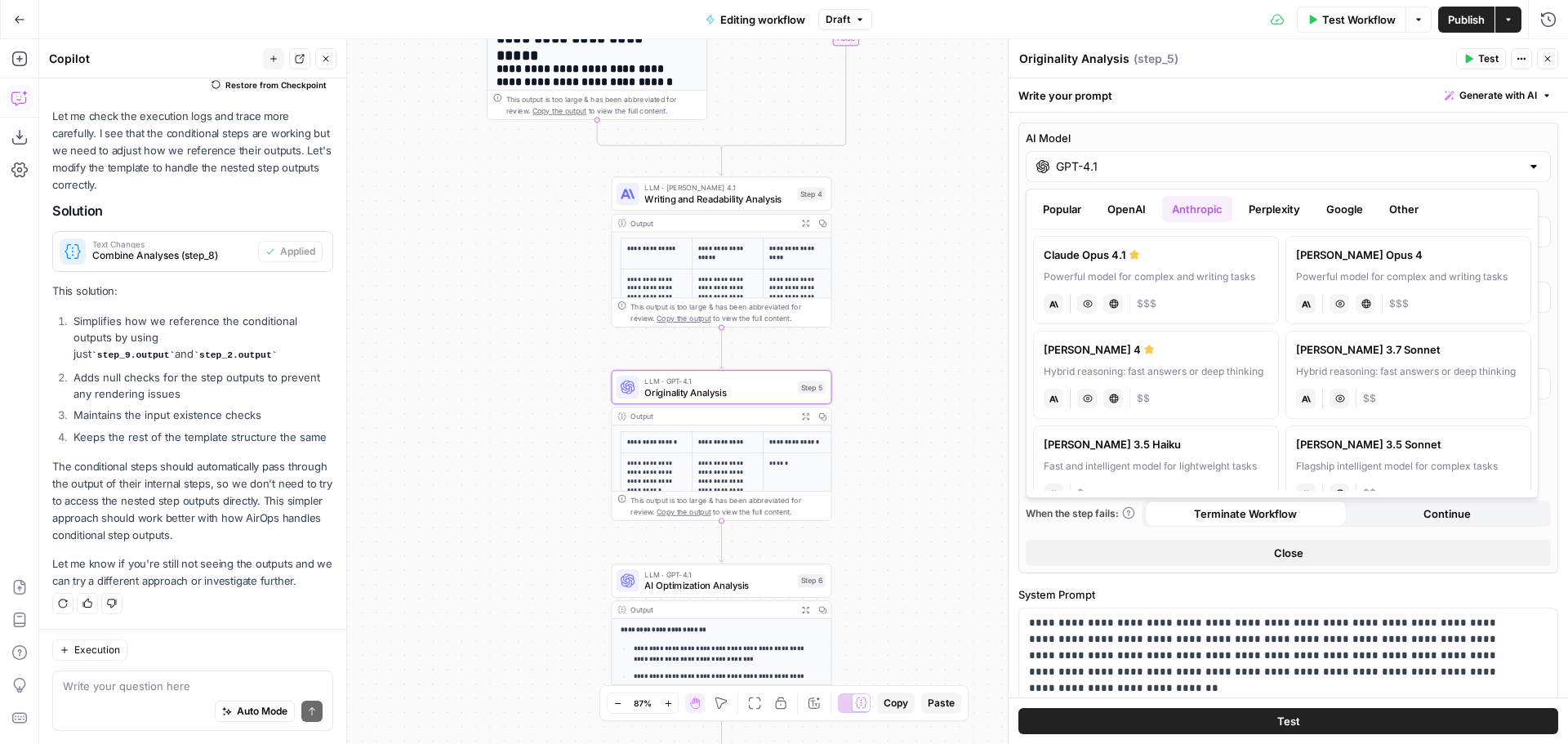
click at [1177, 260] on div "Claude Opus 4.1" at bounding box center [1156, 255] width 225 height 16
type input "Claude Opus 4.1"
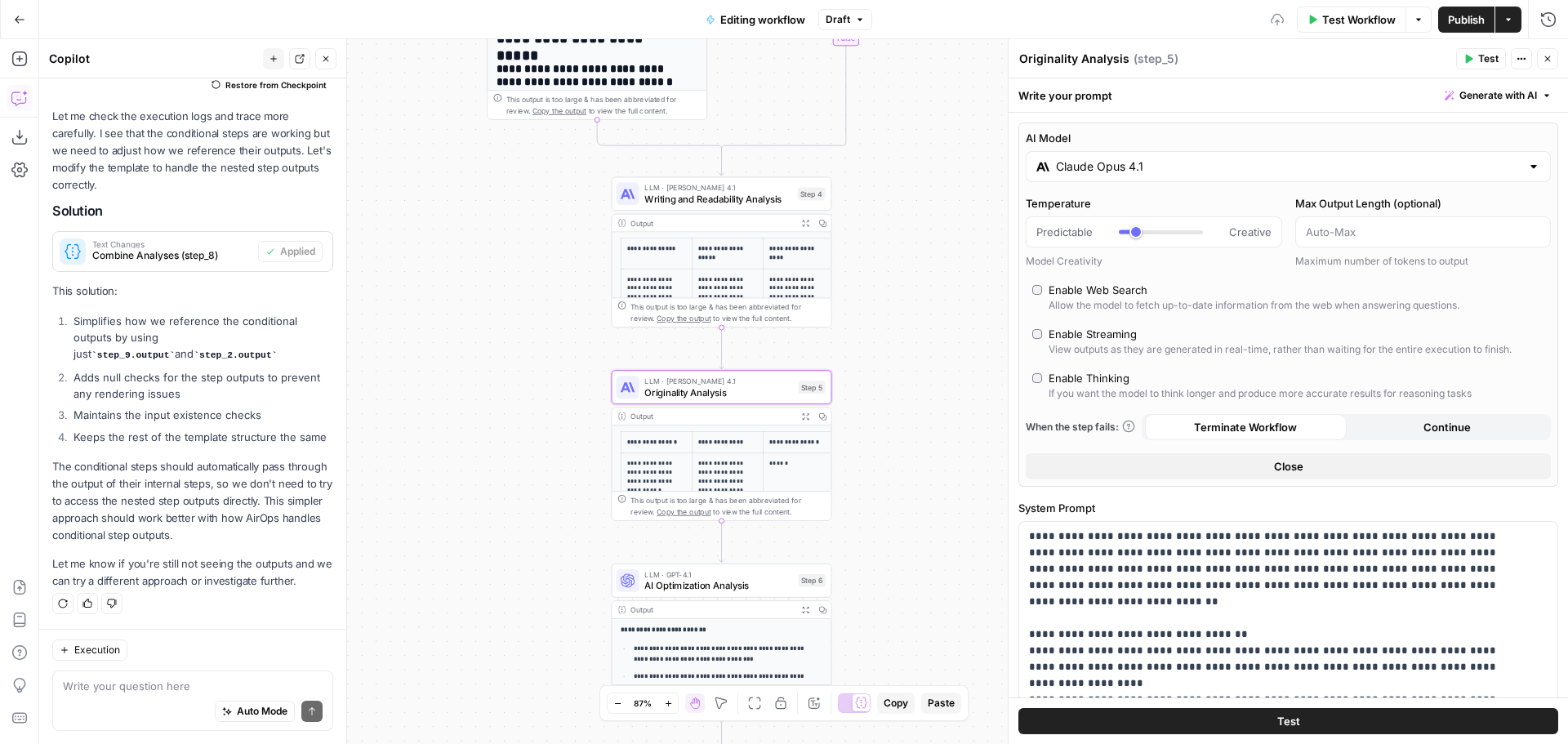
click at [959, 374] on div "**********" at bounding box center [803, 391] width 1529 height 705
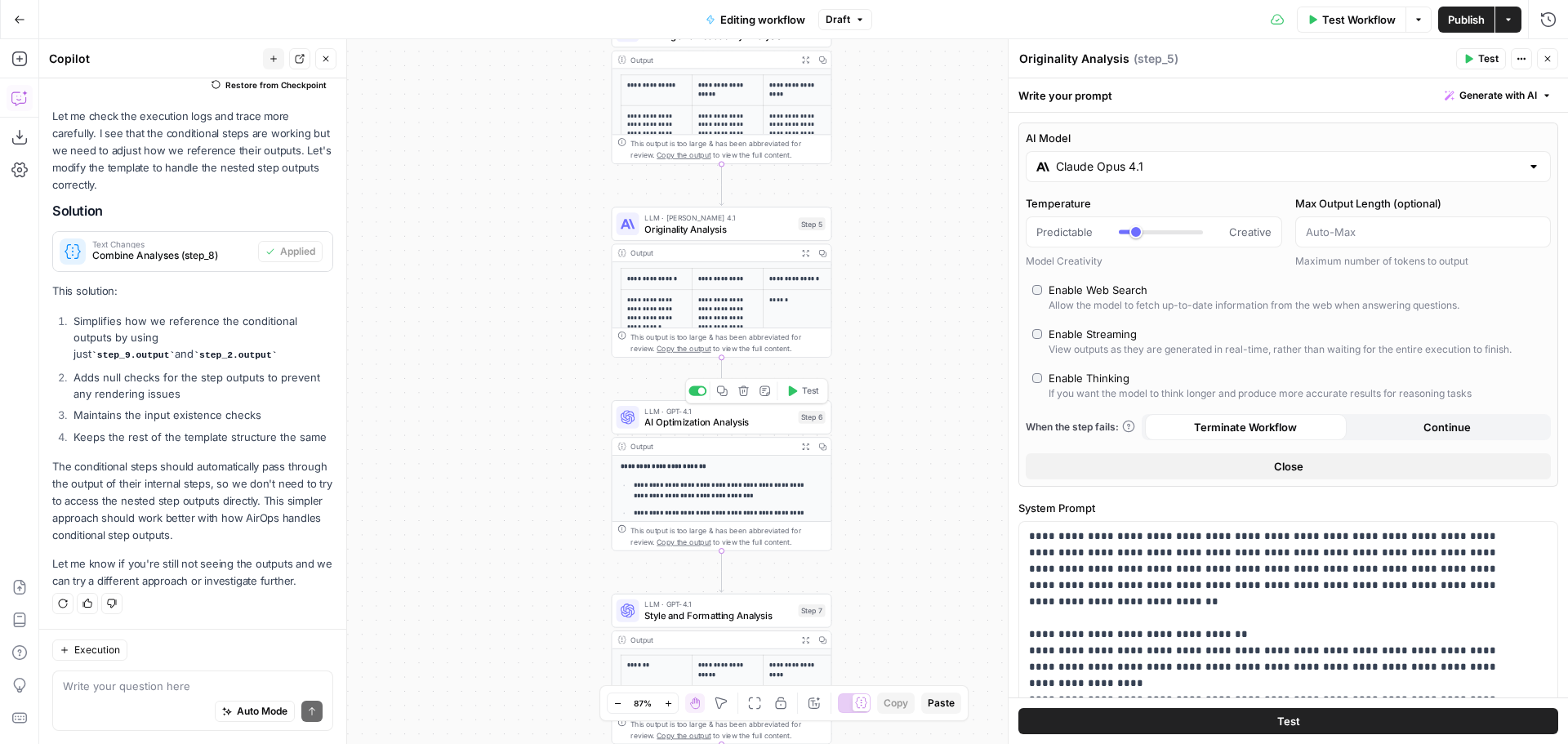
click at [733, 417] on span "AI Optimization Analysis" at bounding box center [718, 421] width 148 height 14
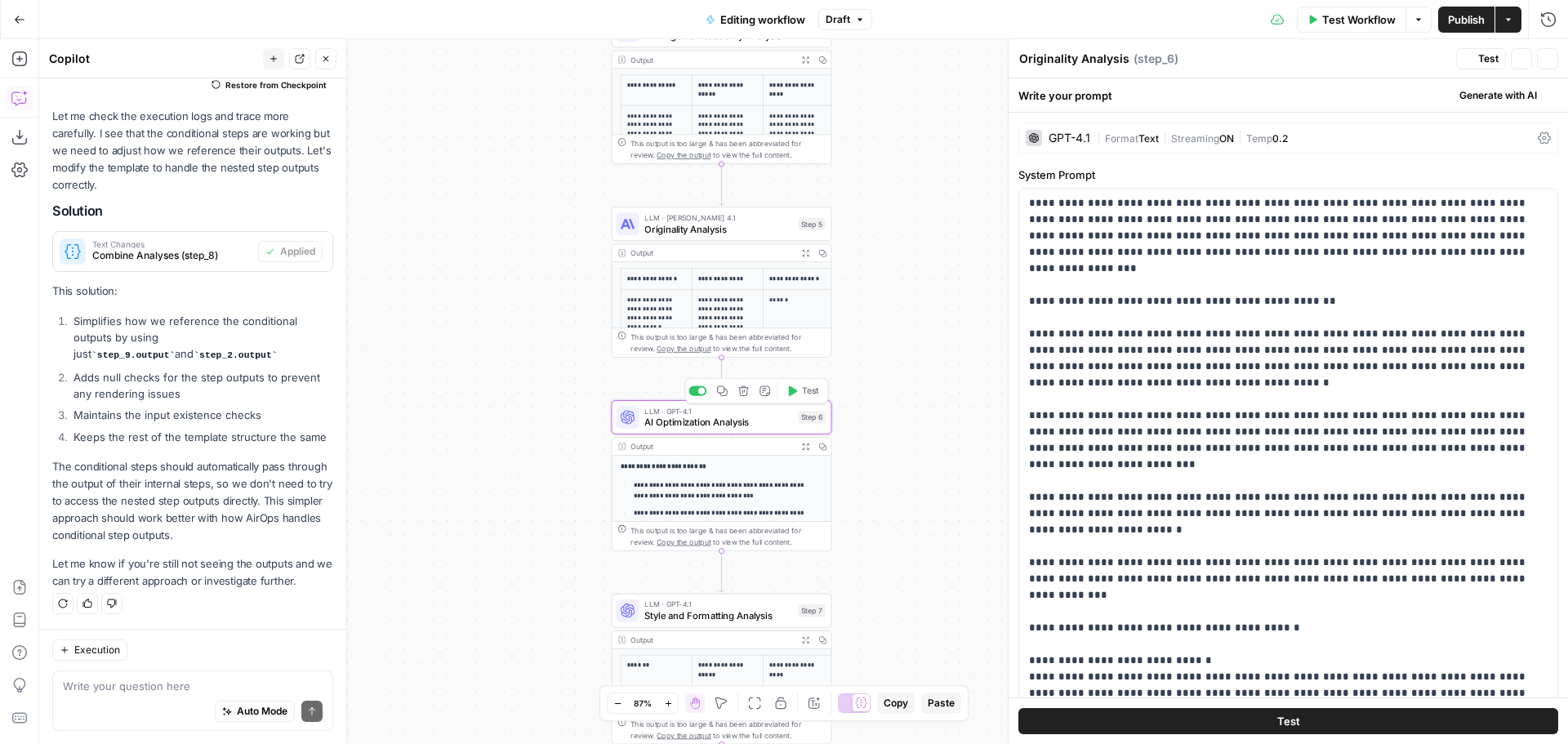
type textarea "AI Optimization Analysis"
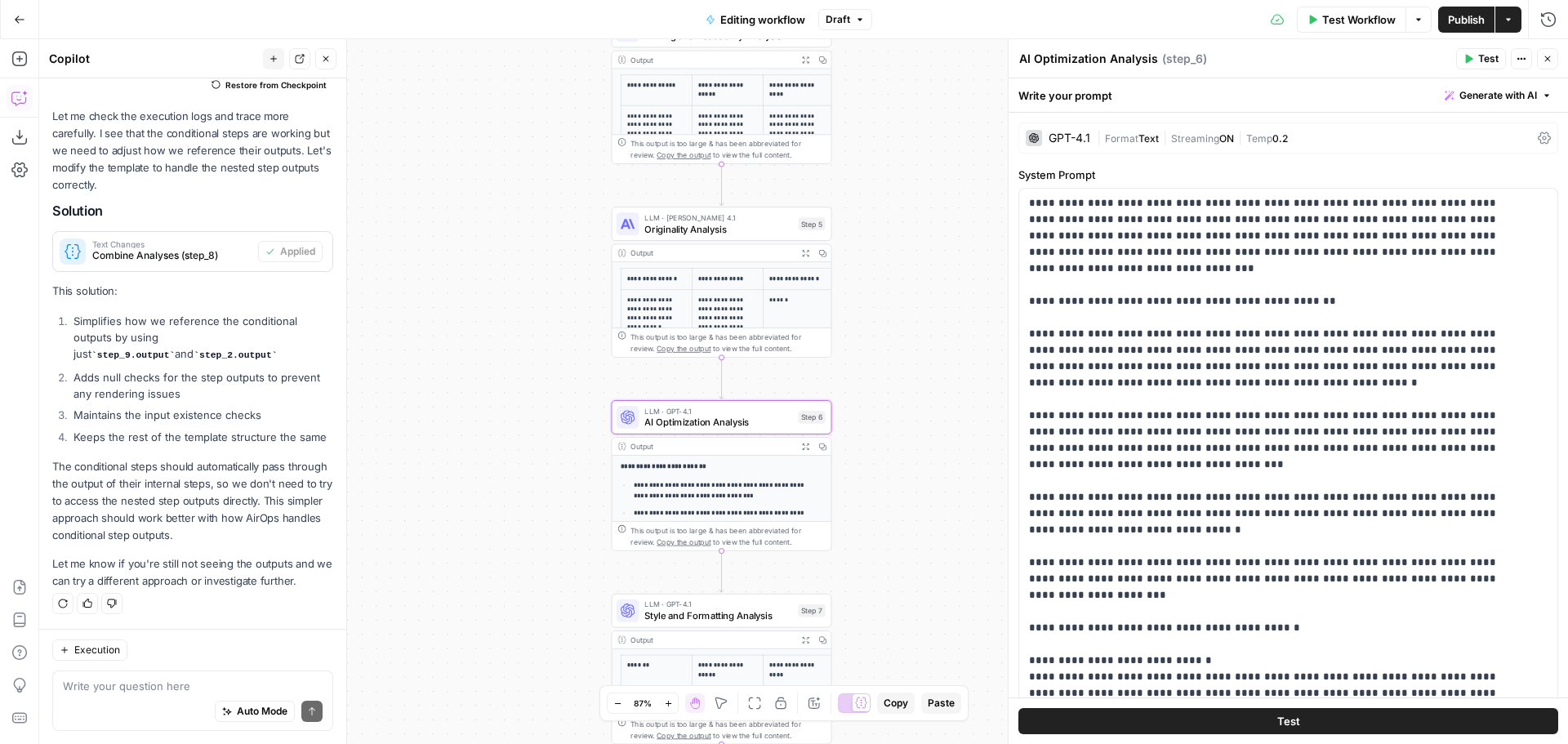
click at [1135, 141] on span "Format" at bounding box center [1122, 138] width 34 height 12
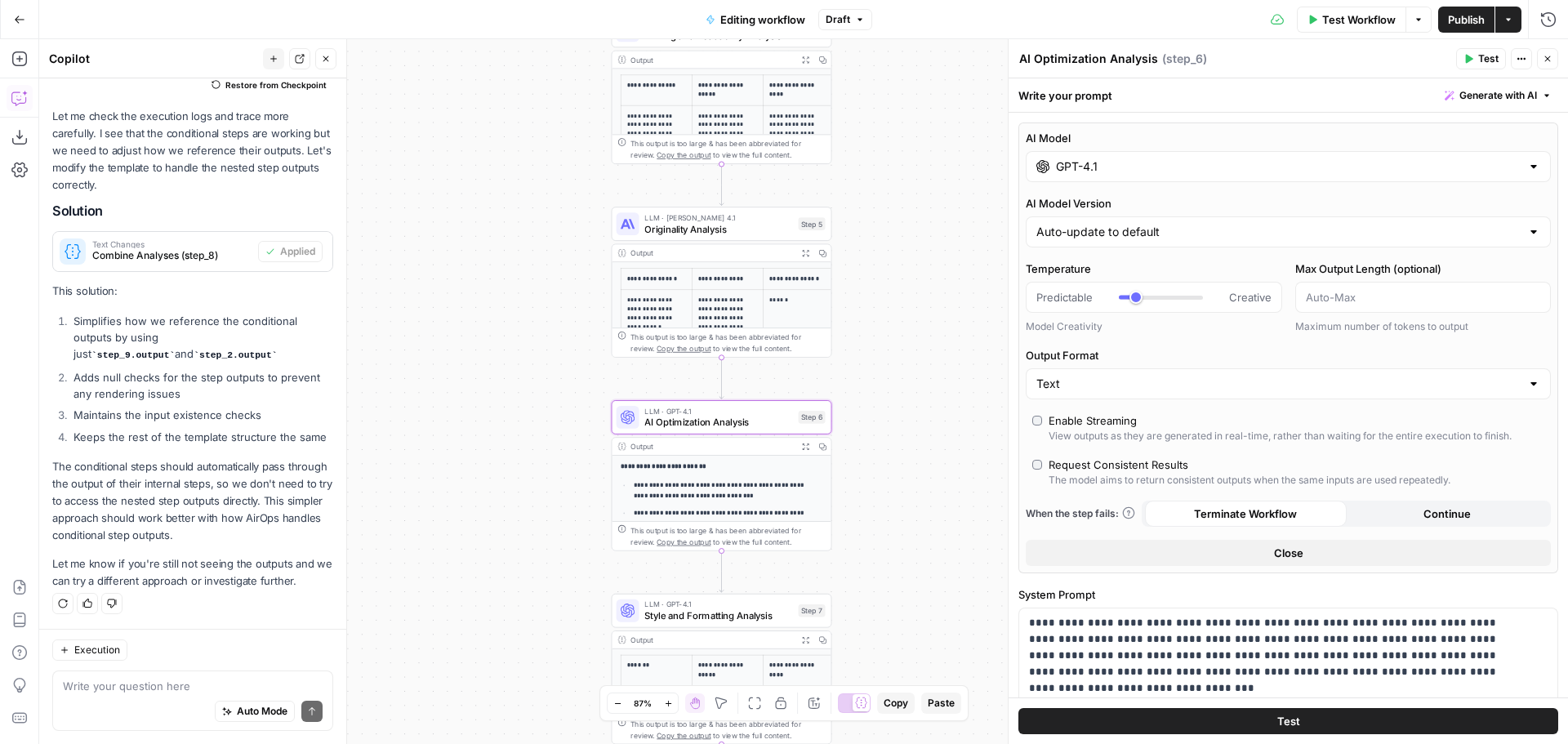
click at [1144, 164] on input "GPT-4.1" at bounding box center [1288, 167] width 464 height 16
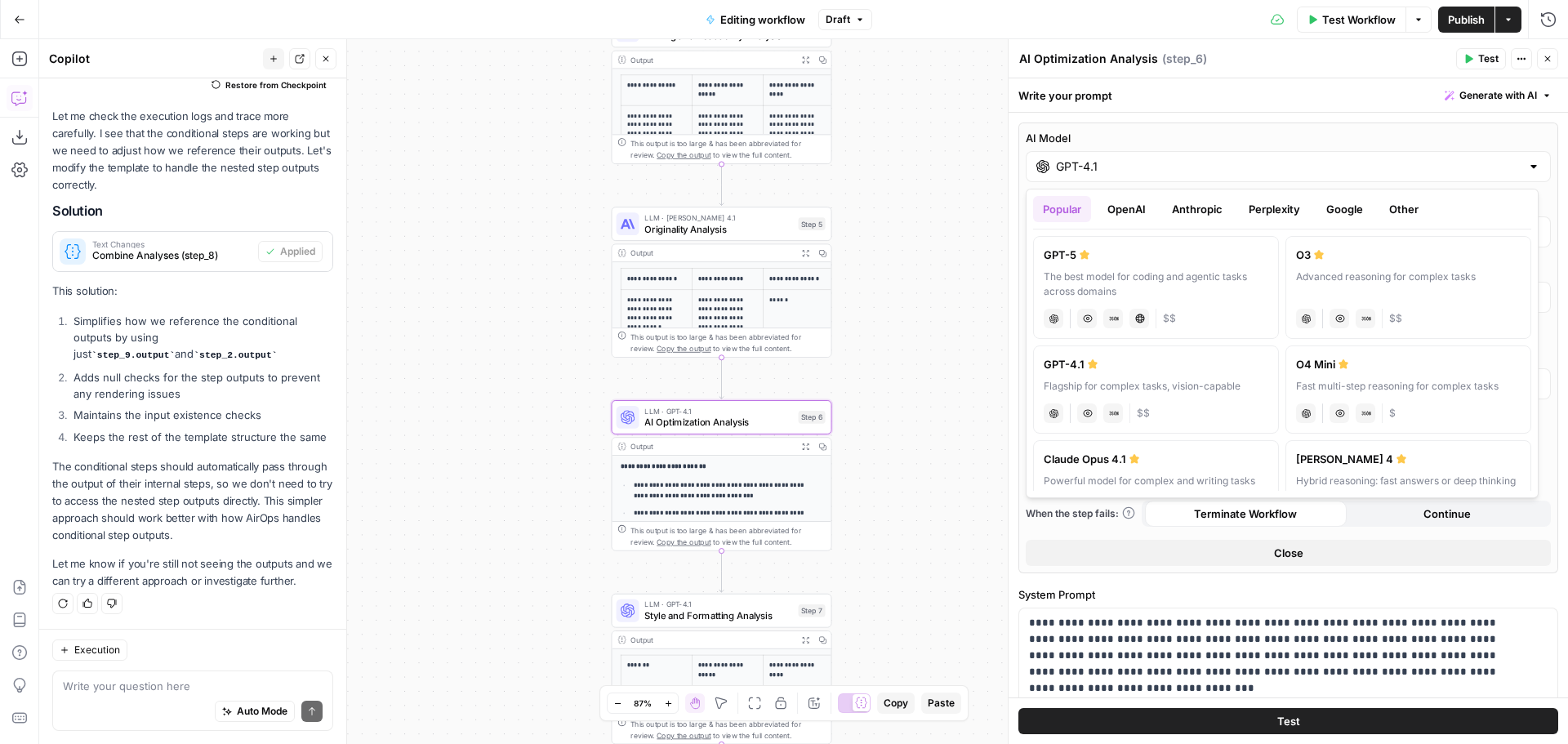
click at [1199, 208] on button "Anthropic" at bounding box center [1197, 208] width 70 height 26
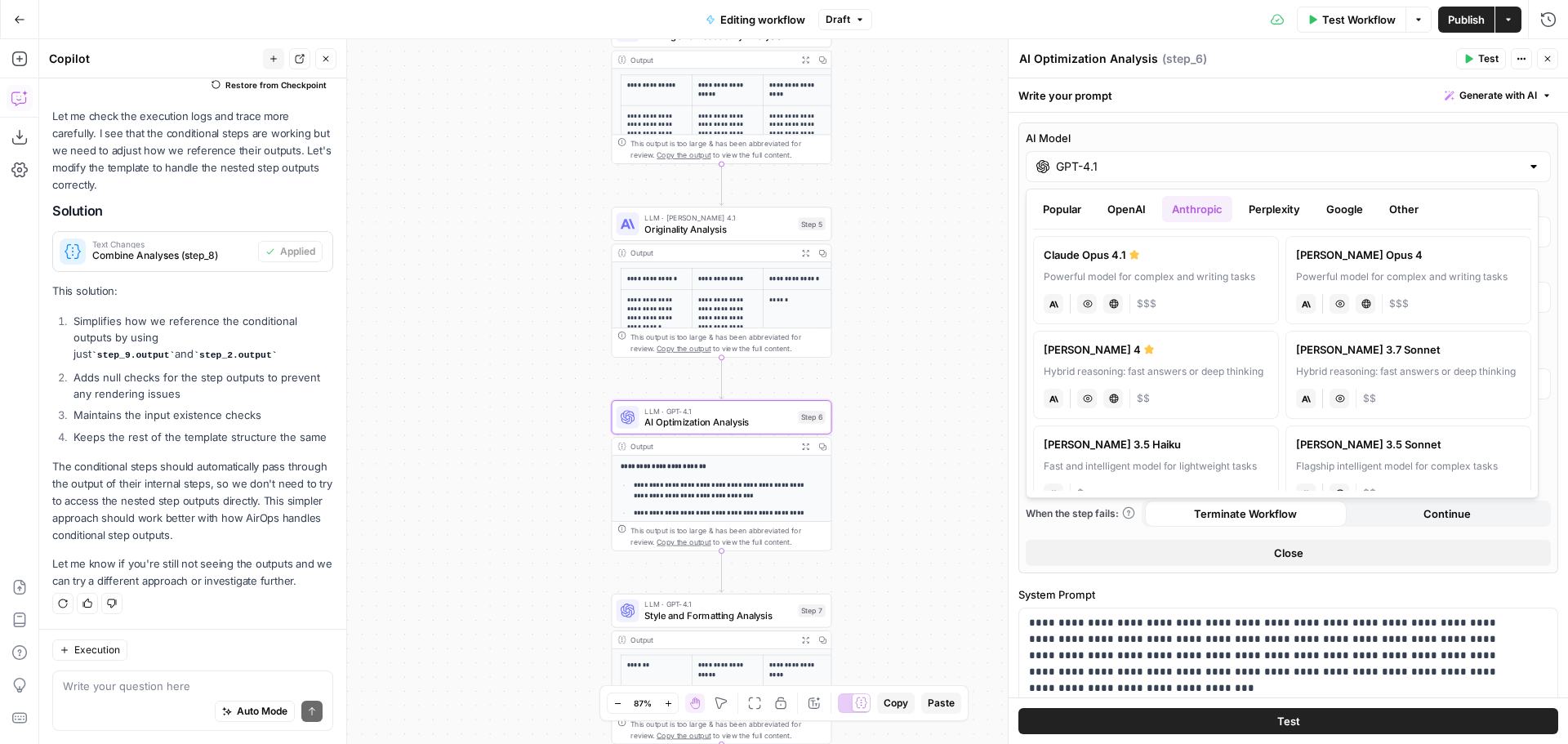
click at [1168, 264] on label "Claude Opus 4.1 Powerful model for complex and writing tasks anthropic Vision C…" at bounding box center [1156, 280] width 246 height 88
type input "Claude Opus 4.1"
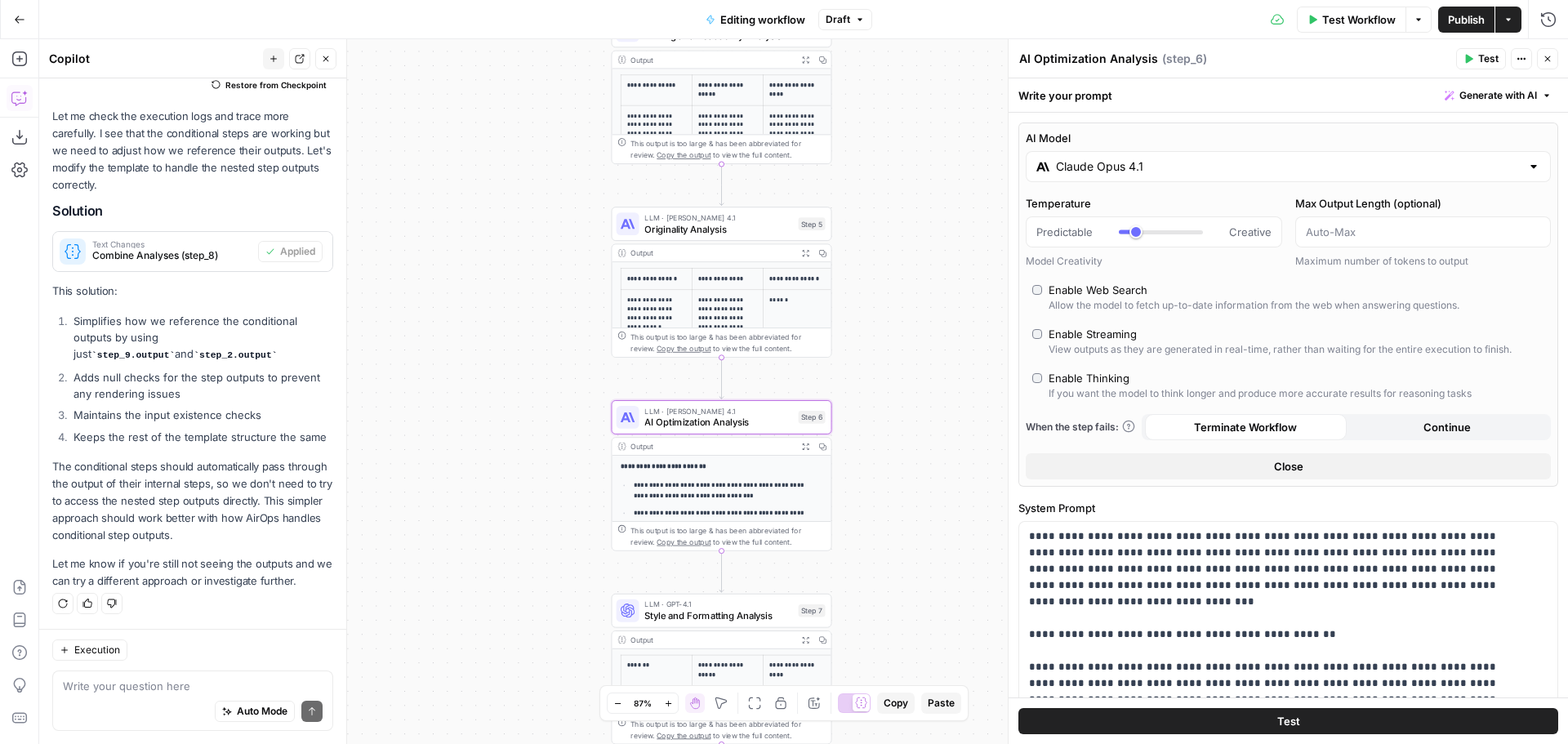
click at [930, 354] on div "**********" at bounding box center [803, 391] width 1529 height 705
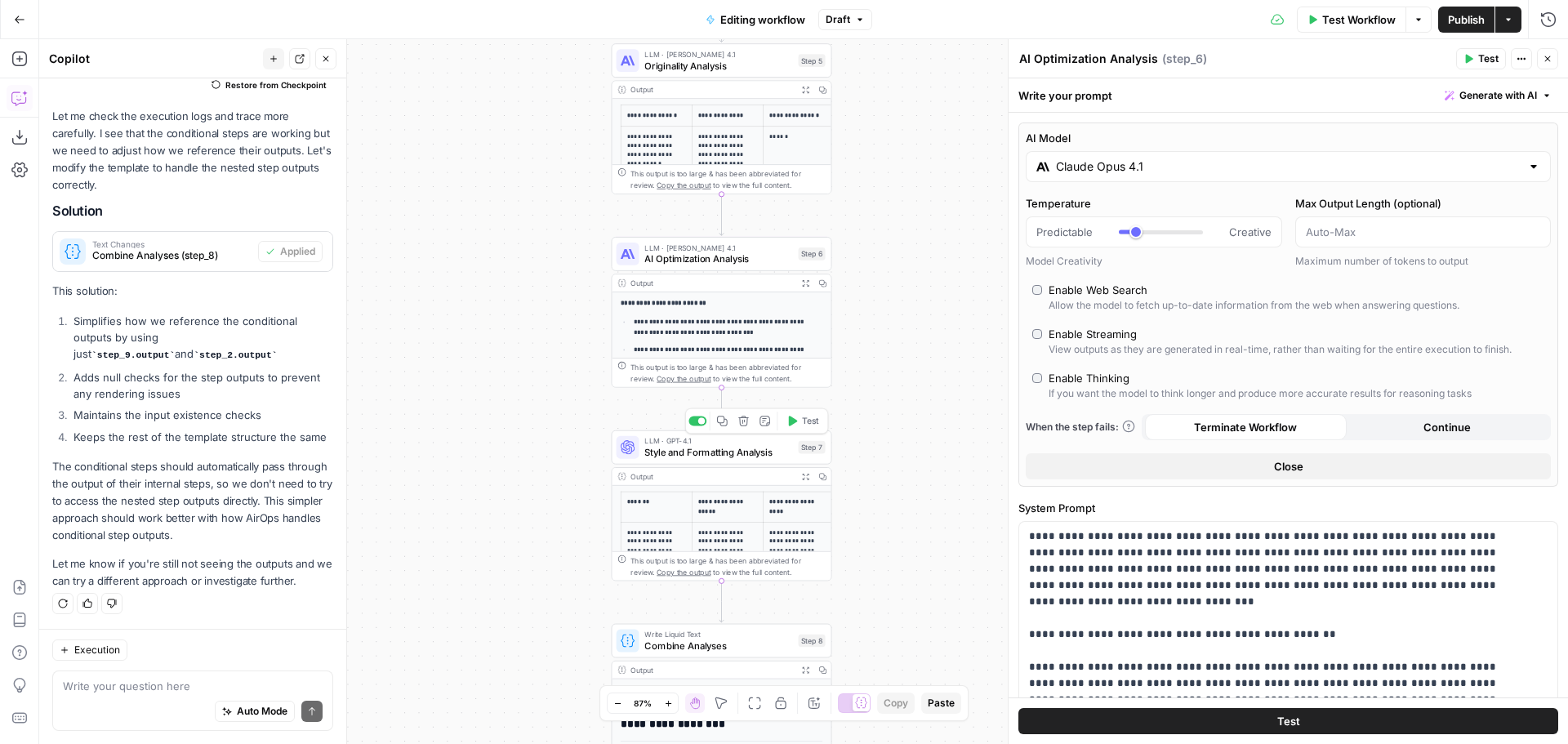
click at [733, 454] on span "Style and Formatting Analysis" at bounding box center [718, 452] width 148 height 14
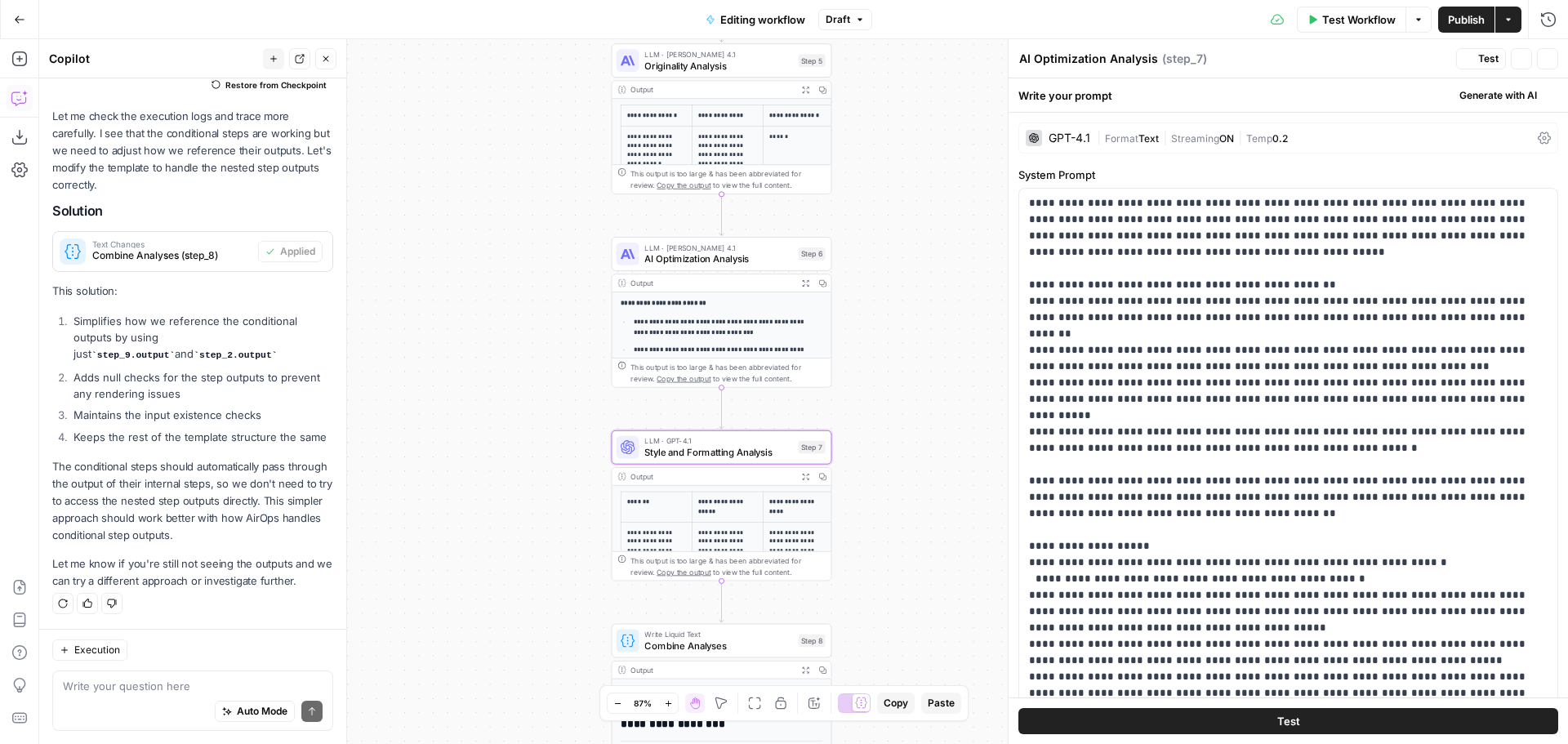
type textarea "Style and Formatting Analysis"
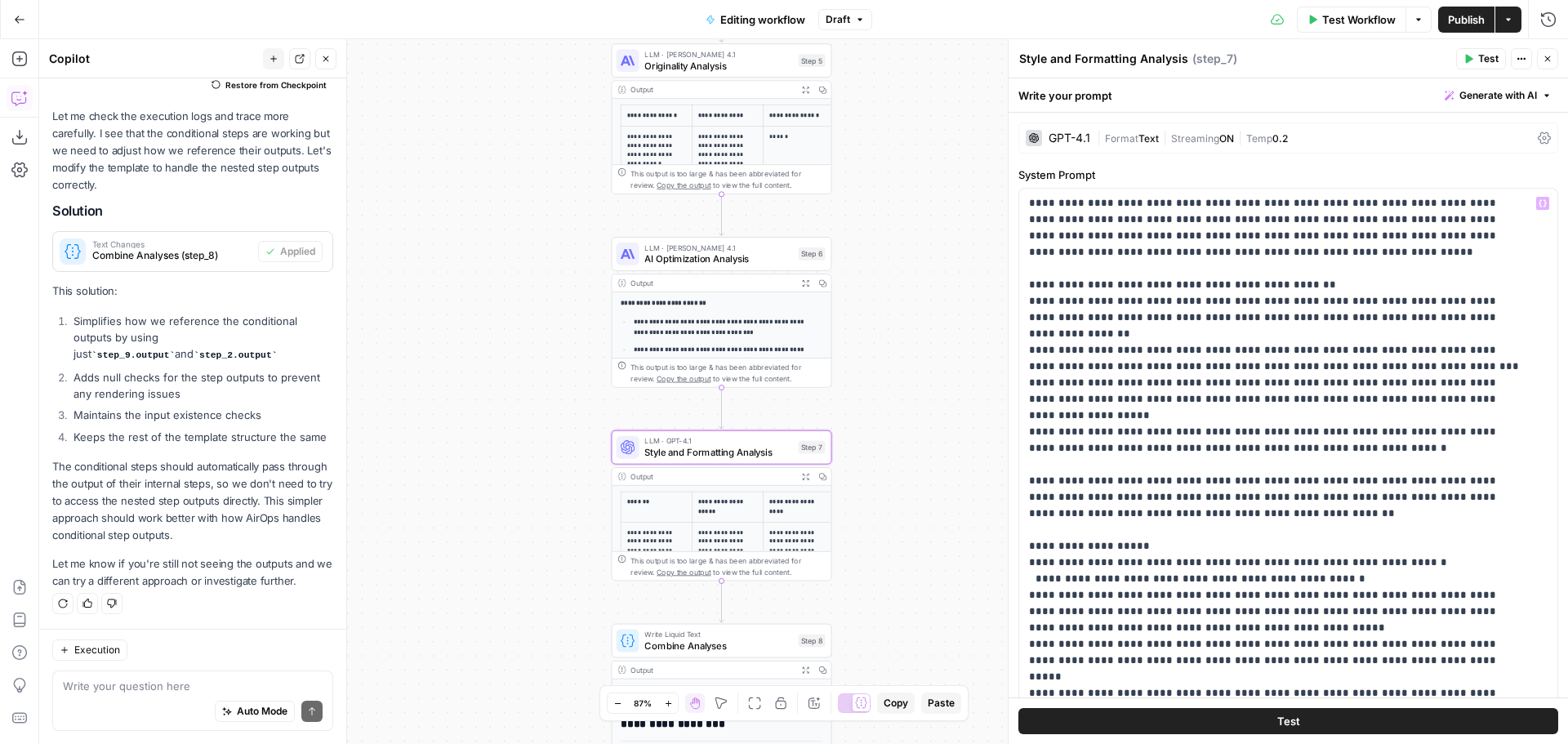
click at [1174, 135] on span "Streaming" at bounding box center [1195, 138] width 48 height 12
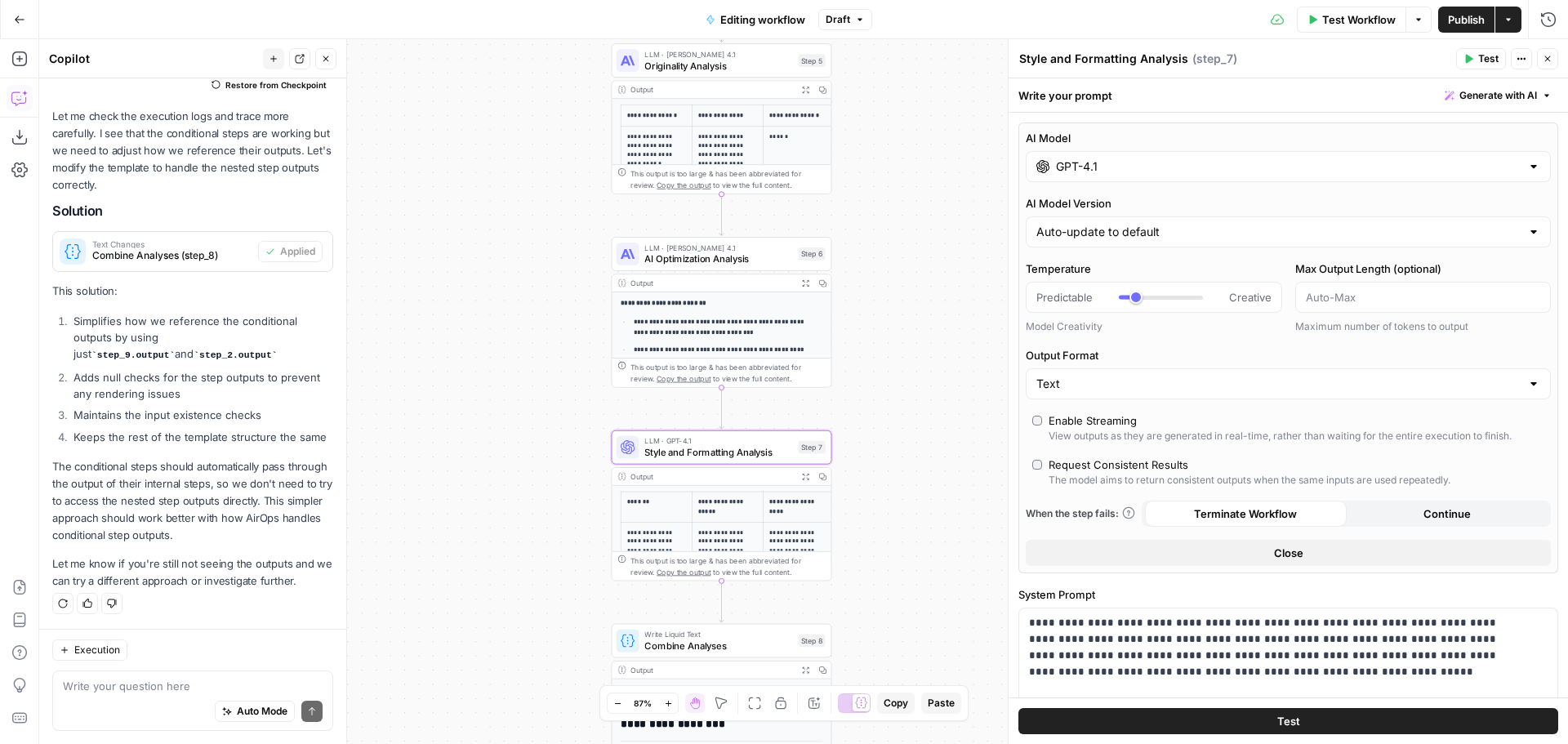
click at [1162, 162] on input "GPT-4.1" at bounding box center [1288, 167] width 464 height 16
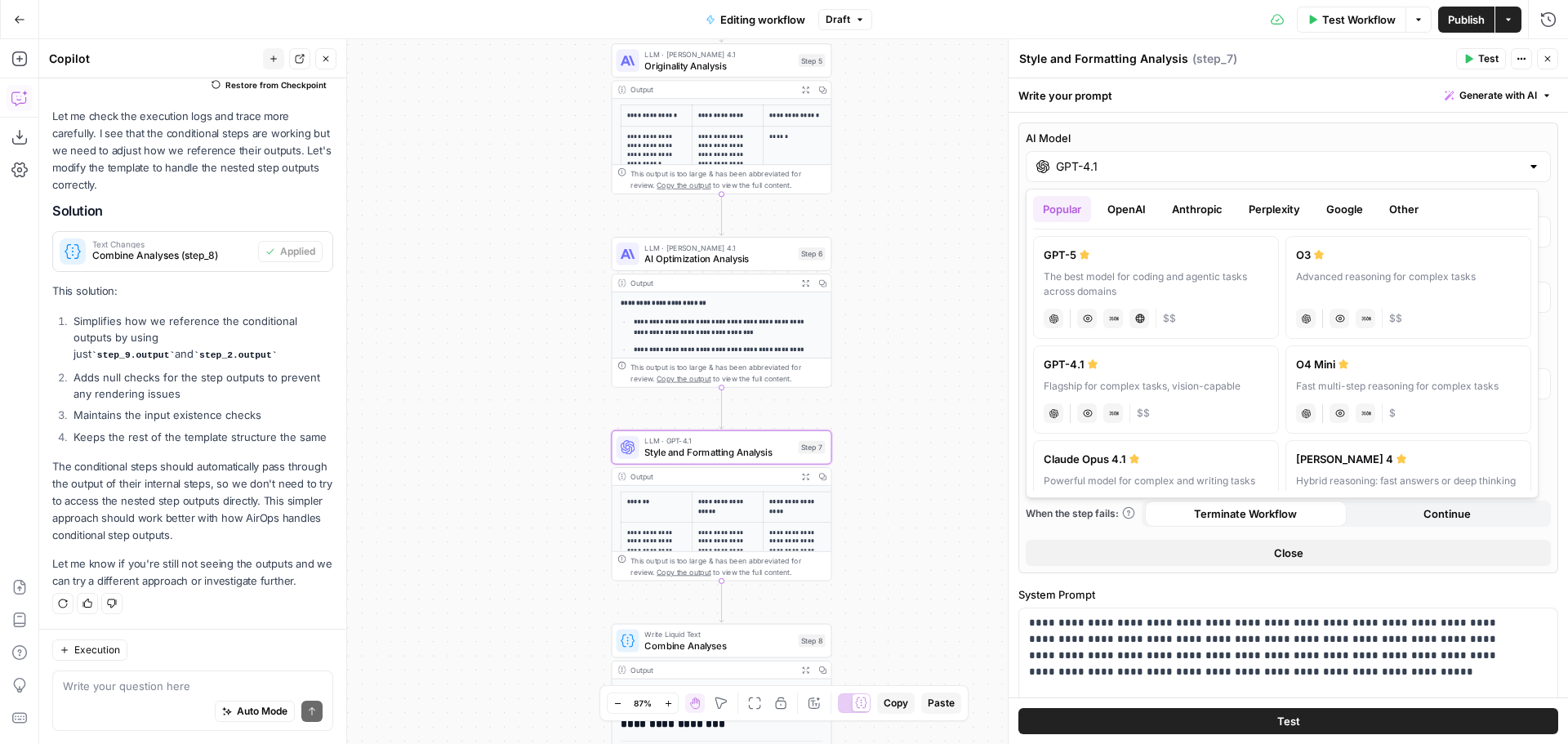
click at [1199, 202] on button "Anthropic" at bounding box center [1197, 208] width 70 height 26
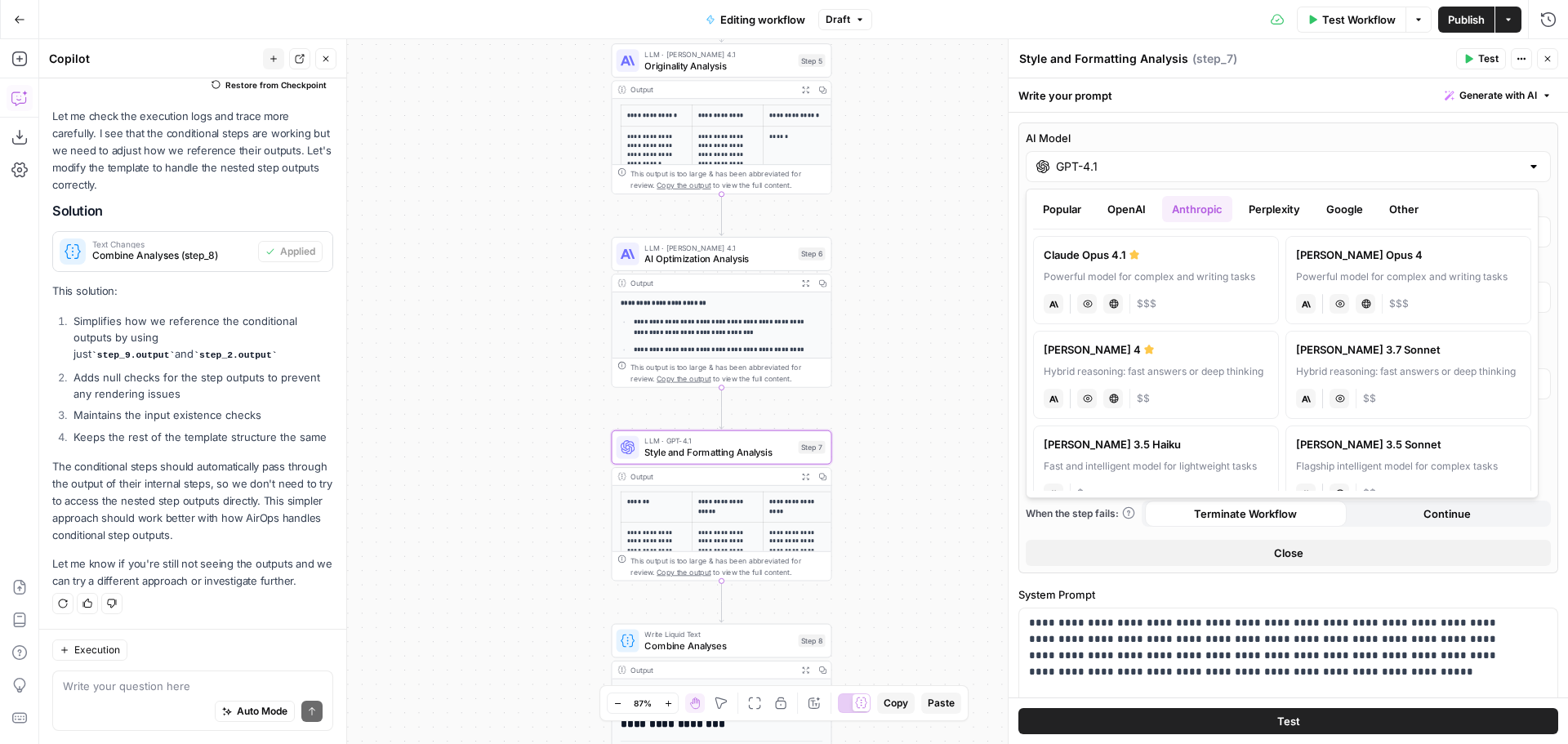
click at [1177, 266] on label "Claude Opus 4.1 Powerful model for complex and writing tasks anthropic Vision C…" at bounding box center [1156, 280] width 246 height 88
type input "Claude Opus 4.1"
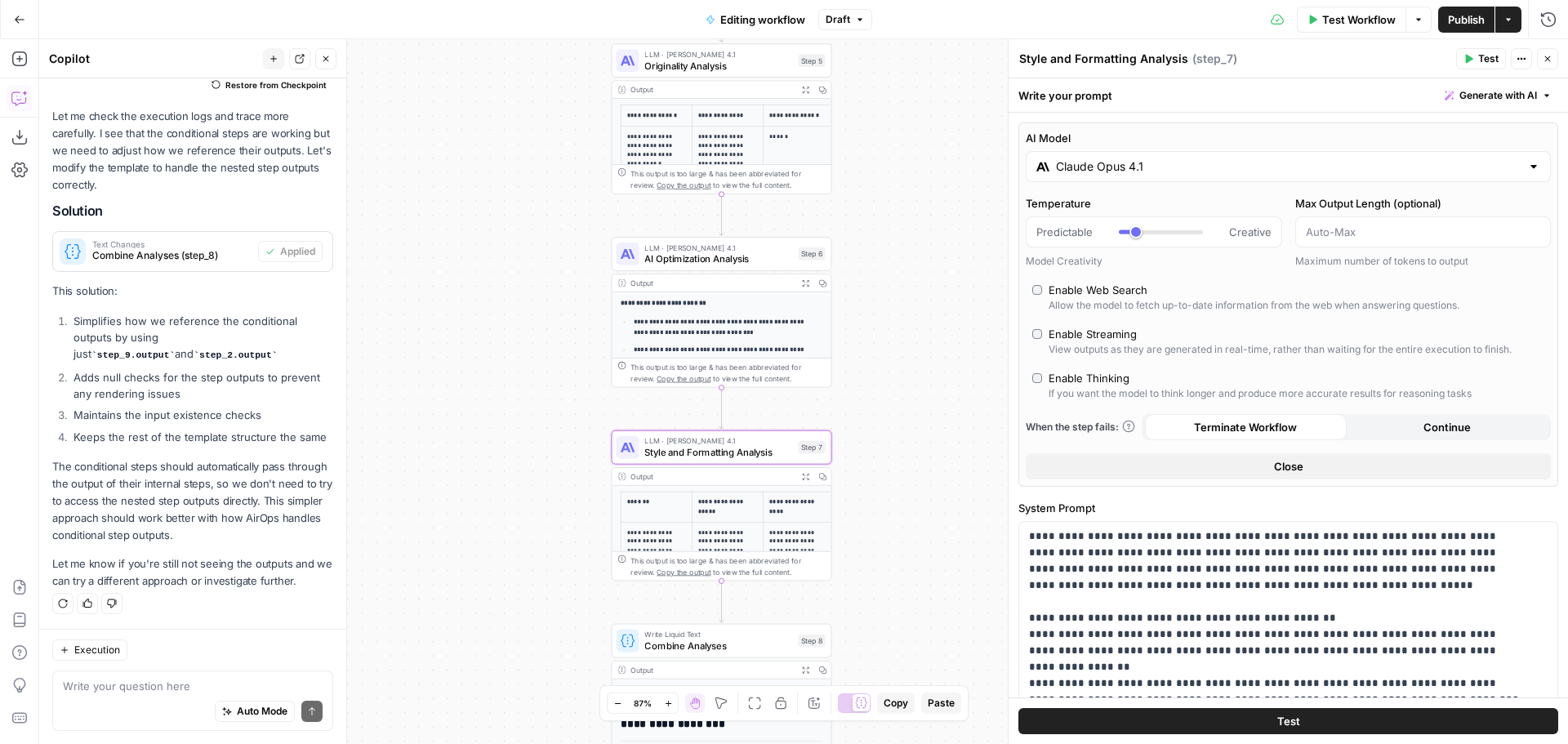
click at [939, 320] on div "**********" at bounding box center [803, 391] width 1529 height 705
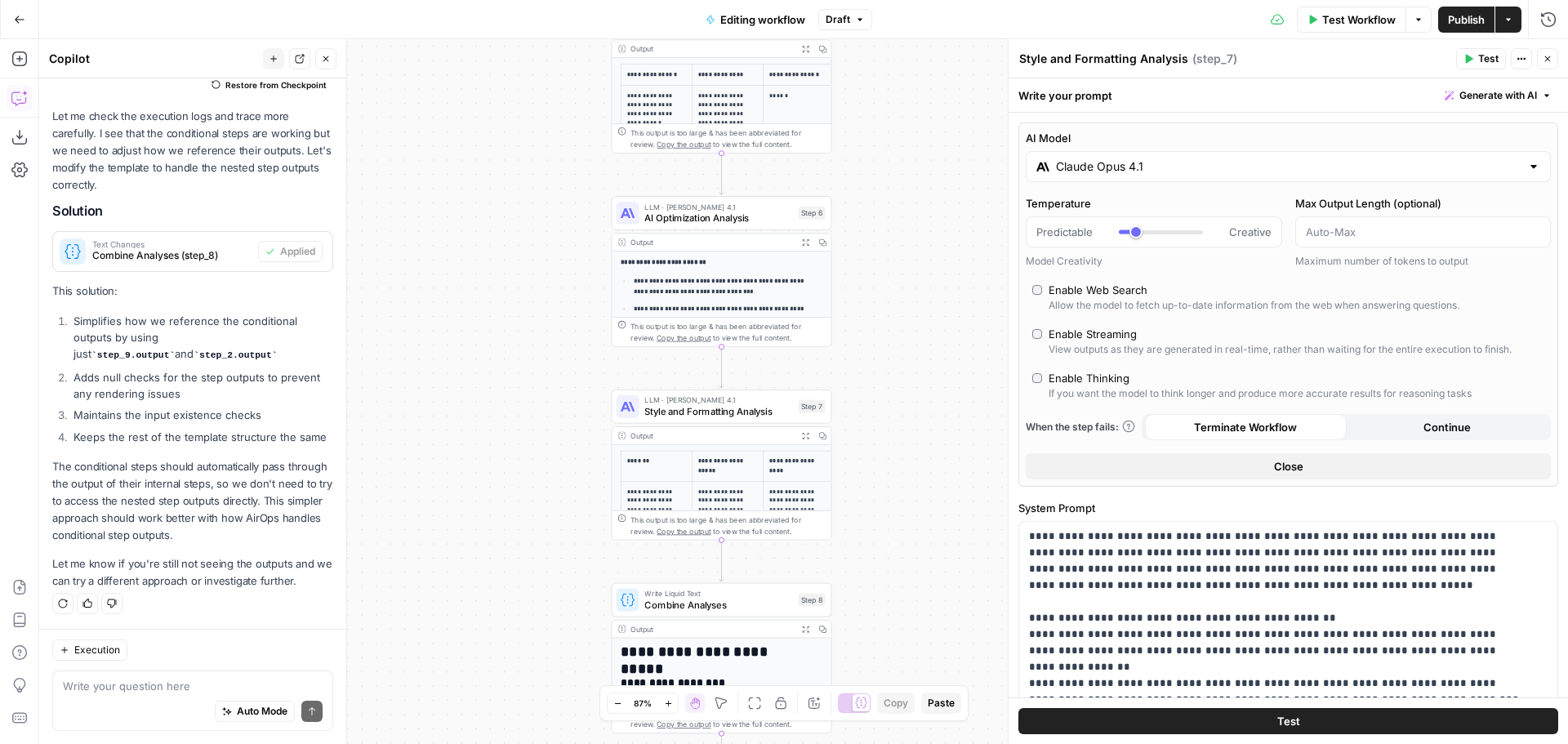
click at [1456, 15] on span "Publish" at bounding box center [1465, 20] width 37 height 16
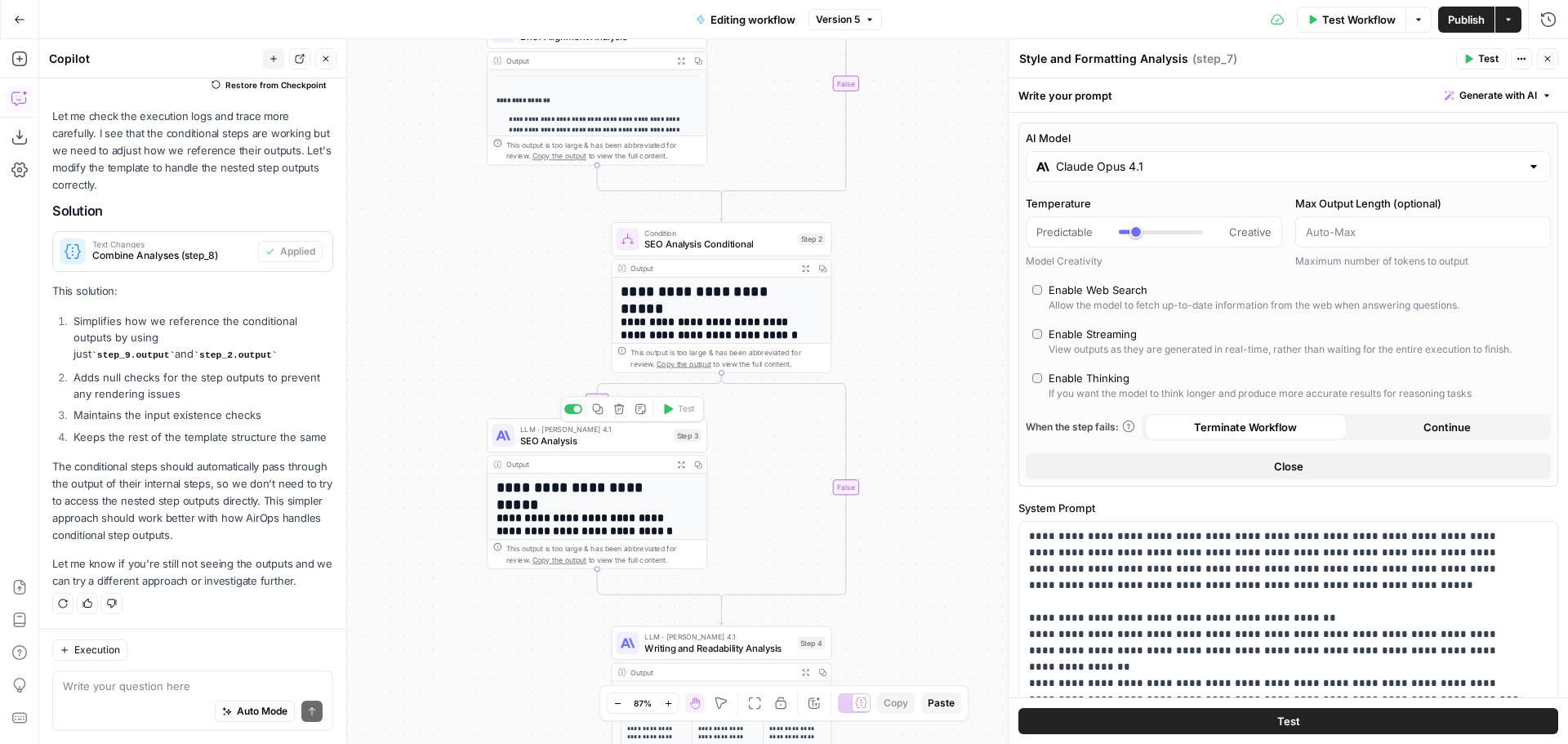
click at [560, 442] on span "SEO Analysis" at bounding box center [595, 440] width 148 height 14
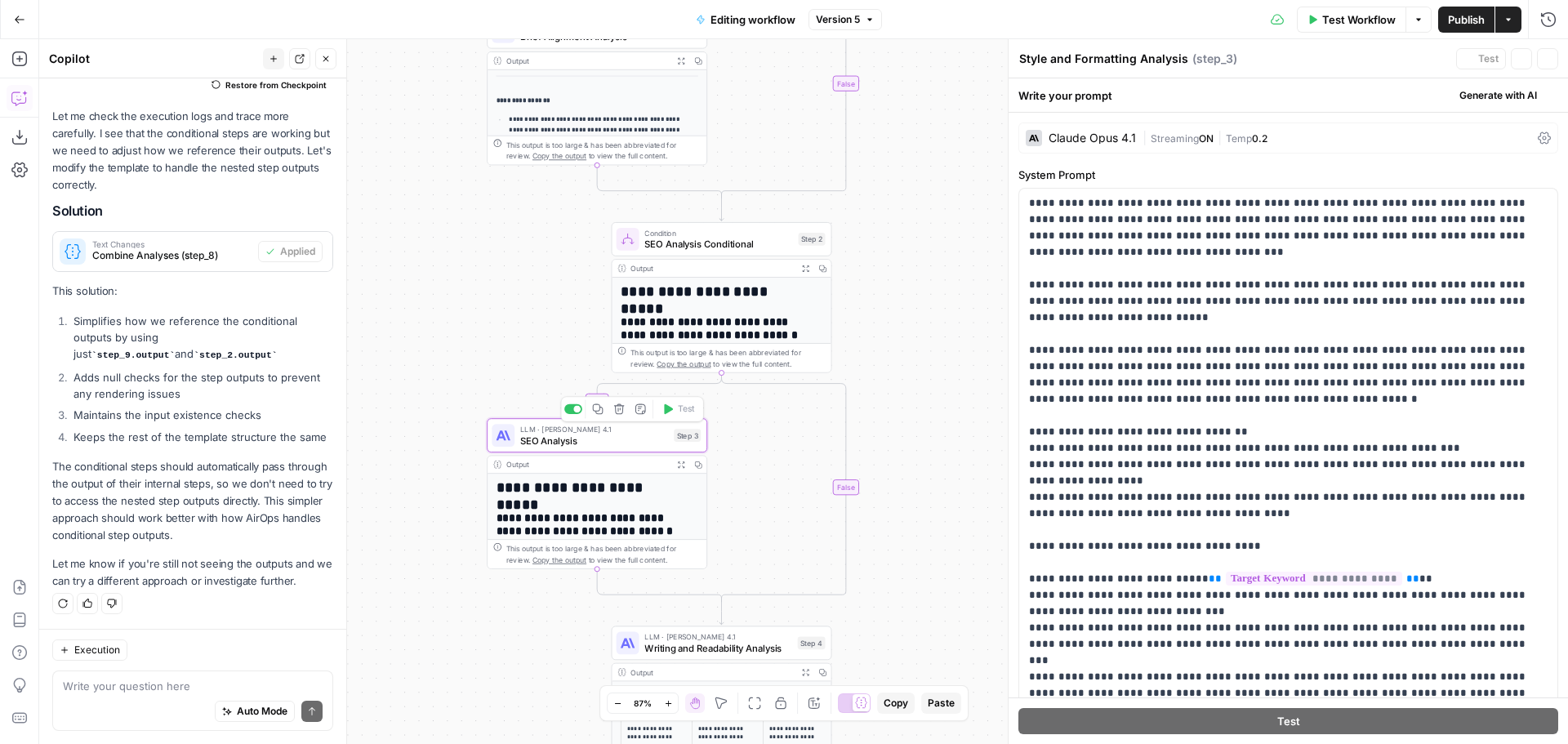
type textarea "SEO Analysis"
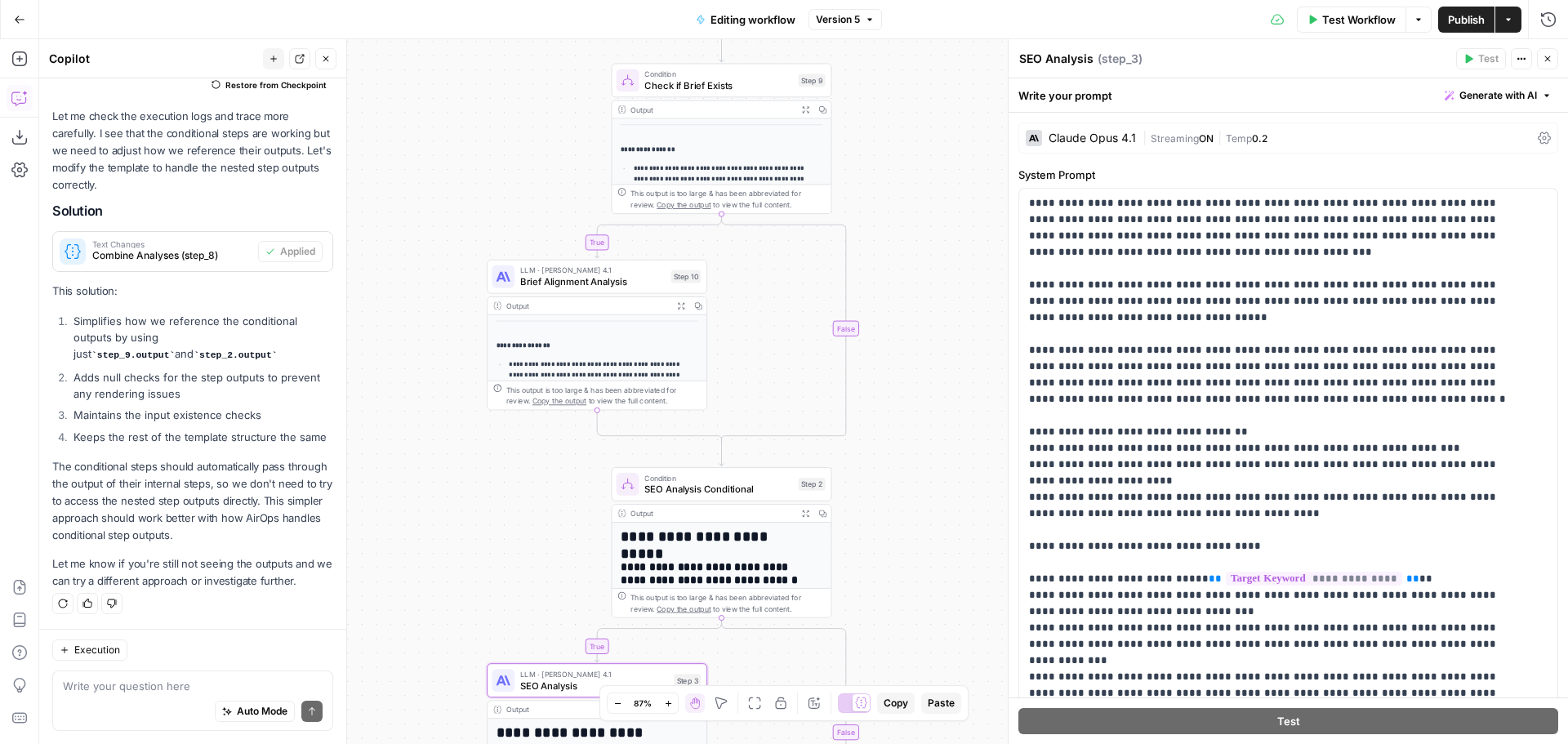
click at [579, 277] on span "Brief Alignment Analysis" at bounding box center [593, 282] width 145 height 14
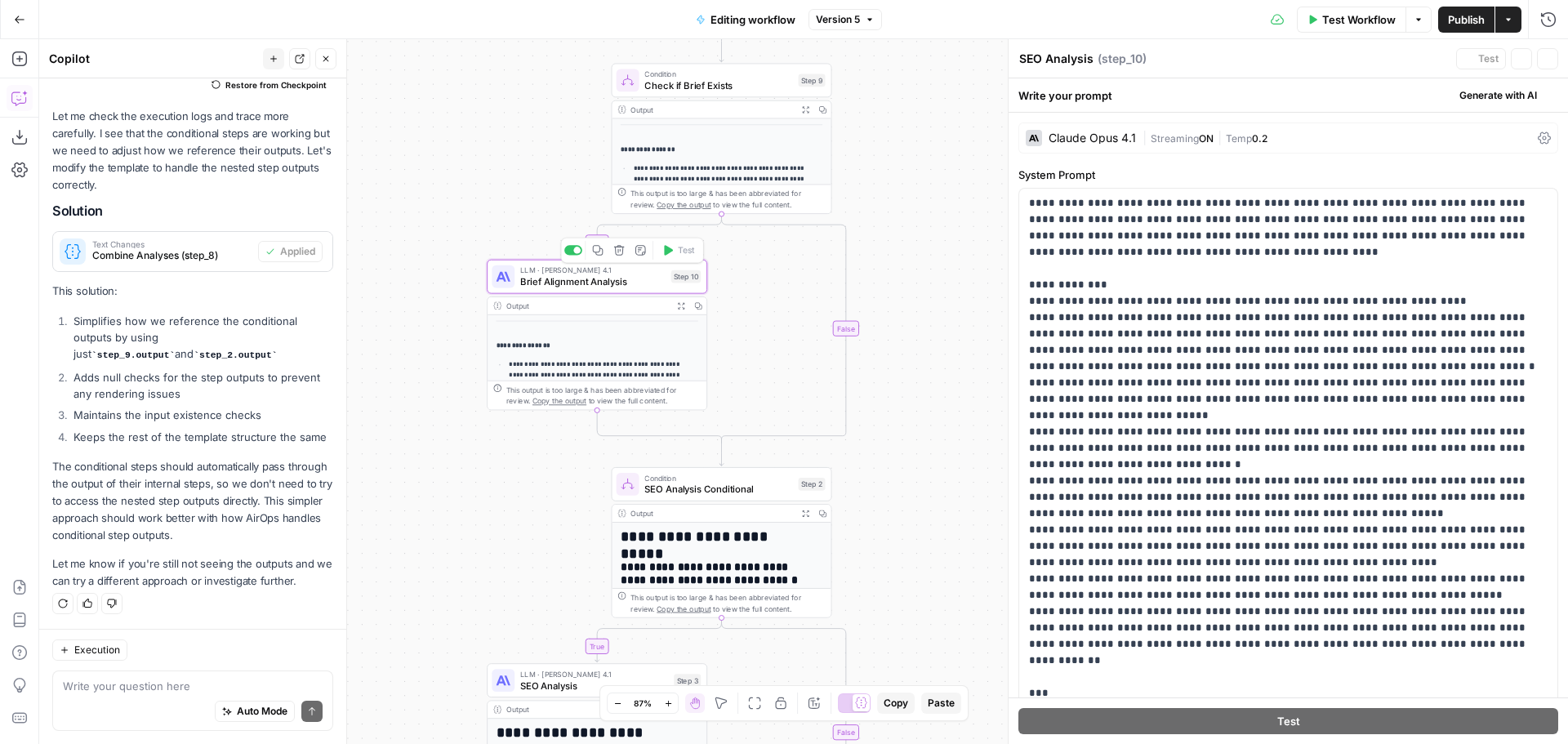
type textarea "Brief Alignment Analysis"
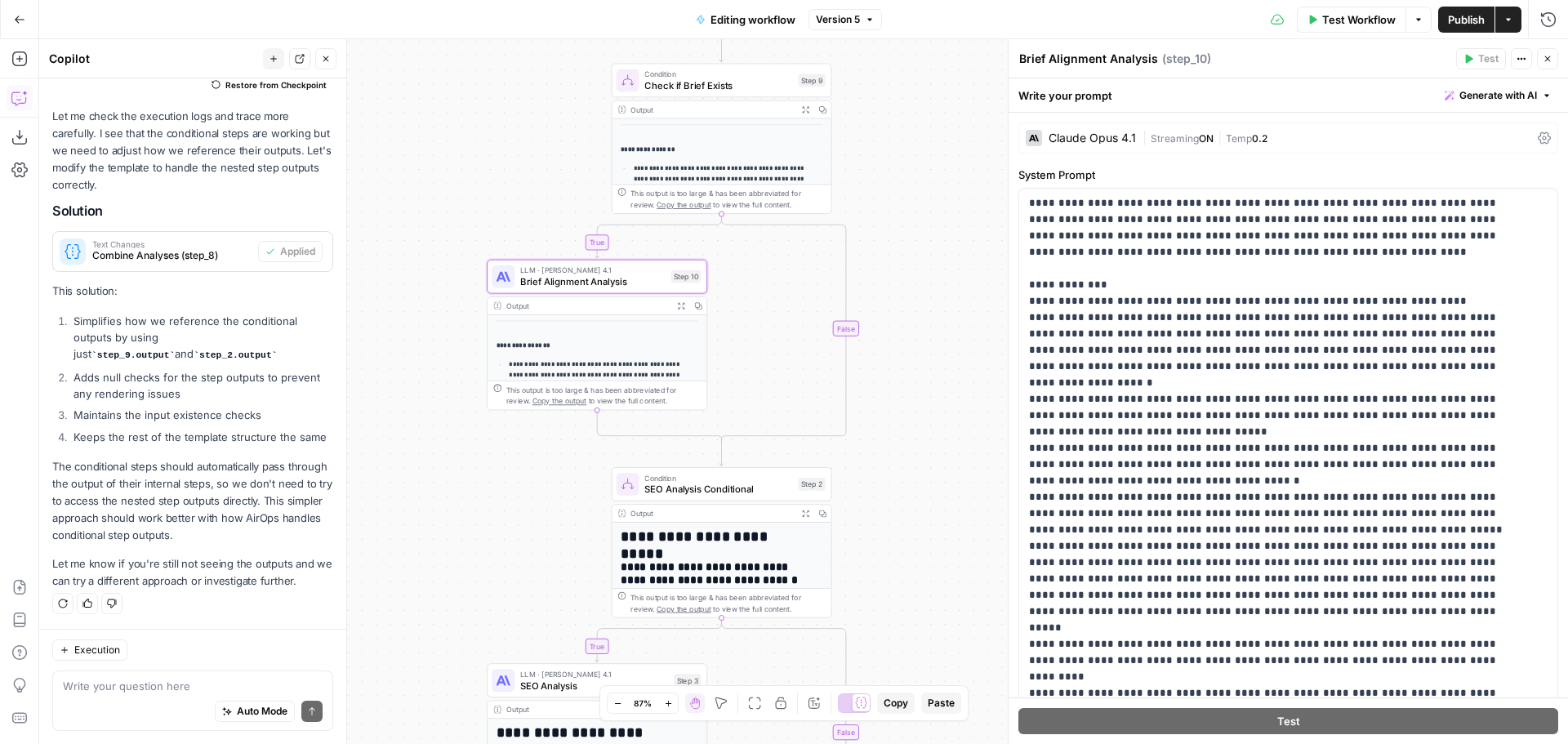
click at [1085, 135] on div "Claude Opus 4.1" at bounding box center [1092, 137] width 87 height 12
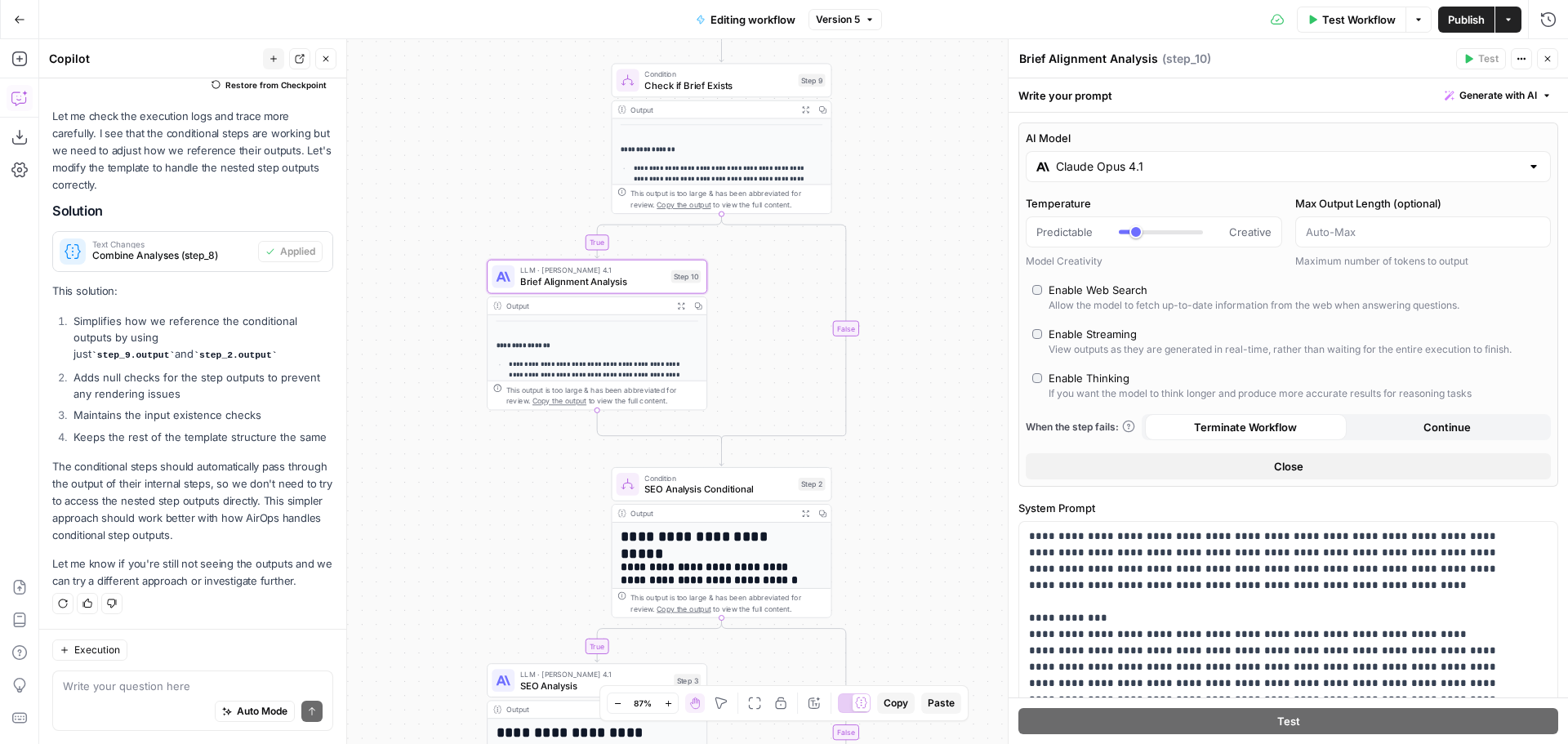
click at [1129, 161] on input "Claude Opus 4.1" at bounding box center [1288, 167] width 464 height 16
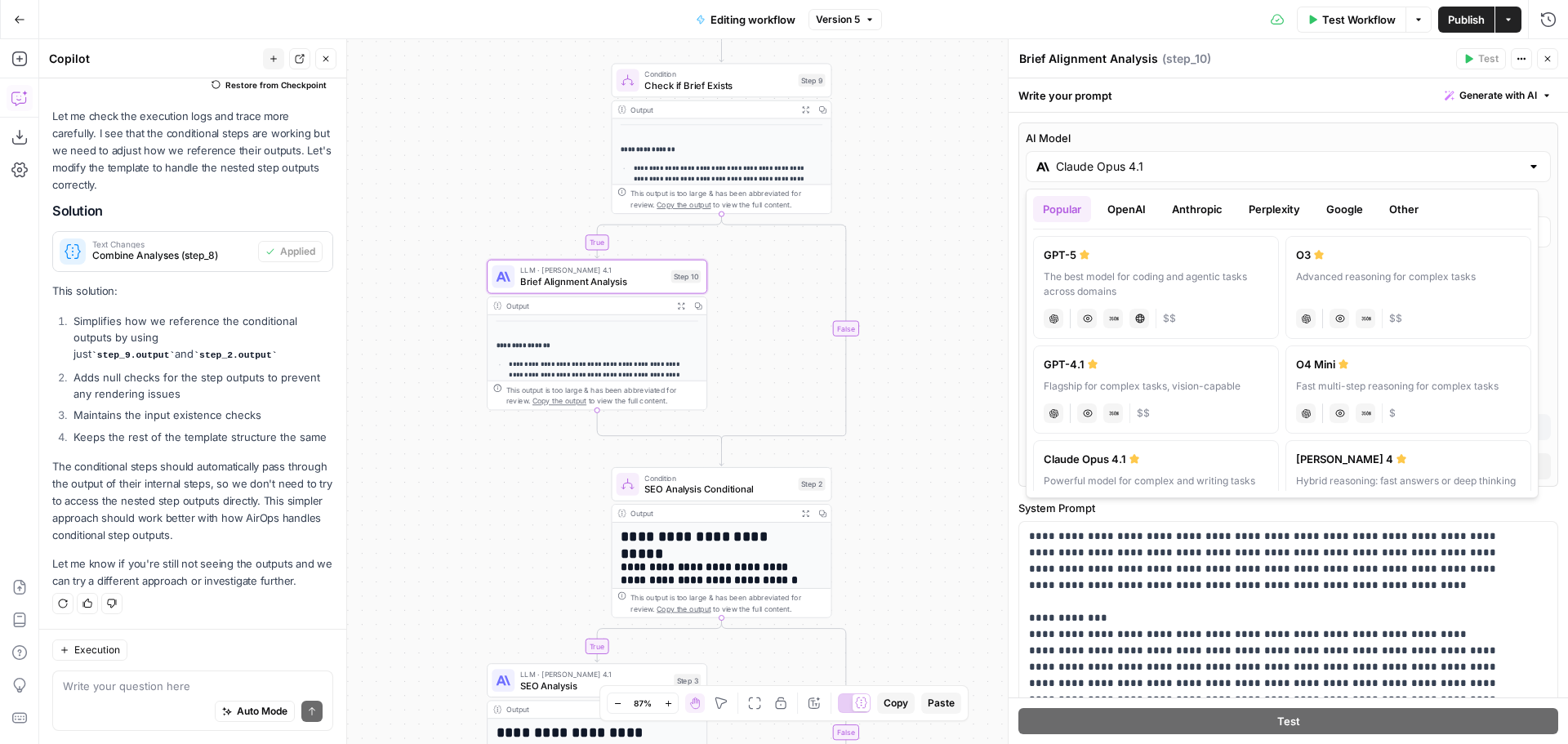
click at [1130, 209] on button "OpenAI" at bounding box center [1126, 208] width 58 height 26
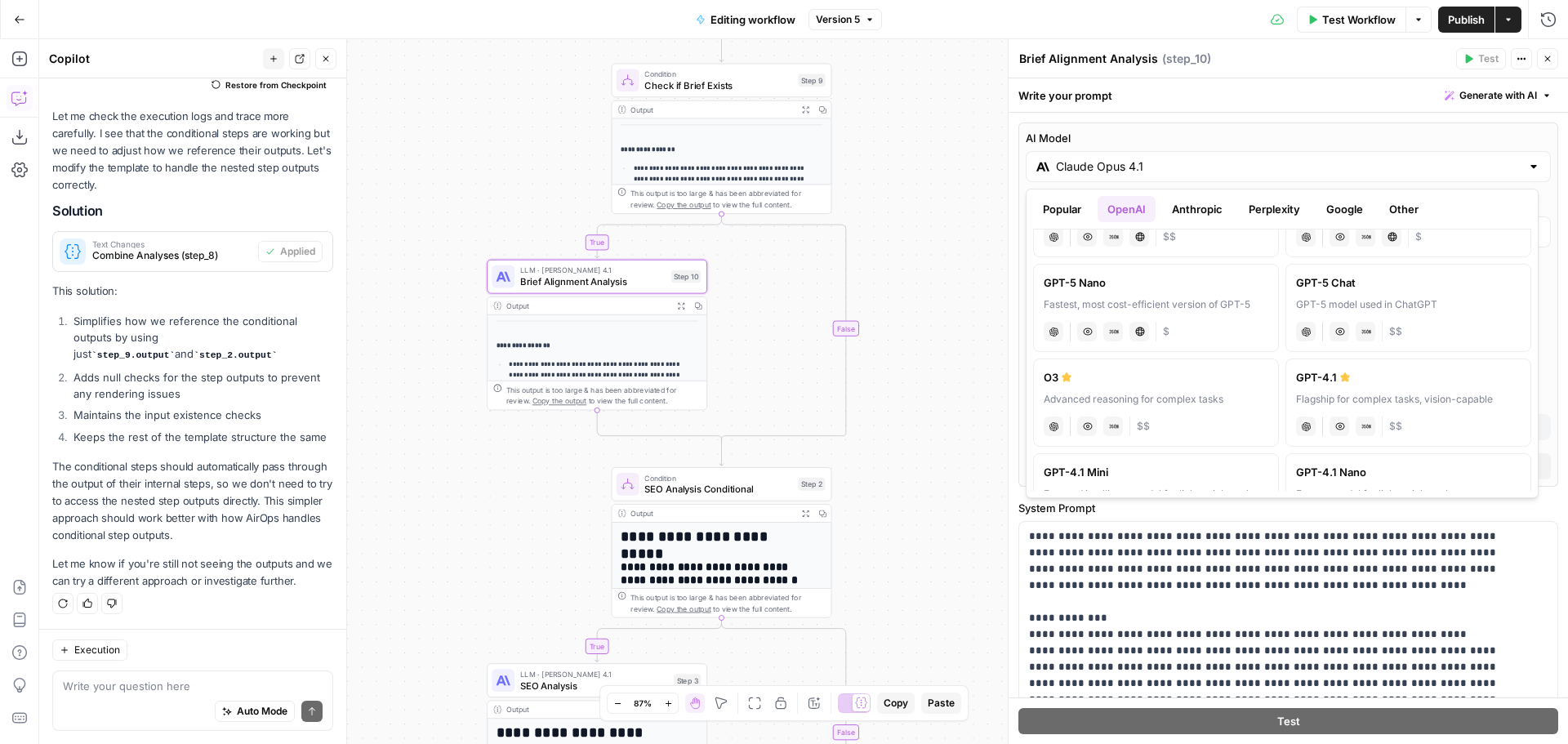
click at [1362, 382] on div "GPT-4.1" at bounding box center [1408, 377] width 225 height 16
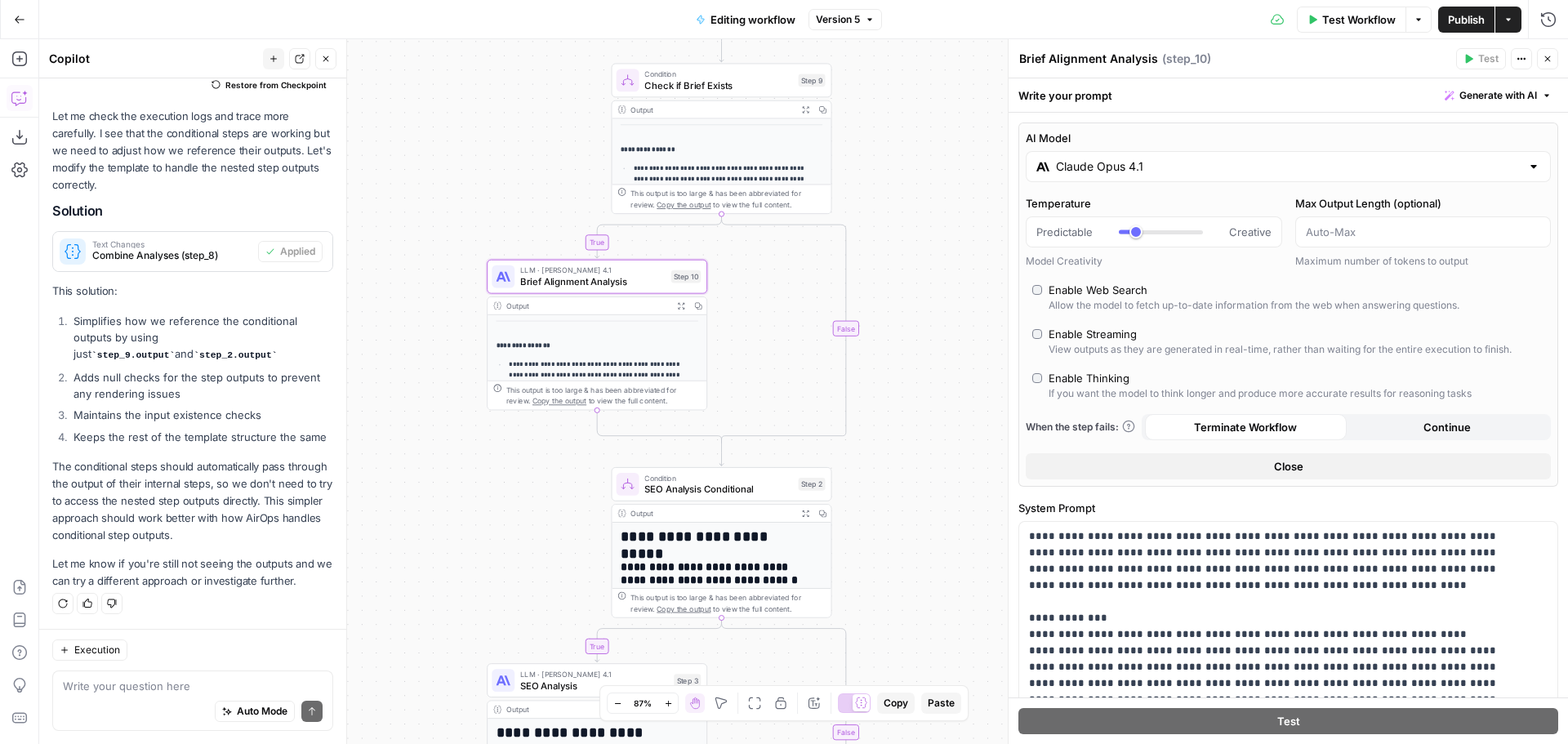
type input "GPT-4.1"
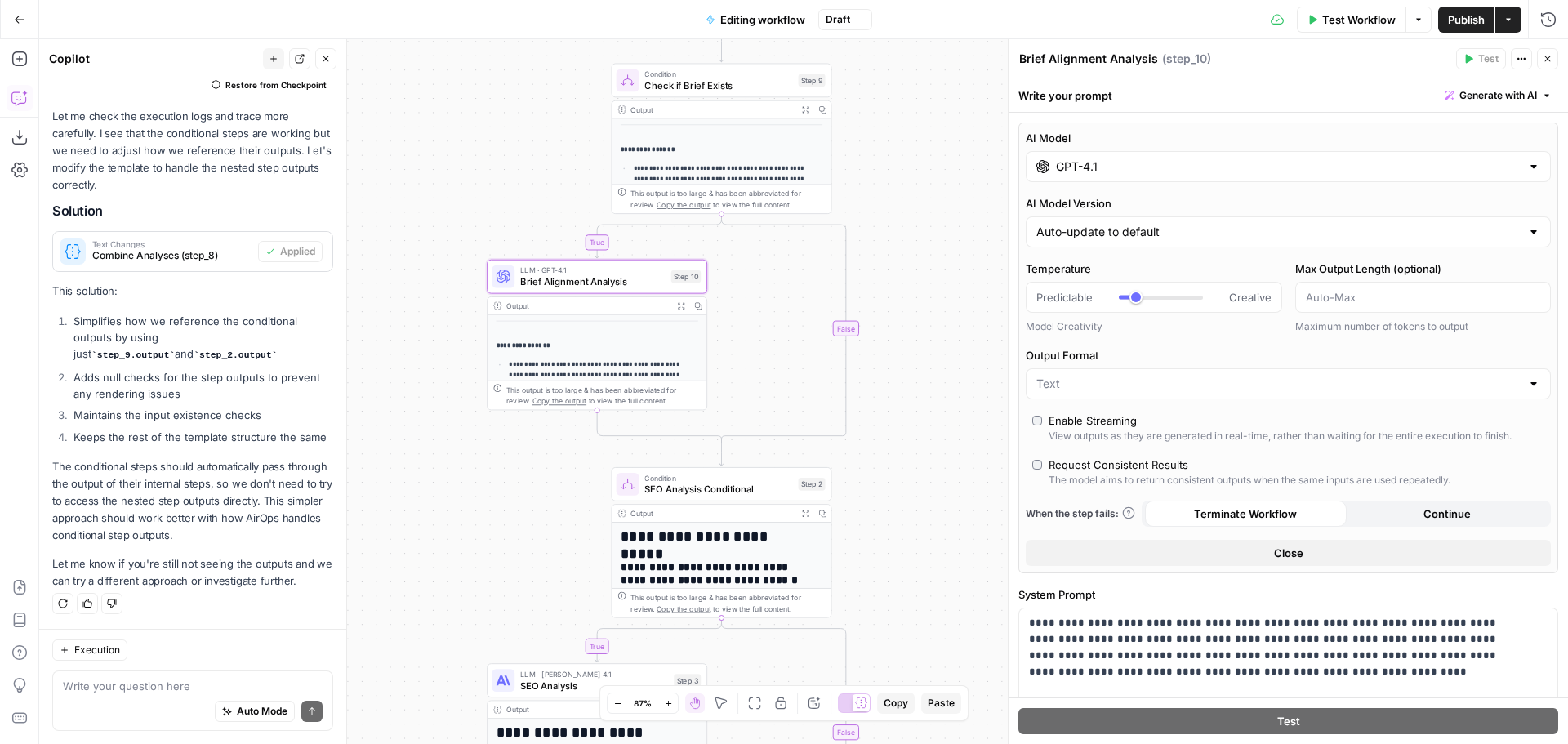
click at [1546, 59] on icon "button" at bounding box center [1547, 58] width 10 height 10
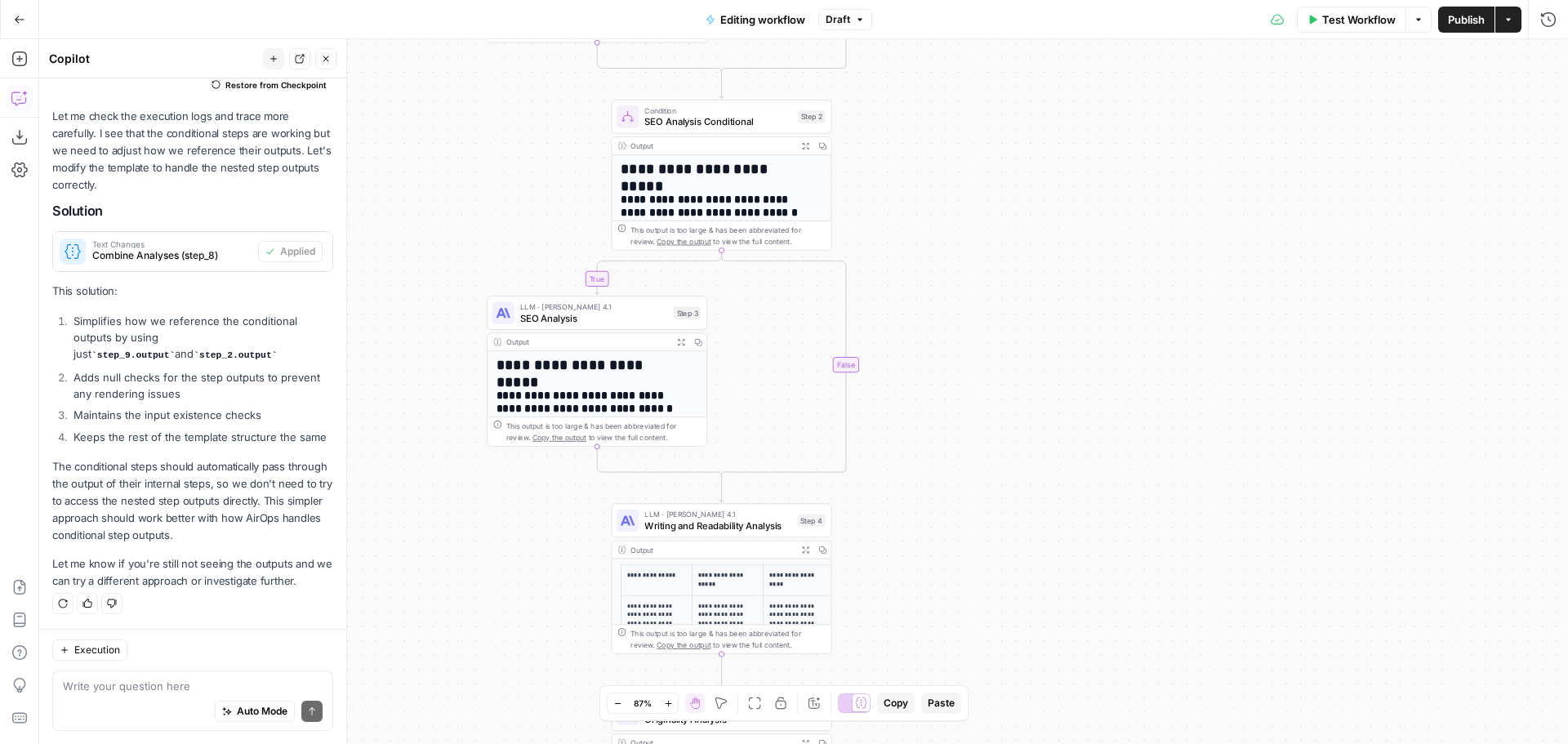
click at [570, 319] on span "SEO Analysis" at bounding box center [595, 318] width 148 height 14
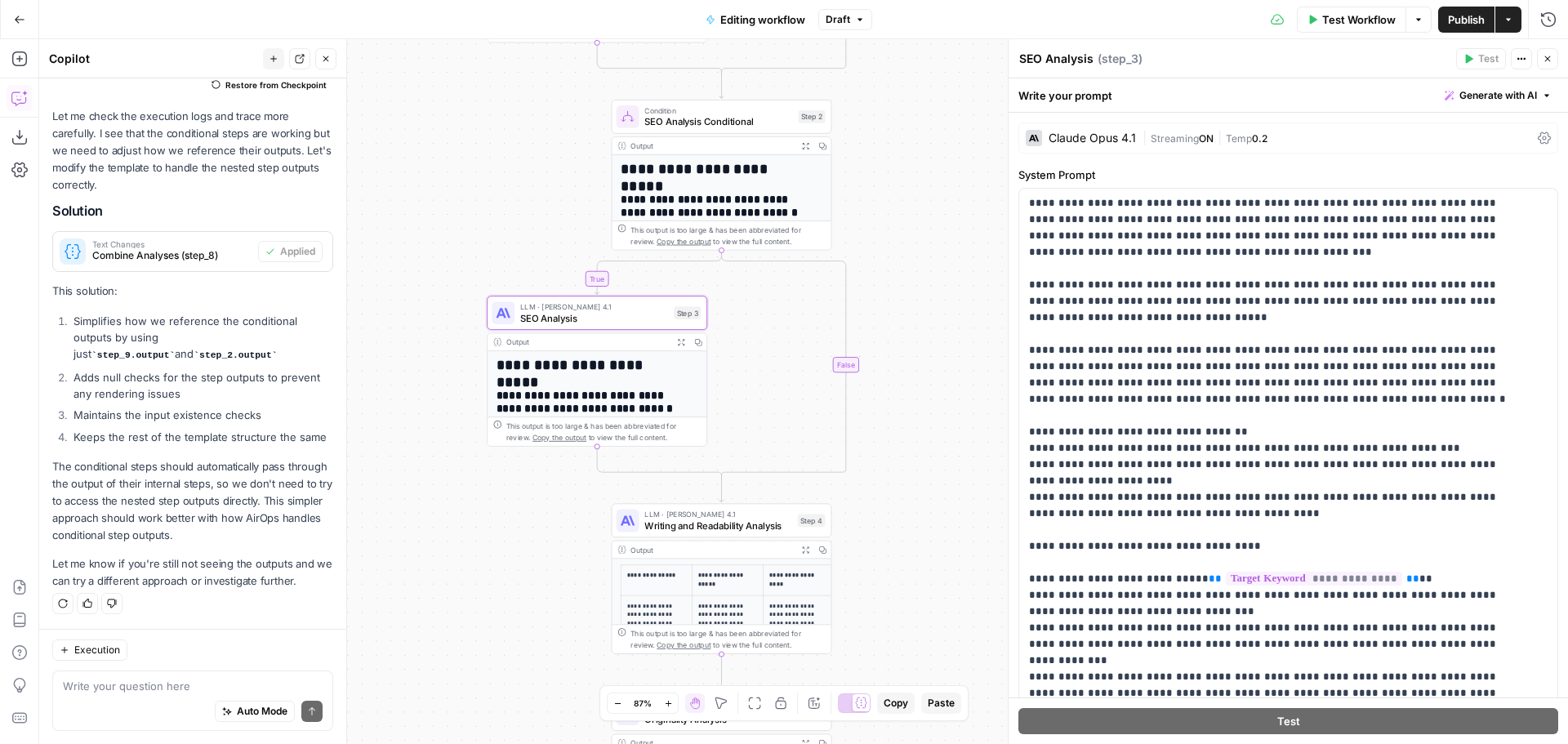
click at [1129, 141] on div "Claude Opus 4.1" at bounding box center [1092, 137] width 87 height 12
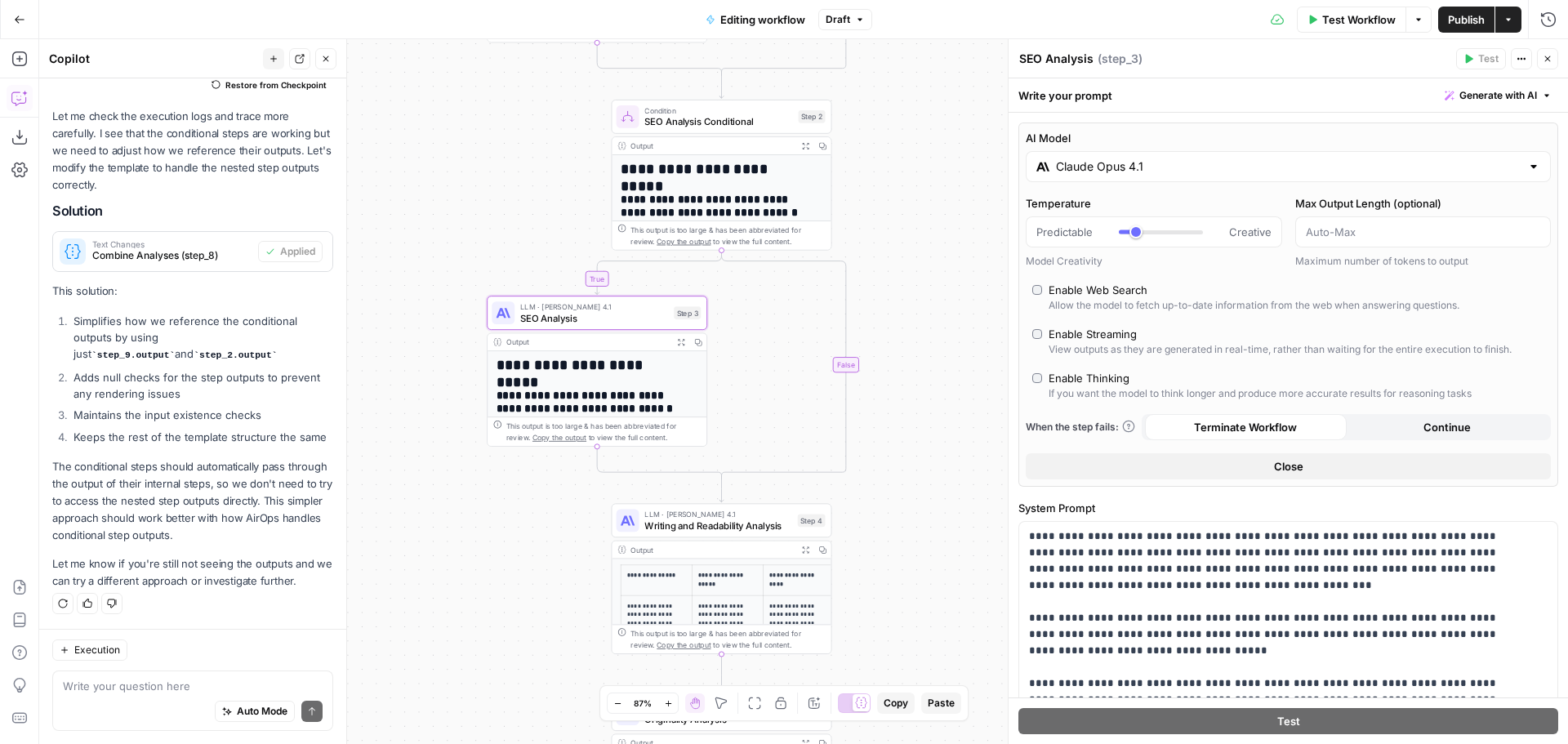
click at [1153, 165] on input "Claude Opus 4.1" at bounding box center [1288, 167] width 464 height 16
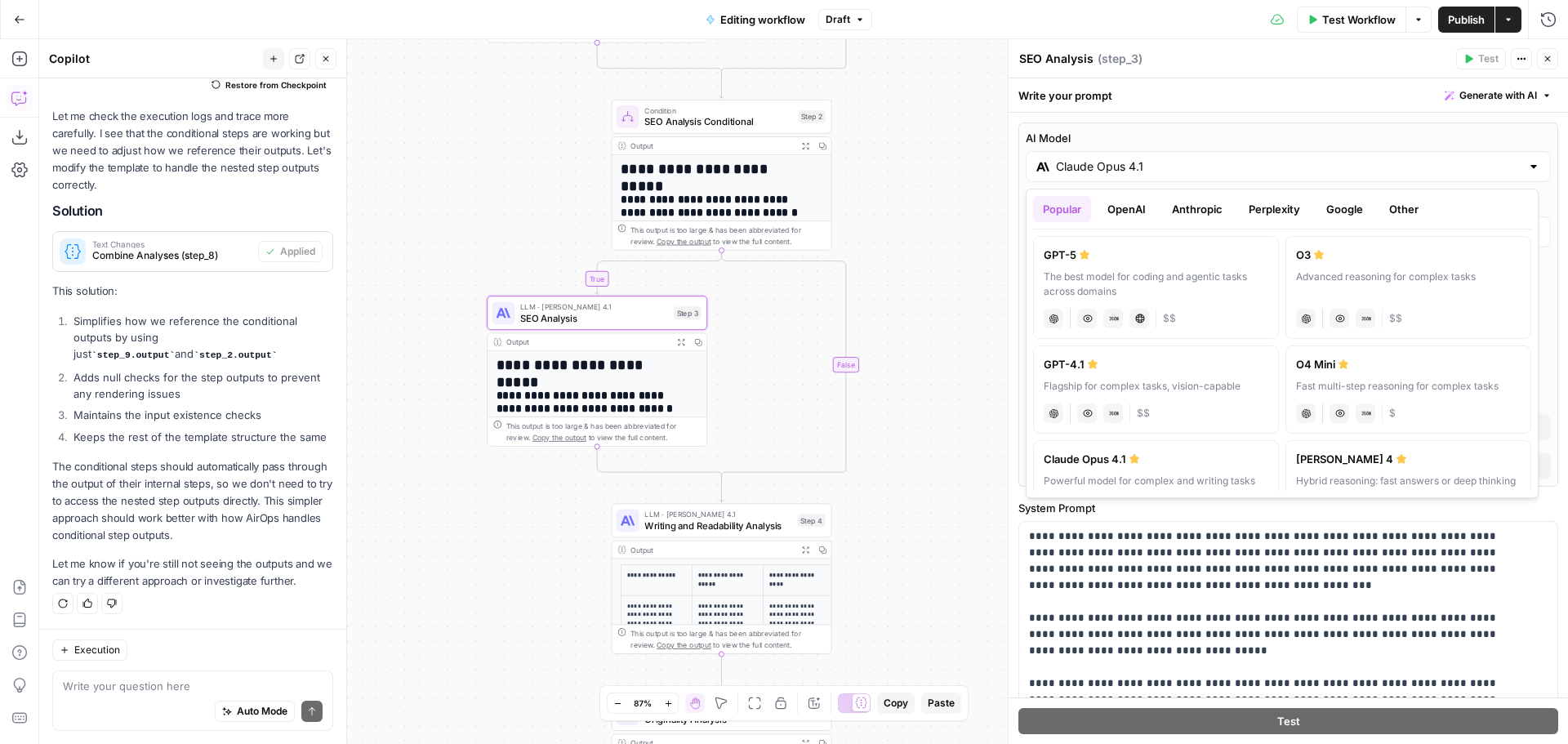
click at [1138, 213] on button "OpenAI" at bounding box center [1126, 208] width 58 height 26
click at [1330, 463] on div "GPT-4.1" at bounding box center [1408, 459] width 225 height 16
type input "GPT-4.1"
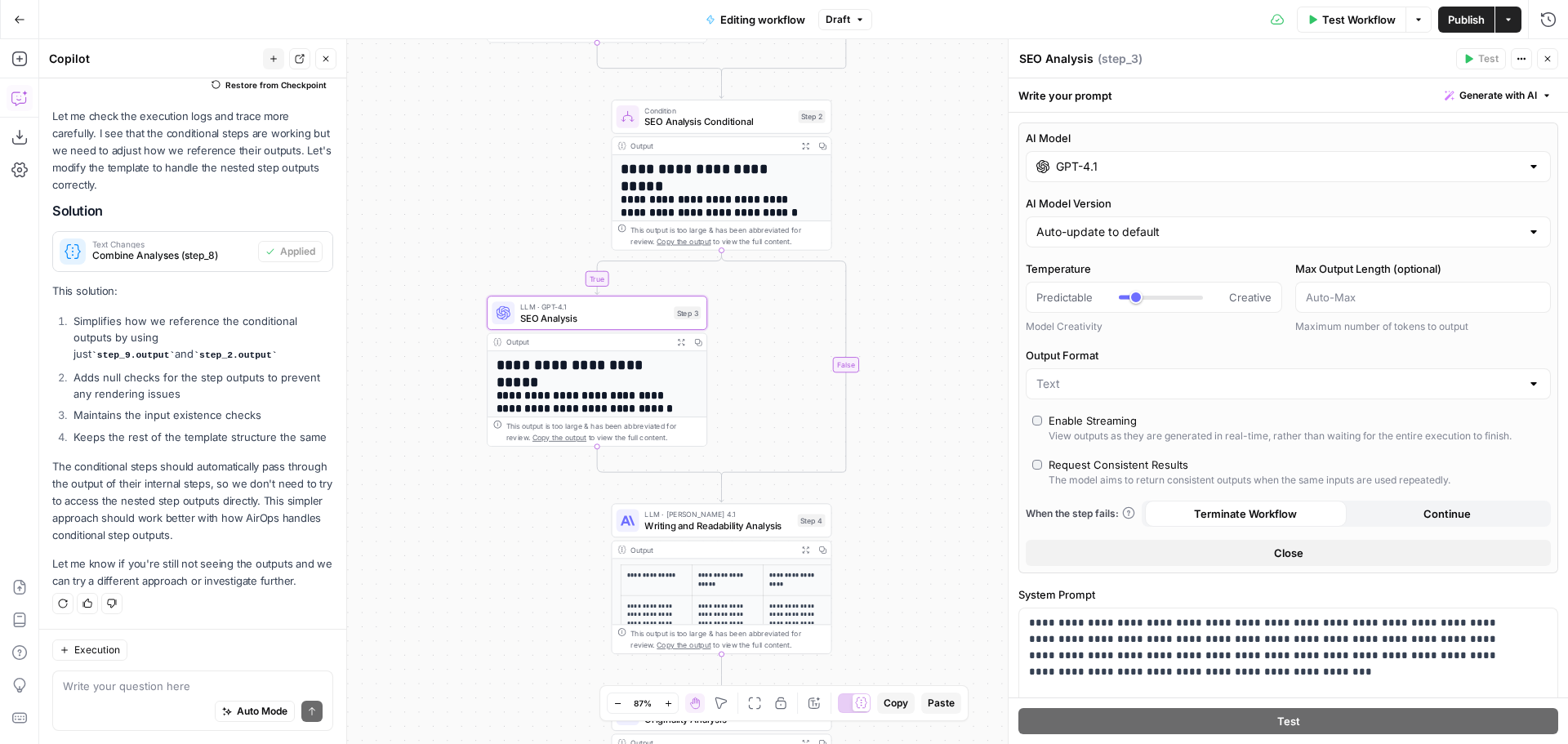
click at [956, 208] on div "**********" at bounding box center [803, 391] width 1529 height 705
click at [1545, 58] on icon "button" at bounding box center [1547, 58] width 10 height 10
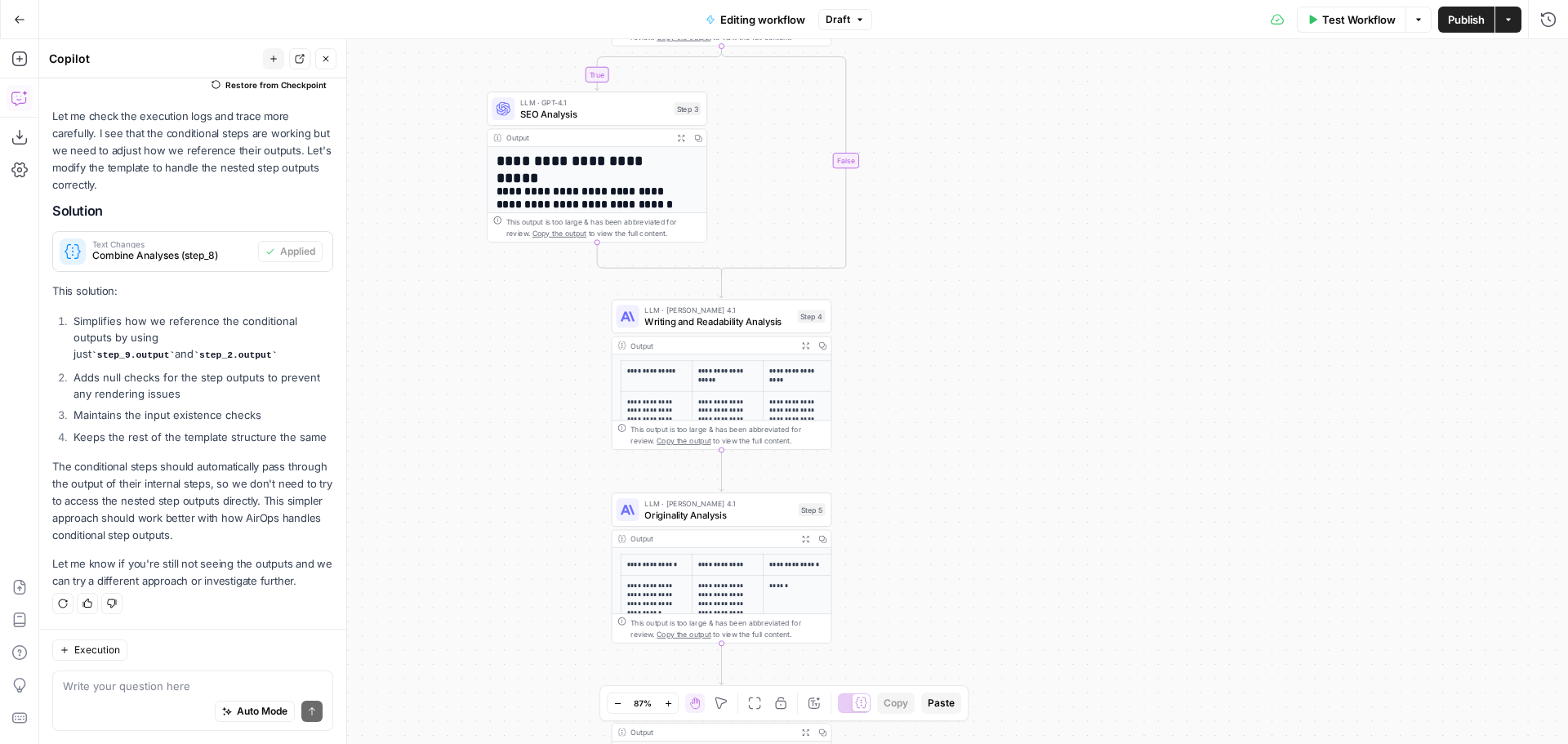
click at [693, 316] on span "Writing and Readability Analysis" at bounding box center [718, 322] width 147 height 14
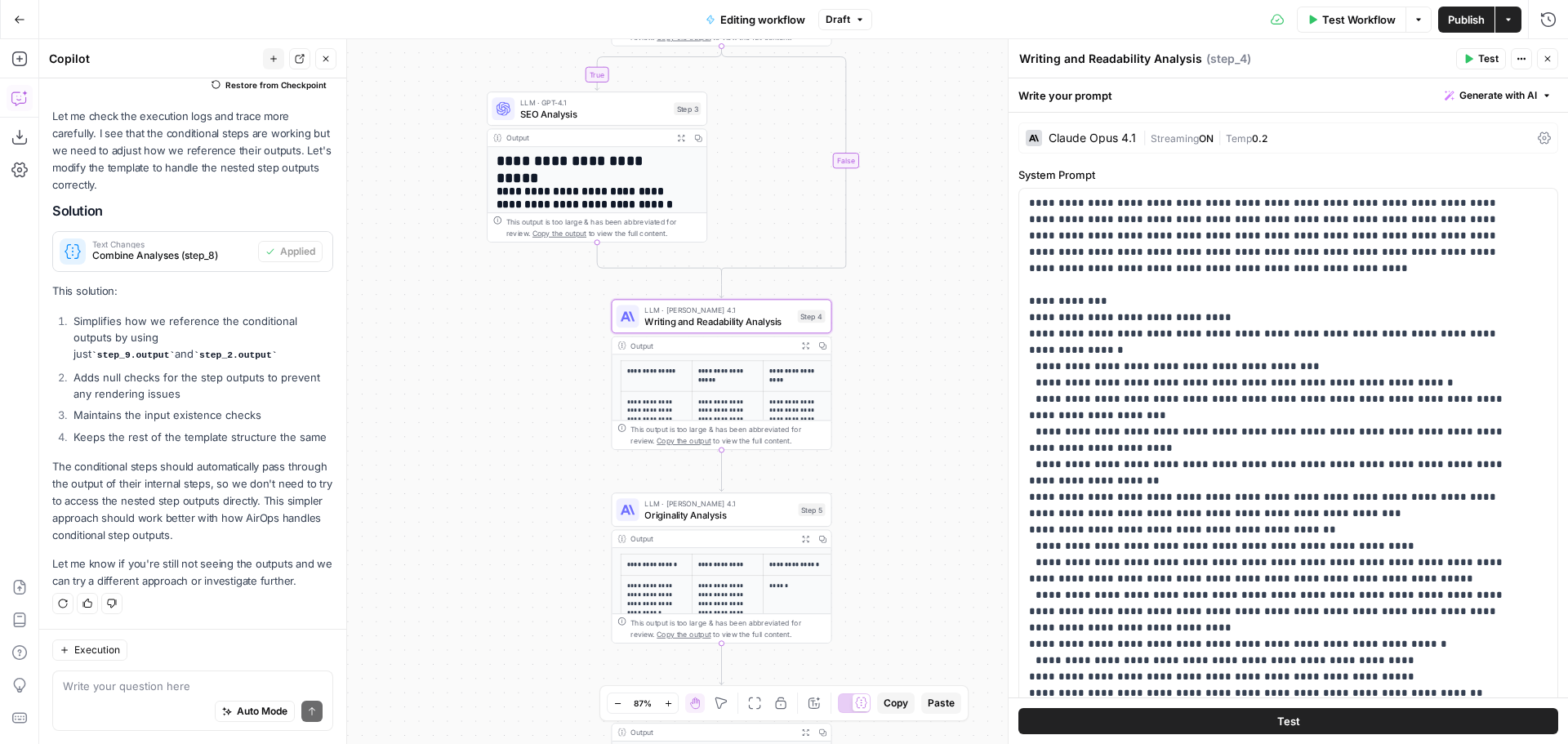
click at [1115, 136] on div "Claude Opus 4.1" at bounding box center [1092, 137] width 87 height 12
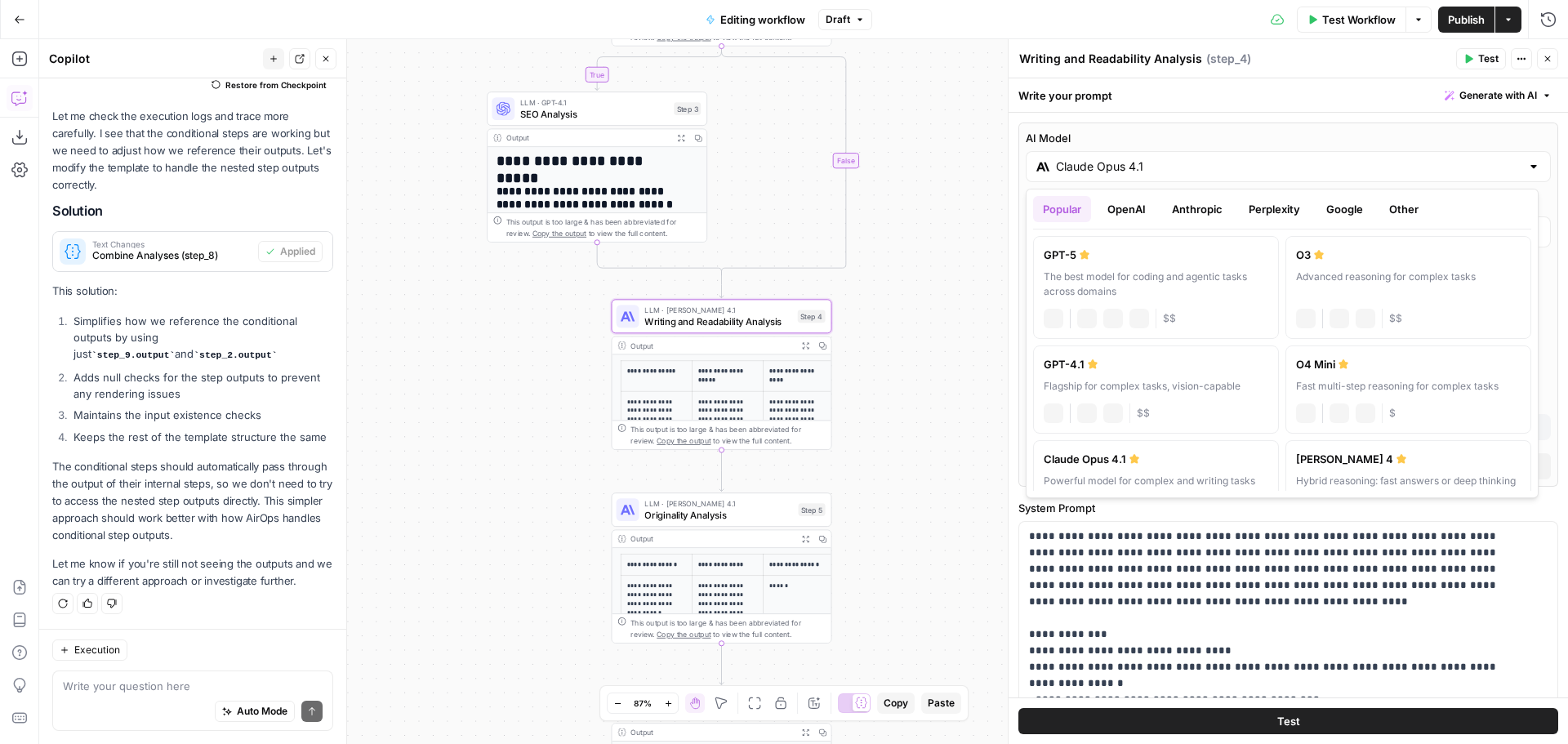
click at [1181, 171] on input "Claude Opus 4.1" at bounding box center [1288, 167] width 464 height 16
click at [1137, 207] on button "OpenAI" at bounding box center [1126, 208] width 58 height 26
click at [1360, 467] on label "GPT-4.1 Flagship for complex tasks, vision-capable chat Vision Capabilities JSO…" at bounding box center [1408, 484] width 246 height 88
type input "GPT-4.1"
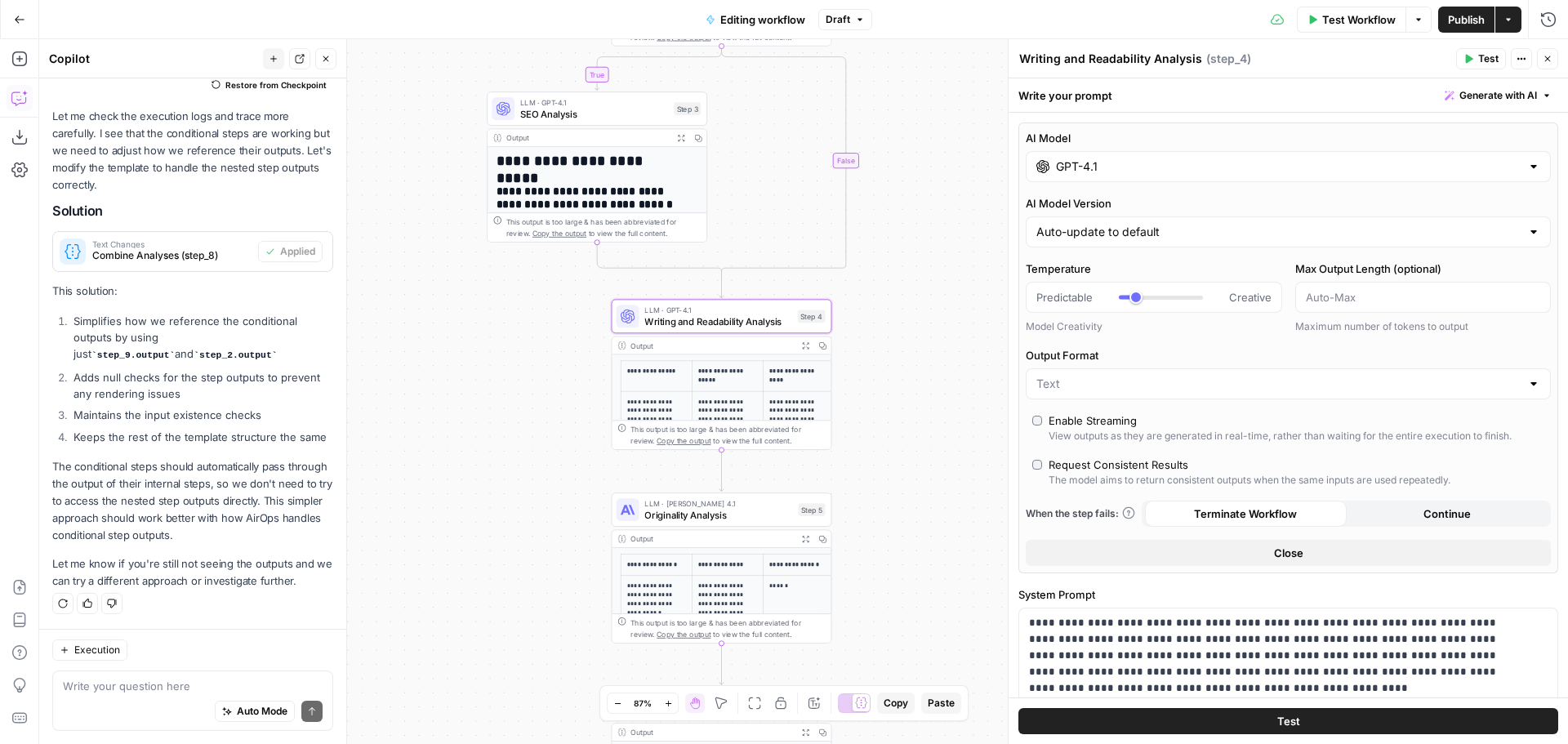
click at [1549, 56] on icon "button" at bounding box center [1547, 58] width 10 height 10
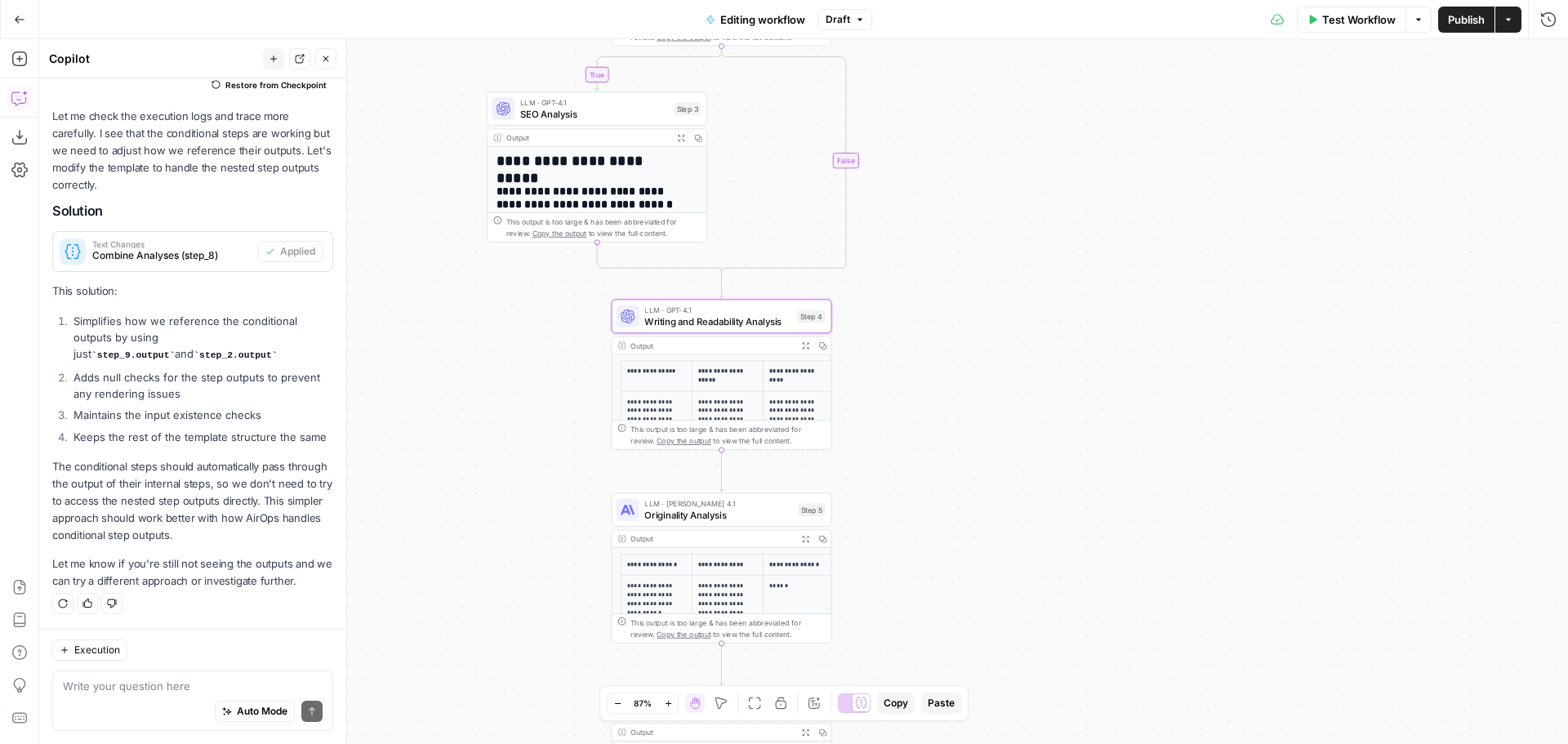
click at [921, 242] on div "**********" at bounding box center [803, 391] width 1529 height 705
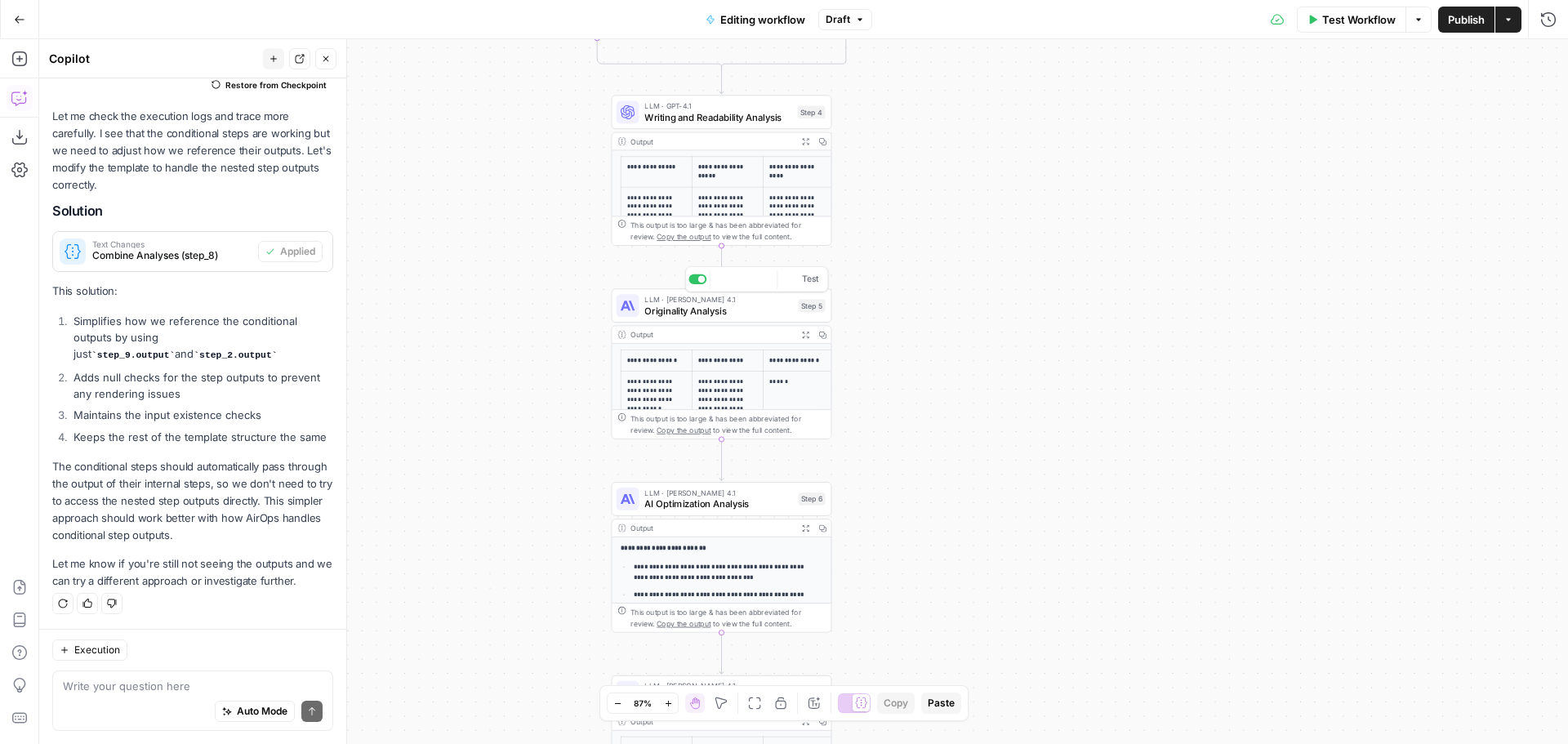
click at [722, 307] on span "Originality Analysis" at bounding box center [718, 311] width 148 height 14
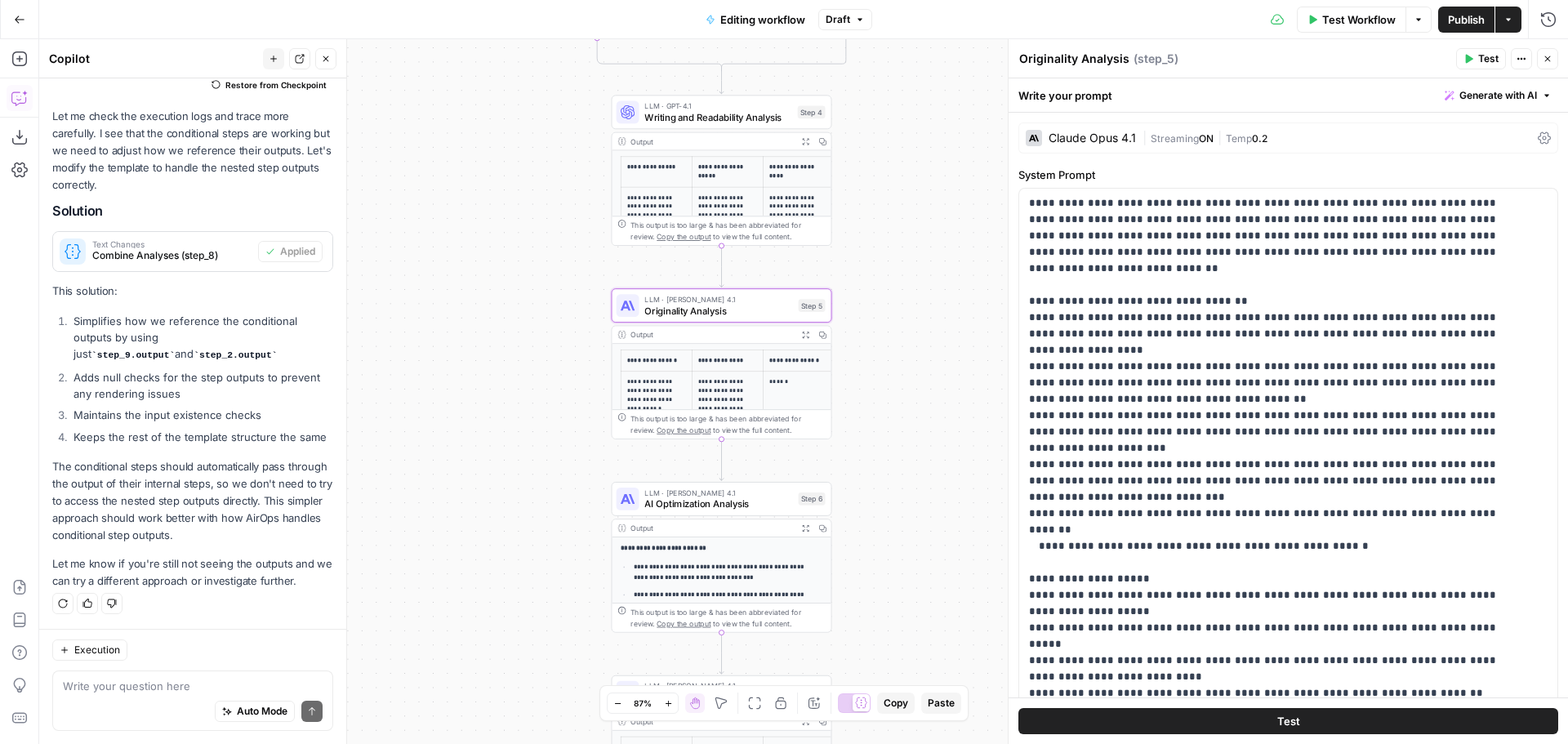
click at [1105, 131] on div "Claude Opus 4.1" at bounding box center [1081, 138] width 111 height 16
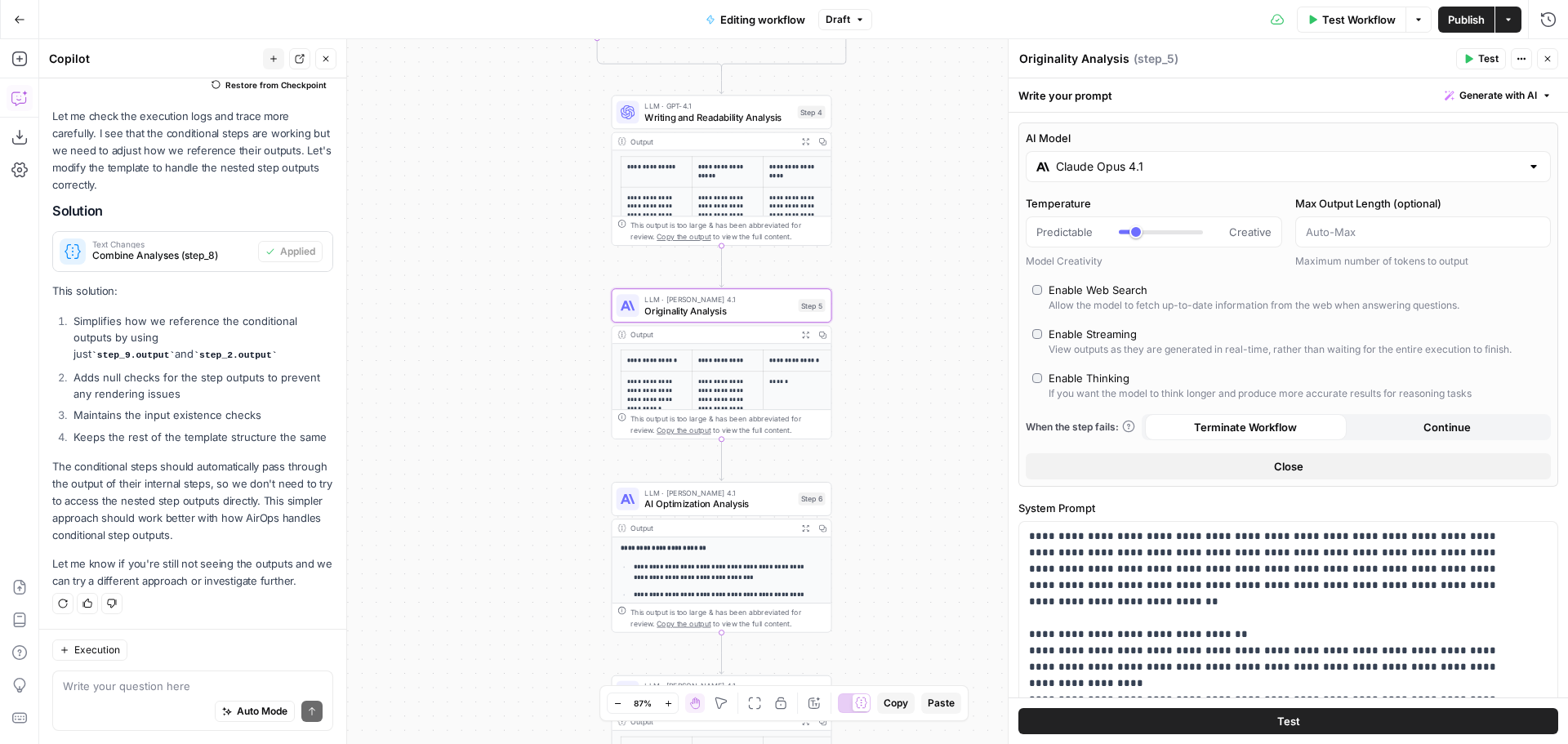
click at [1129, 166] on input "Claude Opus 4.1" at bounding box center [1288, 167] width 464 height 16
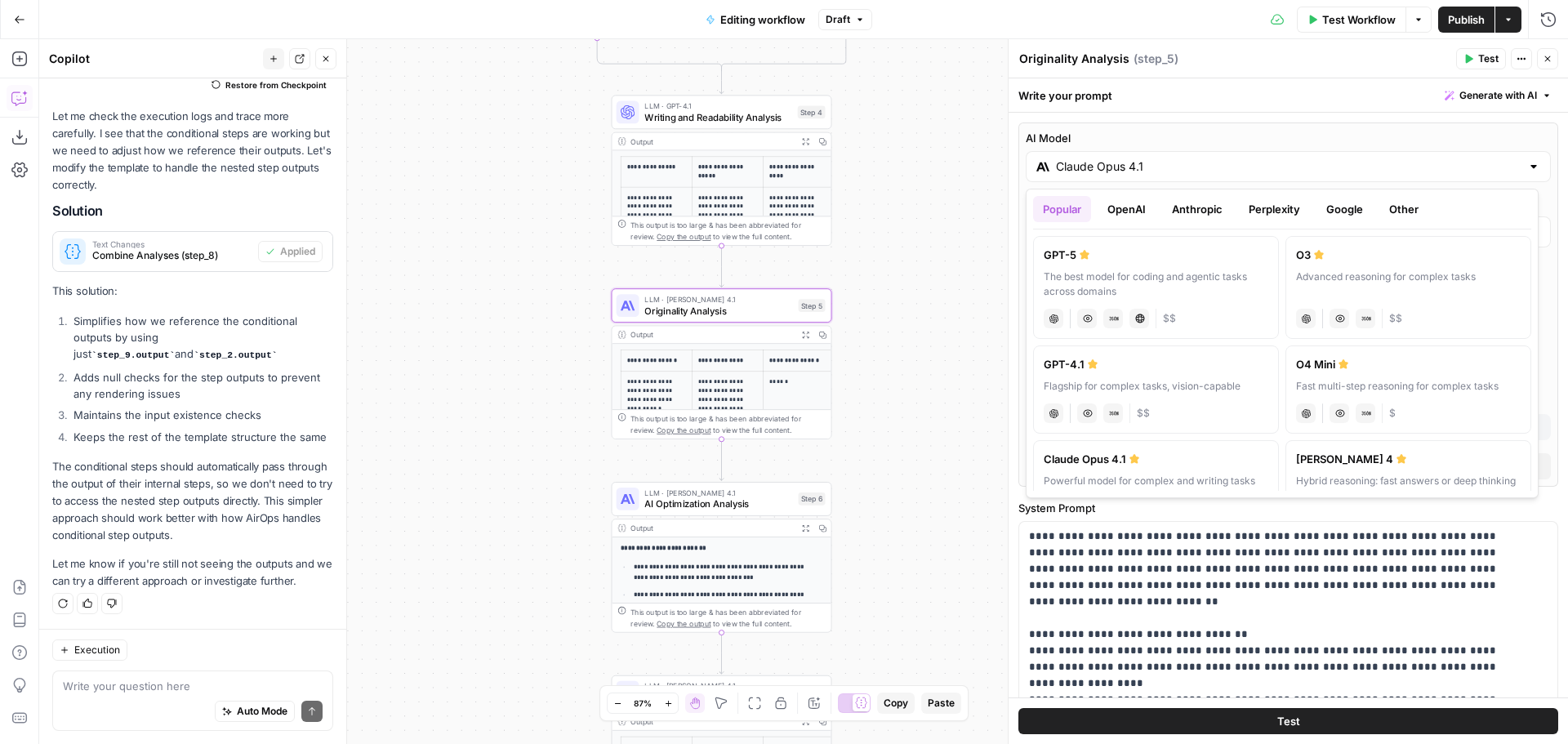
click at [1125, 209] on button "OpenAI" at bounding box center [1126, 208] width 58 height 26
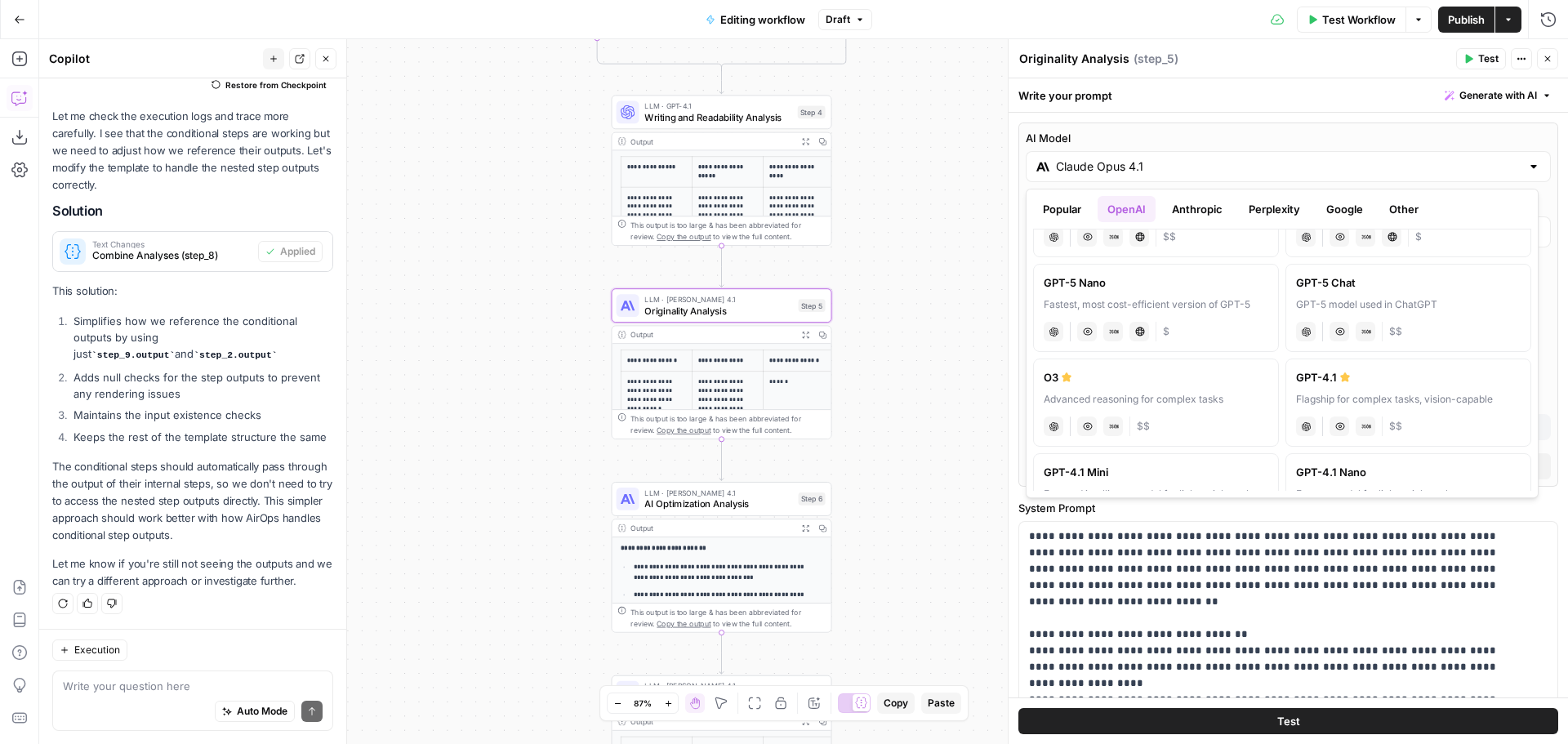
click at [1389, 388] on label "GPT-4.1 Flagship for complex tasks, vision-capable chat Vision Capabilities JSO…" at bounding box center [1408, 402] width 246 height 88
type input "GPT-4.1"
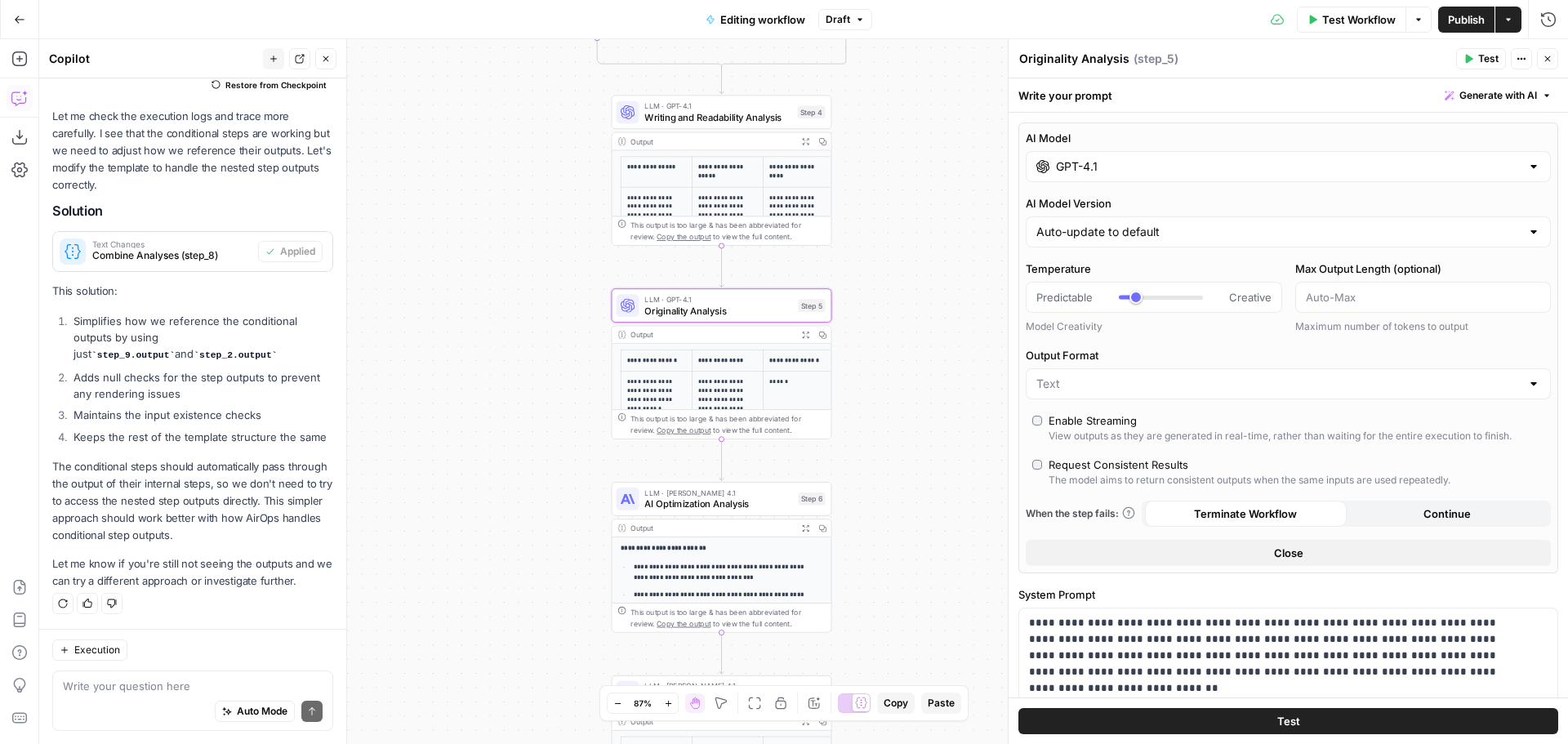
click at [1547, 60] on icon "button" at bounding box center [1547, 58] width 10 height 10
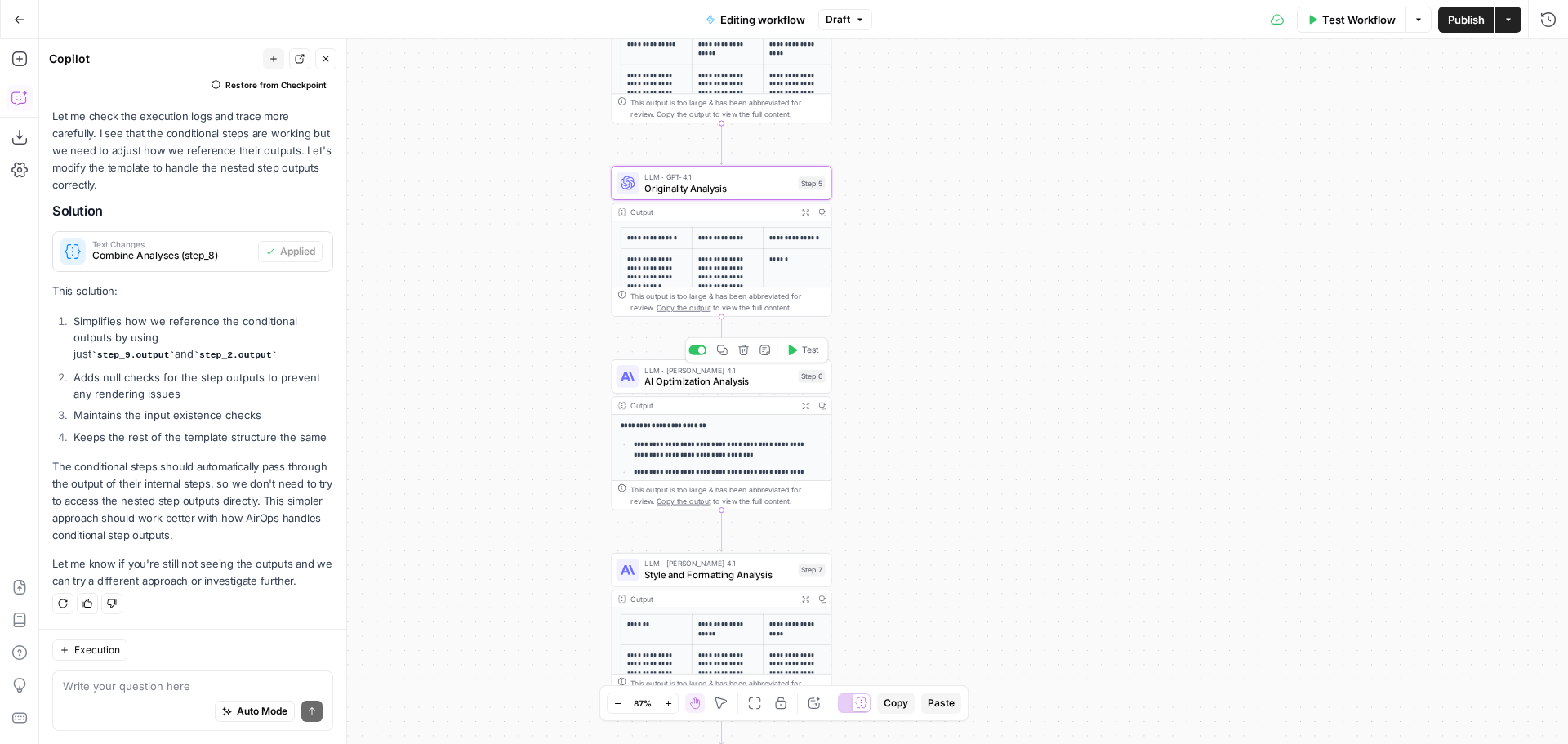
click at [733, 381] on span "AI Optimization Analysis" at bounding box center [718, 381] width 148 height 14
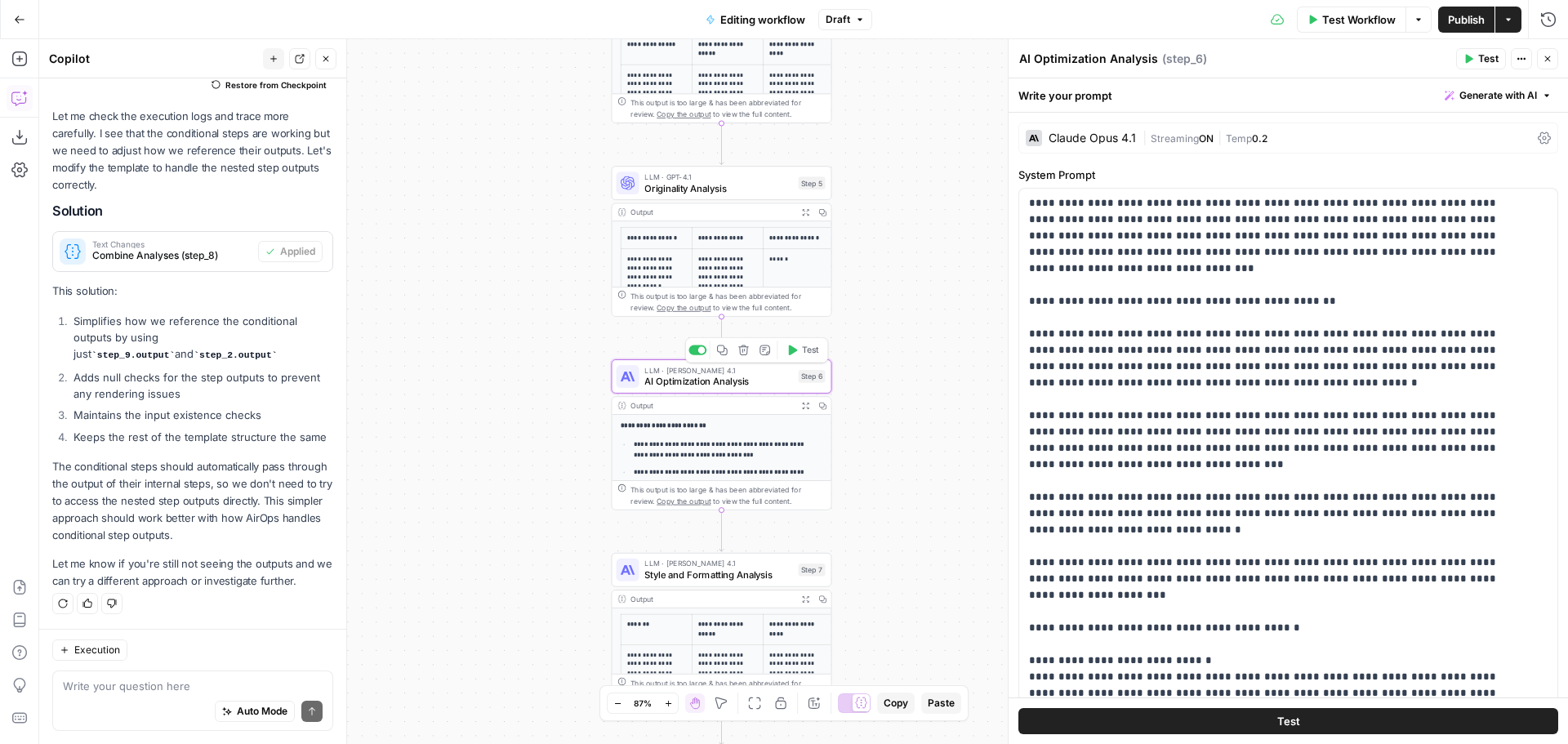
click at [1145, 131] on span "|" at bounding box center [1146, 137] width 8 height 16
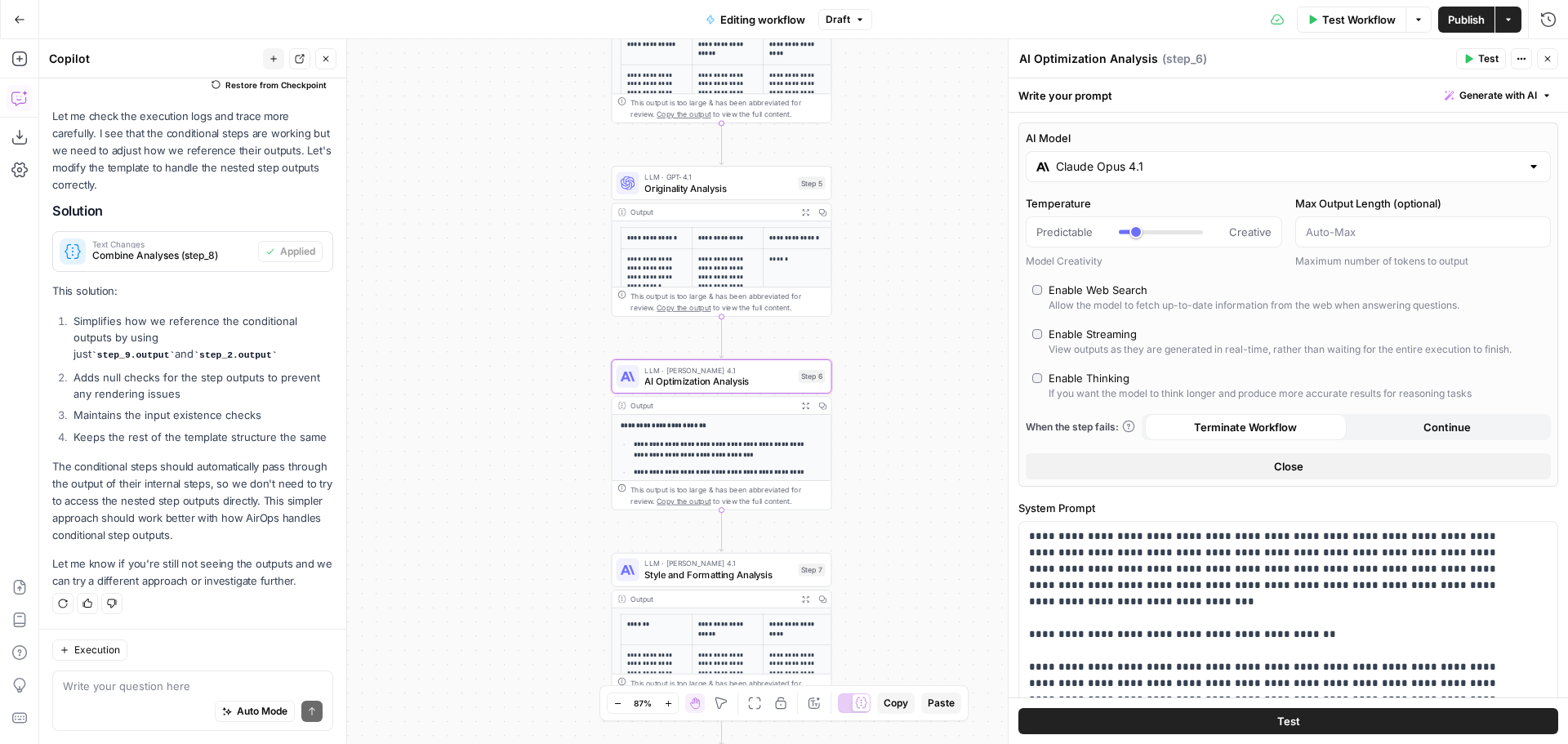
click at [1138, 163] on input "Claude Opus 4.1" at bounding box center [1288, 167] width 464 height 16
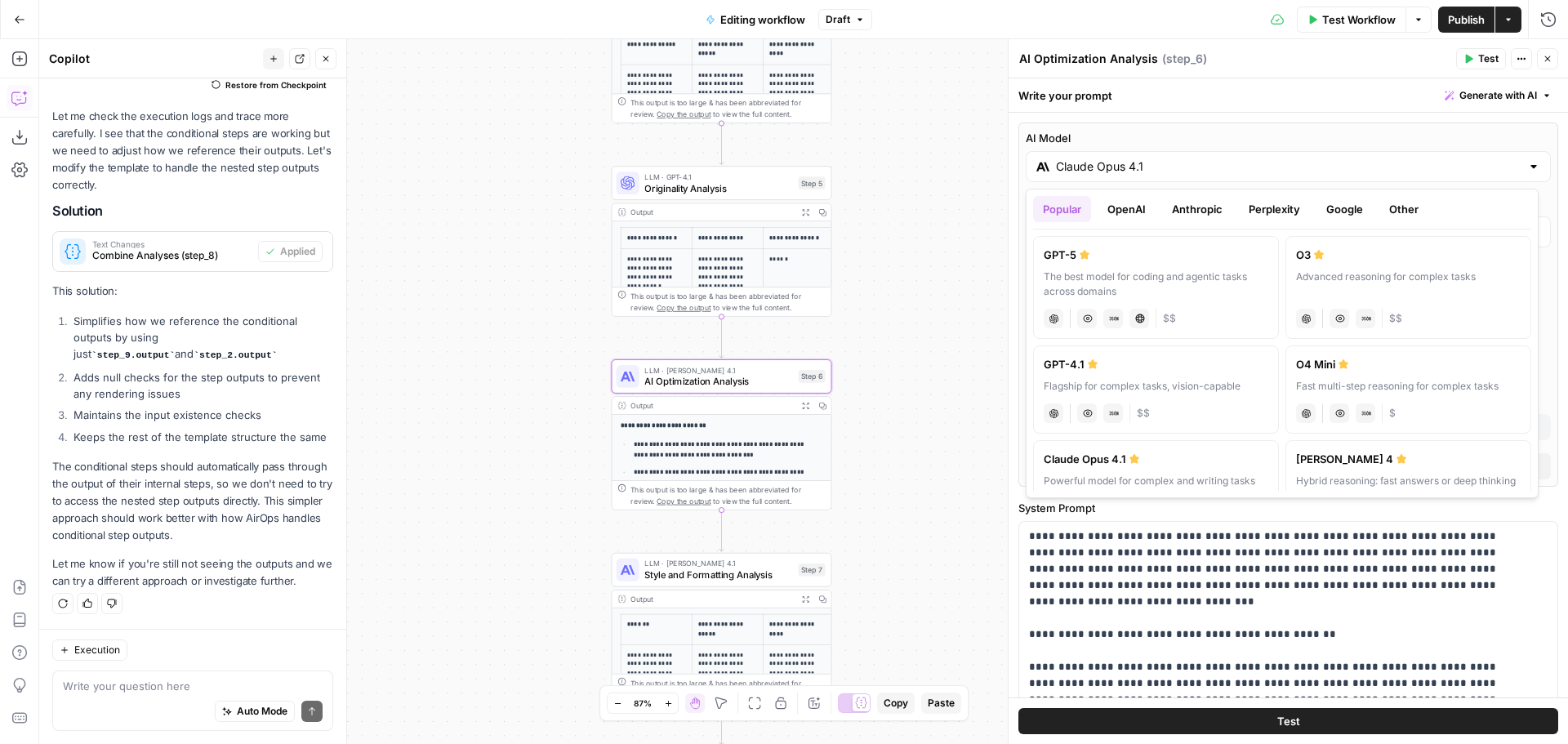
click at [1131, 208] on button "OpenAI" at bounding box center [1126, 208] width 58 height 26
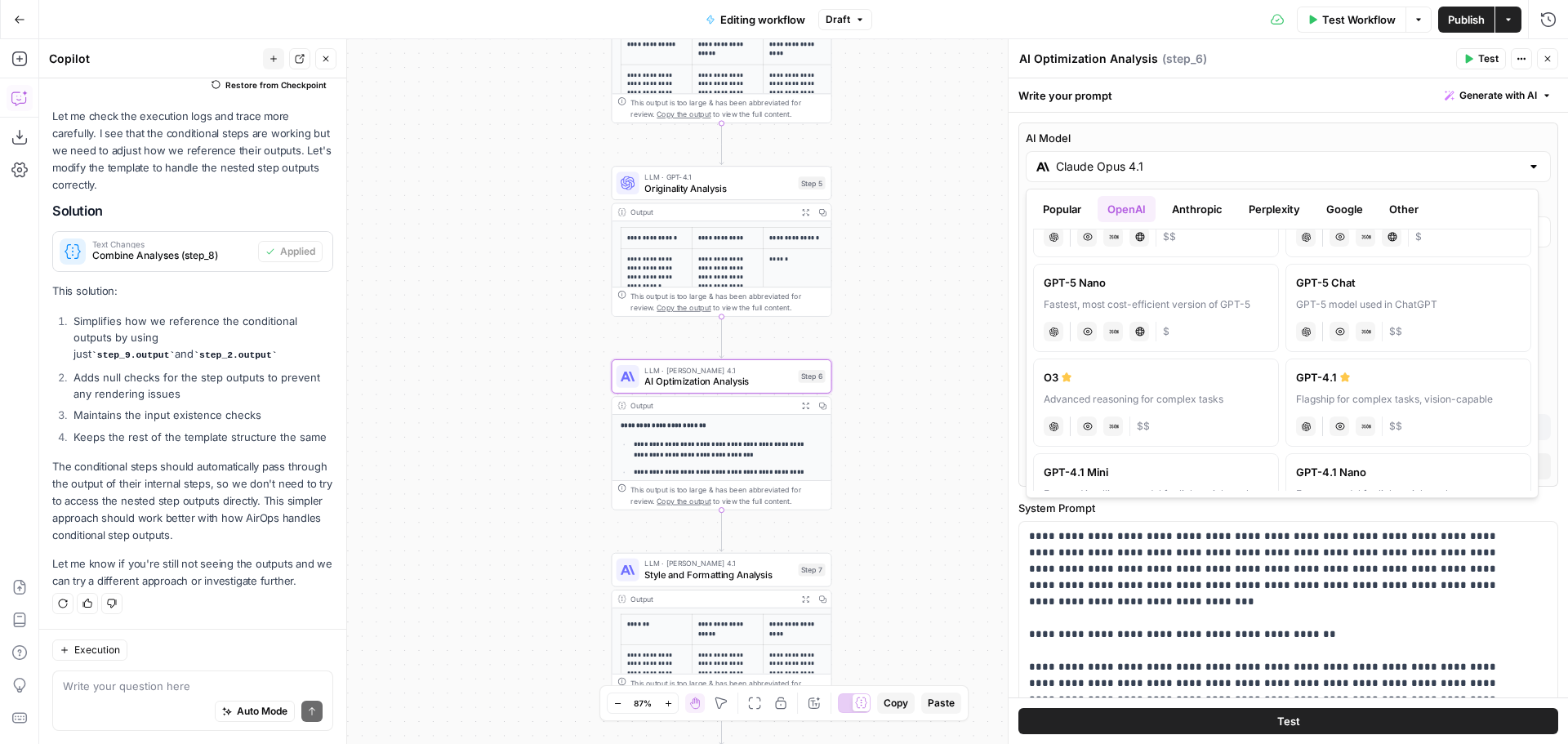
click at [1409, 379] on div "GPT-4.1" at bounding box center [1408, 377] width 225 height 16
type input "GPT-4.1"
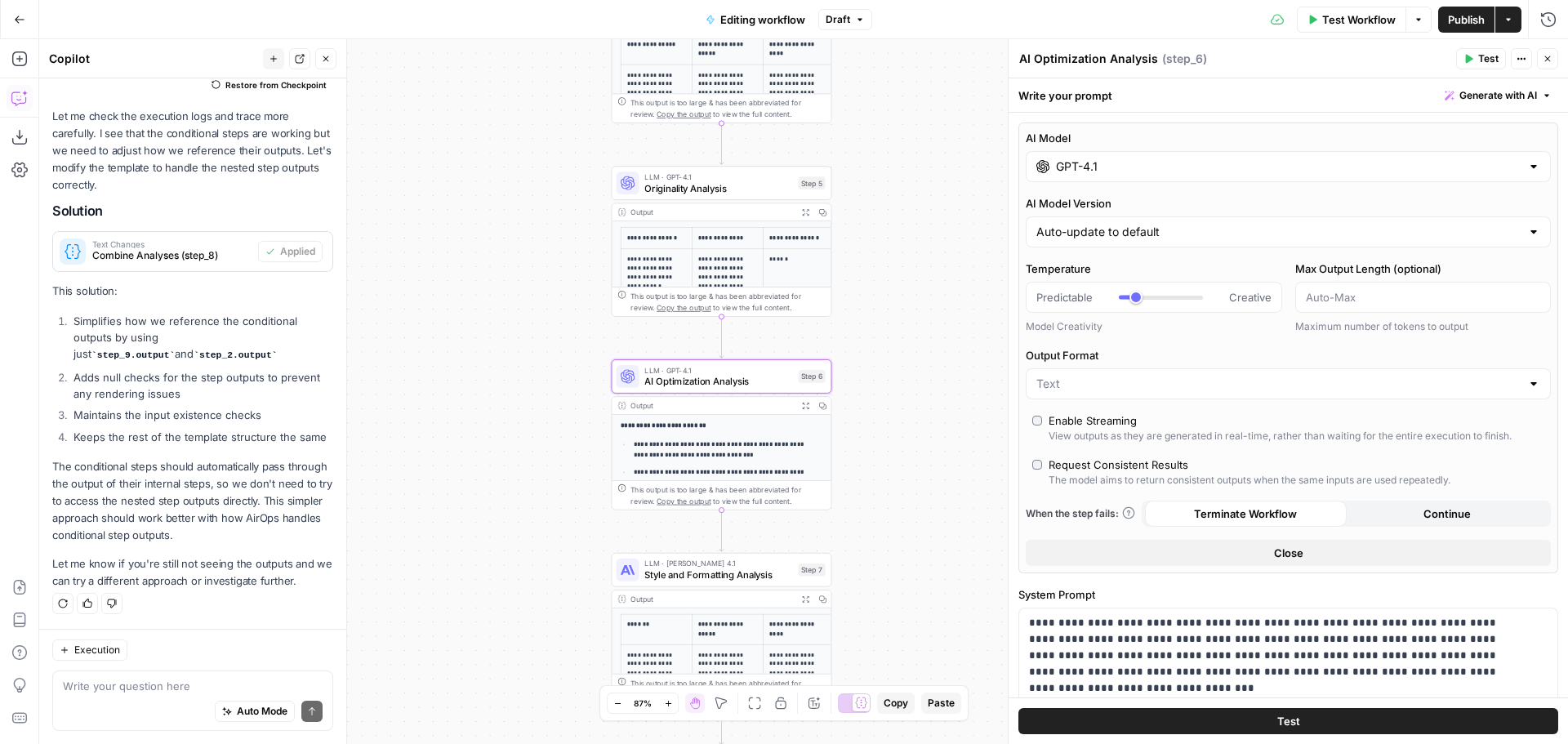
click at [1544, 63] on icon "button" at bounding box center [1547, 58] width 10 height 10
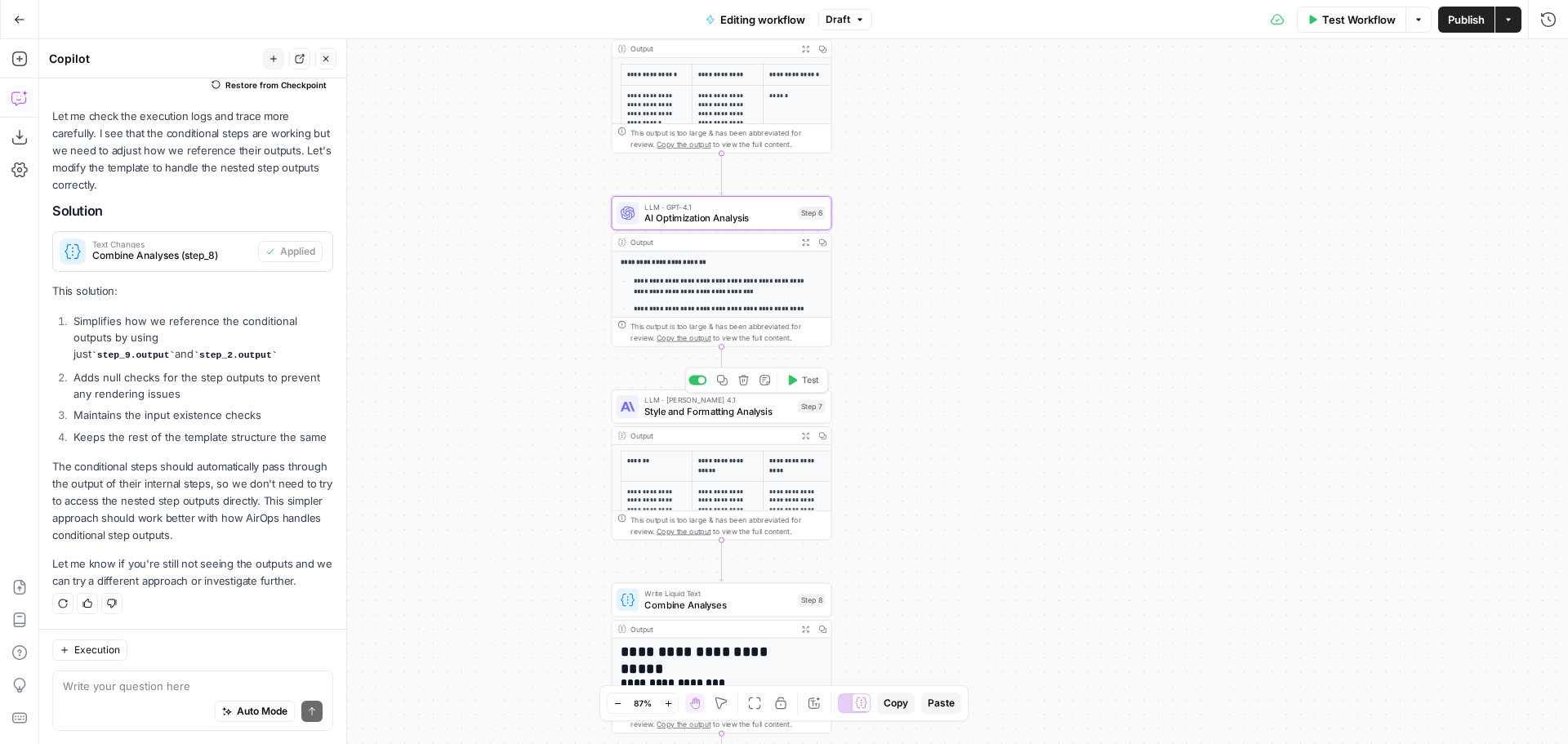
click at [727, 413] on span "Style and Formatting Analysis" at bounding box center [718, 411] width 148 height 14
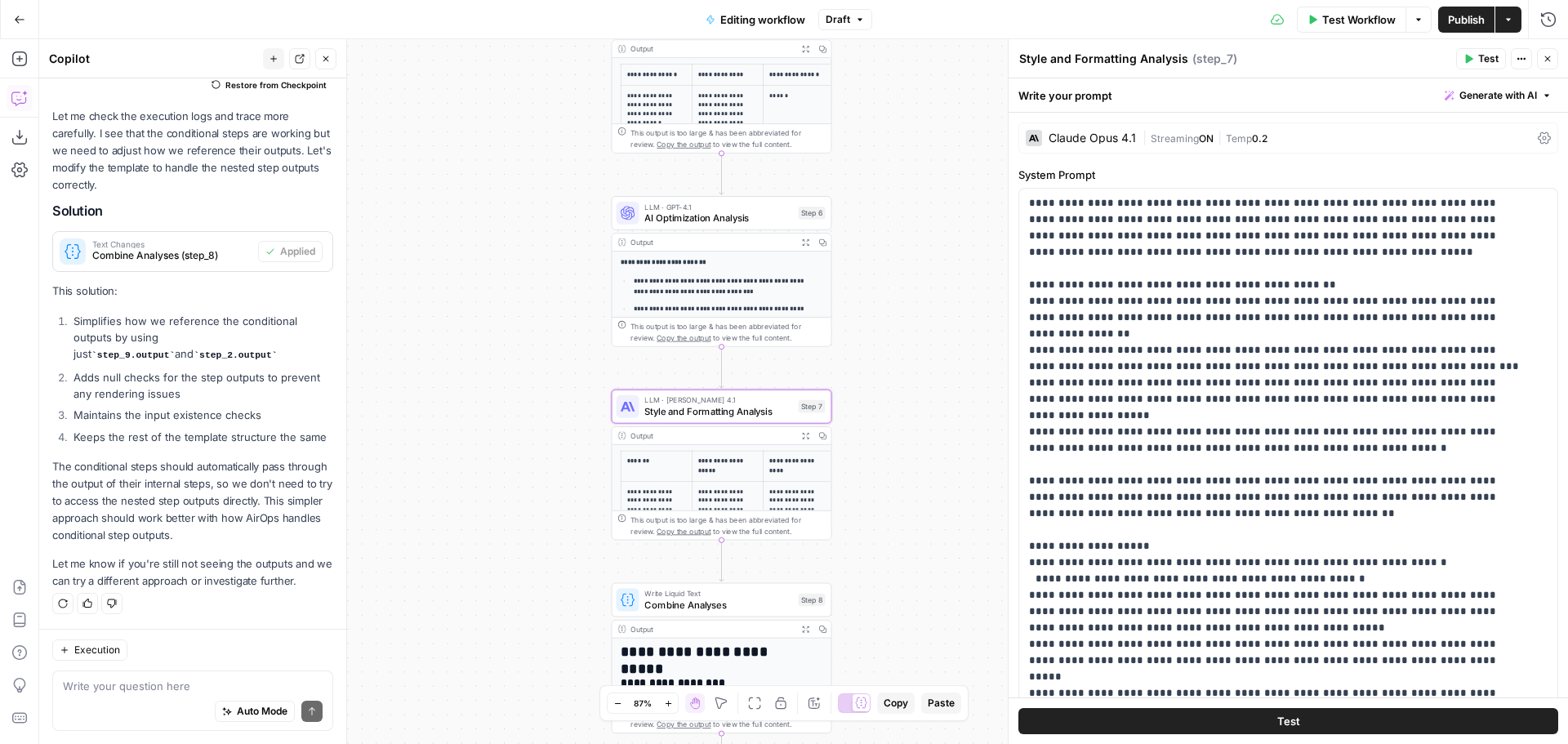
click at [1213, 128] on div "Claude Opus 4.1 | Streaming ON | Temp 0.2" at bounding box center [1288, 137] width 540 height 31
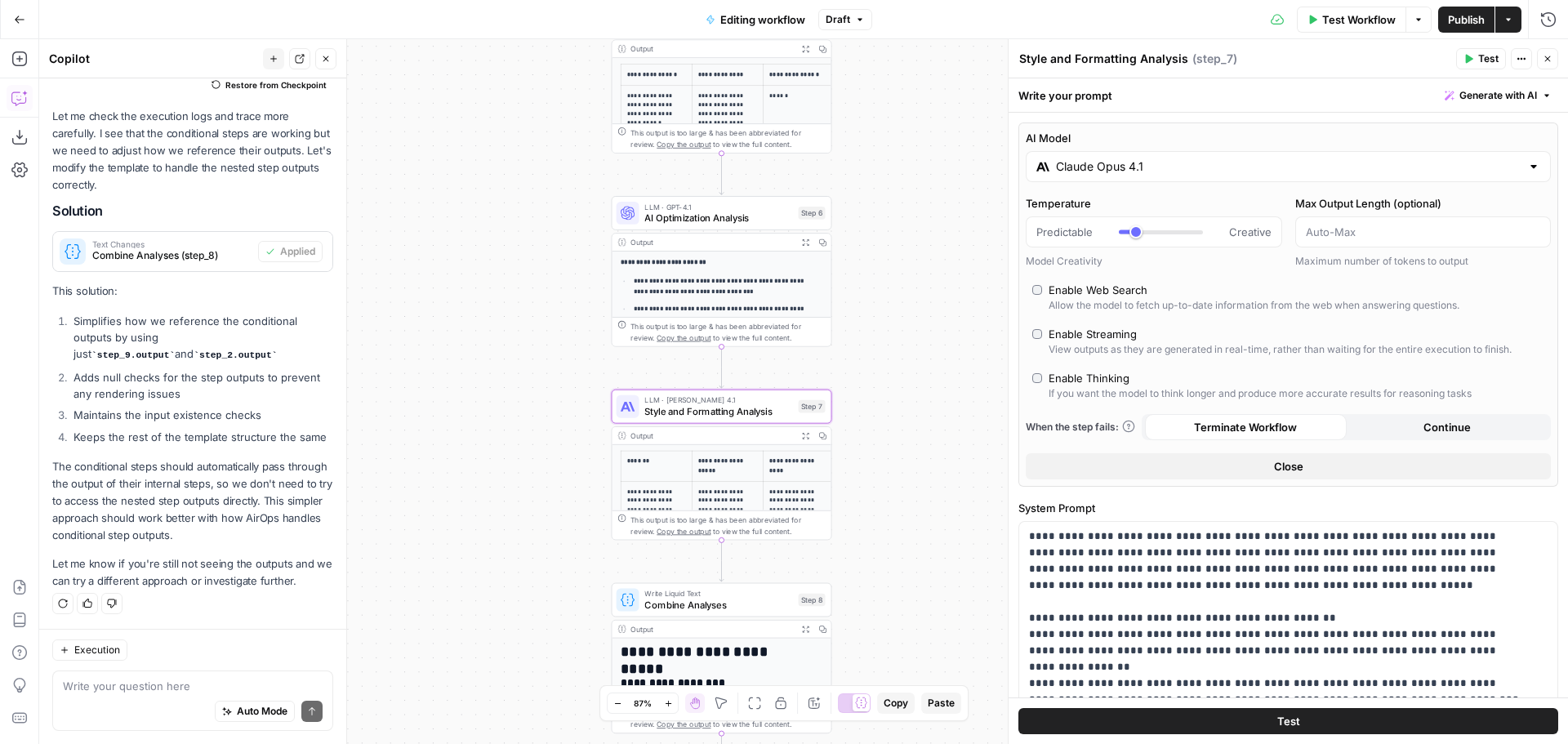
click at [1187, 160] on input "Claude Opus 4.1" at bounding box center [1288, 167] width 464 height 16
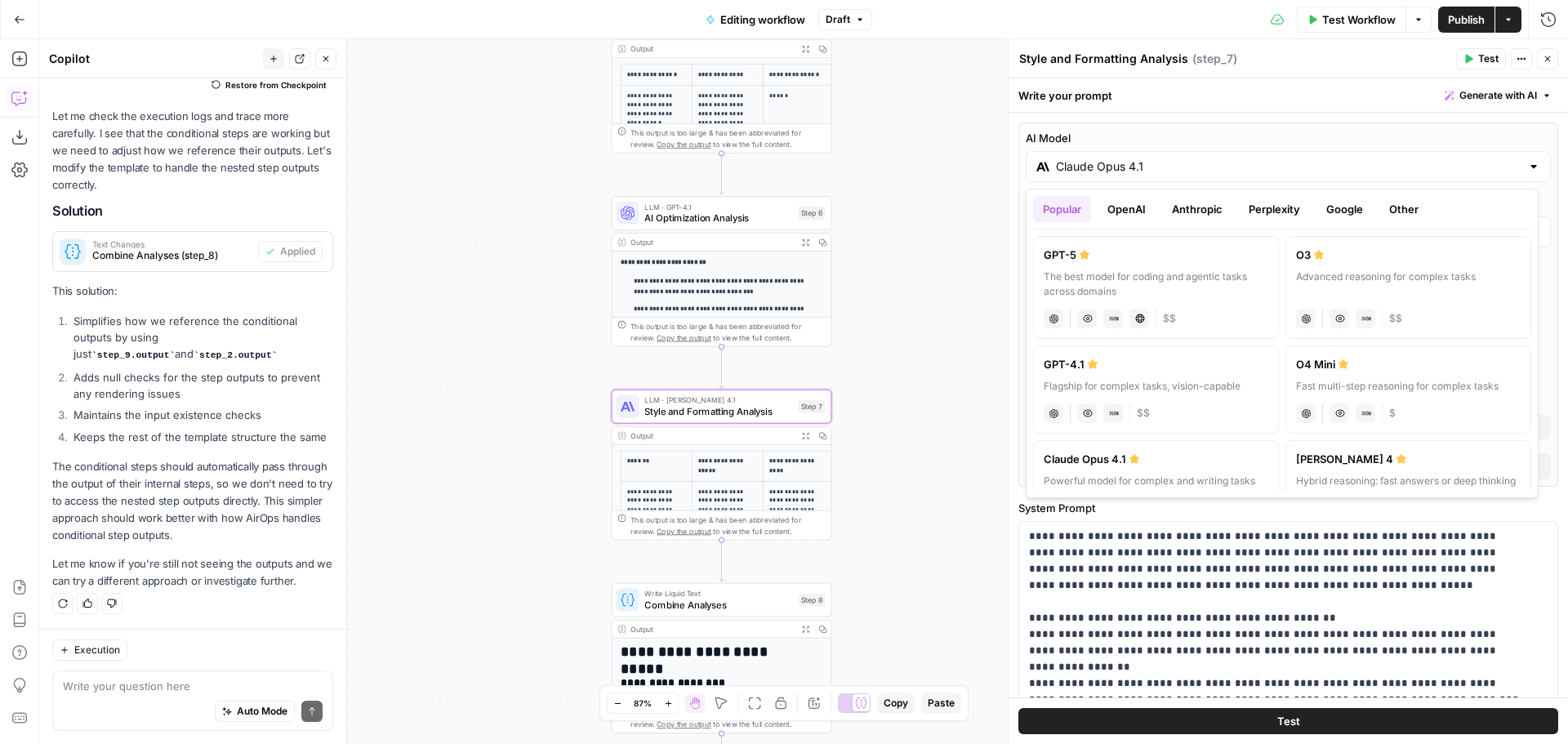
click at [1134, 206] on button "OpenAI" at bounding box center [1126, 208] width 58 height 26
click at [1372, 462] on div "GPT-4.1" at bounding box center [1408, 459] width 225 height 16
type input "GPT-4.1"
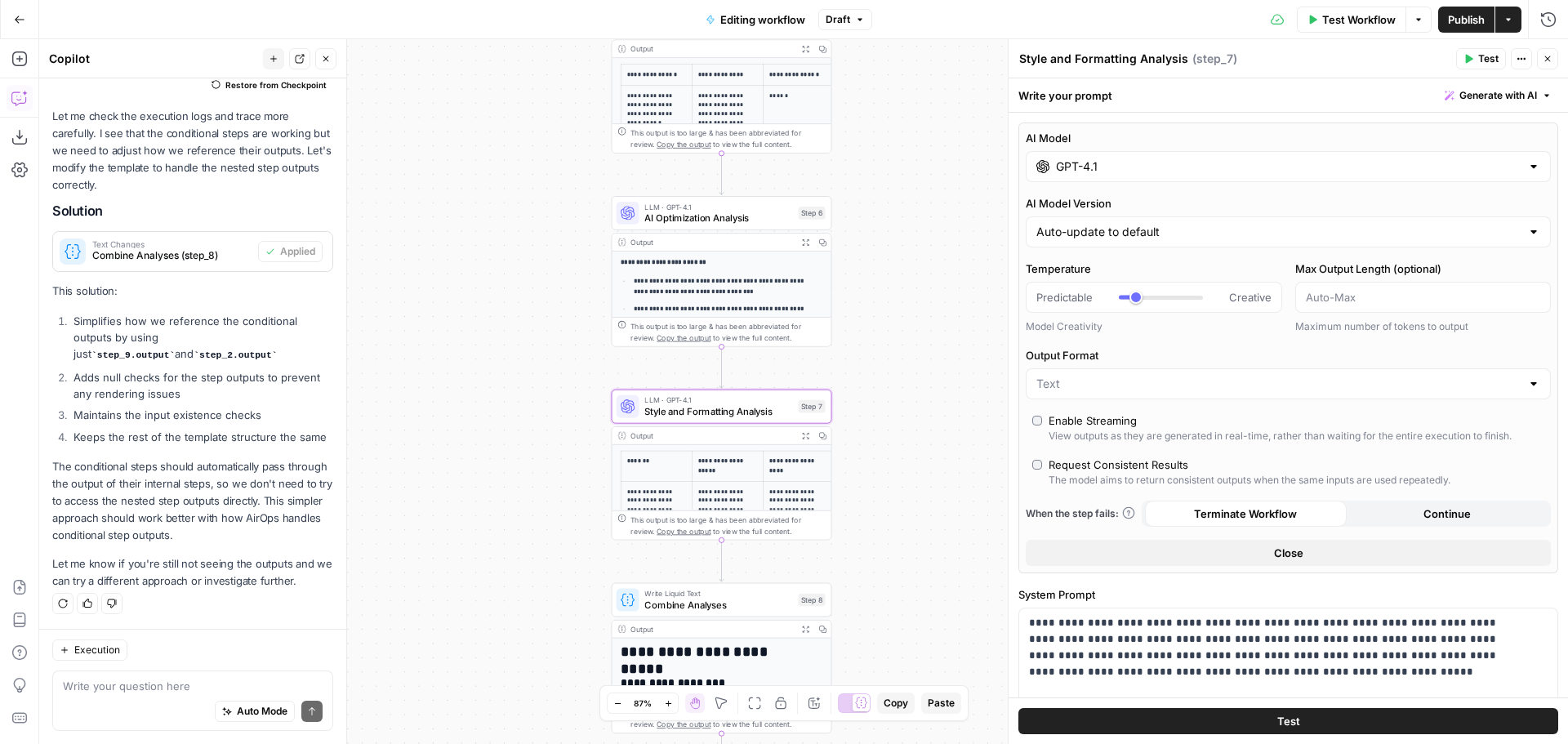
click at [1550, 57] on icon "button" at bounding box center [1547, 58] width 10 height 10
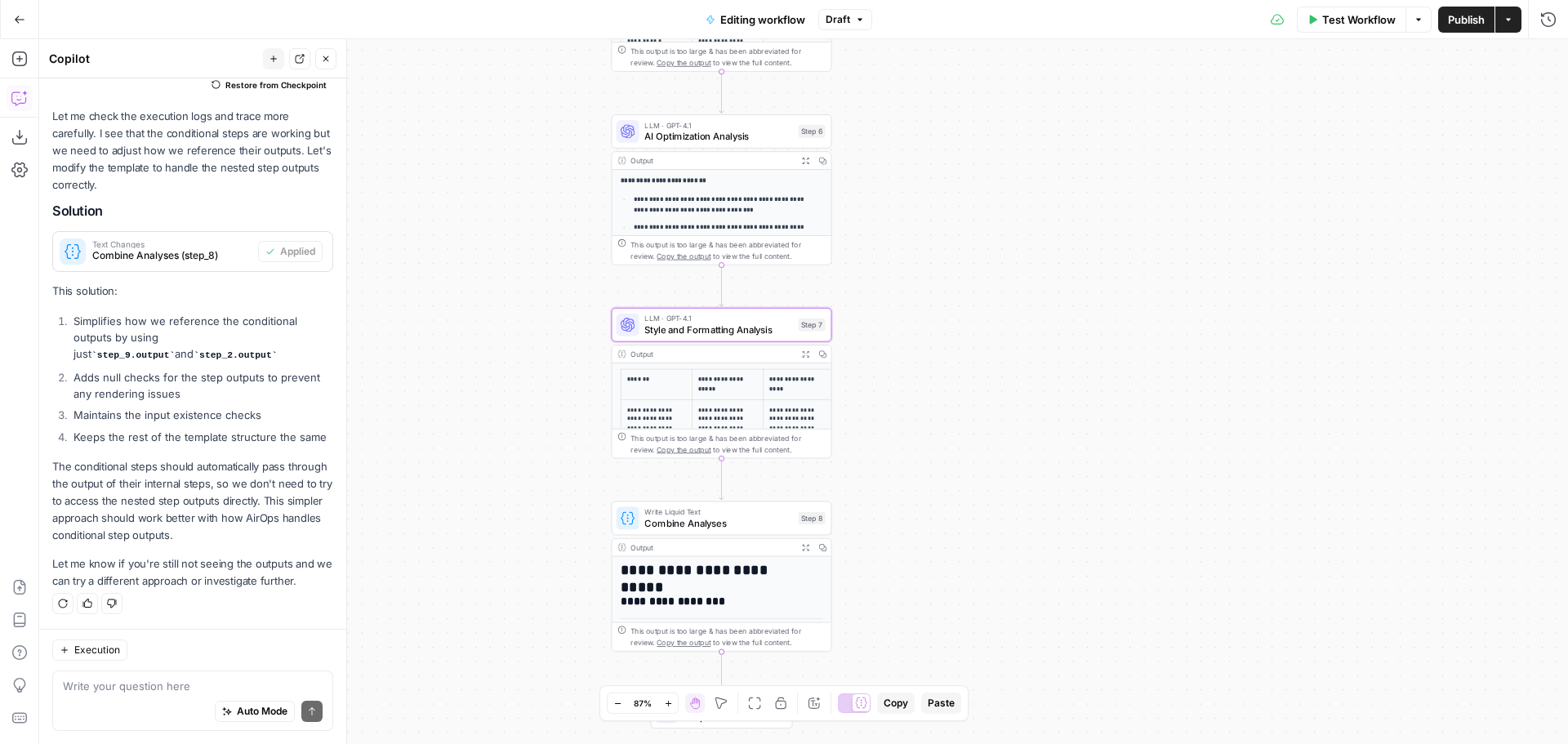
click at [958, 423] on div "**********" at bounding box center [803, 391] width 1529 height 705
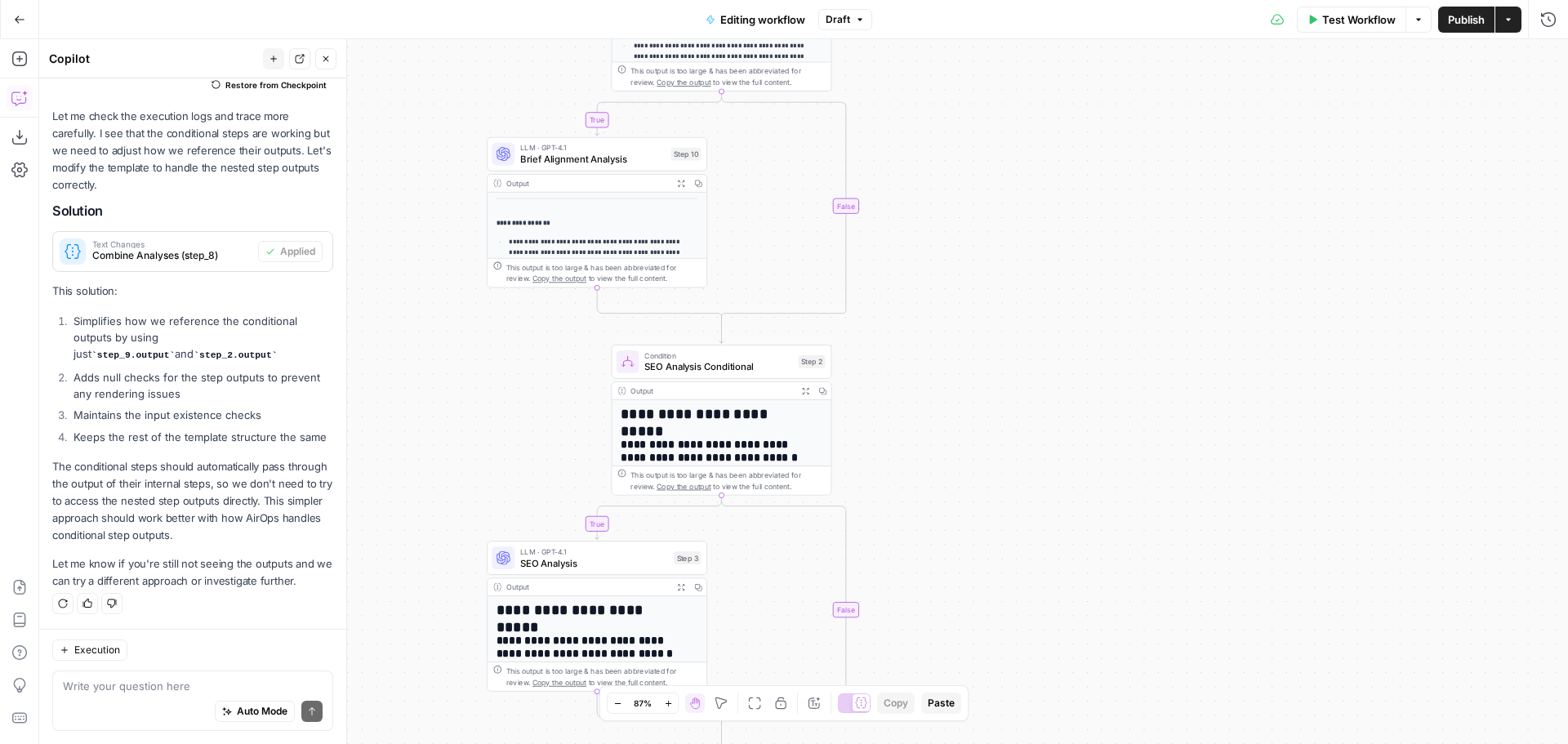
click at [1455, 20] on span "Publish" at bounding box center [1465, 20] width 37 height 16
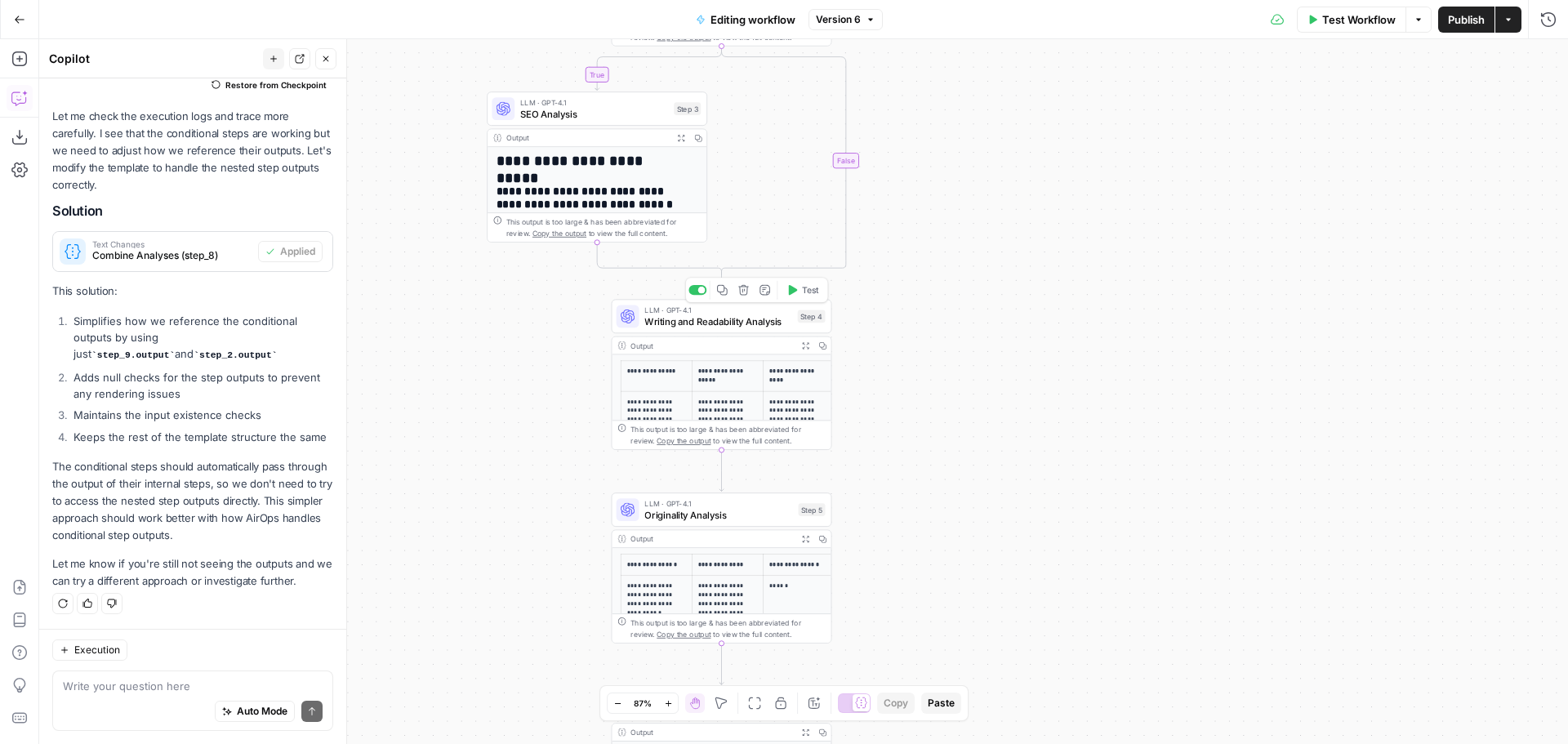
click at [742, 320] on span "Writing and Readability Analysis" at bounding box center [718, 322] width 147 height 14
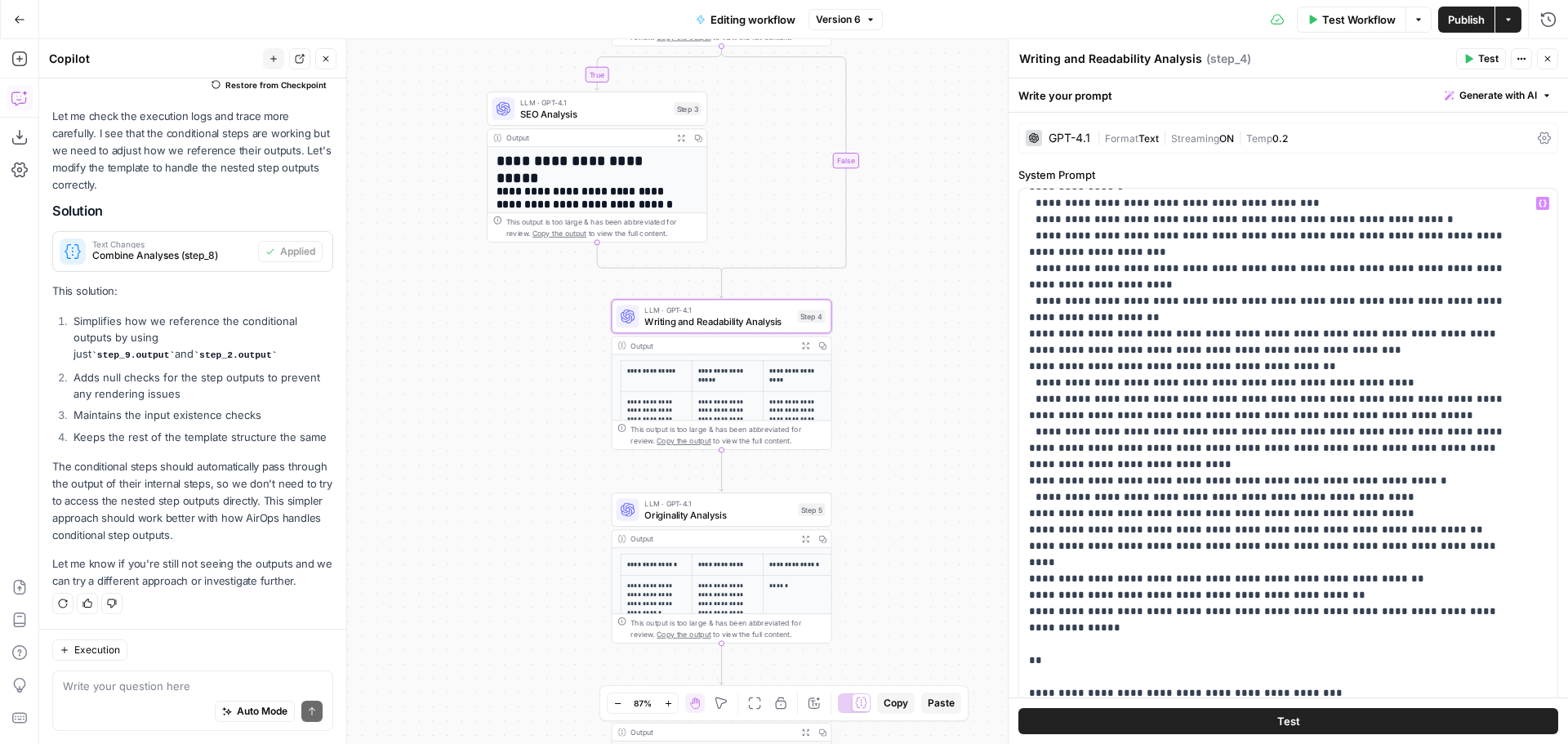
scroll to position [326, 0]
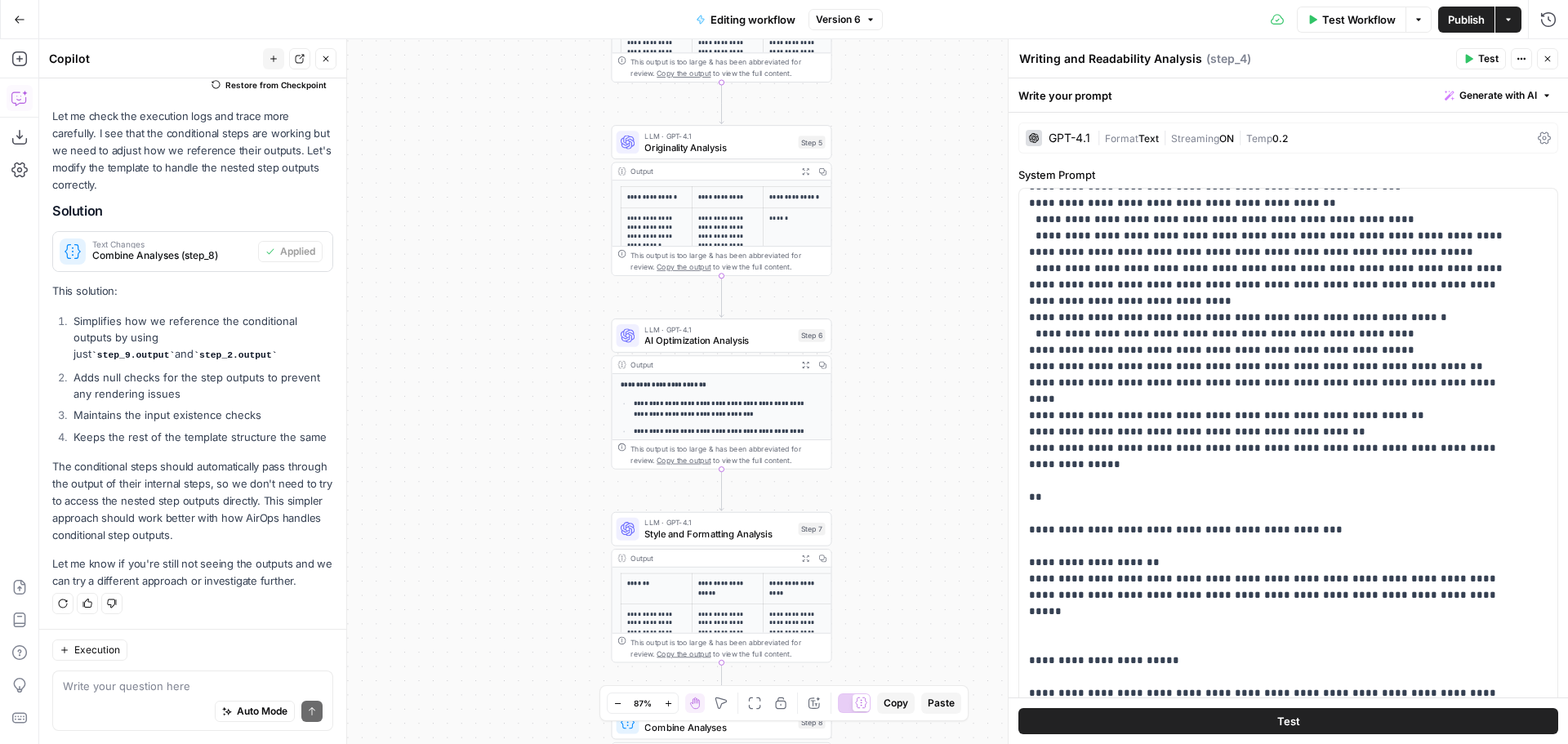
click at [731, 331] on span "LLM · GPT-4.1" at bounding box center [718, 329] width 148 height 12
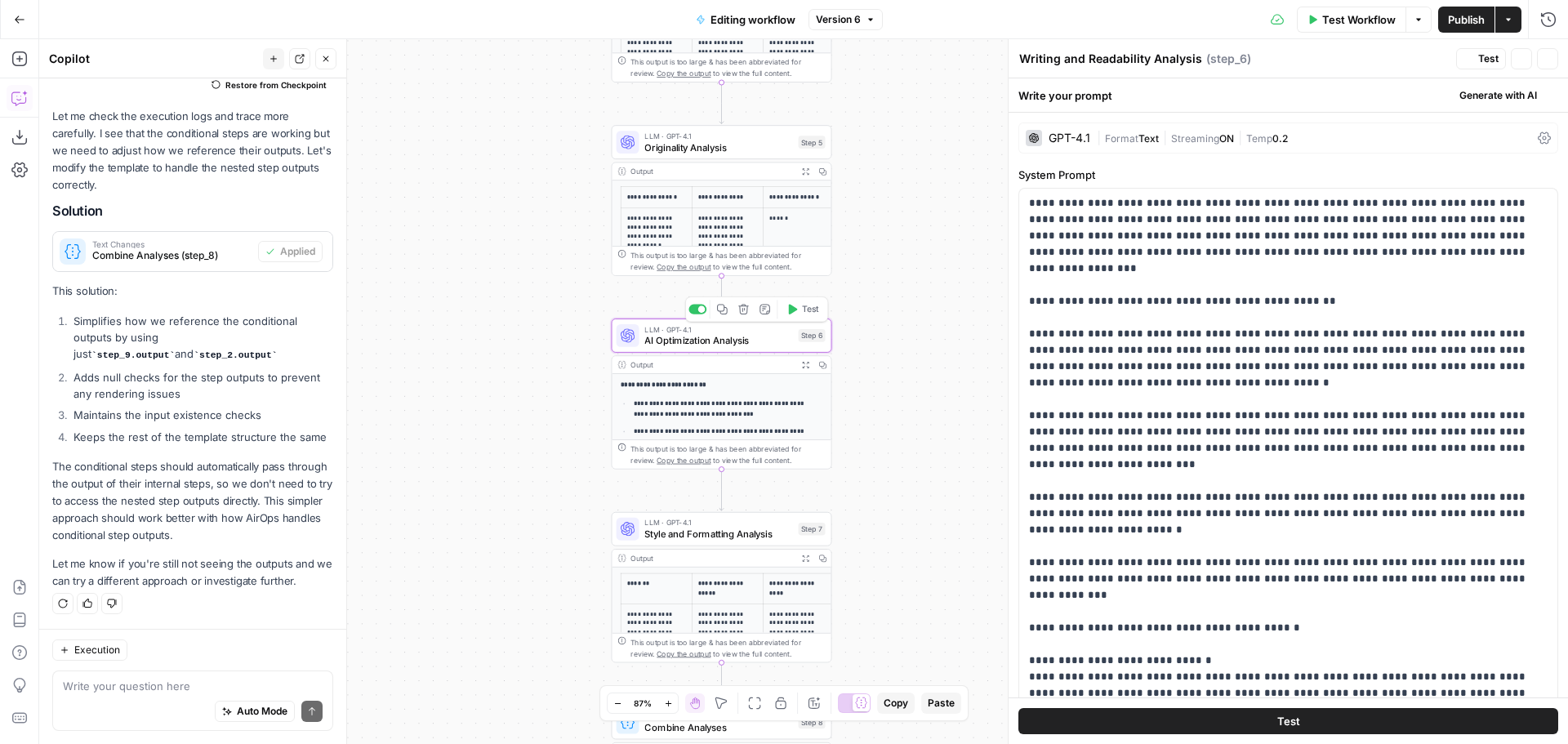
type textarea "AI Optimization Analysis"
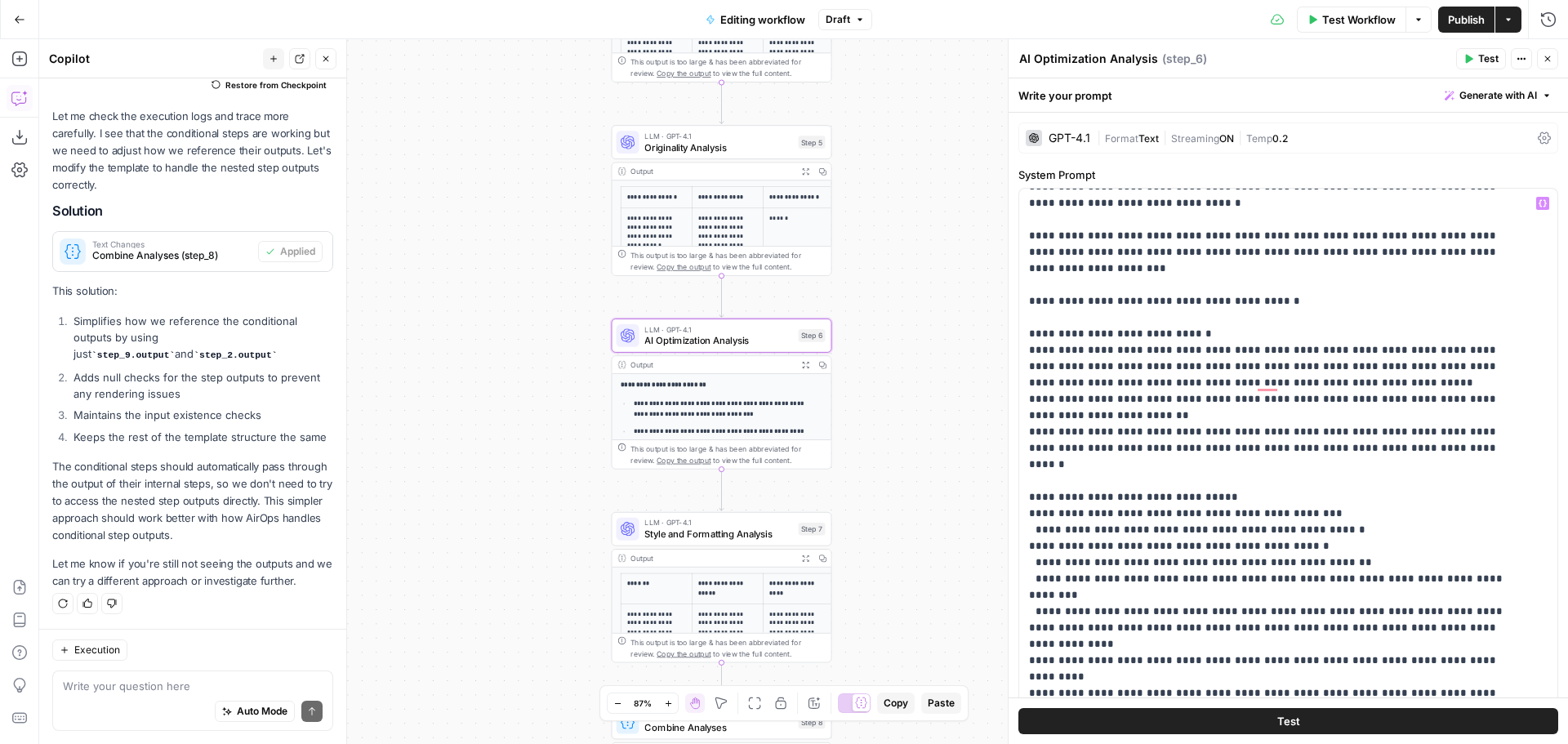
click at [1464, 13] on span "Publish" at bounding box center [1465, 20] width 37 height 16
click at [944, 220] on div "**********" at bounding box center [803, 391] width 1529 height 705
click at [1552, 61] on icon "button" at bounding box center [1547, 58] width 10 height 10
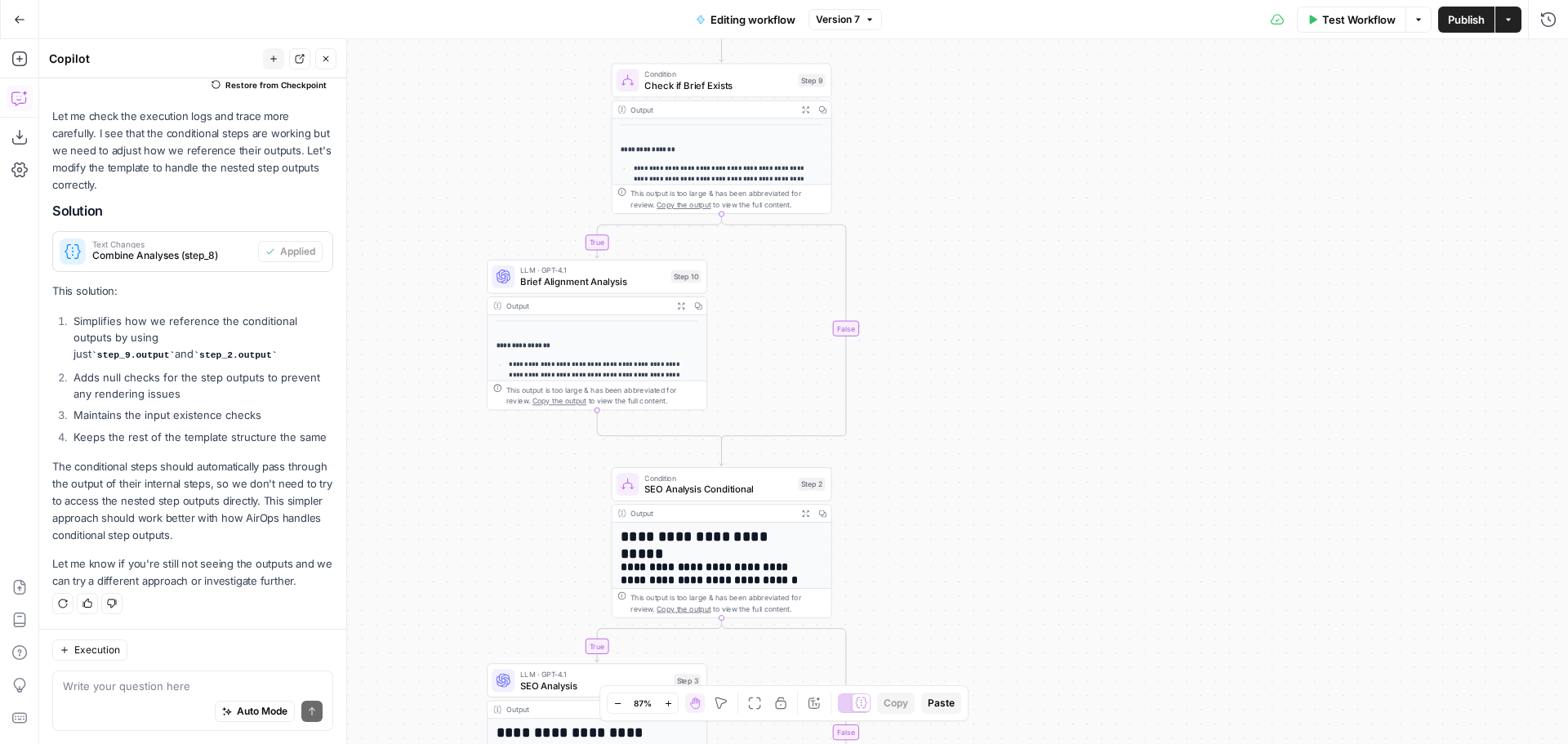
click at [586, 271] on span "LLM · GPT-4.1" at bounding box center [593, 270] width 145 height 12
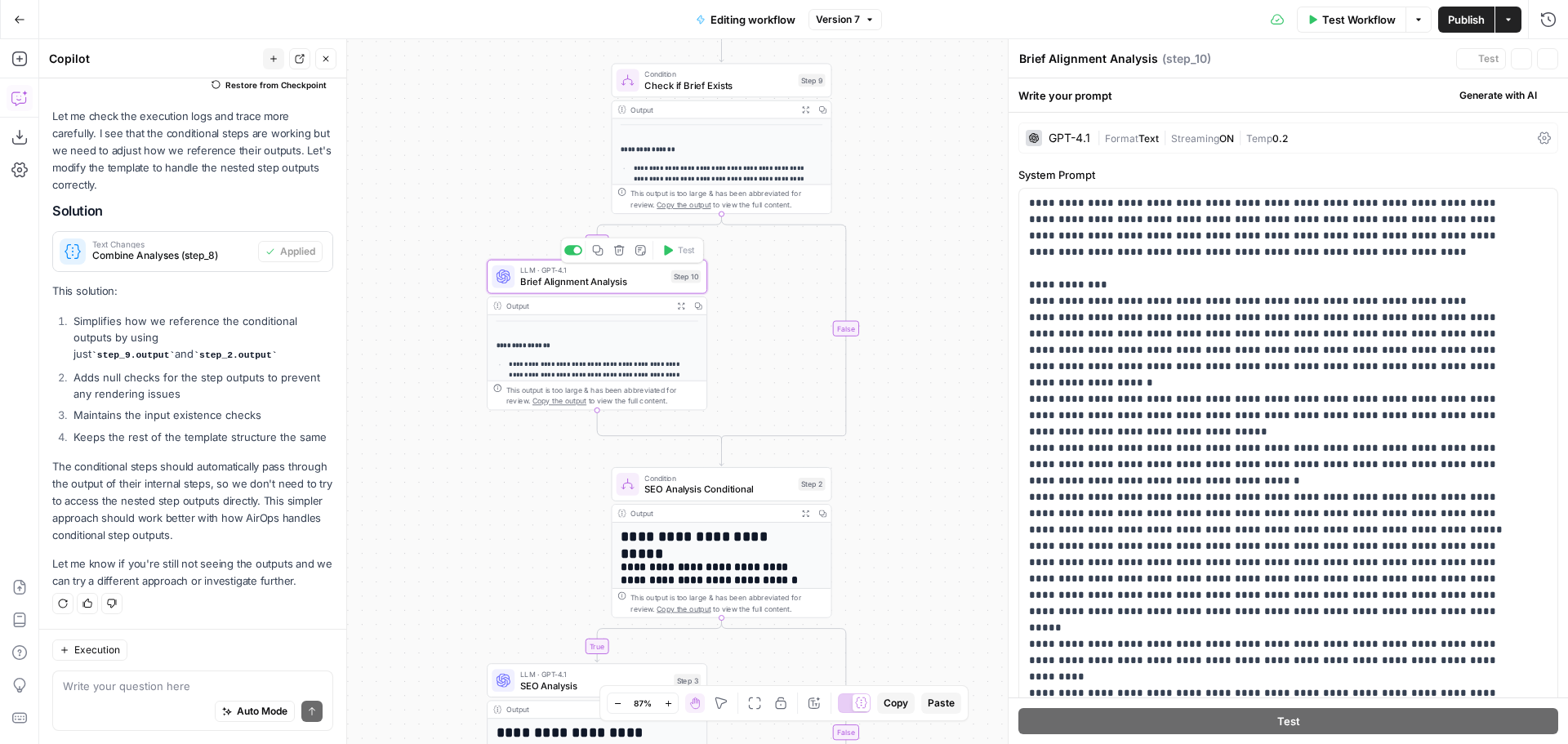
click at [1107, 132] on span "Format" at bounding box center [1122, 138] width 34 height 12
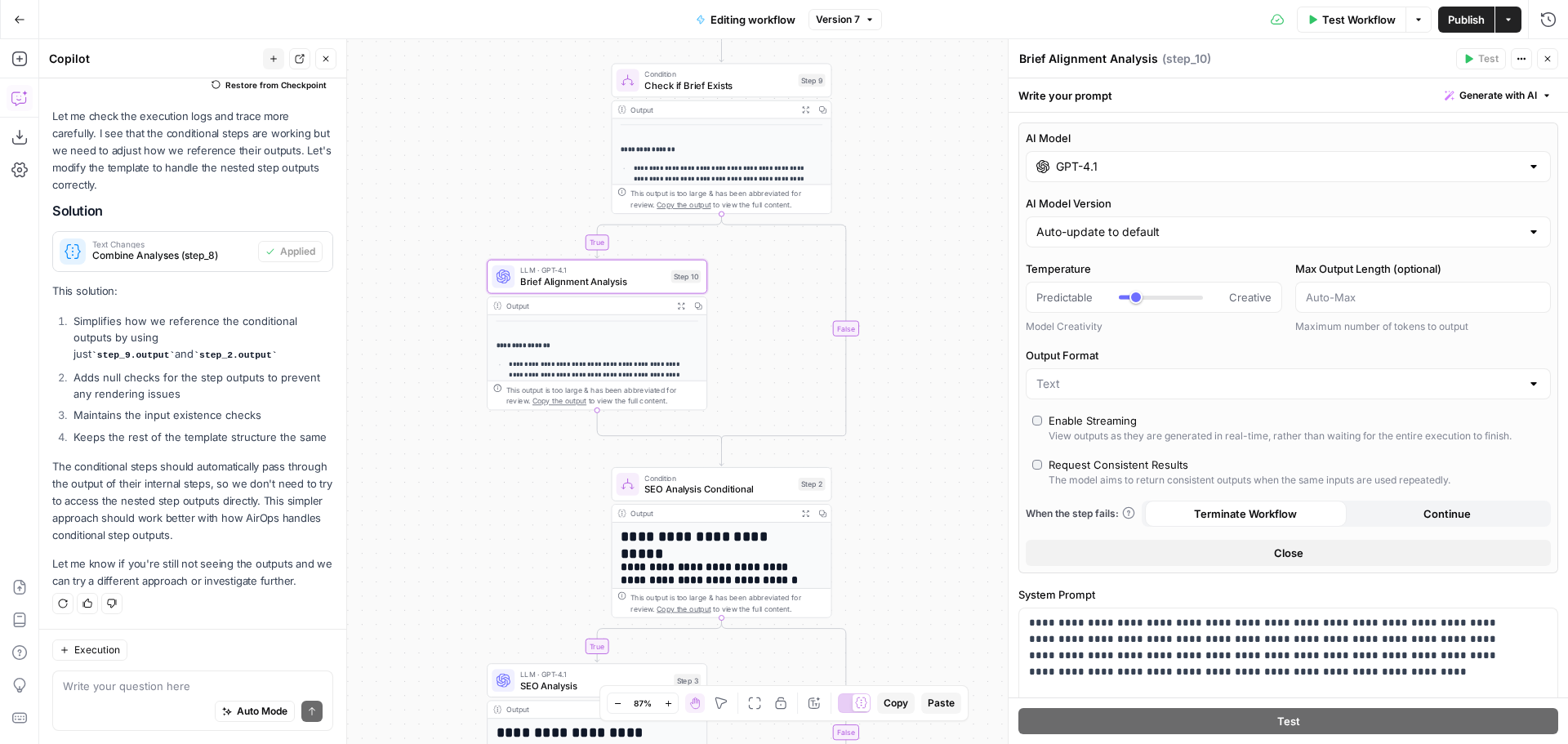
click at [1125, 163] on input "GPT-4.1" at bounding box center [1288, 167] width 464 height 16
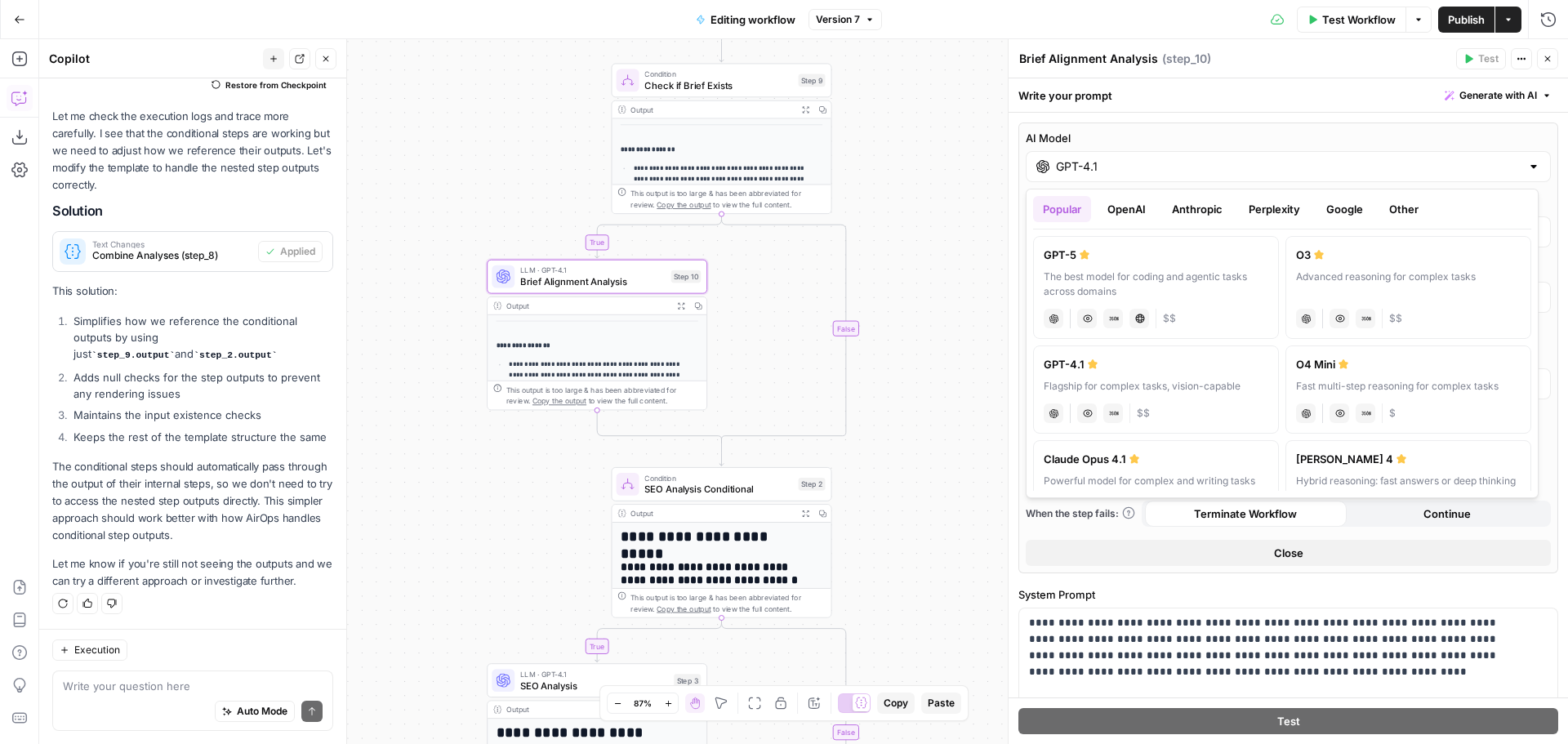
click at [1184, 211] on button "Anthropic" at bounding box center [1197, 208] width 70 height 26
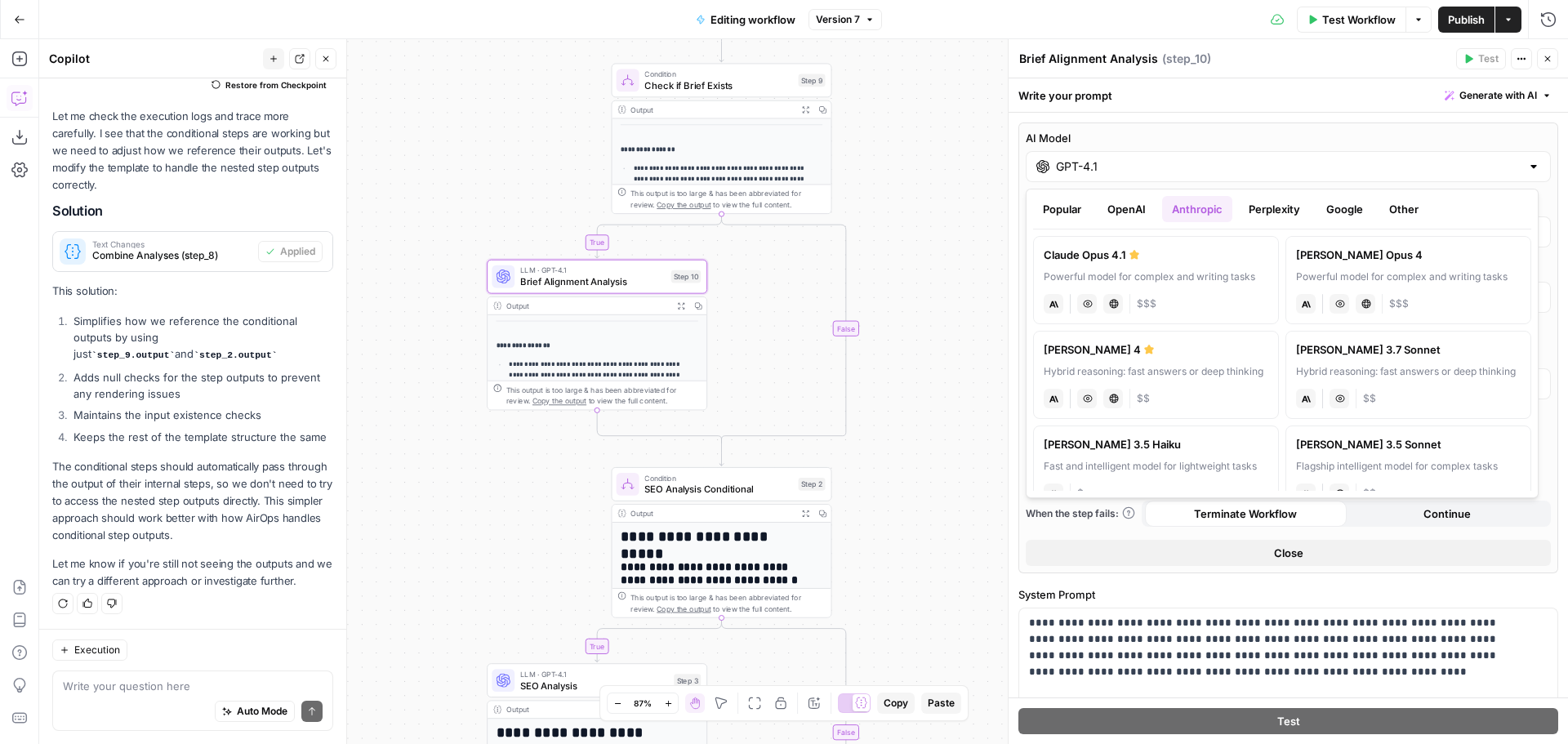
click at [1188, 273] on div "Powerful model for complex and writing tasks" at bounding box center [1156, 276] width 225 height 14
type input "Claude Opus 4.1"
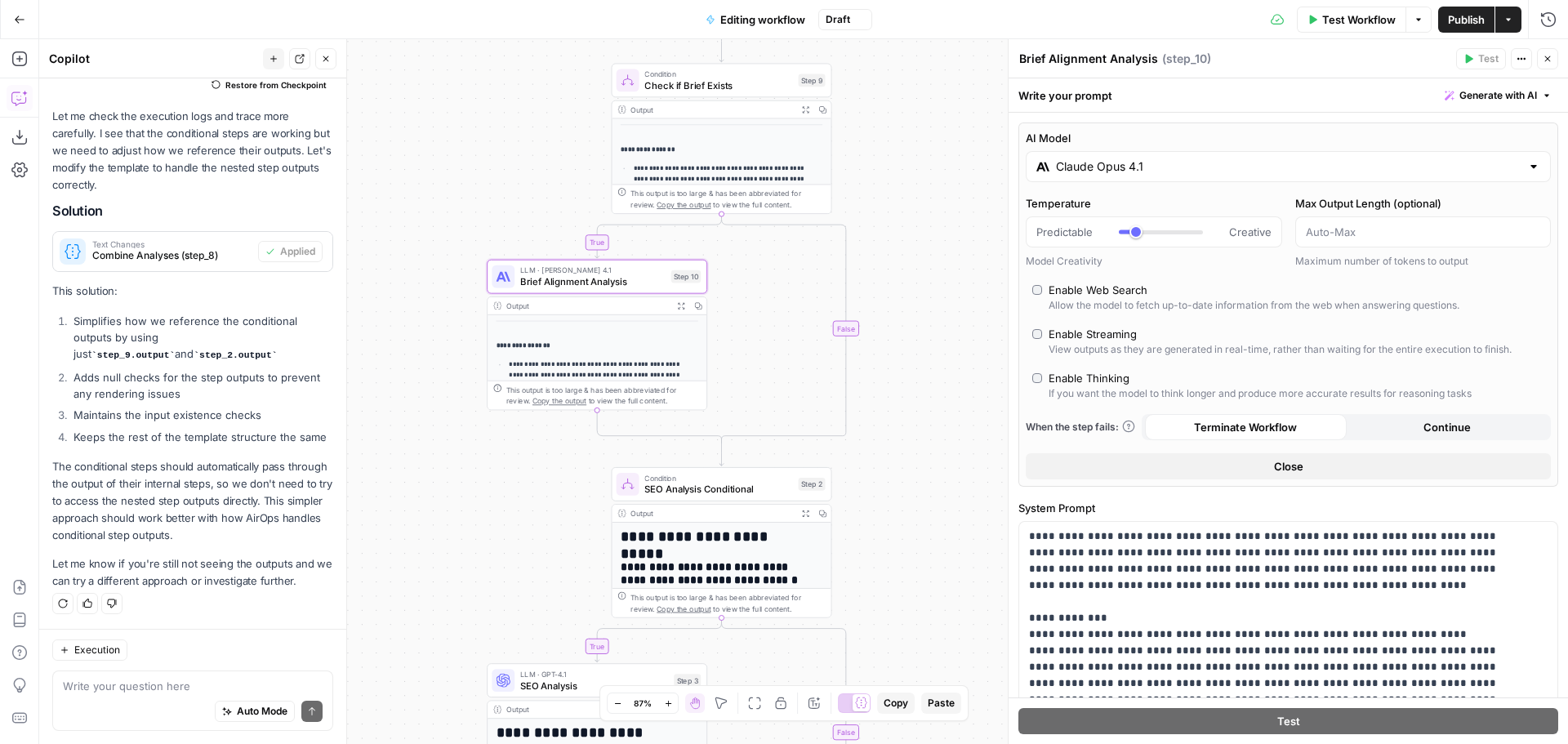
click at [1547, 56] on icon "button" at bounding box center [1547, 58] width 10 height 10
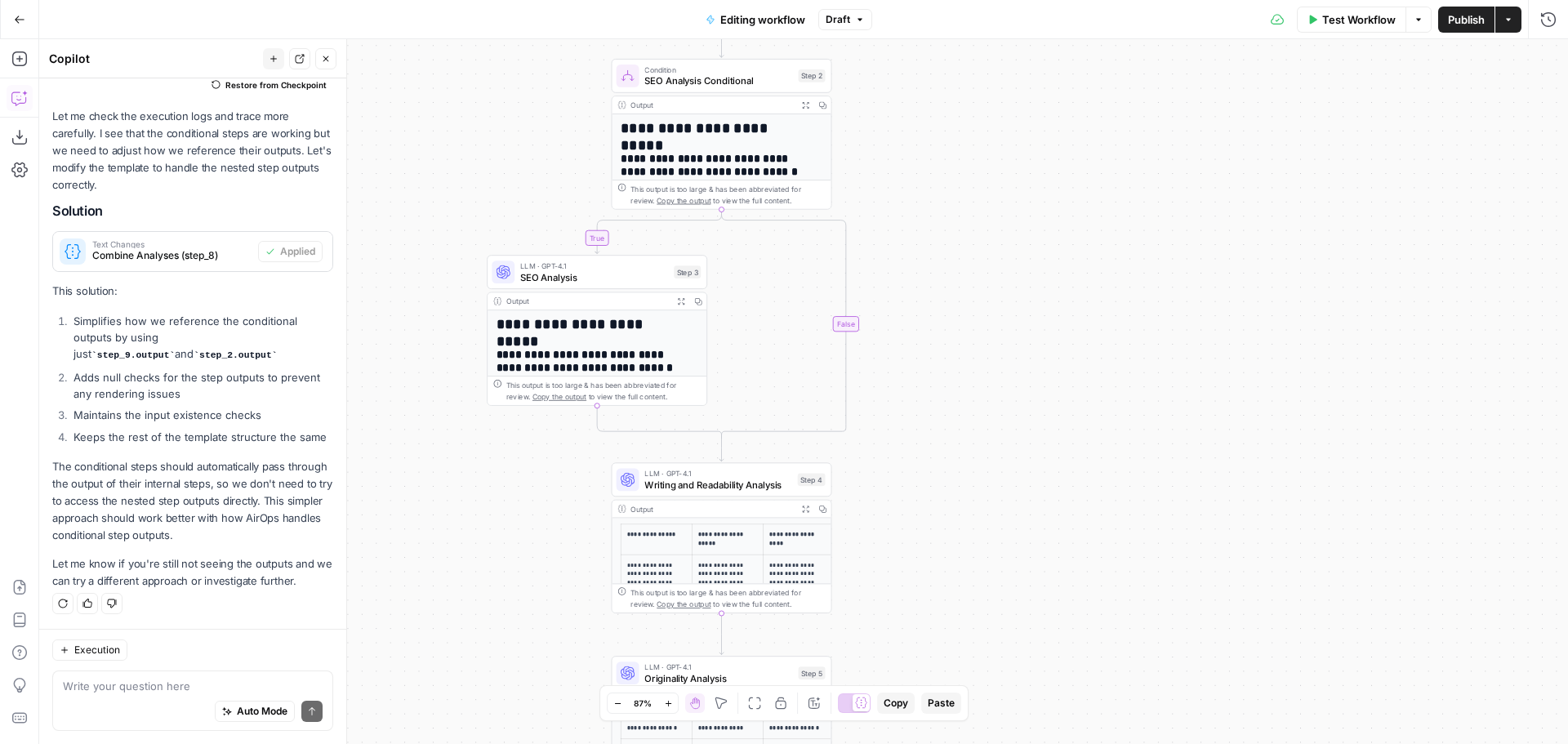
click at [581, 273] on span "SEO Analysis" at bounding box center [595, 277] width 148 height 14
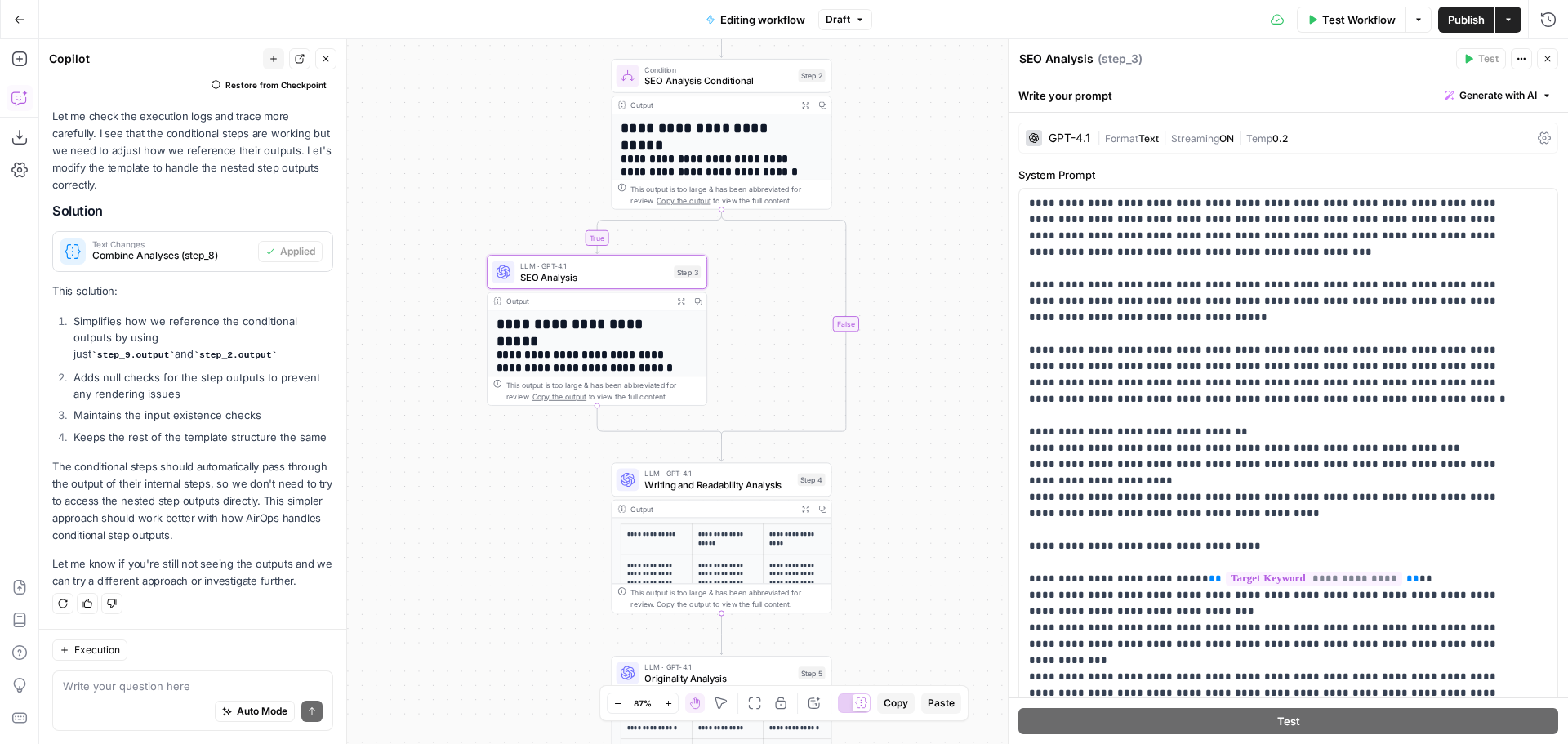
click at [1105, 141] on span "Format" at bounding box center [1122, 138] width 34 height 12
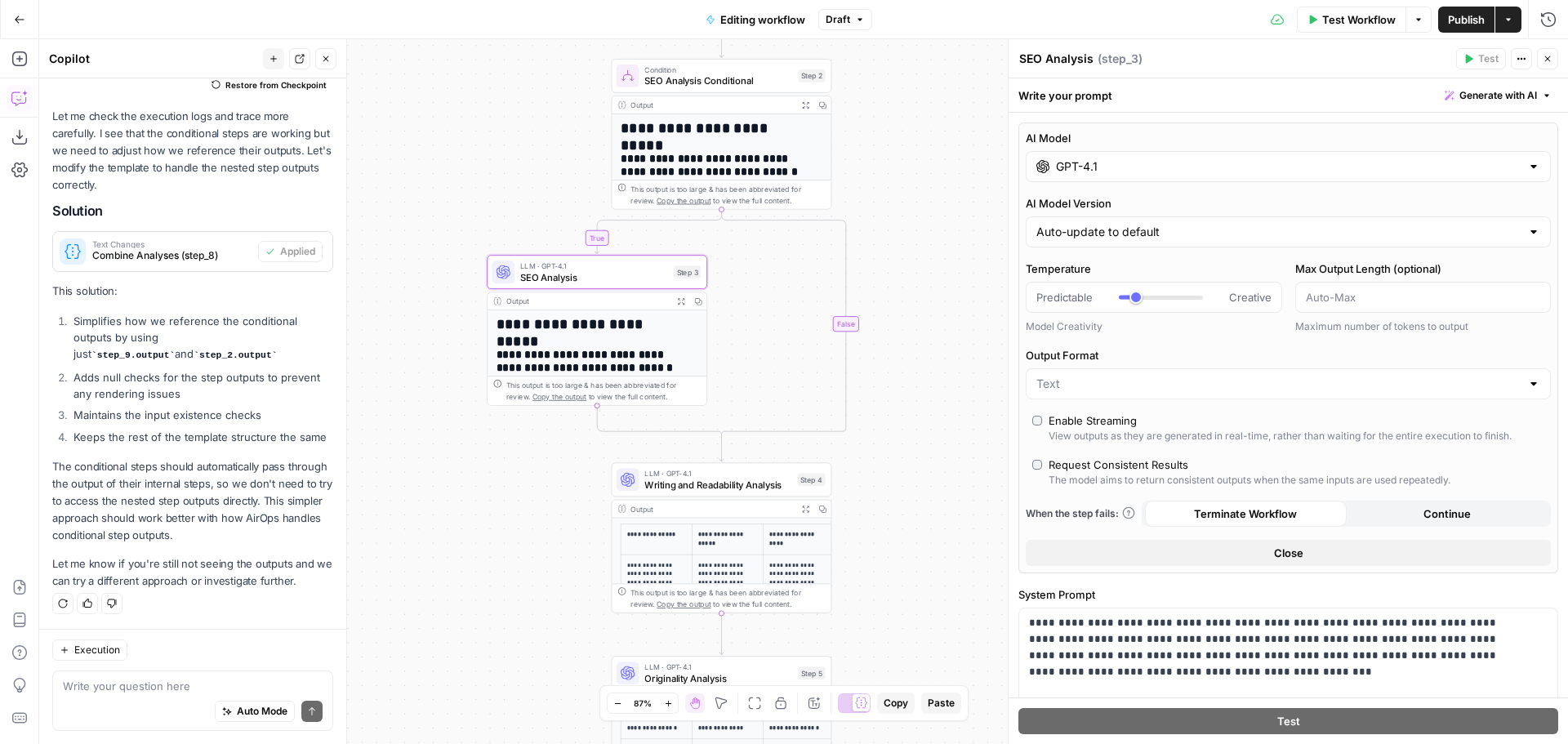
click at [1137, 155] on div "GPT-4.1" at bounding box center [1288, 166] width 525 height 31
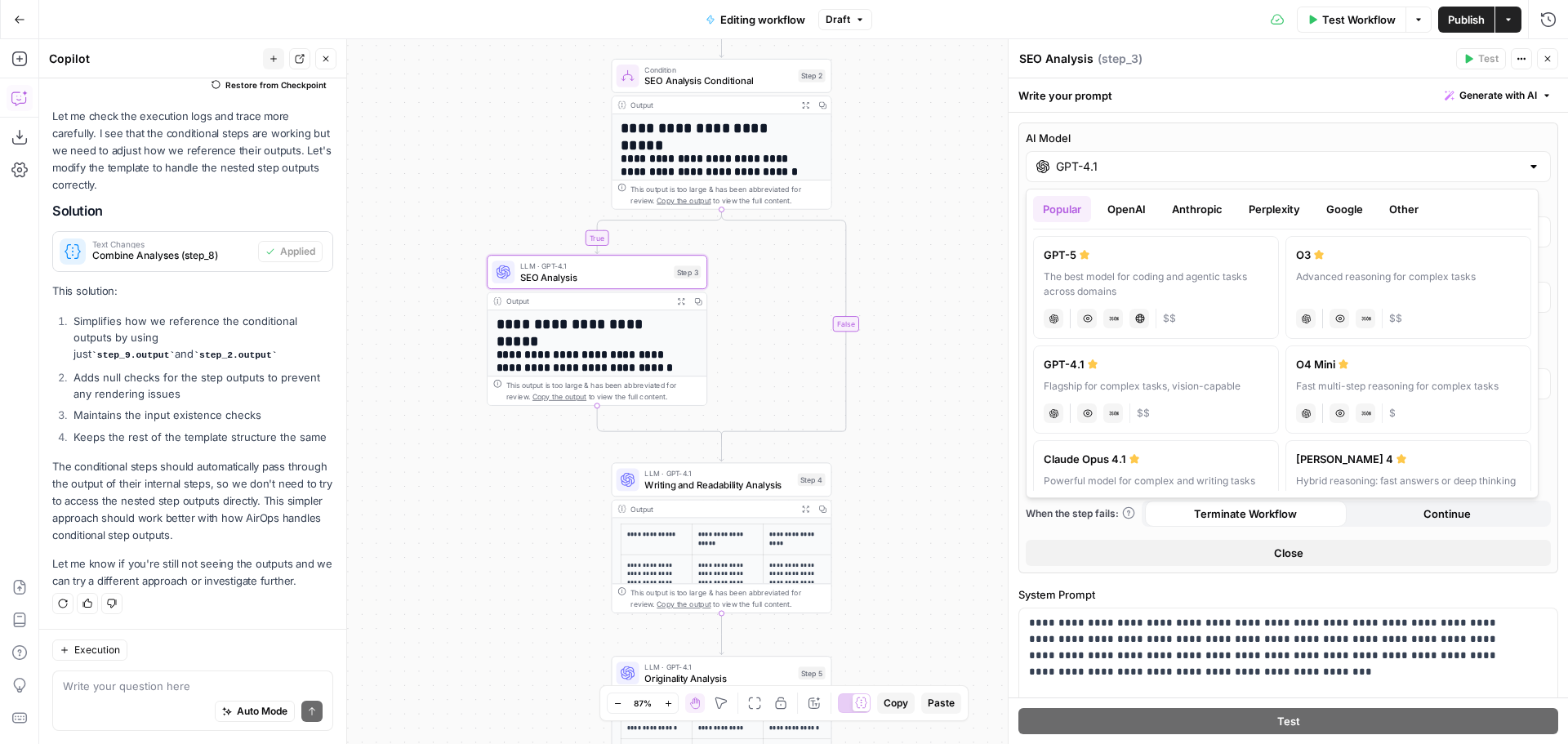
click at [1189, 211] on button "Anthropic" at bounding box center [1197, 208] width 70 height 26
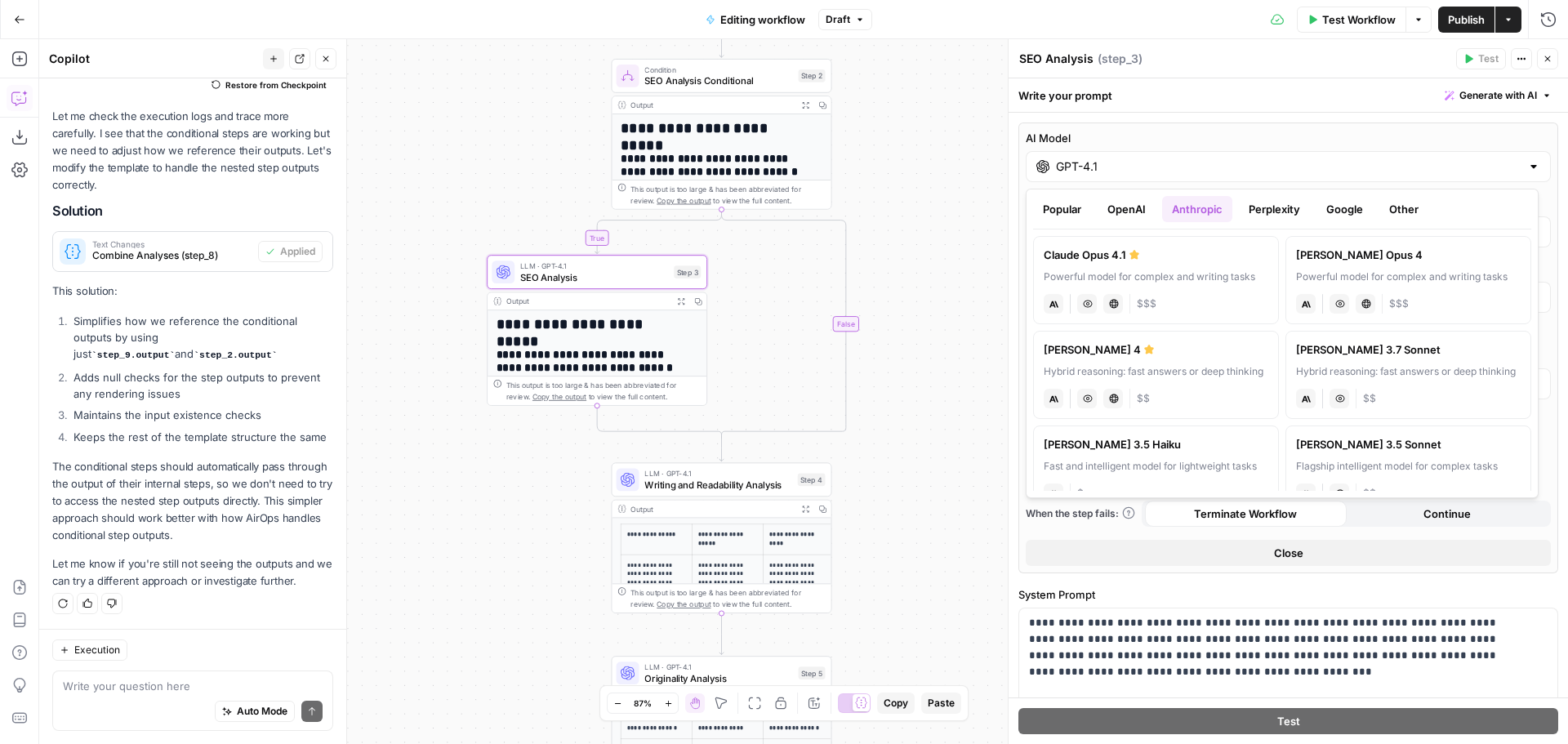
click at [1177, 273] on div "Powerful model for complex and writing tasks" at bounding box center [1156, 276] width 225 height 14
type input "Claude Opus 4.1"
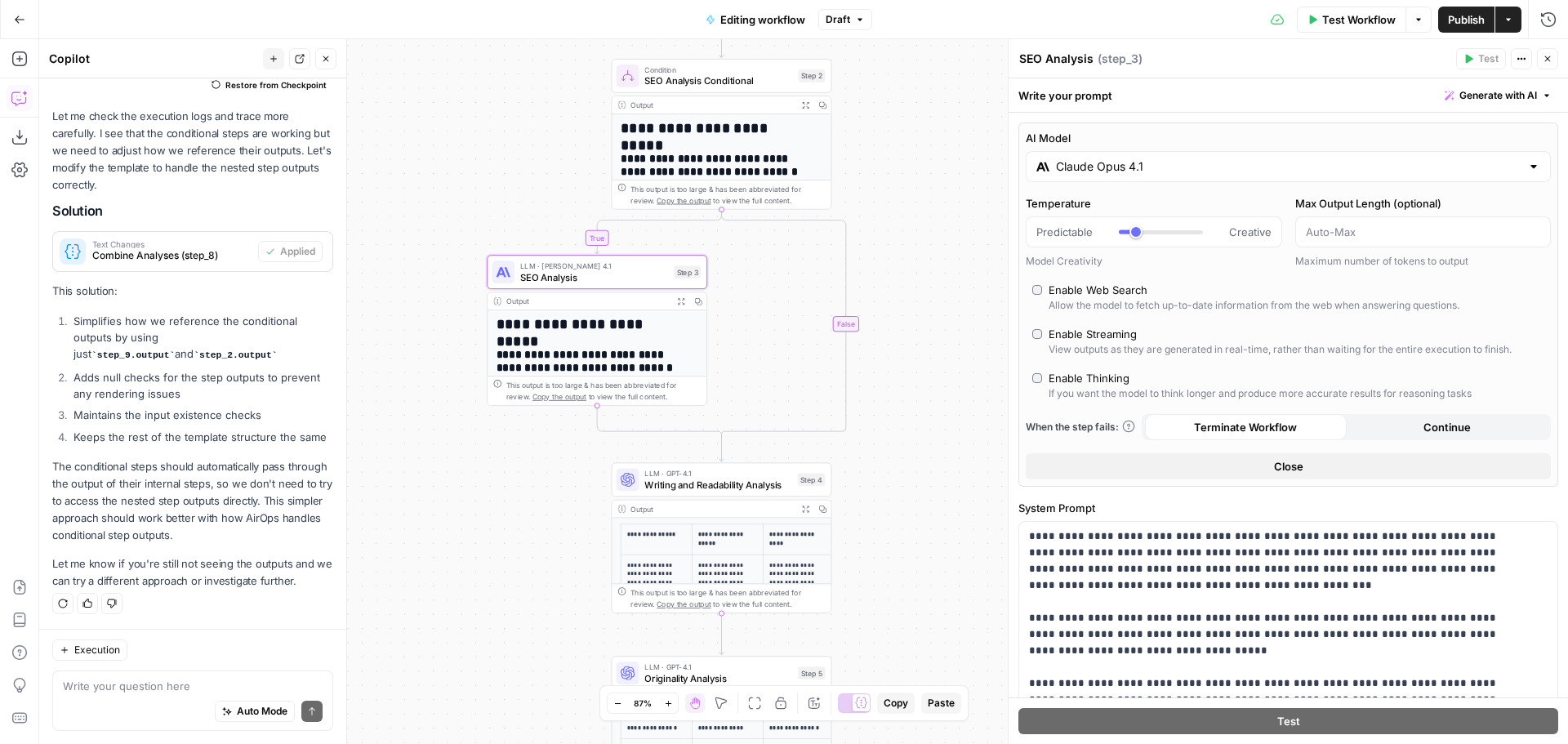
click at [1546, 59] on icon "button" at bounding box center [1547, 58] width 10 height 10
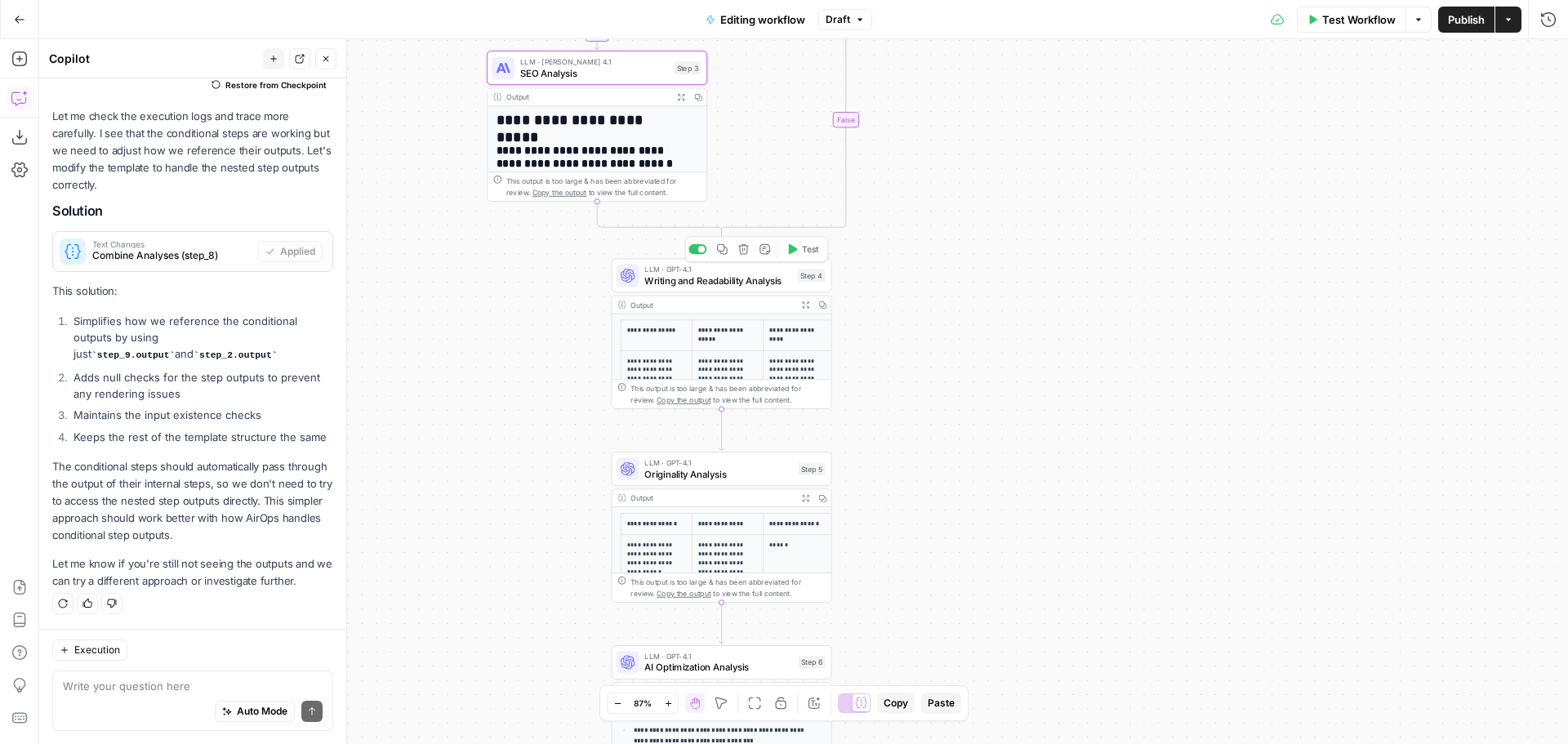
click at [701, 285] on span "Writing and Readability Analysis" at bounding box center [718, 281] width 147 height 14
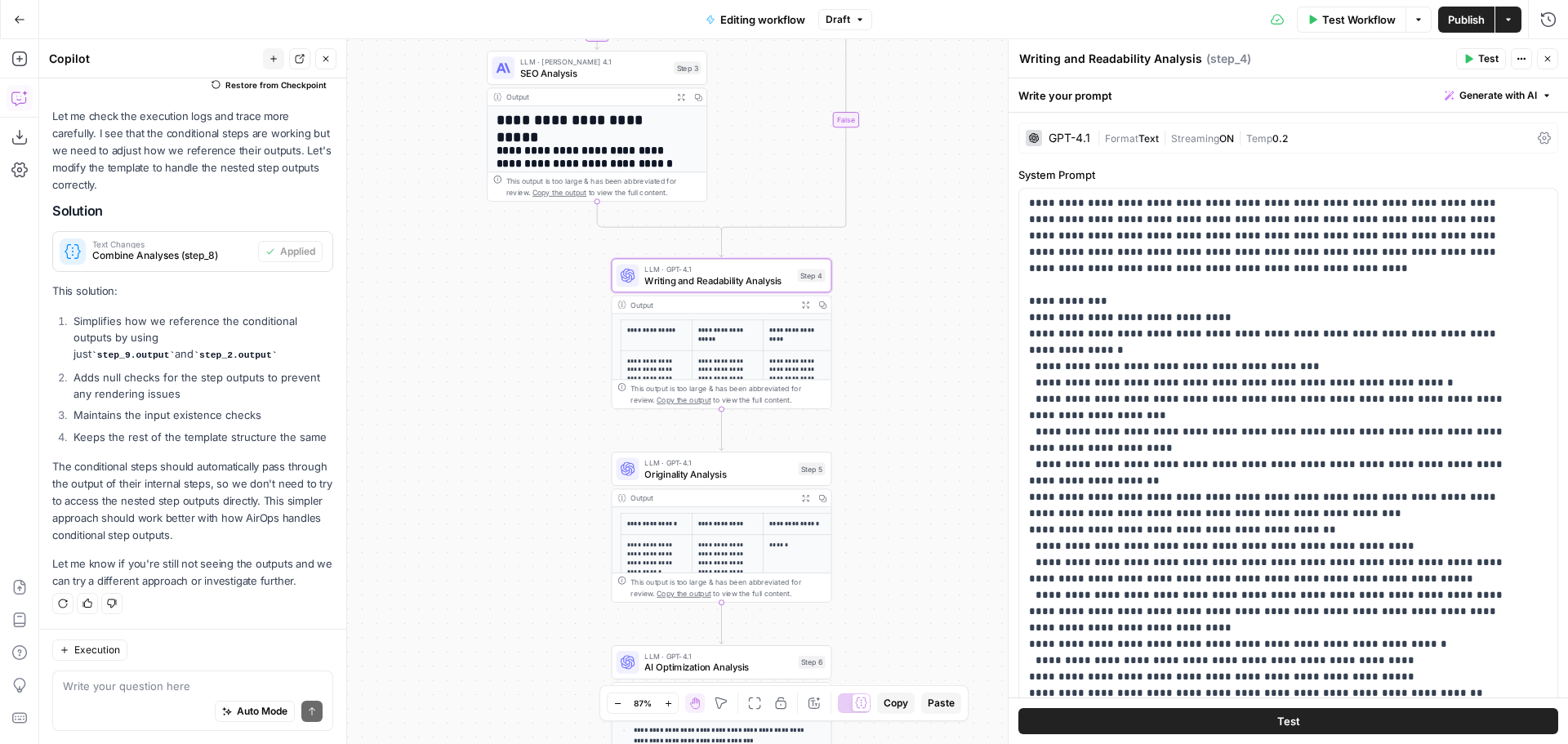
click at [1164, 141] on span "|" at bounding box center [1165, 137] width 12 height 16
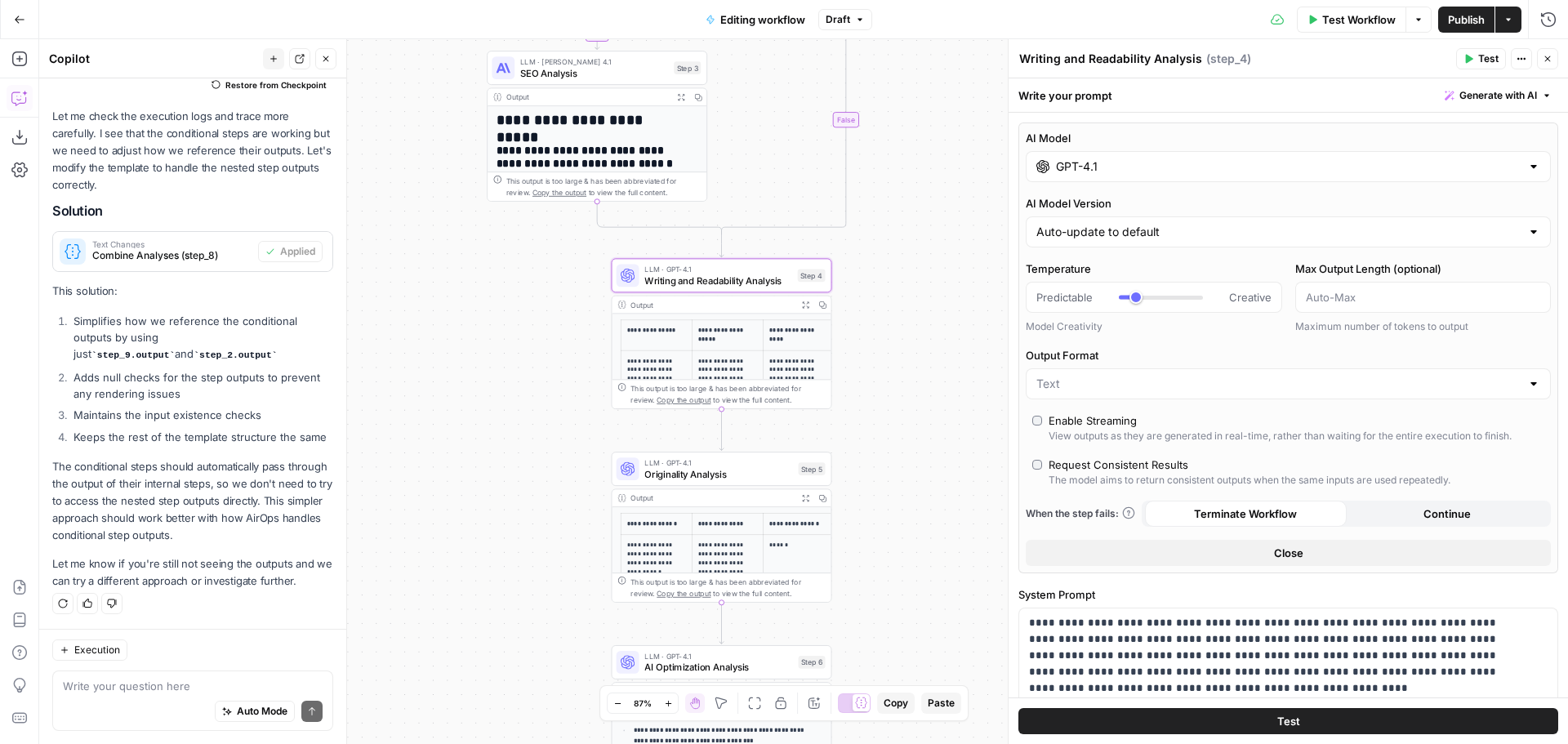
click at [1114, 167] on input "GPT-4.1" at bounding box center [1288, 167] width 464 height 16
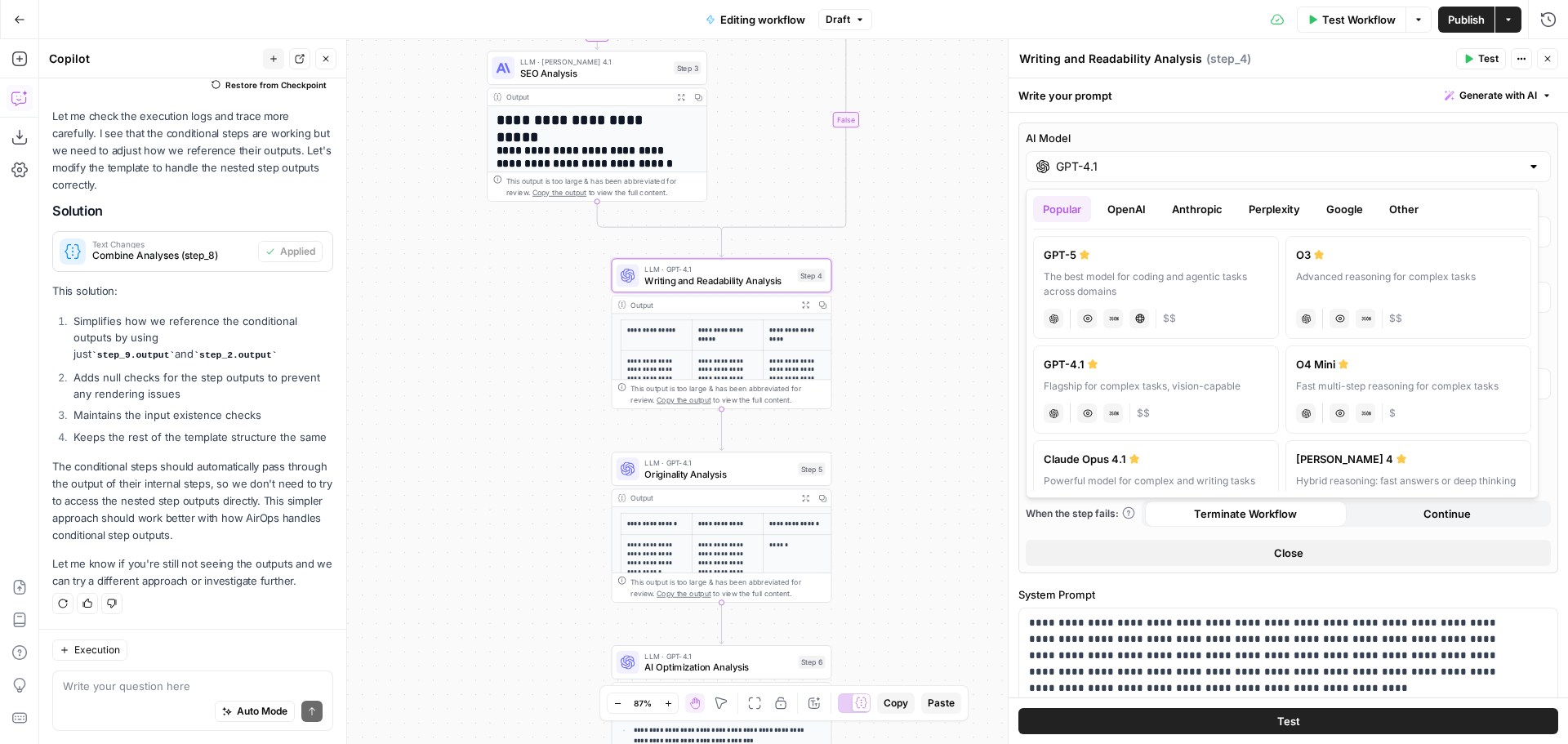
click at [1197, 207] on button "Anthropic" at bounding box center [1197, 208] width 70 height 26
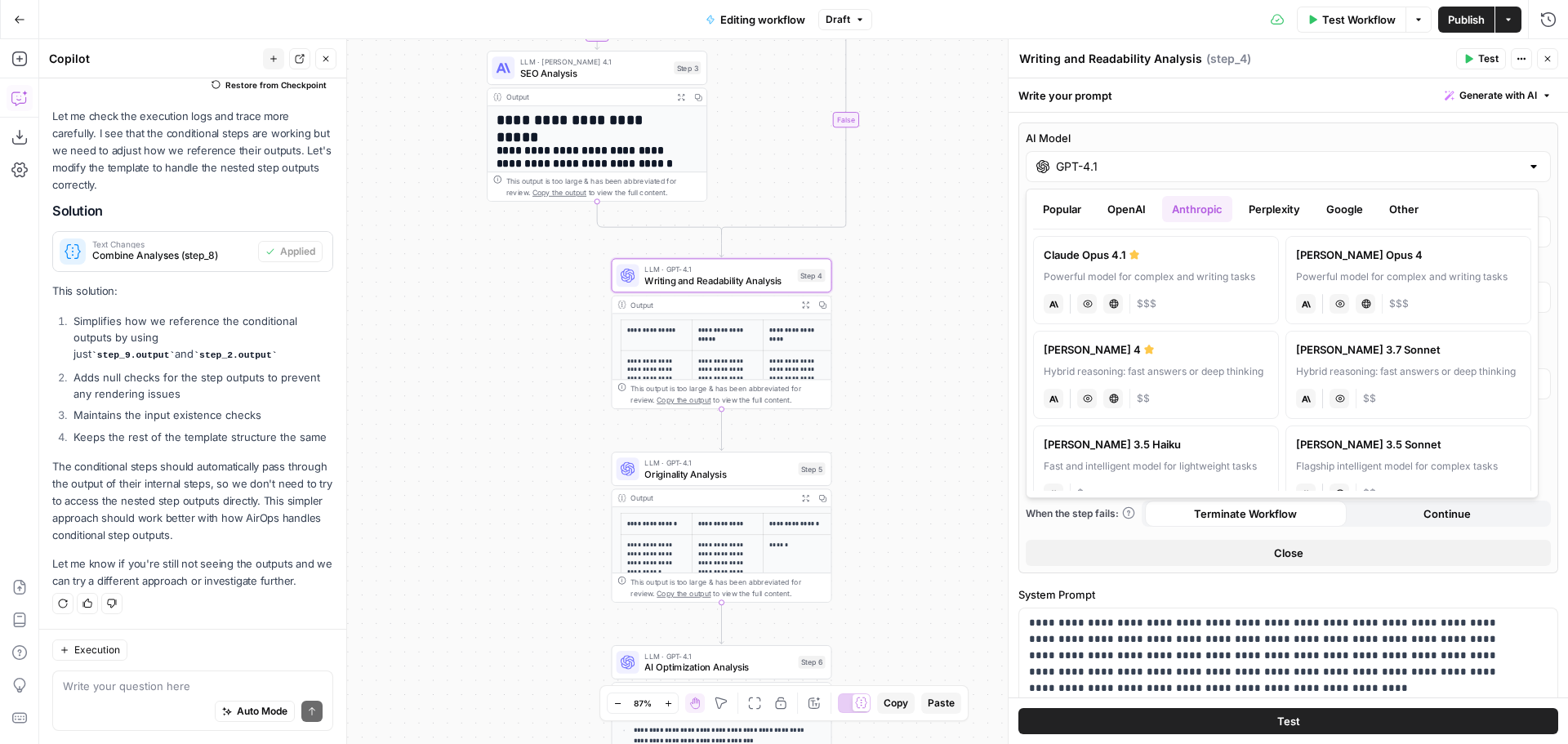
click at [1203, 267] on label "Claude Opus 4.1 Powerful model for complex and writing tasks anthropic Vision C…" at bounding box center [1156, 280] width 246 height 88
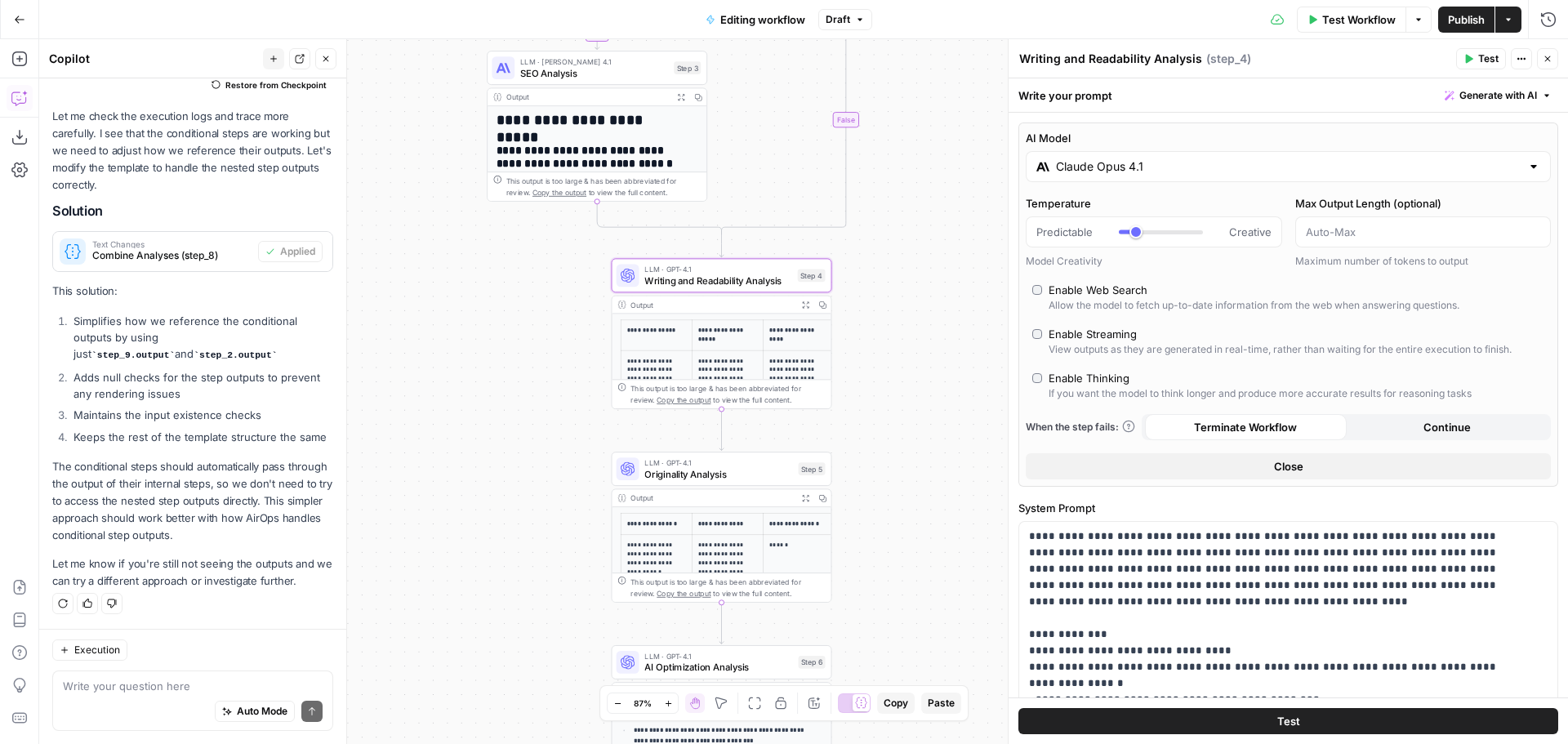
type input "Claude Opus 4.1"
click at [1549, 55] on icon "button" at bounding box center [1547, 58] width 10 height 10
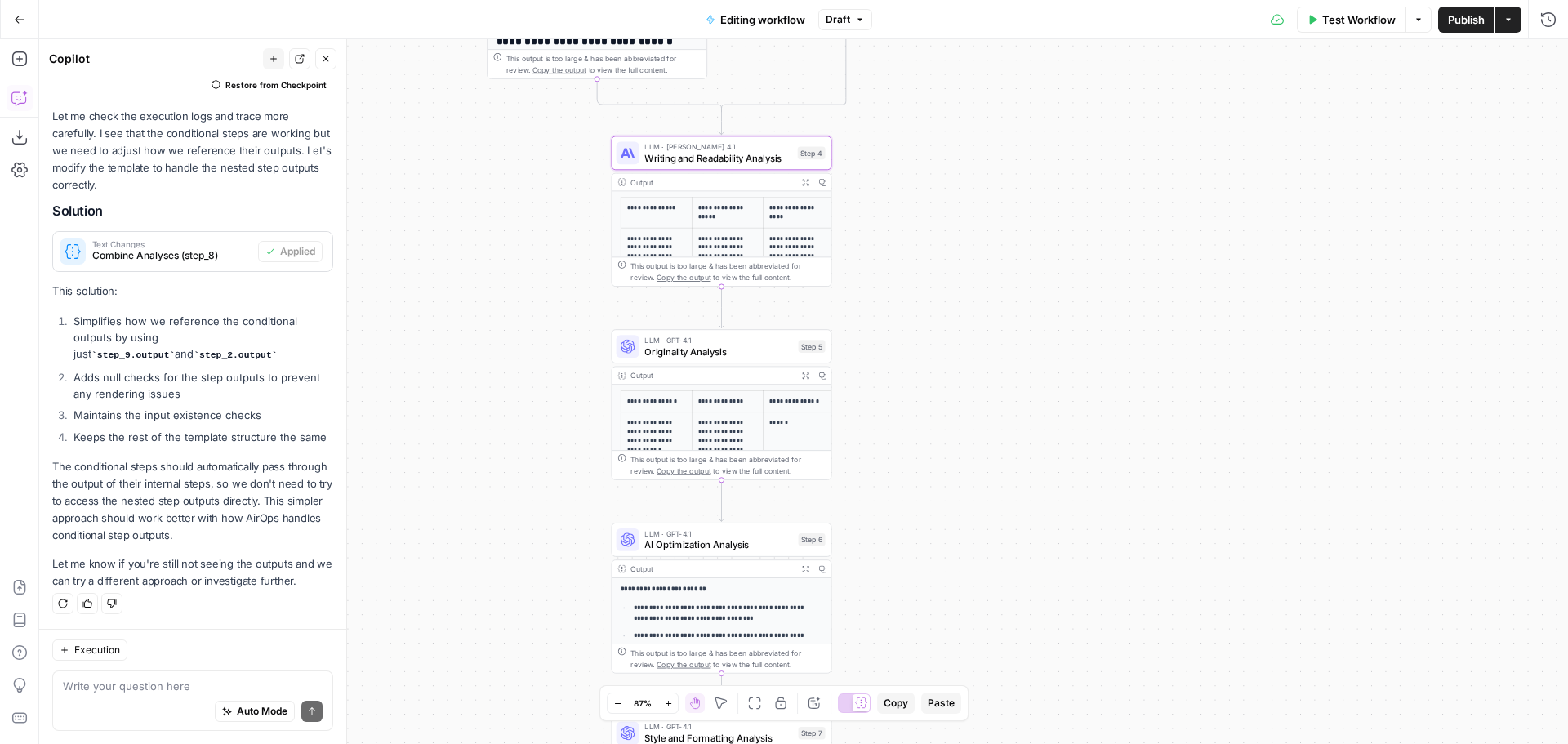
click at [714, 348] on span "Originality Analysis" at bounding box center [718, 352] width 148 height 14
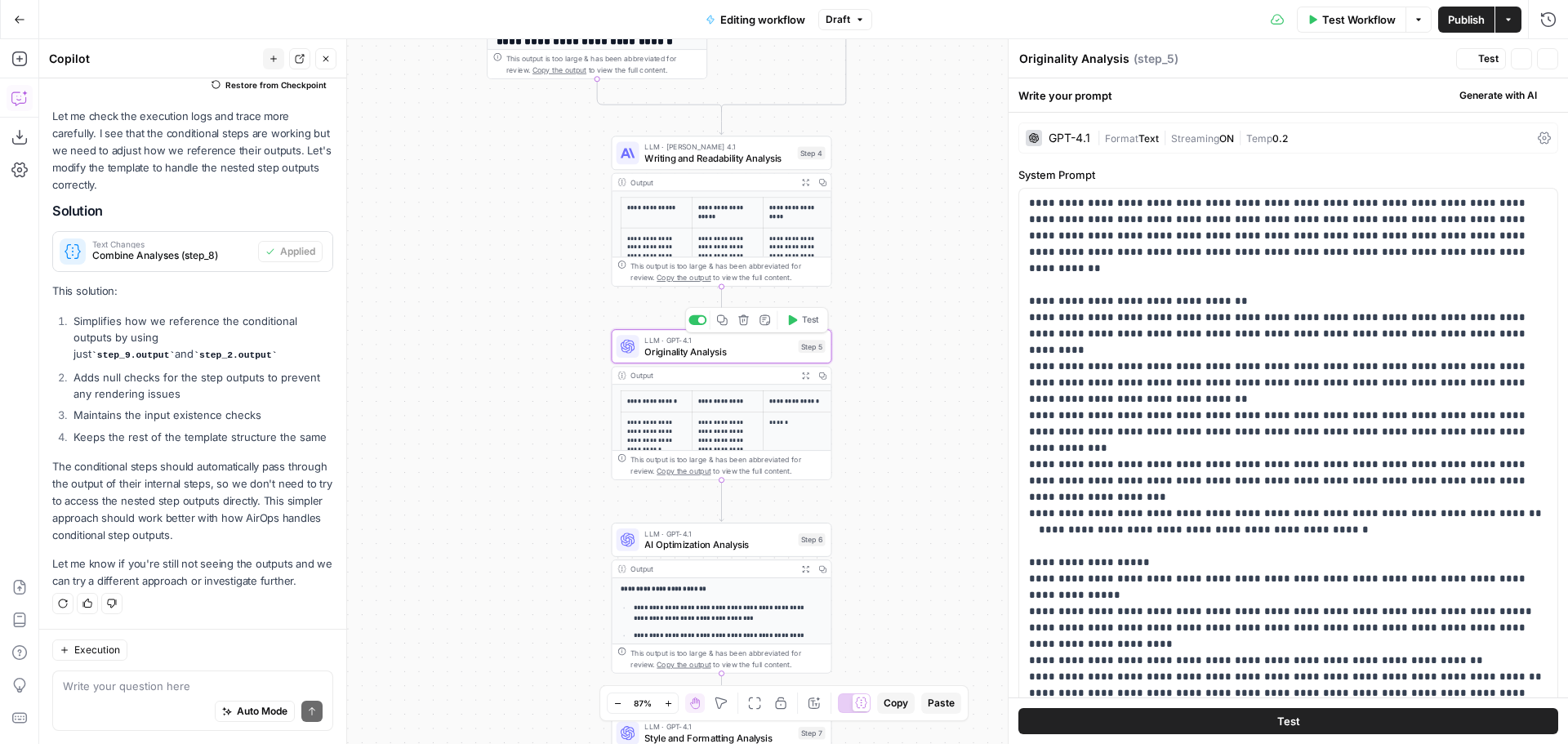
click at [1140, 135] on span "Text" at bounding box center [1148, 138] width 21 height 12
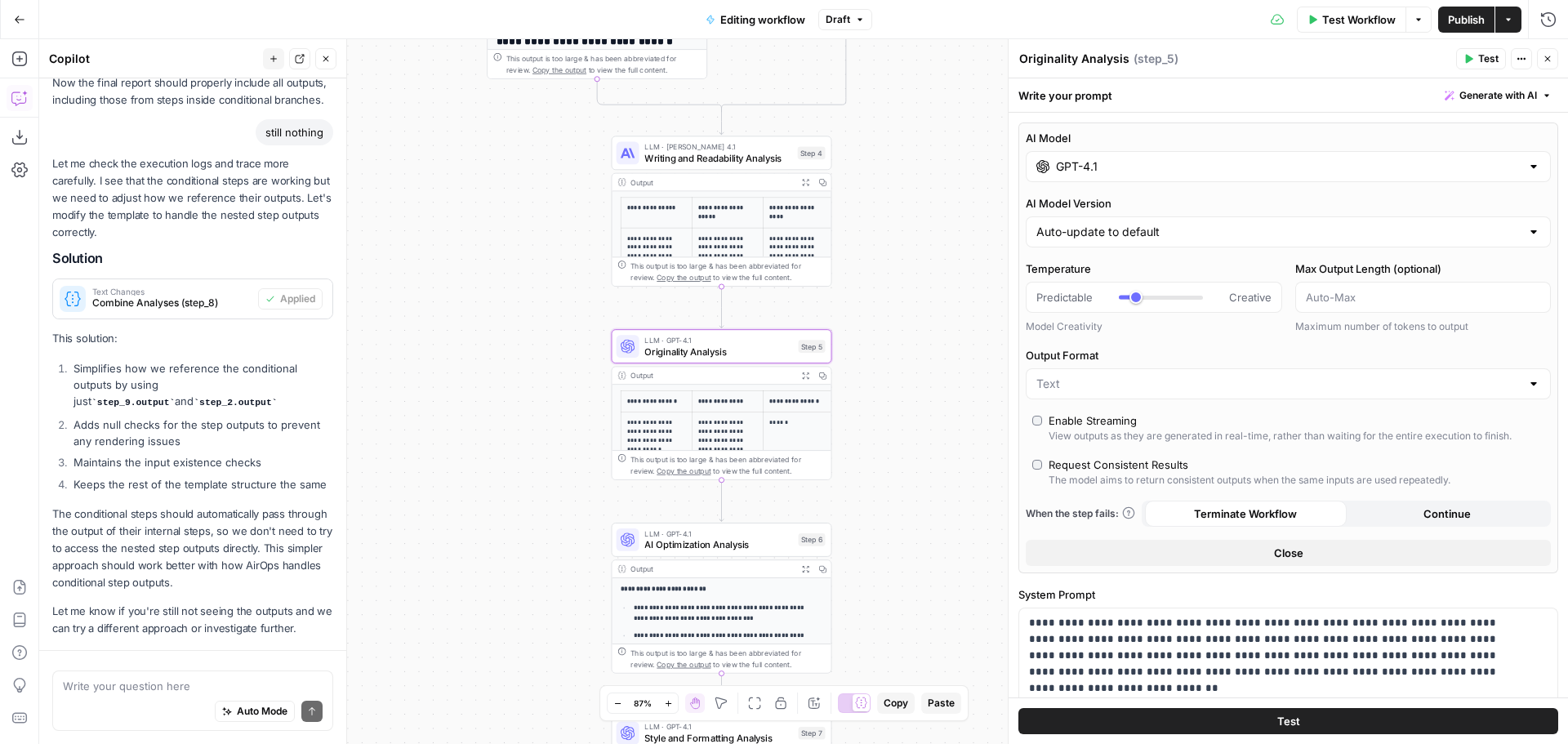
click at [1149, 164] on input "GPT-4.1" at bounding box center [1288, 167] width 464 height 16
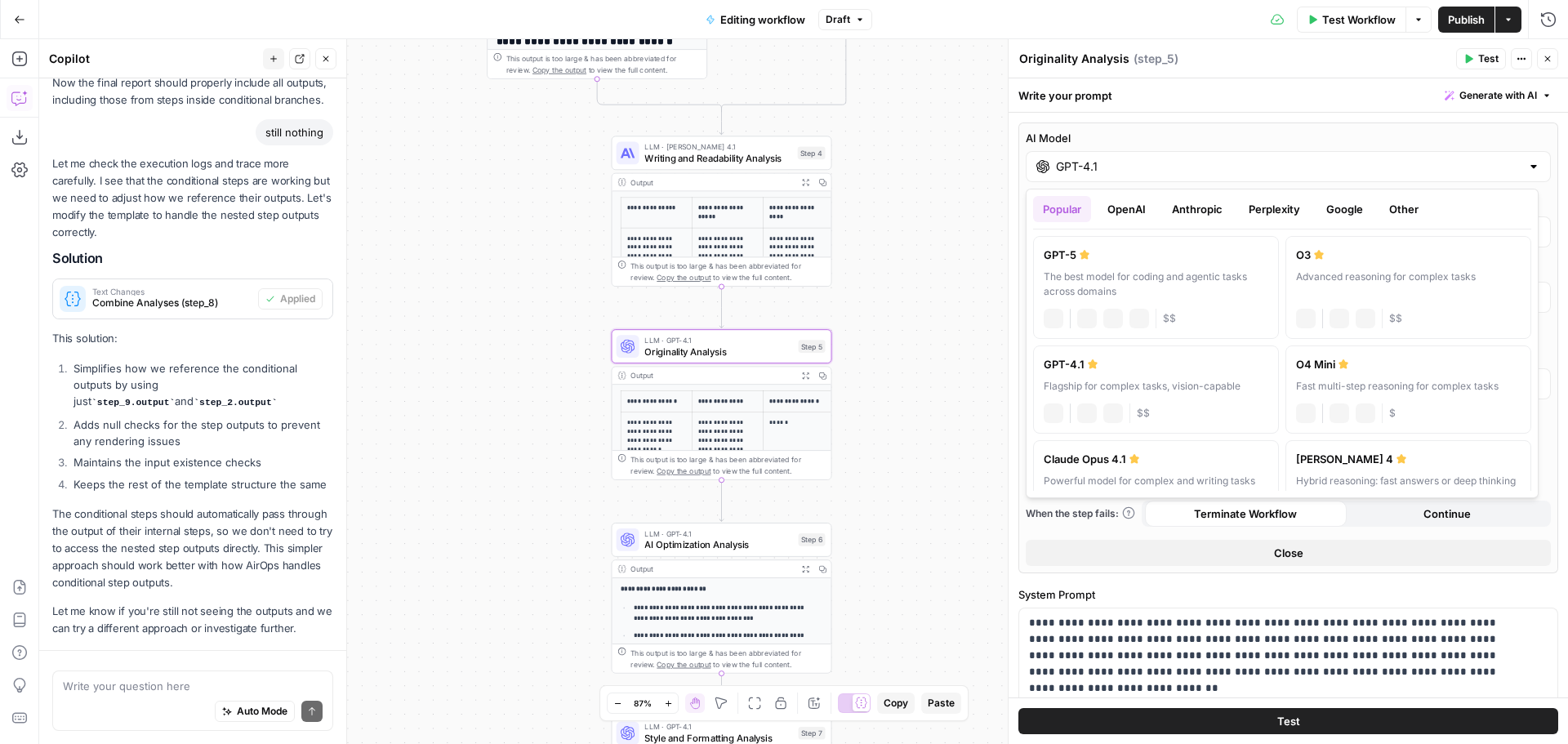
scroll to position [1855, 0]
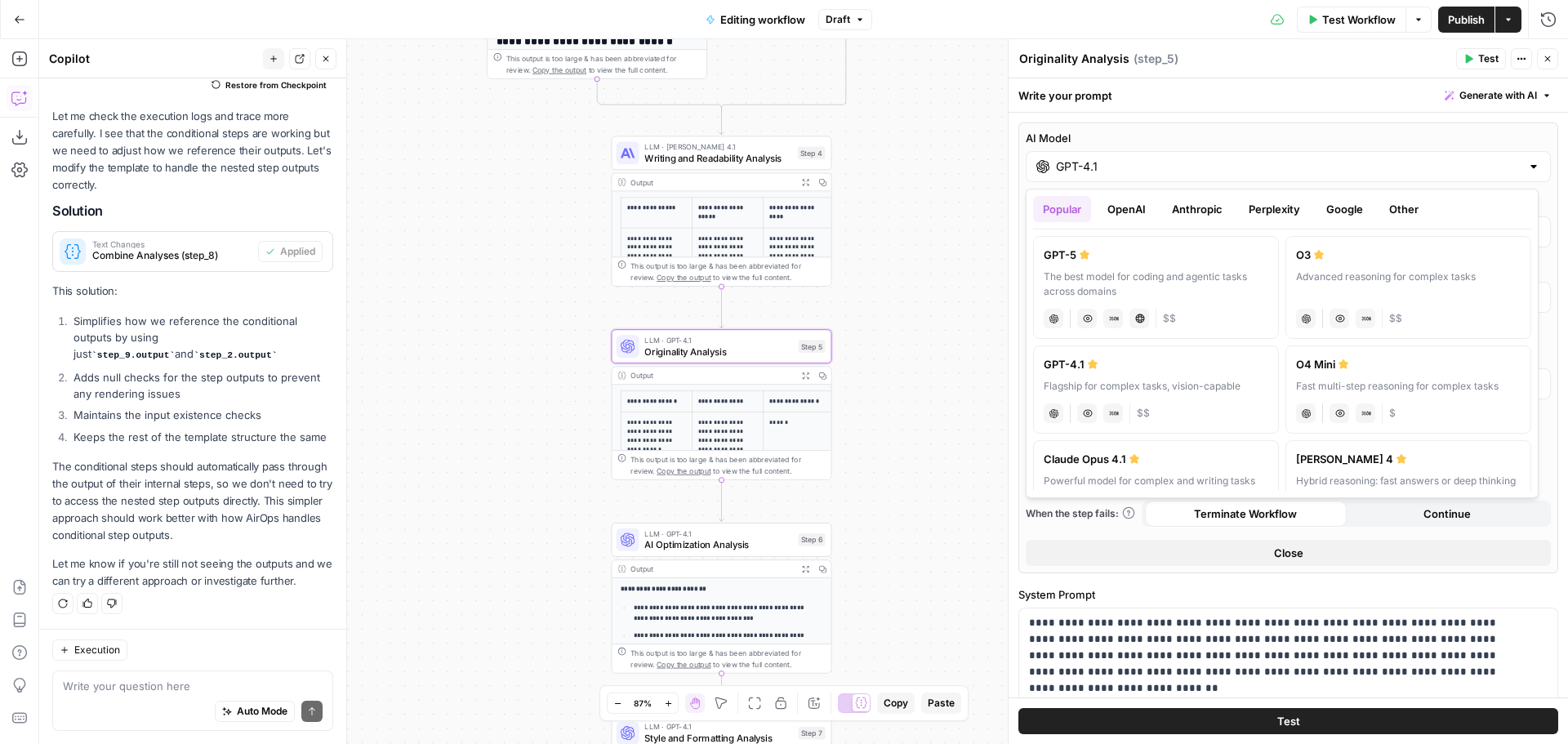
click at [1197, 208] on button "Anthropic" at bounding box center [1197, 208] width 70 height 26
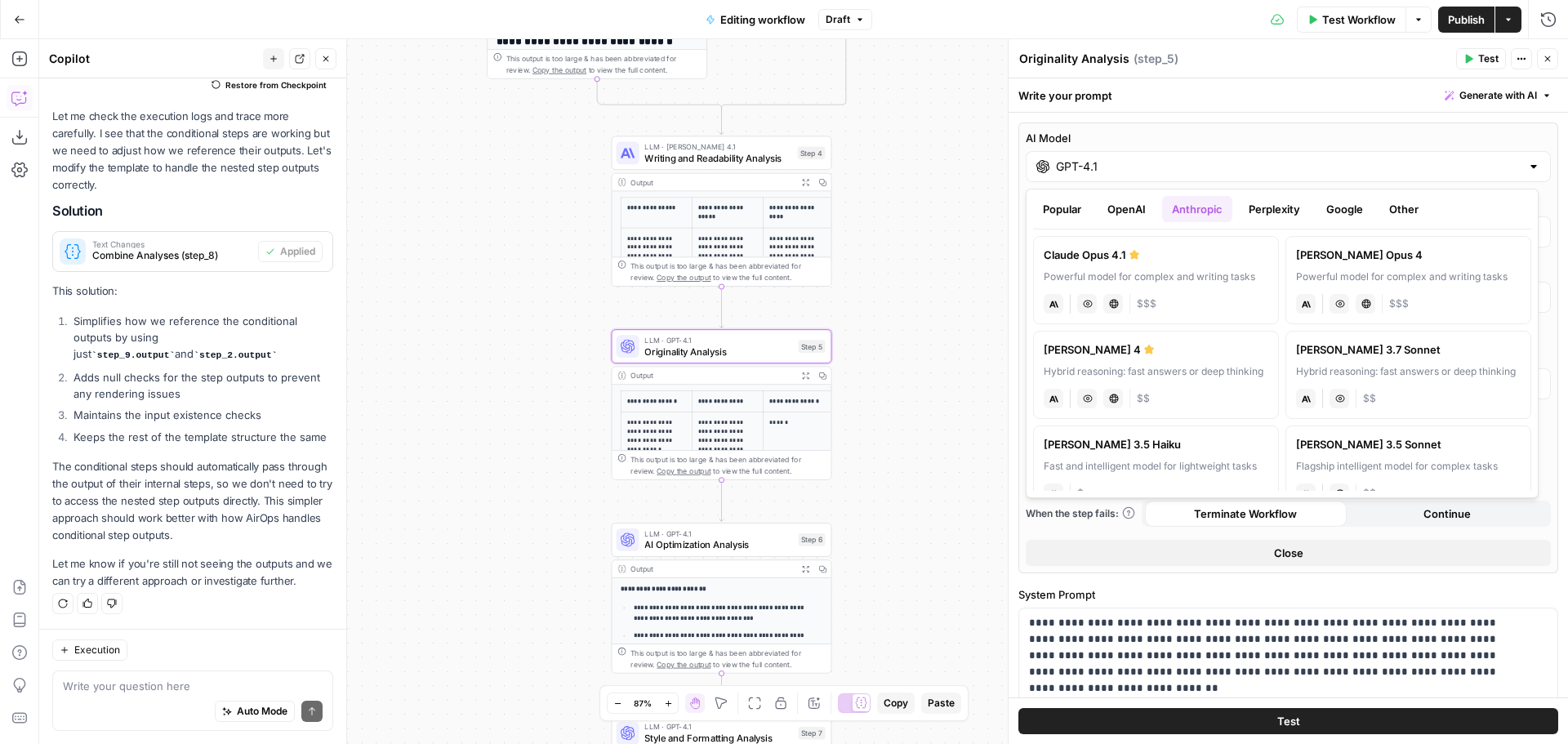
click at [1162, 276] on div "Powerful model for complex and writing tasks" at bounding box center [1156, 276] width 225 height 14
type input "Claude Opus 4.1"
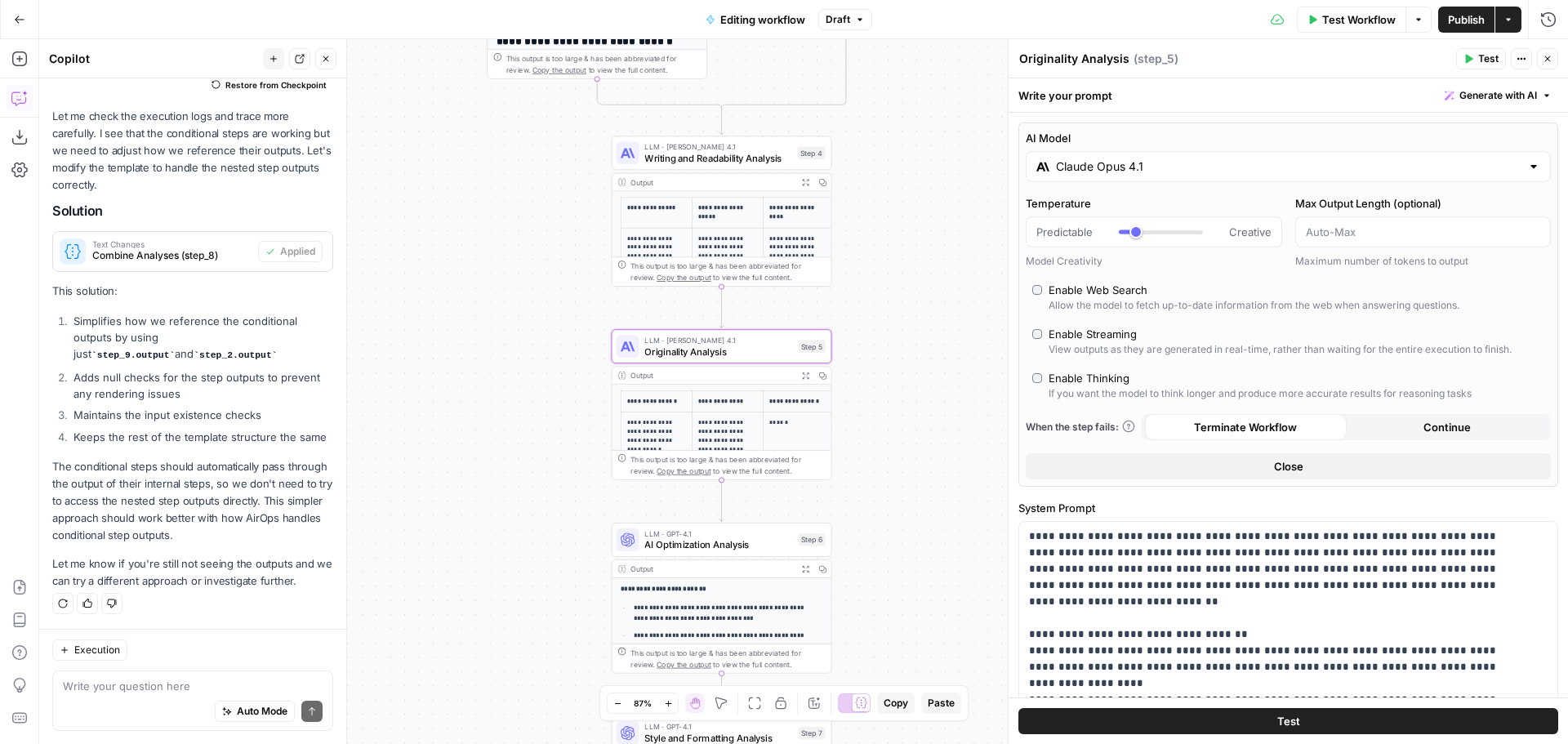
click at [1551, 54] on icon "button" at bounding box center [1547, 58] width 10 height 10
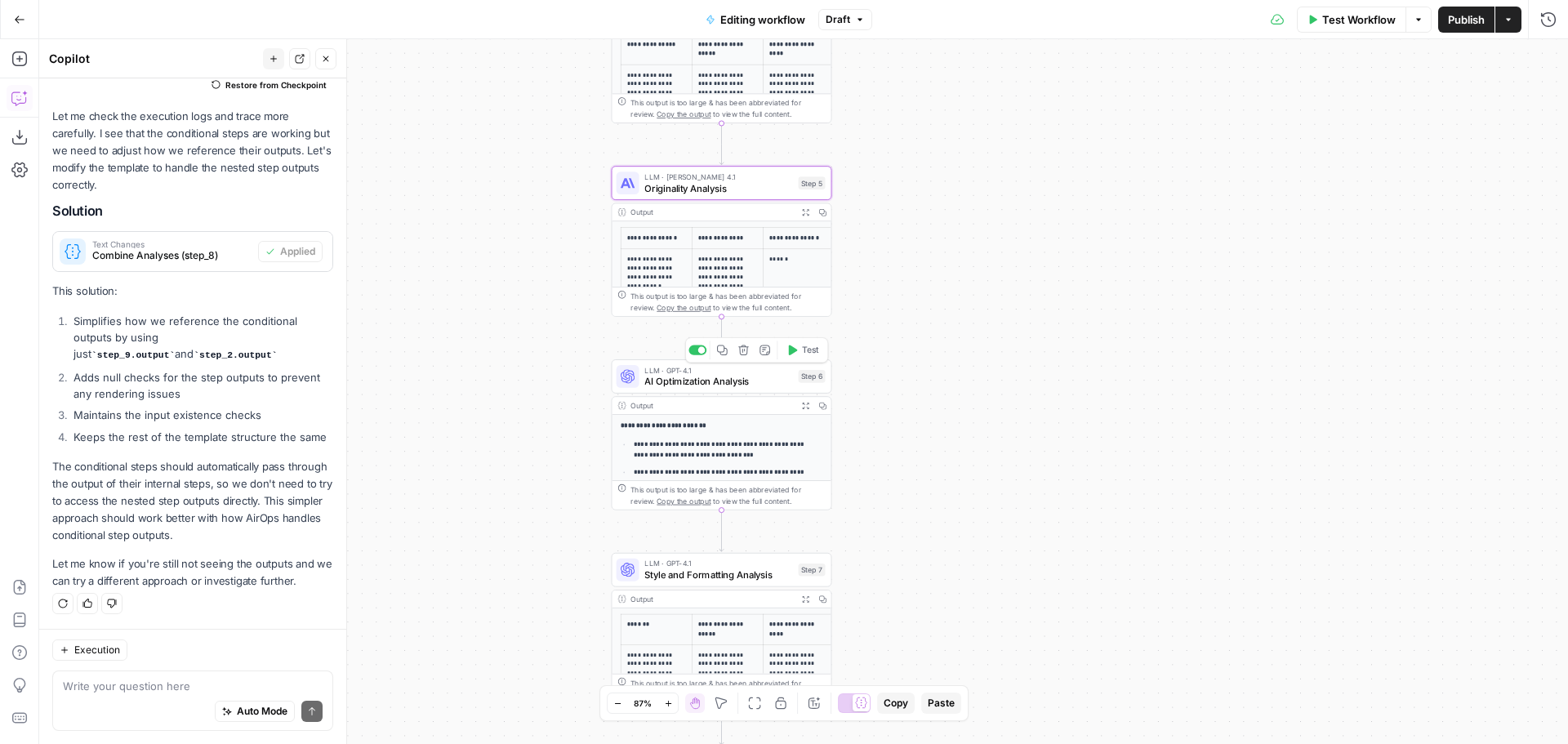
click at [733, 375] on span "AI Optimization Analysis" at bounding box center [718, 381] width 148 height 14
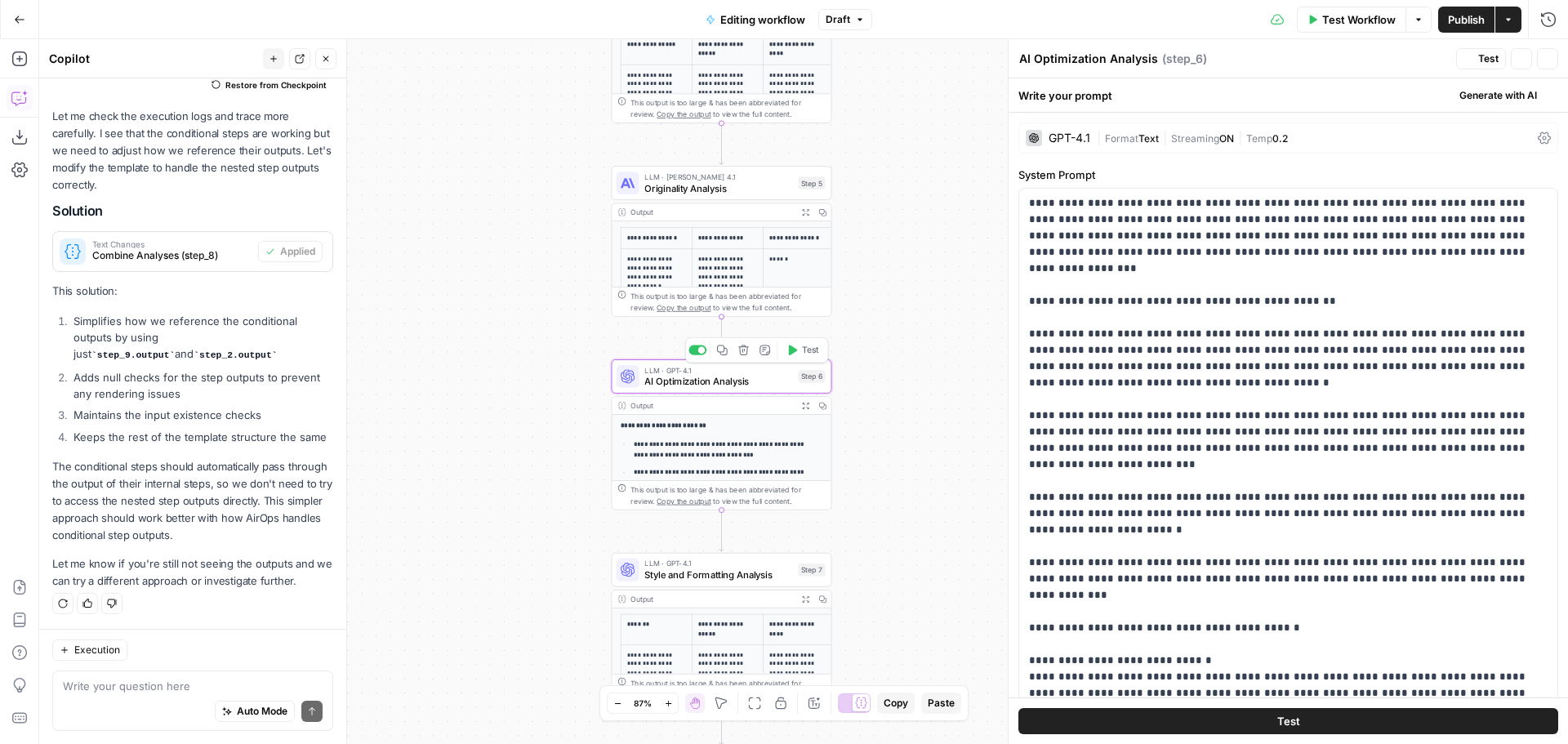
click at [1175, 148] on div "GPT-4.1 | Format Text | Streaming ON | Temp 0.2" at bounding box center [1288, 137] width 540 height 31
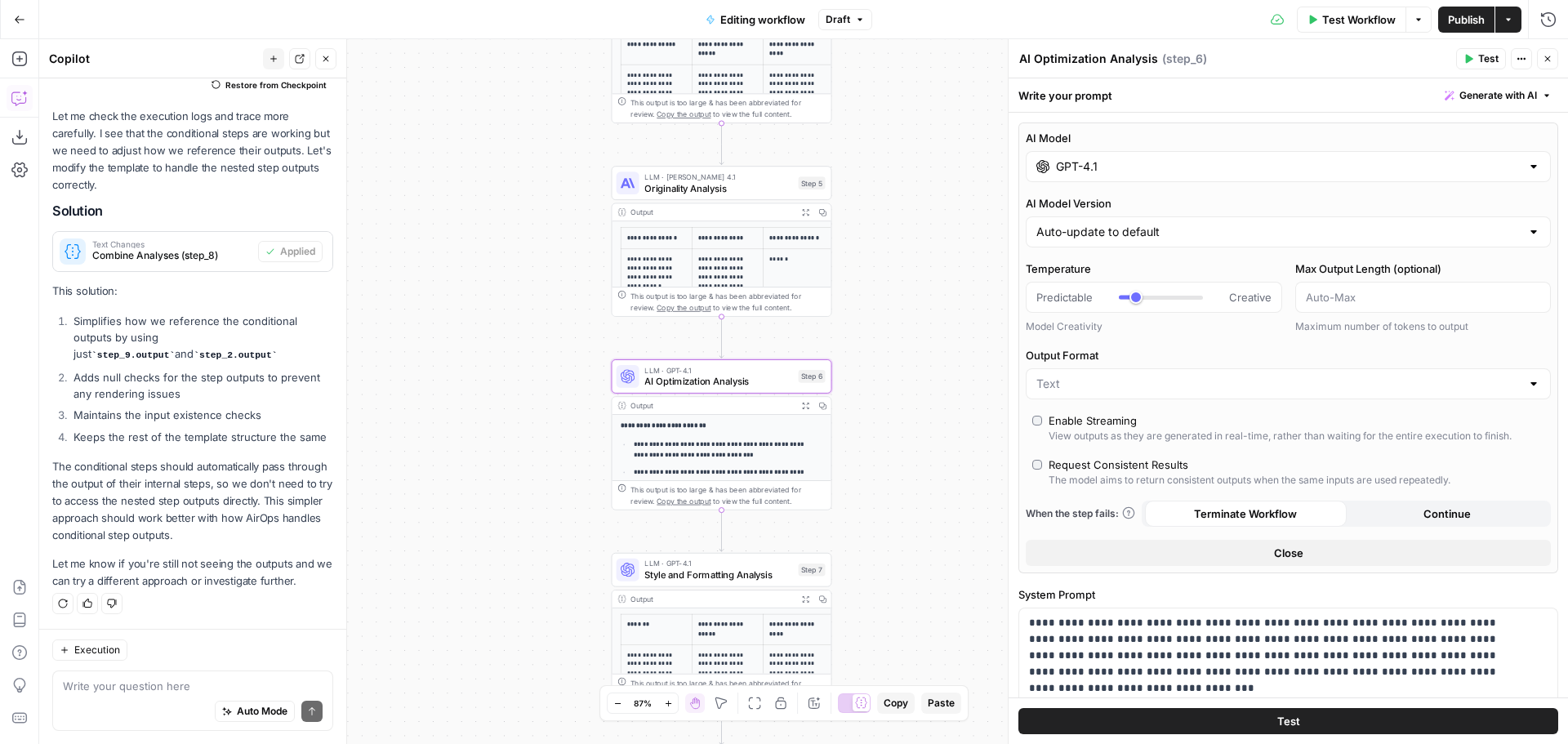
click at [1115, 168] on input "GPT-4.1" at bounding box center [1288, 167] width 464 height 16
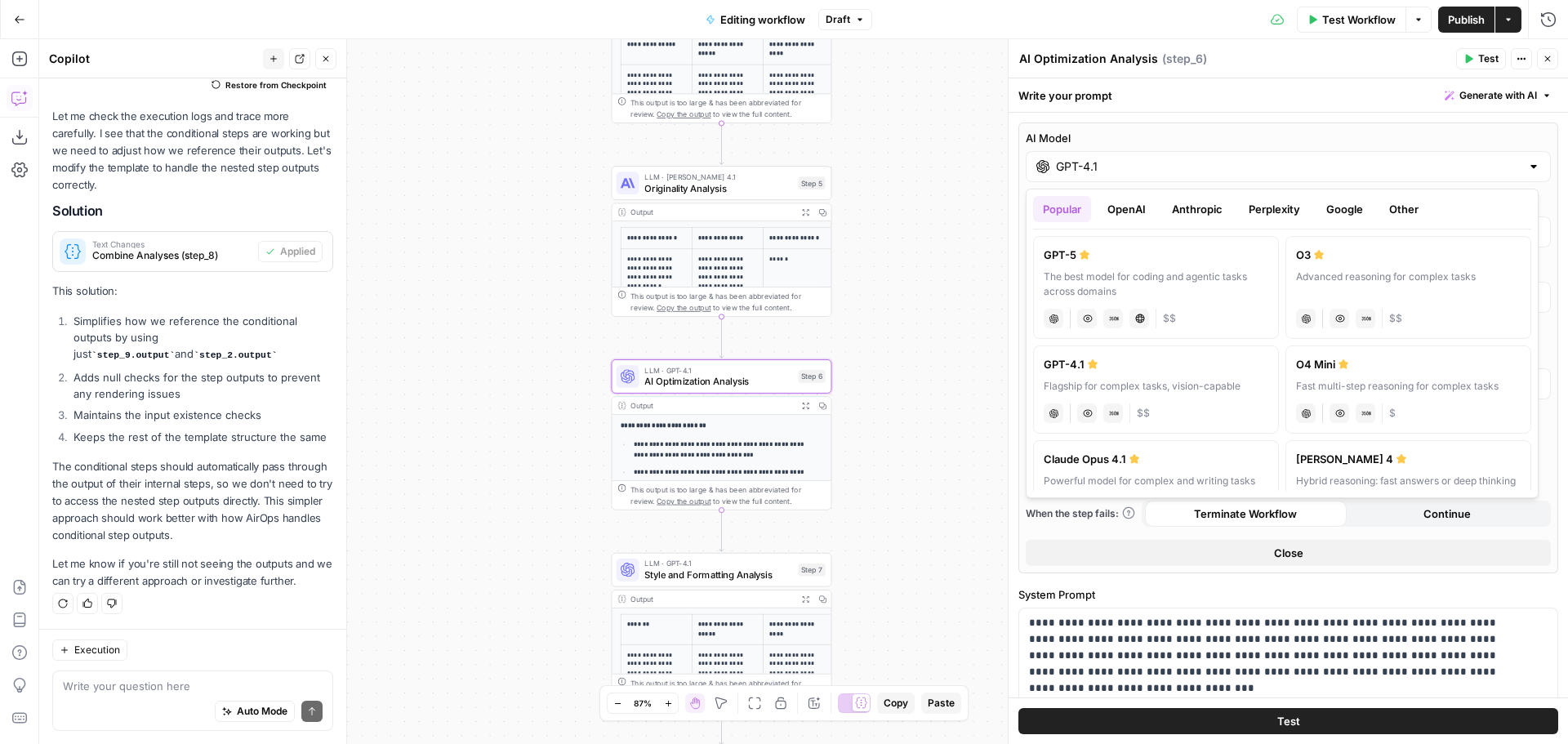
click at [1174, 212] on button "Anthropic" at bounding box center [1197, 208] width 70 height 26
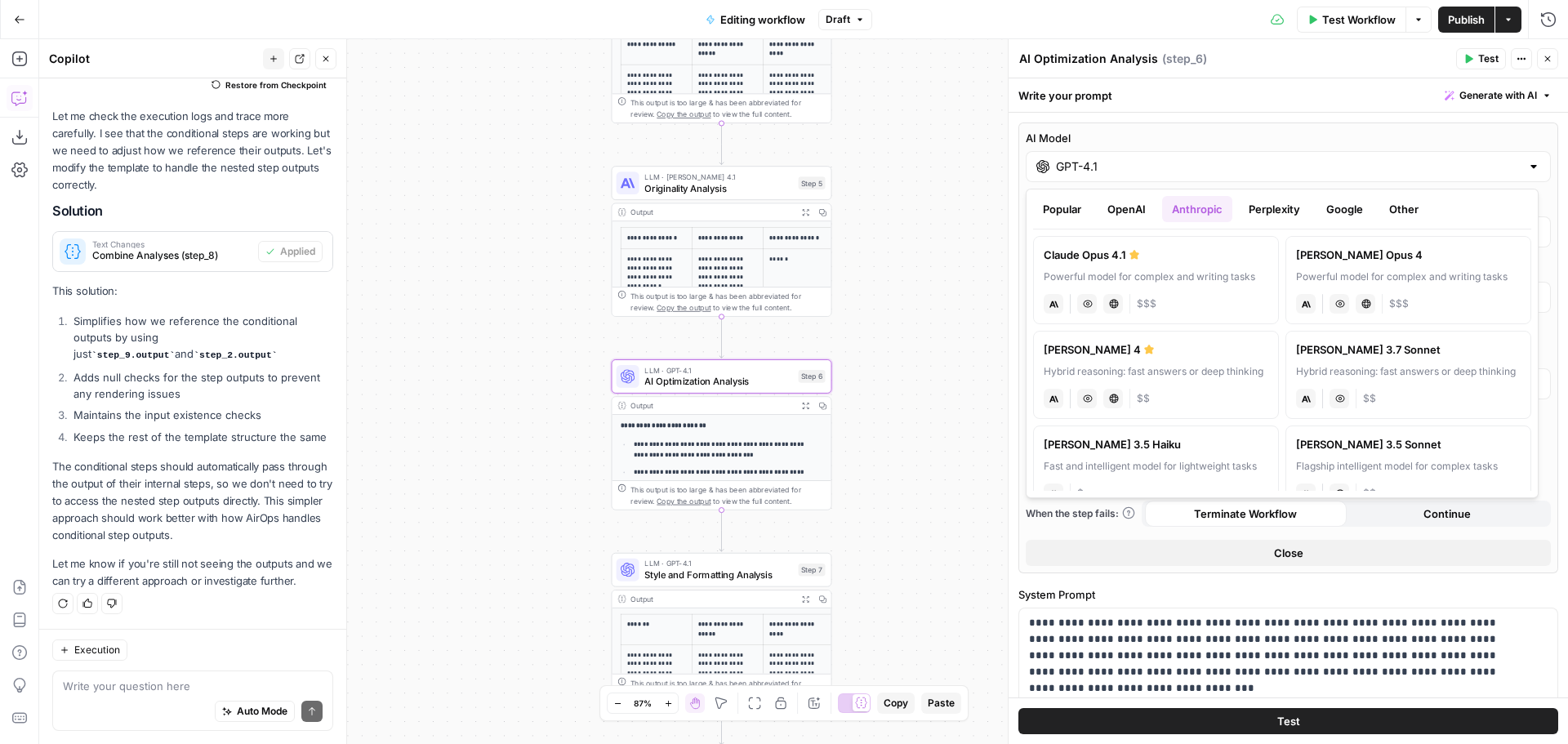
click at [1163, 274] on div "Powerful model for complex and writing tasks" at bounding box center [1156, 276] width 225 height 14
type input "Claude Opus 4.1"
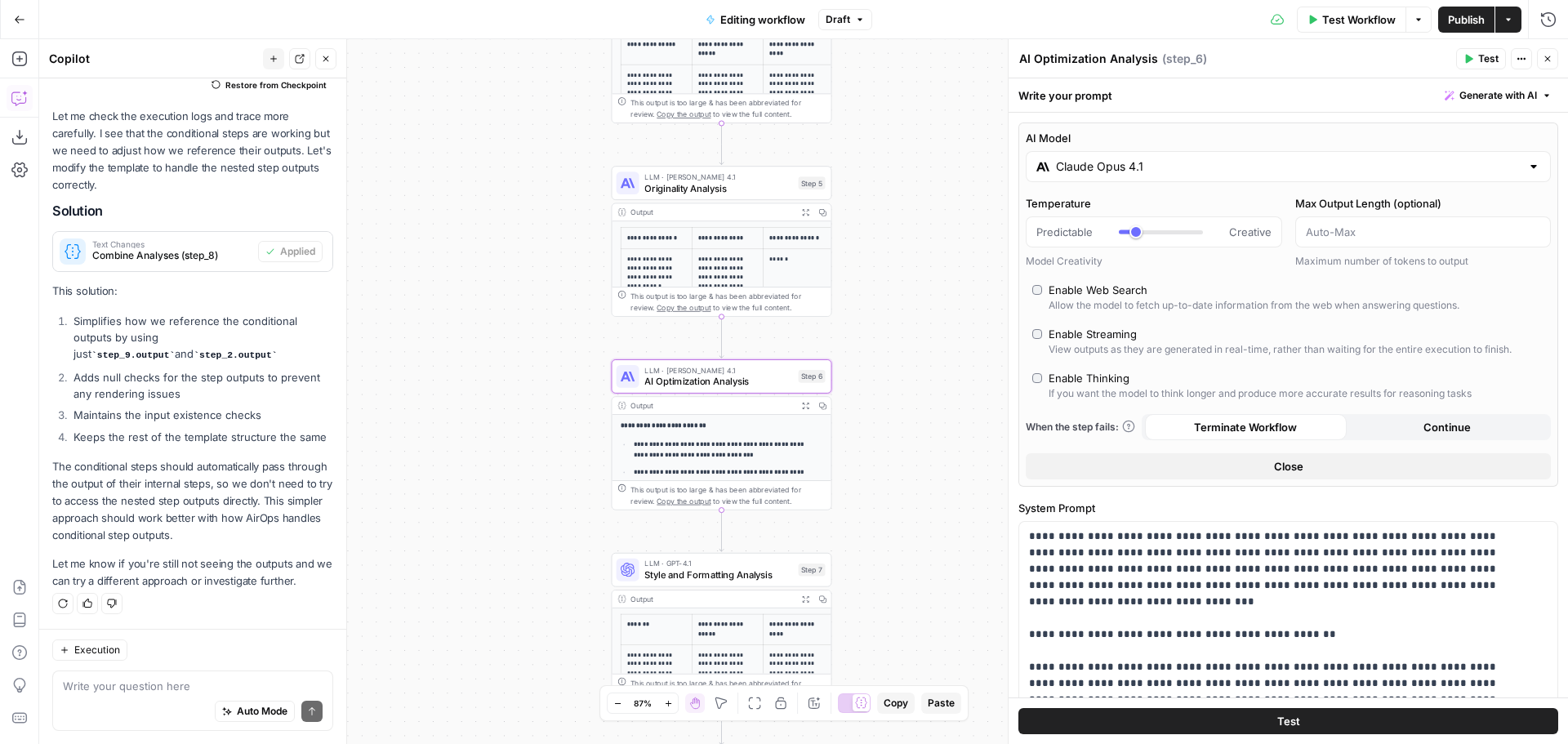
click at [1549, 62] on icon "button" at bounding box center [1547, 58] width 10 height 10
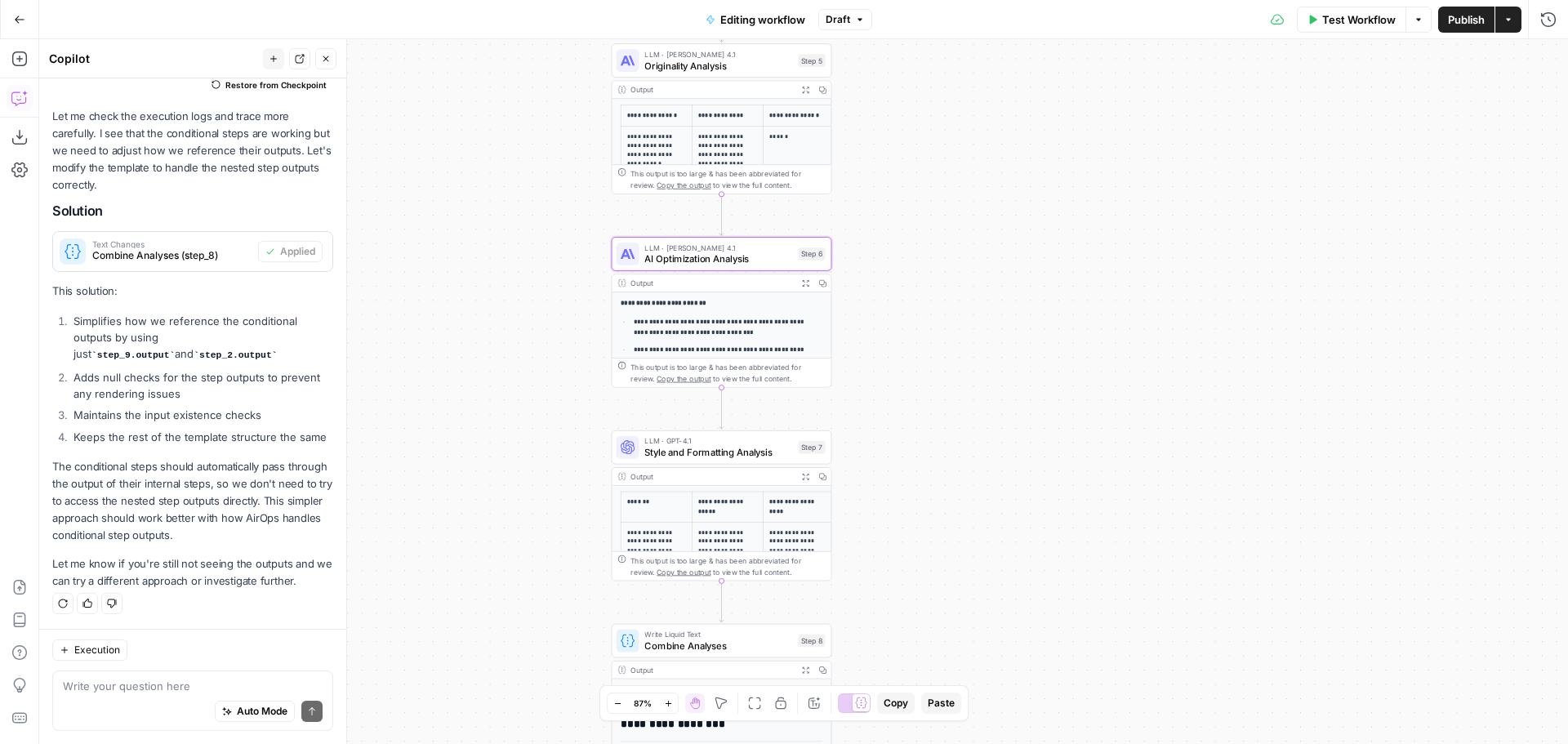
click at [735, 452] on span "Style and Formatting Analysis" at bounding box center [718, 452] width 148 height 14
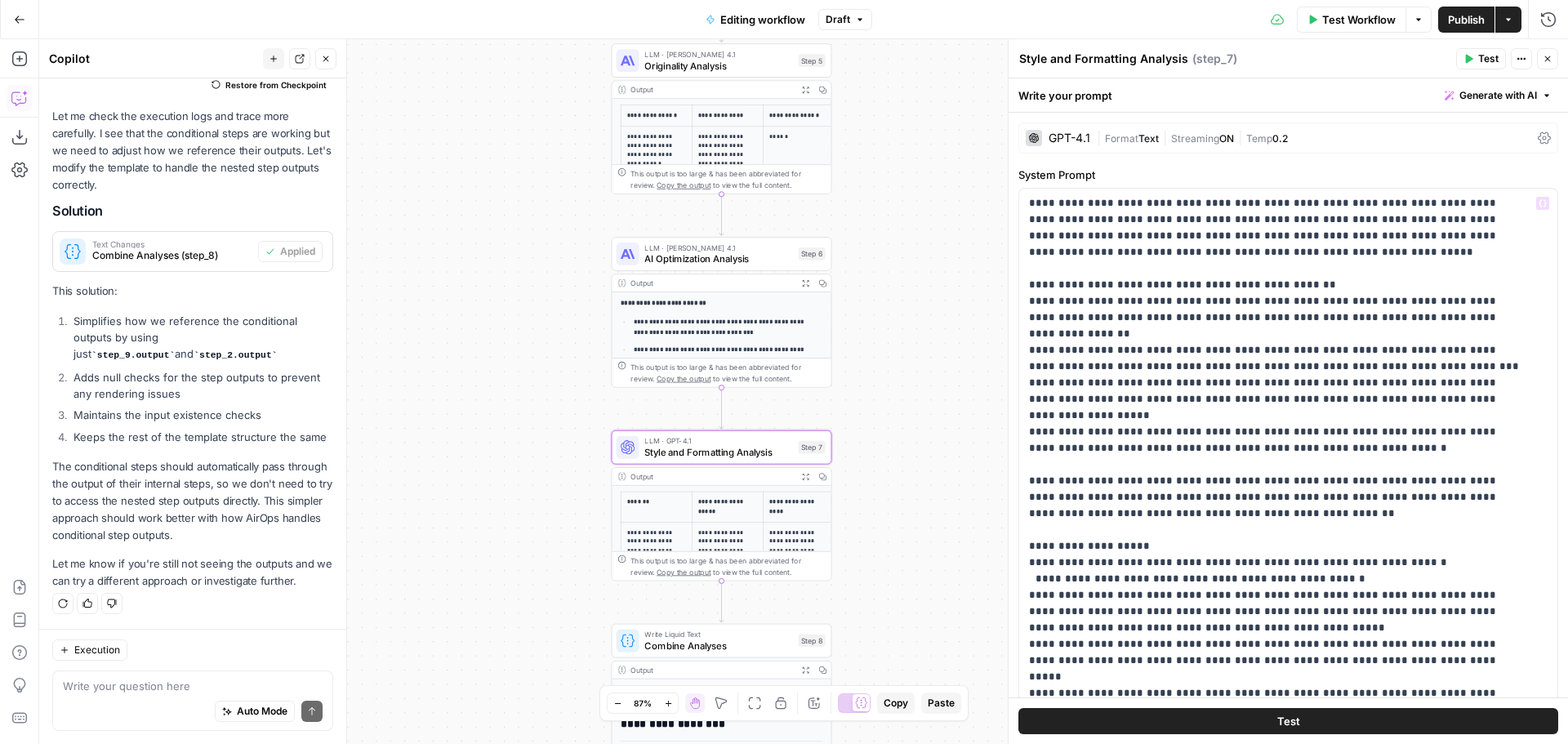
click at [1194, 143] on span "Streaming" at bounding box center [1195, 138] width 48 height 12
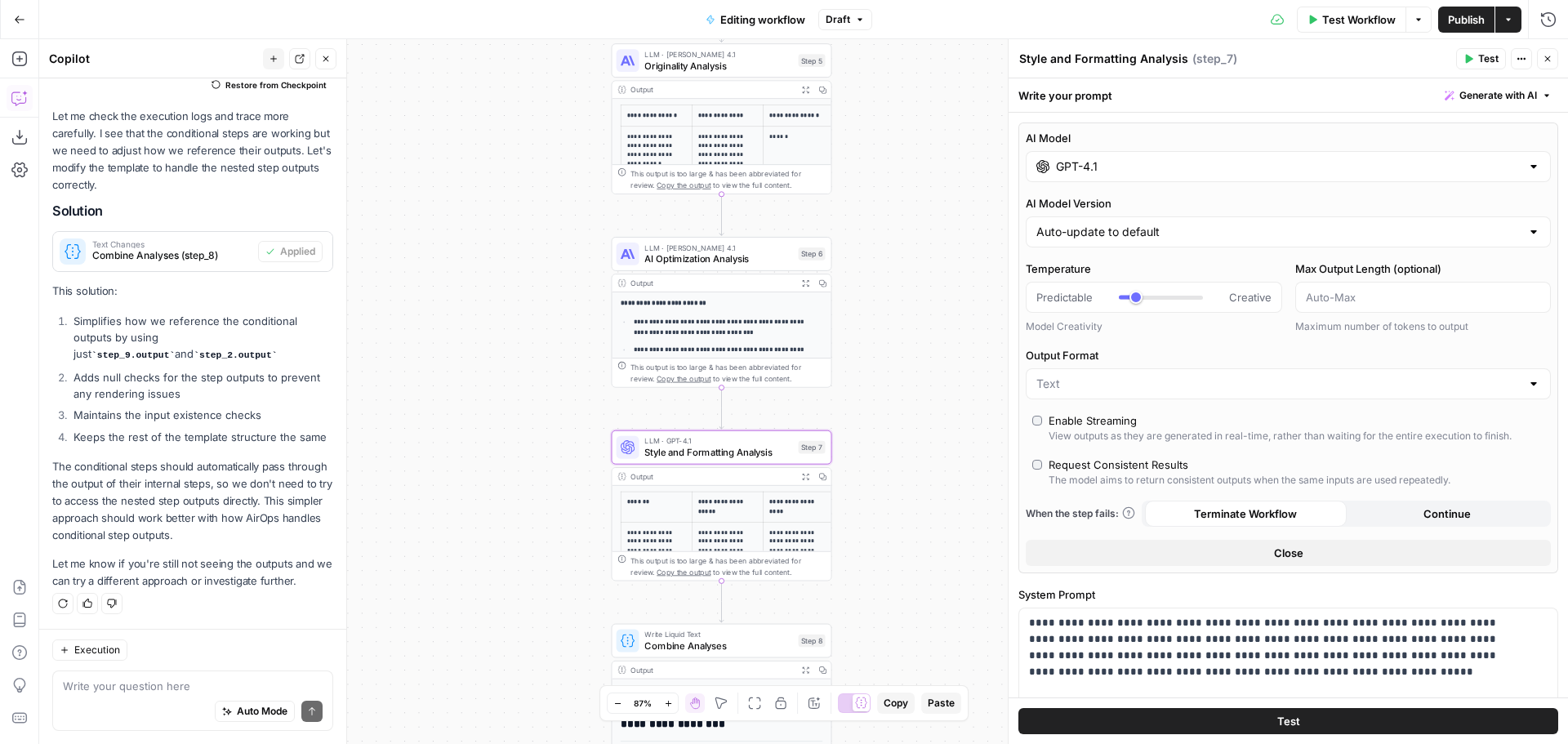
click at [1198, 170] on input "GPT-4.1" at bounding box center [1288, 167] width 464 height 16
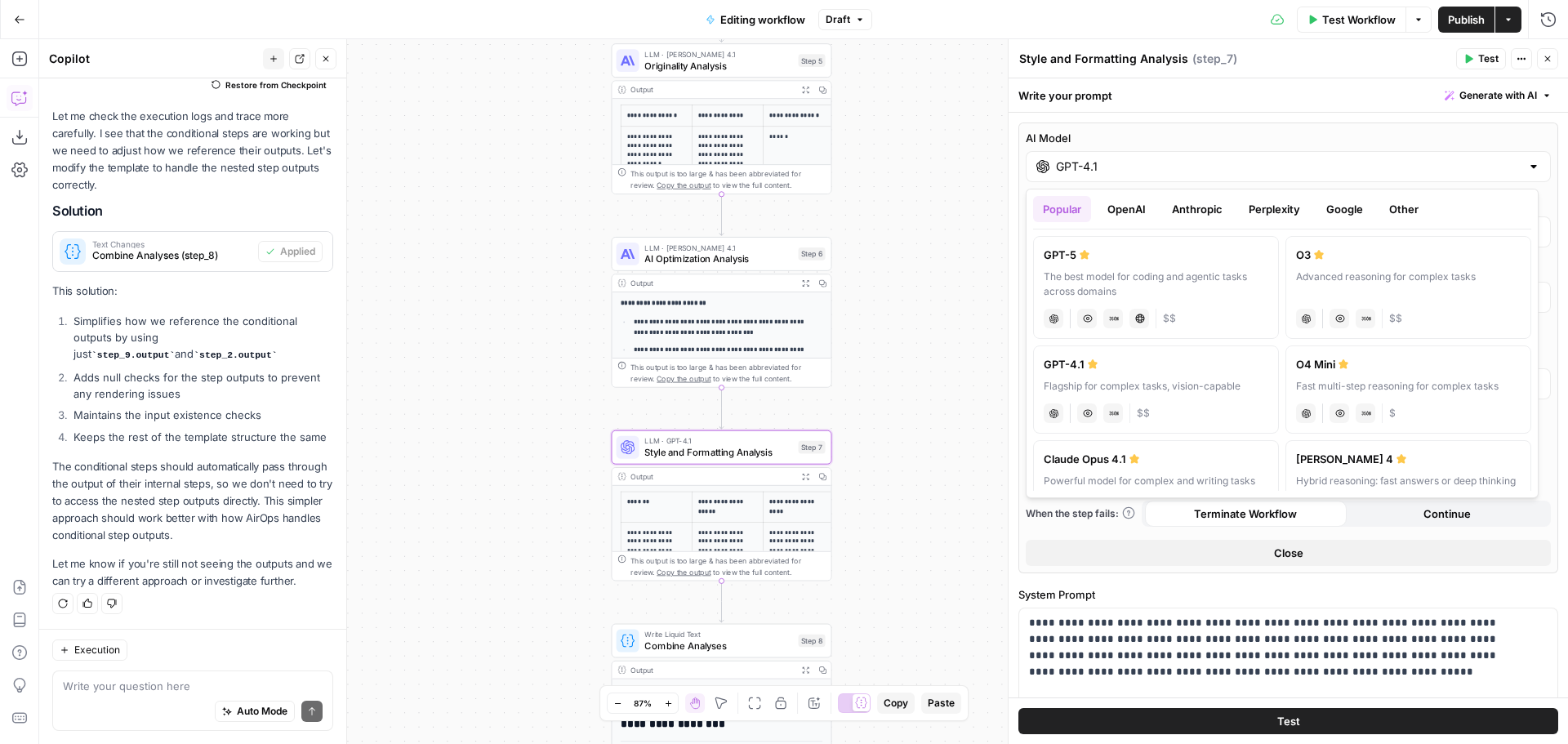
click at [1195, 203] on button "Anthropic" at bounding box center [1197, 208] width 70 height 26
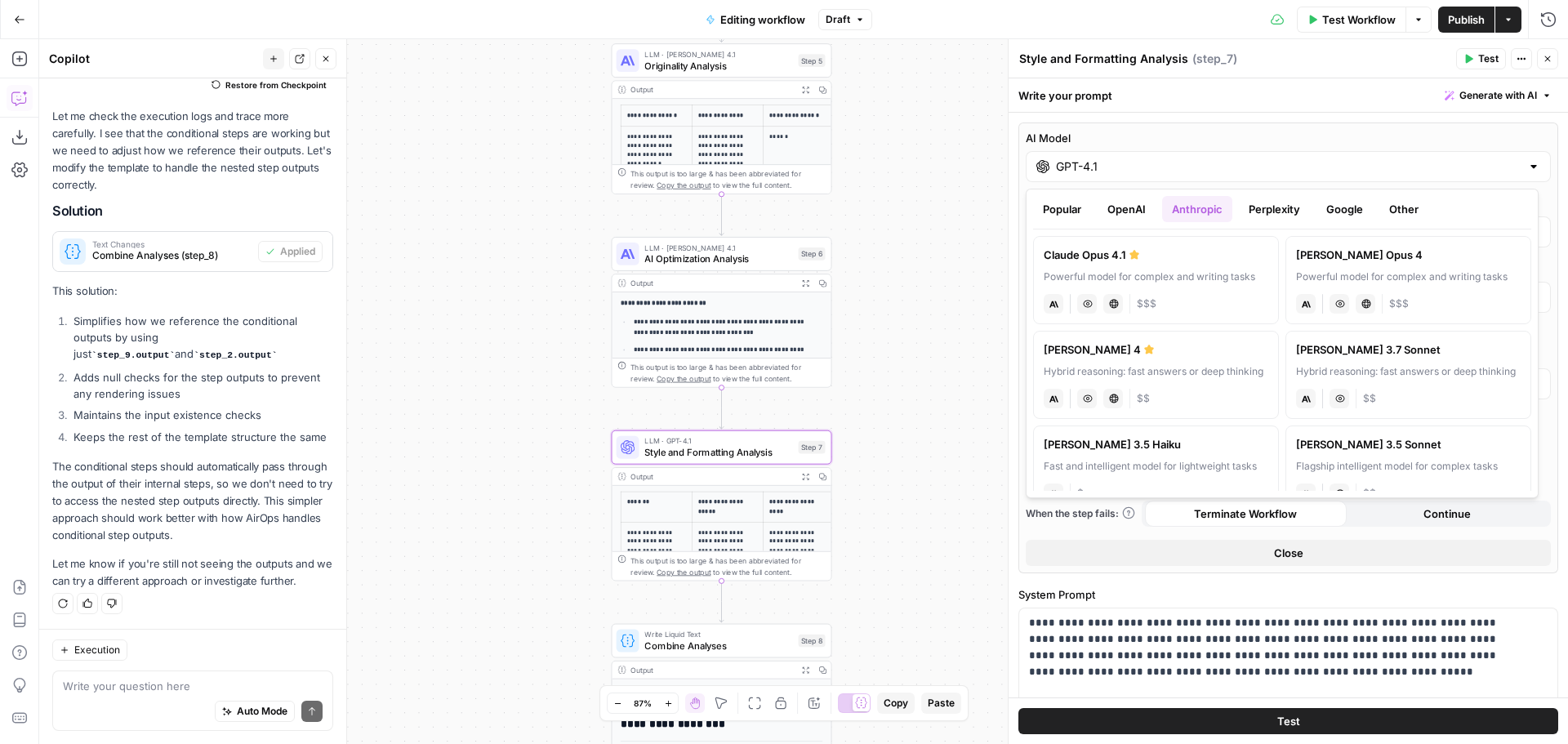
click at [1146, 275] on div "Powerful model for complex and writing tasks" at bounding box center [1156, 276] width 225 height 14
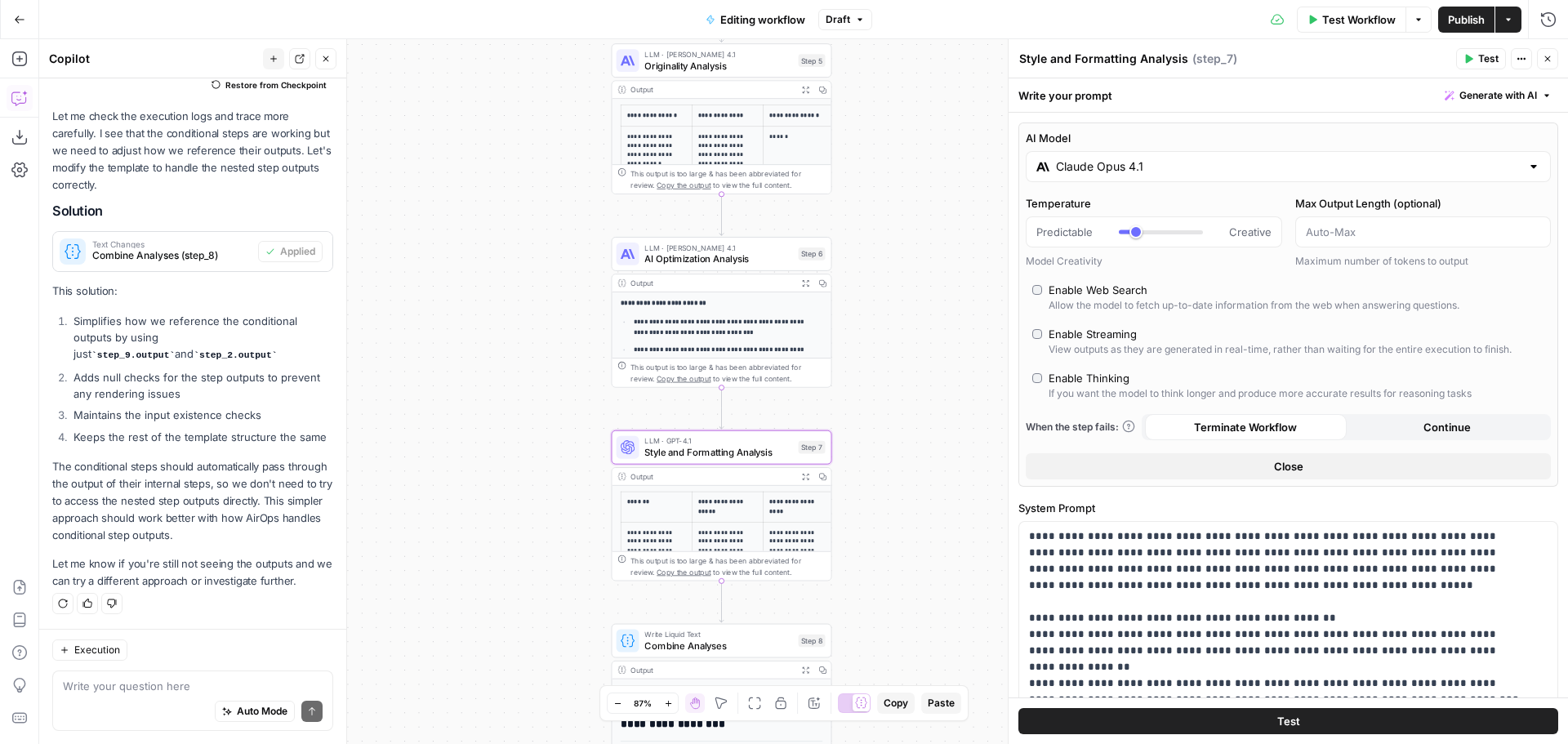
type input "Claude Opus 4.1"
click at [1543, 59] on icon "button" at bounding box center [1547, 58] width 10 height 10
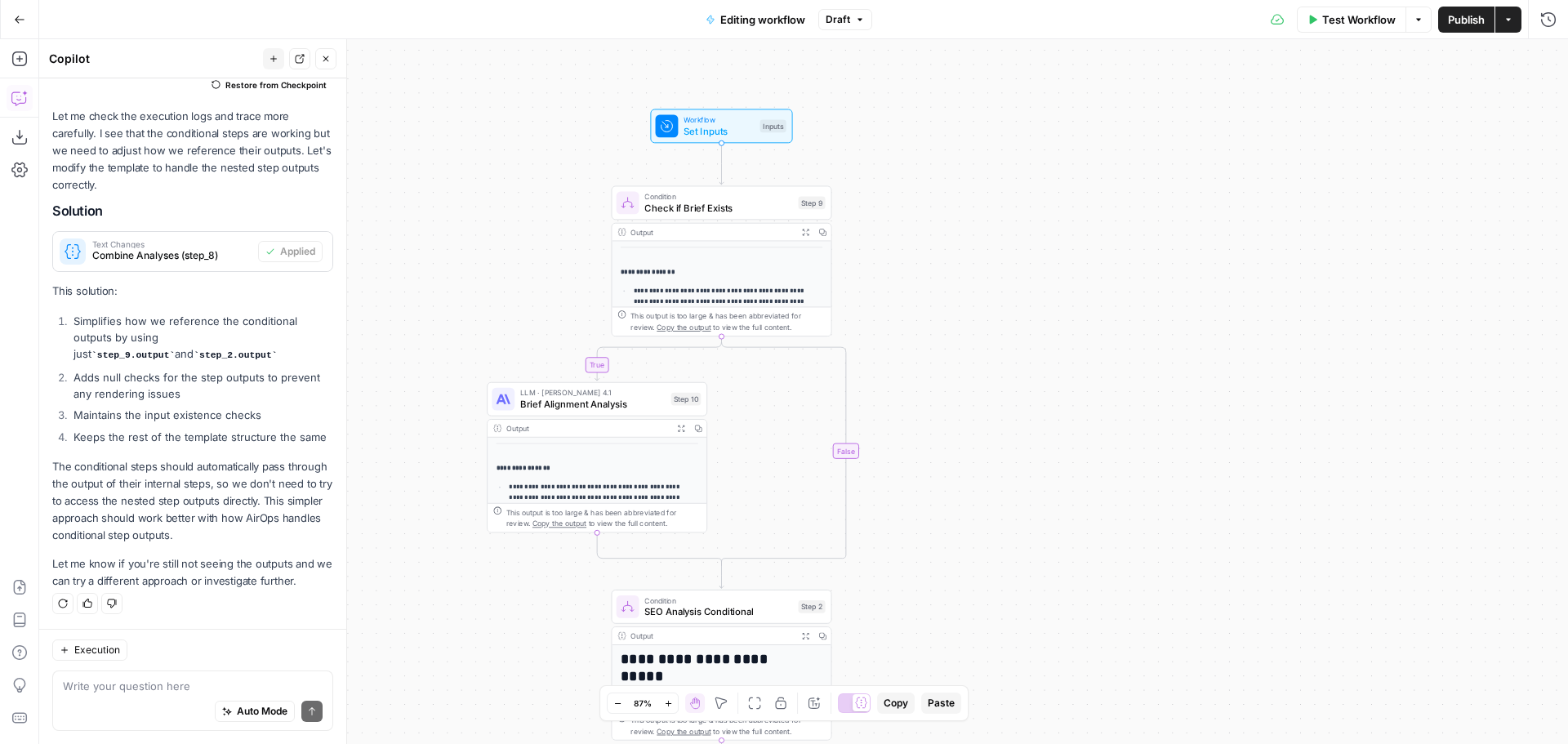
click at [1468, 22] on span "Publish" at bounding box center [1465, 20] width 37 height 16
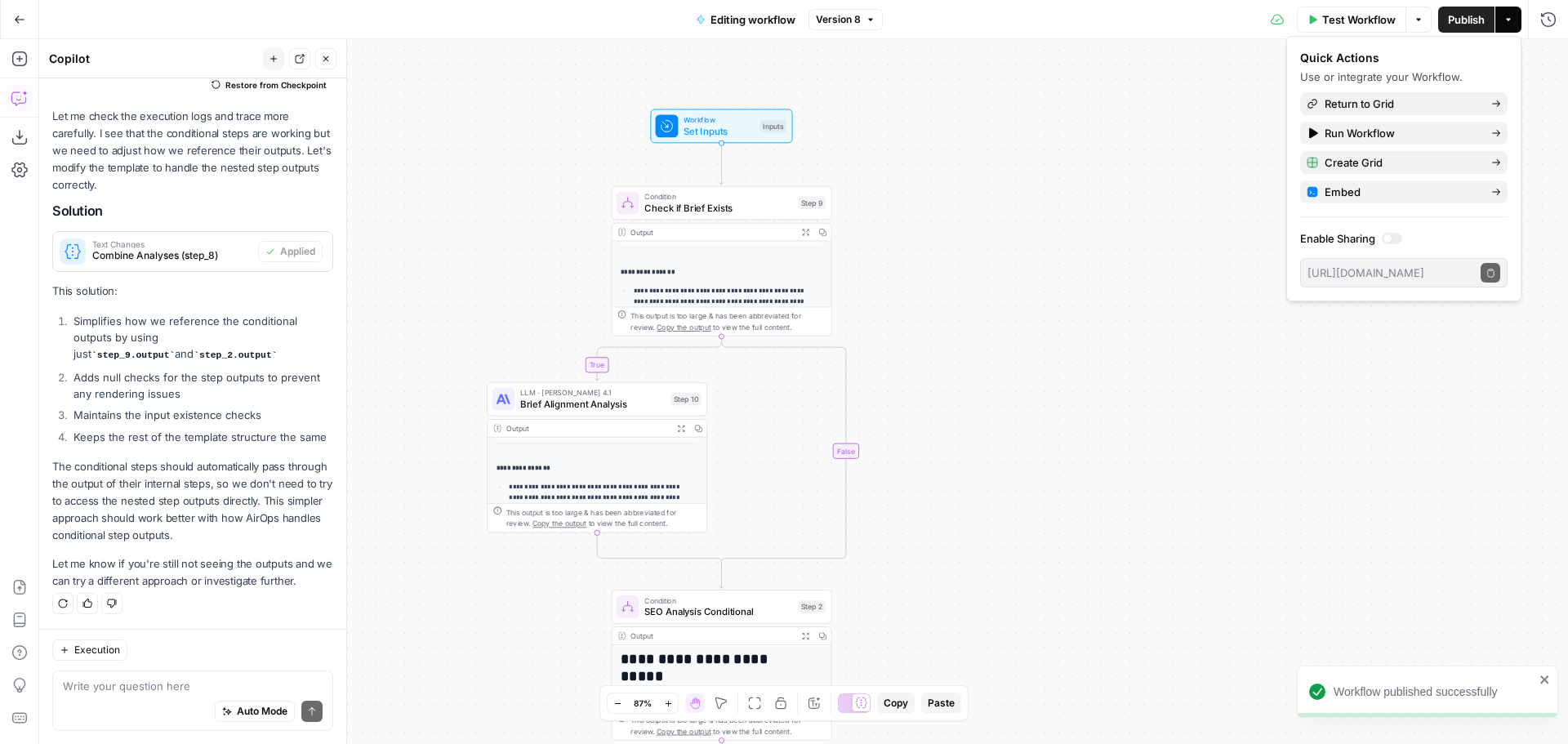
click at [1099, 235] on div "**********" at bounding box center [803, 391] width 1529 height 705
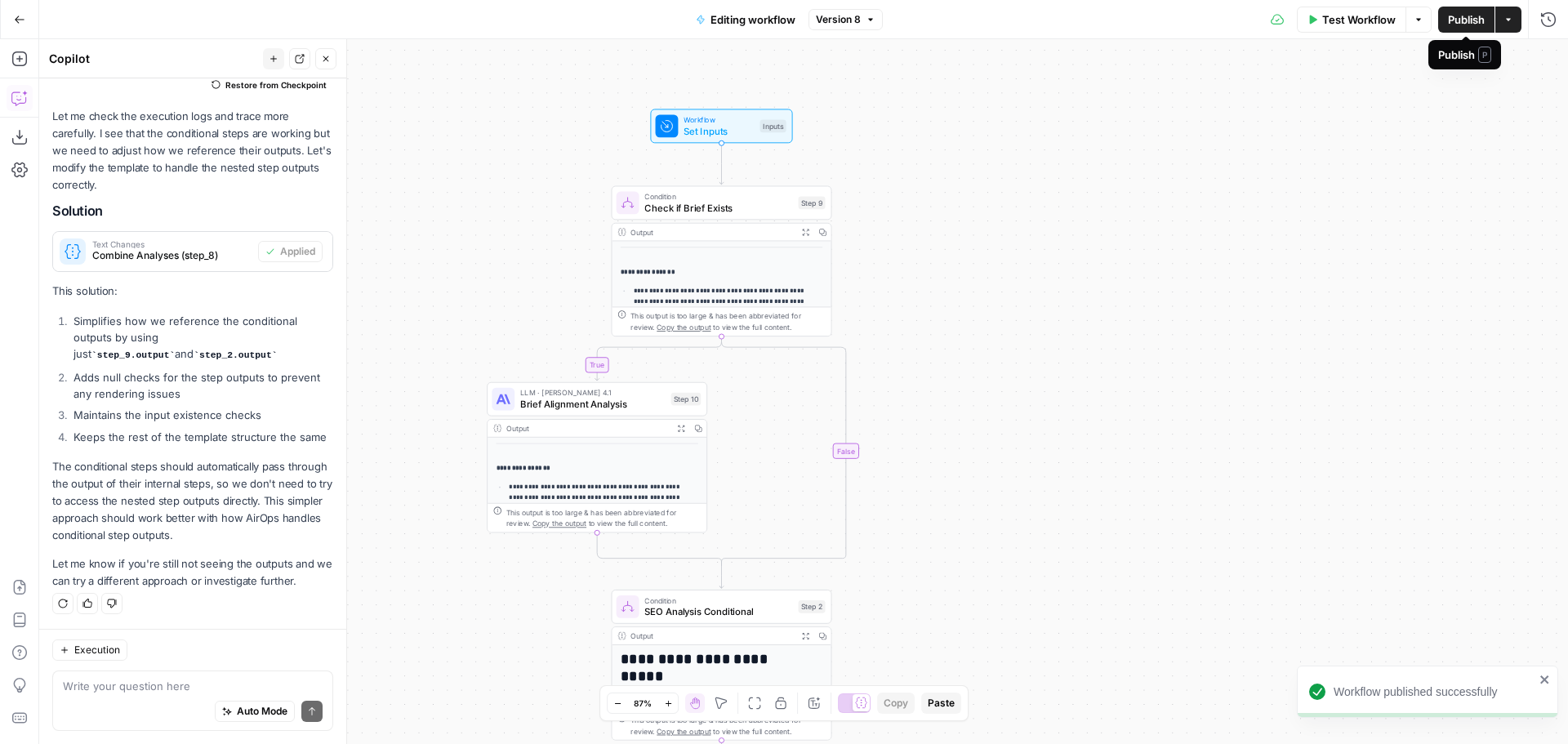
click at [1456, 26] on span "Publish" at bounding box center [1465, 20] width 37 height 16
click at [1024, 250] on div "**********" at bounding box center [803, 391] width 1529 height 705
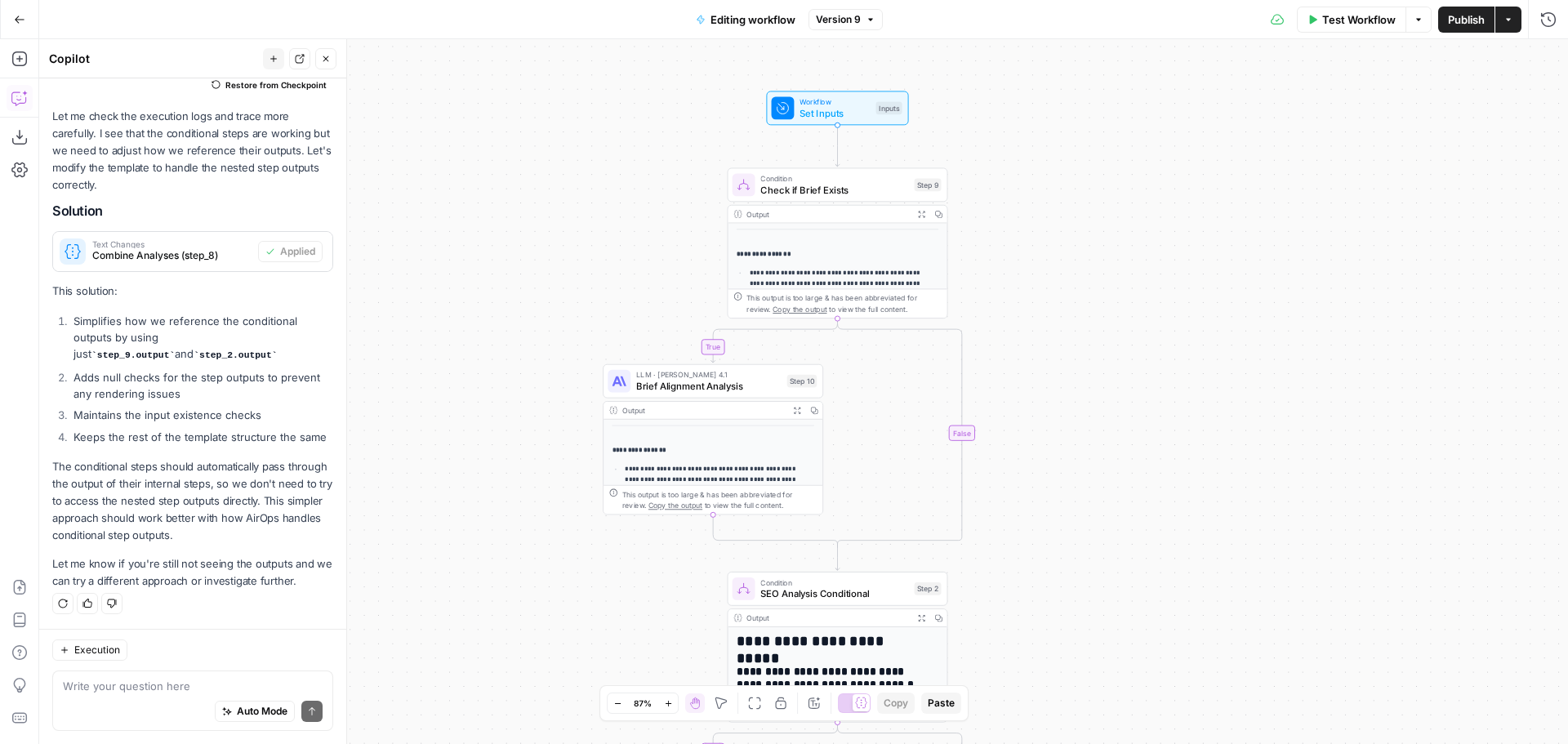
drag, startPoint x: 1073, startPoint y: 275, endPoint x: 1120, endPoint y: 263, distance: 48.5
click at [1120, 263] on div "**********" at bounding box center [803, 391] width 1529 height 705
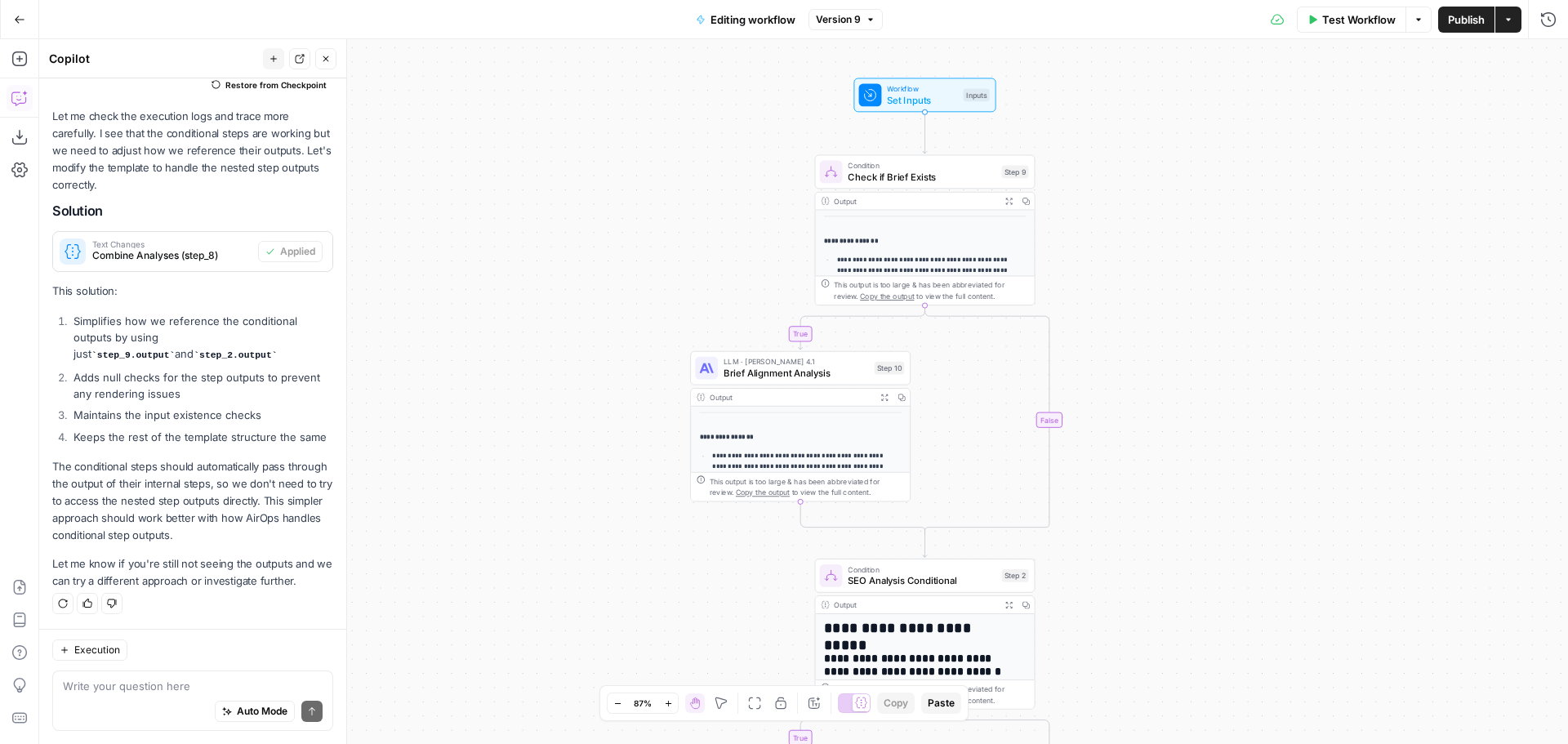
drag, startPoint x: 1090, startPoint y: 278, endPoint x: 1146, endPoint y: 272, distance: 56.3
click at [1174, 267] on div "**********" at bounding box center [803, 391] width 1529 height 705
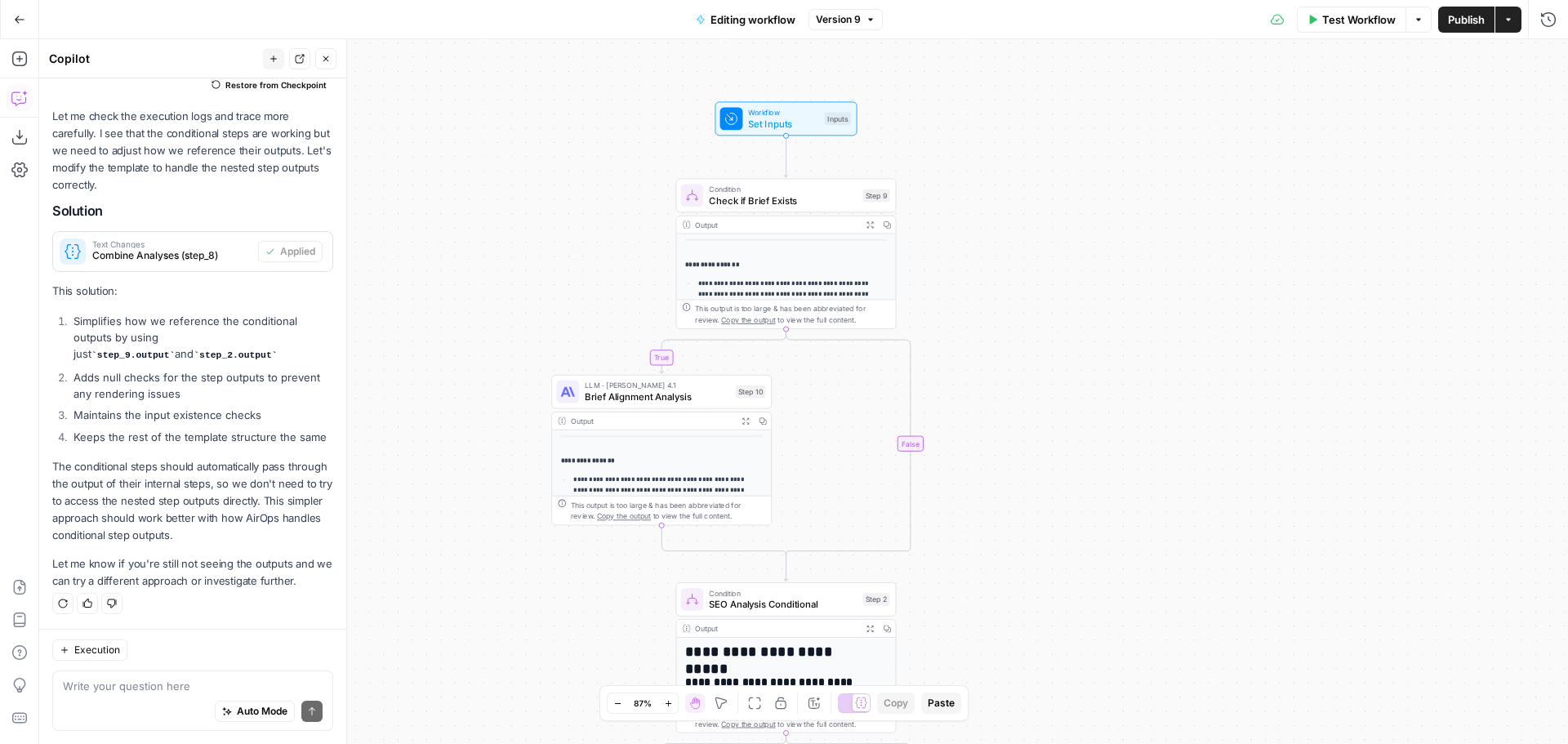
drag, startPoint x: 1189, startPoint y: 277, endPoint x: 1050, endPoint y: 299, distance: 140.7
click at [1050, 299] on div "**********" at bounding box center [803, 391] width 1529 height 705
click at [755, 114] on span "Workflow" at bounding box center [783, 112] width 70 height 12
click at [1546, 58] on icon "button" at bounding box center [1547, 58] width 10 height 10
click at [1416, 20] on icon "button" at bounding box center [1418, 19] width 4 height 3
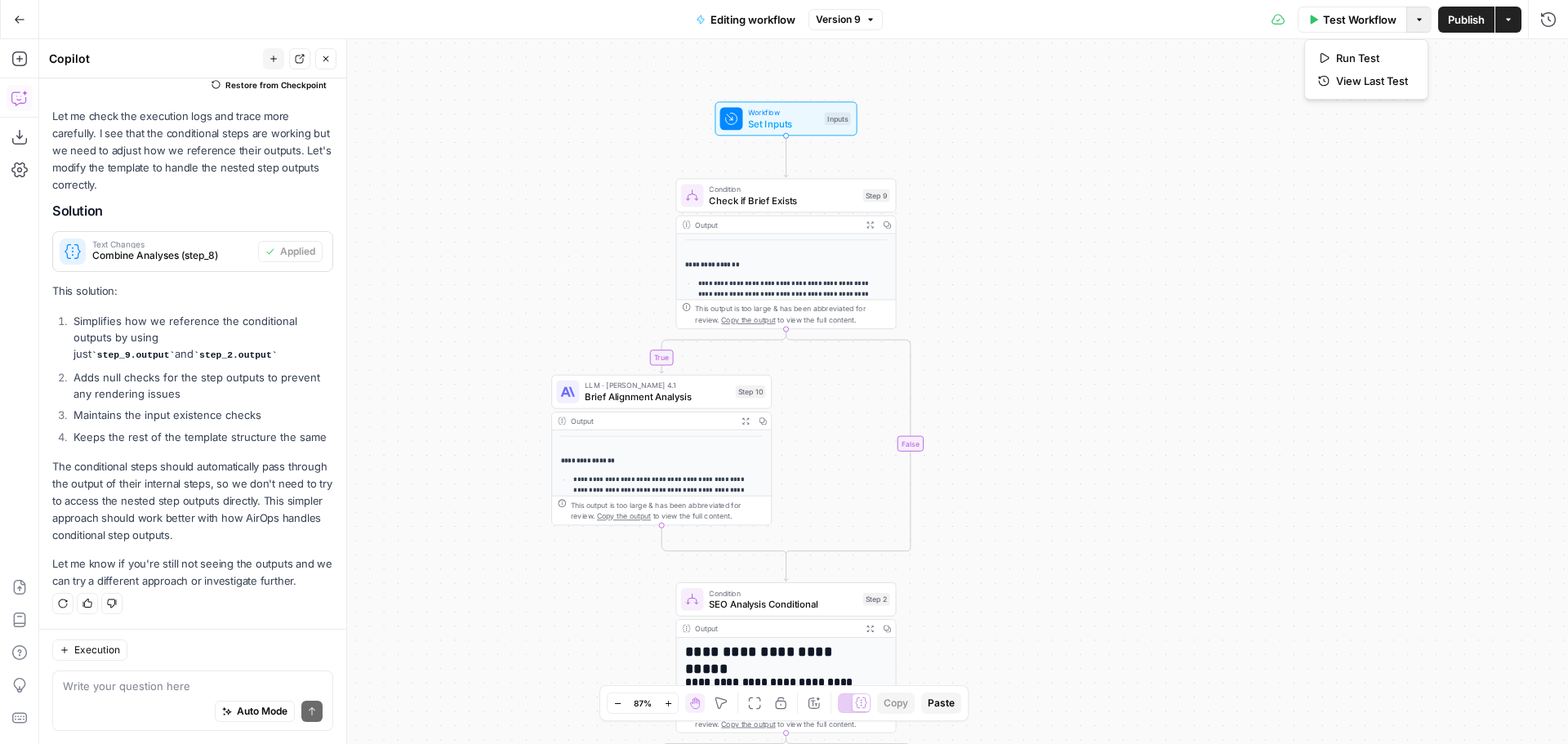
click at [1515, 17] on button "Actions" at bounding box center [1507, 19] width 26 height 26
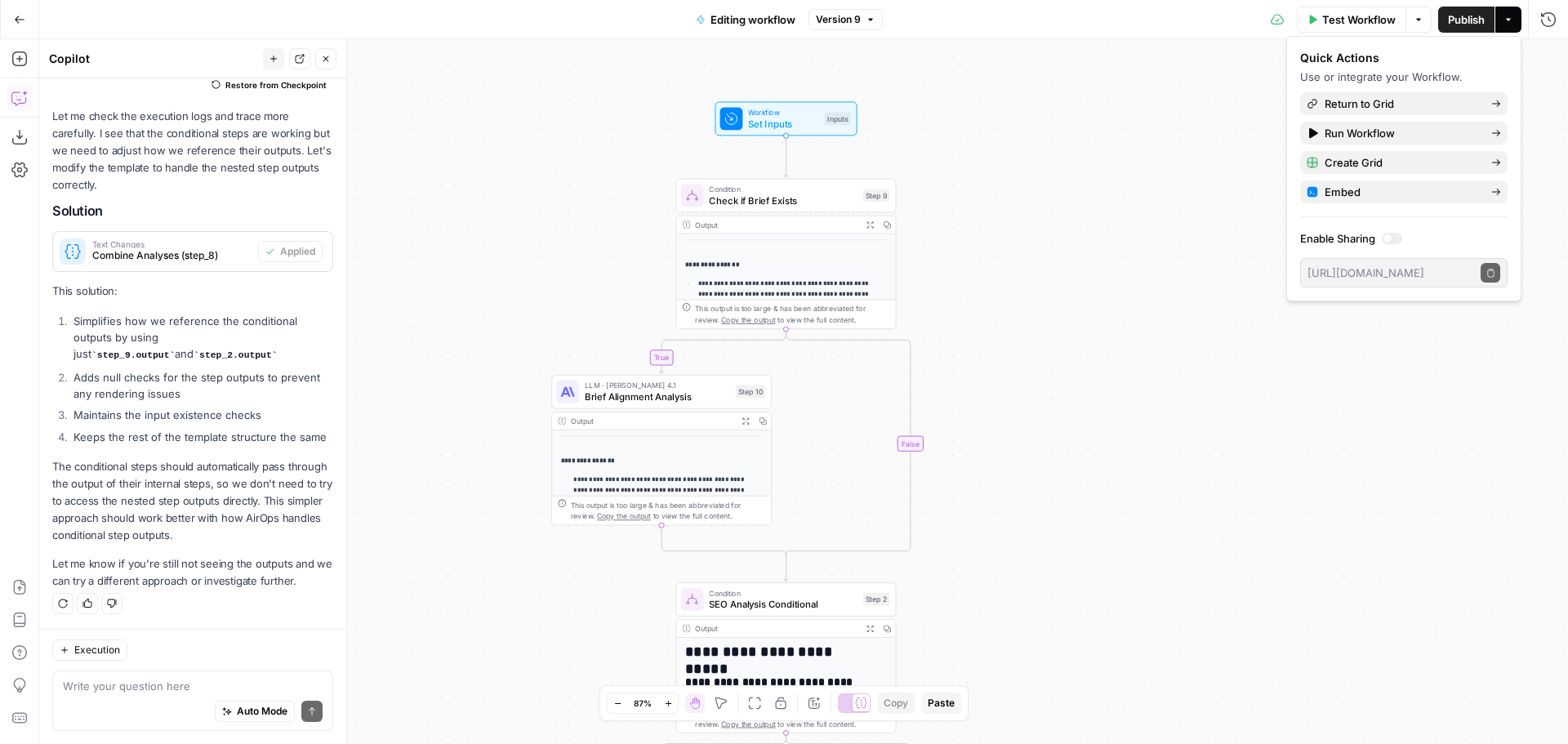
click at [1395, 236] on div at bounding box center [1391, 238] width 21 height 12
click at [1495, 274] on icon "button" at bounding box center [1490, 273] width 9 height 9
click at [607, 394] on span "Brief Alignment Analysis" at bounding box center [657, 397] width 145 height 14
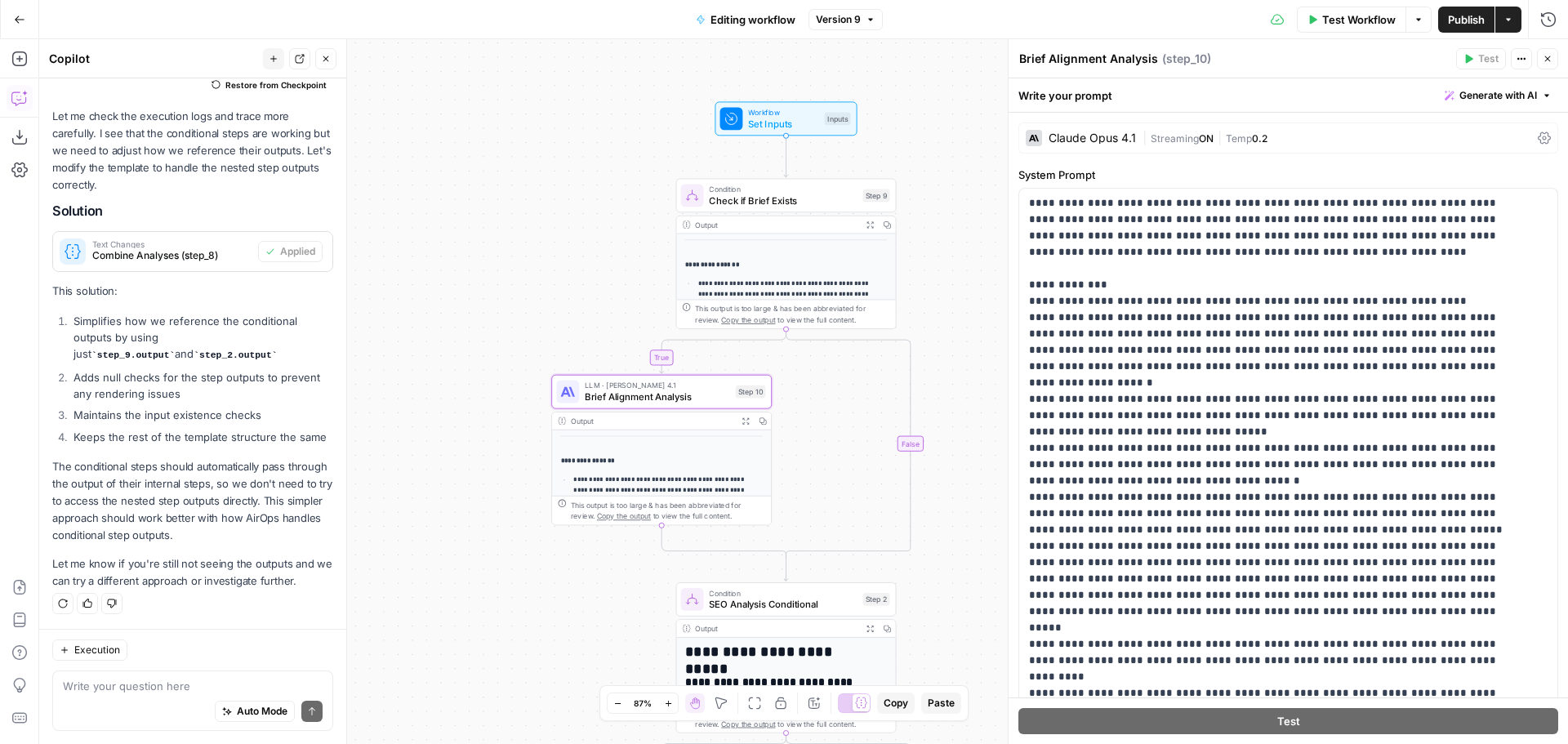
click at [1229, 138] on span "Temp" at bounding box center [1238, 138] width 26 height 12
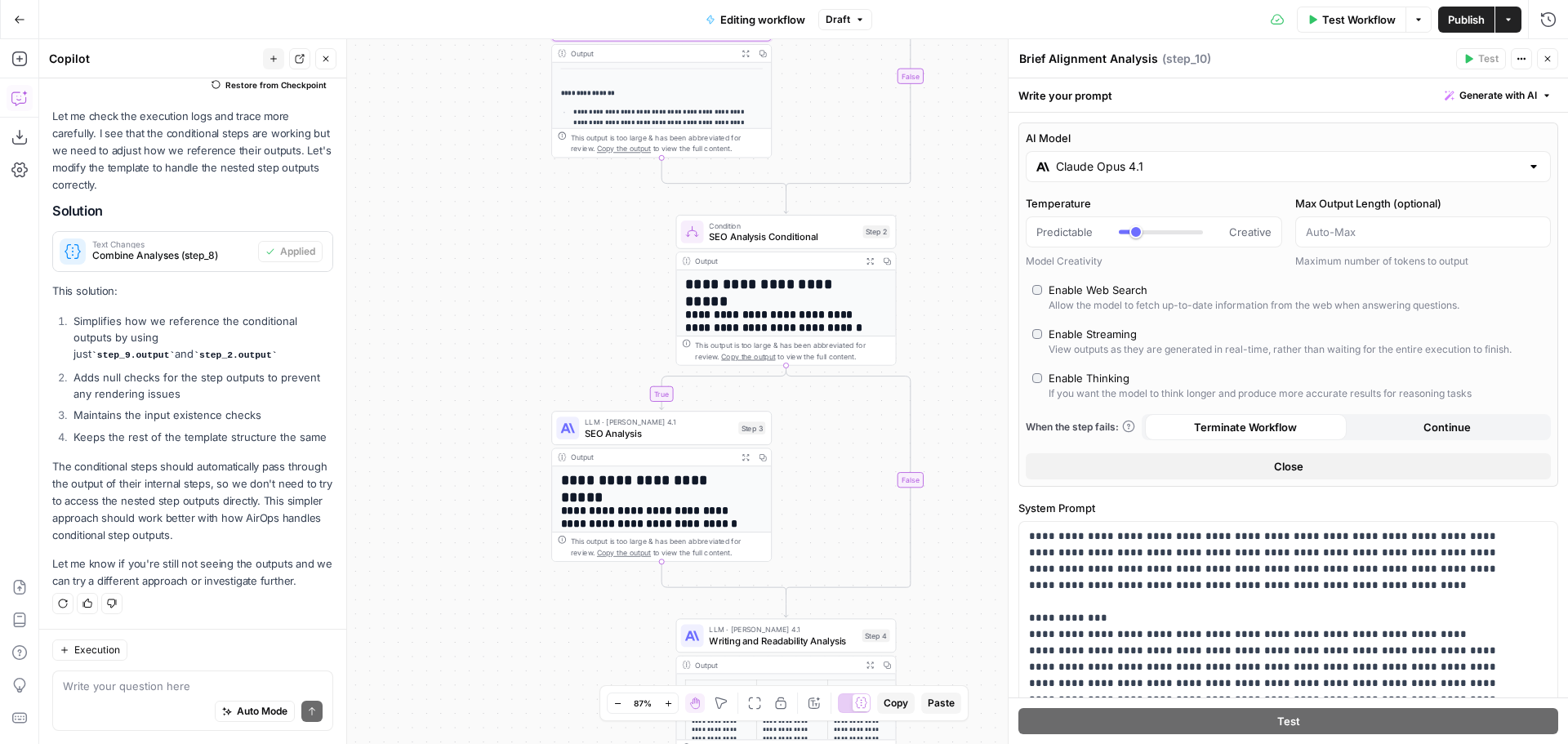
click at [647, 432] on span "SEO Analysis" at bounding box center [659, 433] width 148 height 14
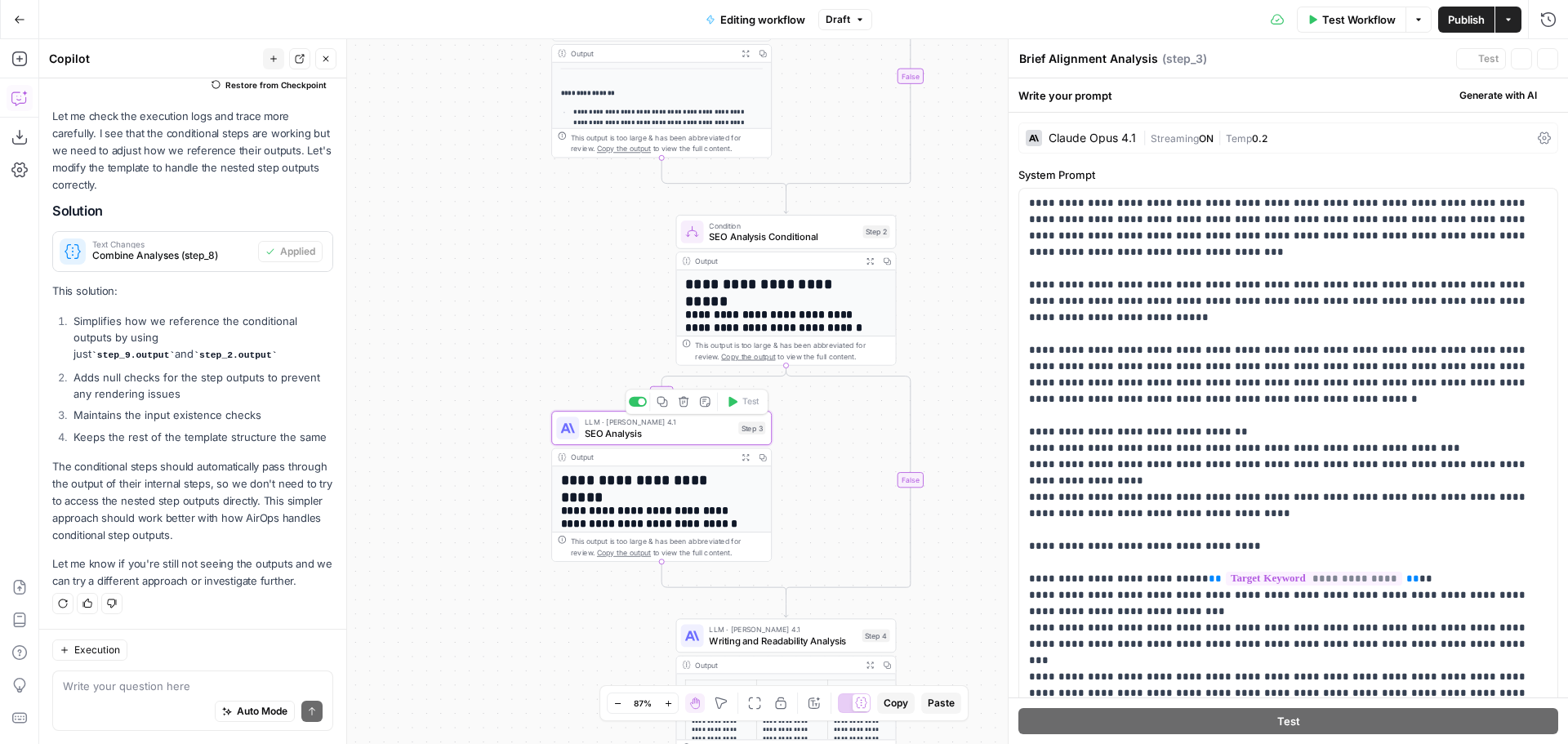
type textarea "SEO Analysis"
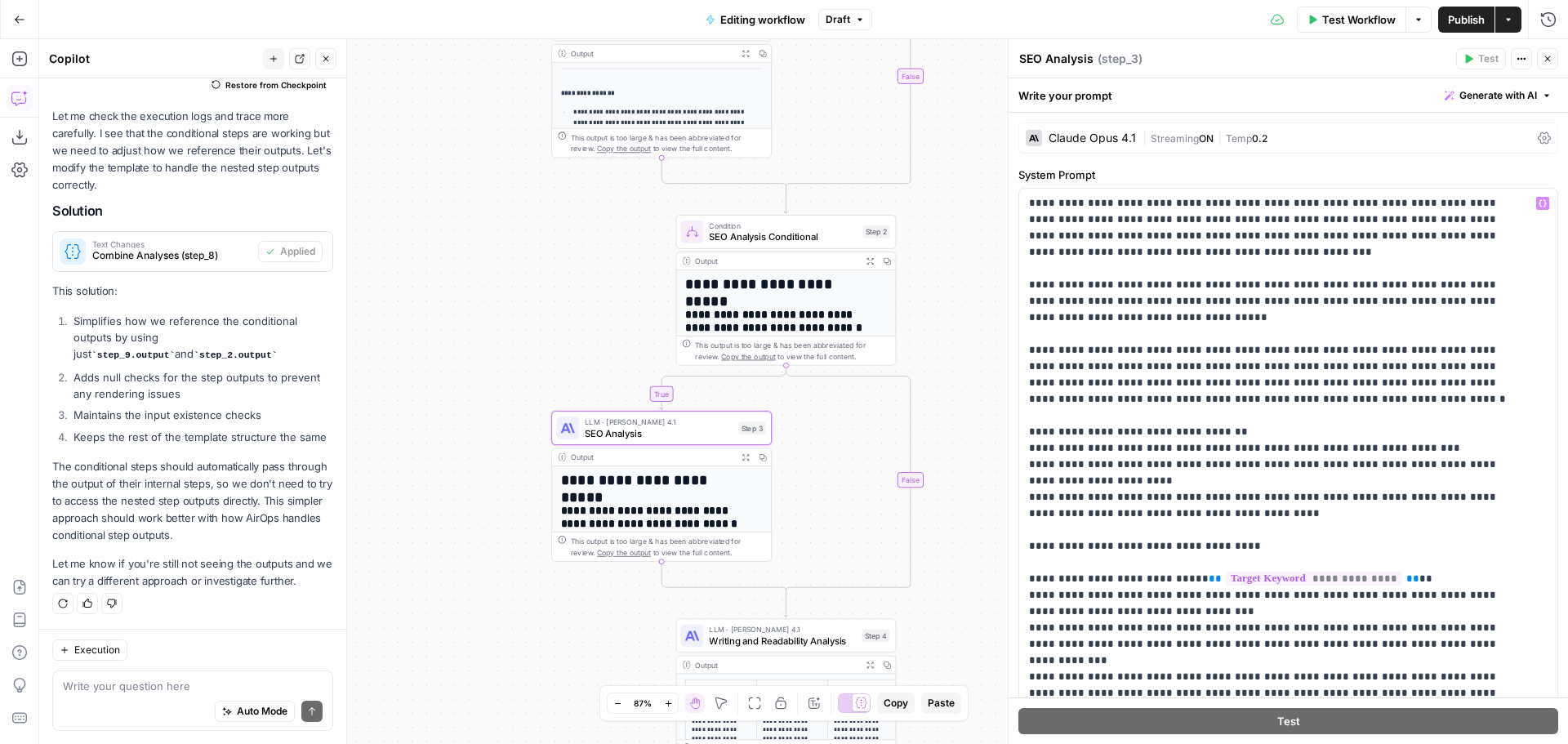
click at [1145, 137] on span "|" at bounding box center [1146, 137] width 8 height 16
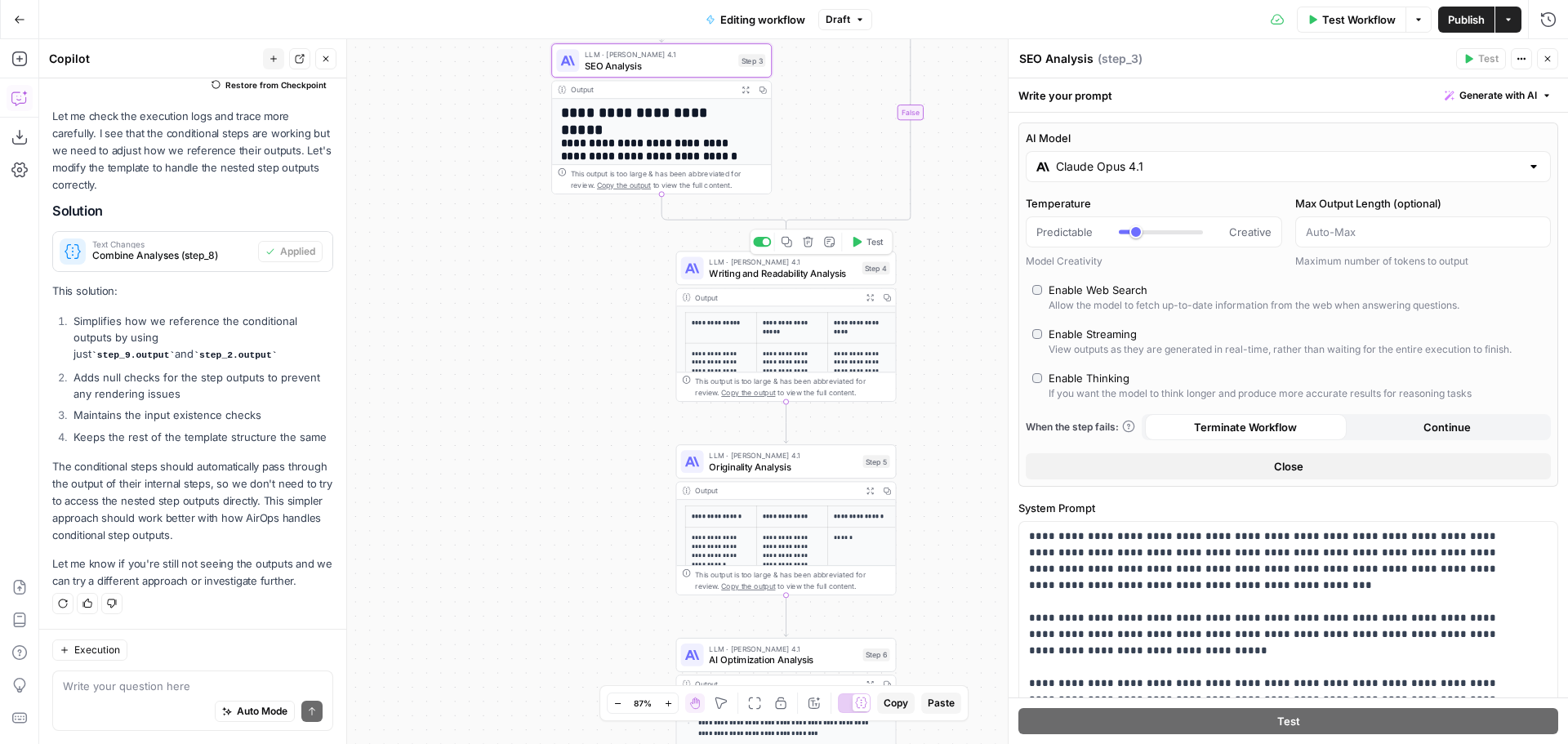
click at [793, 268] on span "Writing and Readability Analysis" at bounding box center [782, 274] width 147 height 14
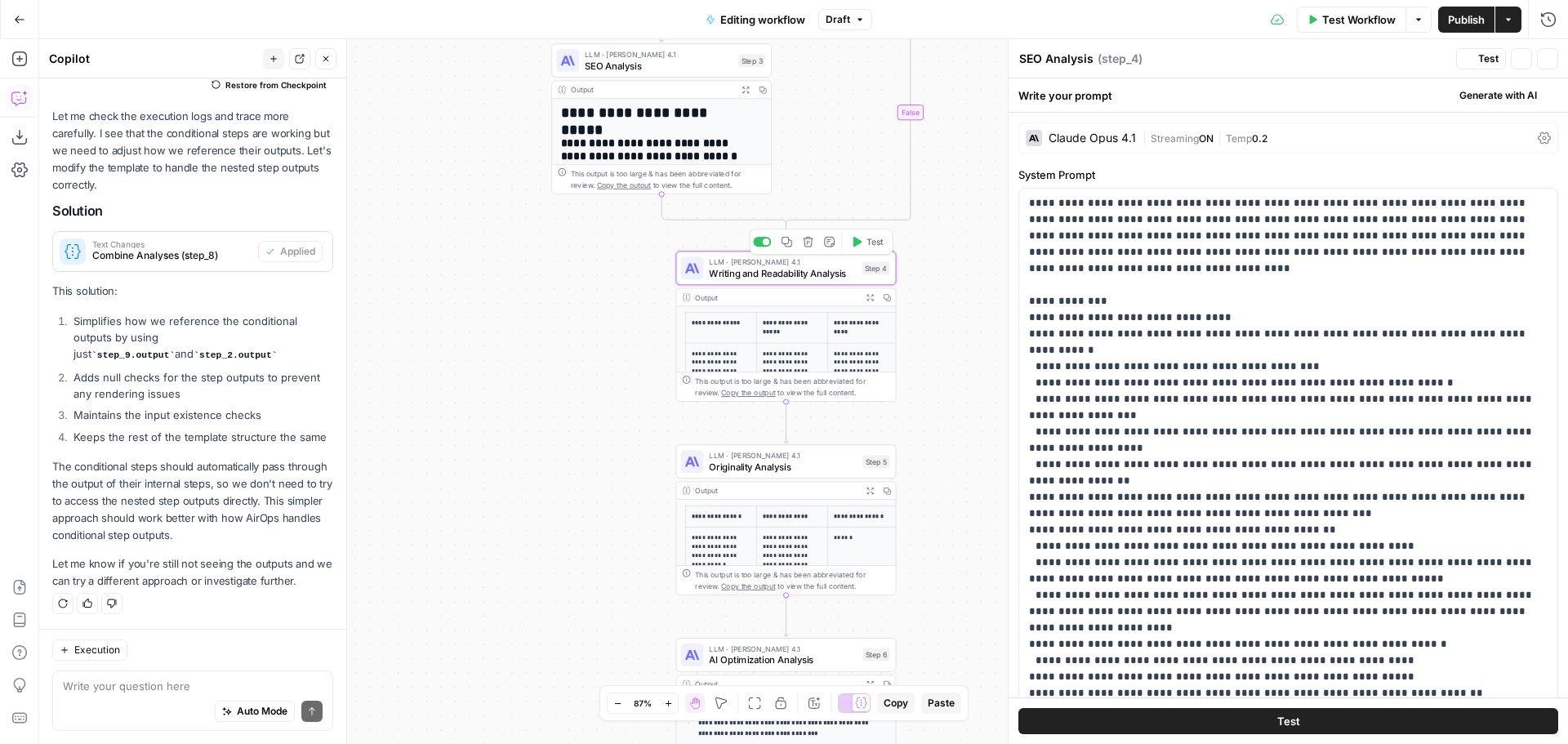
type textarea "Writing and Readability Analysis"
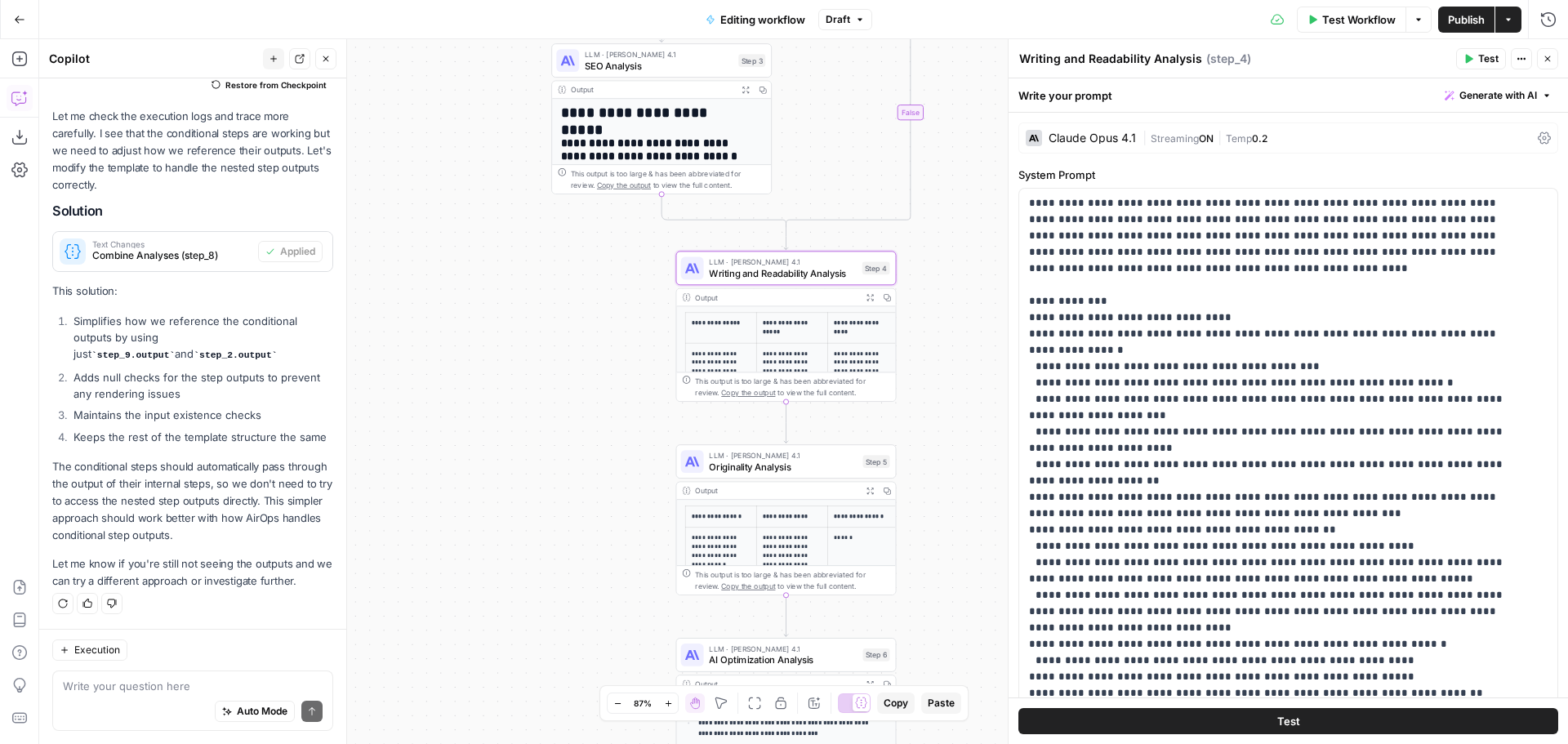
click at [1194, 131] on div "| Streaming ON | Temp 0.2" at bounding box center [1337, 138] width 389 height 15
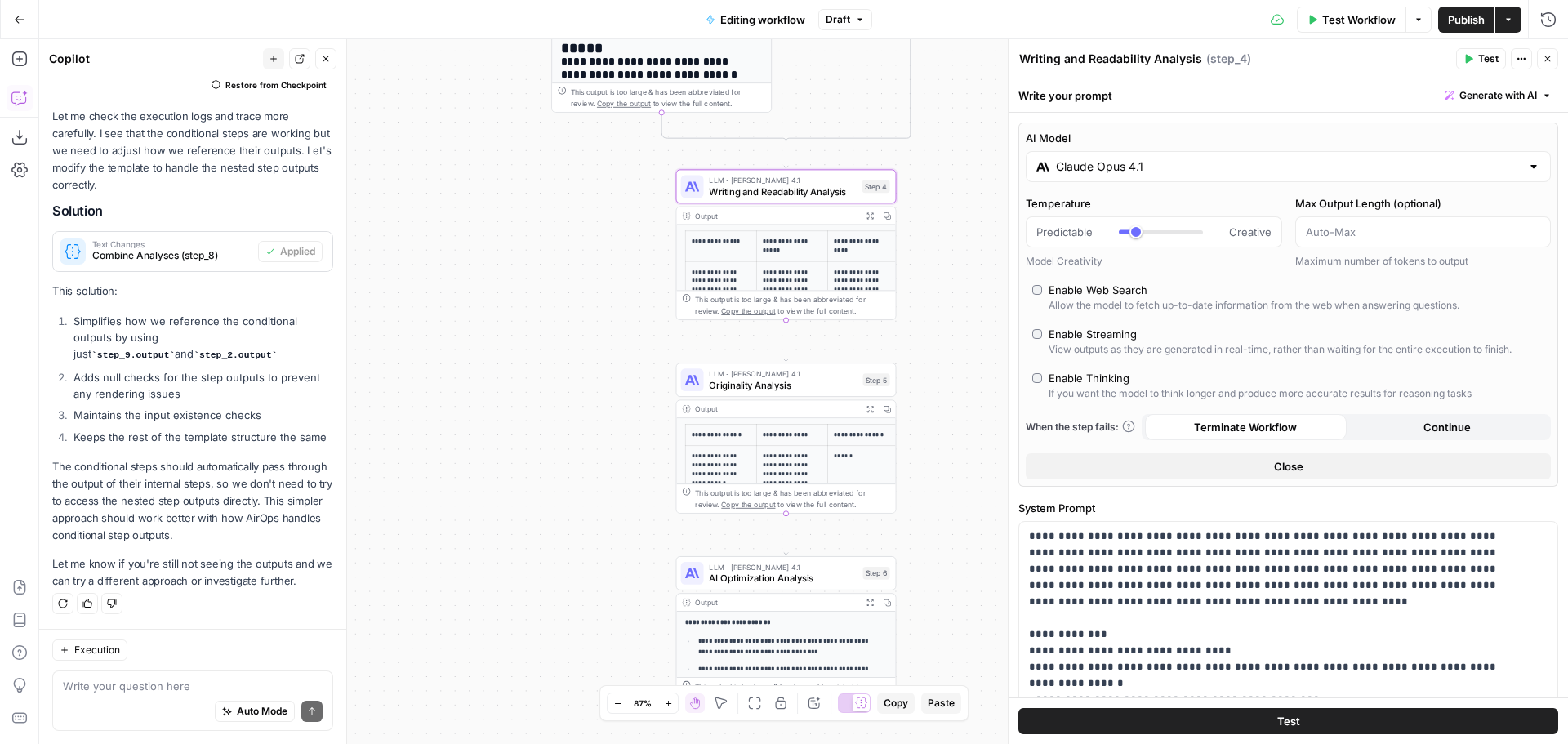
click at [765, 383] on span "Originality Analysis" at bounding box center [783, 385] width 148 height 14
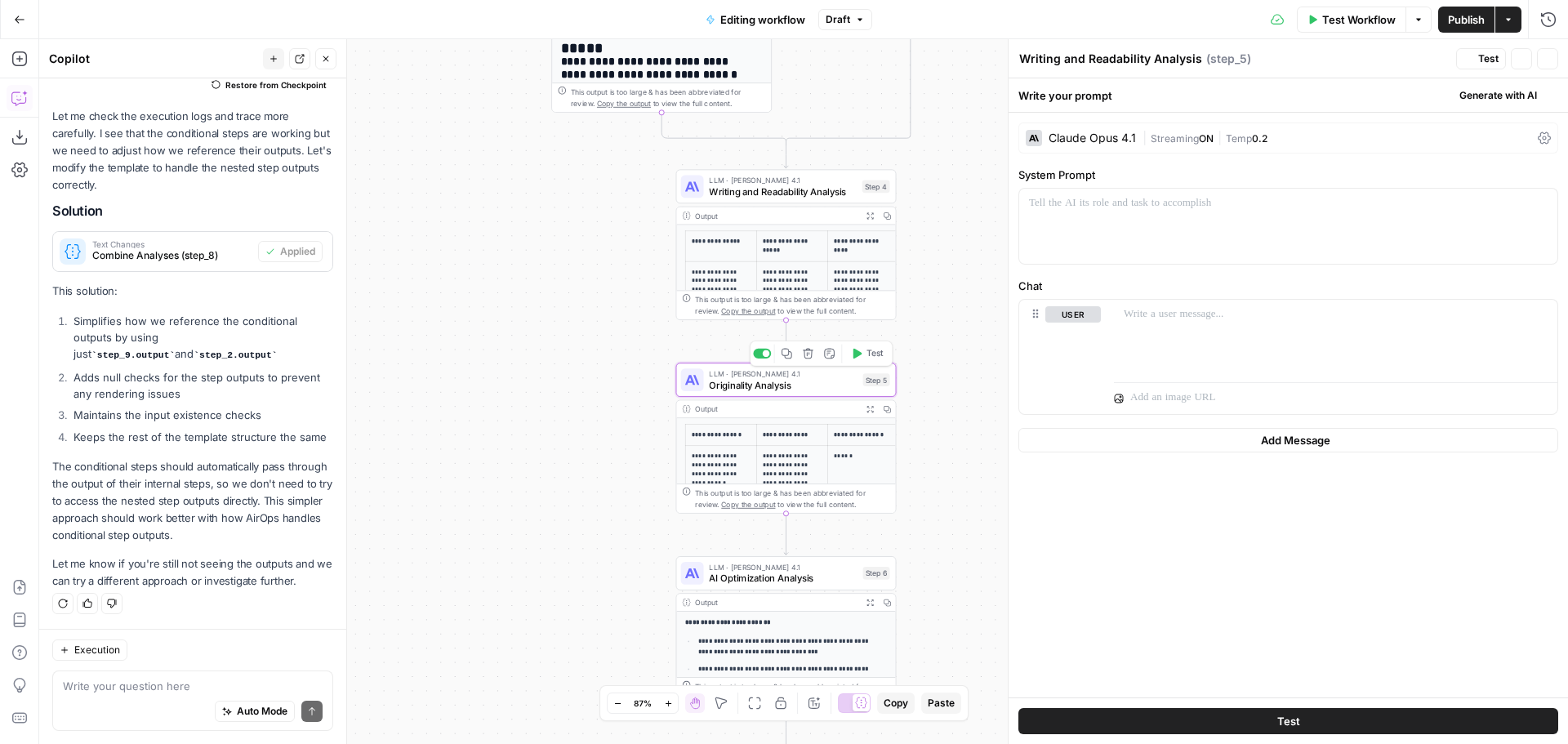
type textarea "Originality Analysis"
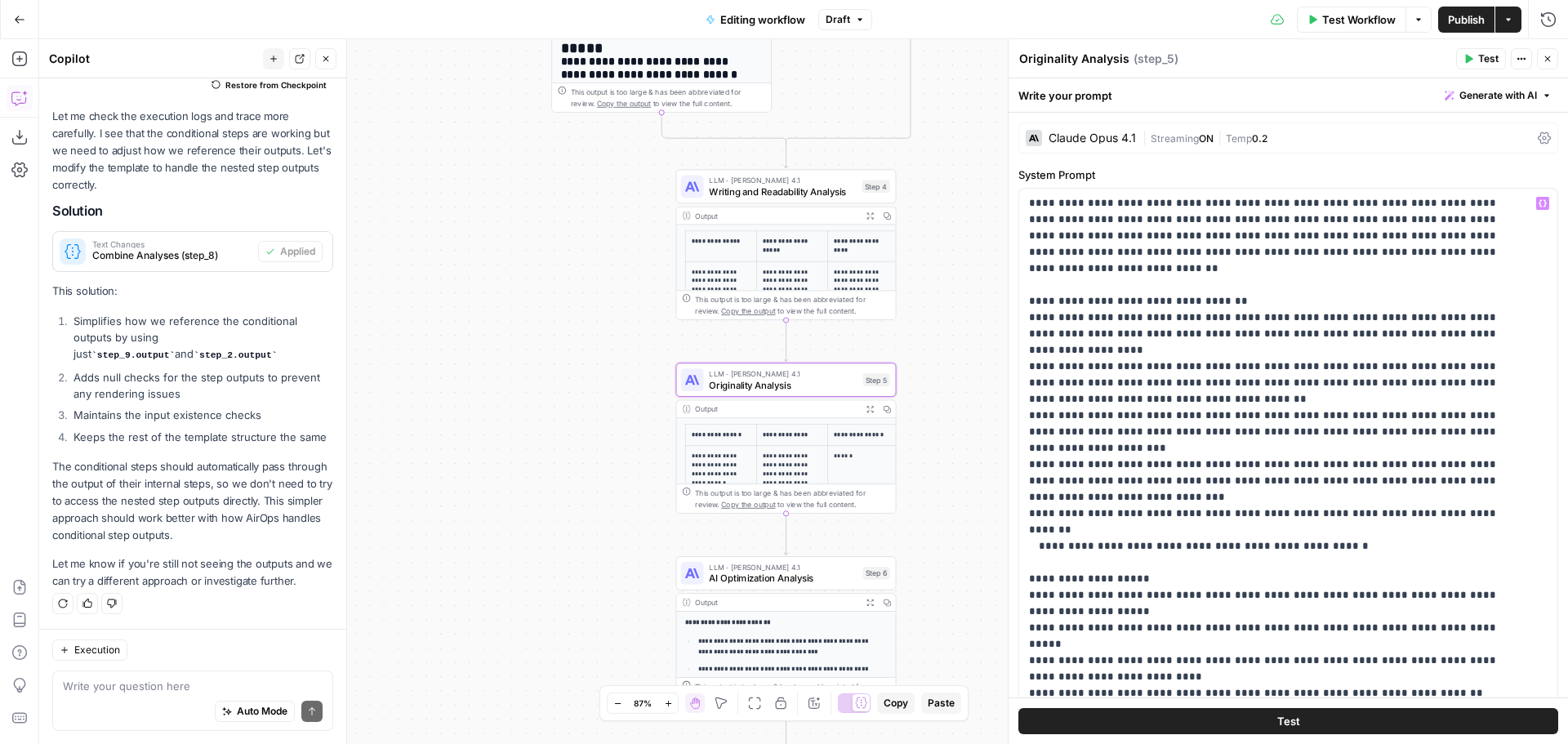
click at [1212, 141] on span "ON" at bounding box center [1206, 138] width 14 height 12
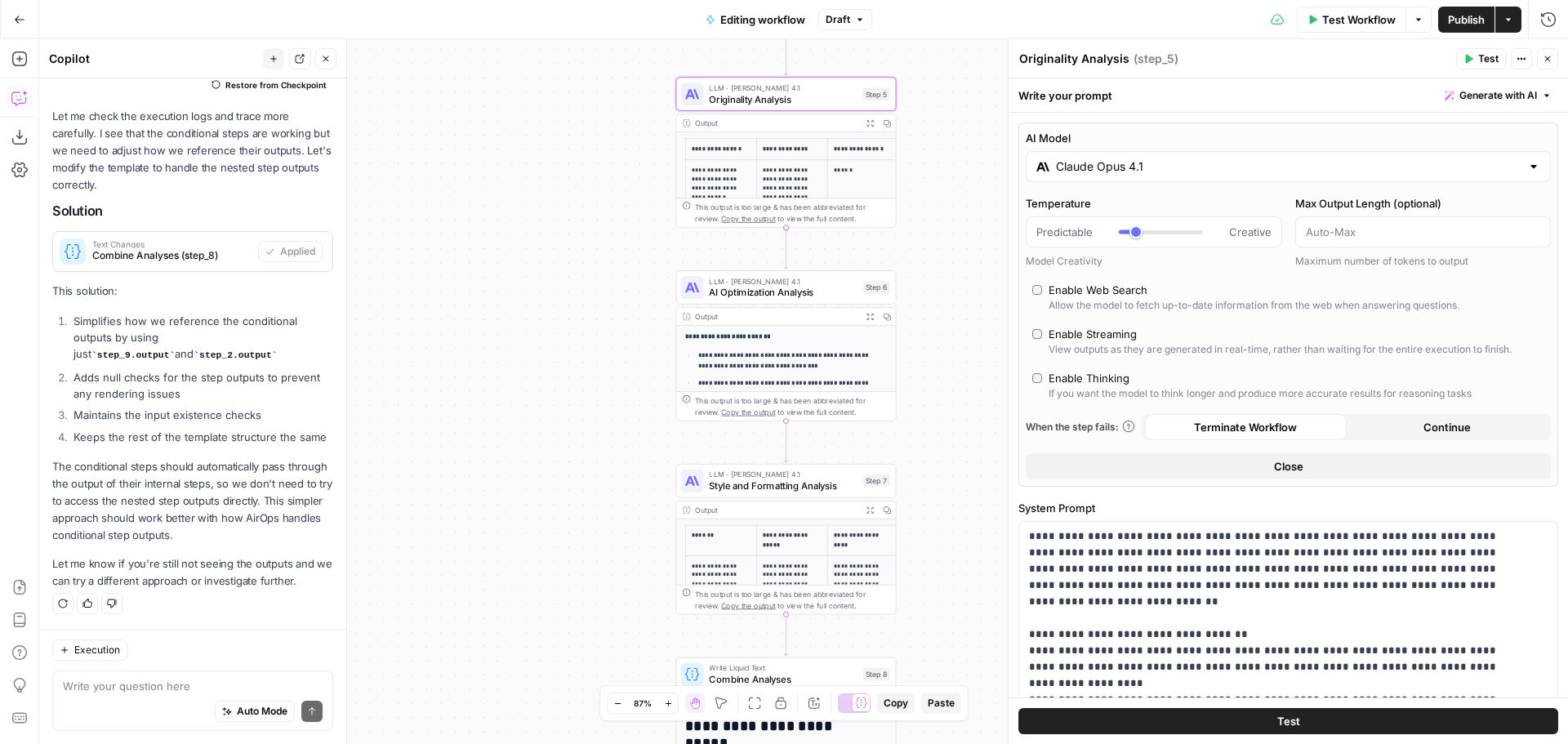
click at [749, 281] on span "LLM · Claude Opus 4.1" at bounding box center [783, 281] width 148 height 12
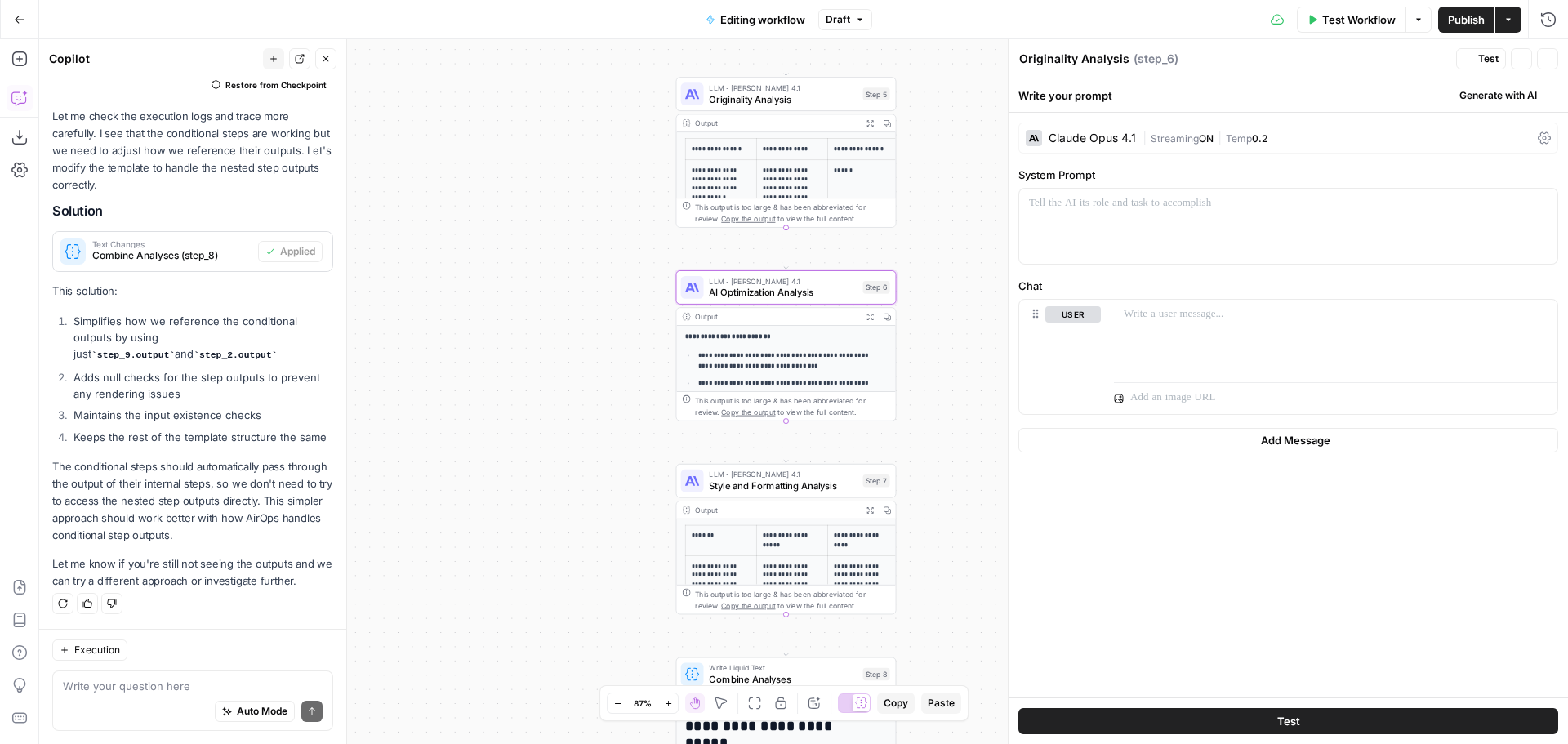
type textarea "AI Optimization Analysis"
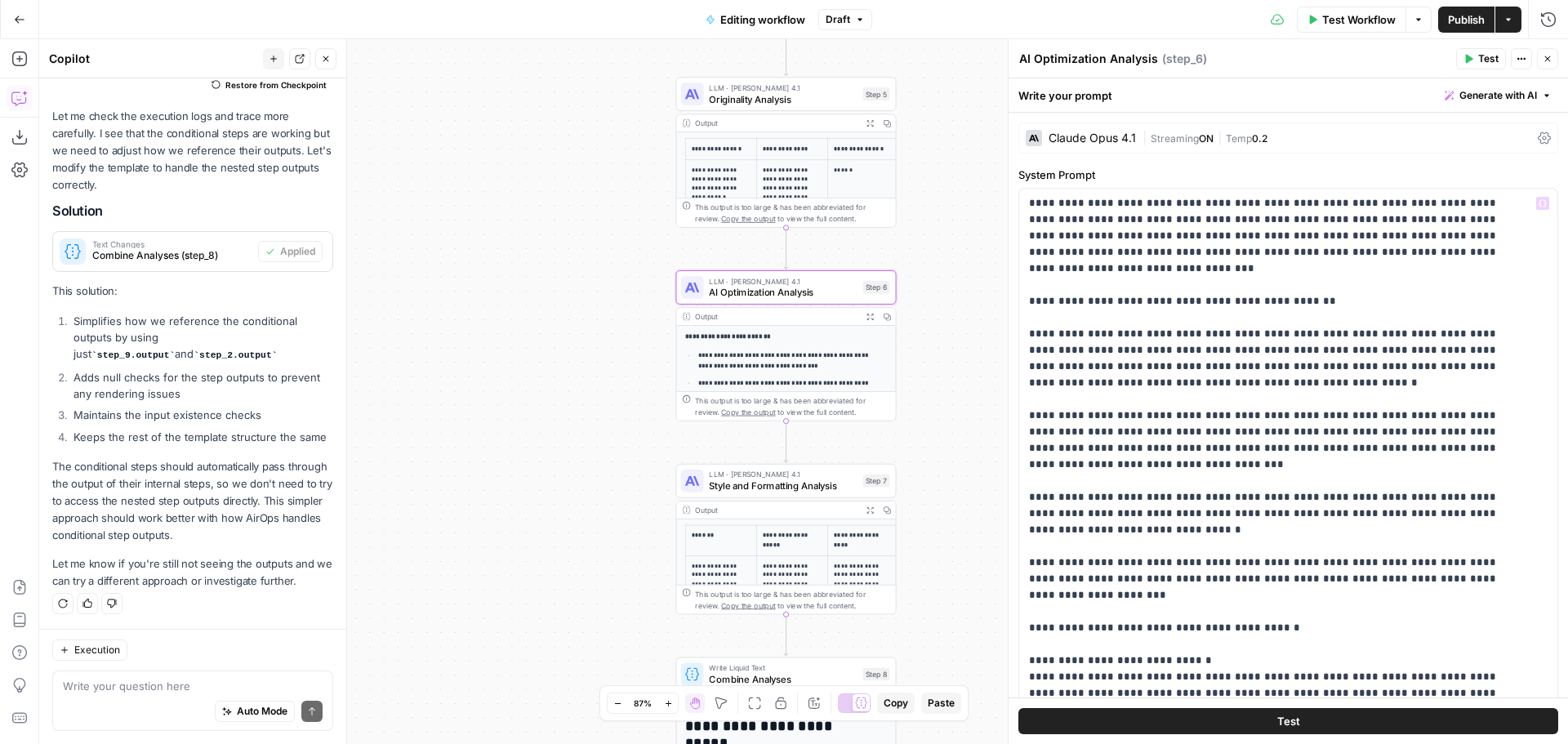
click at [1169, 136] on span "Streaming" at bounding box center [1175, 138] width 48 height 12
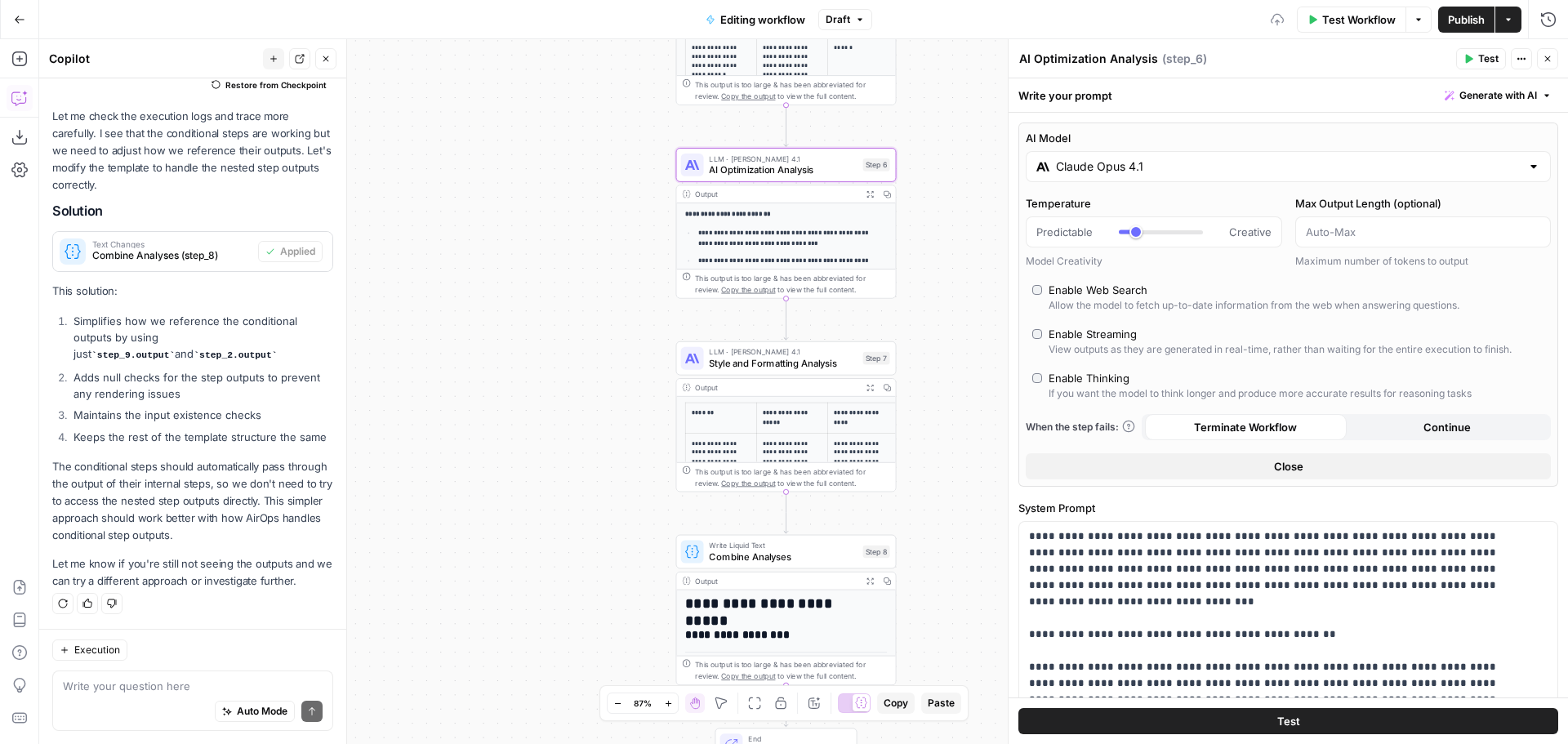
click at [806, 361] on span "Style and Formatting Analysis" at bounding box center [783, 363] width 148 height 14
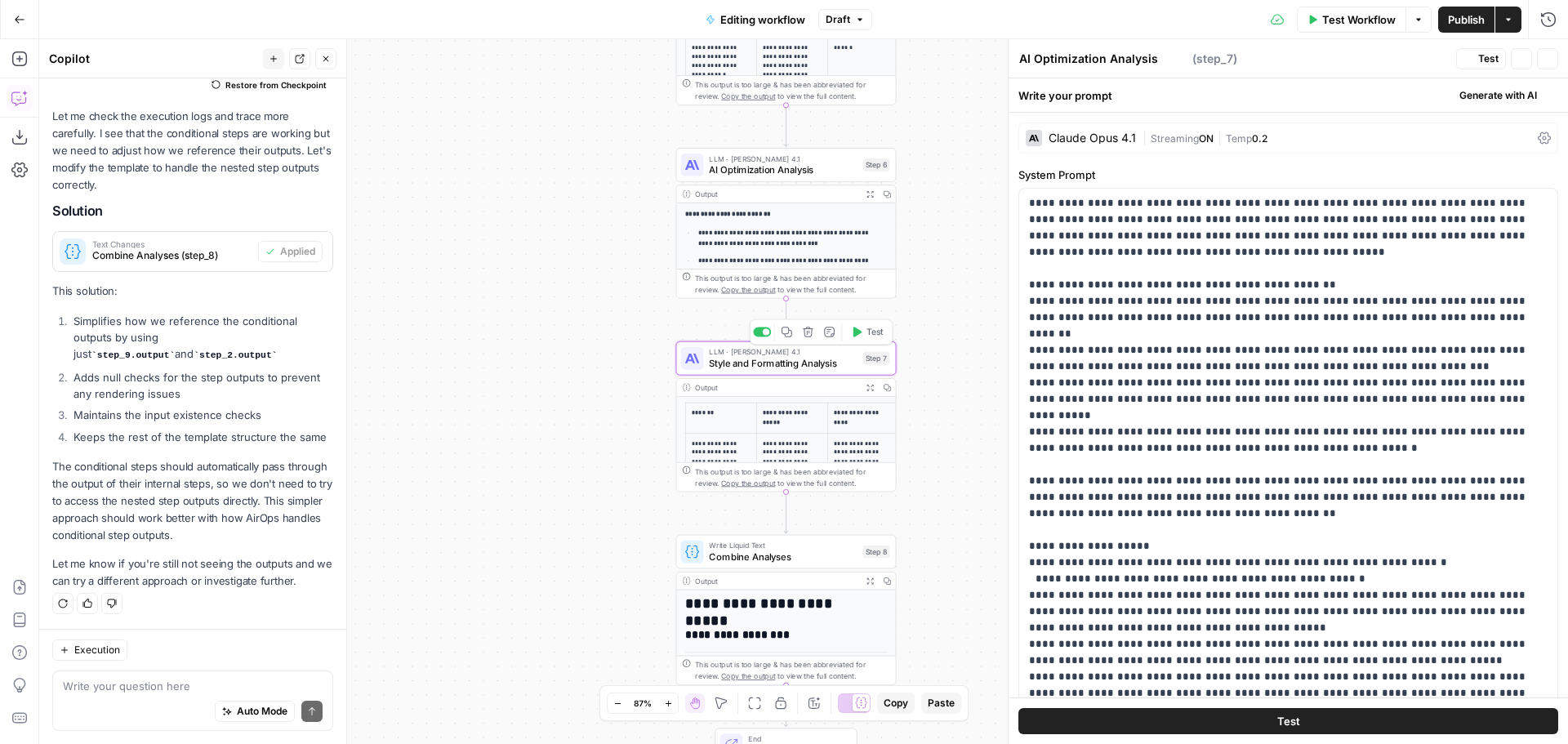
type textarea "Style and Formatting Analysis"
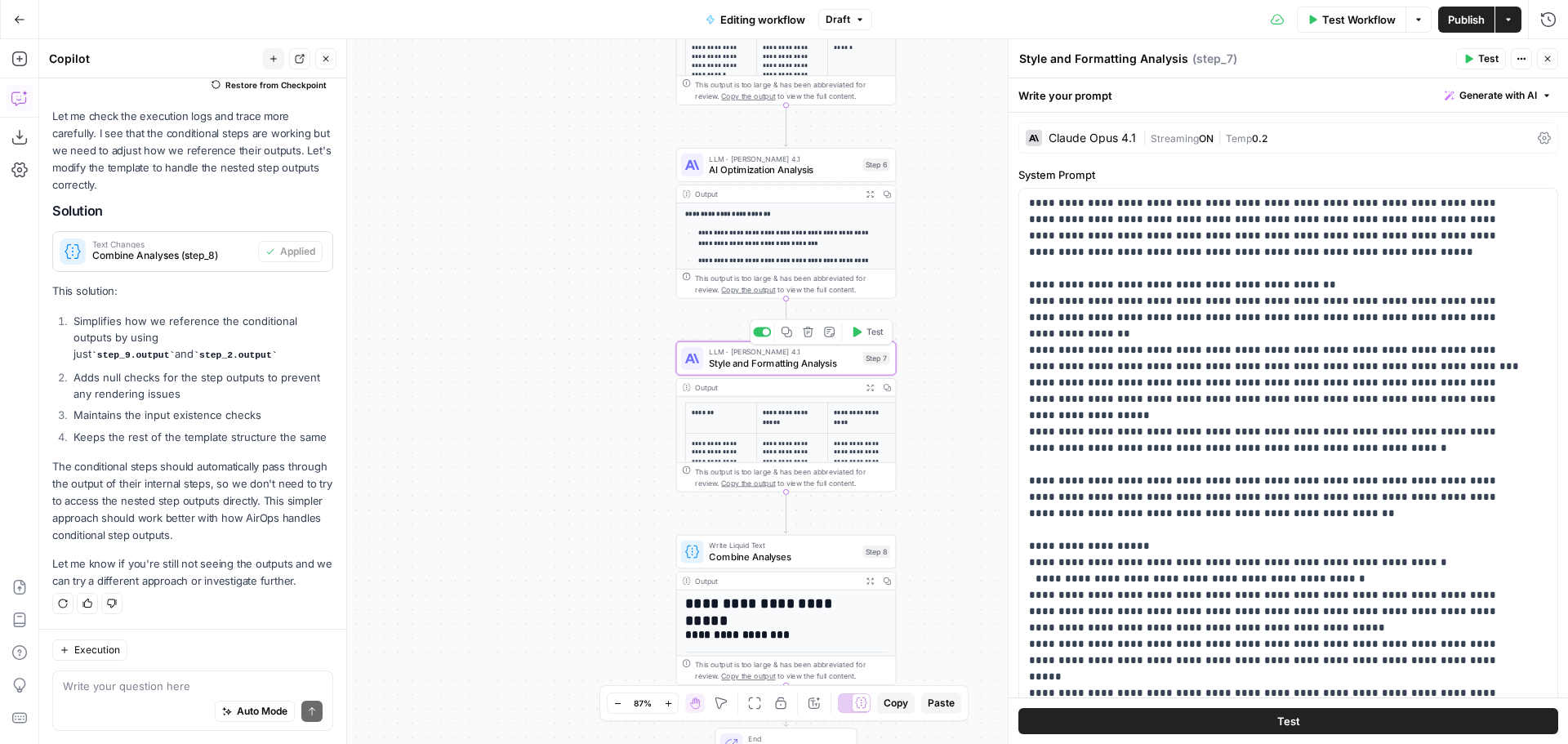
click at [1205, 139] on span "ON" at bounding box center [1206, 138] width 14 height 12
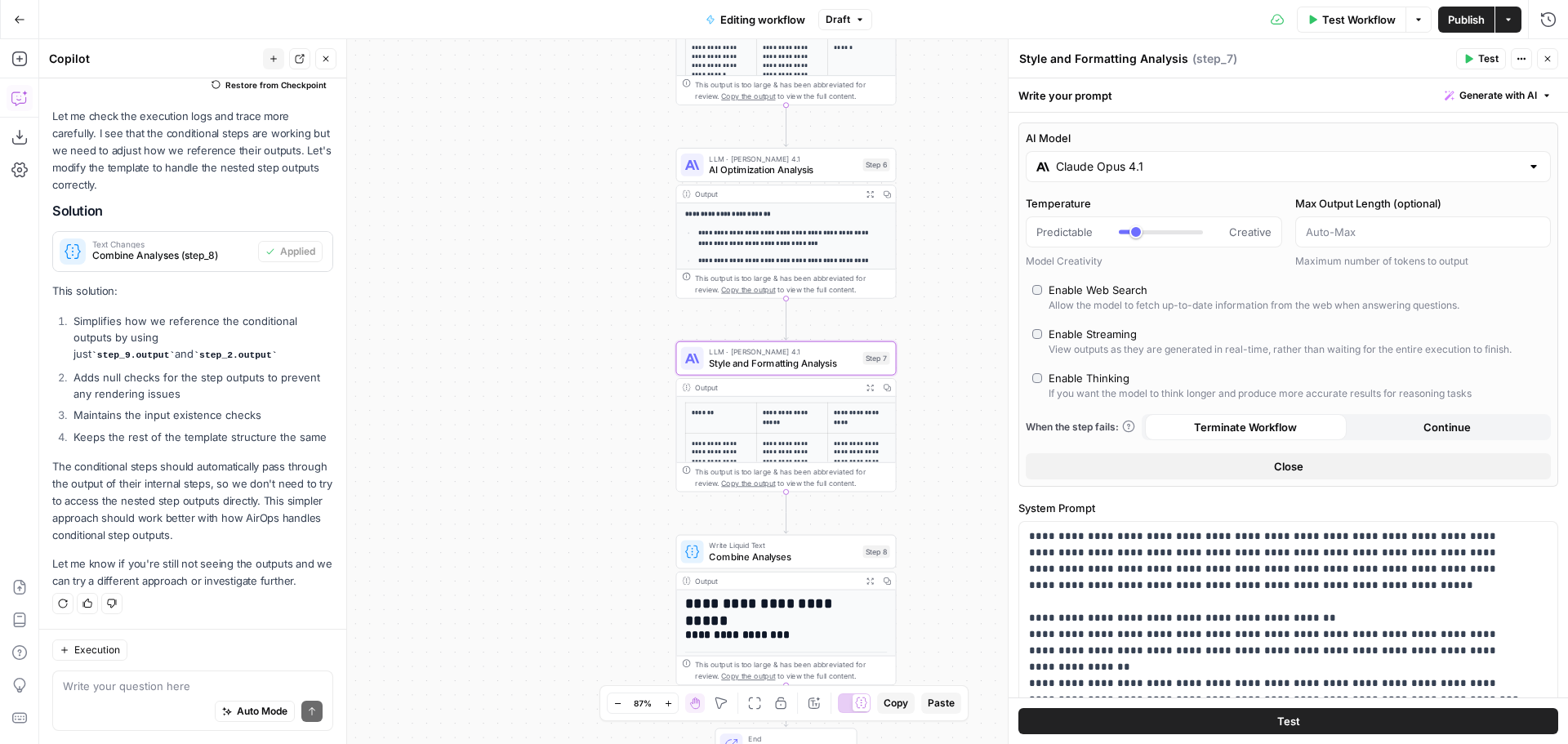
click at [953, 341] on div "**********" at bounding box center [803, 391] width 1529 height 705
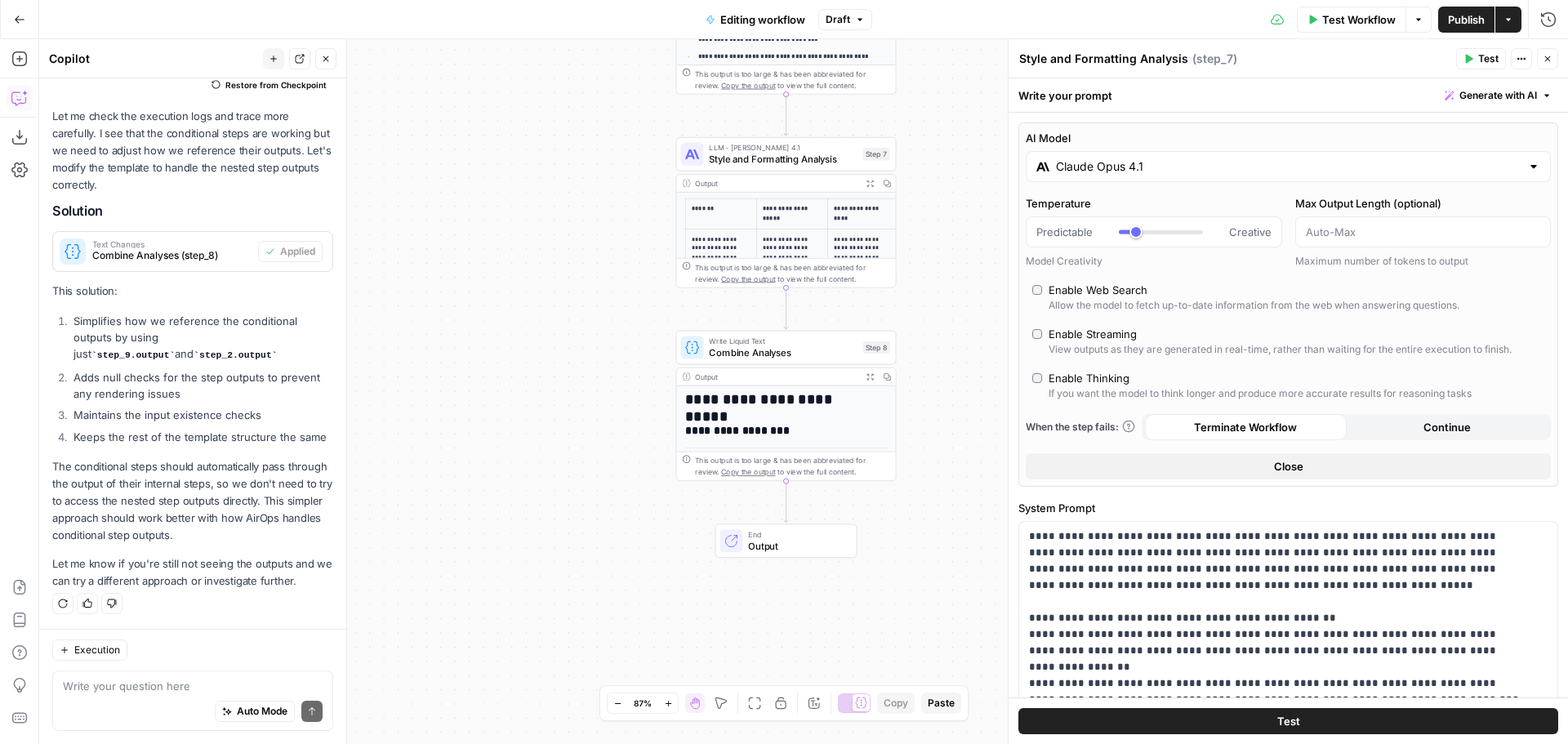
click at [1463, 16] on span "Publish" at bounding box center [1465, 20] width 37 height 16
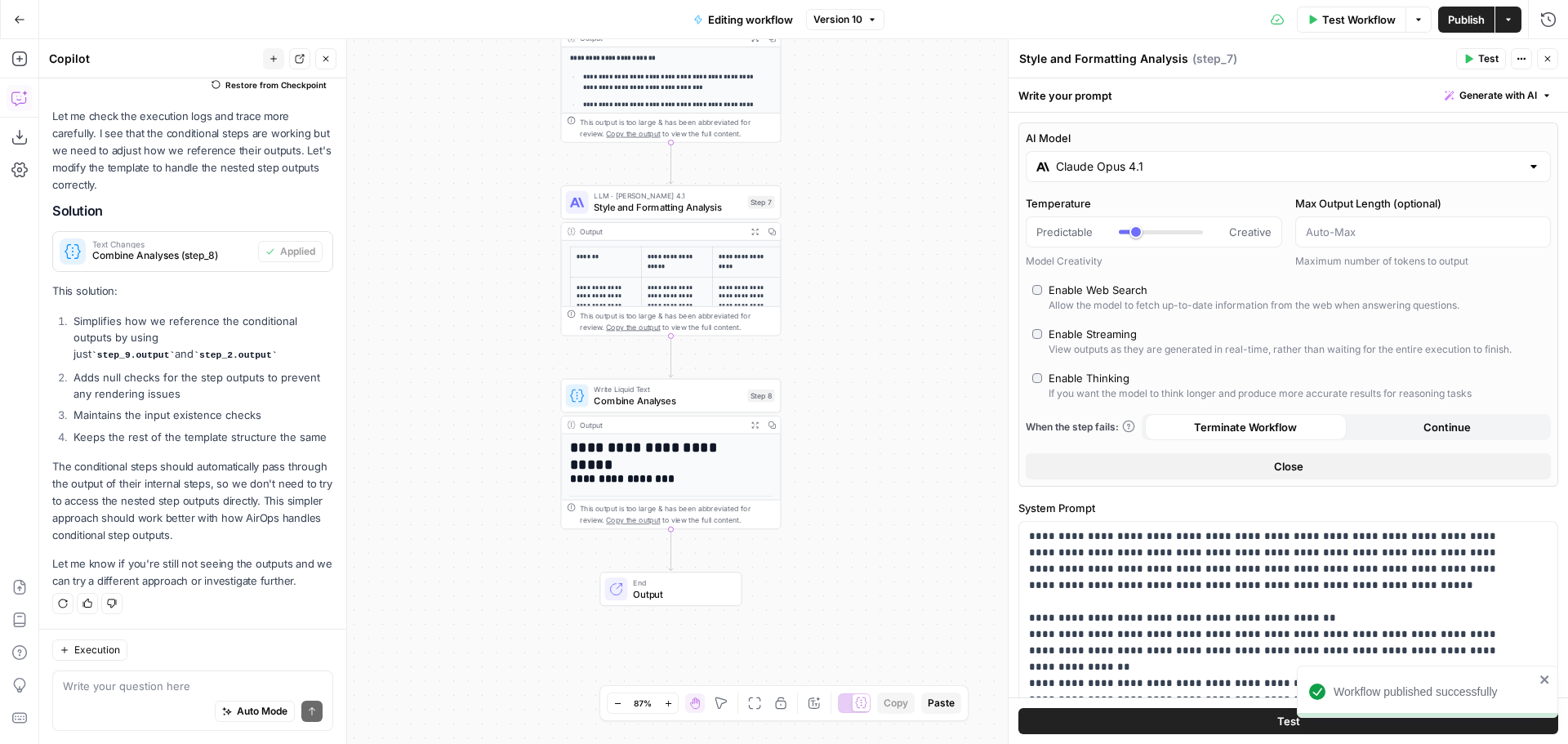
drag, startPoint x: 956, startPoint y: 209, endPoint x: 841, endPoint y: 258, distance: 125.0
click at [841, 258] on div "**********" at bounding box center [803, 391] width 1529 height 705
click at [1504, 12] on button "Actions" at bounding box center [1507, 19] width 26 height 26
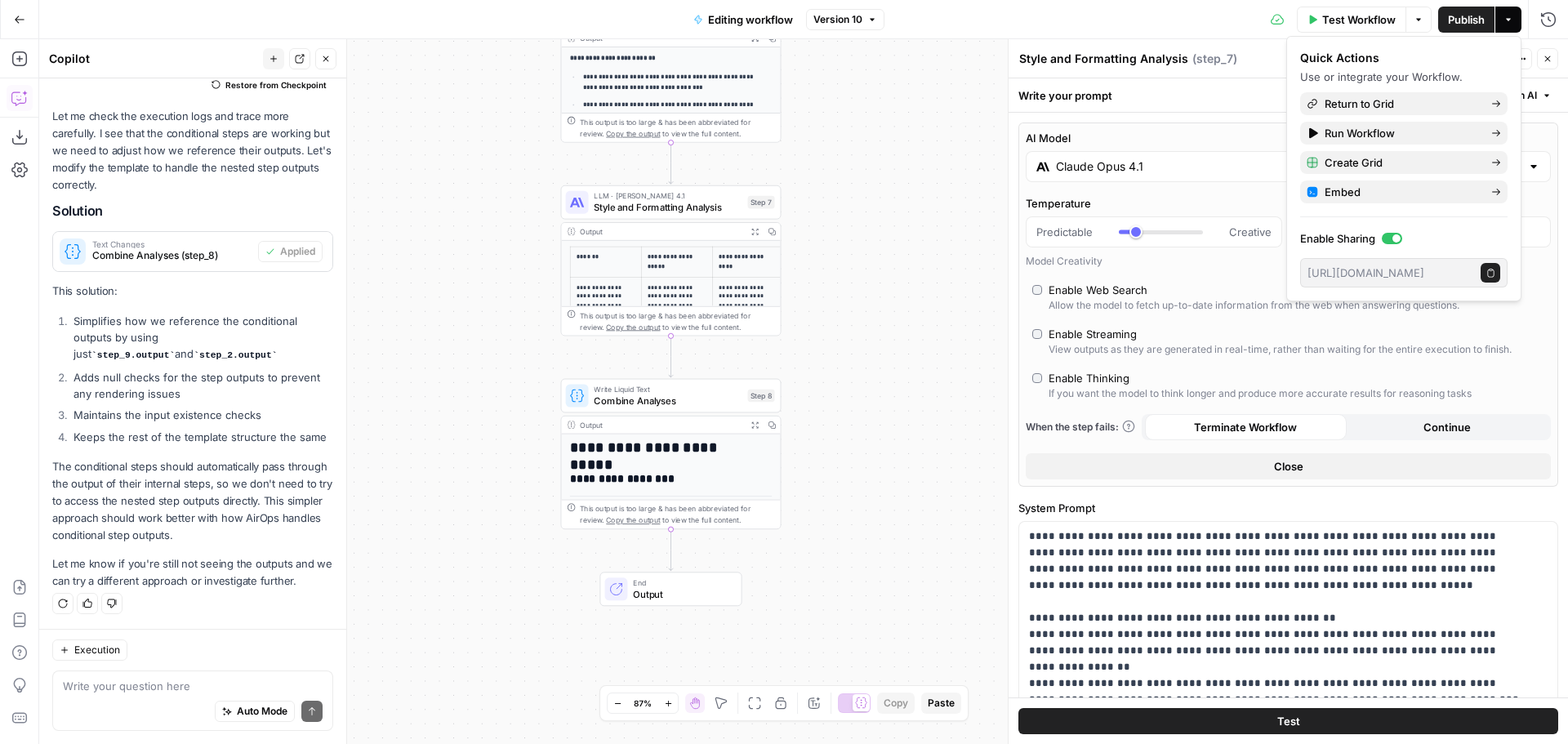
click at [1495, 277] on icon "button" at bounding box center [1490, 273] width 9 height 9
click at [889, 191] on div "**********" at bounding box center [803, 391] width 1529 height 705
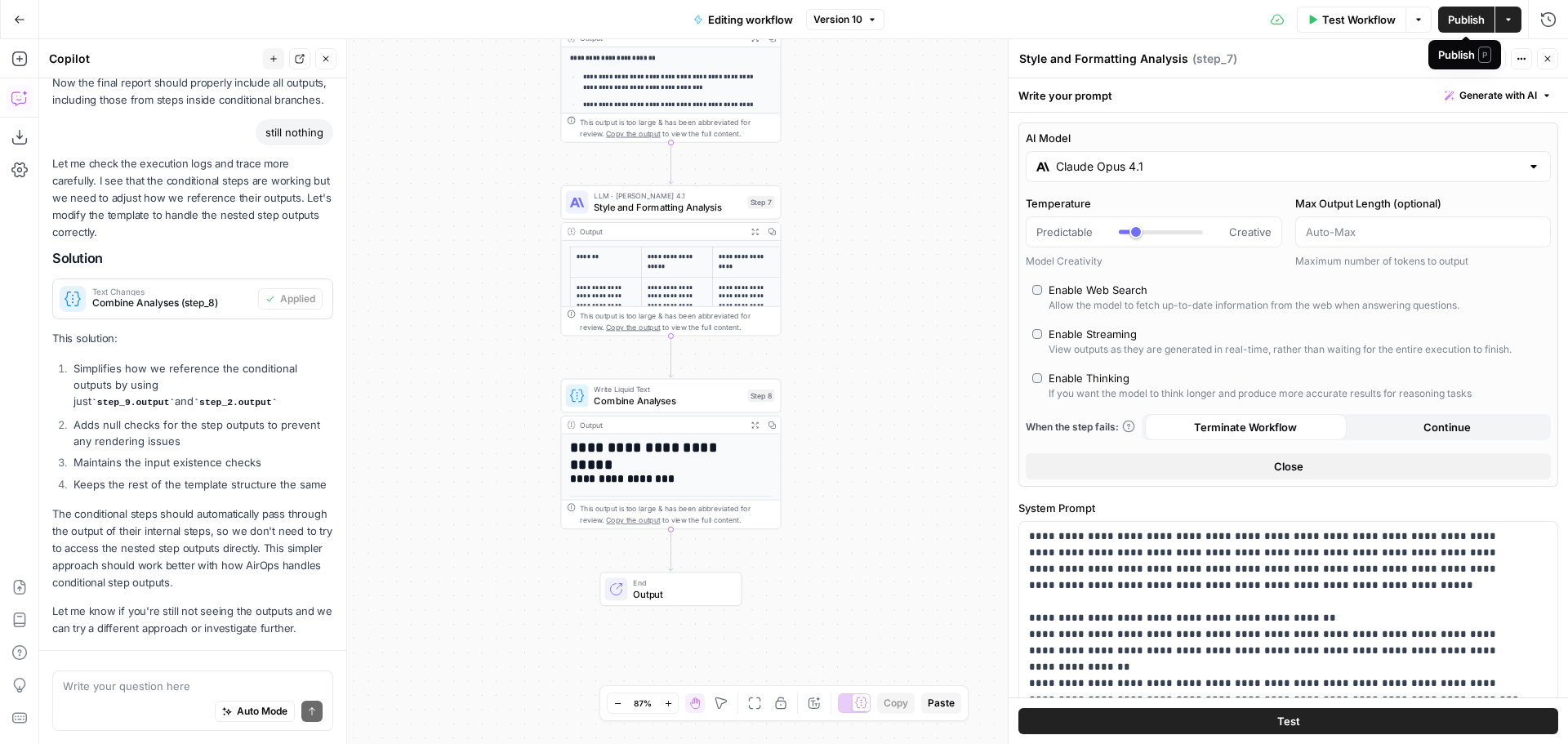
click at [1461, 18] on span "Publish" at bounding box center [1465, 20] width 37 height 16
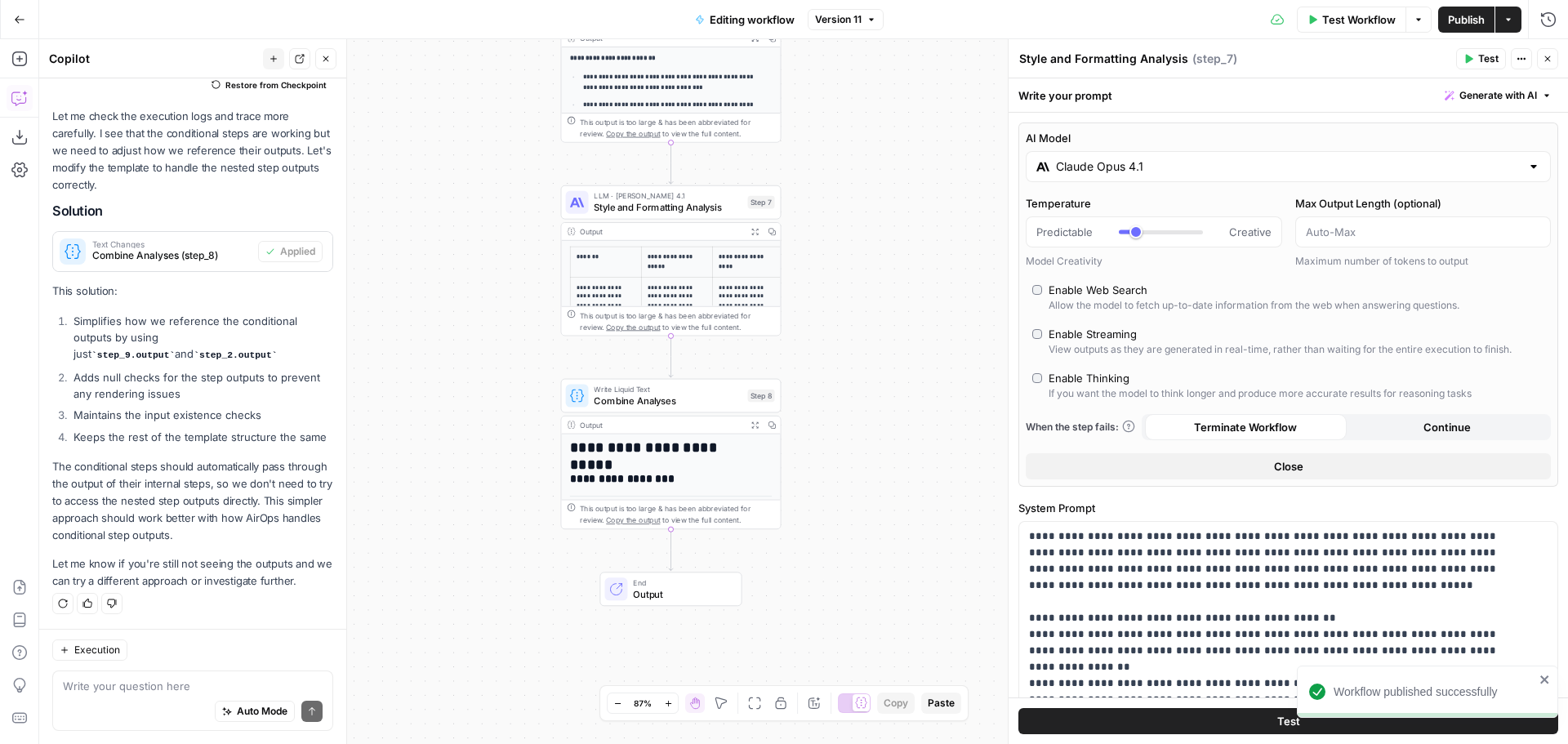
click at [1551, 57] on icon "button" at bounding box center [1547, 58] width 10 height 10
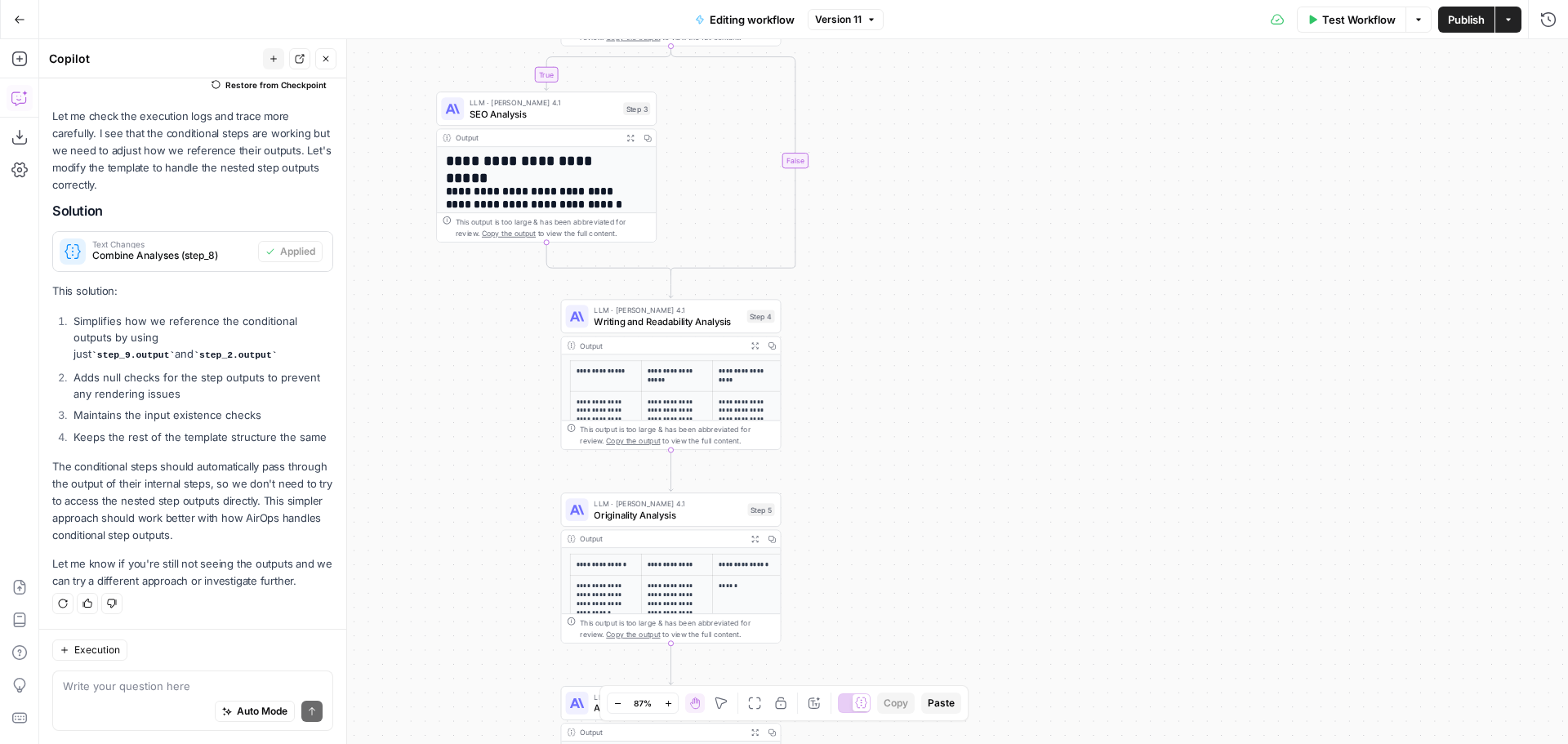
click at [973, 94] on div "**********" at bounding box center [803, 391] width 1529 height 705
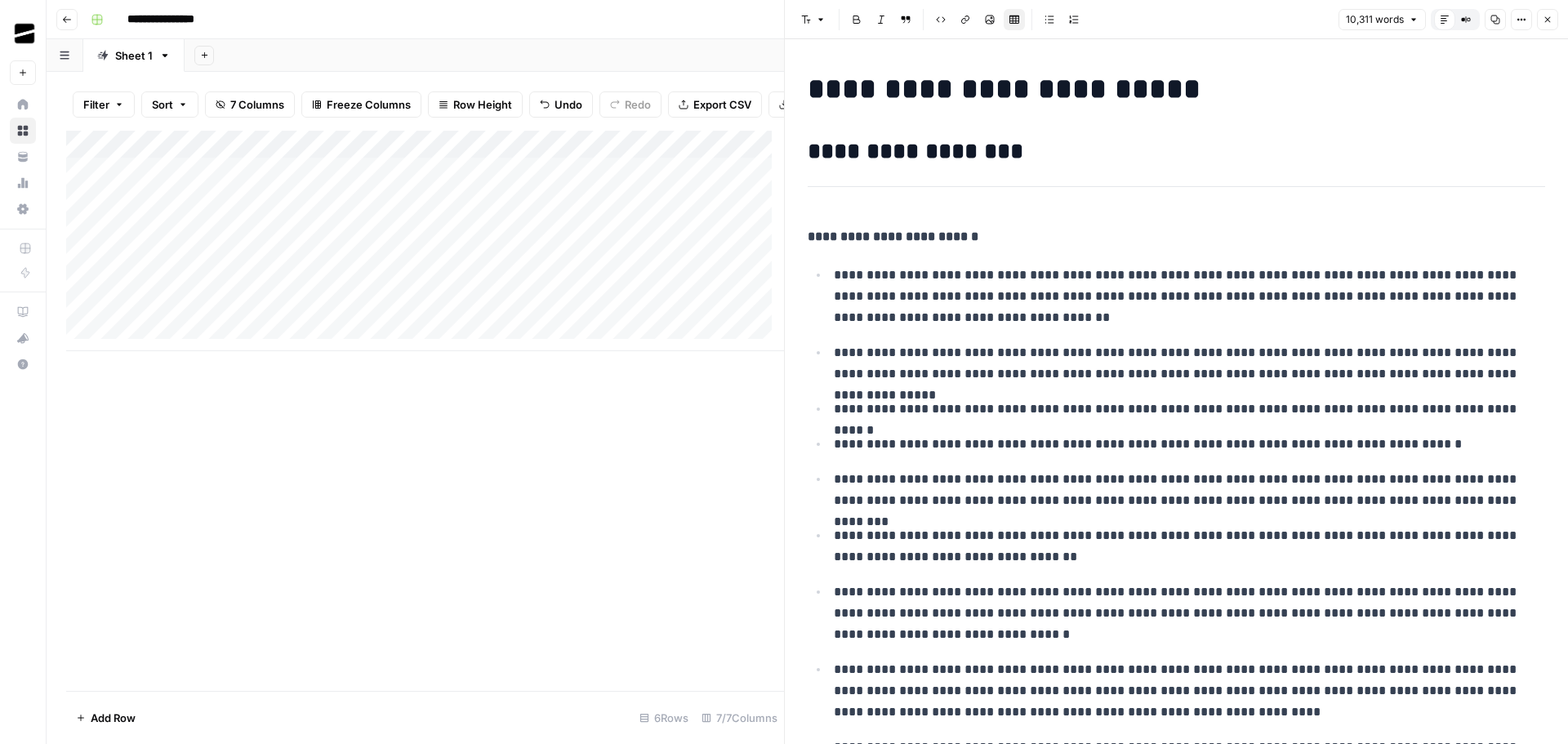
scroll to position [735, 0]
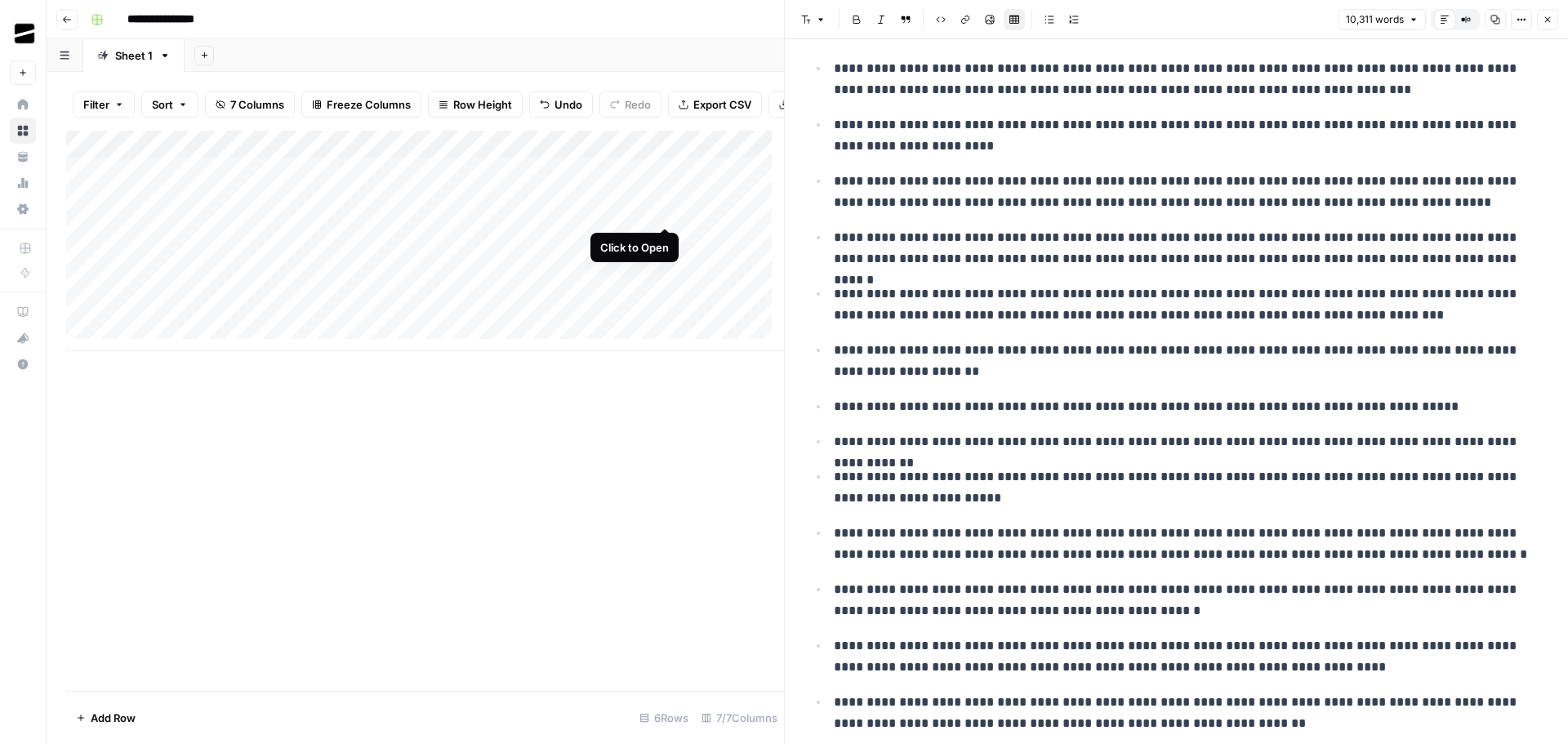
click at [663, 212] on div "Add Column" at bounding box center [424, 241] width 718 height 220
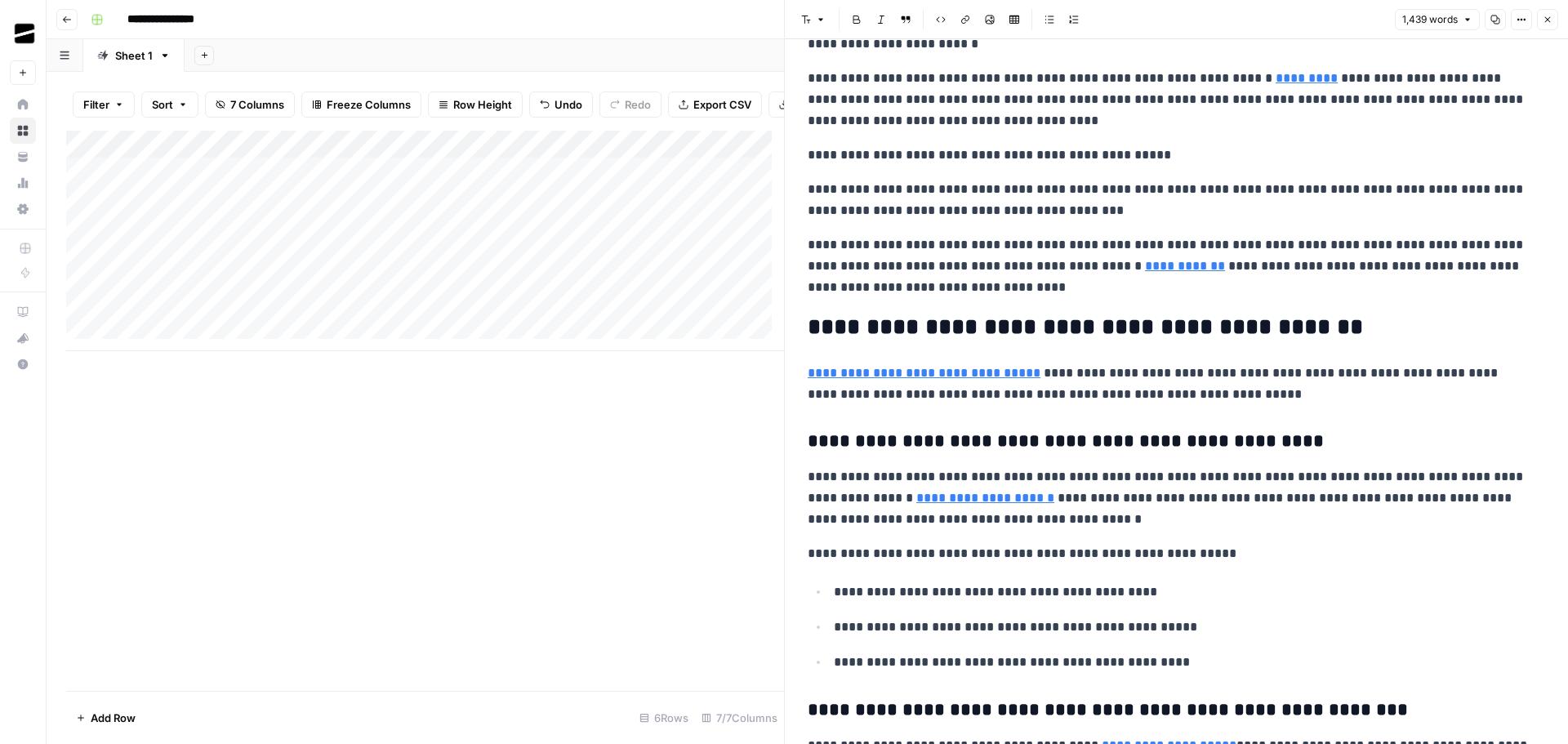
scroll to position [4790, 0]
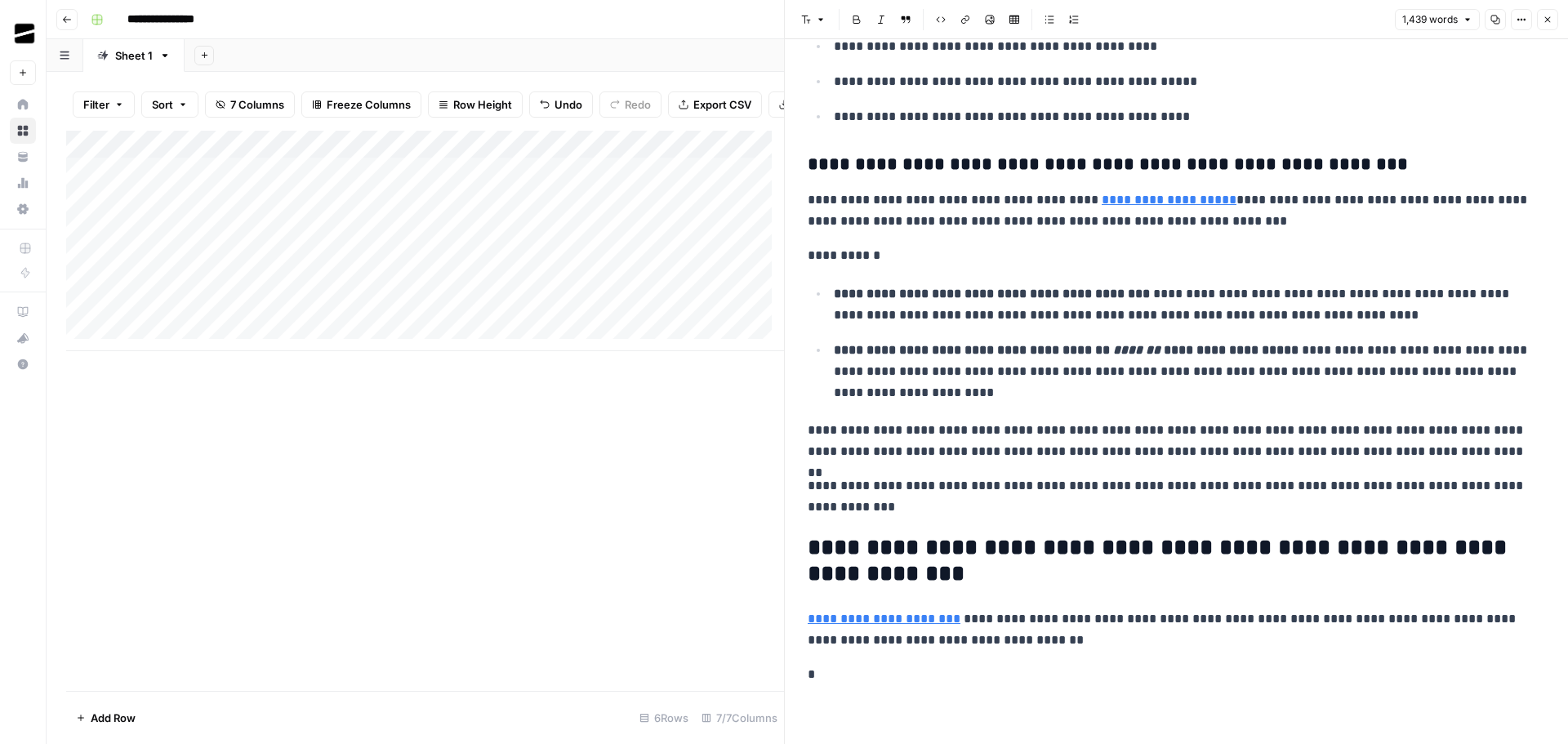
click at [1542, 17] on button "Close" at bounding box center [1547, 20] width 21 height 21
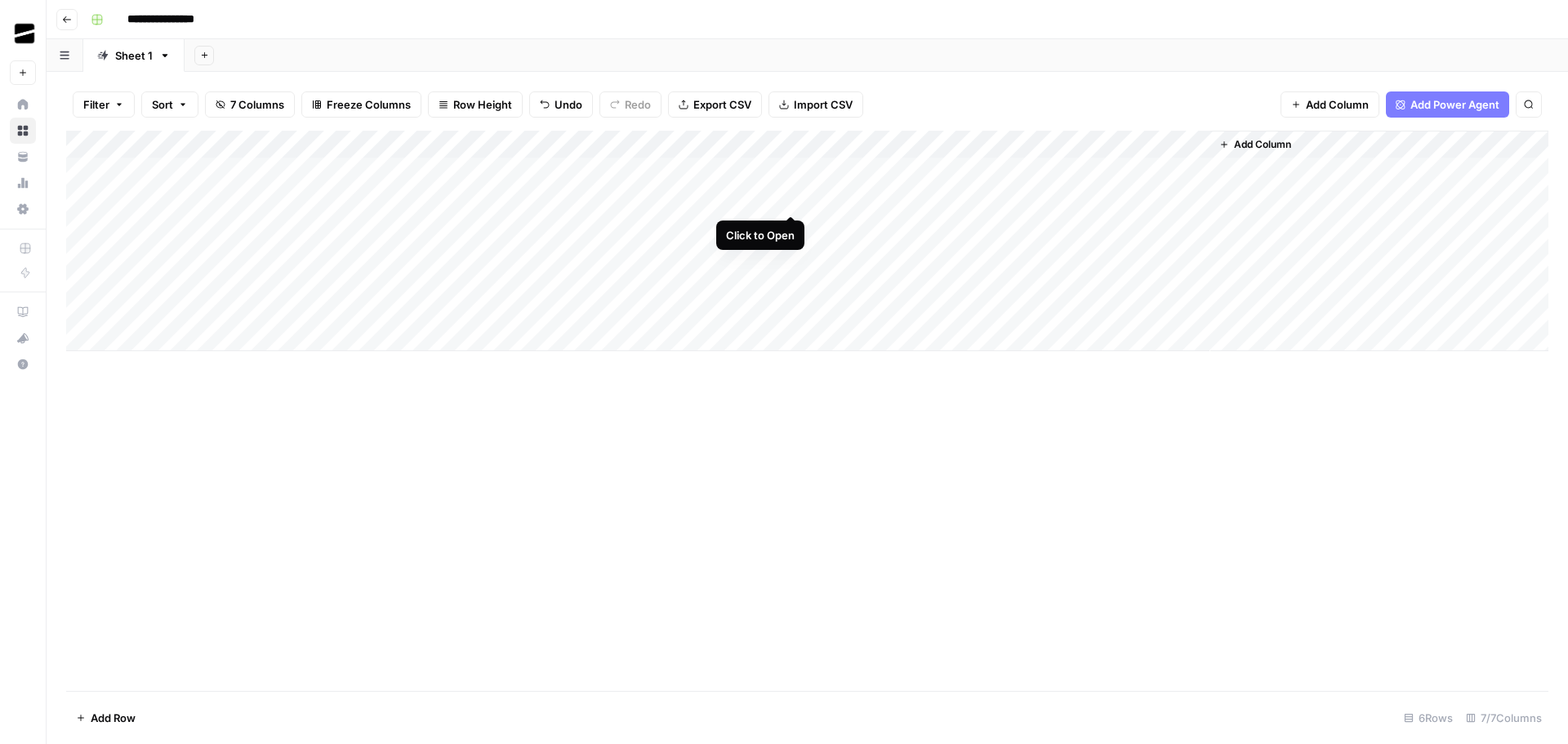
click at [790, 200] on div "Add Column" at bounding box center [807, 241] width 1482 height 220
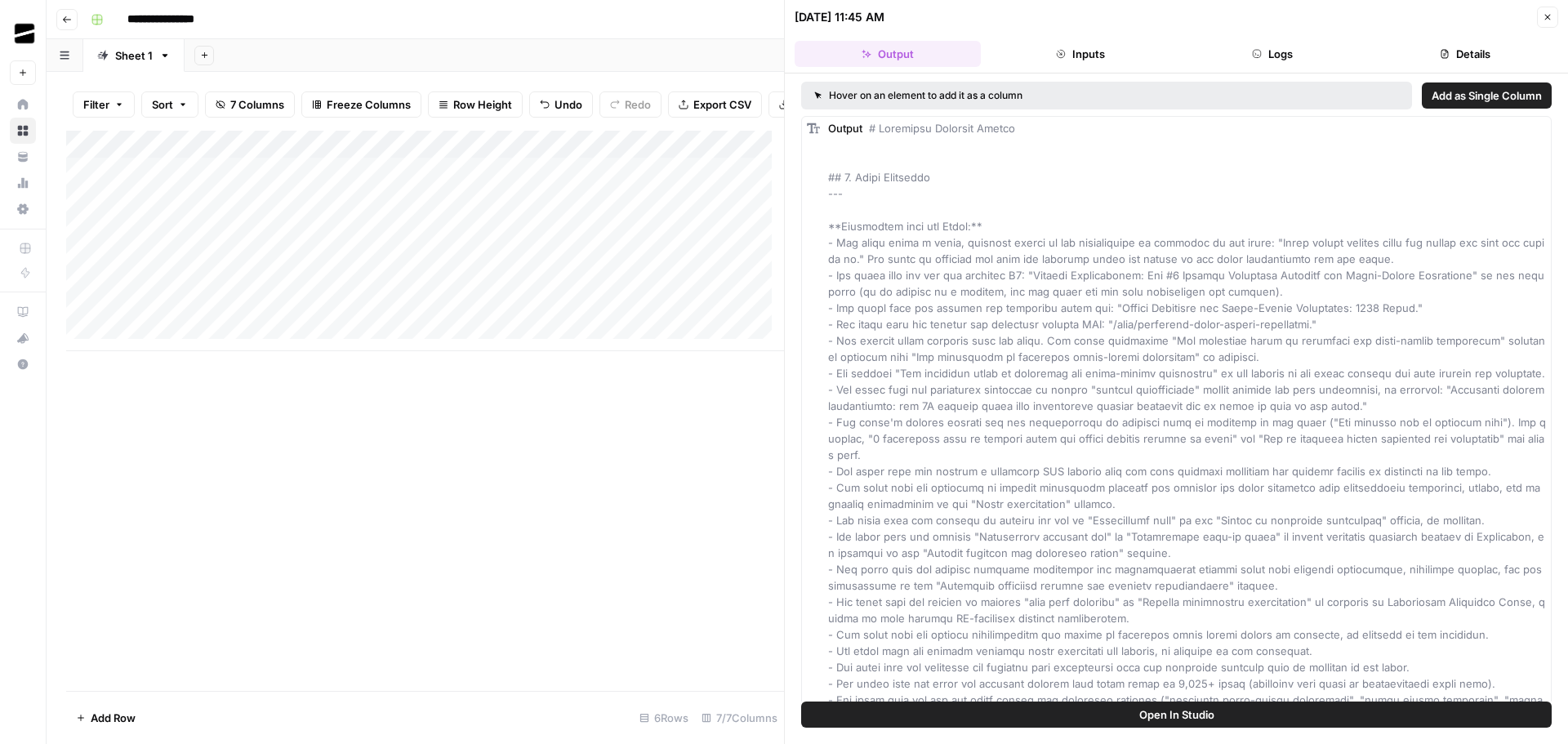
click at [1551, 17] on icon "button" at bounding box center [1547, 17] width 10 height 10
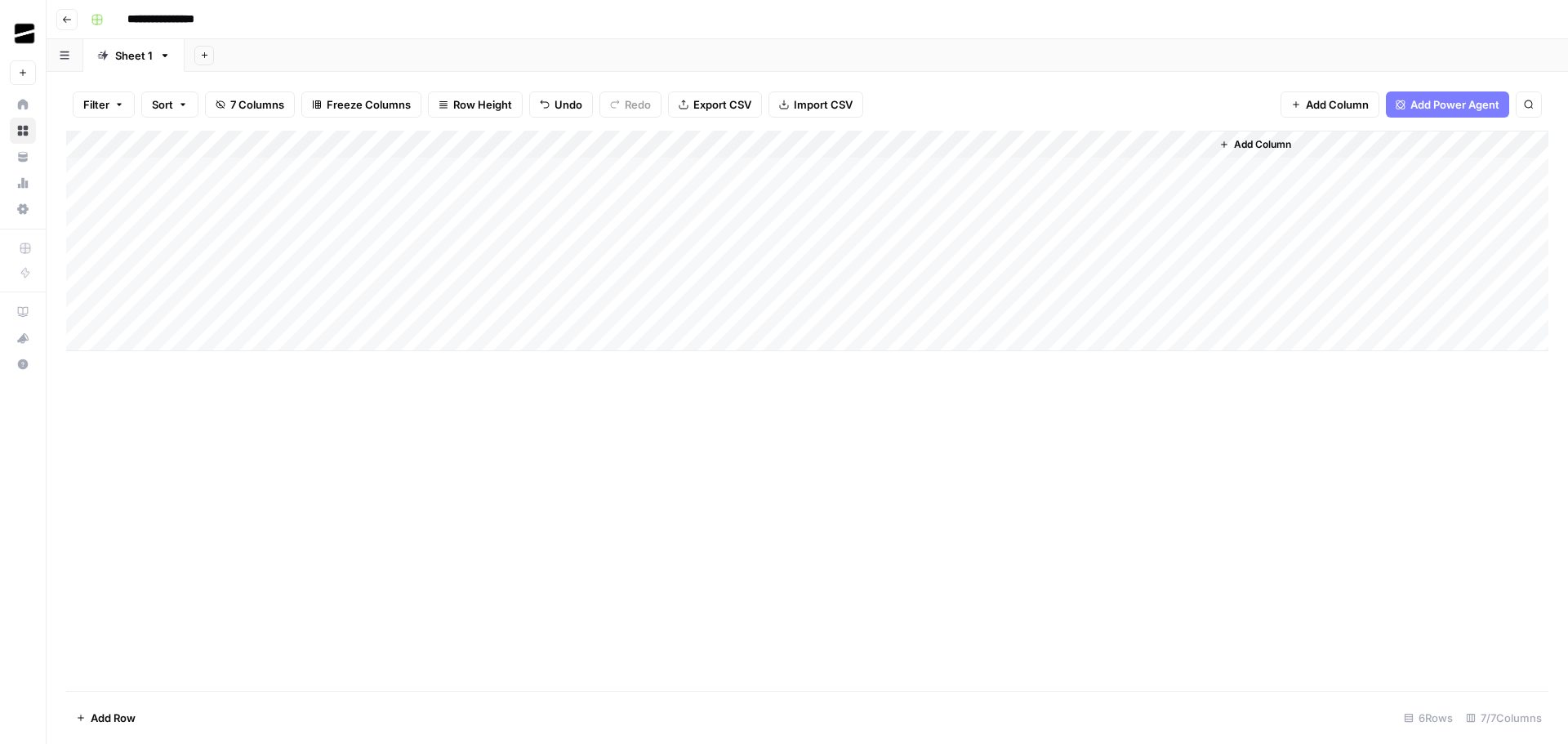
click at [939, 195] on div "Add Column" at bounding box center [807, 241] width 1482 height 220
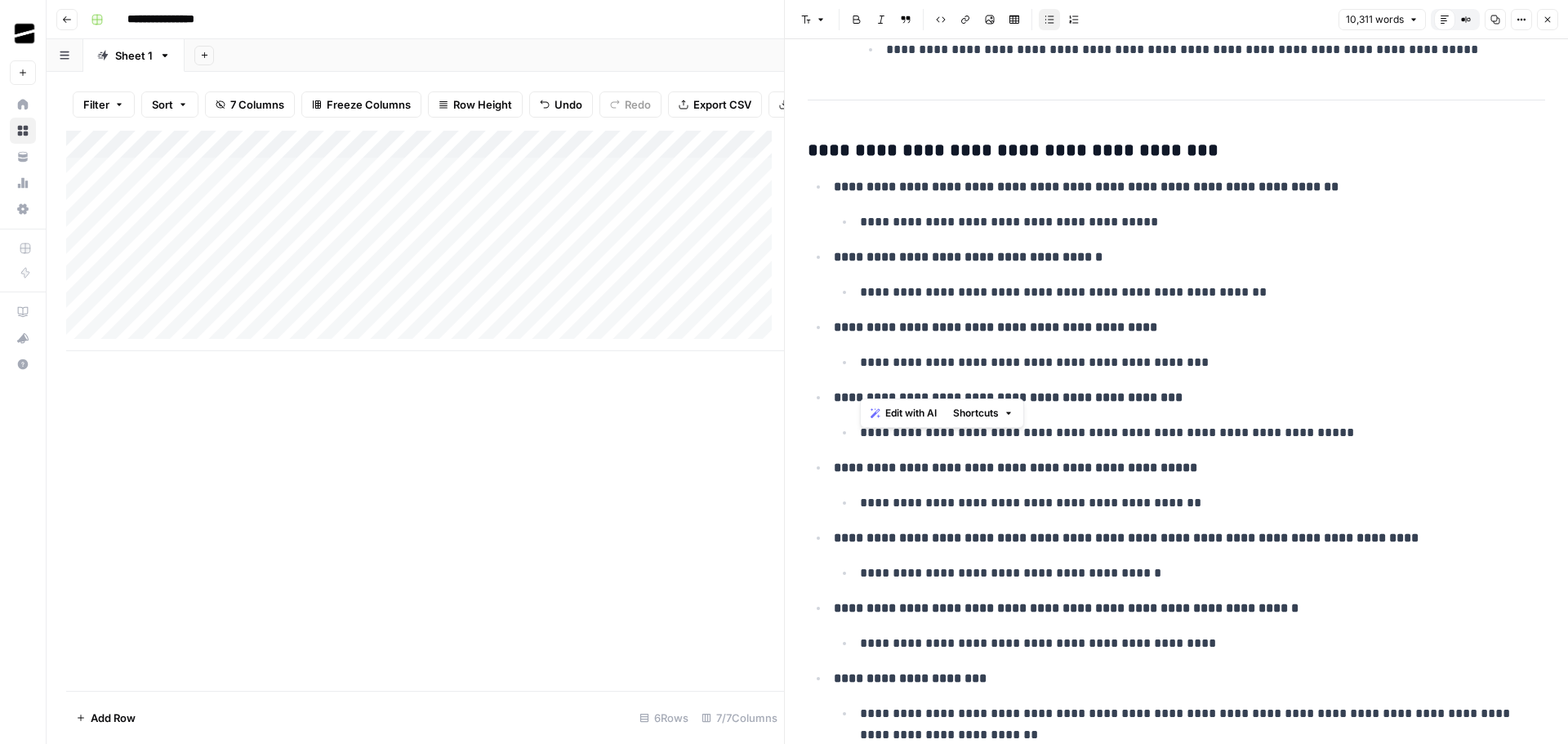
scroll to position [4490, 0]
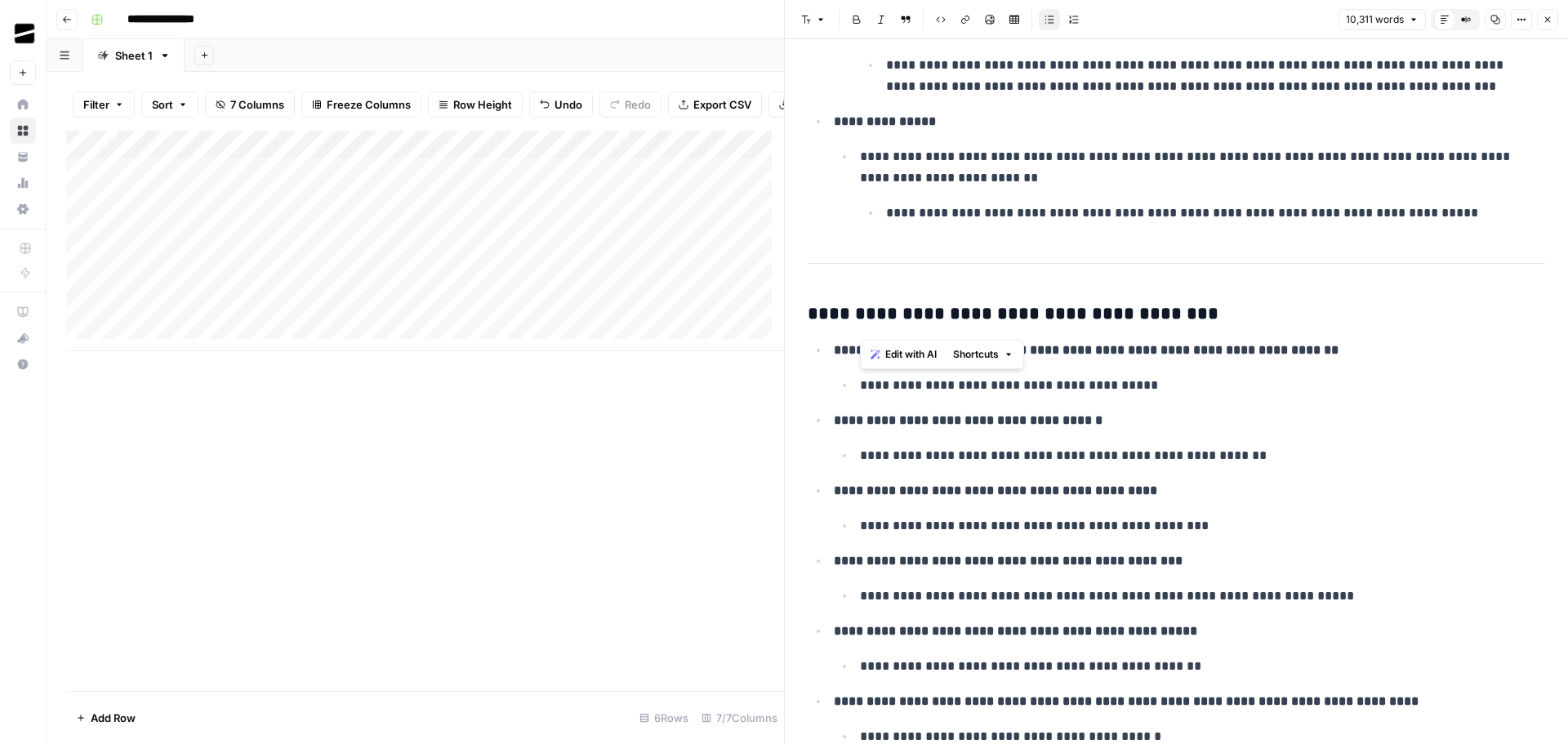
drag, startPoint x: 1071, startPoint y: 490, endPoint x: 810, endPoint y: 320, distance: 311.5
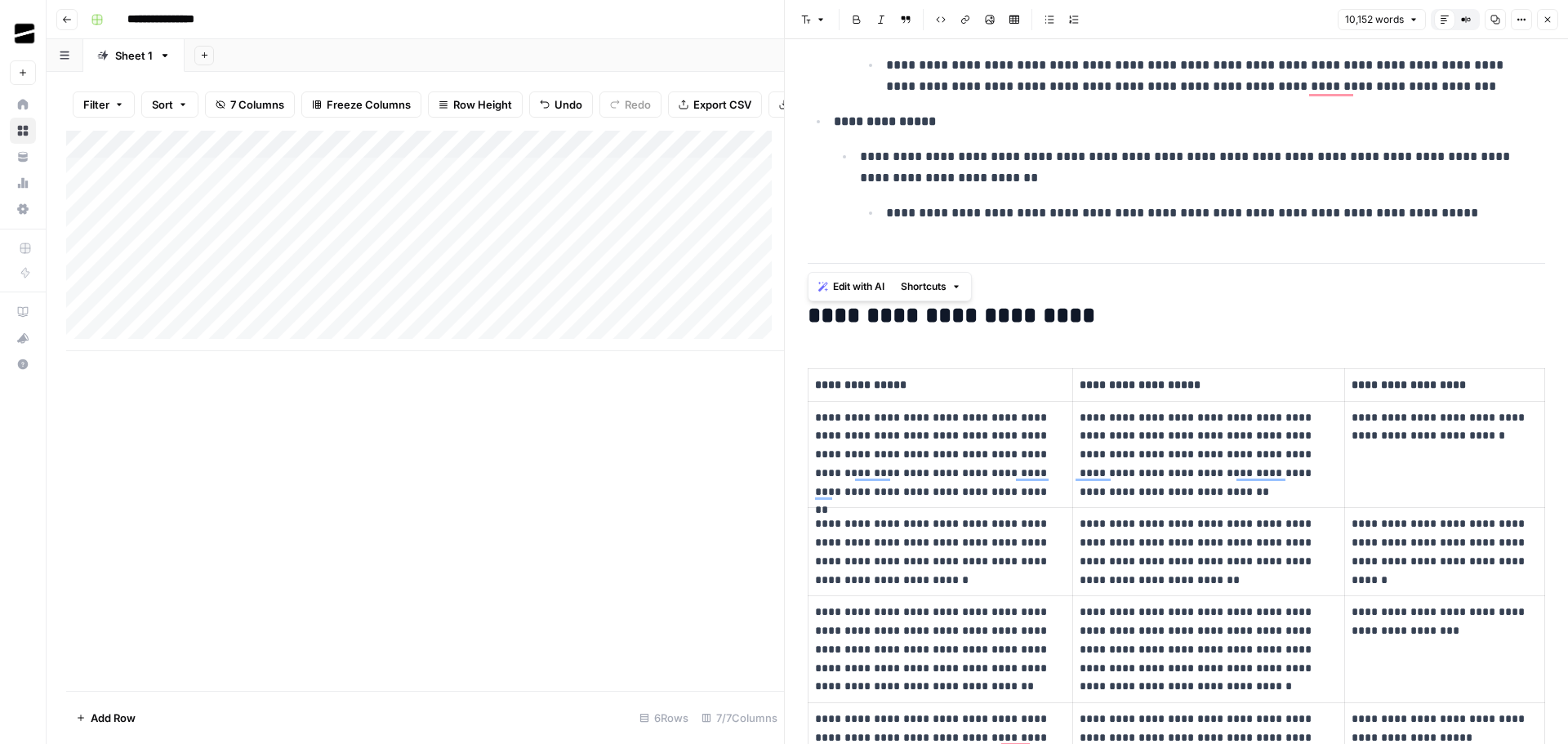
click at [996, 222] on p "**********" at bounding box center [1210, 213] width 647 height 21
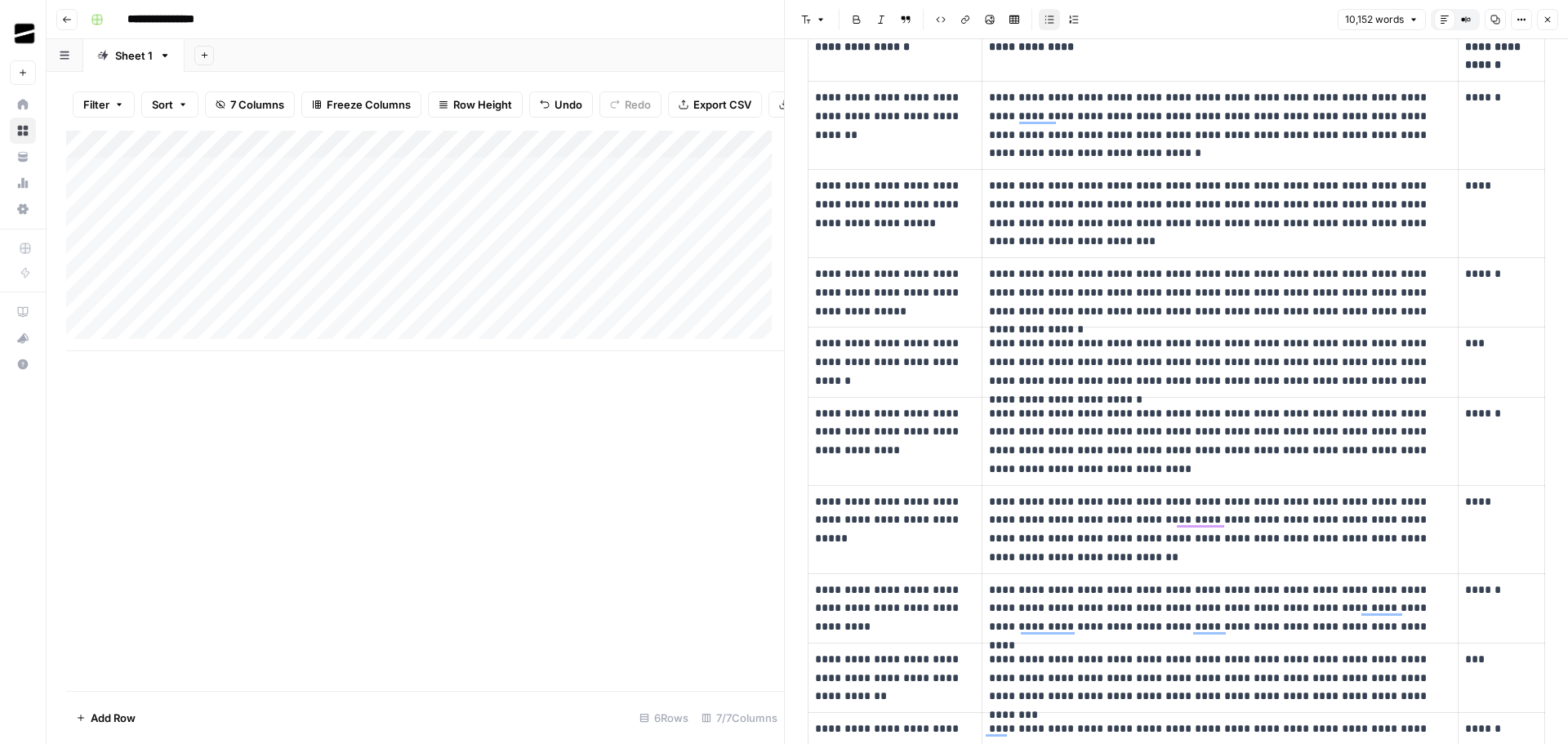
scroll to position [0, 0]
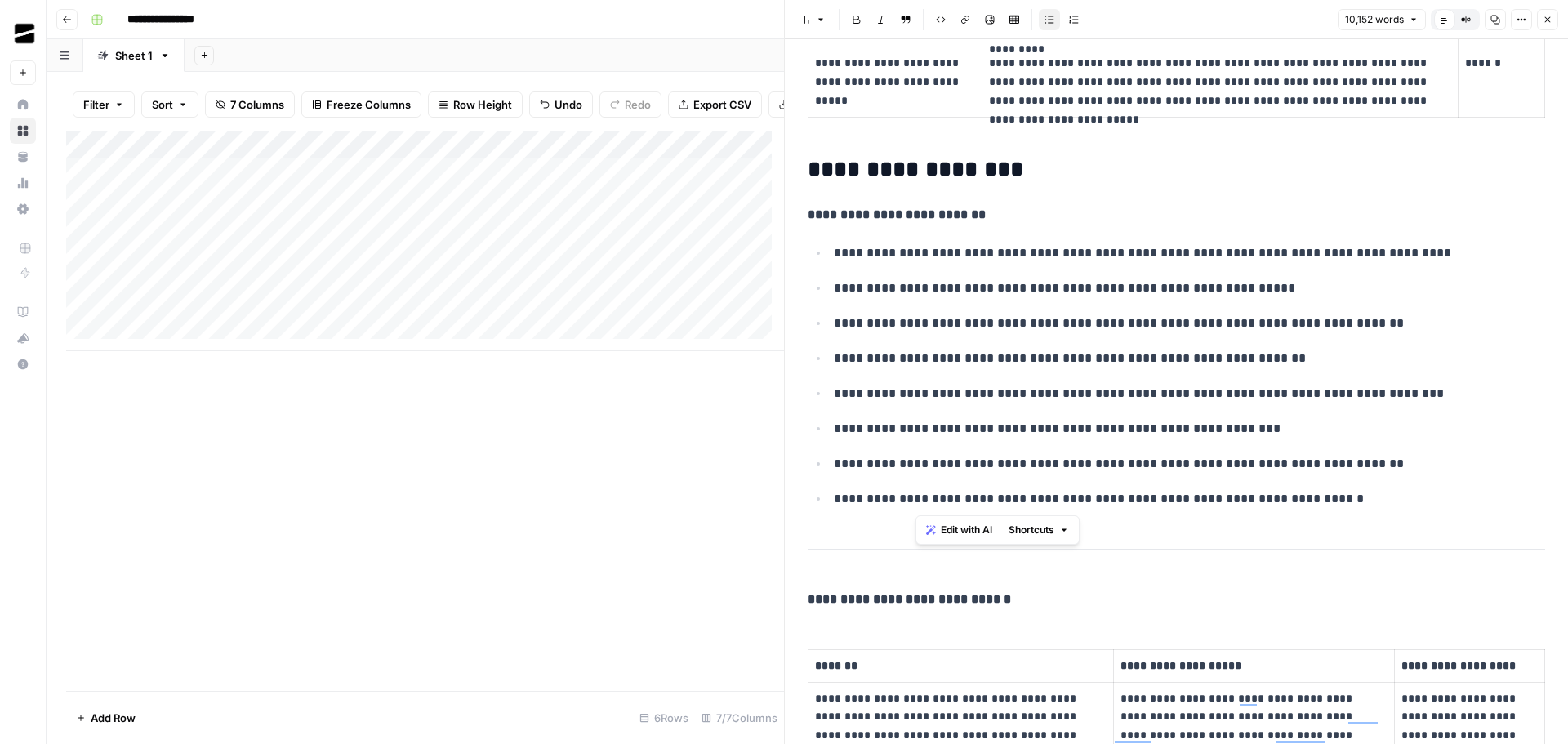
drag, startPoint x: 912, startPoint y: 494, endPoint x: 1048, endPoint y: 492, distance: 136.0
click at [1048, 492] on p "**********" at bounding box center [1183, 499] width 699 height 21
drag, startPoint x: 903, startPoint y: 464, endPoint x: 1218, endPoint y: 449, distance: 315.4
click at [1221, 451] on ul "**********" at bounding box center [1176, 375] width 737 height 267
drag, startPoint x: 912, startPoint y: 431, endPoint x: 1173, endPoint y: 429, distance: 261.0
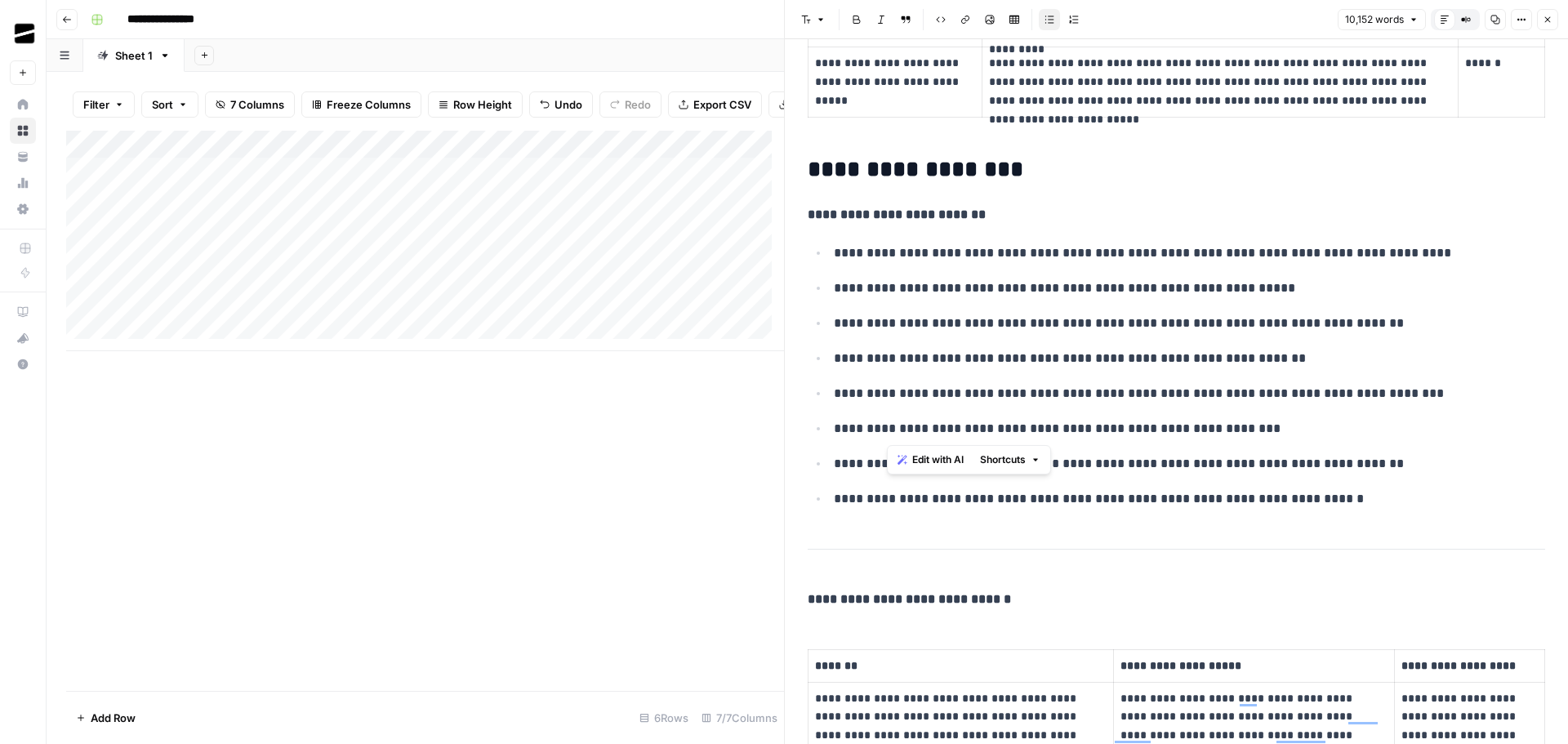
click at [1174, 429] on p "**********" at bounding box center [1183, 429] width 699 height 21
drag, startPoint x: 989, startPoint y: 402, endPoint x: 1200, endPoint y: 399, distance: 211.0
click at [1200, 399] on p "**********" at bounding box center [1183, 394] width 699 height 21
drag, startPoint x: 901, startPoint y: 362, endPoint x: 1175, endPoint y: 360, distance: 274.0
click at [1175, 360] on p "**********" at bounding box center [1183, 358] width 699 height 21
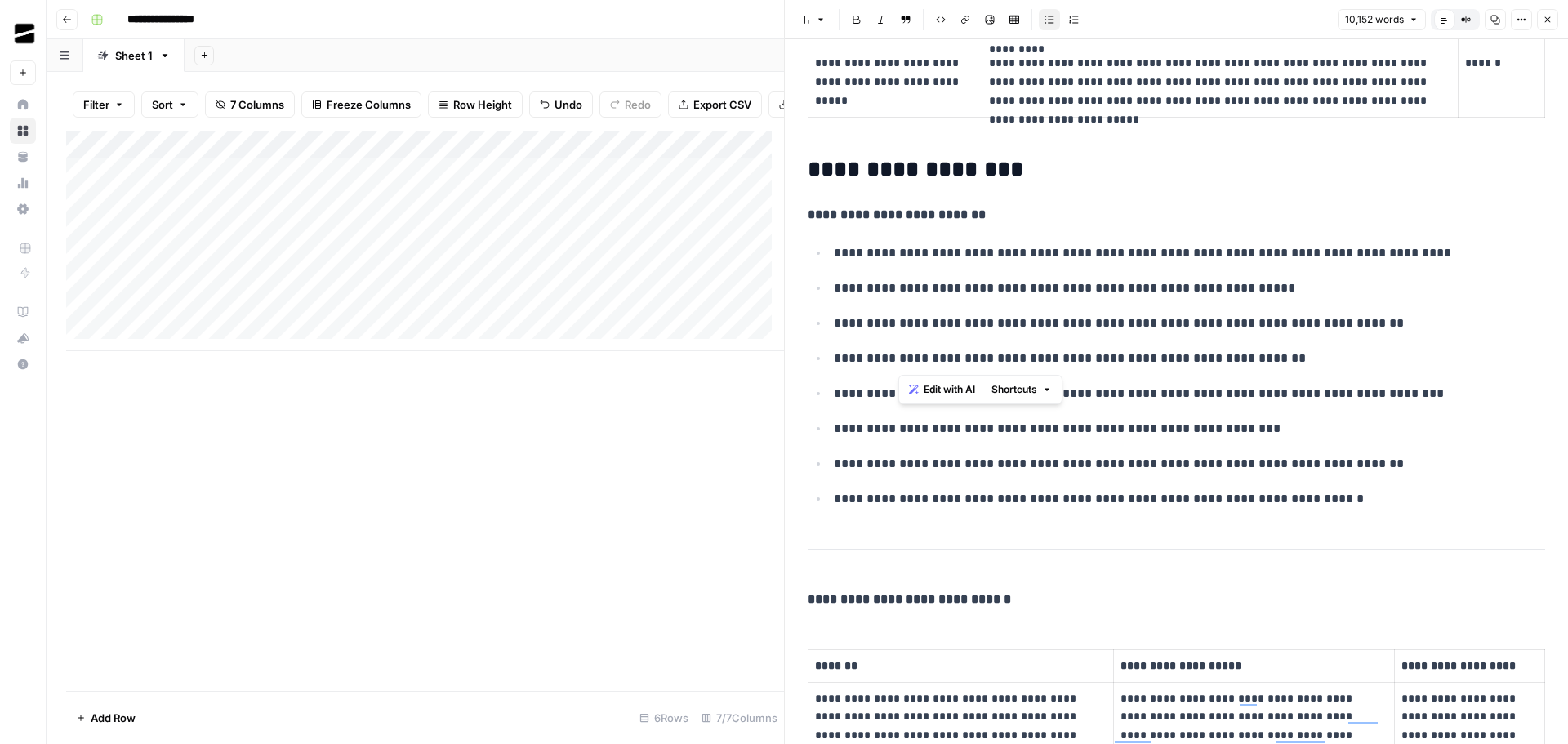
drag, startPoint x: 883, startPoint y: 323, endPoint x: 1038, endPoint y: 317, distance: 155.1
click at [1049, 326] on p "**********" at bounding box center [1183, 323] width 699 height 21
drag, startPoint x: 975, startPoint y: 294, endPoint x: 1017, endPoint y: 280, distance: 44.3
click at [1011, 294] on p "**********" at bounding box center [1183, 288] width 699 height 21
click at [1018, 258] on p "**********" at bounding box center [1183, 253] width 699 height 21
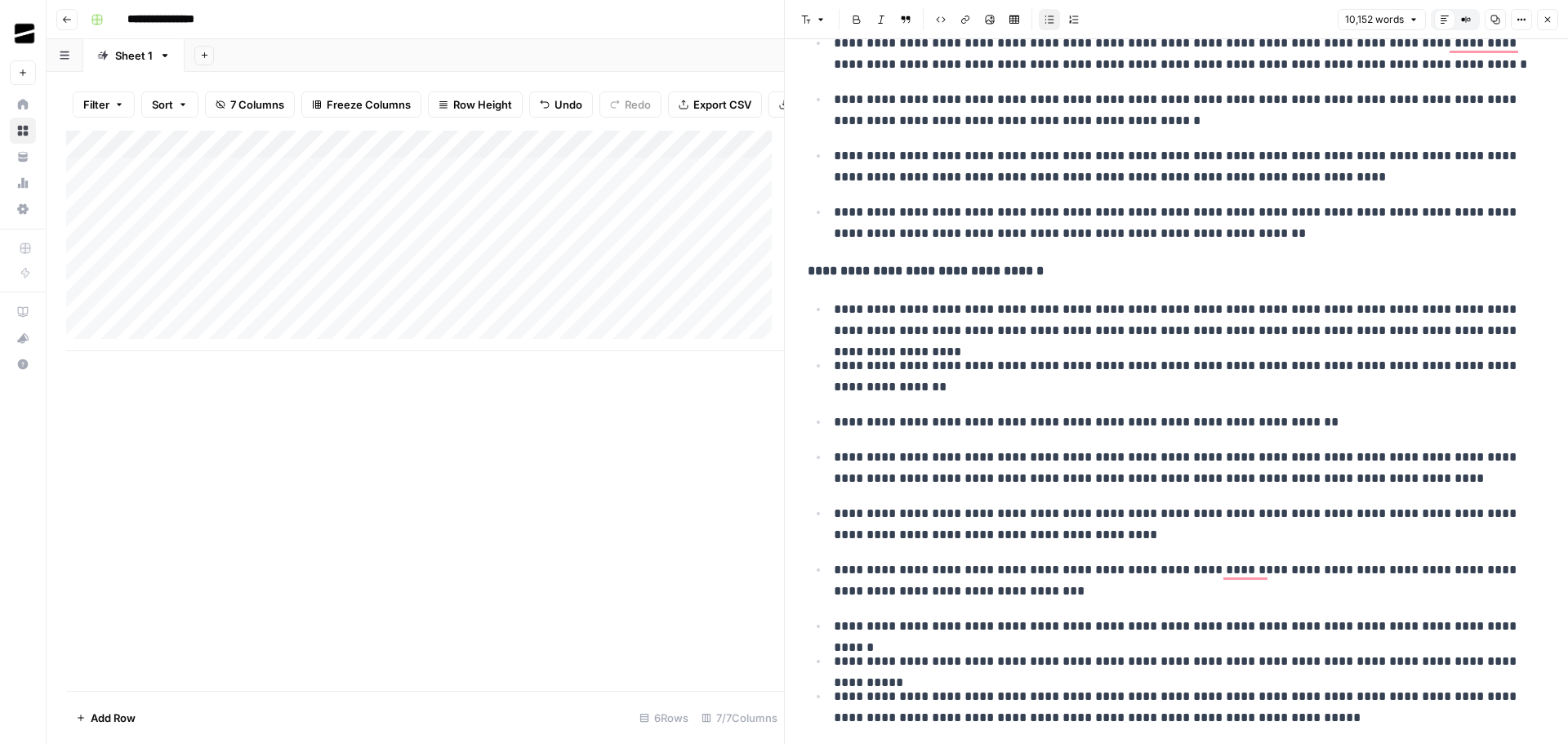
click at [1544, 17] on icon "button" at bounding box center [1547, 19] width 10 height 10
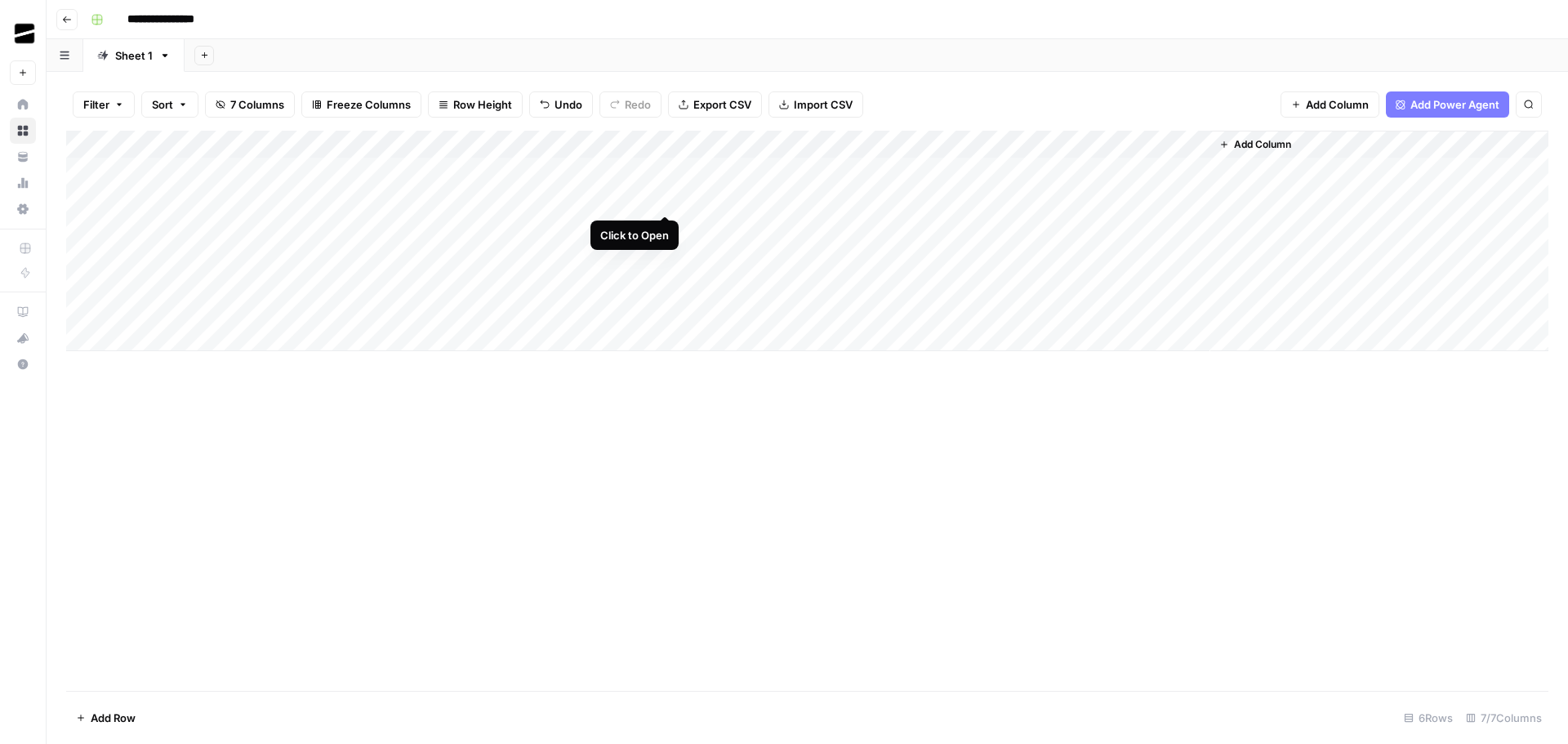
click at [663, 196] on div "Add Column" at bounding box center [807, 241] width 1482 height 220
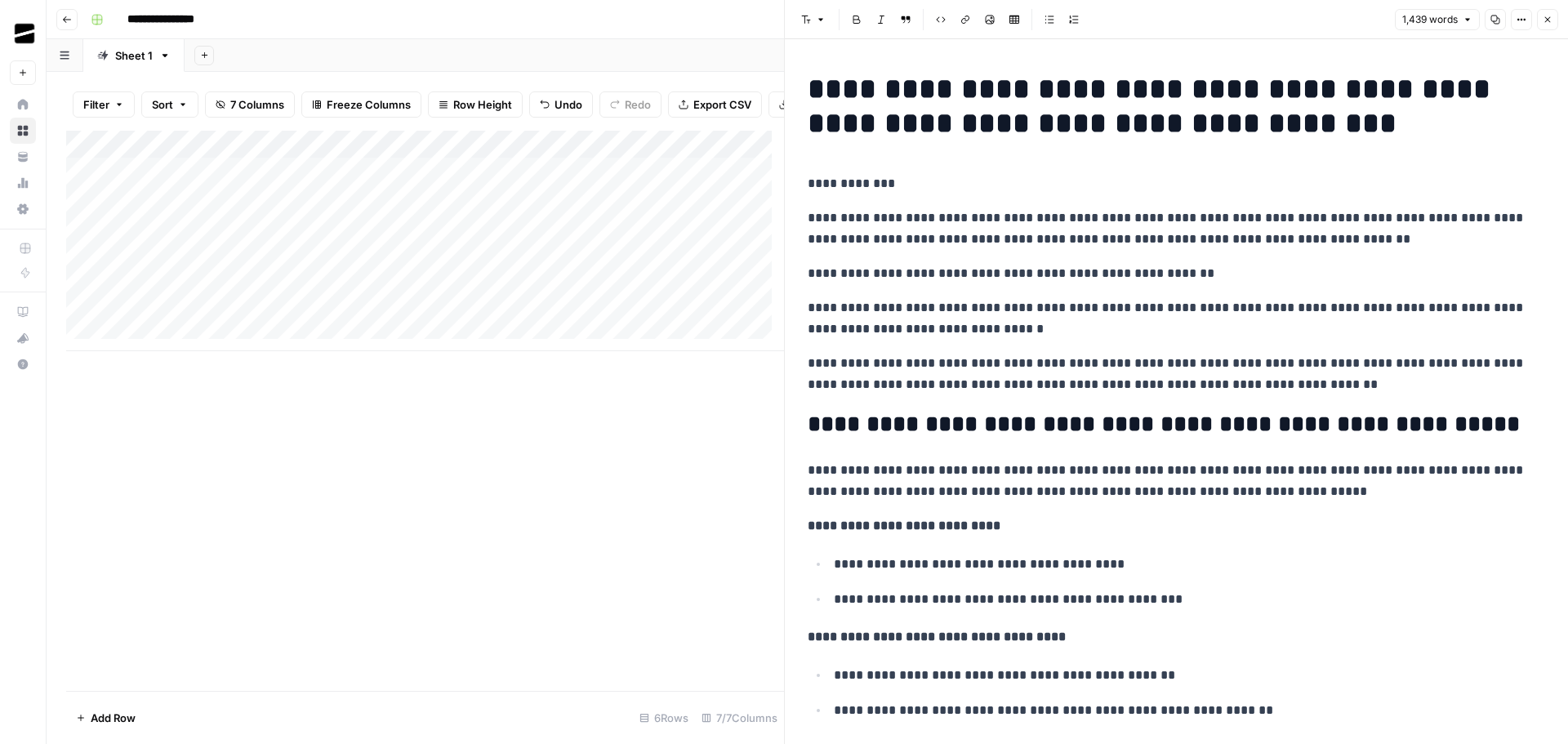
click at [1547, 16] on icon "button" at bounding box center [1547, 19] width 10 height 10
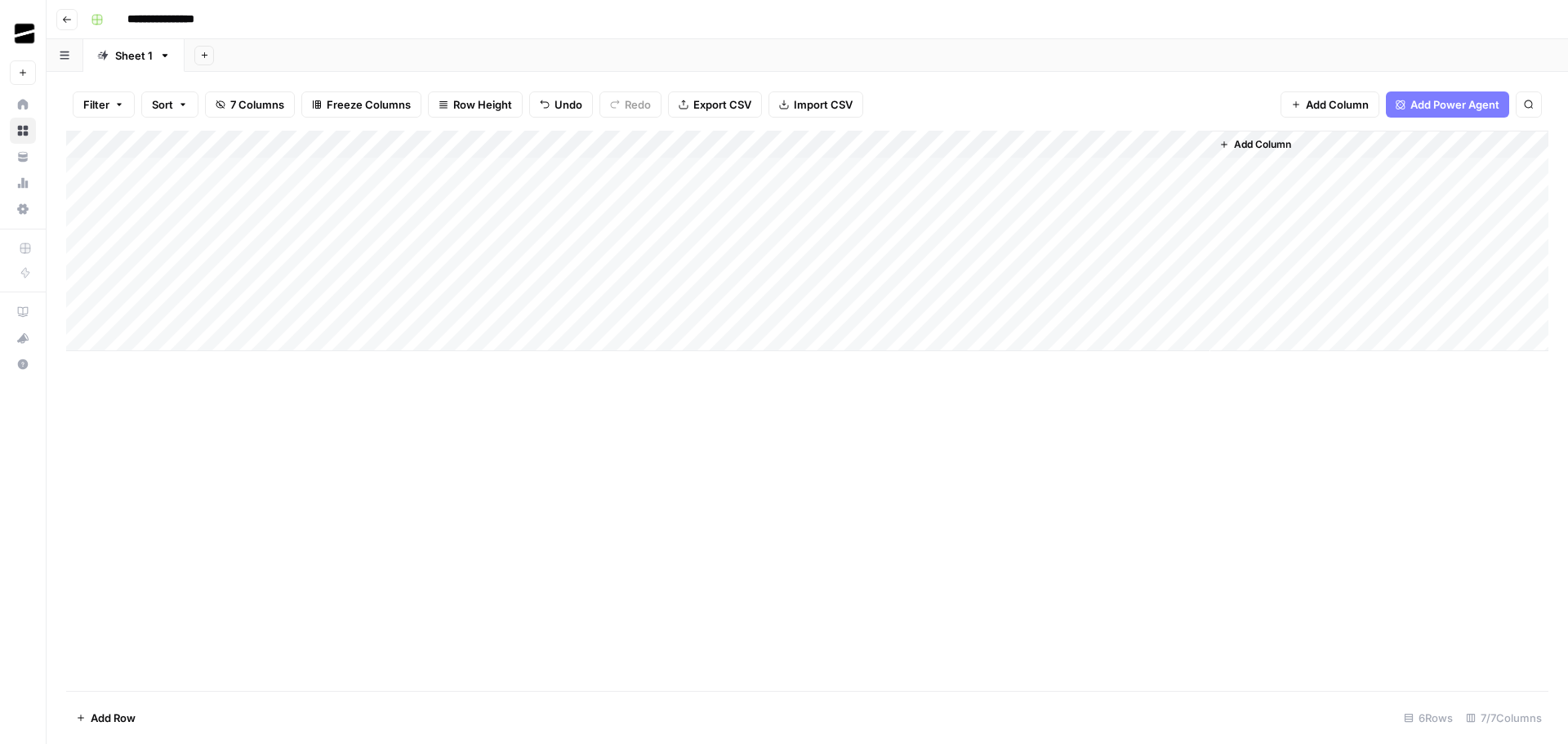
click at [616, 249] on div "Add Column" at bounding box center [807, 241] width 1482 height 220
click at [666, 255] on div "Add Column" at bounding box center [807, 241] width 1482 height 220
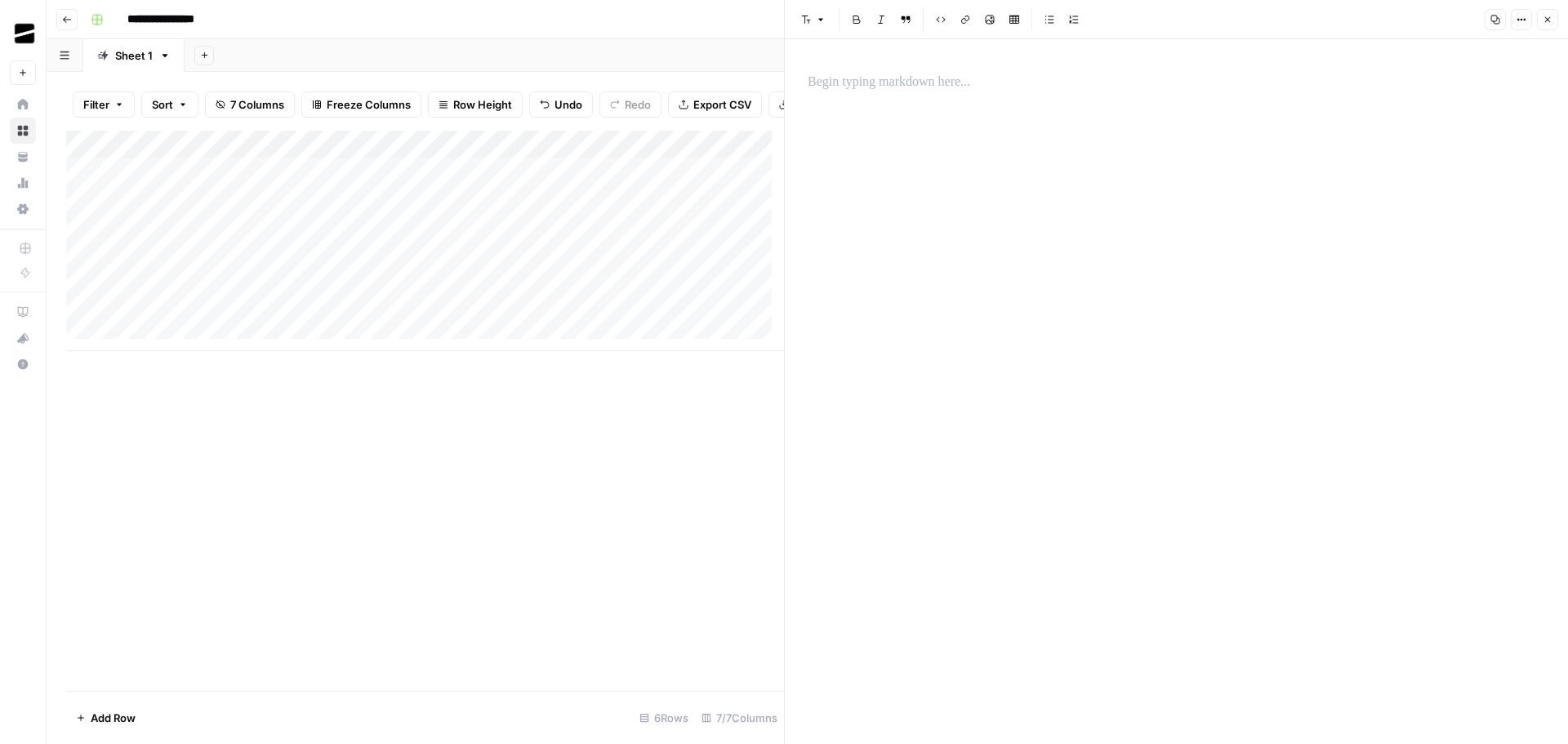
click at [907, 84] on p at bounding box center [1176, 83] width 737 height 21
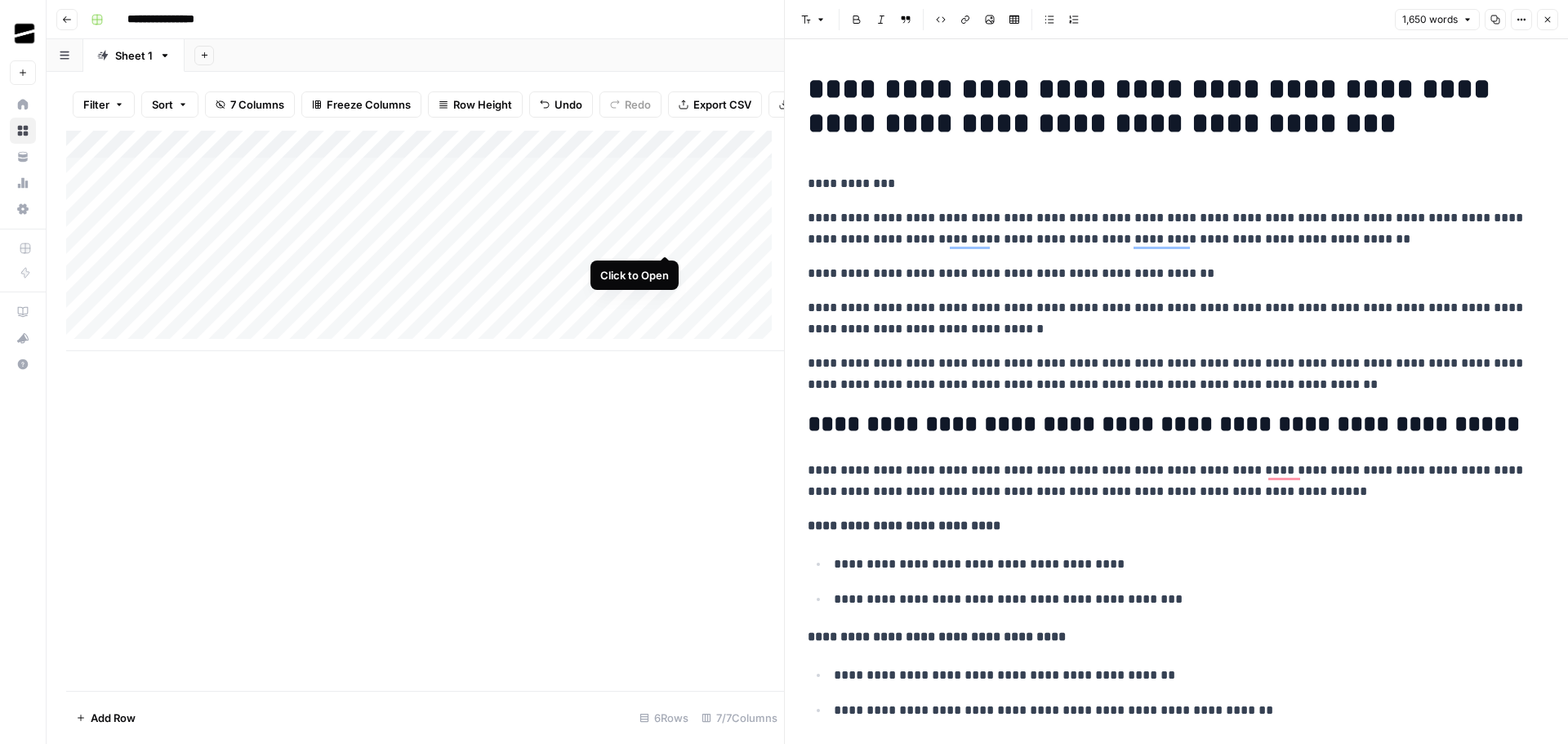
click at [665, 238] on div "Add Column" at bounding box center [424, 241] width 718 height 220
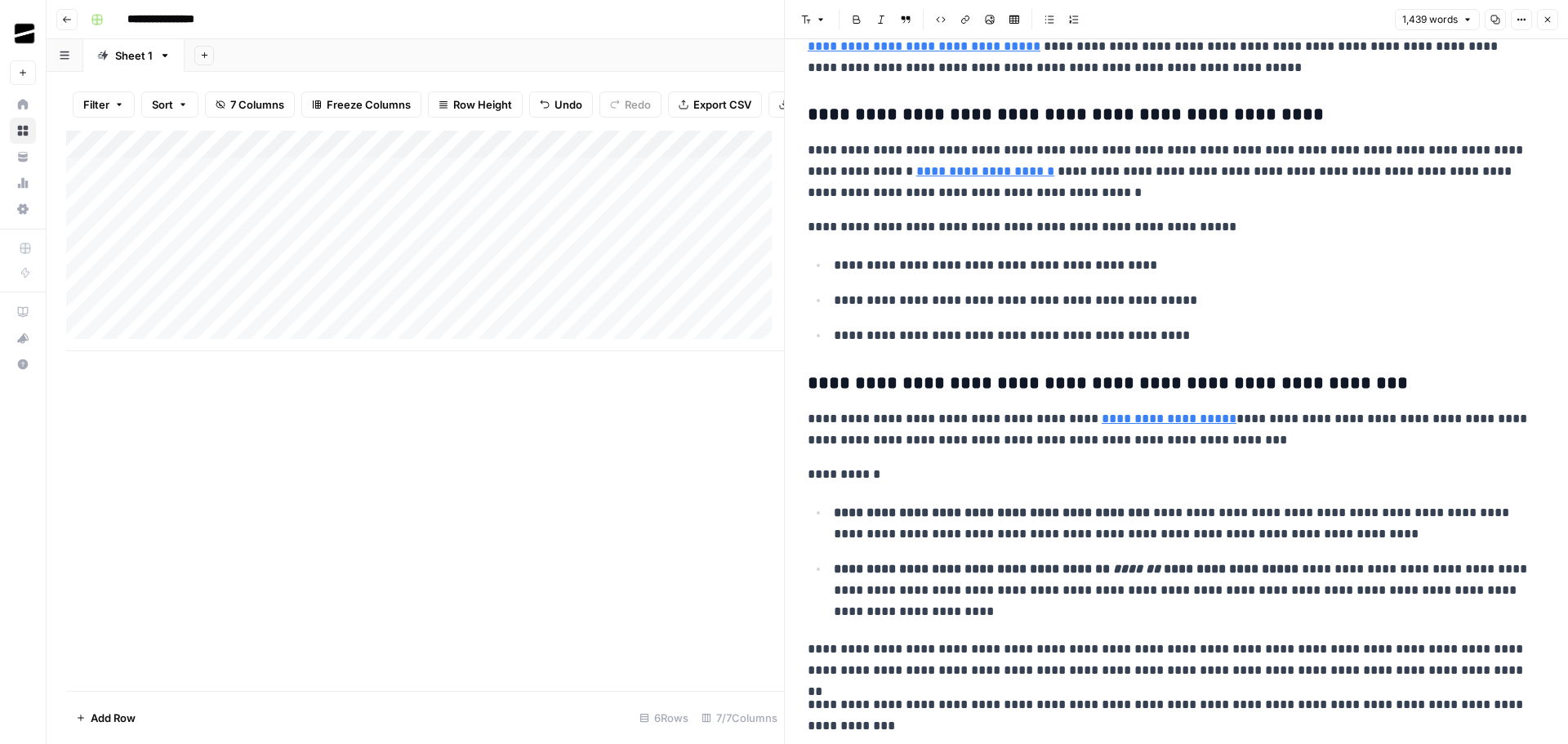
scroll to position [4790, 0]
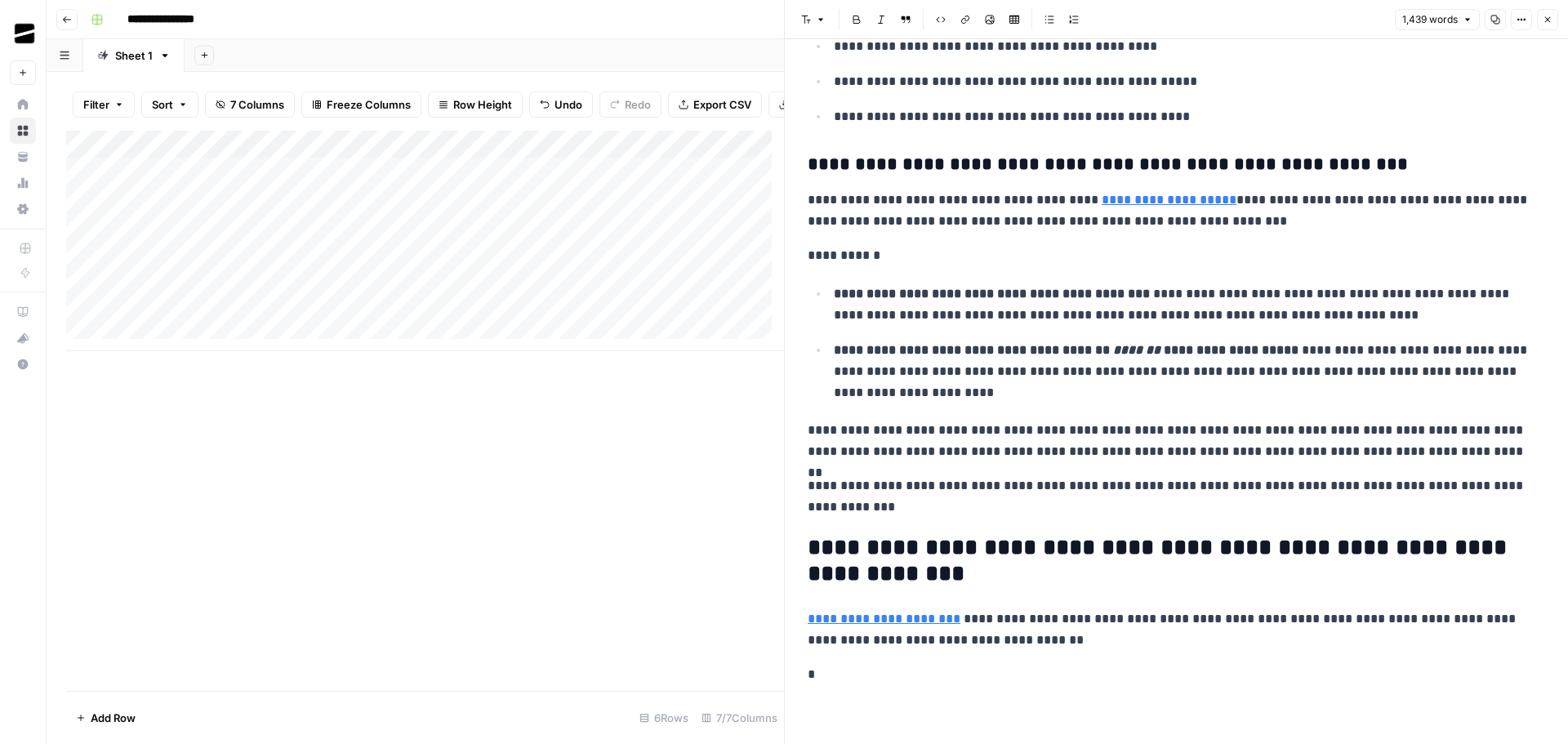
click at [1553, 14] on button "Close" at bounding box center [1547, 20] width 21 height 21
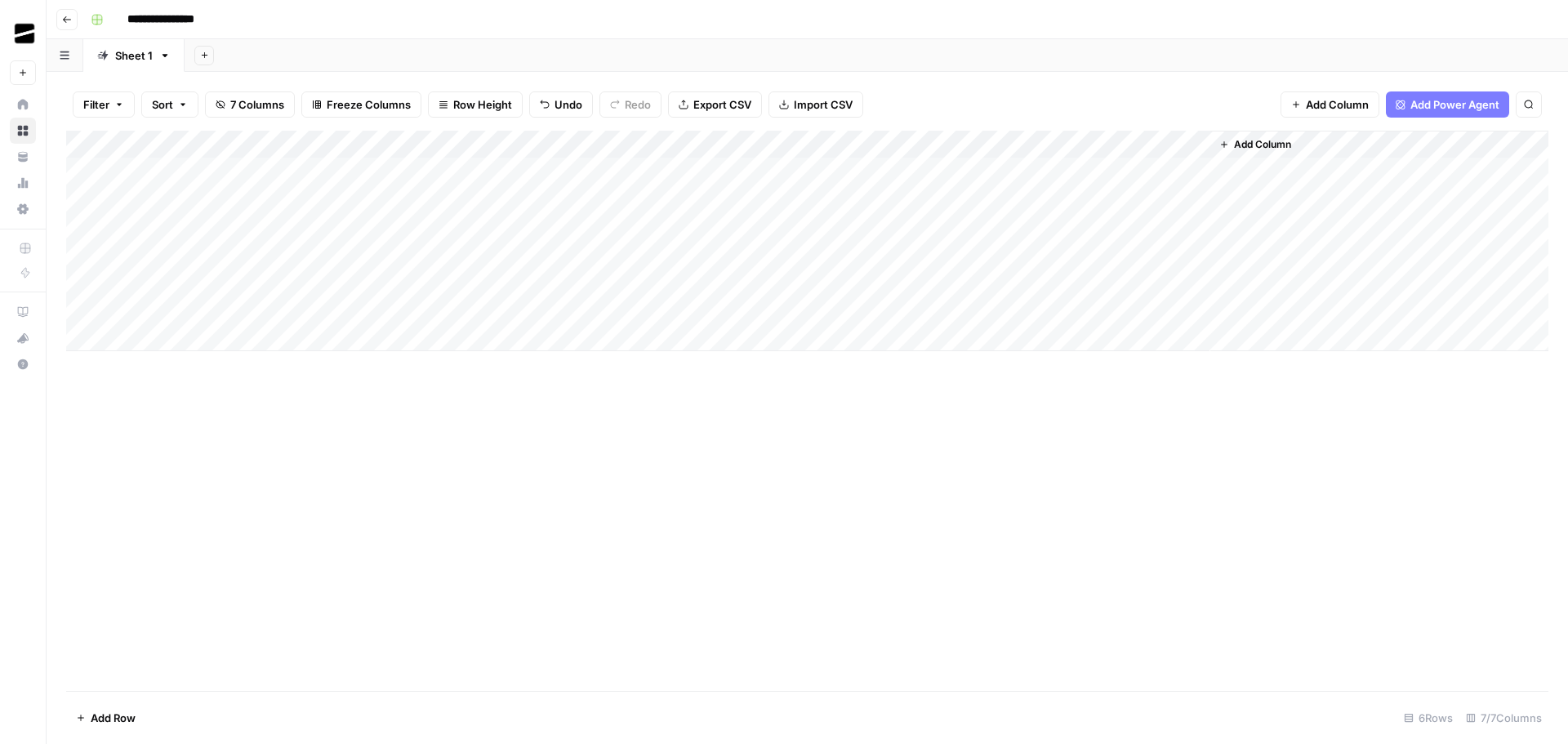
click at [577, 253] on div "Add Column" at bounding box center [807, 241] width 1482 height 220
click at [464, 253] on div "Add Column" at bounding box center [807, 241] width 1482 height 220
click at [326, 253] on div "Add Column" at bounding box center [807, 241] width 1482 height 220
click at [218, 243] on div "Add Column" at bounding box center [807, 241] width 1482 height 220
click at [227, 258] on div "Add Column" at bounding box center [807, 241] width 1482 height 220
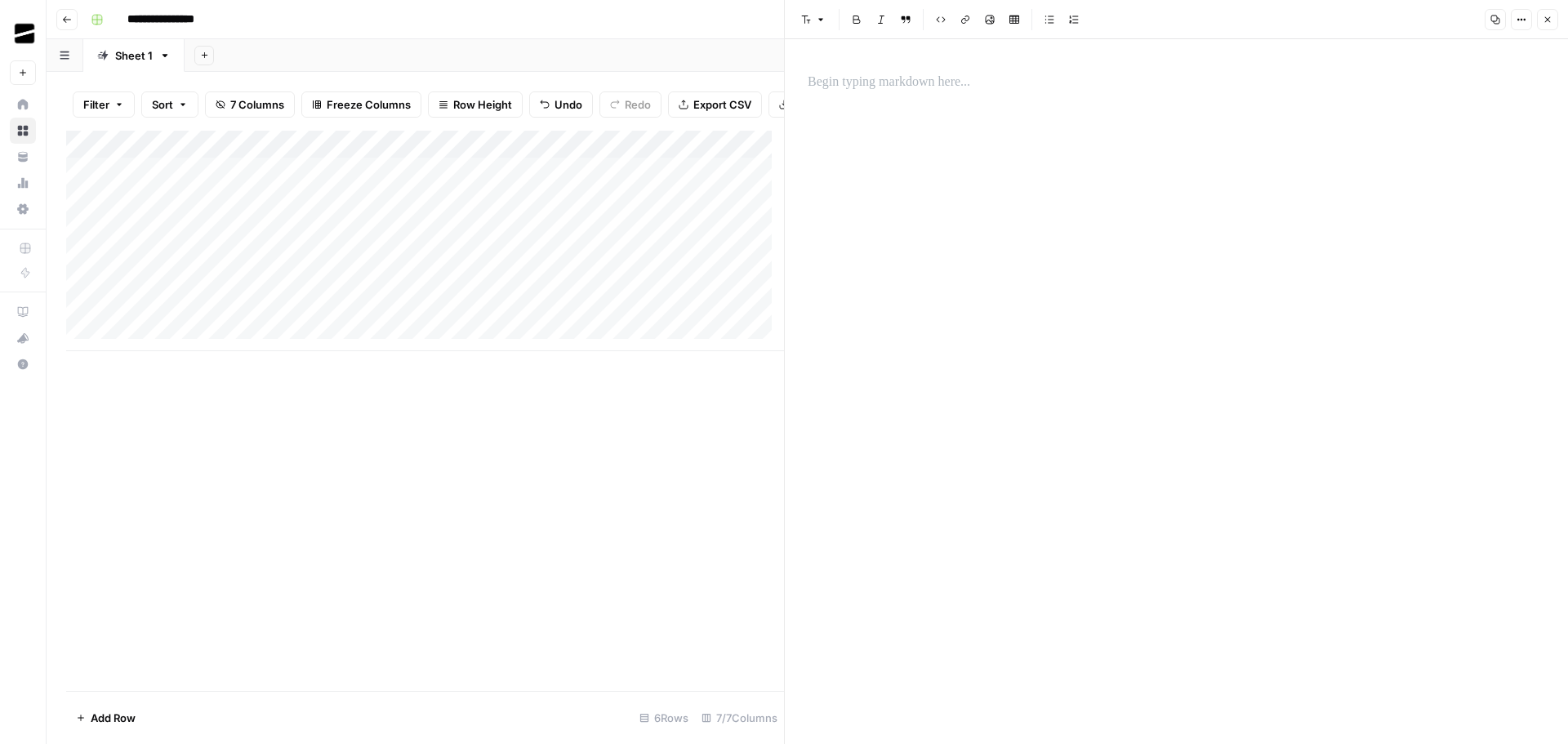
click at [935, 84] on p at bounding box center [1176, 83] width 737 height 21
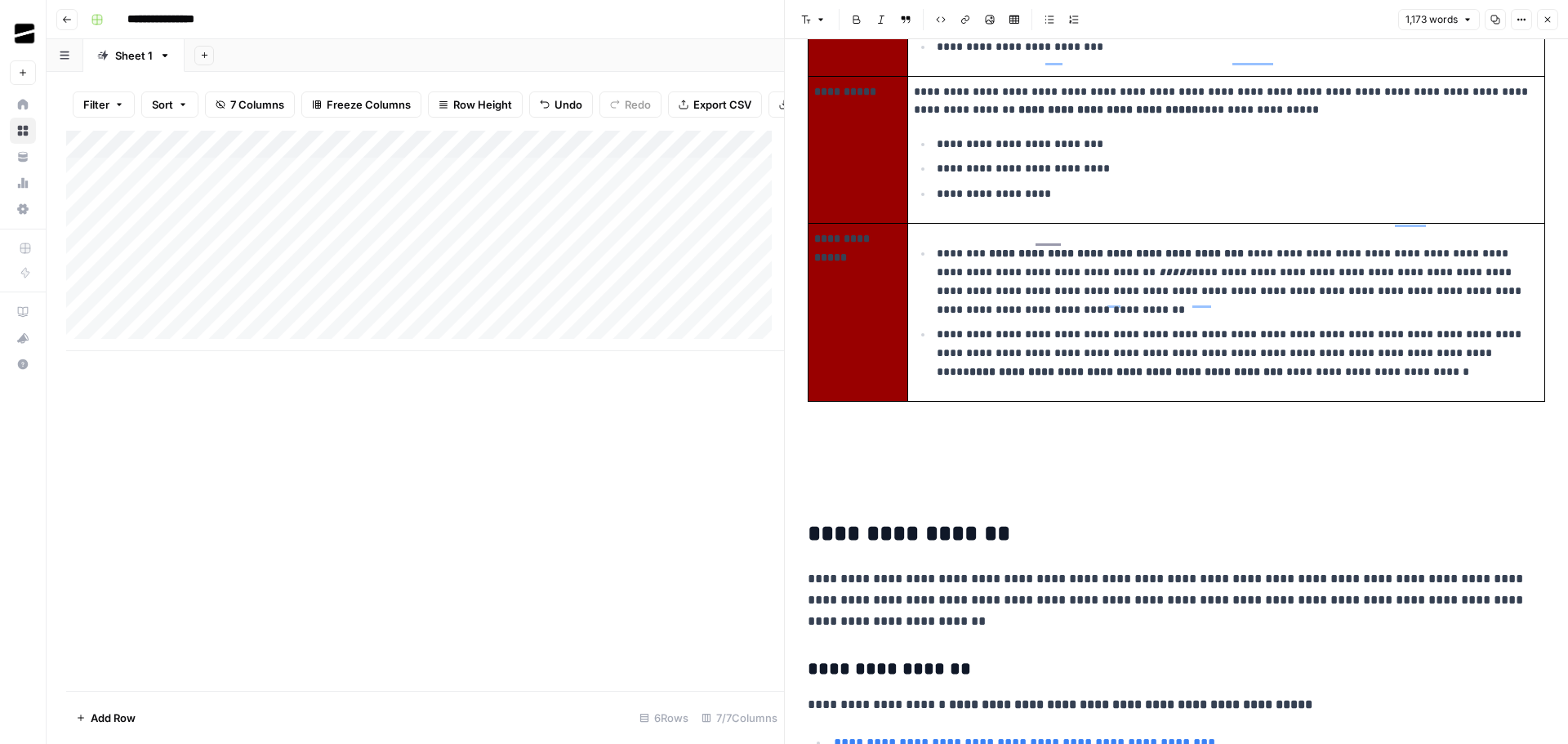
scroll to position [1714, 0]
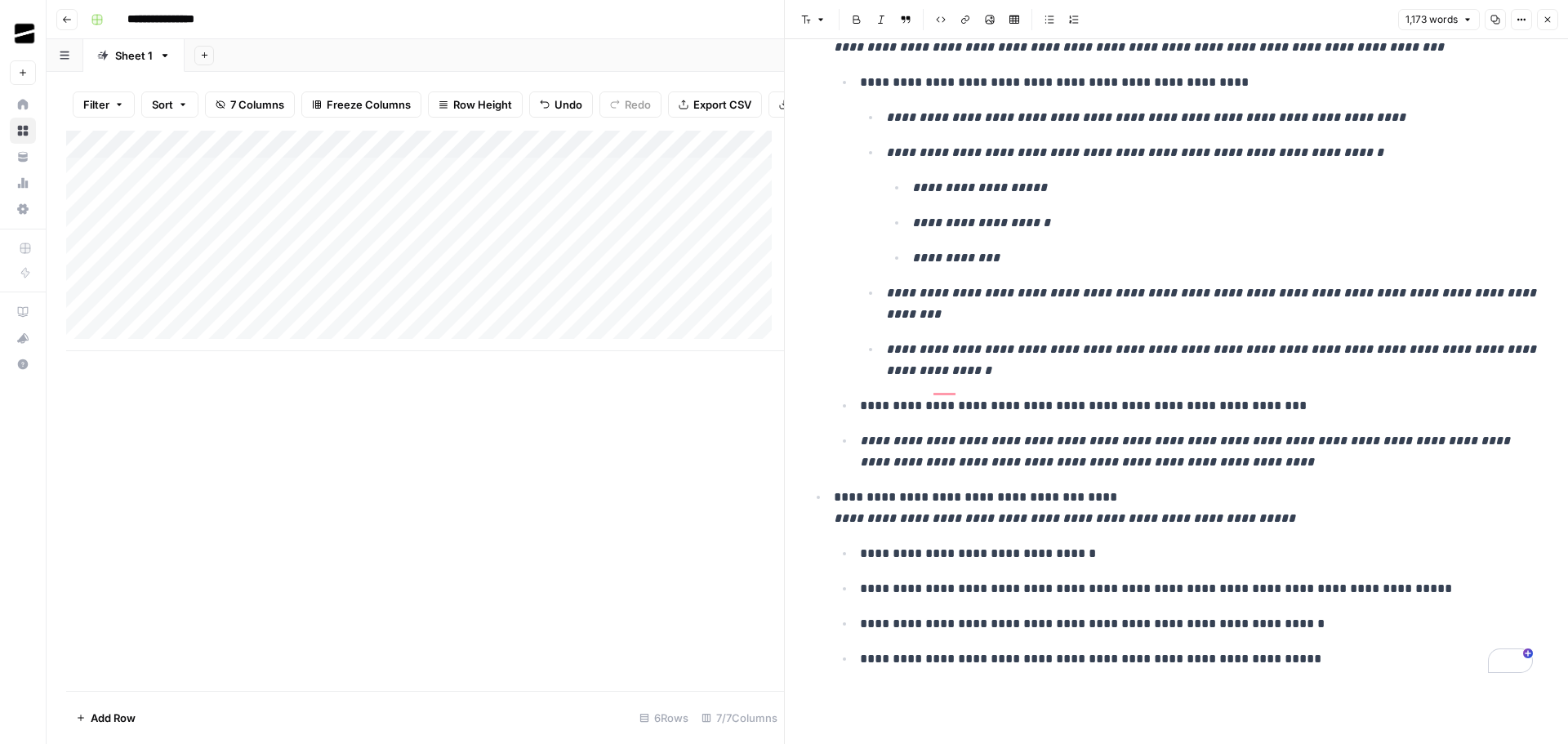
click at [1495, 21] on icon "button" at bounding box center [1496, 20] width 9 height 9
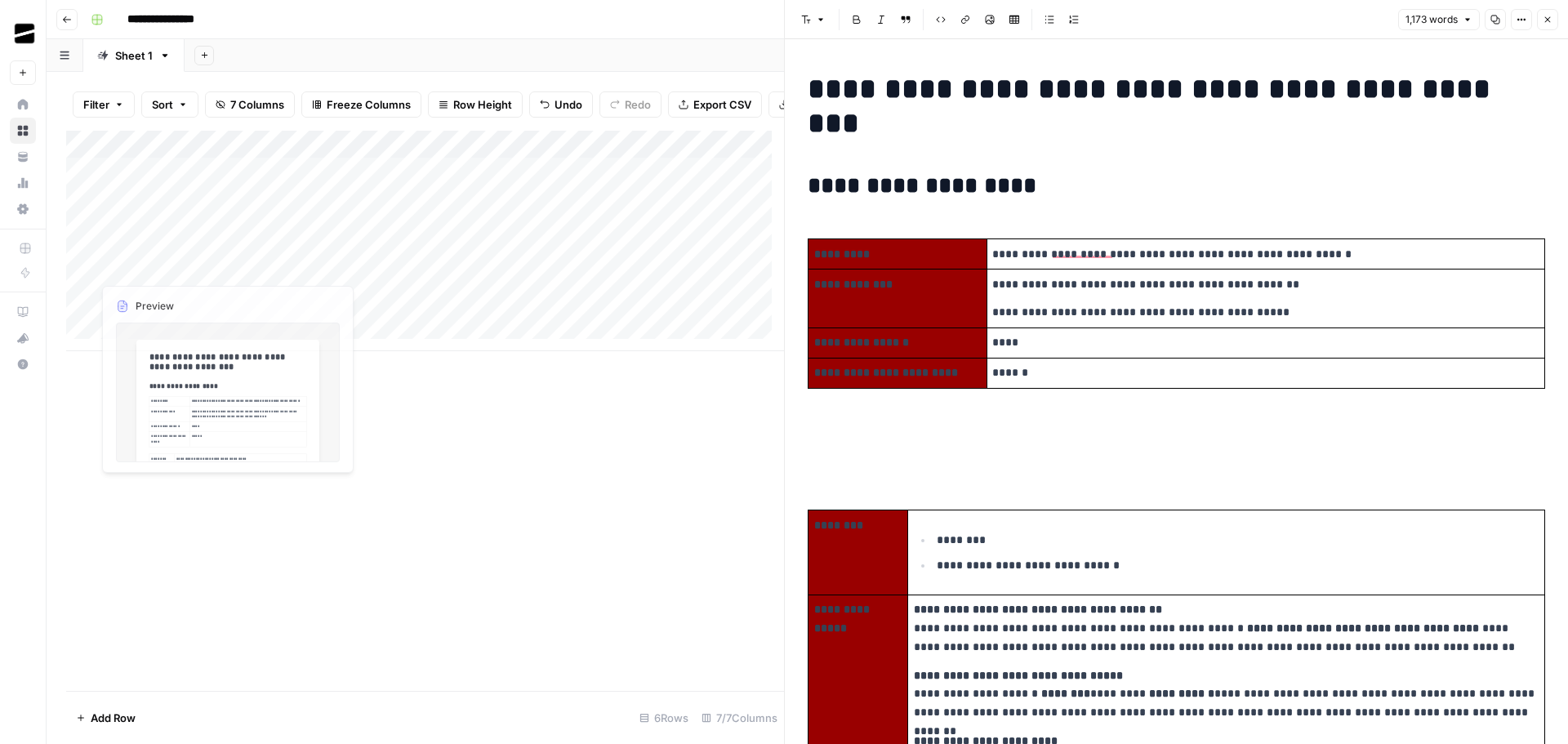
click at [161, 240] on div "Add Column" at bounding box center [424, 241] width 718 height 220
click at [222, 240] on div "Add Column" at bounding box center [424, 241] width 718 height 220
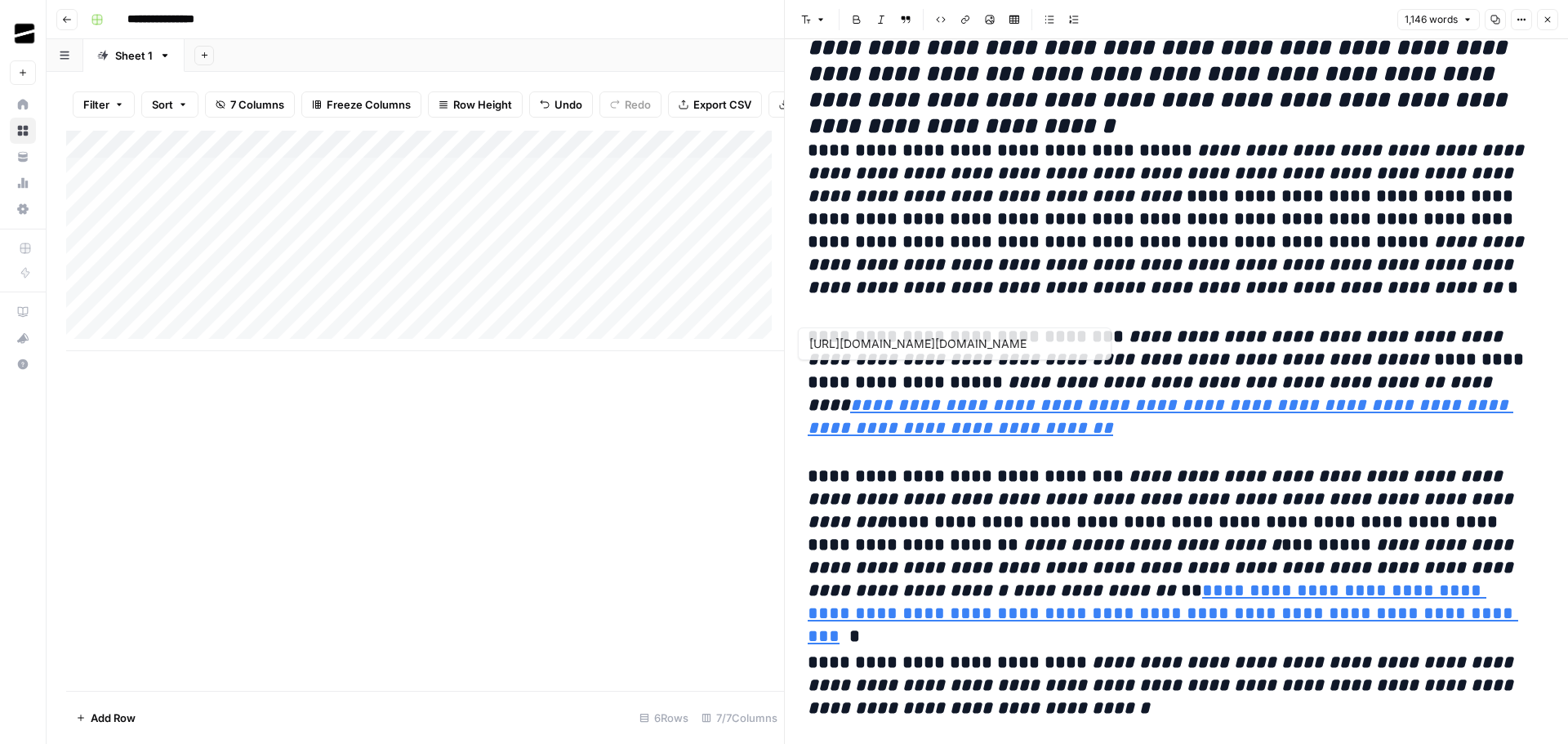
click at [1333, 399] on h3 "**********" at bounding box center [1170, 383] width 726 height 114
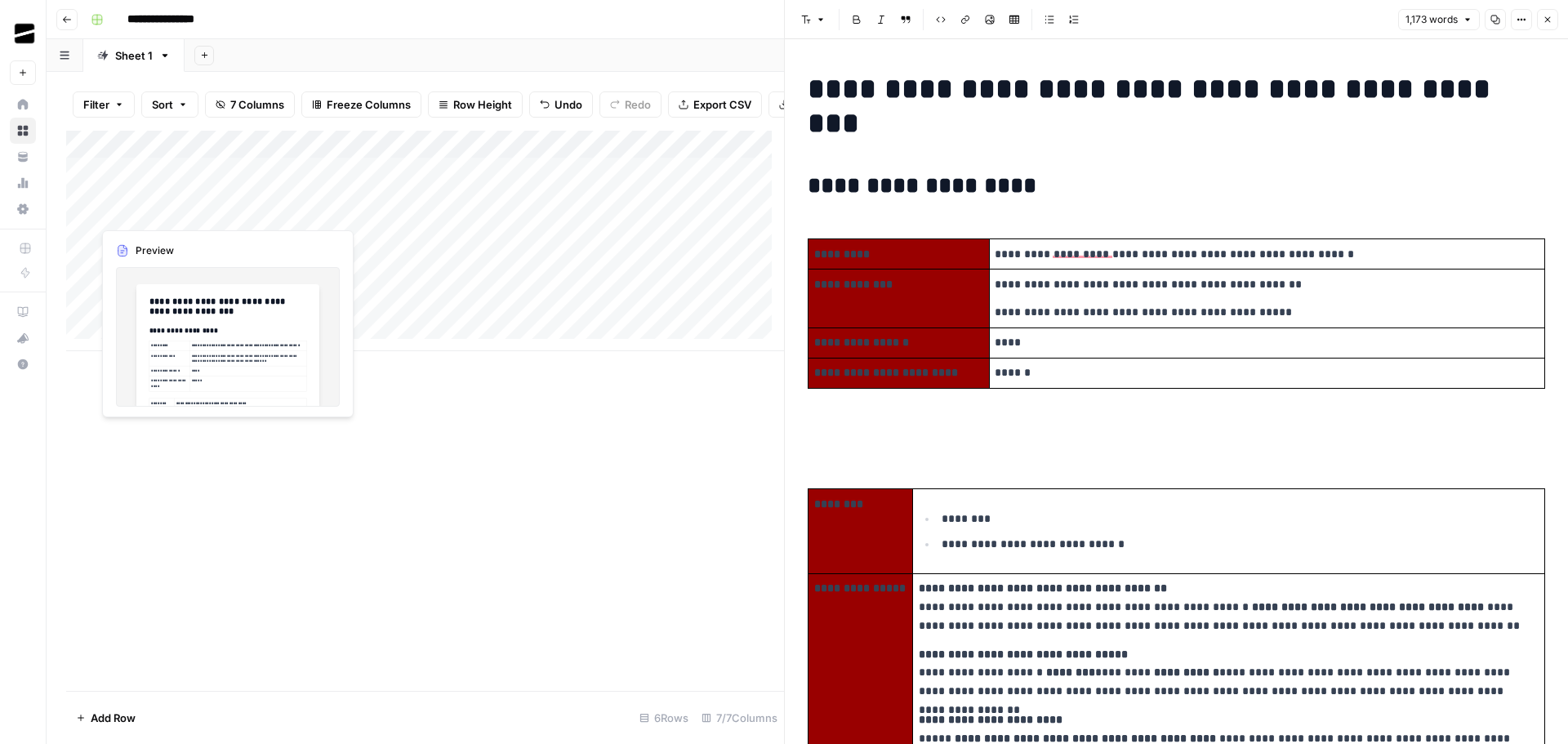
click at [154, 208] on div "Add Column" at bounding box center [424, 241] width 718 height 220
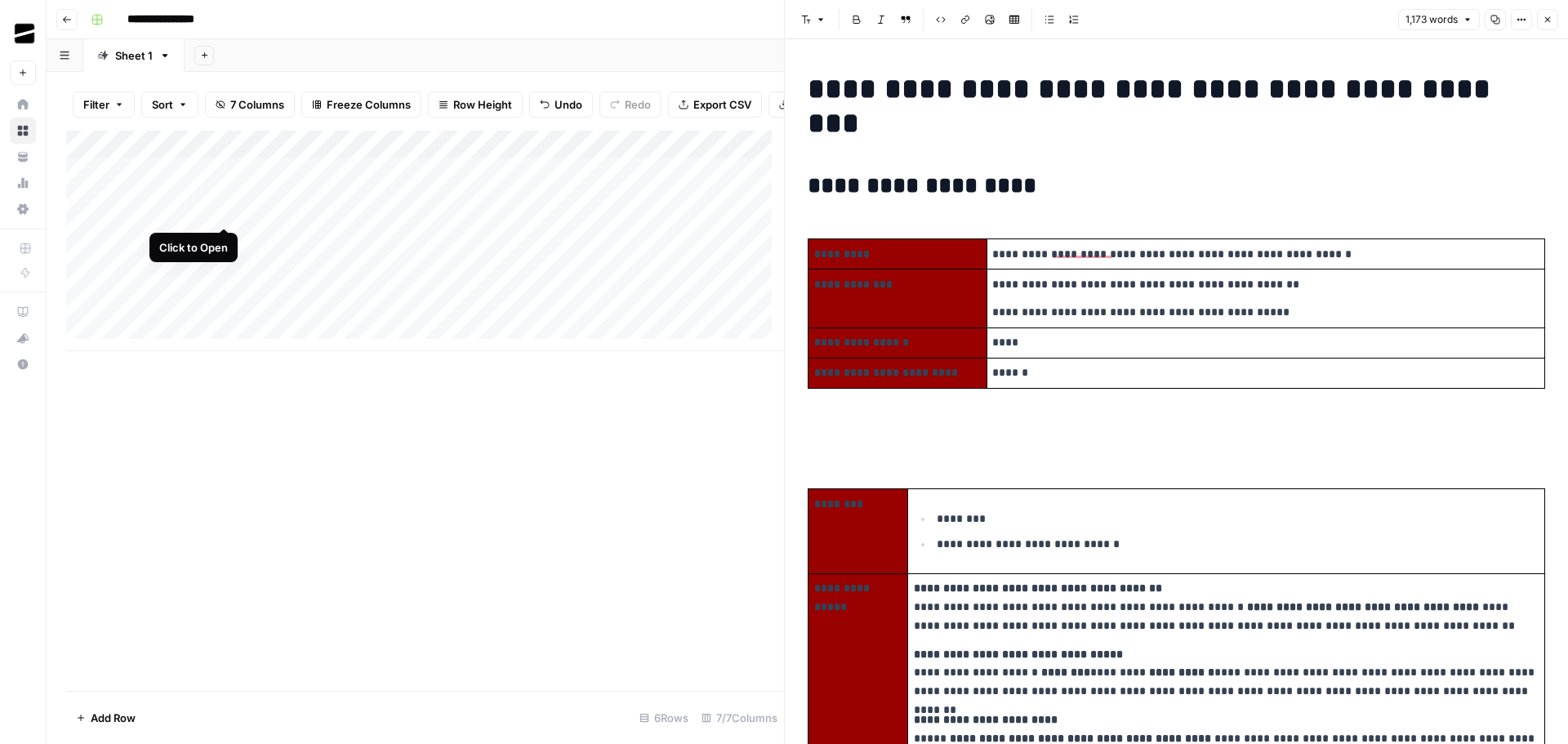
click at [226, 209] on div "Add Column" at bounding box center [424, 241] width 718 height 220
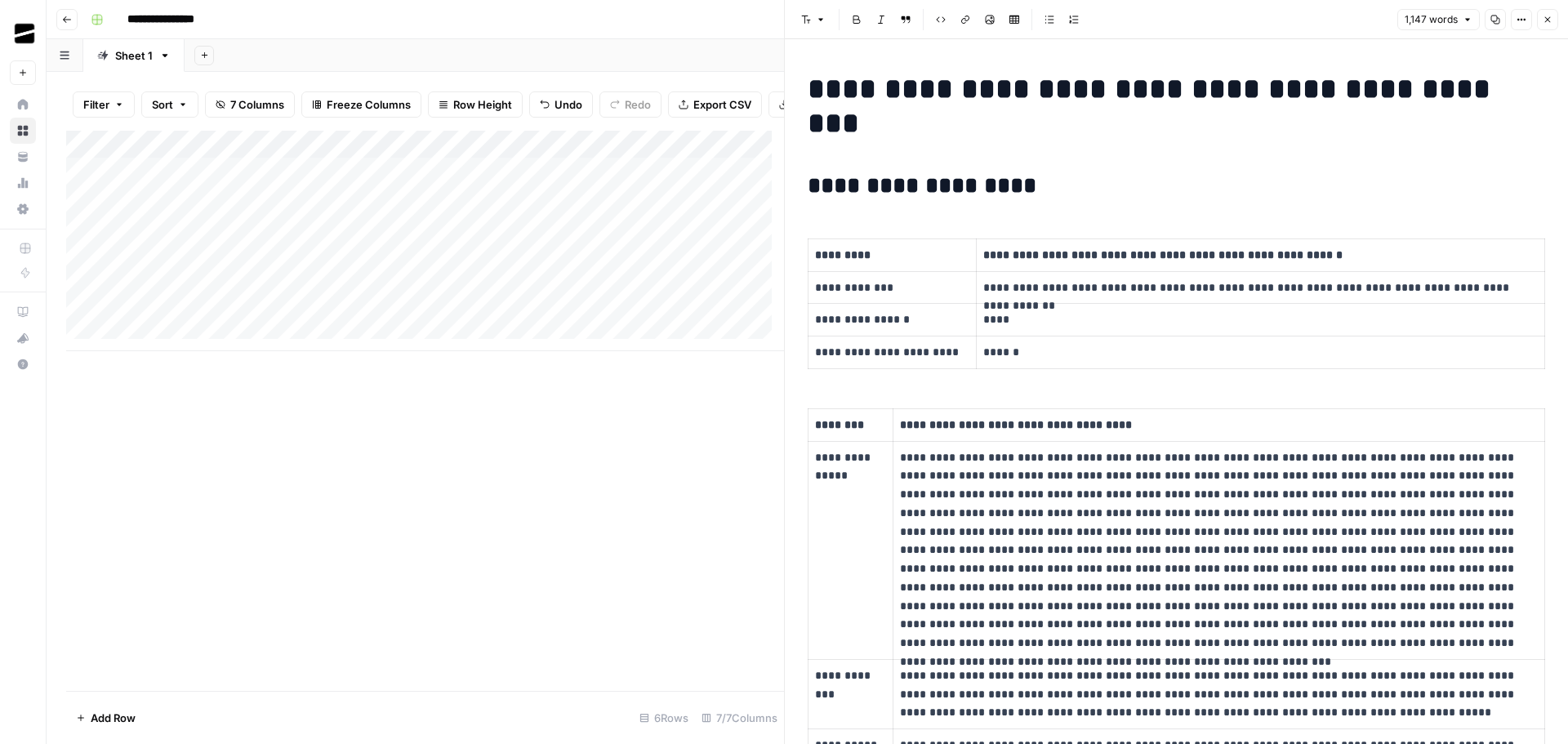
click at [1259, 271] on td "**********" at bounding box center [1261, 287] width 569 height 33
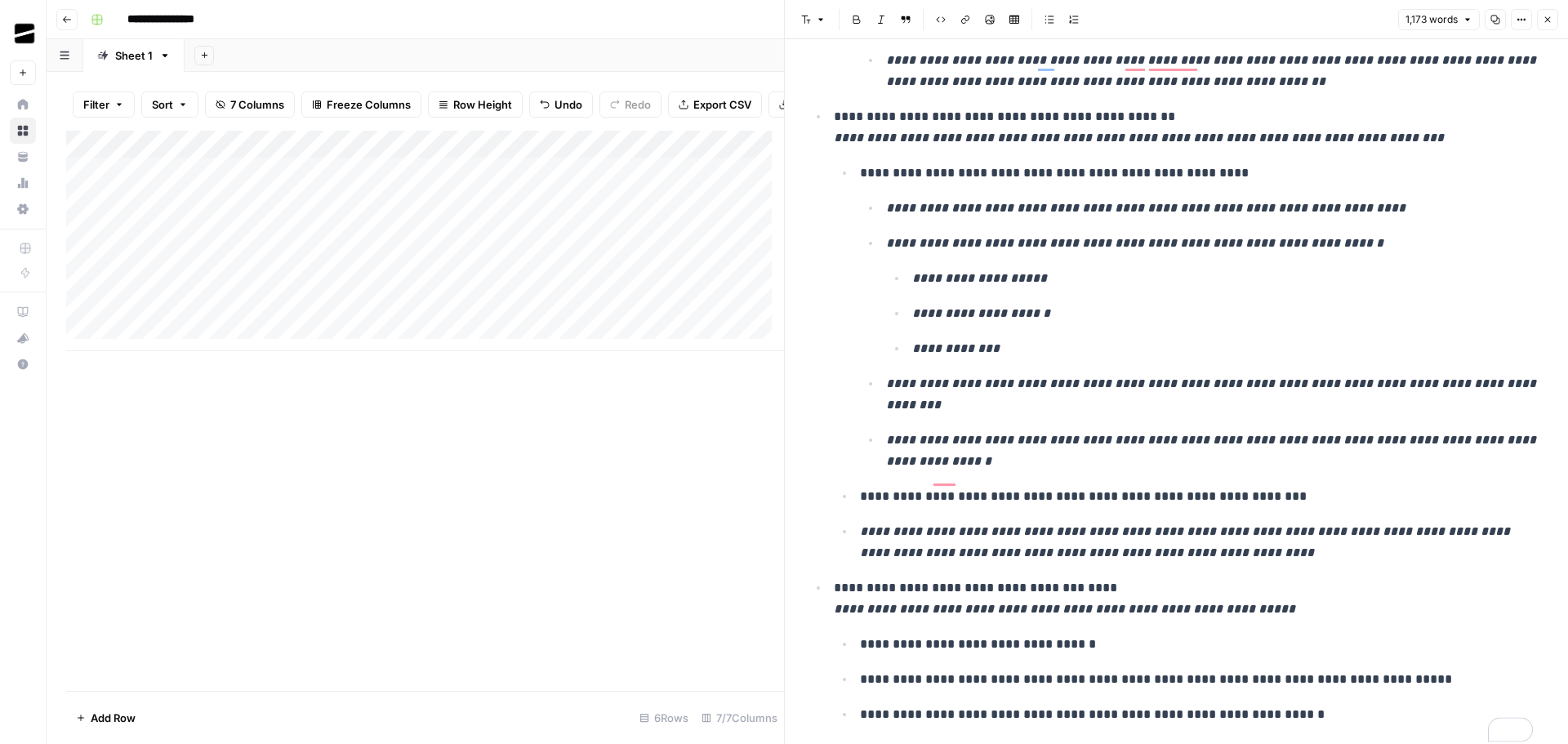
click at [209, 184] on div "Add Column" at bounding box center [424, 241] width 718 height 220
click at [227, 185] on div "Add Column" at bounding box center [424, 241] width 718 height 220
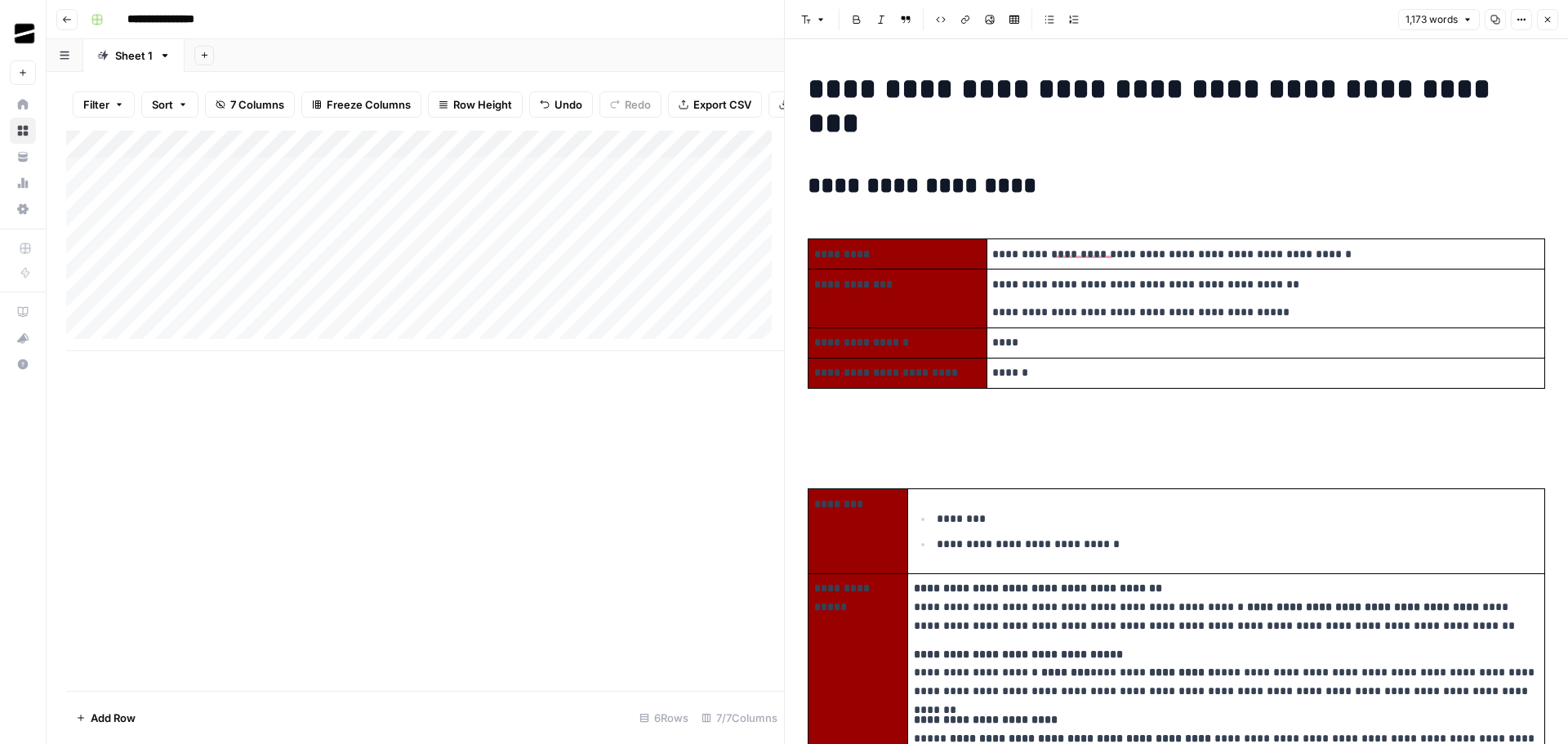
click at [1551, 24] on button "Close" at bounding box center [1547, 20] width 21 height 21
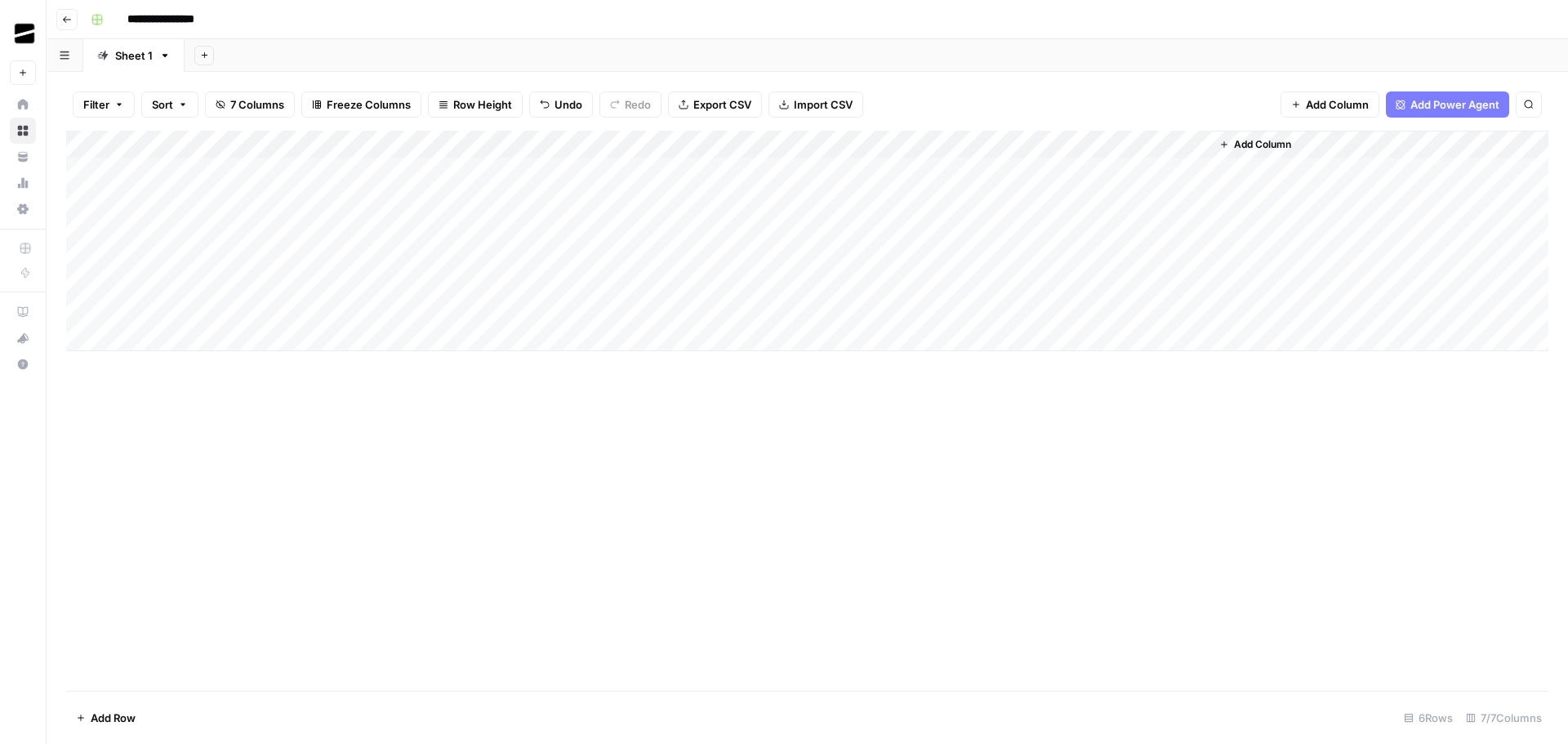
click at [299, 226] on div "Add Column" at bounding box center [807, 241] width 1482 height 220
click at [322, 252] on div "Add Column" at bounding box center [807, 241] width 1482 height 220
click at [450, 225] on div "Add Column" at bounding box center [807, 241] width 1482 height 220
click at [456, 249] on div "Add Column" at bounding box center [807, 241] width 1482 height 220
click at [604, 229] on div "Add Column" at bounding box center [807, 241] width 1482 height 220
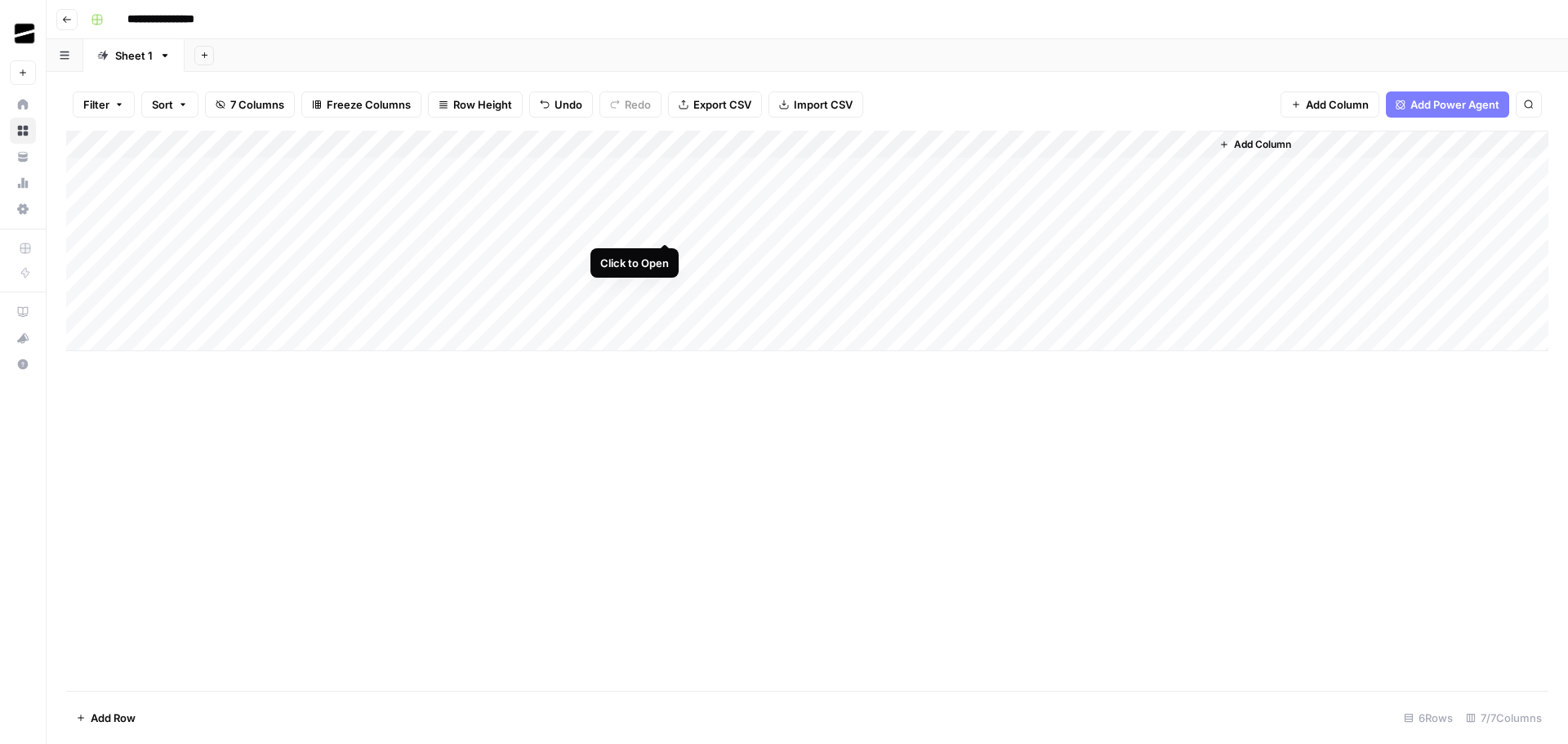
click at [665, 229] on div "Add Column" at bounding box center [807, 241] width 1482 height 220
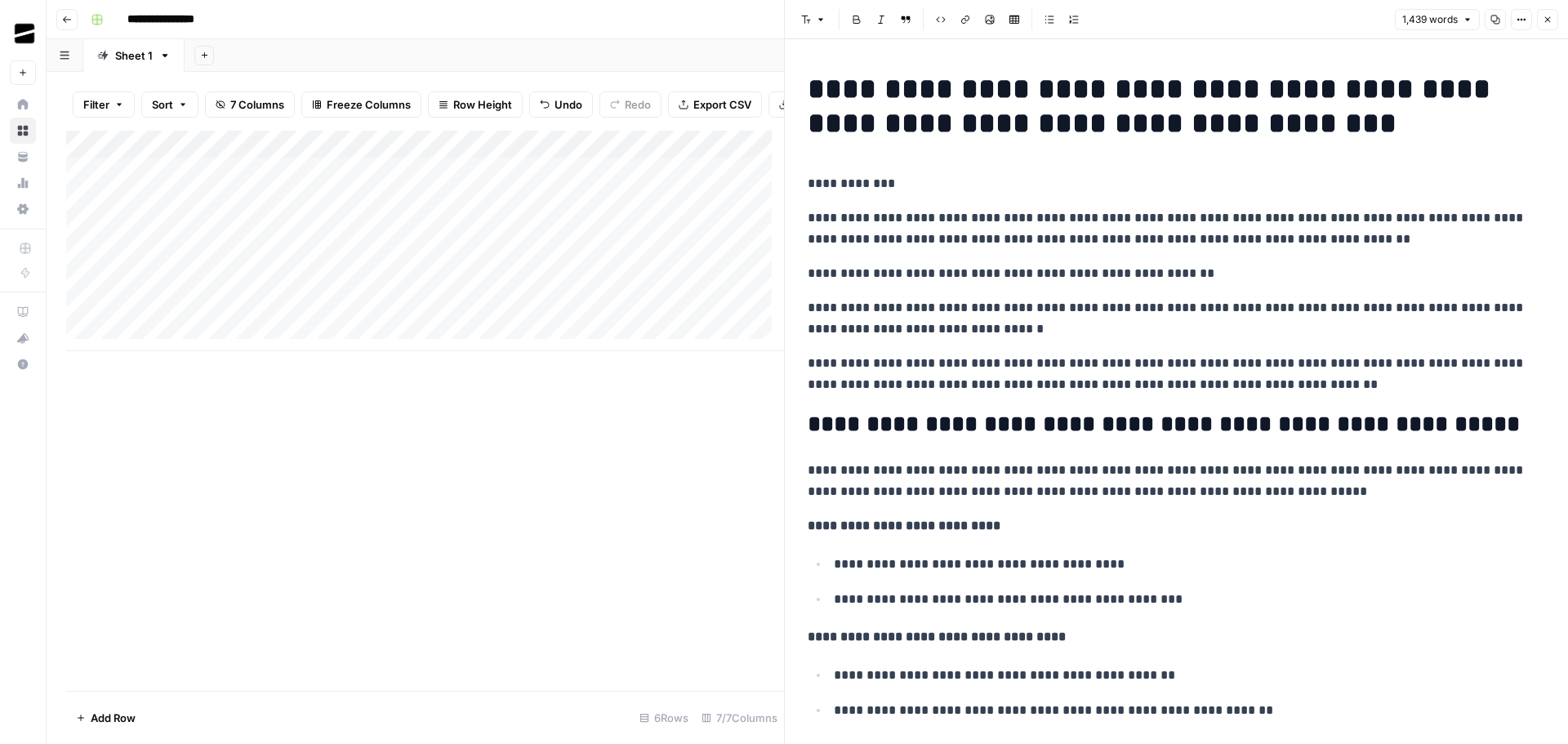
click at [1503, 17] on button "Copy" at bounding box center [1496, 20] width 21 height 21
click at [1548, 16] on icon "button" at bounding box center [1547, 19] width 10 height 10
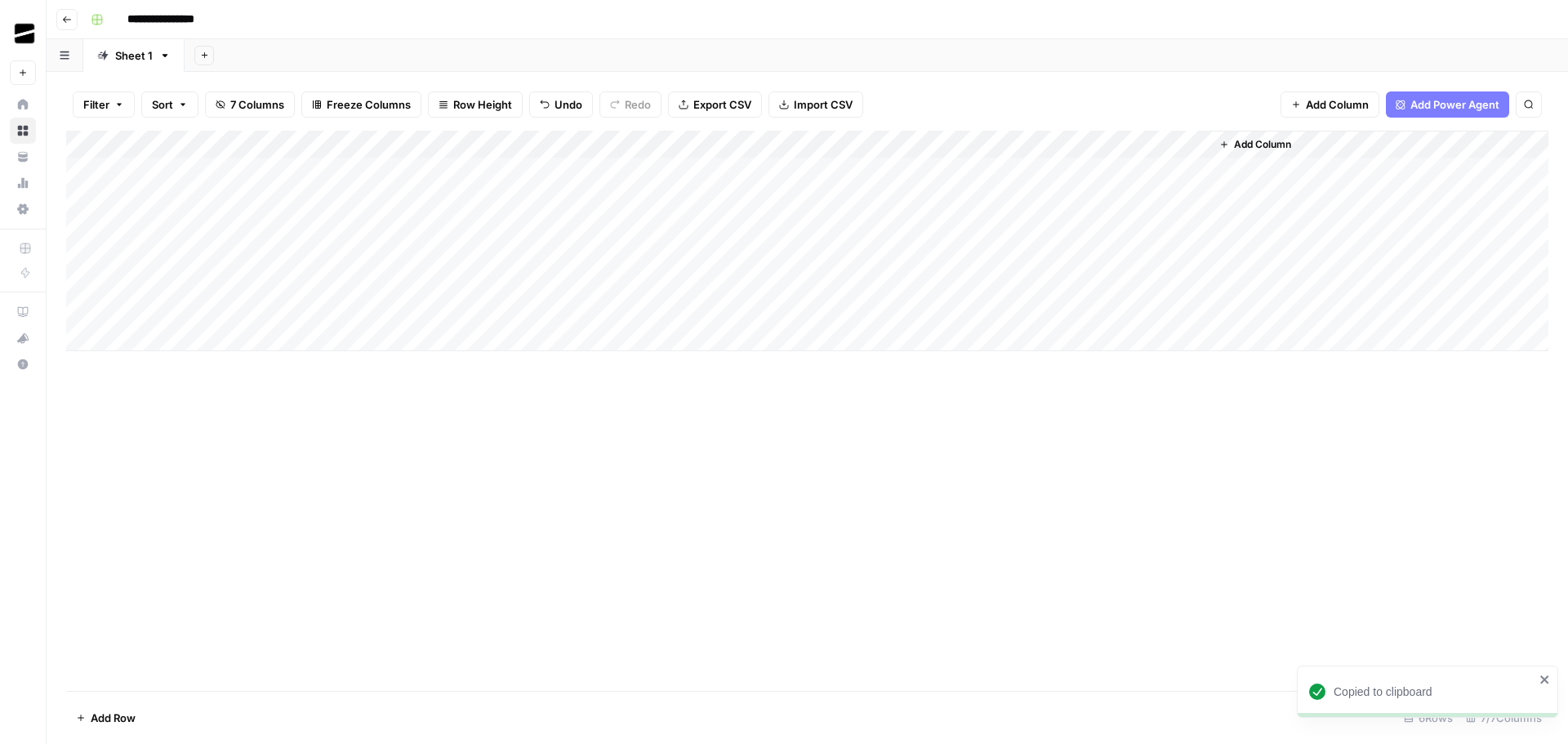
click at [599, 258] on div "Add Column" at bounding box center [807, 241] width 1482 height 220
click at [668, 253] on div "Add Column" at bounding box center [807, 241] width 1482 height 220
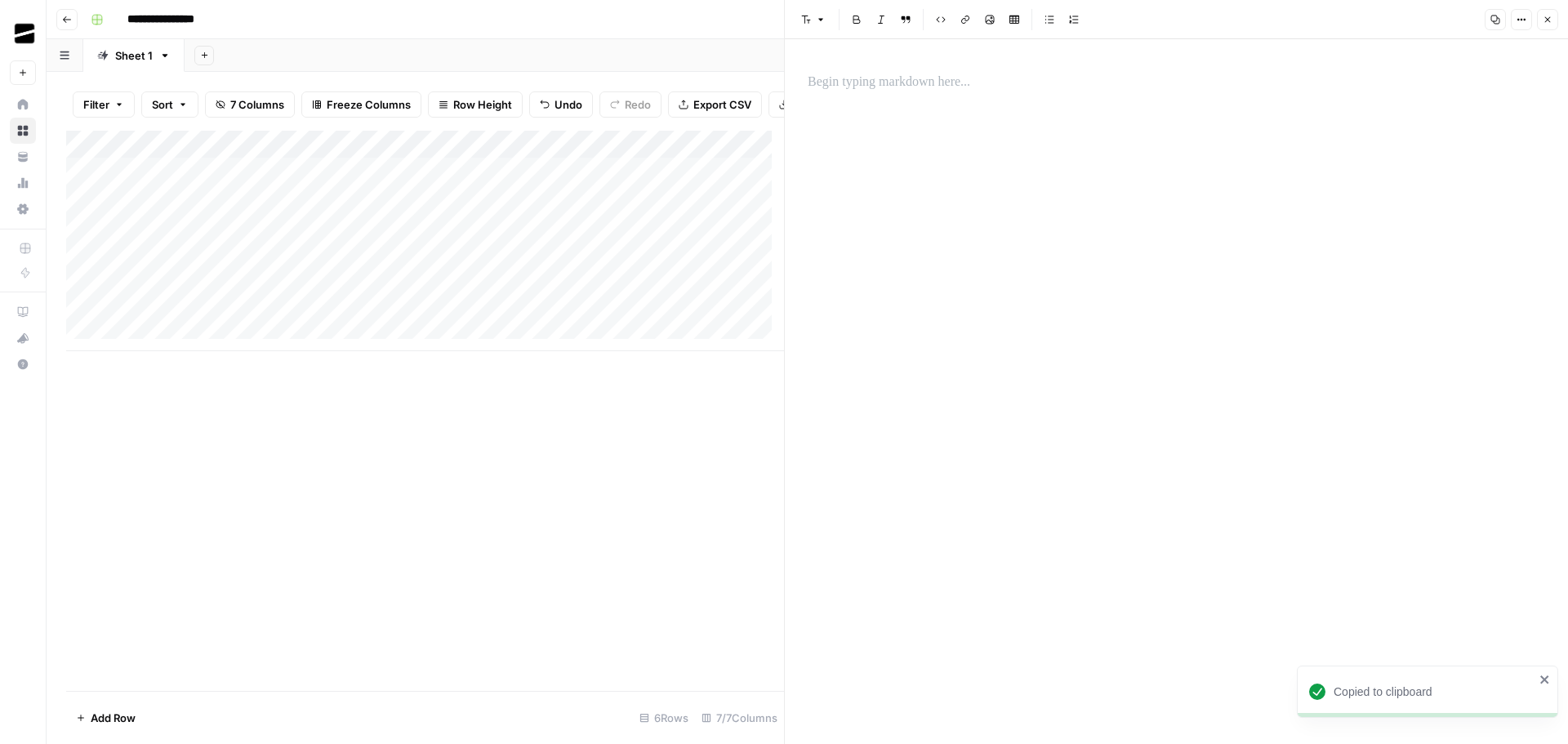
click at [940, 88] on p at bounding box center [1176, 83] width 737 height 21
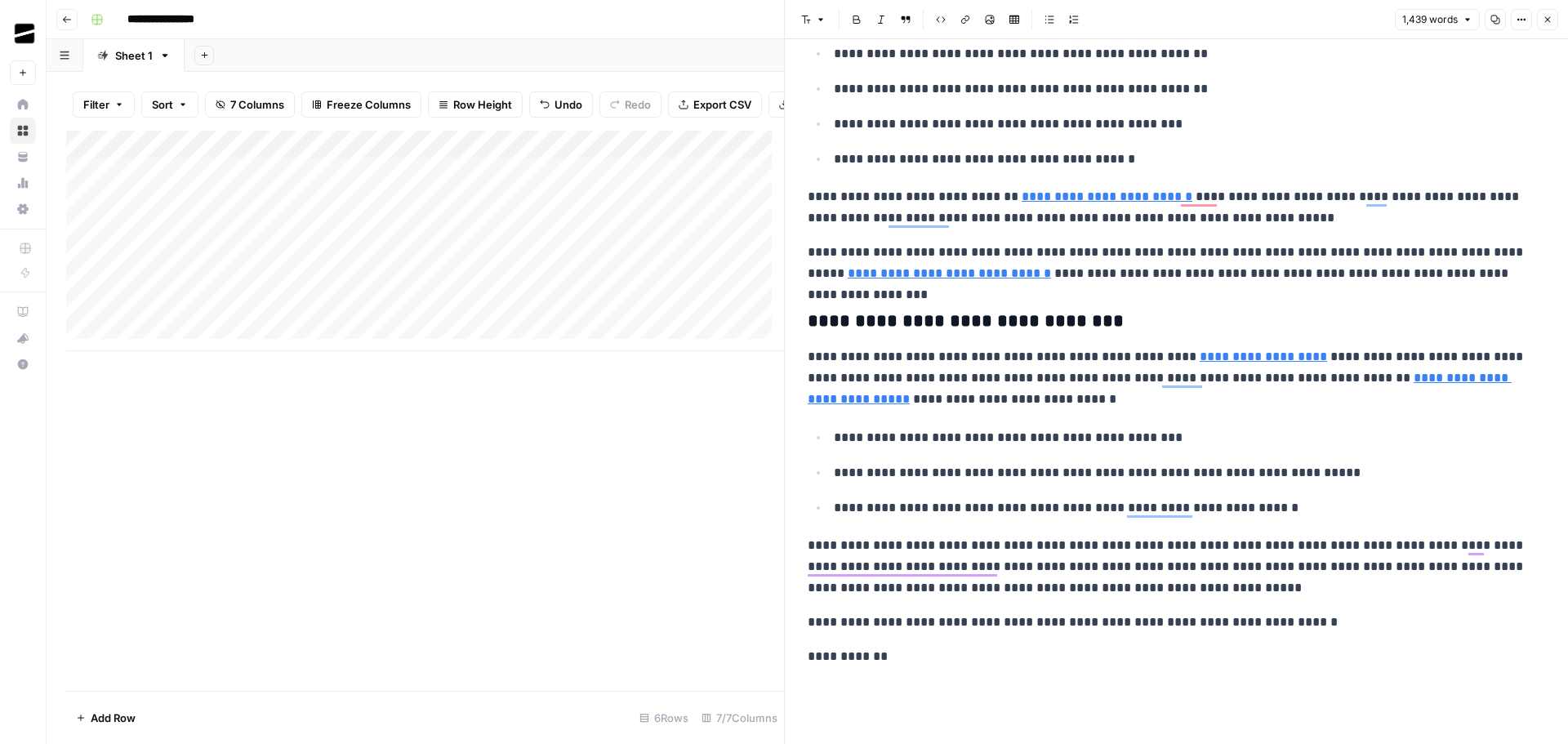
click at [1555, 17] on button "Close" at bounding box center [1547, 20] width 21 height 21
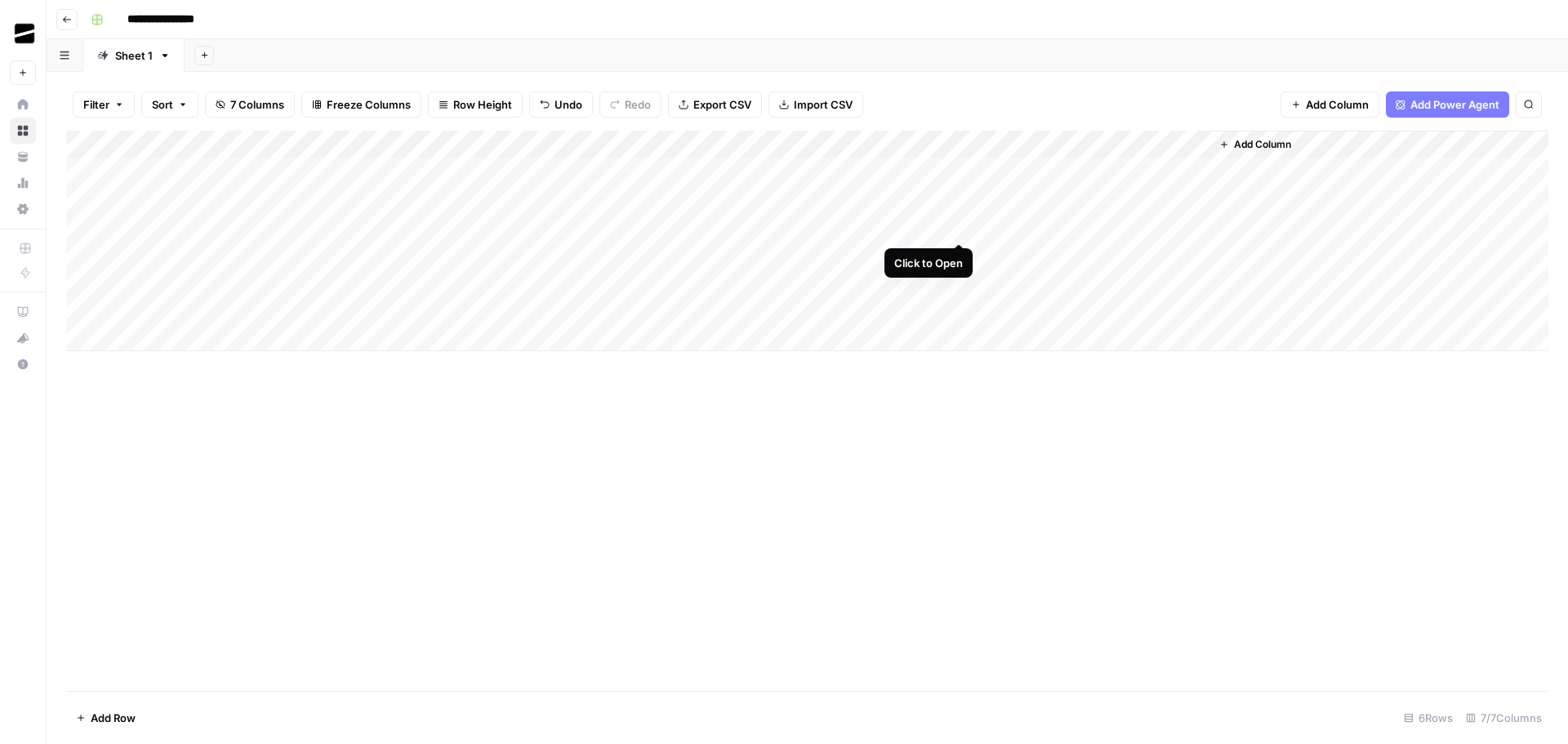
click at [960, 226] on div "Add Column" at bounding box center [807, 241] width 1482 height 220
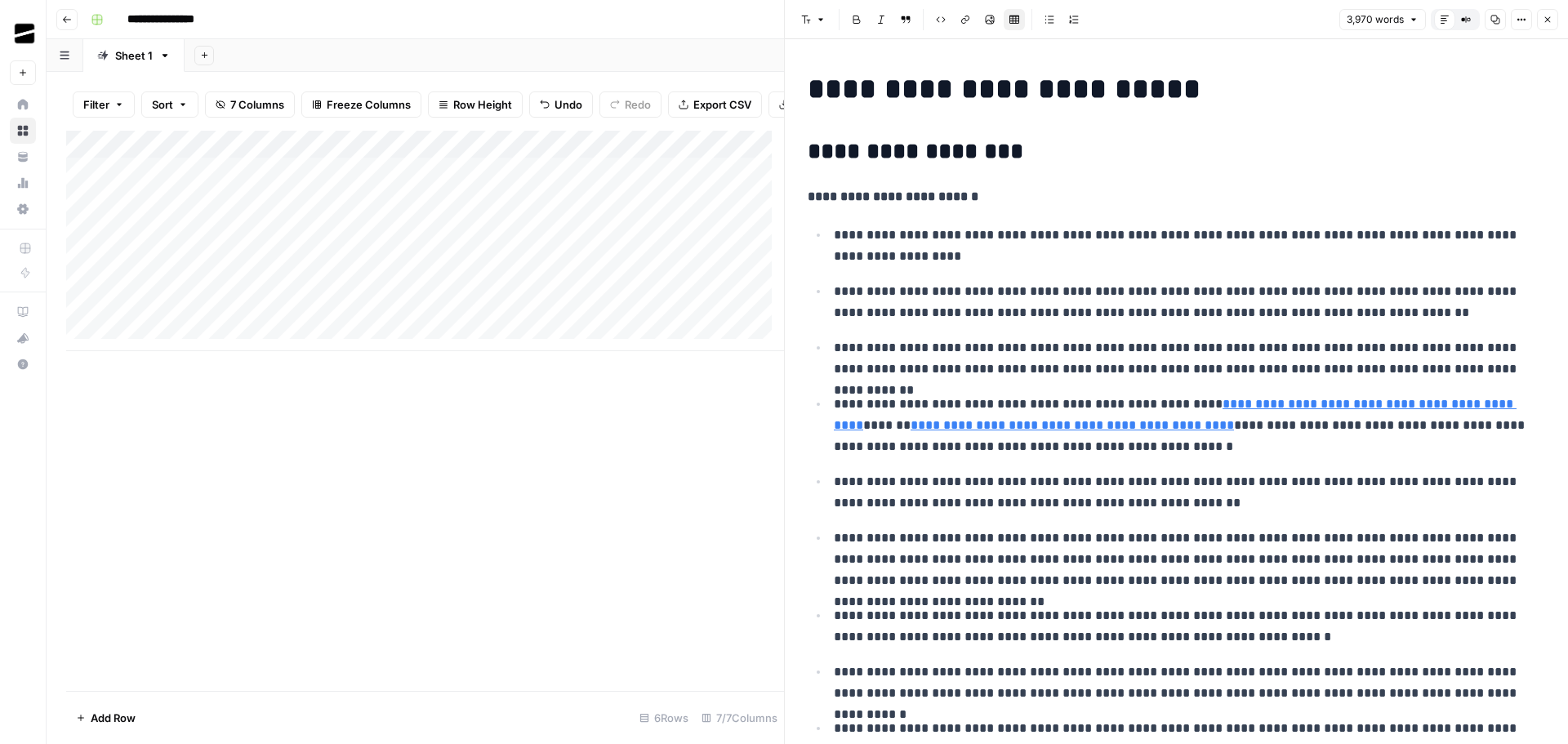
click at [1549, 13] on button "Close" at bounding box center [1547, 20] width 21 height 21
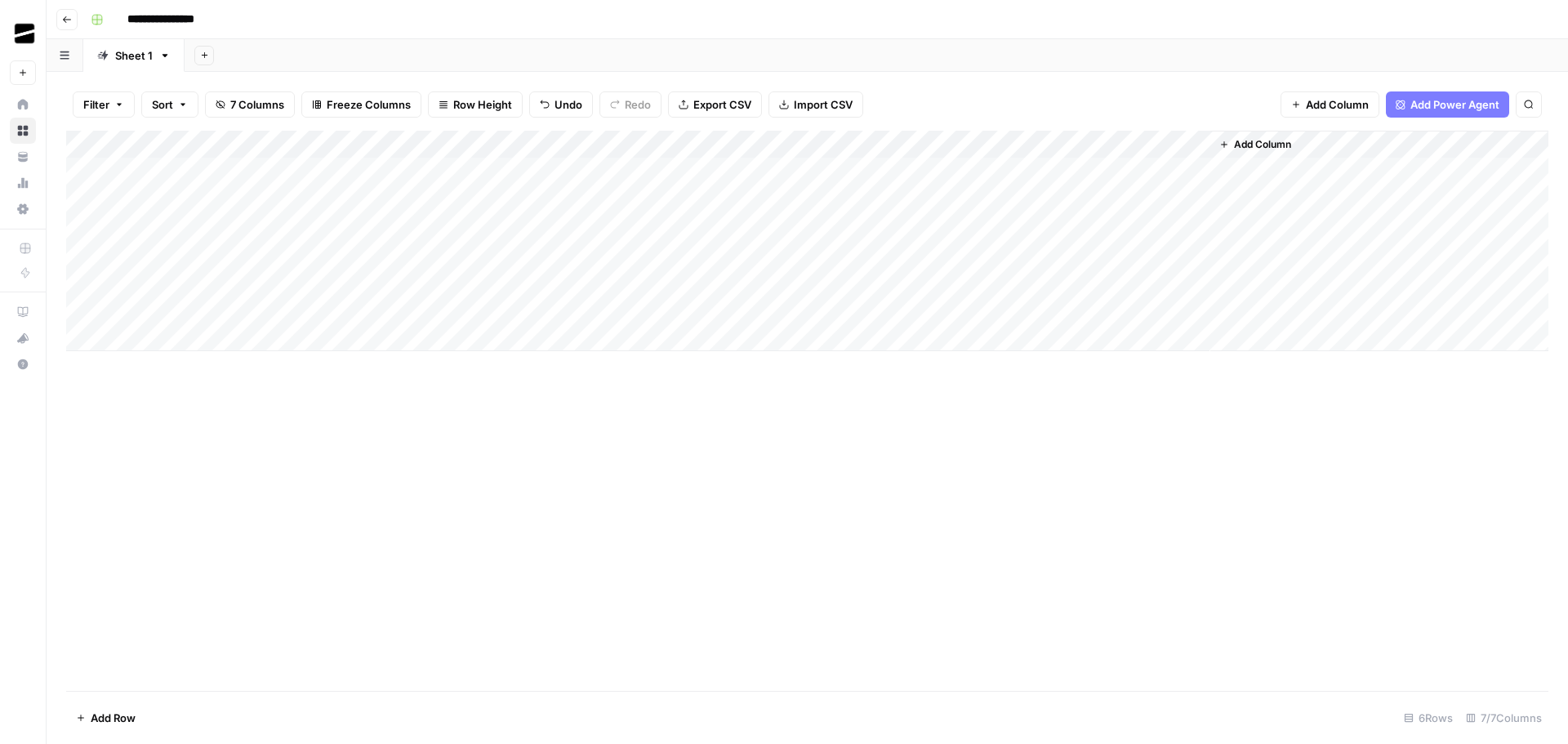
click at [767, 253] on div "Add Column" at bounding box center [807, 241] width 1482 height 220
click at [1038, 229] on div "Add Column" at bounding box center [807, 241] width 1482 height 220
click at [1031, 252] on div "Add Column" at bounding box center [807, 241] width 1482 height 220
click at [912, 229] on div "Add Column" at bounding box center [807, 241] width 1482 height 220
click at [959, 229] on div "Add Column" at bounding box center [807, 241] width 1482 height 220
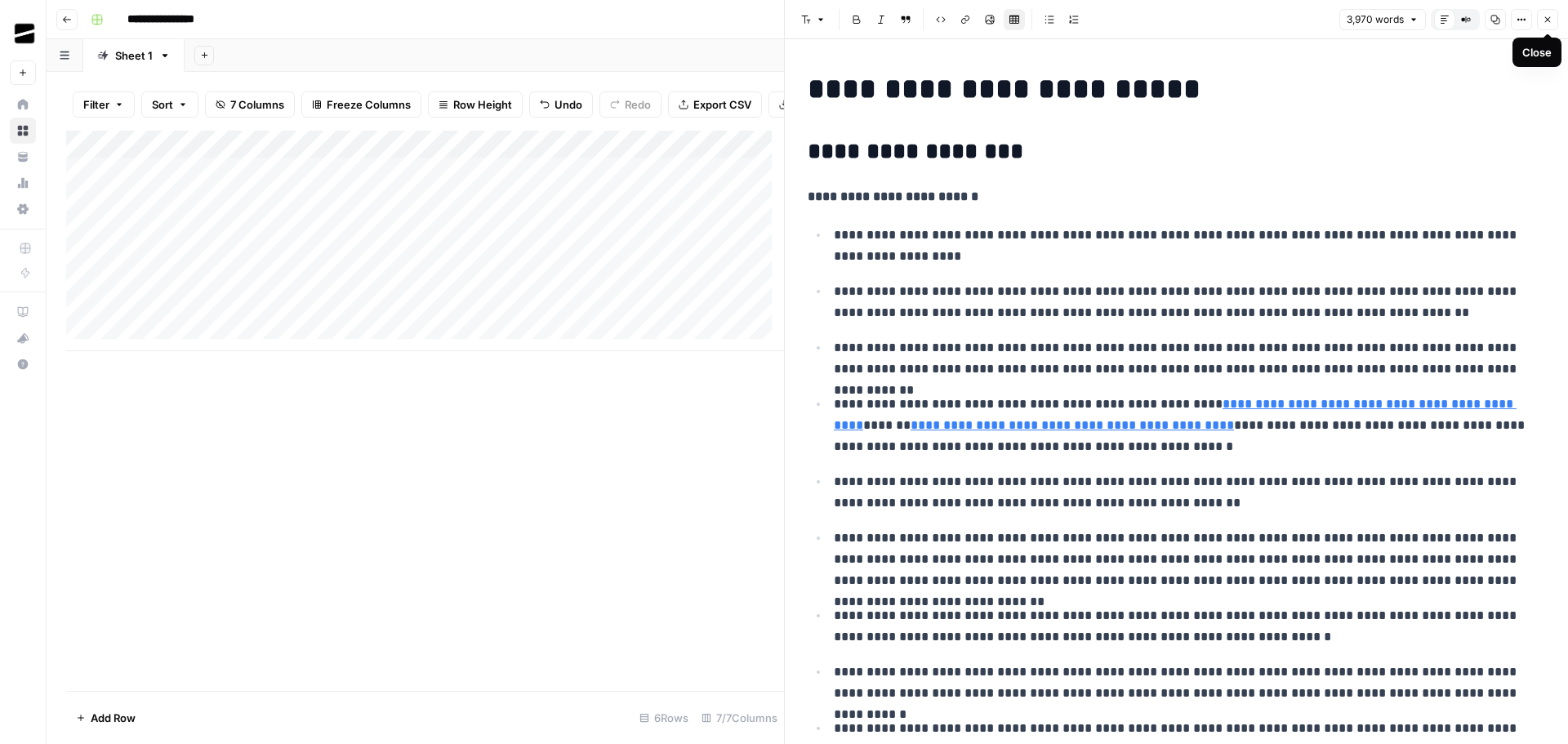
click at [1550, 16] on icon "button" at bounding box center [1547, 19] width 10 height 10
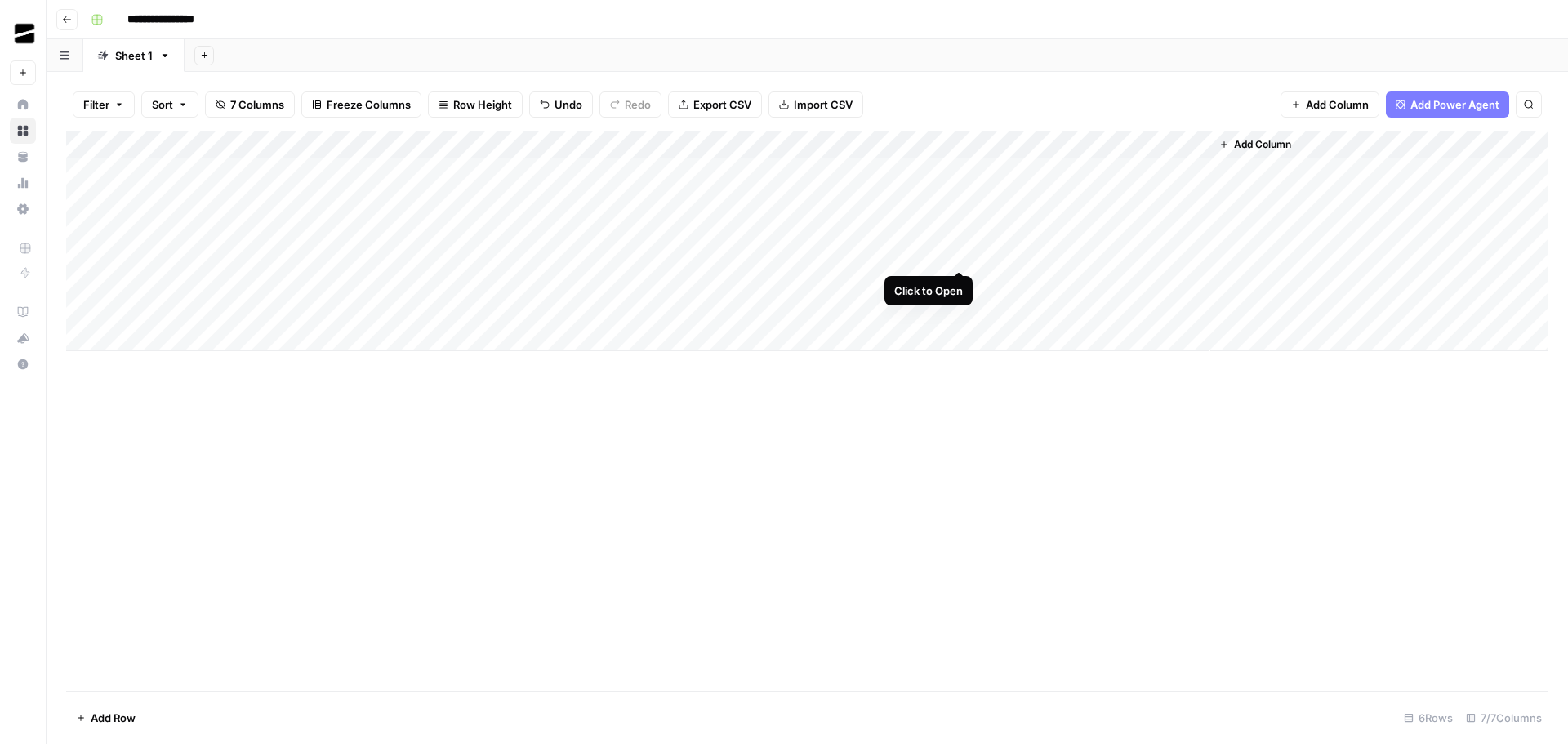
click at [960, 256] on div "Add Column" at bounding box center [807, 241] width 1482 height 220
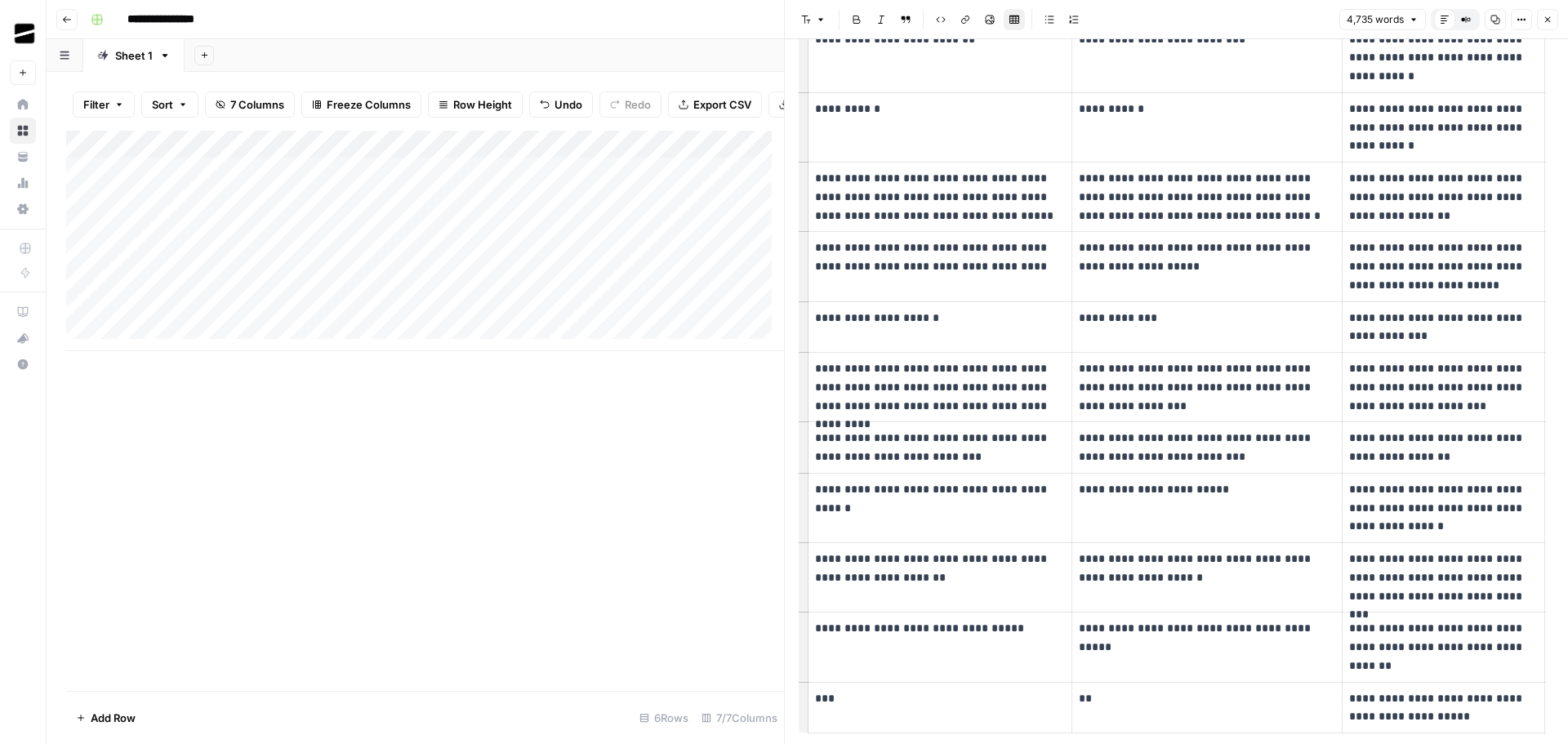
scroll to position [10291, 0]
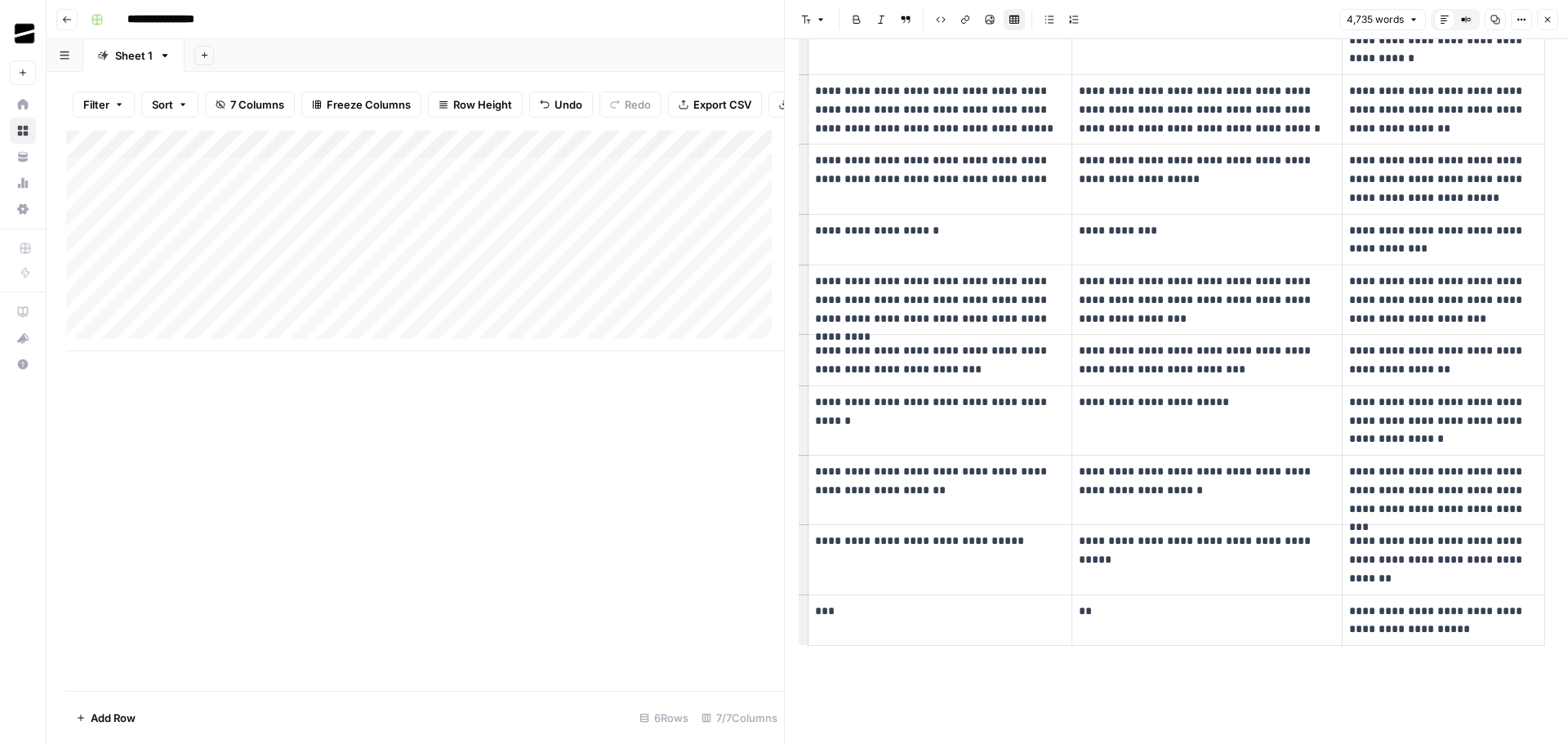
click at [1549, 19] on icon "button" at bounding box center [1547, 19] width 10 height 10
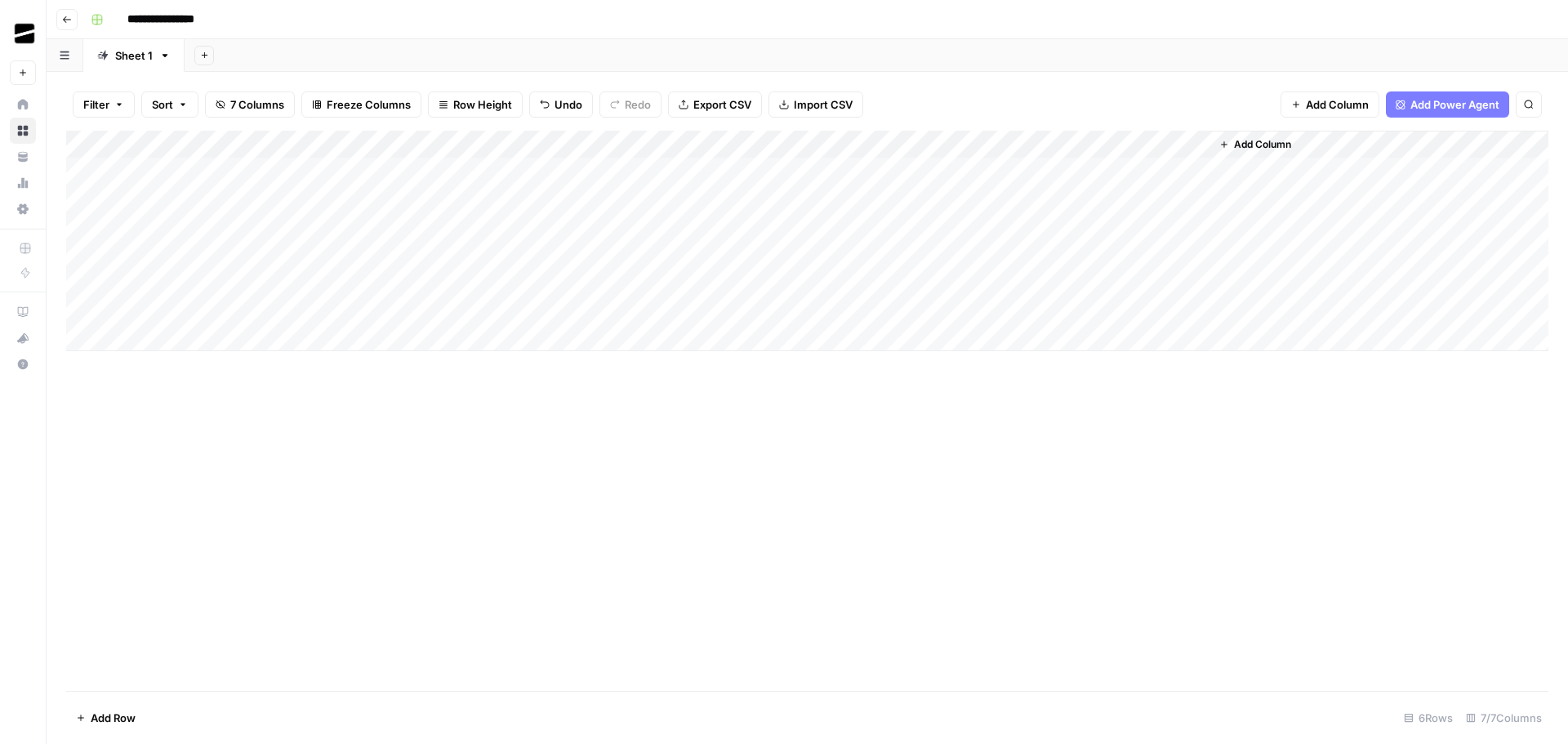
click at [1038, 201] on div "Add Column" at bounding box center [807, 241] width 1482 height 220
click at [1056, 277] on div "Add Column" at bounding box center [807, 241] width 1482 height 220
drag, startPoint x: 149, startPoint y: 250, endPoint x: 589, endPoint y: 241, distance: 440.1
click at [589, 241] on div "Add Column" at bounding box center [807, 241] width 1482 height 220
click at [152, 282] on div "Add Column" at bounding box center [807, 241] width 1482 height 220
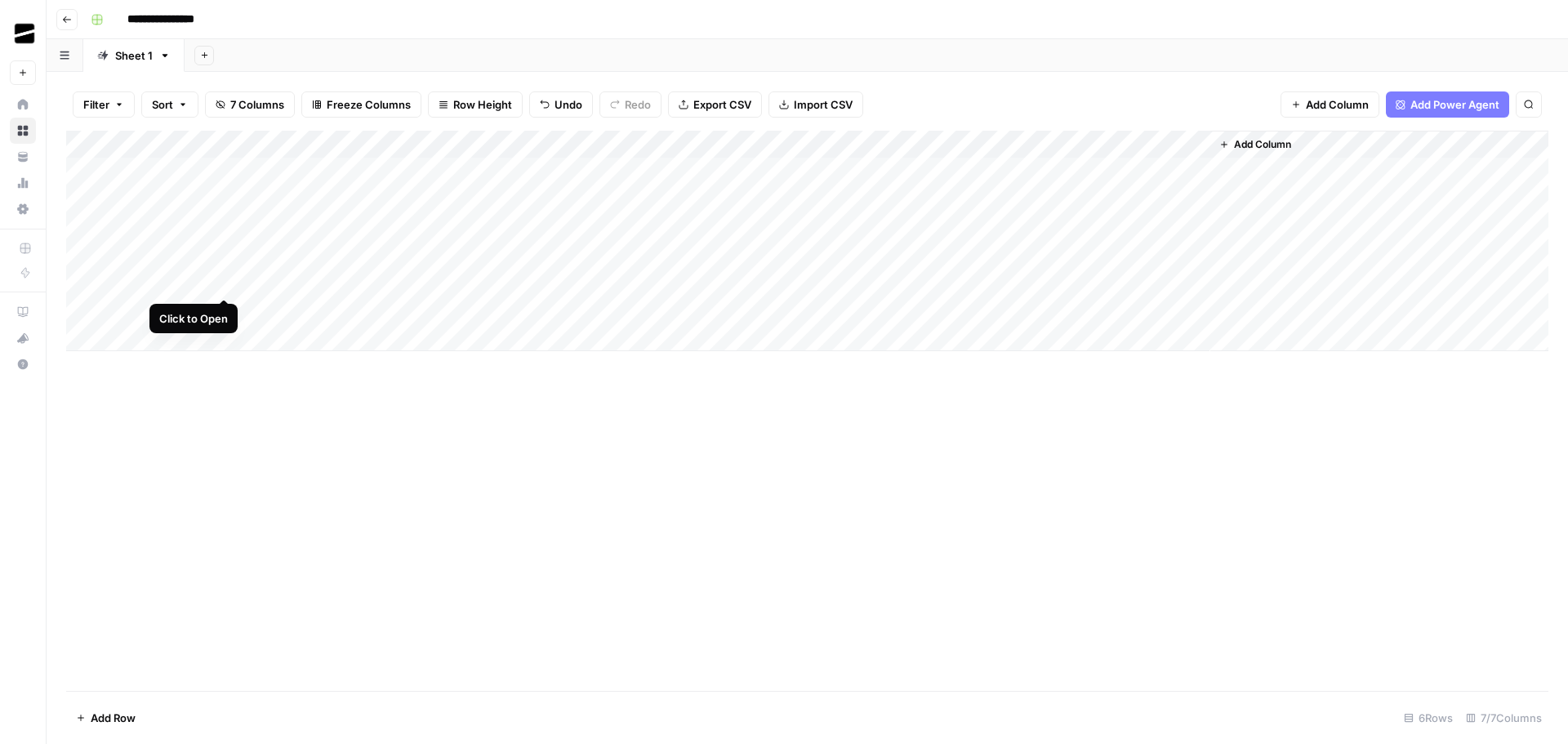
click at [223, 285] on div "Add Column" at bounding box center [807, 241] width 1482 height 220
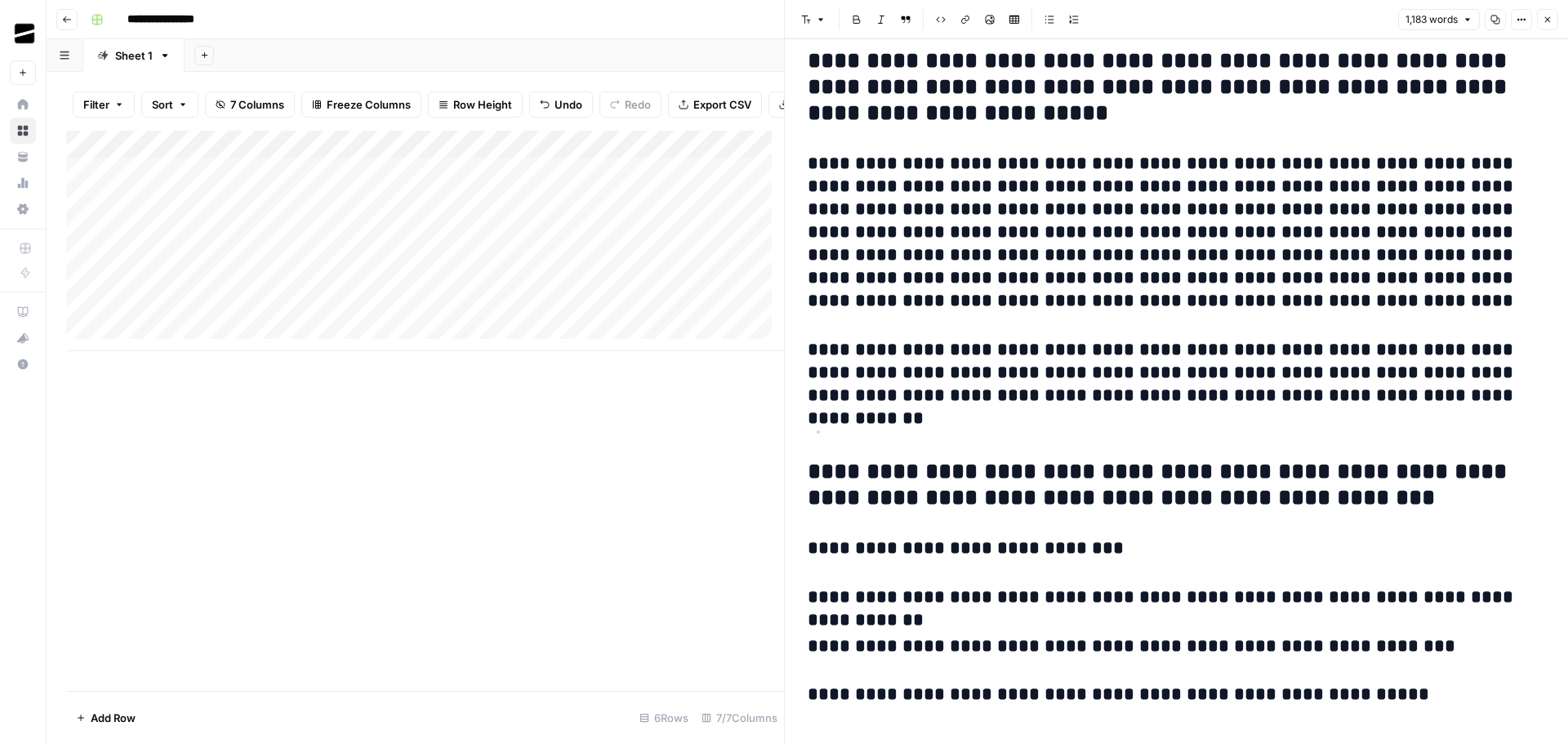
scroll to position [3140, 0]
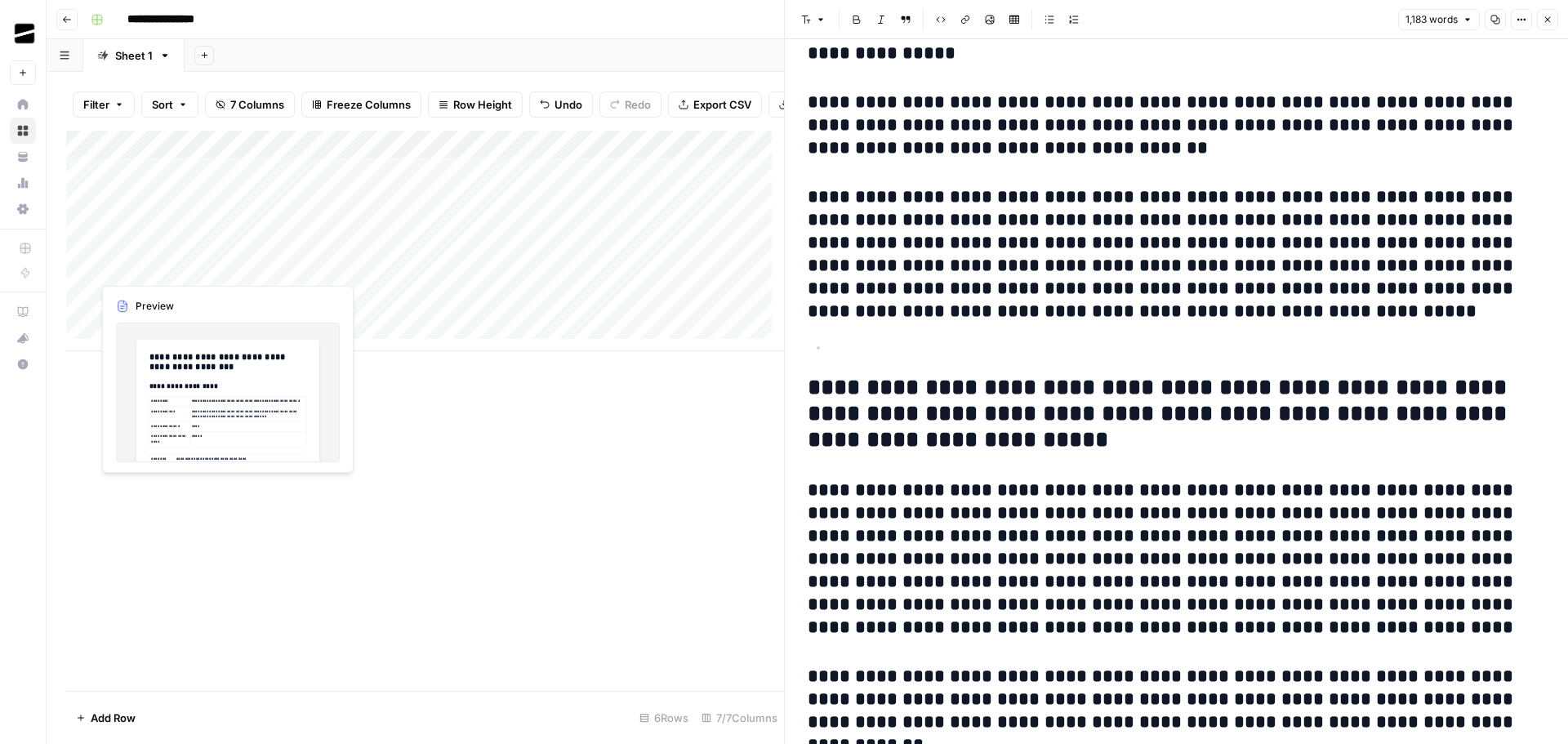
click at [132, 267] on div "Add Column" at bounding box center [424, 241] width 718 height 220
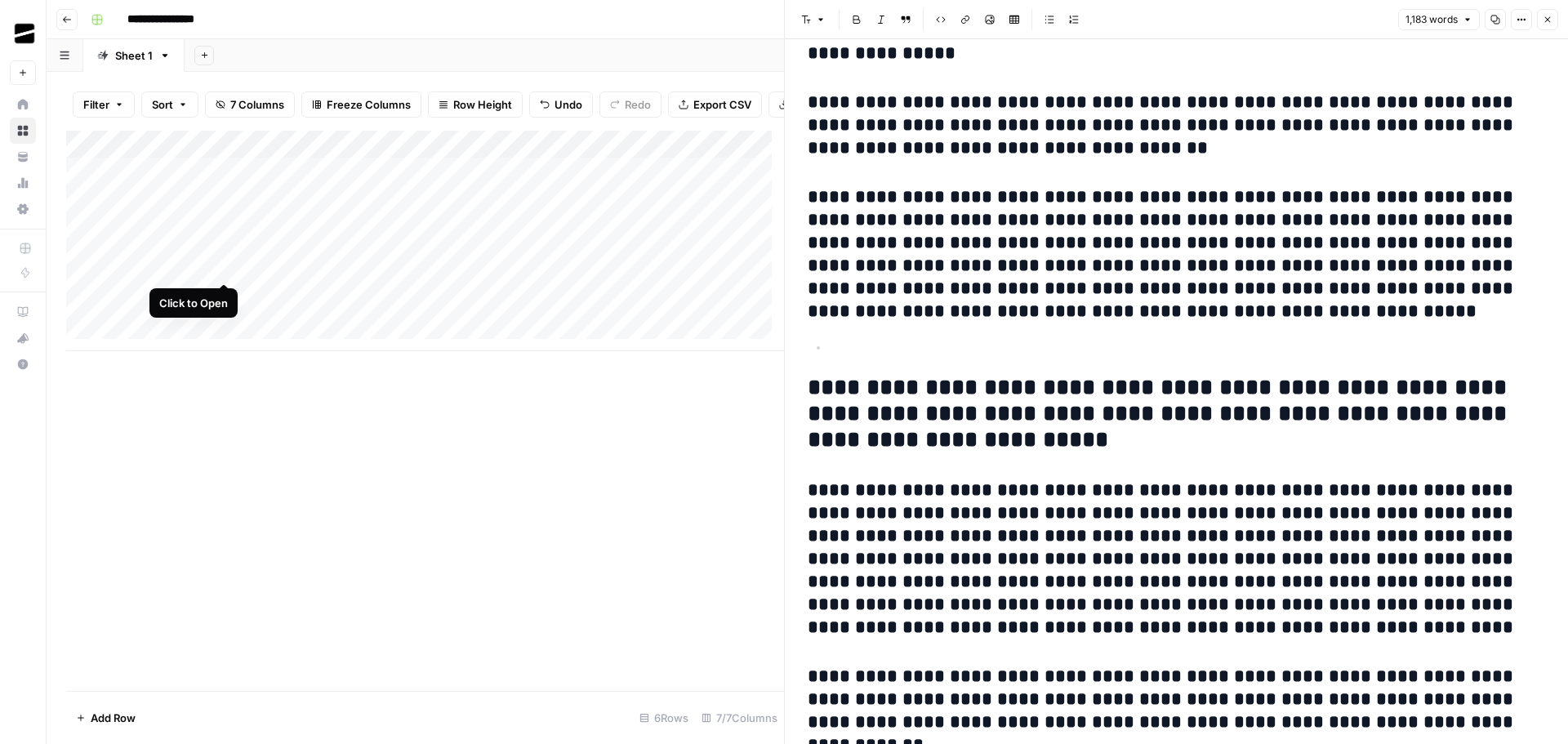
click at [223, 264] on div "Add Column" at bounding box center [424, 241] width 718 height 220
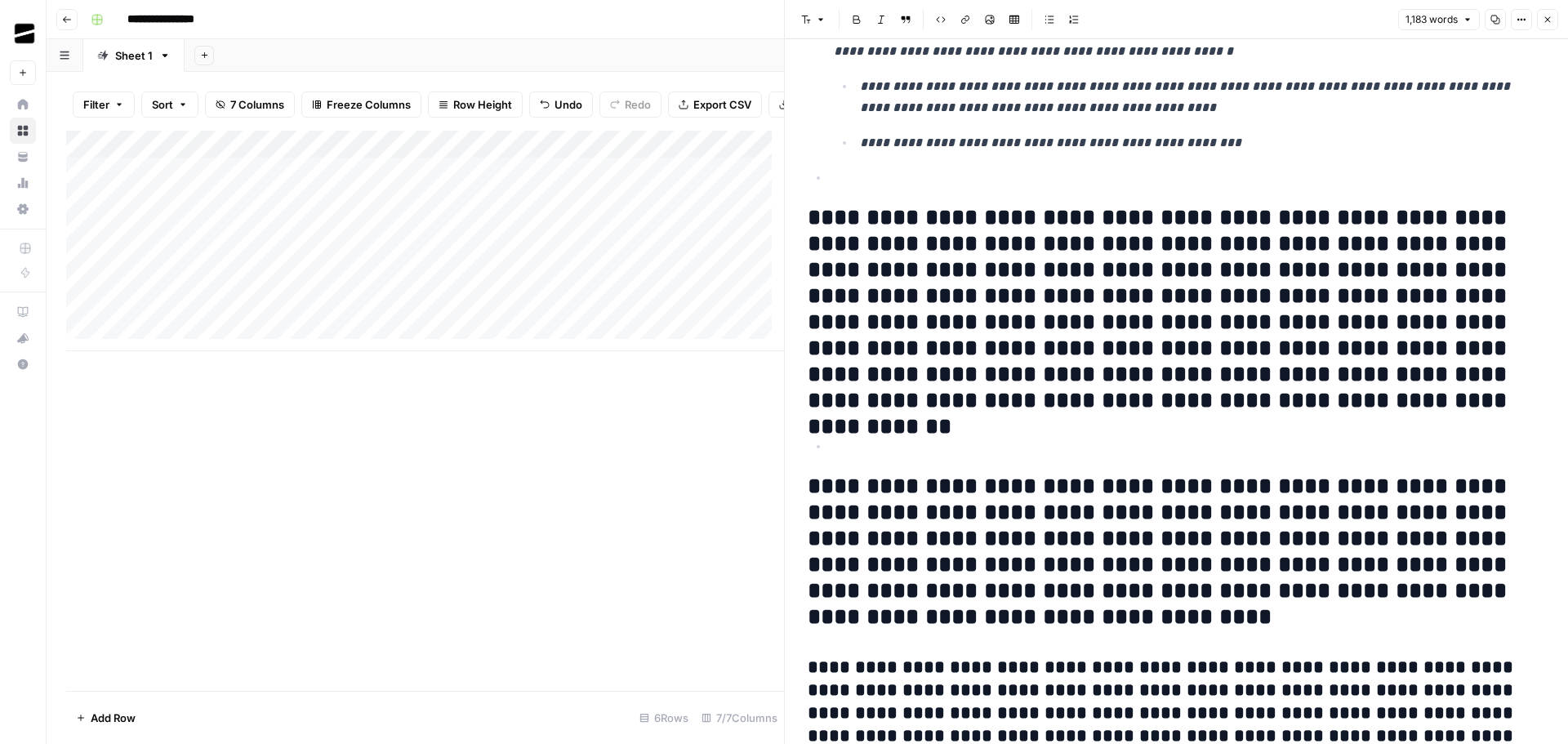
scroll to position [2694, 0]
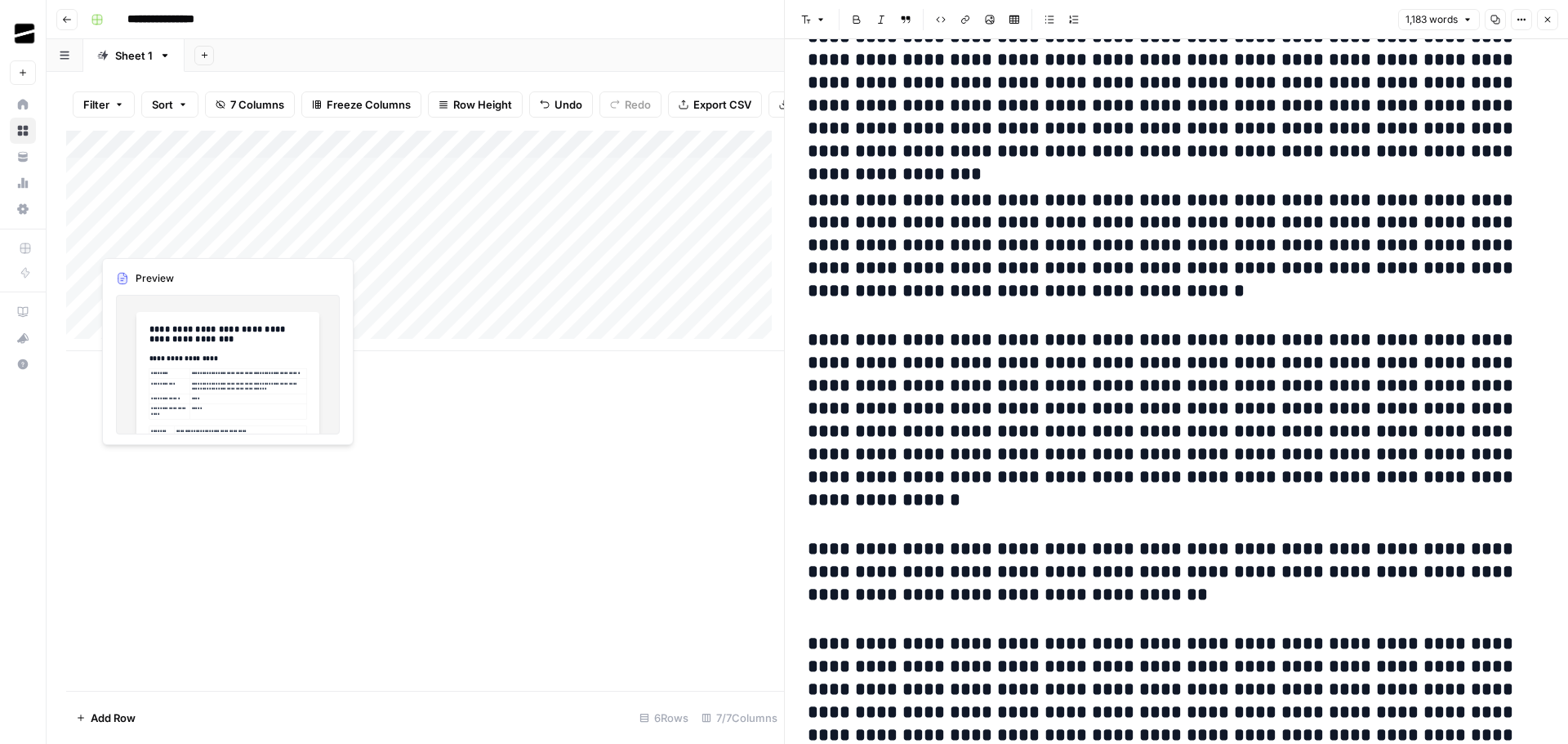
click at [180, 235] on div "Add Column" at bounding box center [424, 241] width 718 height 220
click at [225, 240] on div "Add Column" at bounding box center [424, 241] width 718 height 220
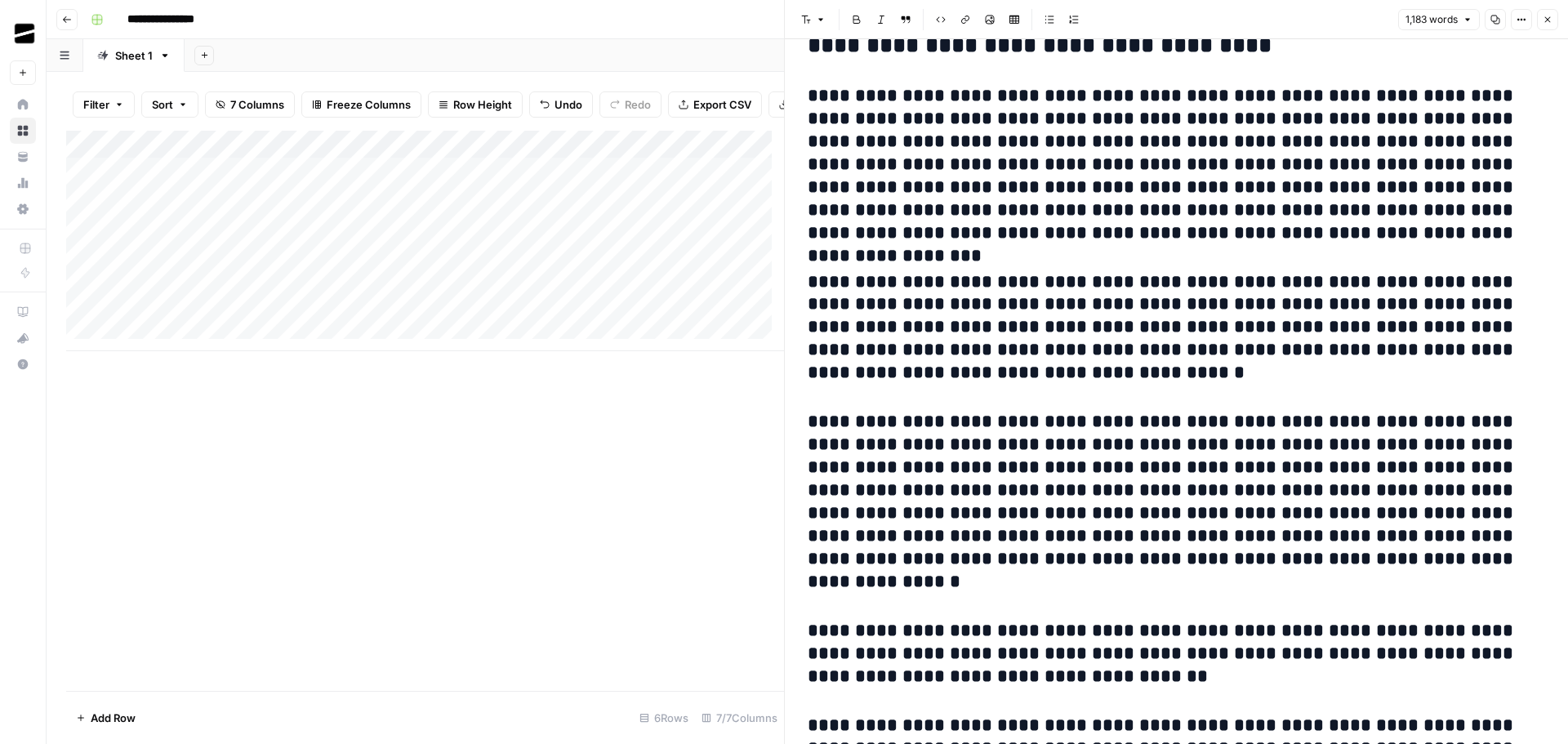
scroll to position [3266, 0]
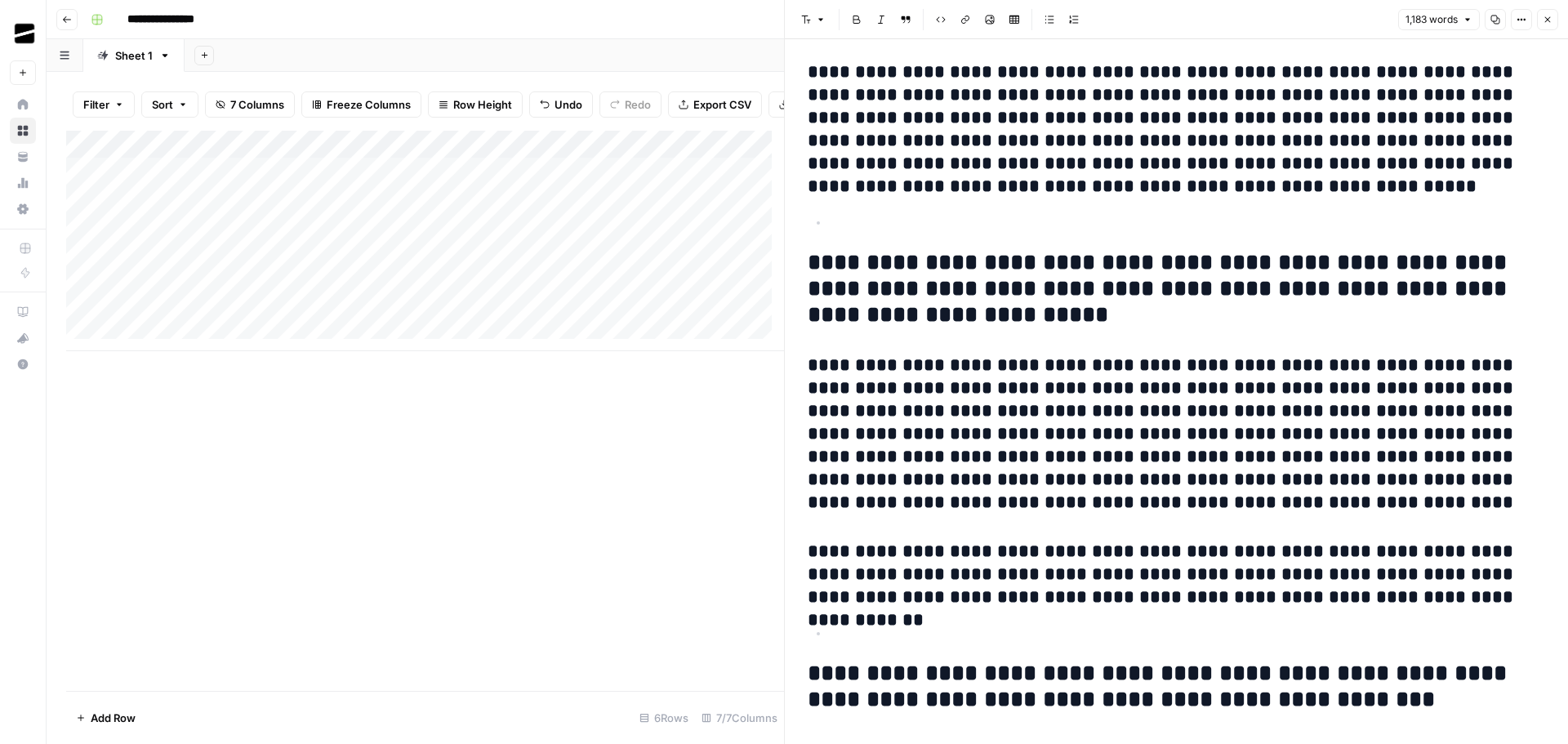
click at [130, 206] on div "Add Column" at bounding box center [424, 241] width 718 height 220
click at [222, 211] on div "Add Column" at bounding box center [424, 241] width 718 height 220
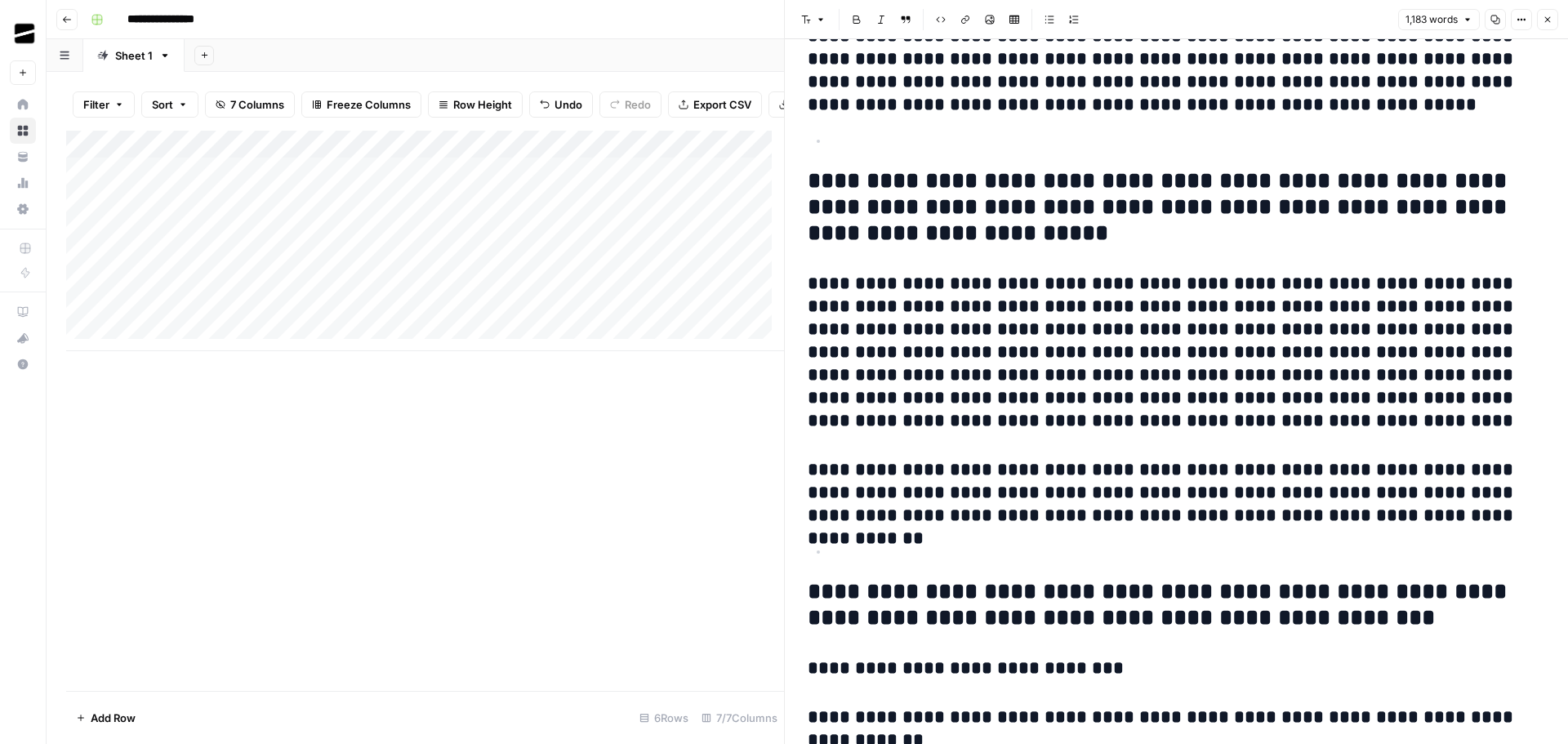
scroll to position [3467, 0]
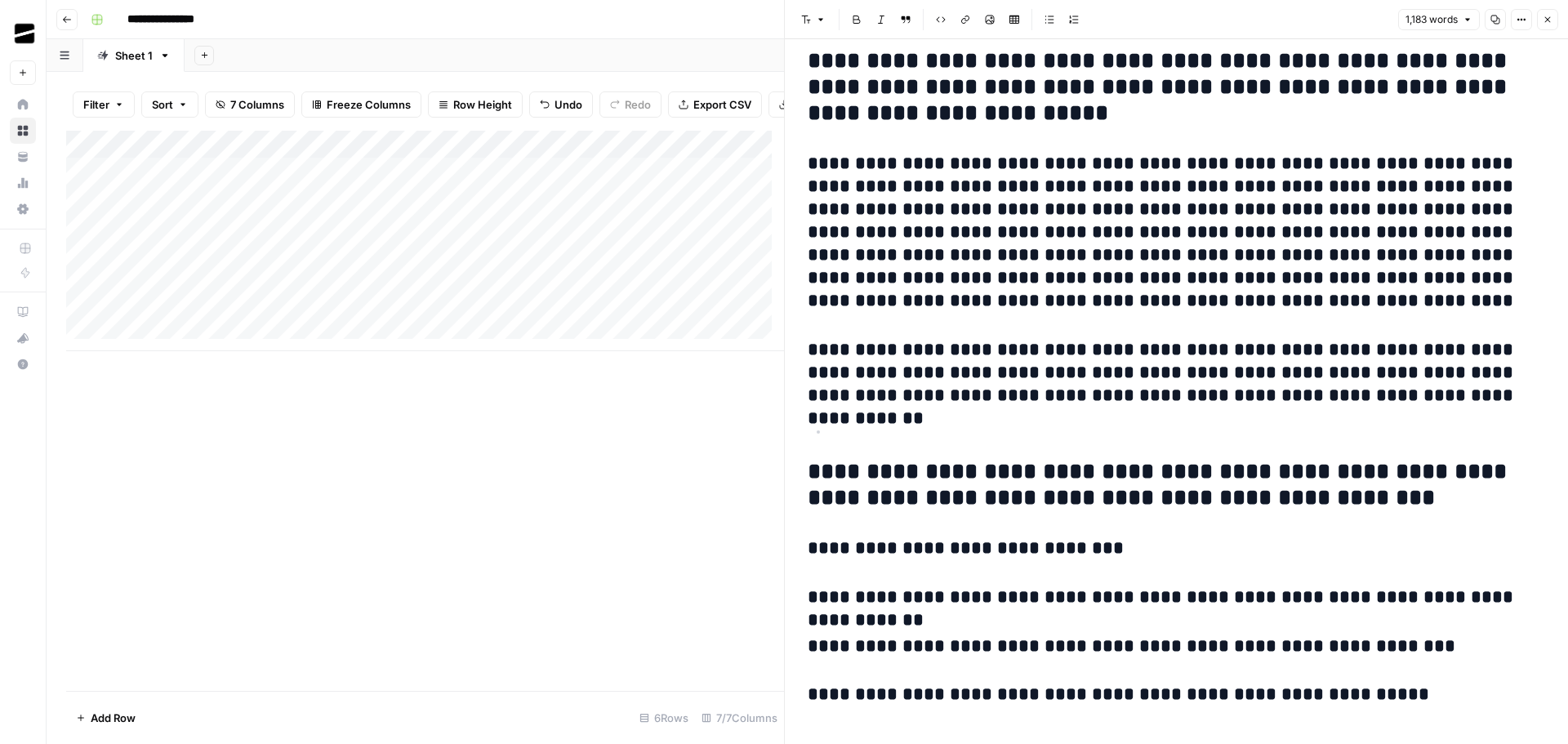
click at [1552, 20] on span "Close" at bounding box center [1552, 20] width 1 height 1
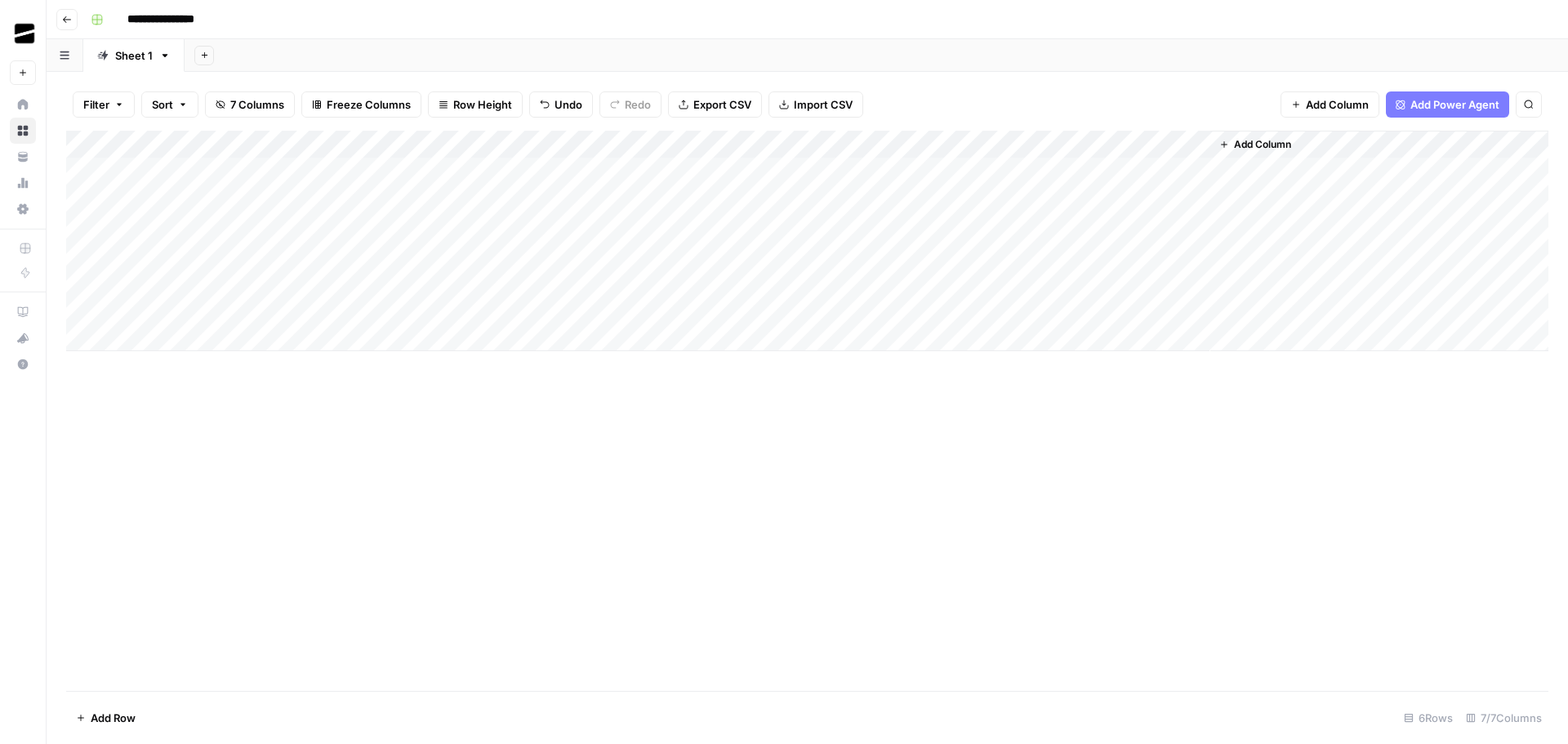
click at [152, 277] on div "Add Column" at bounding box center [807, 241] width 1482 height 220
click at [224, 282] on div "Add Column" at bounding box center [807, 241] width 1482 height 220
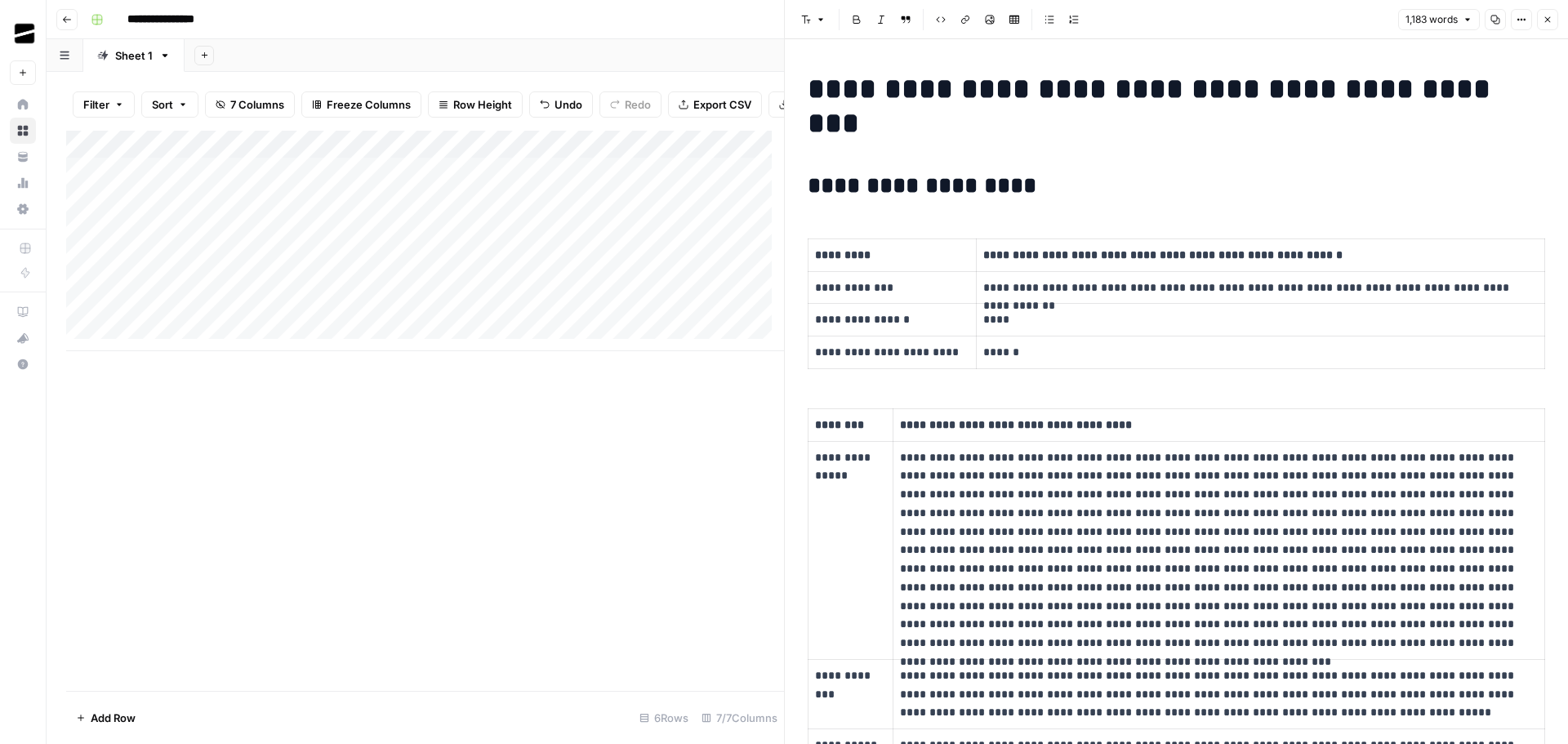
click at [1127, 278] on p "**********" at bounding box center [1255, 287] width 545 height 19
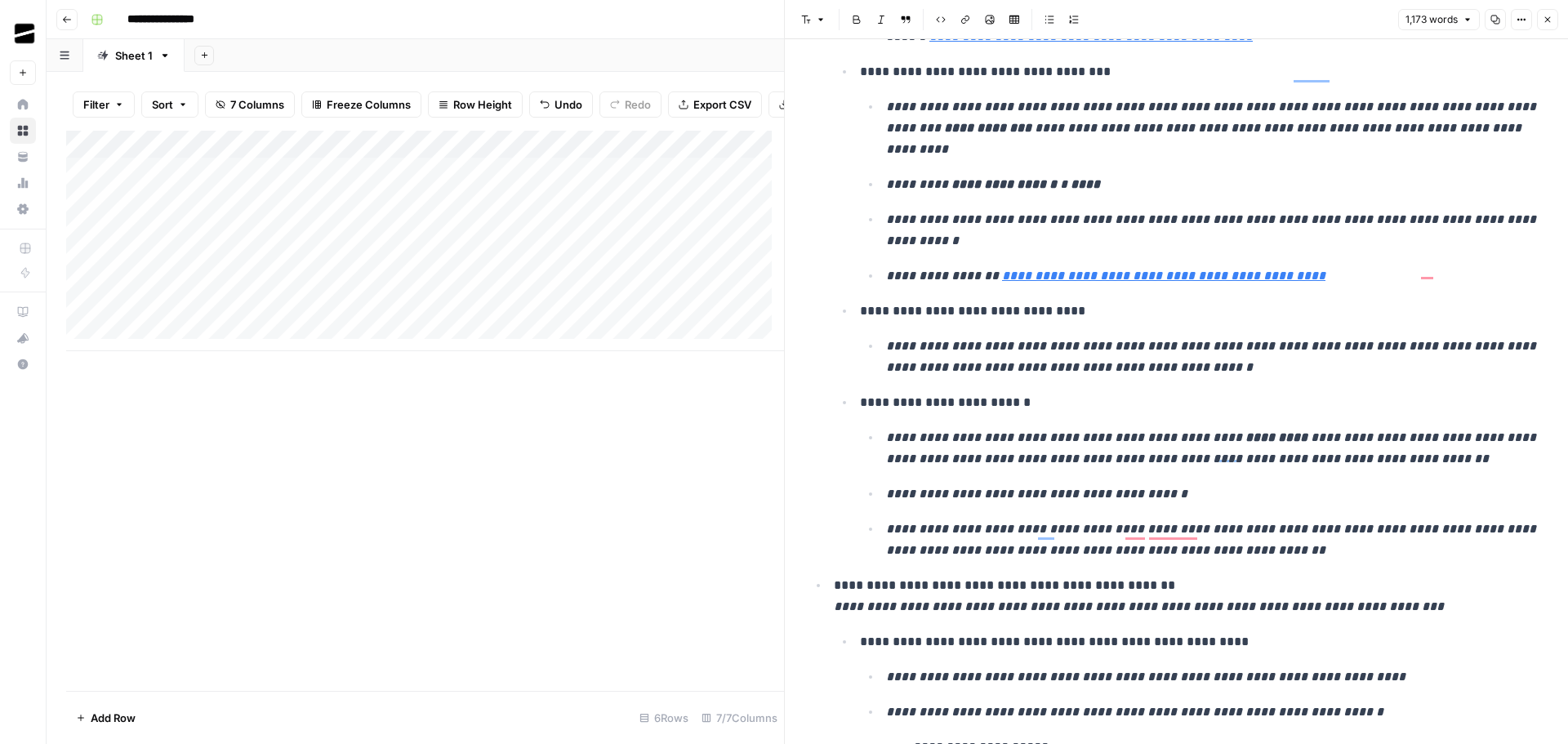
scroll to position [3816, 0]
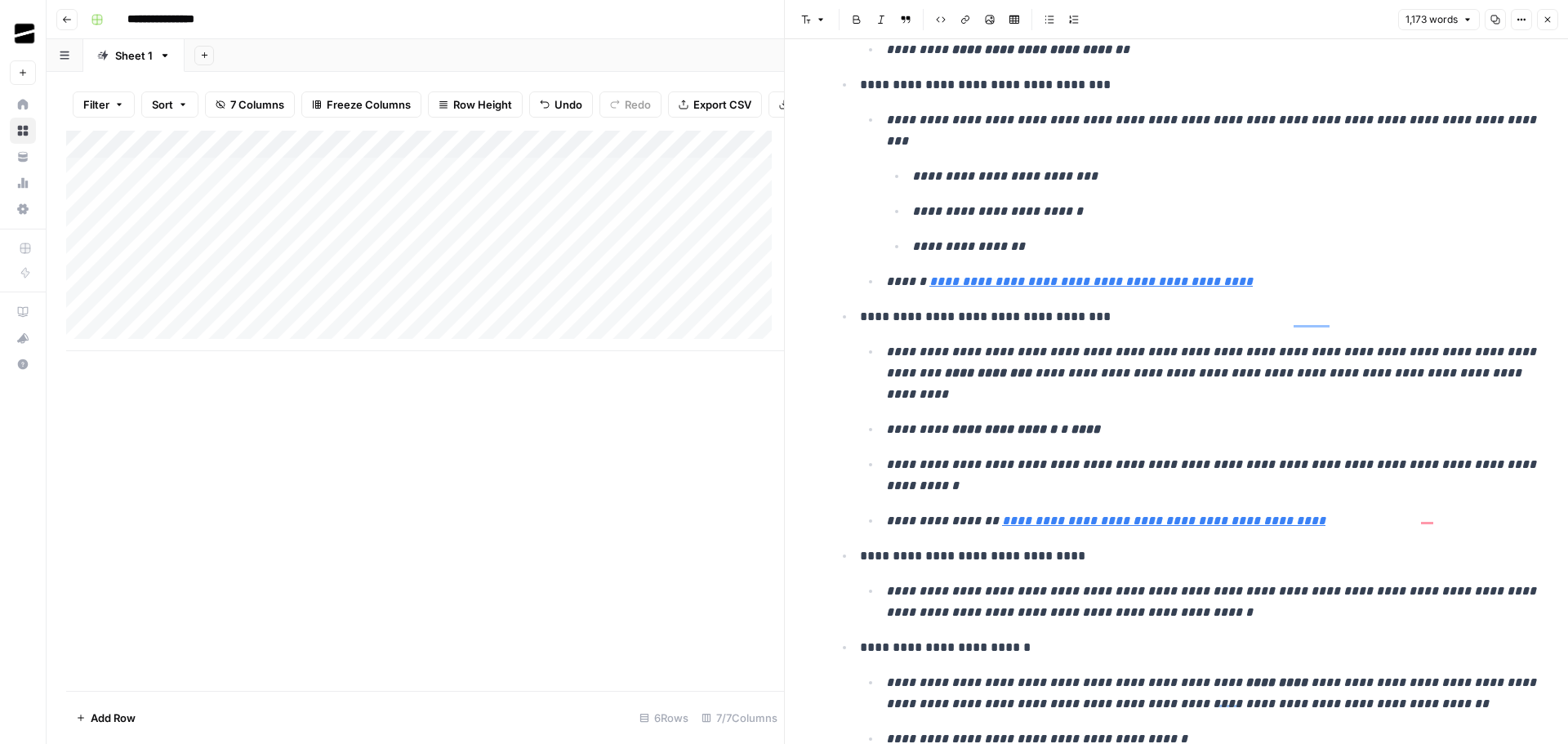
click at [1550, 18] on icon "button" at bounding box center [1547, 19] width 10 height 10
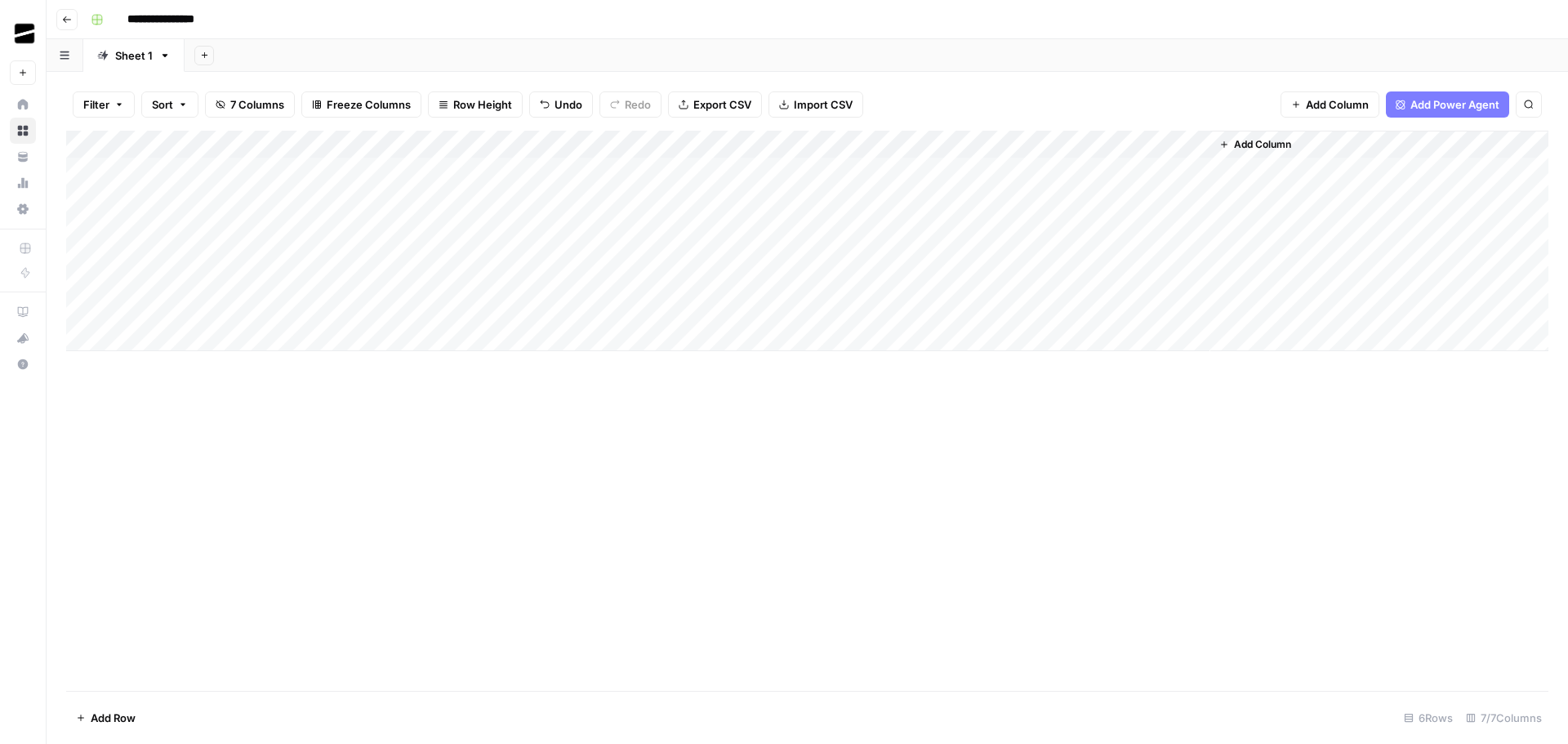
click at [573, 282] on div "Add Column" at bounding box center [807, 241] width 1482 height 220
click at [669, 287] on div "Add Column" at bounding box center [807, 241] width 1482 height 220
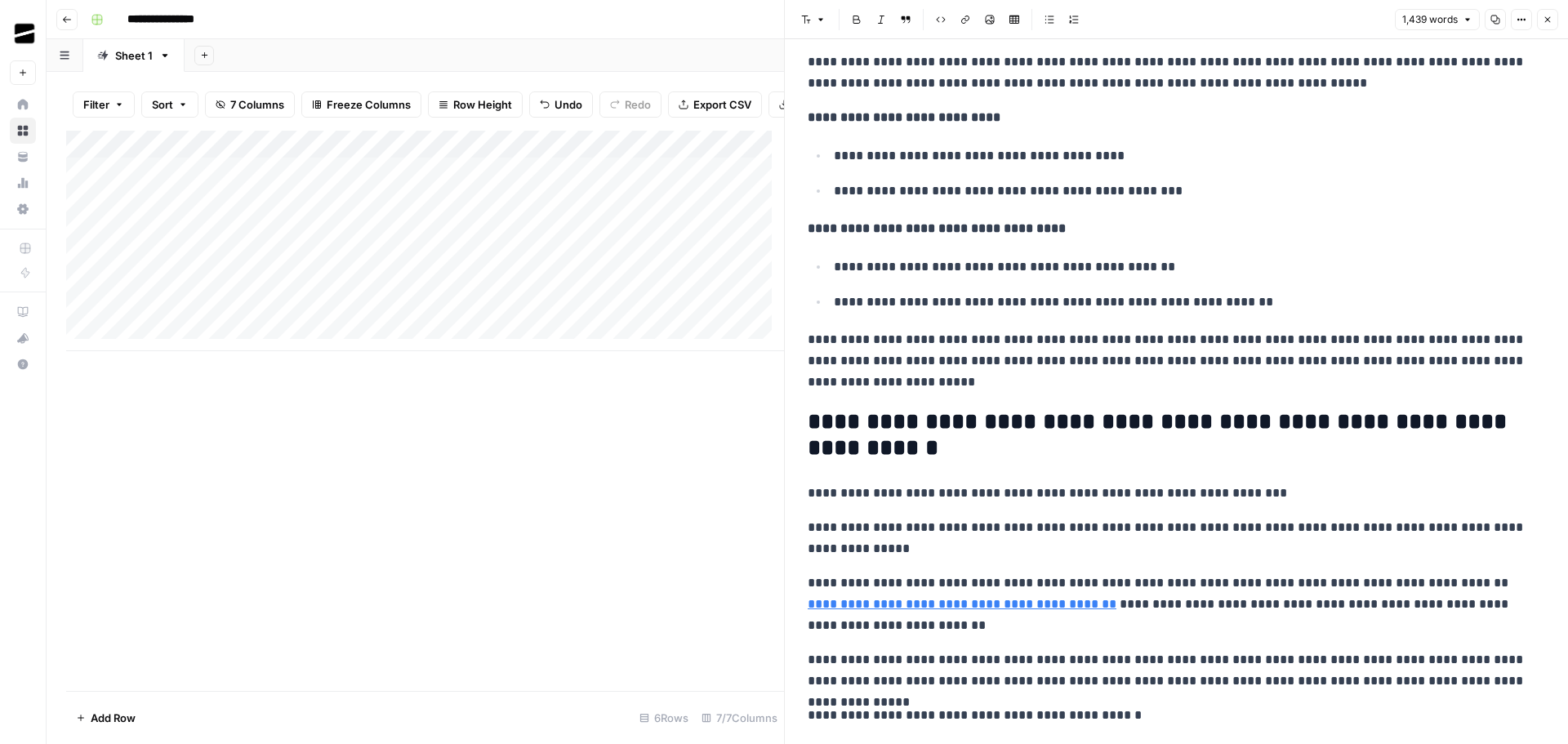
scroll to position [898, 0]
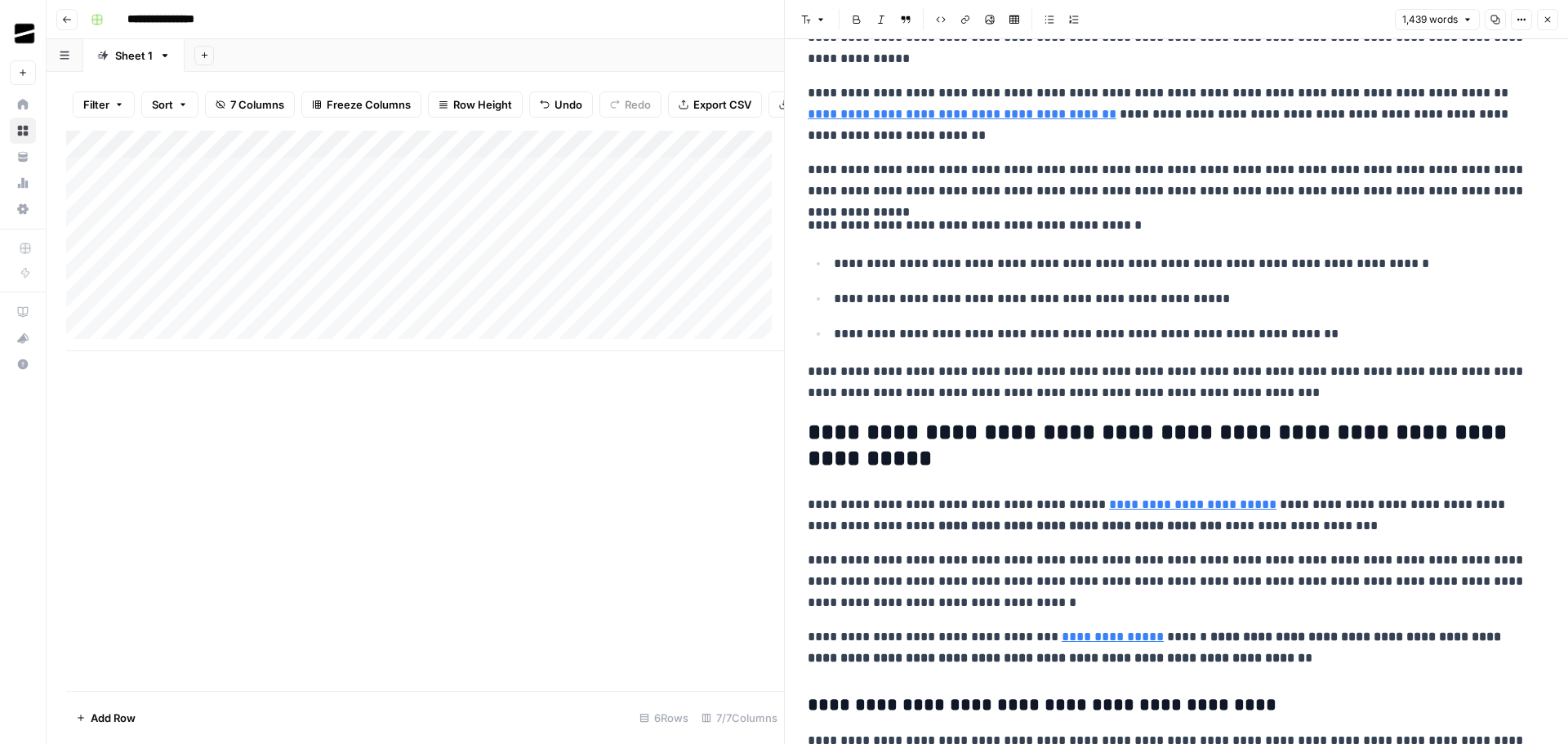
click at [1556, 18] on button "Close" at bounding box center [1547, 20] width 21 height 21
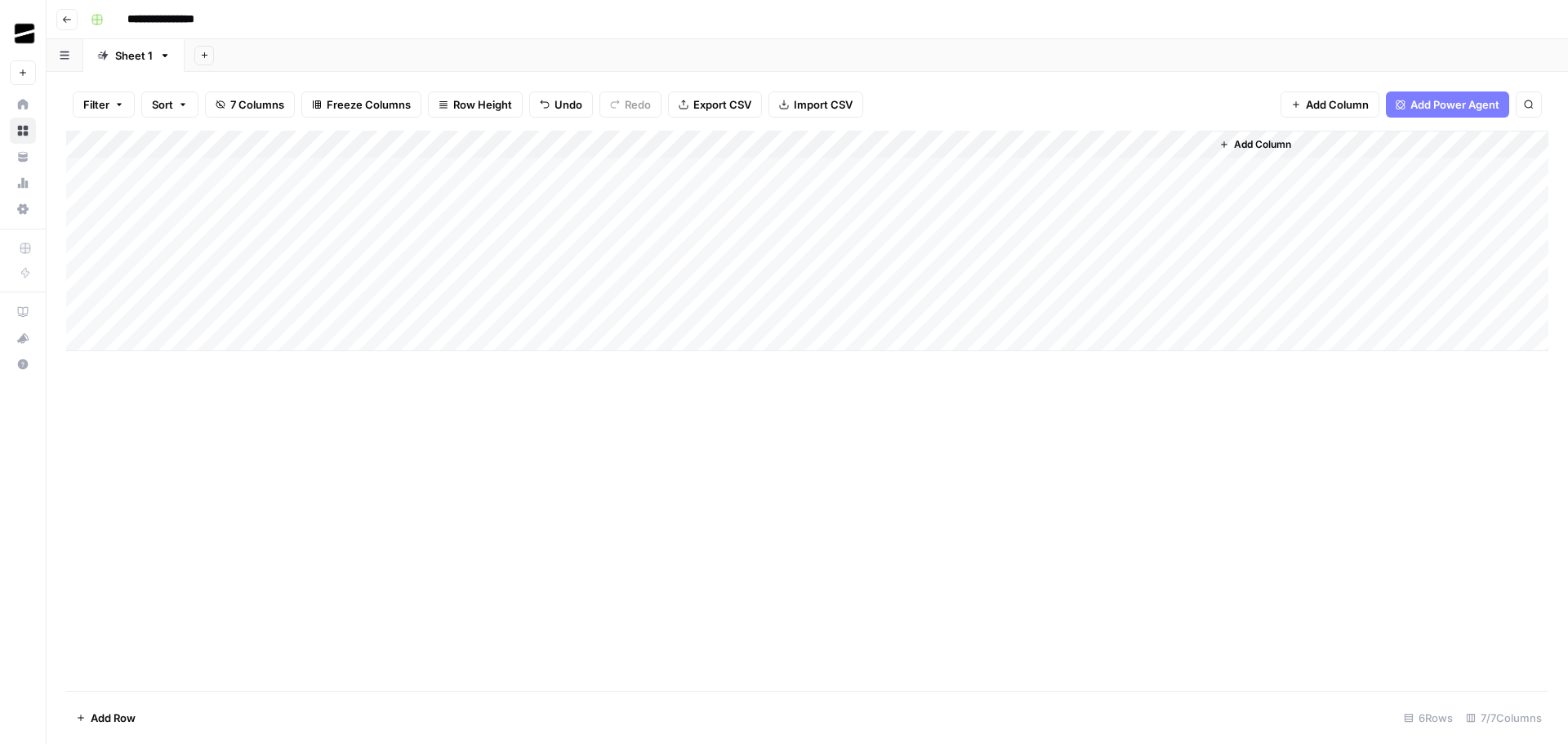
click at [765, 279] on div "Add Column" at bounding box center [807, 241] width 1482 height 220
click at [789, 285] on div "Add Column" at bounding box center [807, 241] width 1482 height 220
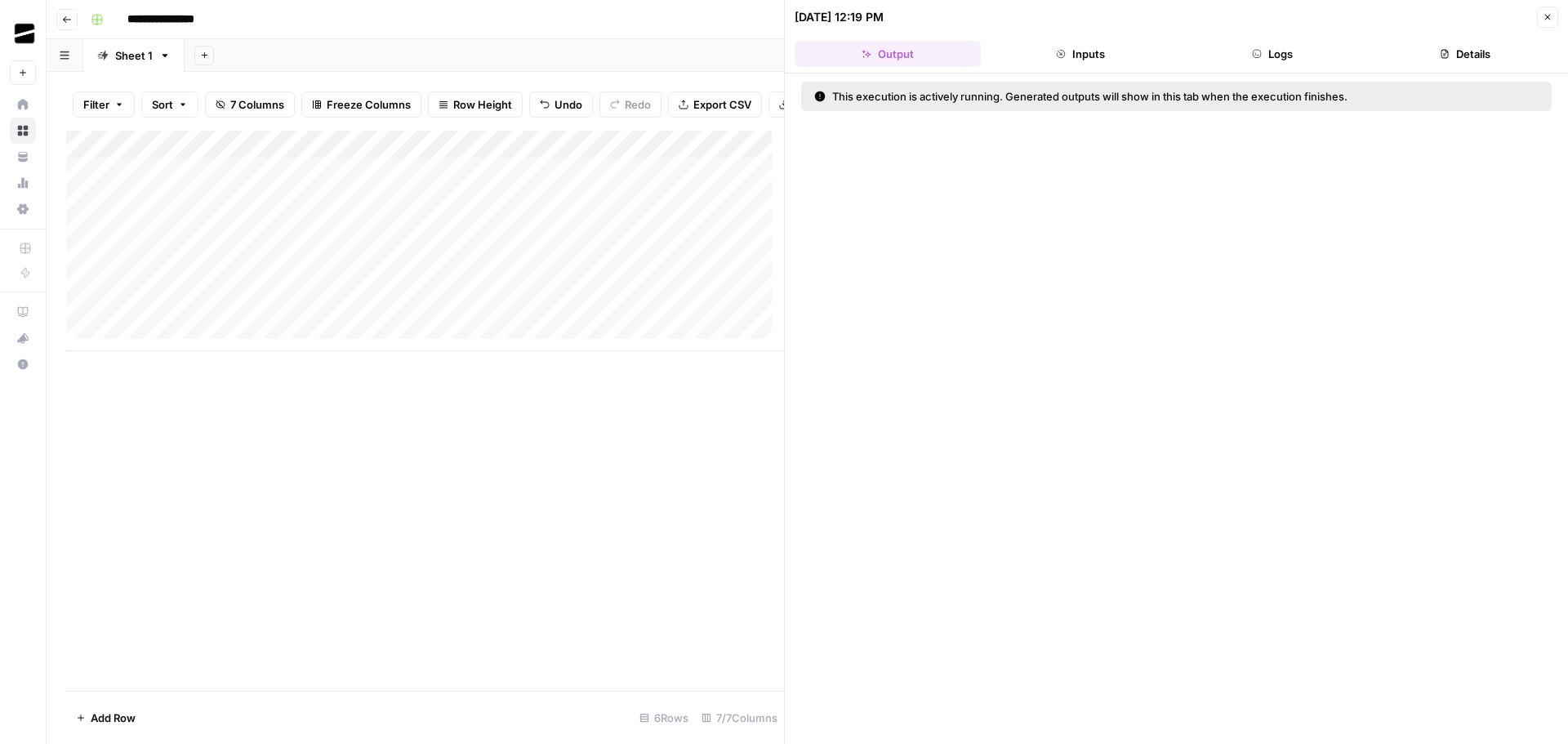
click at [1285, 53] on button "Logs" at bounding box center [1273, 53] width 186 height 26
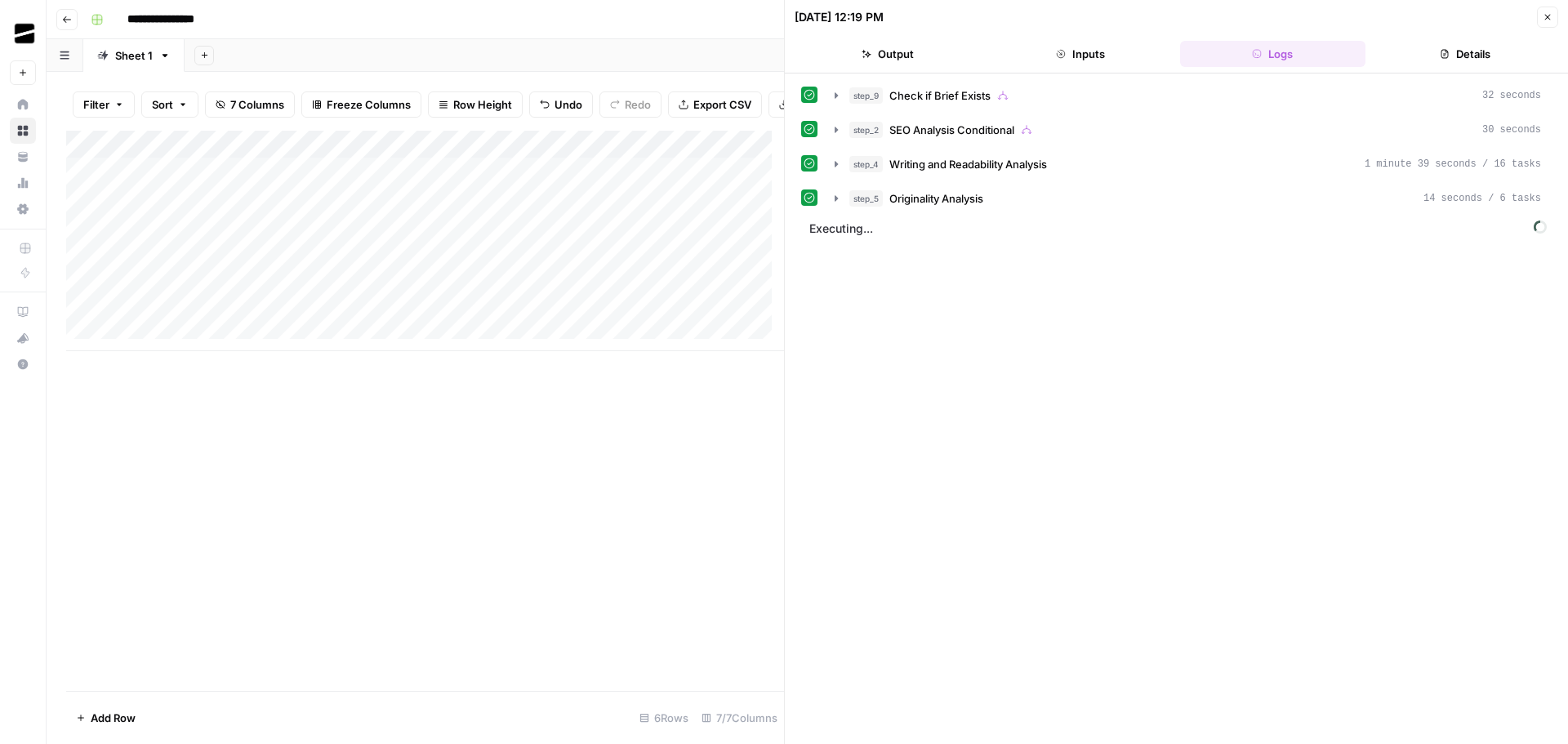
click at [1550, 14] on icon "button" at bounding box center [1547, 17] width 5 height 5
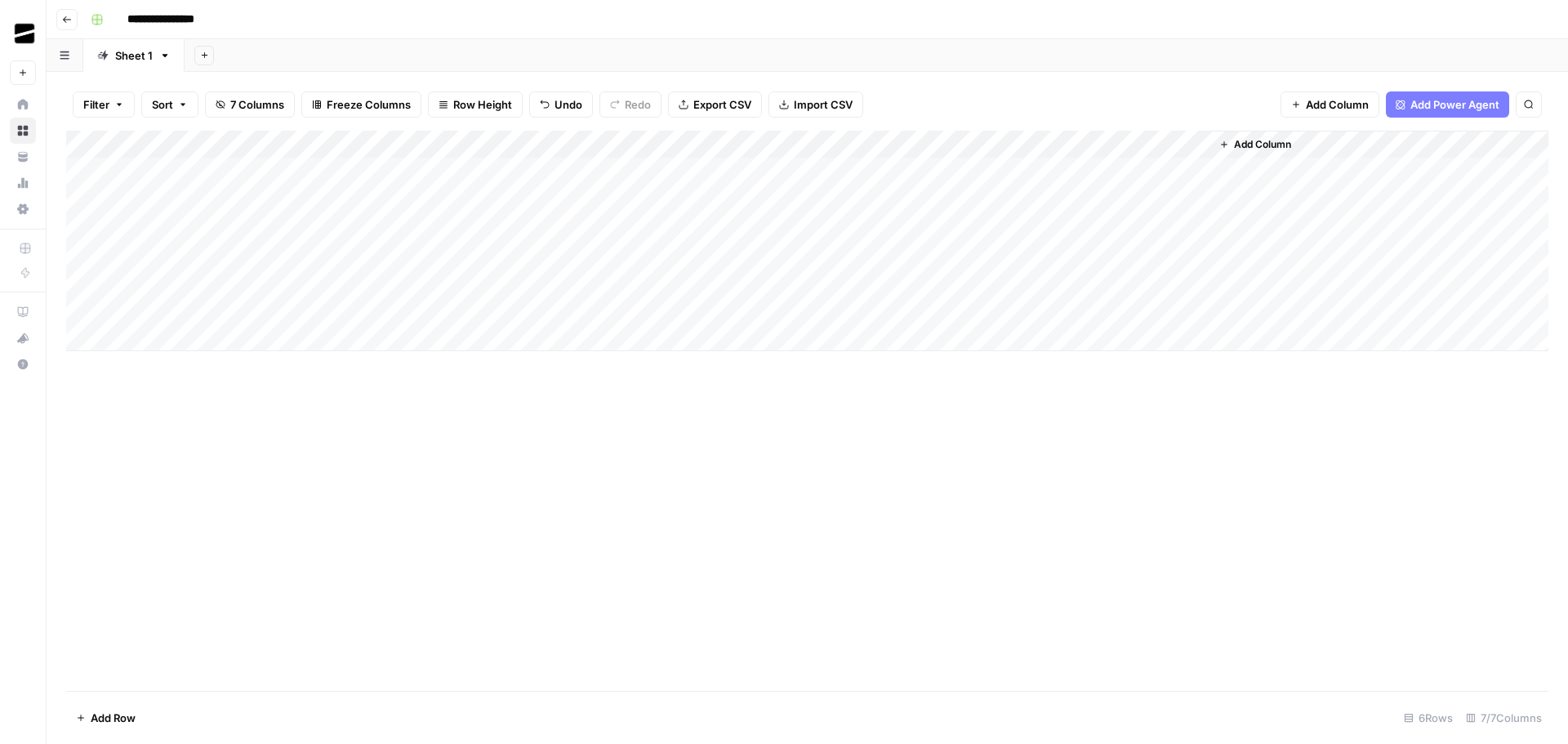
click at [808, 448] on div "Add Column" at bounding box center [807, 411] width 1482 height 560
click at [787, 281] on div "Add Column" at bounding box center [807, 241] width 1482 height 220
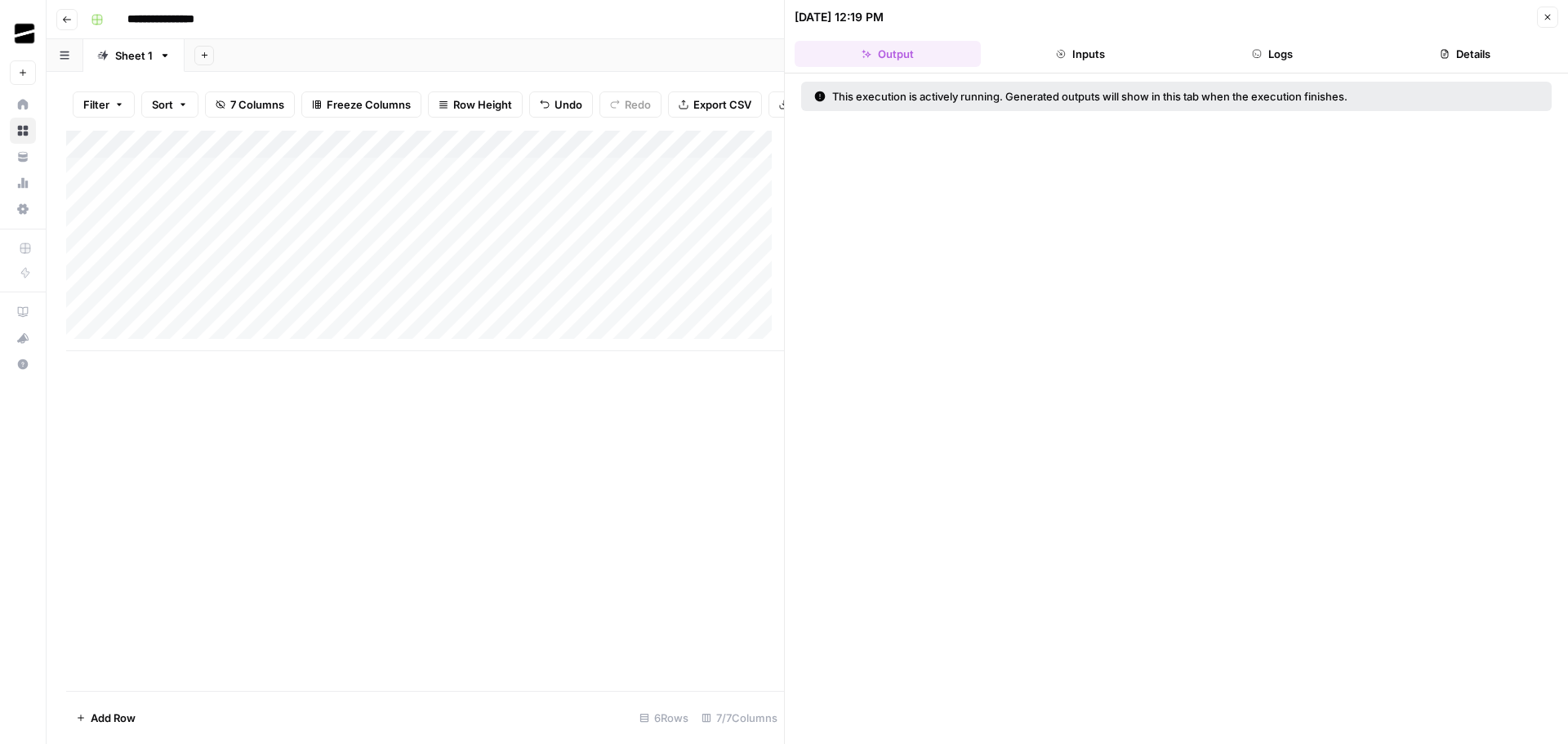
click at [1286, 50] on button "Logs" at bounding box center [1273, 53] width 186 height 26
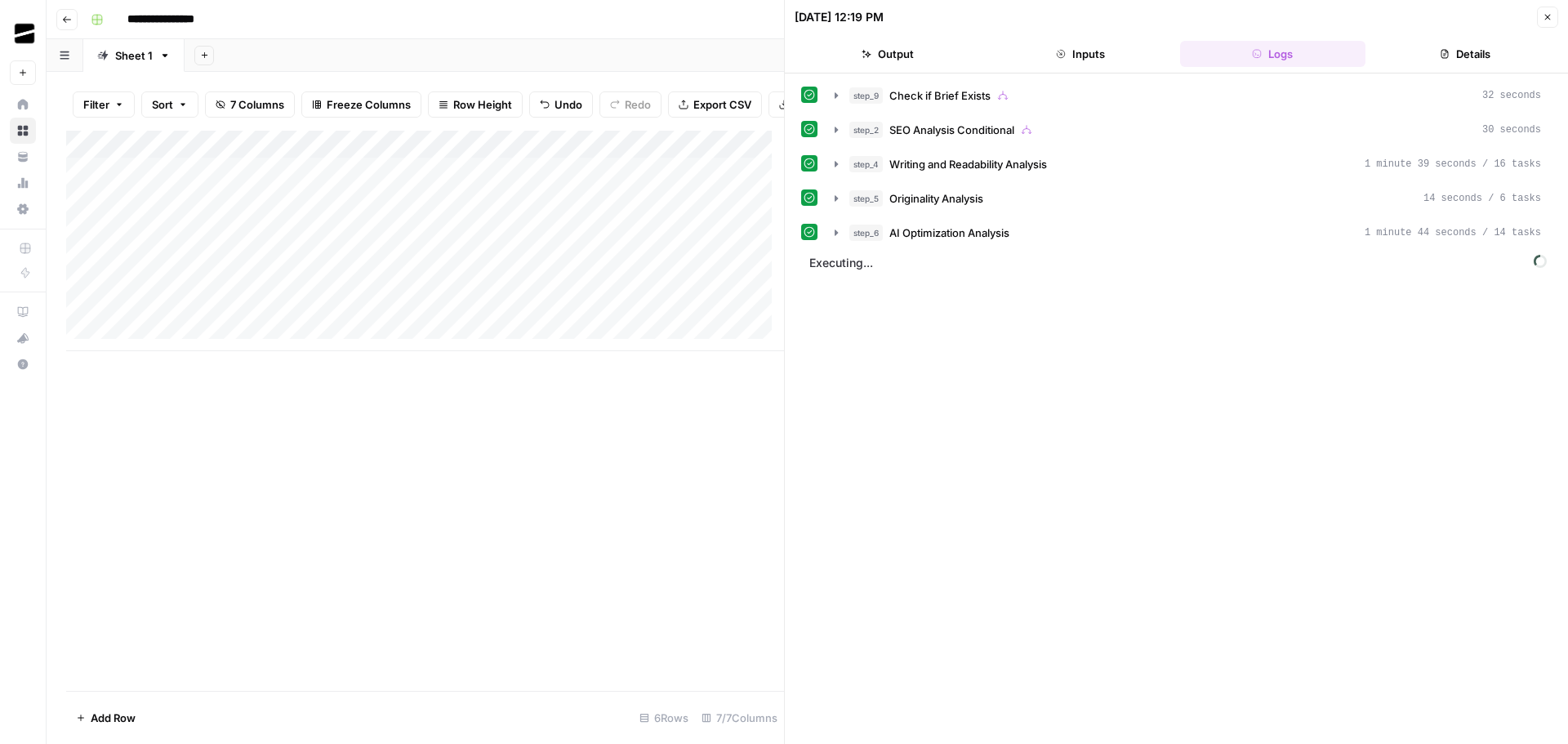
click at [1550, 18] on icon "button" at bounding box center [1547, 17] width 10 height 10
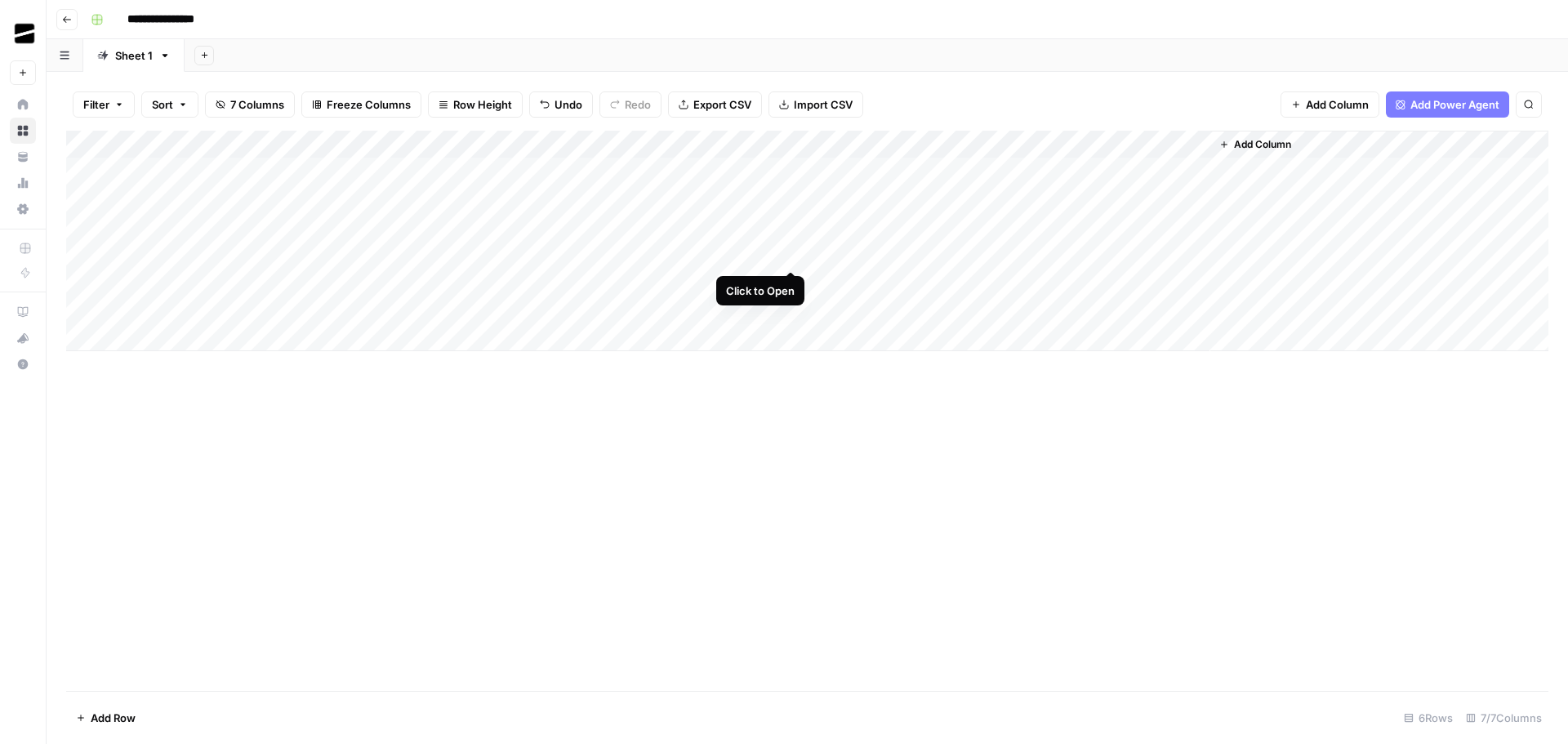
click at [791, 253] on div "Add Column" at bounding box center [807, 241] width 1482 height 220
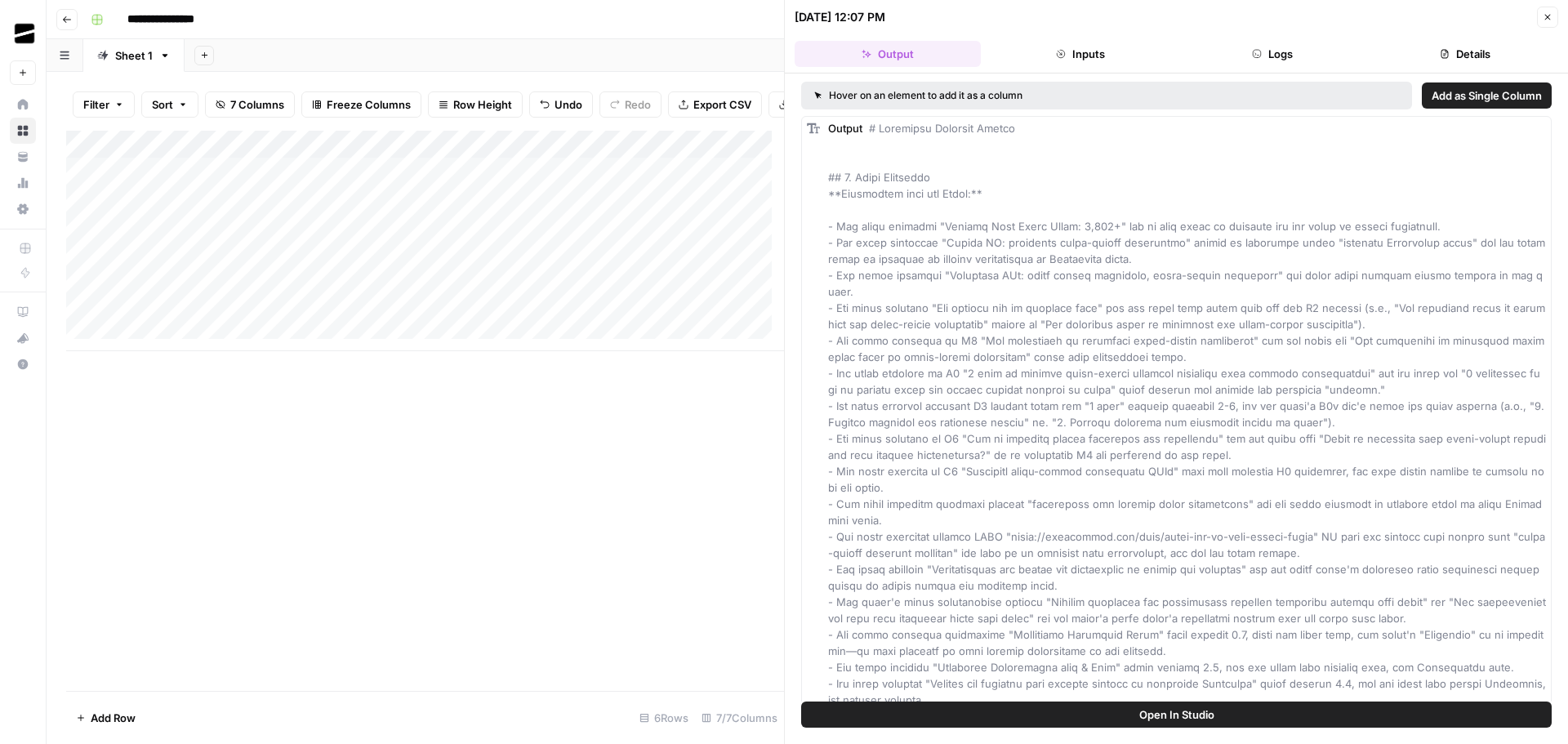
click at [1302, 53] on button "Logs" at bounding box center [1273, 53] width 186 height 26
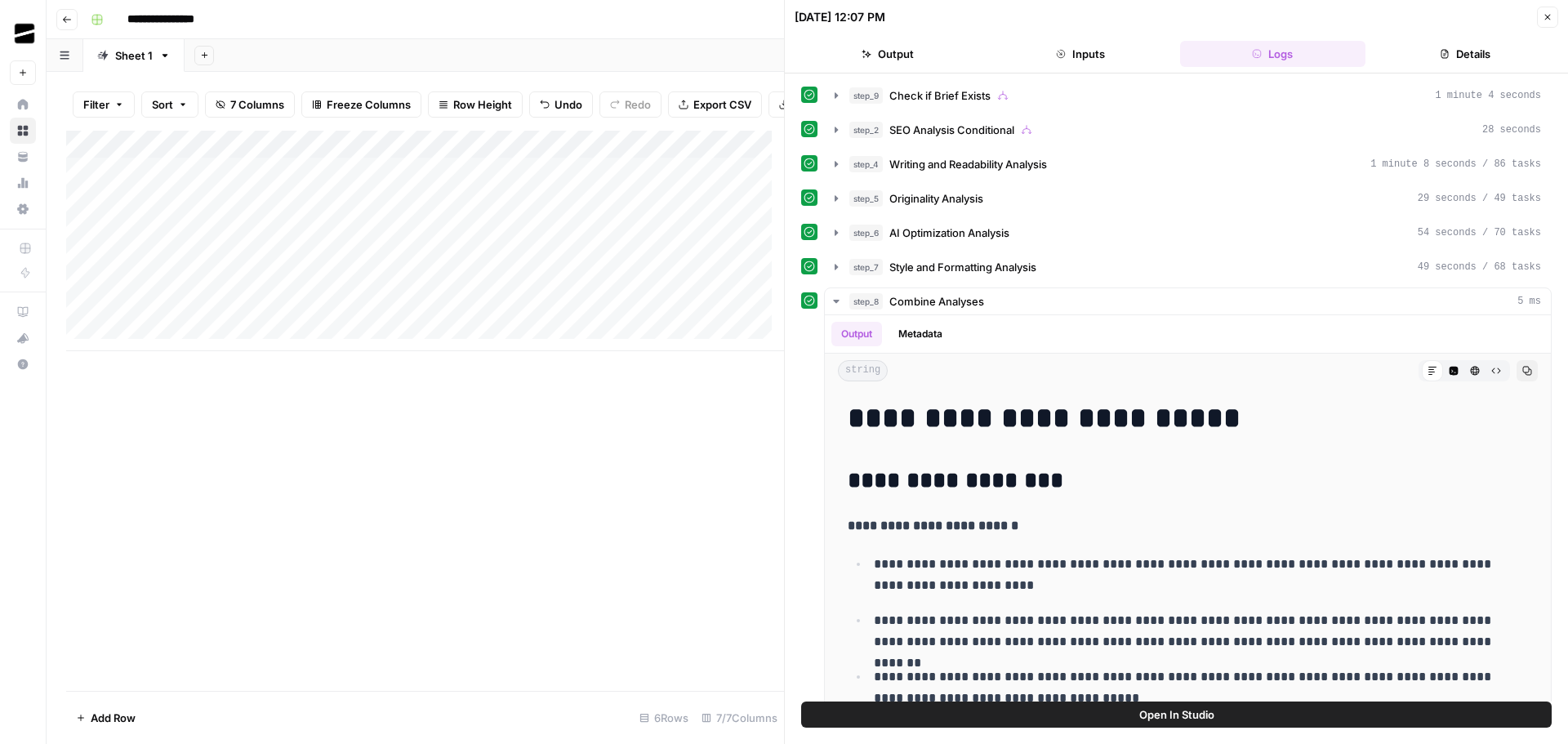
click at [1553, 13] on button "Close" at bounding box center [1547, 17] width 21 height 21
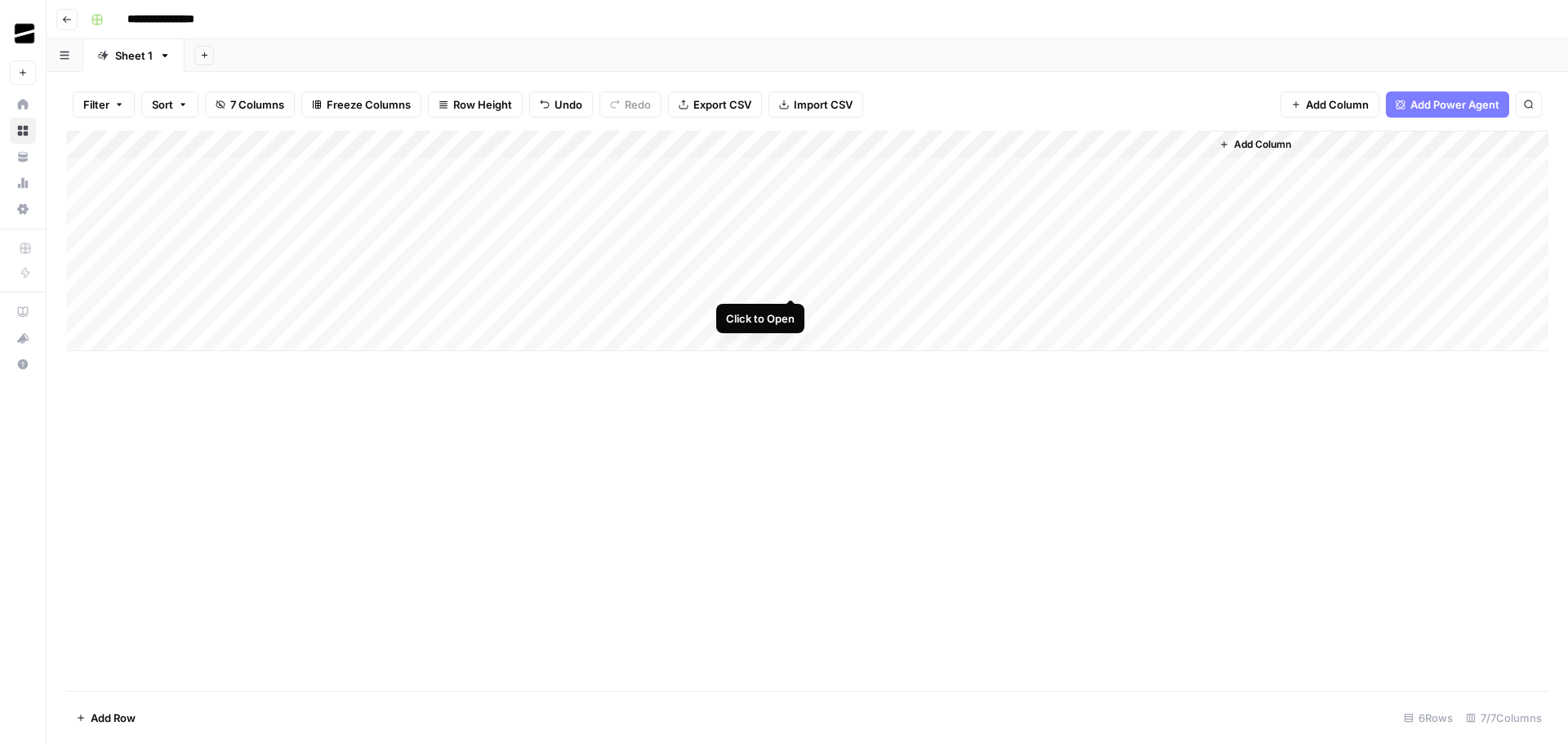
click at [789, 284] on div "Add Column" at bounding box center [807, 241] width 1482 height 220
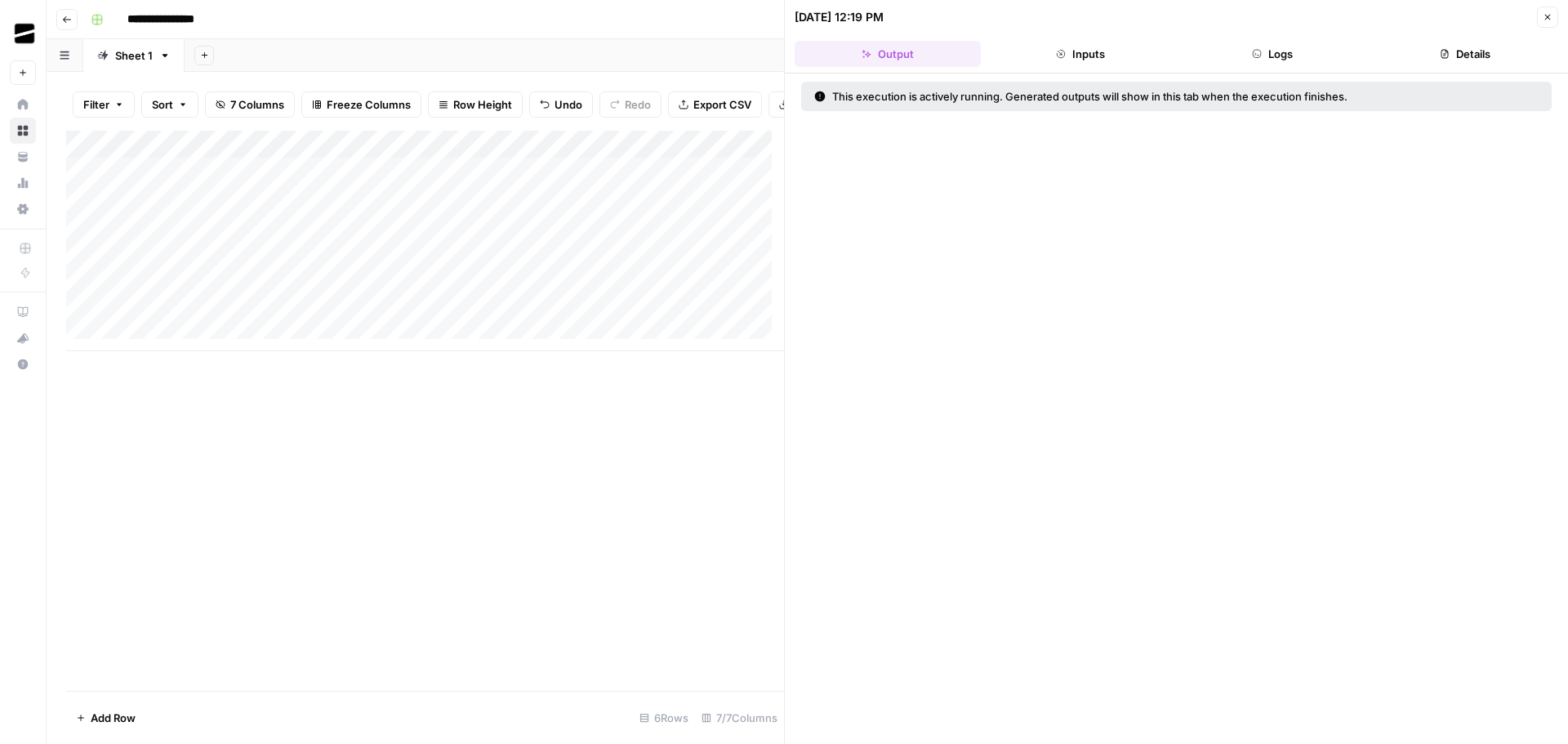
click at [1270, 52] on button "Logs" at bounding box center [1273, 53] width 186 height 26
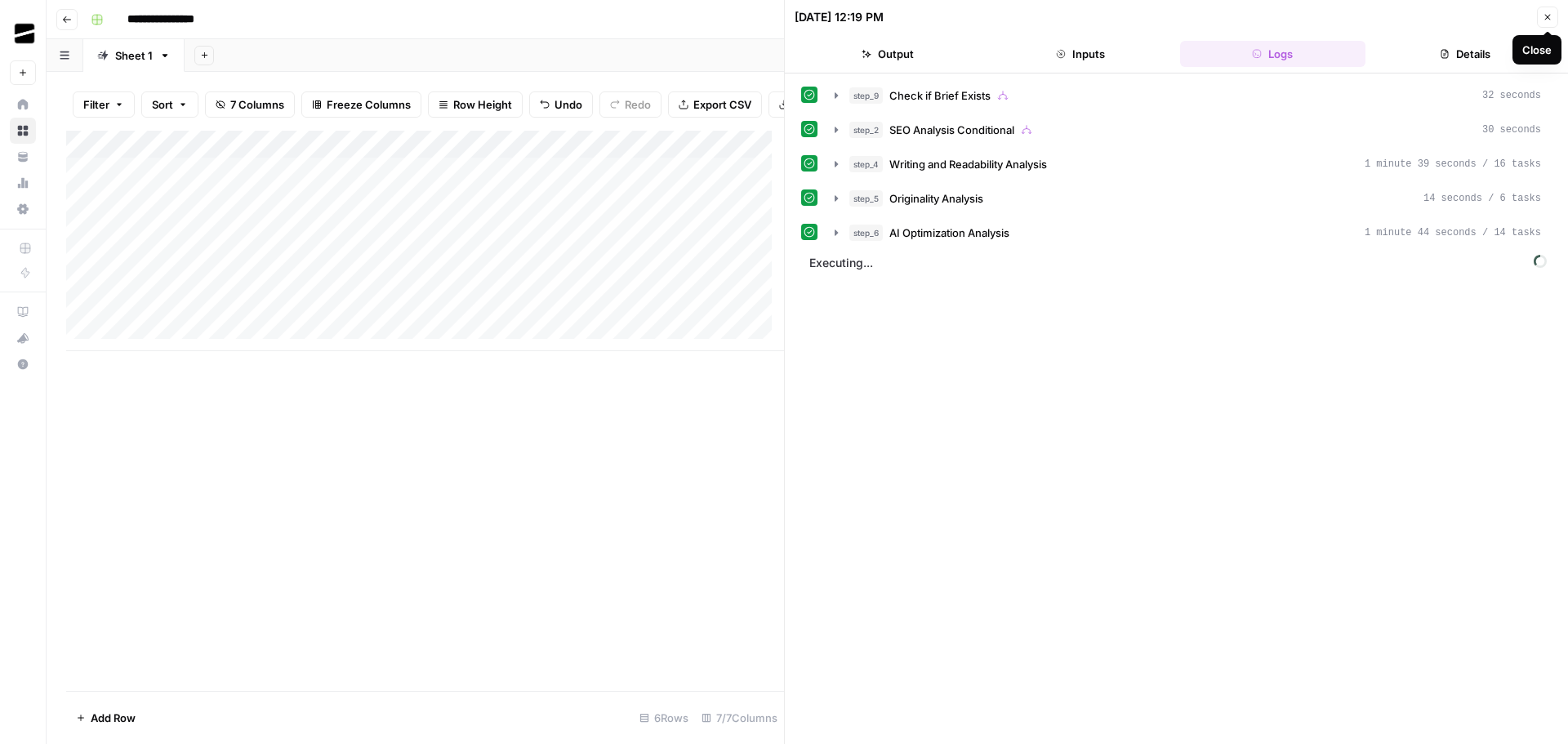
click at [1550, 20] on icon "button" at bounding box center [1547, 17] width 10 height 10
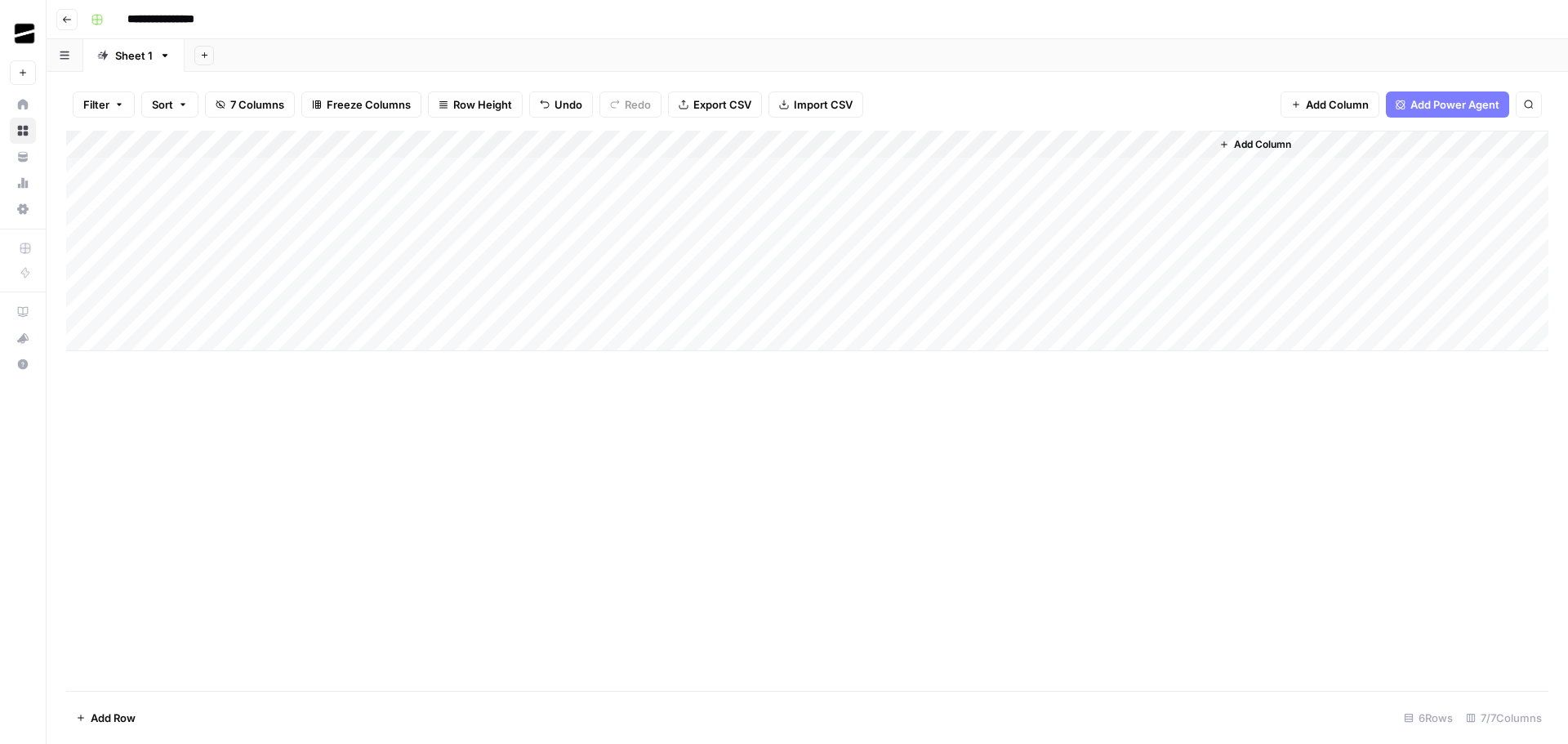
click at [759, 43] on div "Add Sheet" at bounding box center [876, 55] width 1383 height 33
click at [958, 255] on div "Add Column" at bounding box center [807, 241] width 1482 height 220
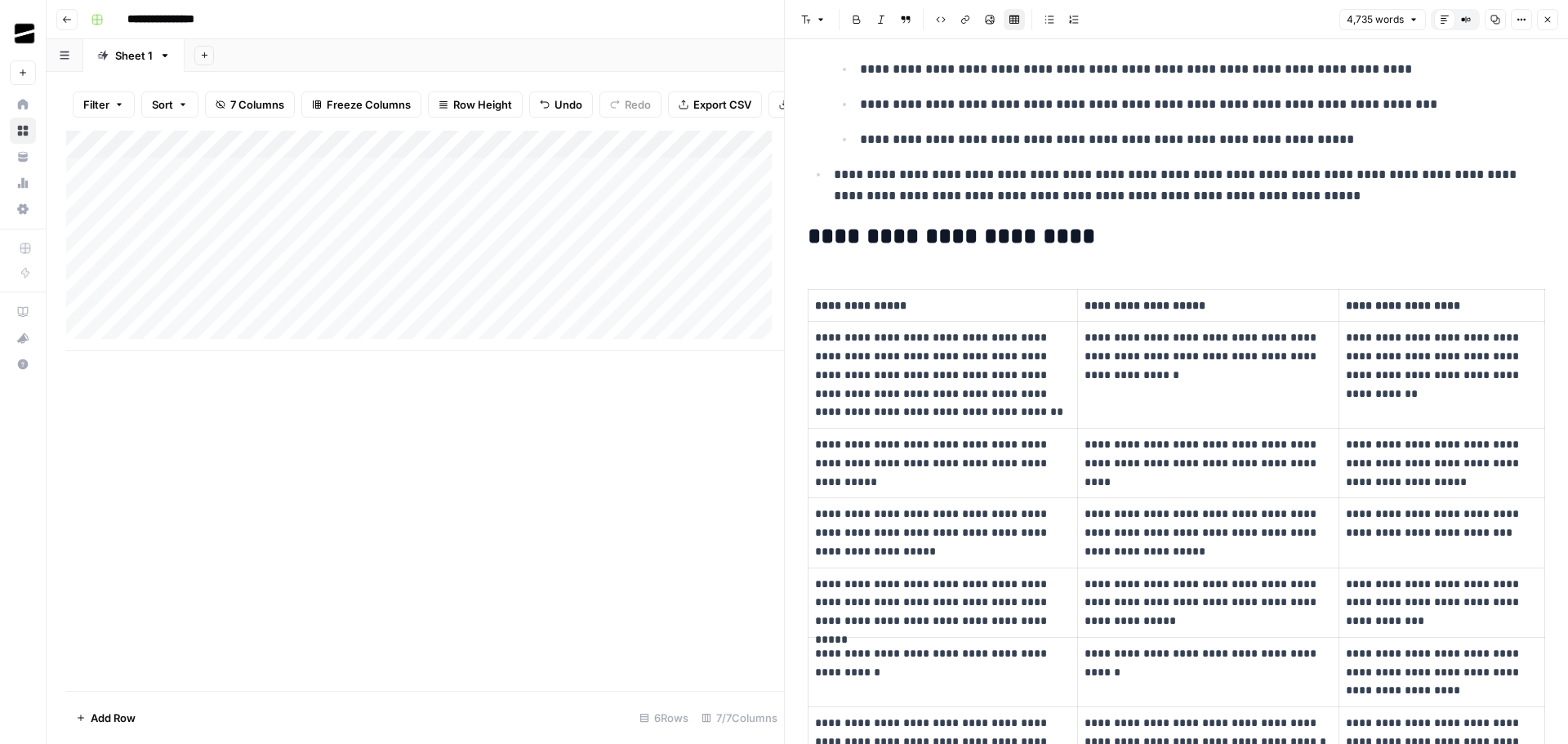
scroll to position [3918, 0]
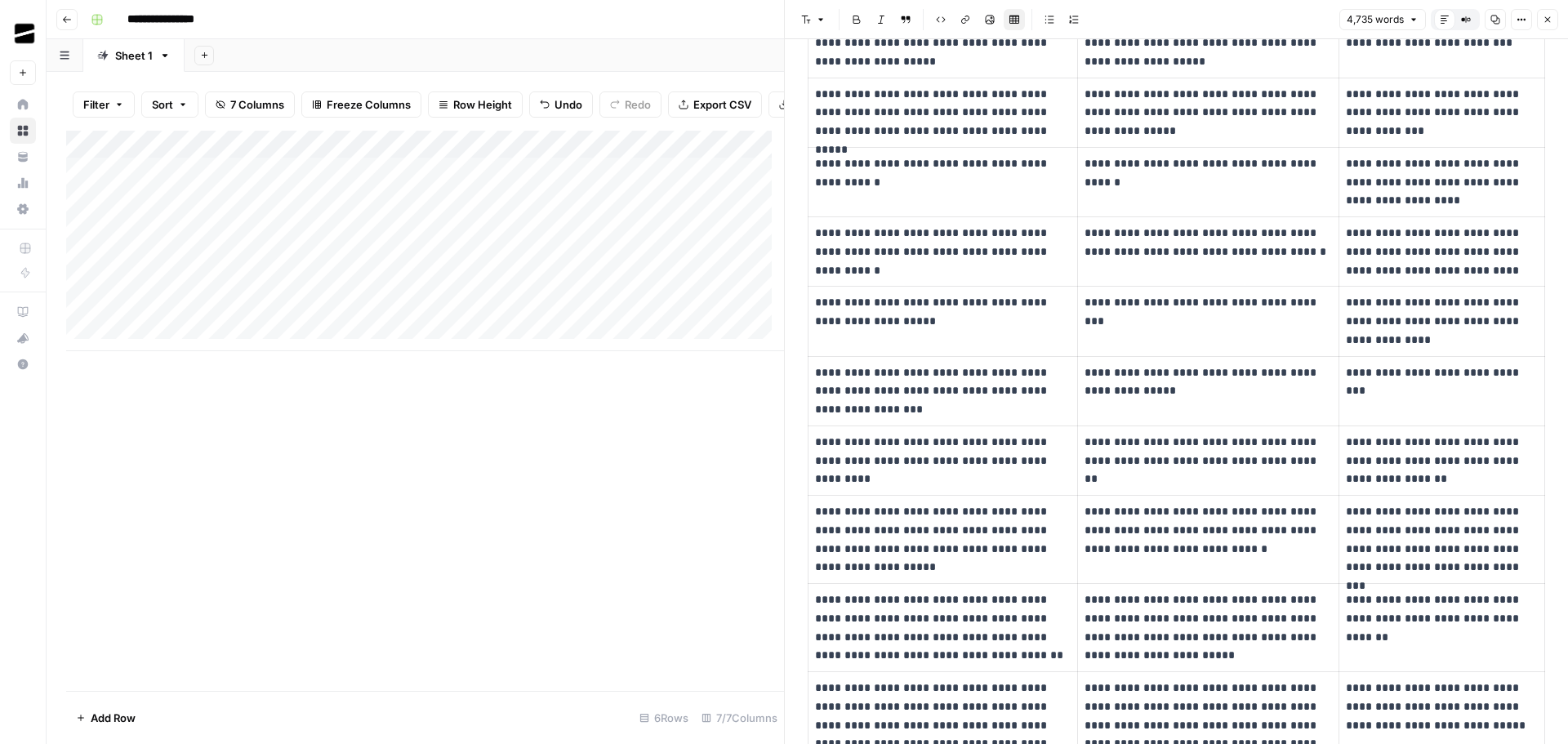
click at [1553, 12] on button "Close" at bounding box center [1547, 20] width 21 height 21
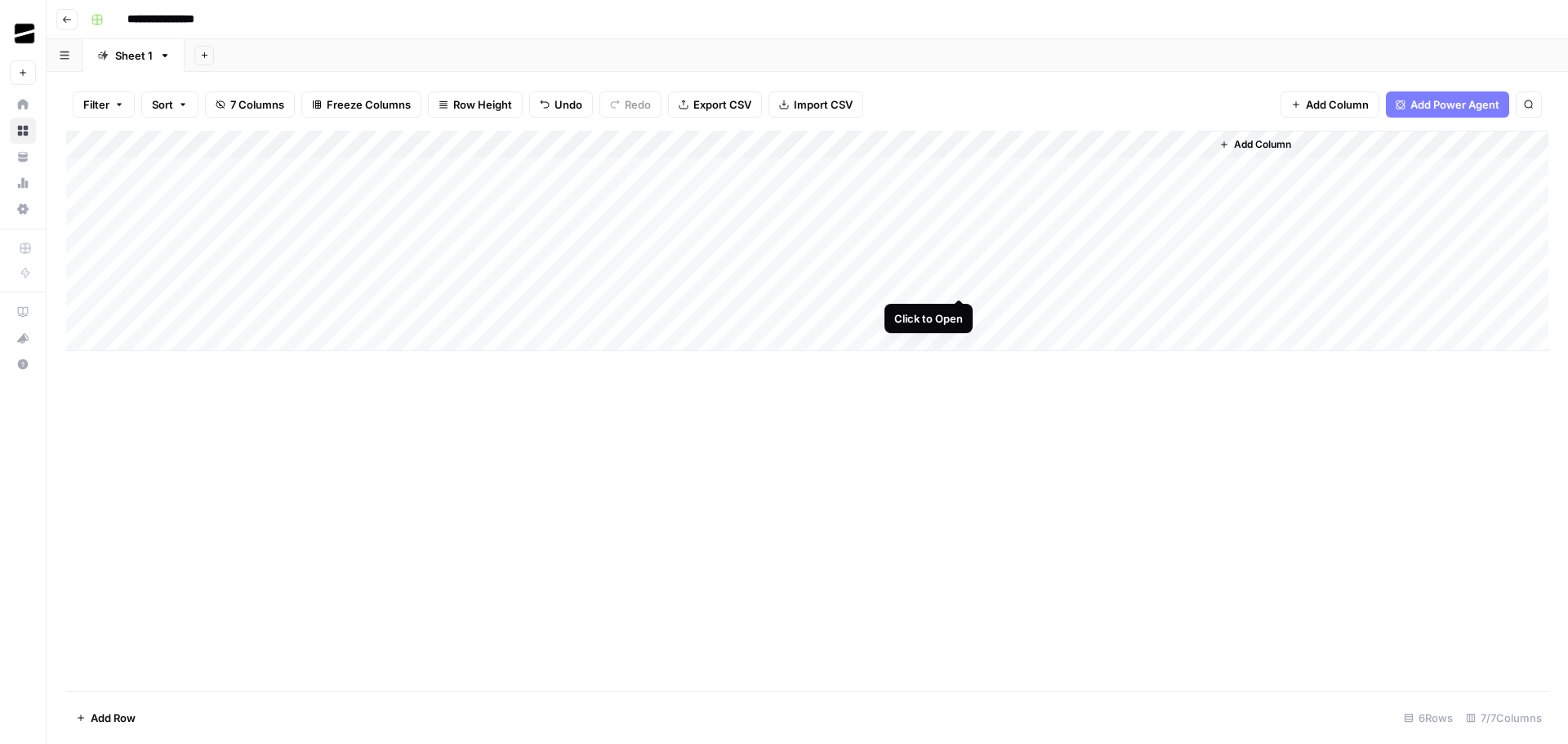
click at [965, 277] on div "Add Column" at bounding box center [807, 241] width 1482 height 220
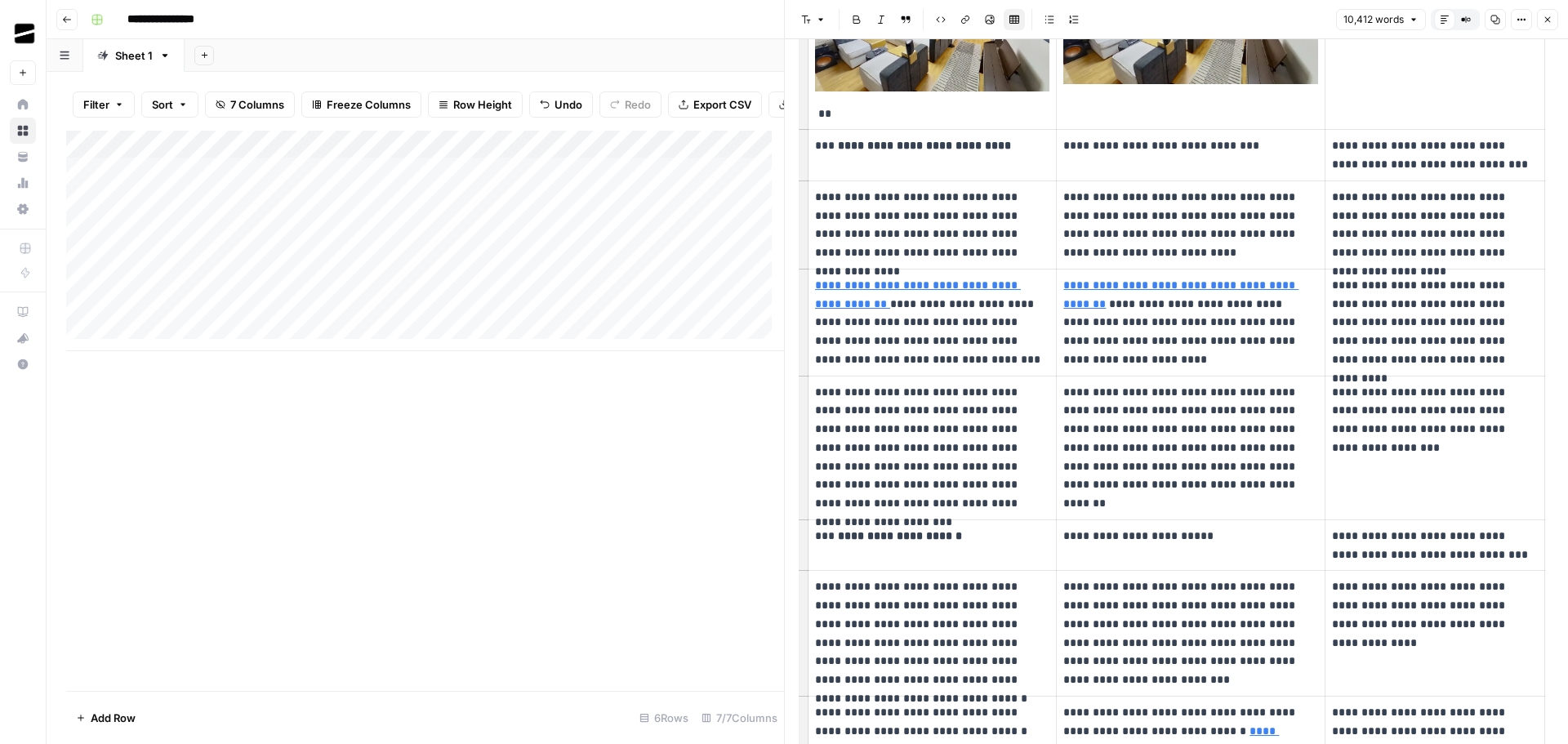
scroll to position [19999, 0]
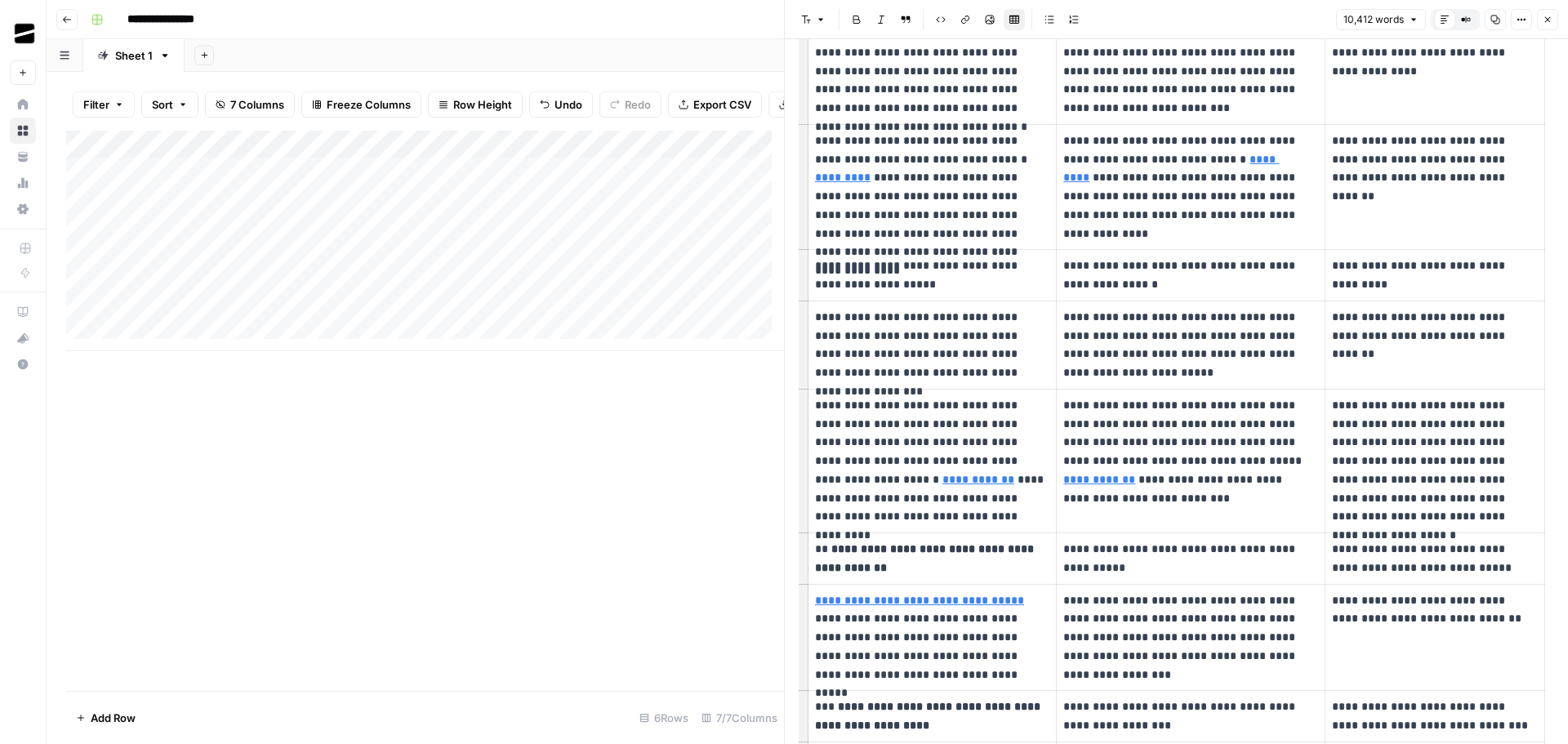
click at [1547, 14] on button "Close" at bounding box center [1547, 20] width 21 height 21
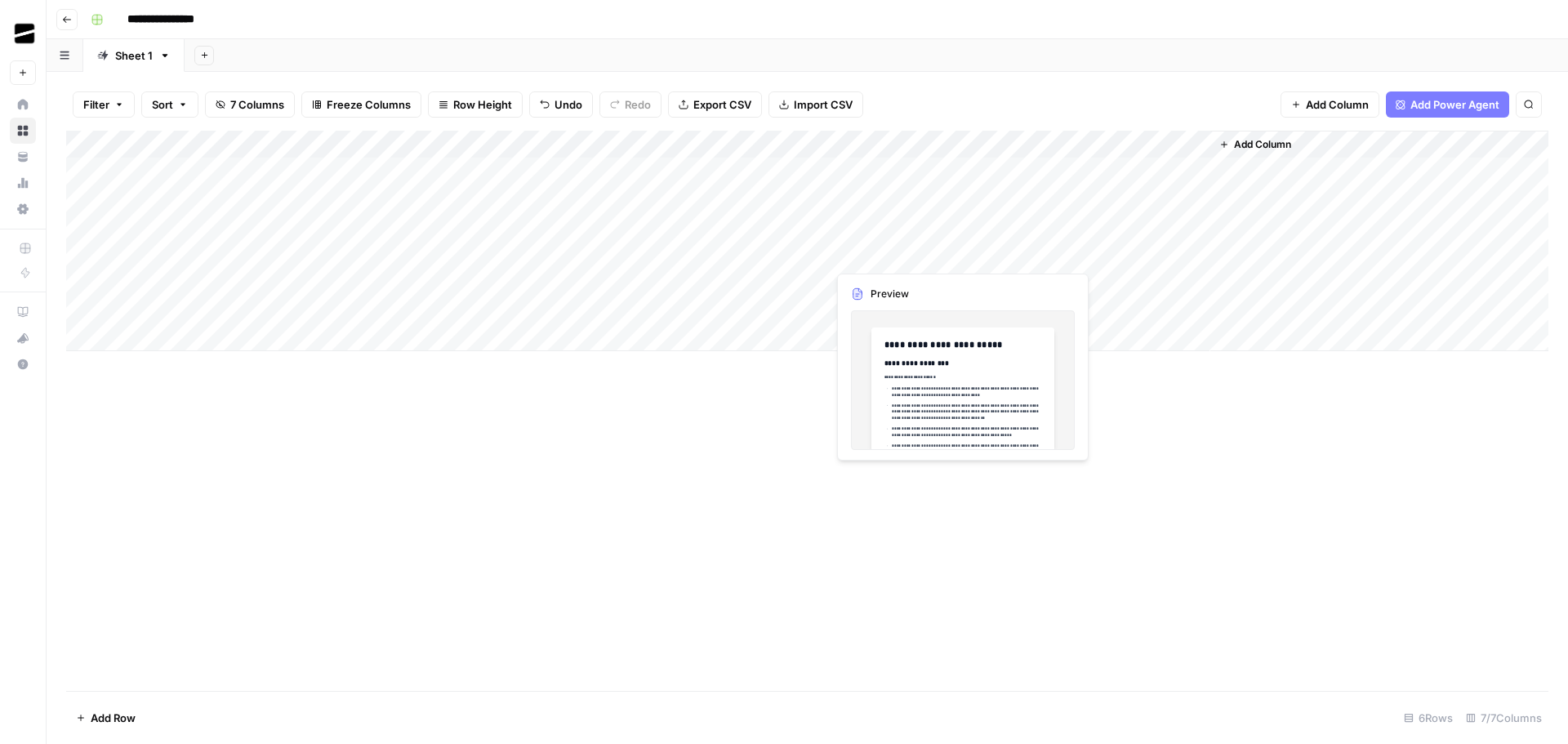
click at [921, 249] on div "Add Column" at bounding box center [807, 241] width 1482 height 220
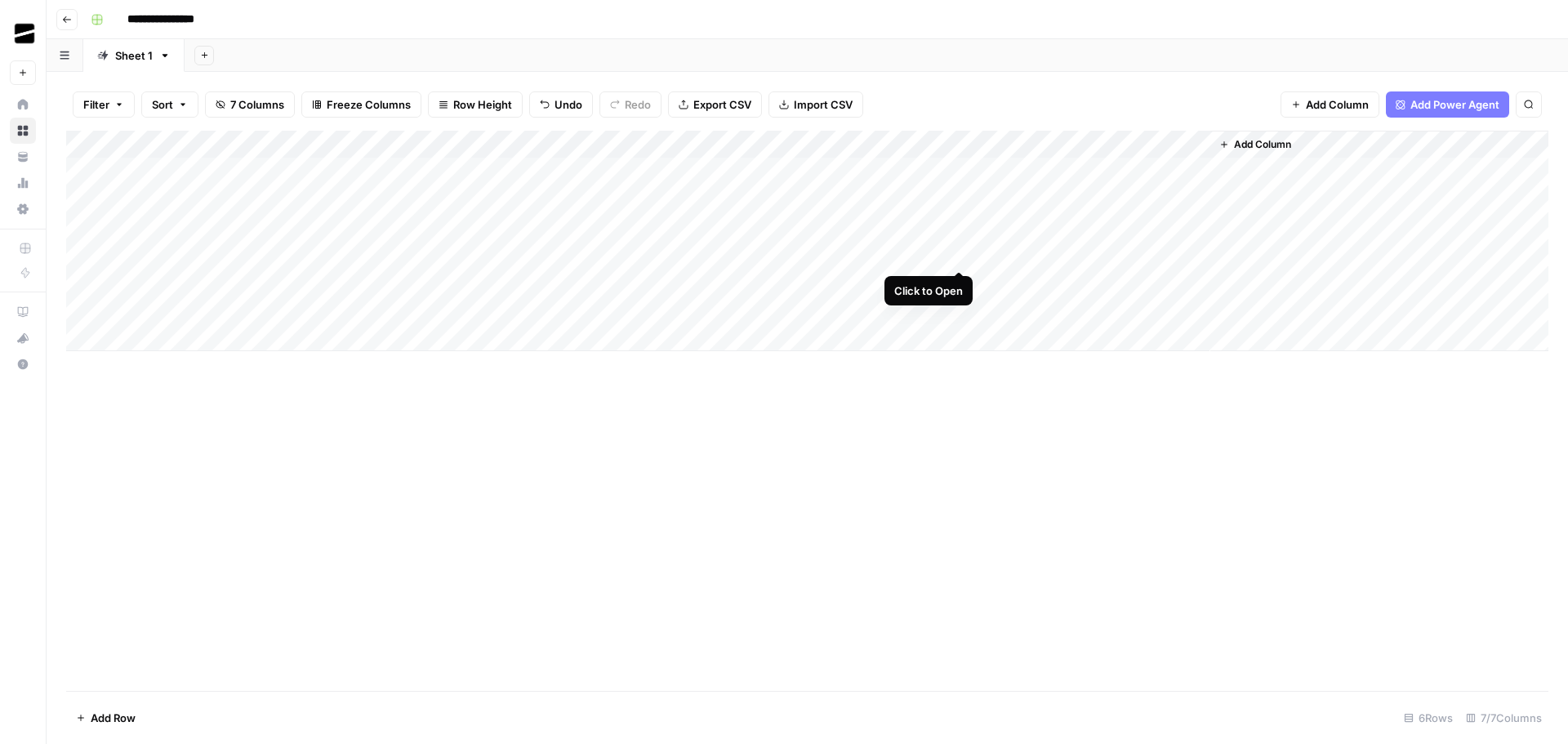
click at [963, 253] on div "Add Column" at bounding box center [807, 241] width 1482 height 220
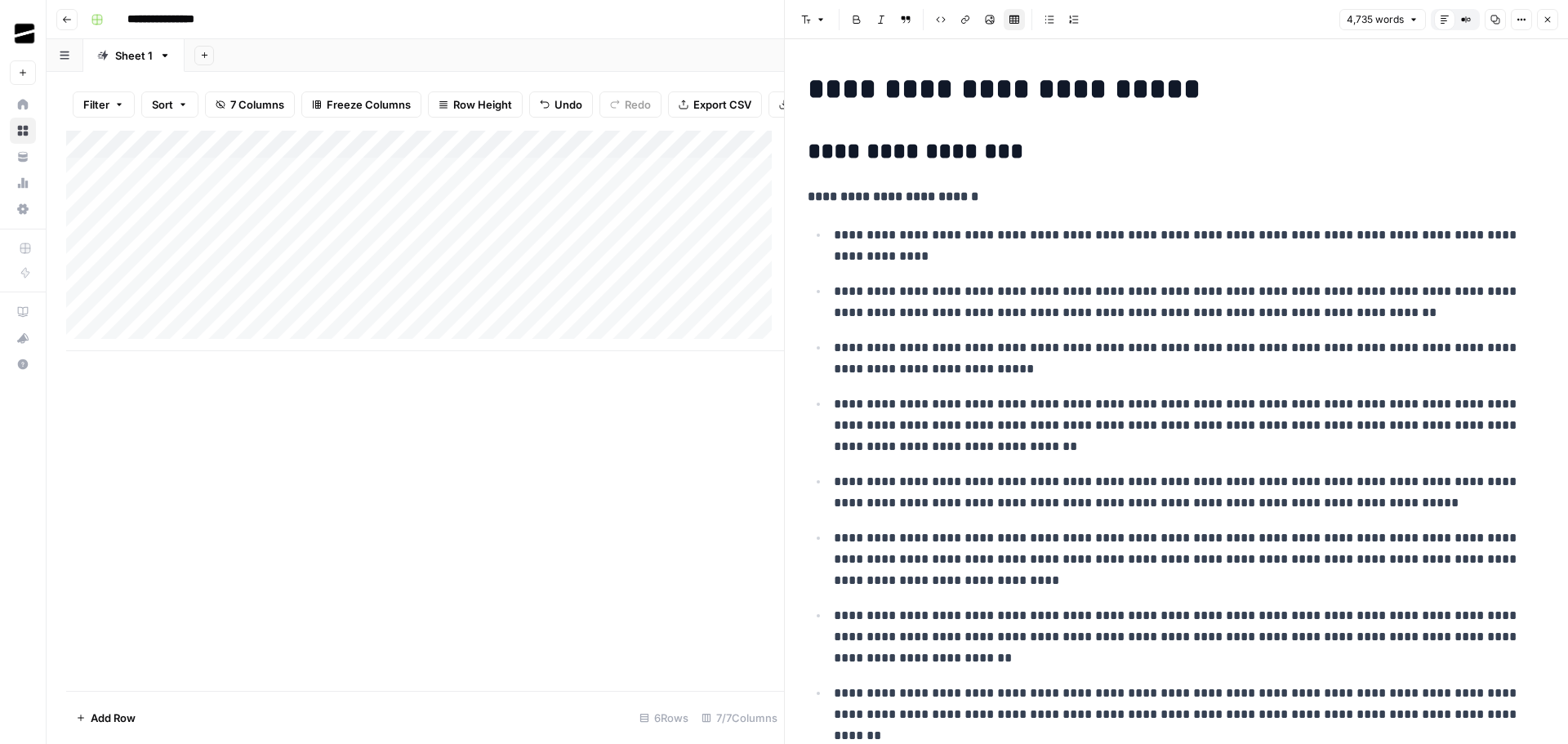
click at [1551, 16] on icon "button" at bounding box center [1547, 19] width 10 height 10
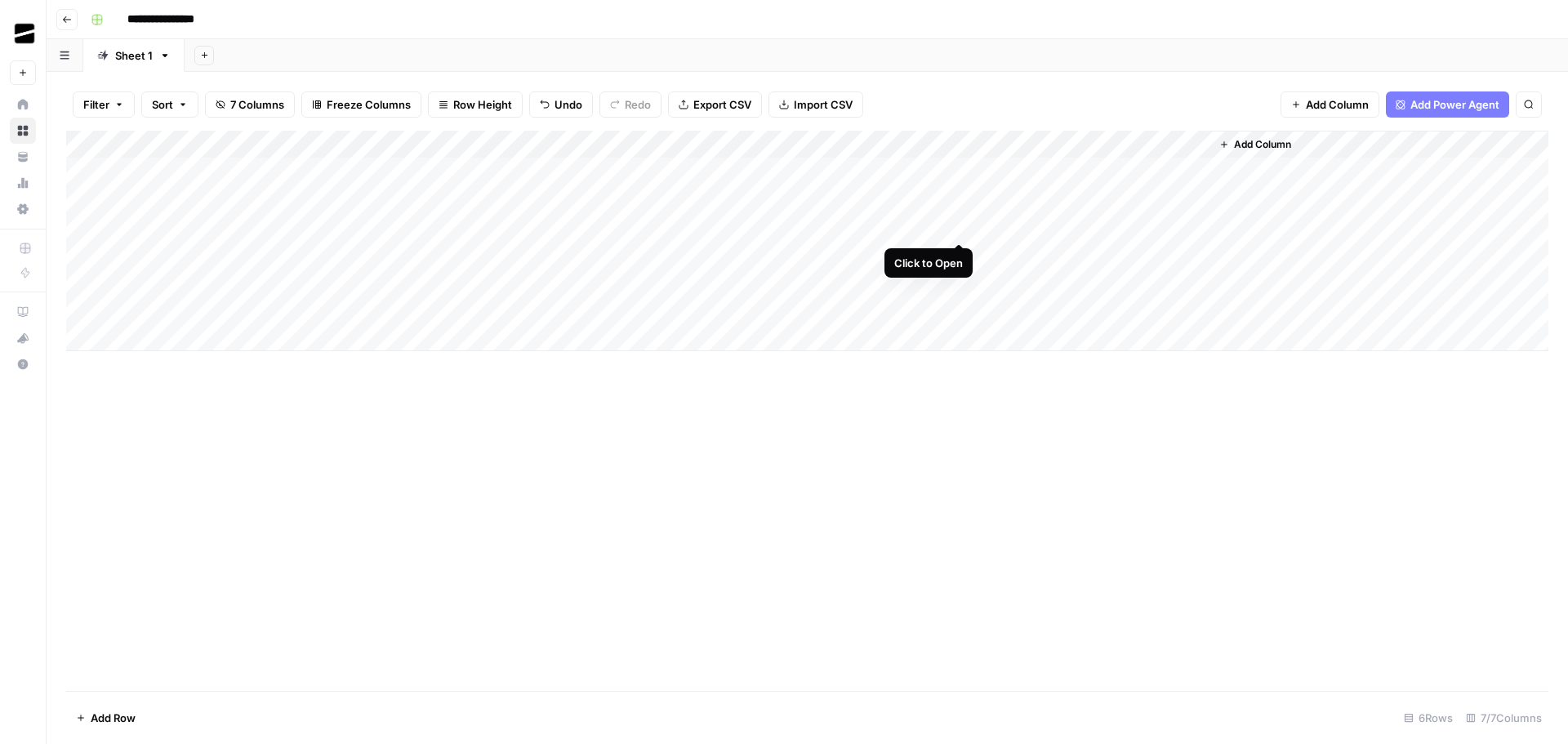
click at [959, 224] on div "Add Column" at bounding box center [807, 241] width 1482 height 220
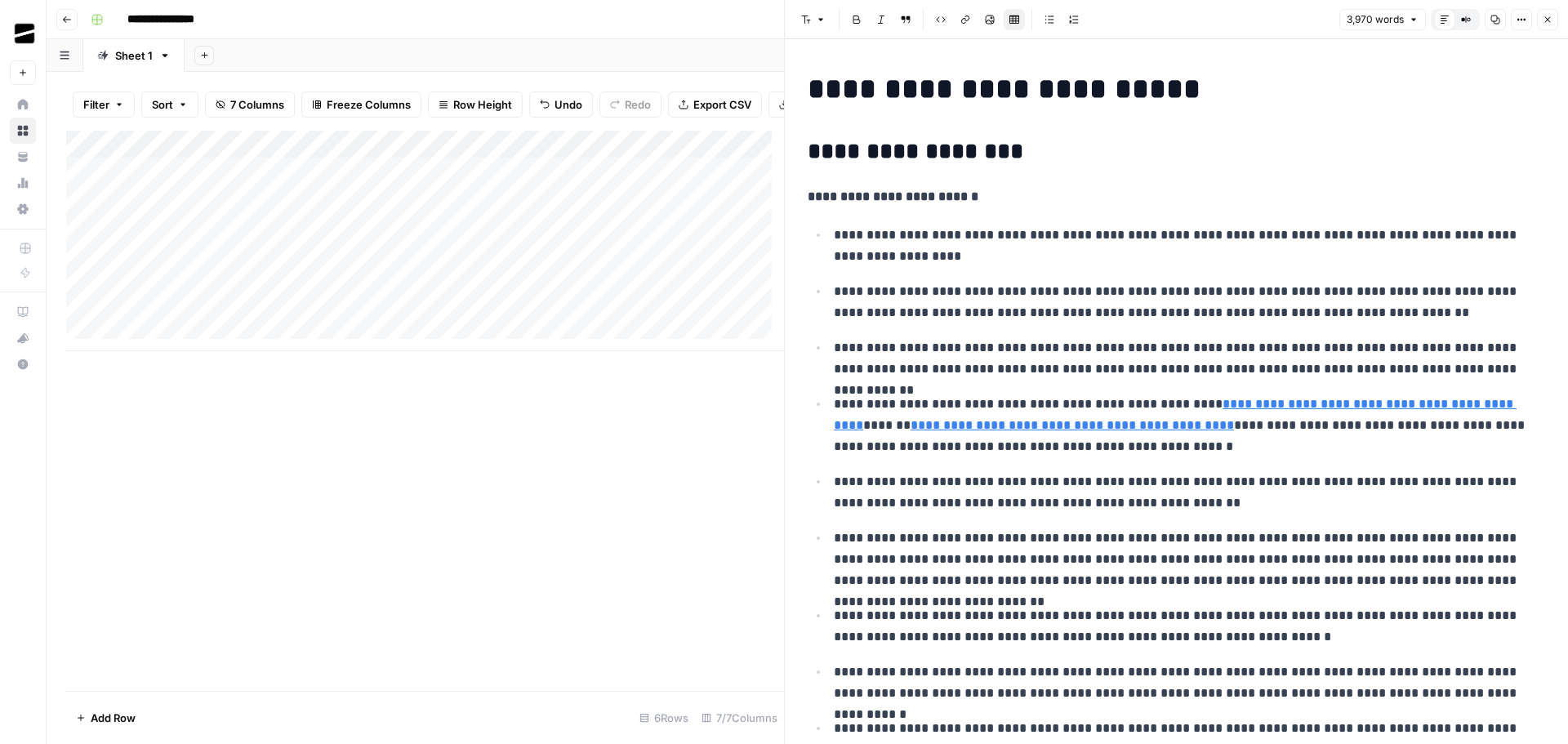
click at [1549, 19] on icon "button" at bounding box center [1547, 19] width 10 height 10
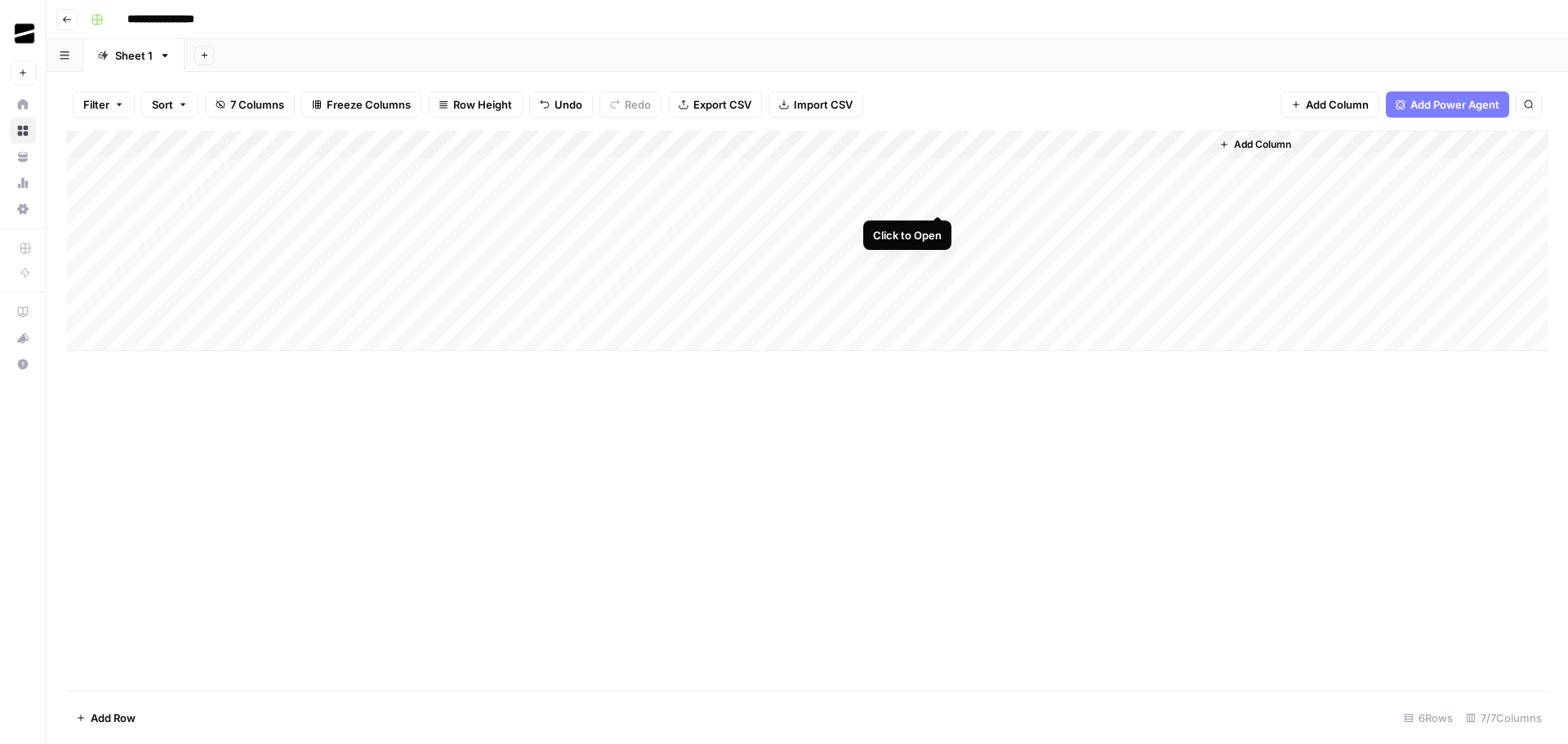
click at [938, 197] on div "Add Column" at bounding box center [807, 241] width 1482 height 220
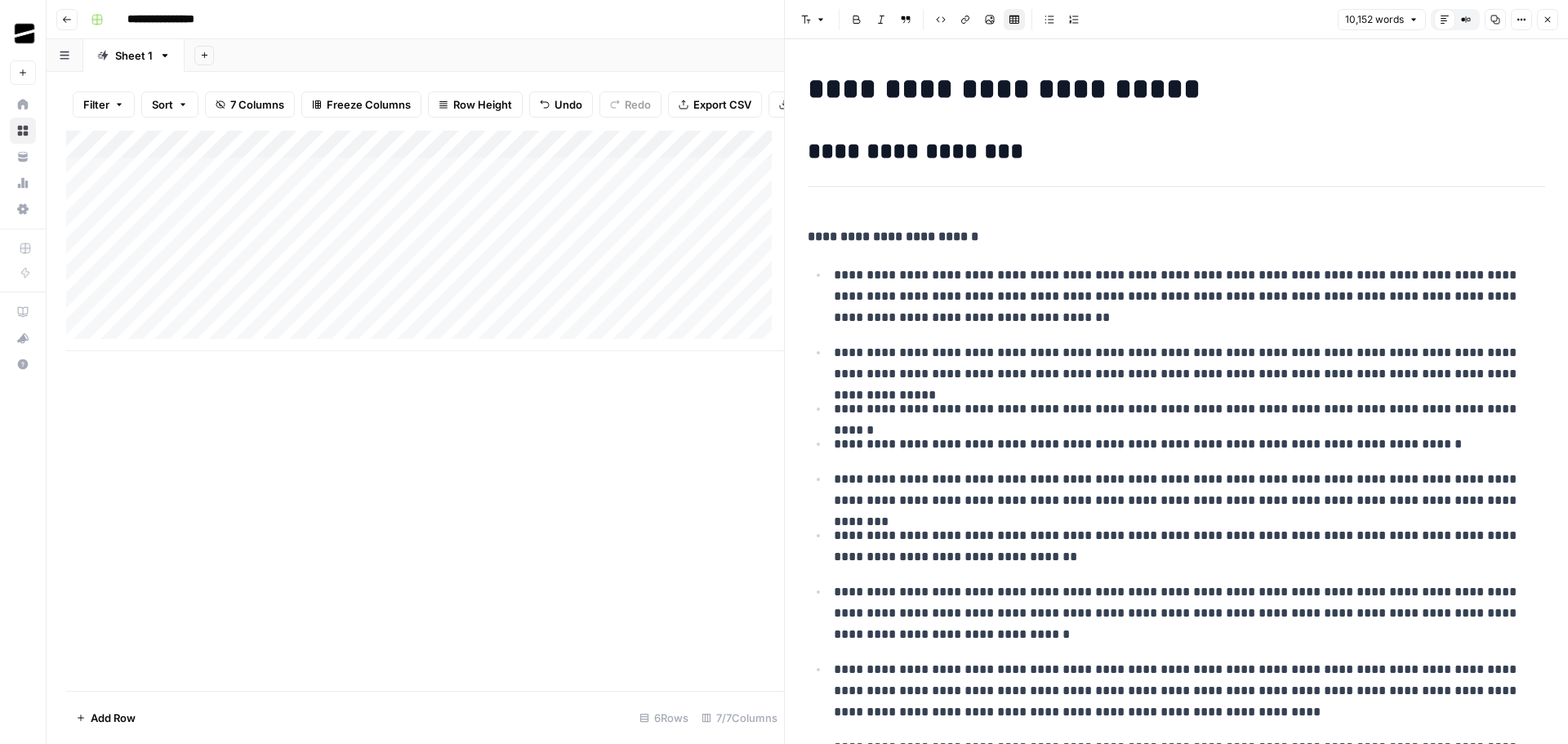
click at [1549, 17] on icon "button" at bounding box center [1547, 19] width 10 height 10
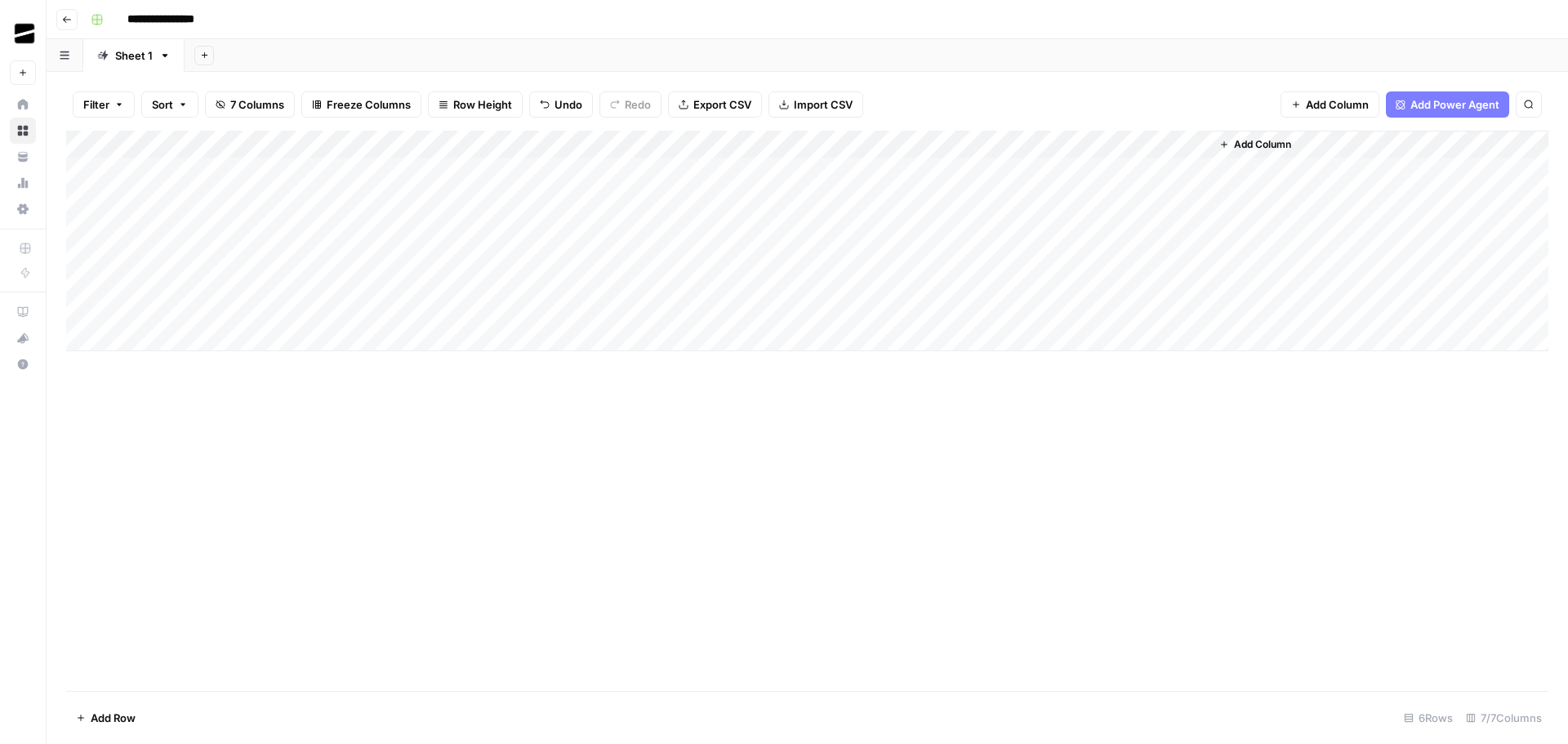
click at [131, 332] on div "Add Column" at bounding box center [807, 241] width 1482 height 220
click at [165, 365] on div "Add Column" at bounding box center [807, 255] width 1482 height 249
click at [168, 282] on div "Add Column" at bounding box center [807, 269] width 1482 height 276
drag, startPoint x: 364, startPoint y: 484, endPoint x: 240, endPoint y: 284, distance: 235.3
click at [364, 483] on div "Add Column" at bounding box center [807, 411] width 1482 height 560
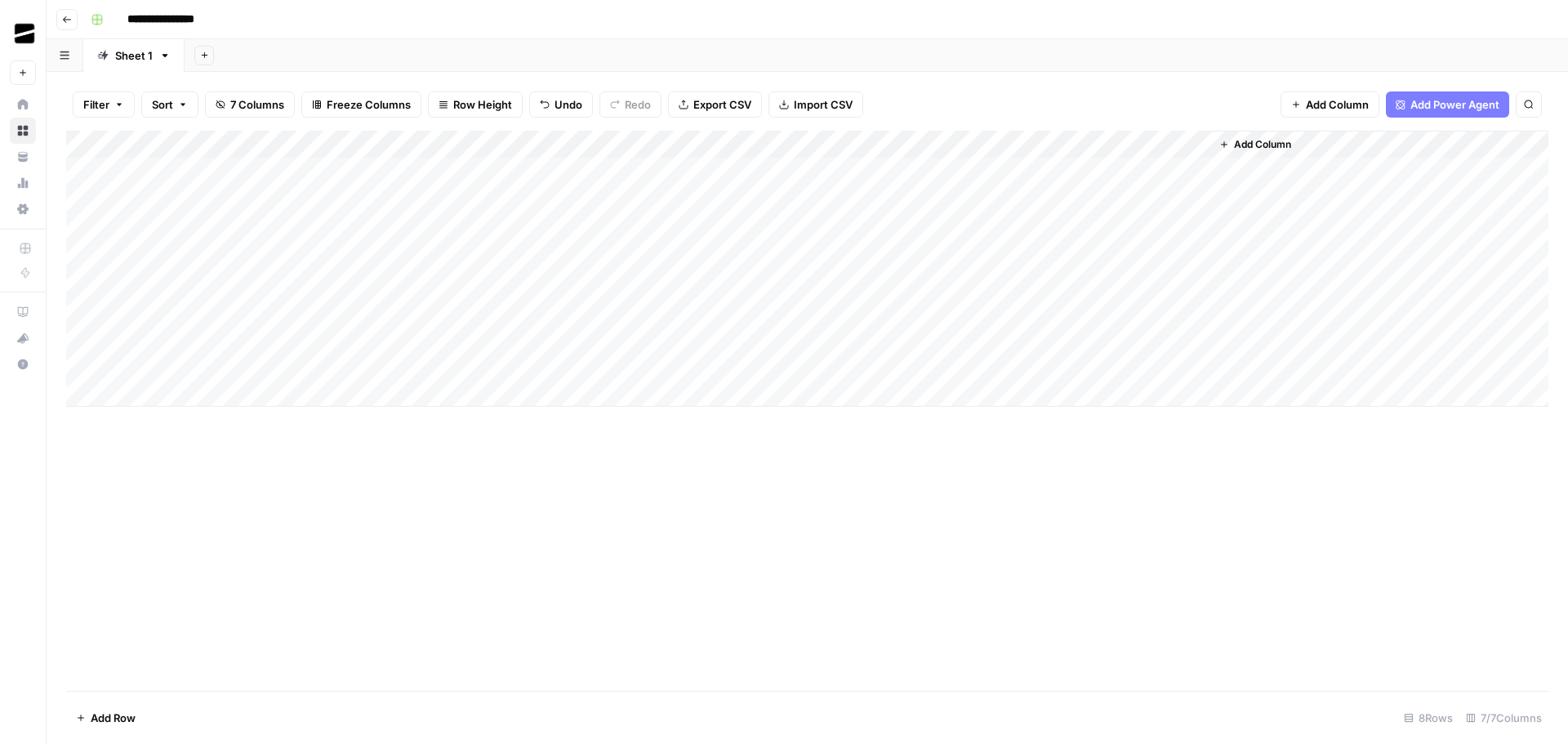
drag, startPoint x: 577, startPoint y: 278, endPoint x: 222, endPoint y: 274, distance: 355.0
click at [222, 274] on div "Add Column" at bounding box center [807, 269] width 1482 height 276
click at [164, 312] on div "Add Column" at bounding box center [807, 269] width 1482 height 276
click at [1031, 307] on div "Add Column" at bounding box center [807, 269] width 1482 height 276
type textarea "*"
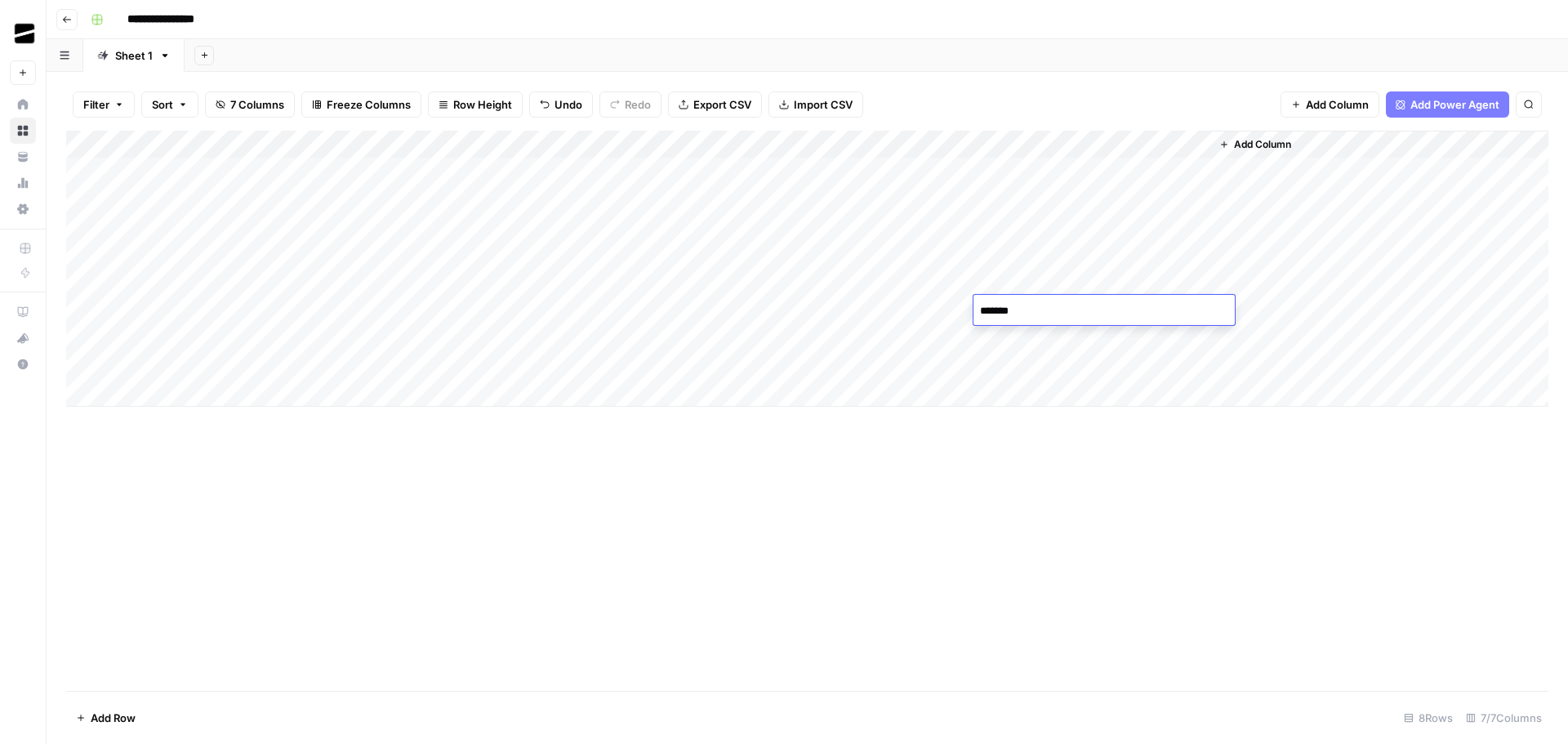
type textarea "********"
click at [888, 308] on div "Add Column" at bounding box center [807, 269] width 1482 height 276
click at [768, 308] on div "Add Column" at bounding box center [807, 269] width 1482 height 276
click at [957, 315] on div "Add Column" at bounding box center [807, 269] width 1482 height 276
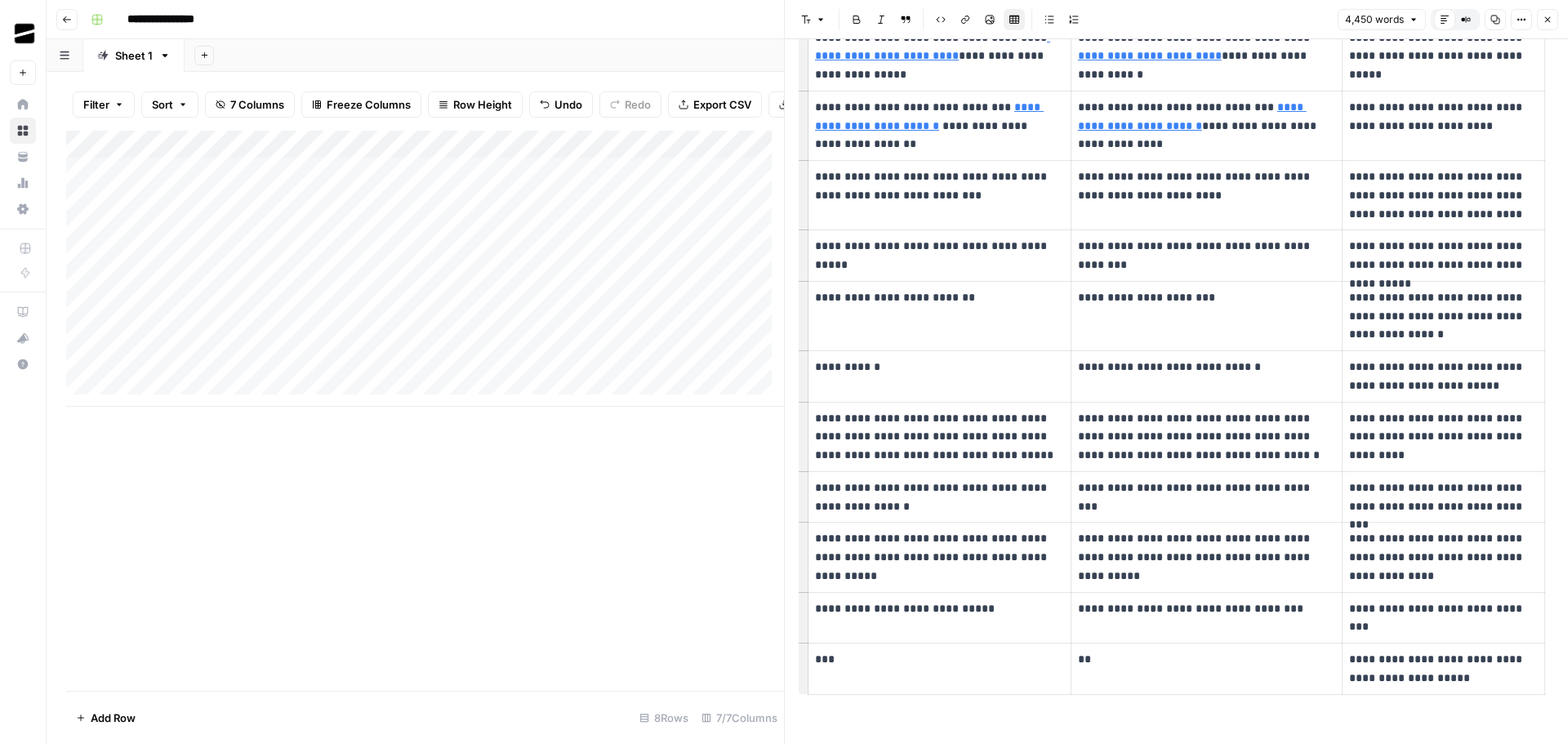
scroll to position [9681, 0]
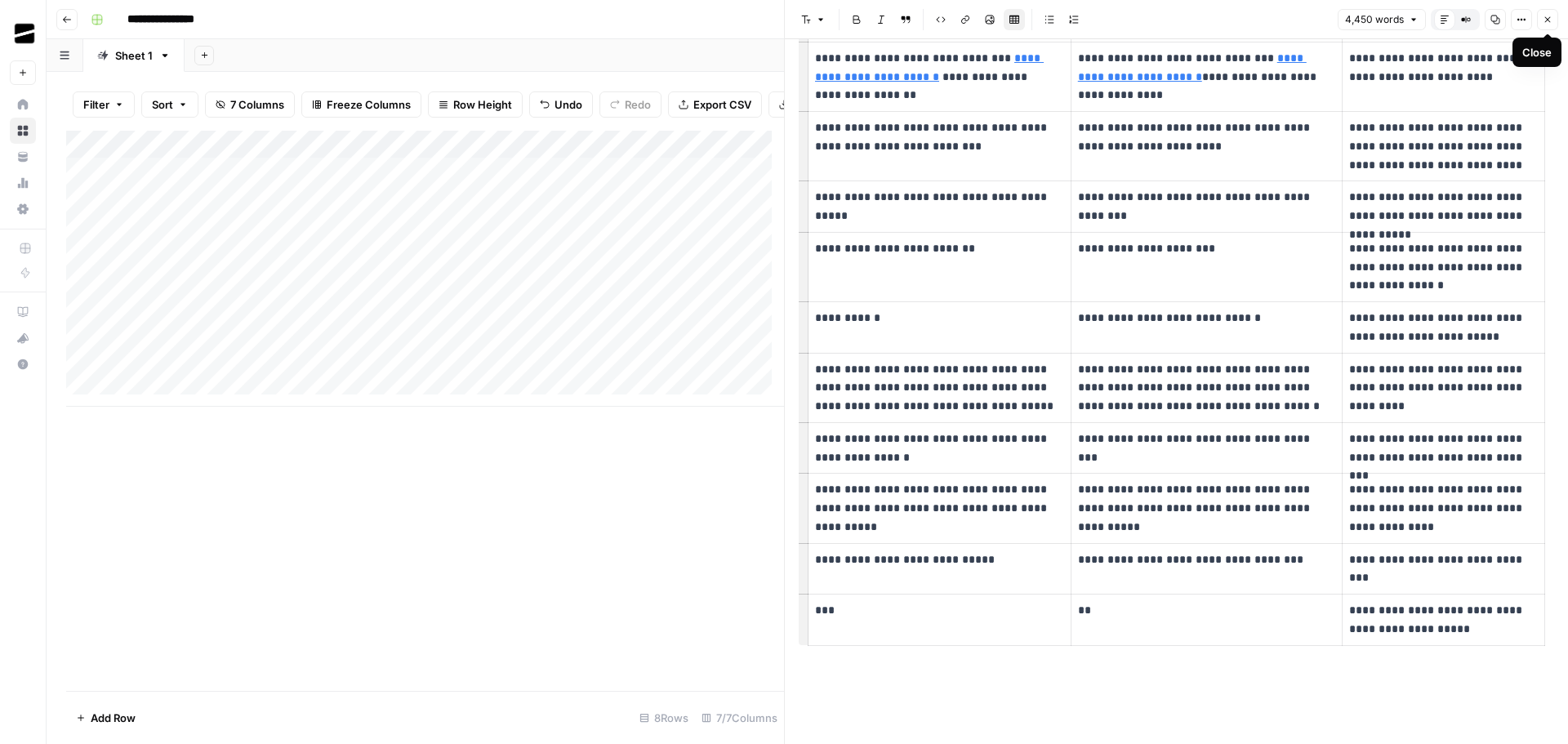
click at [1552, 15] on icon "button" at bounding box center [1547, 19] width 10 height 10
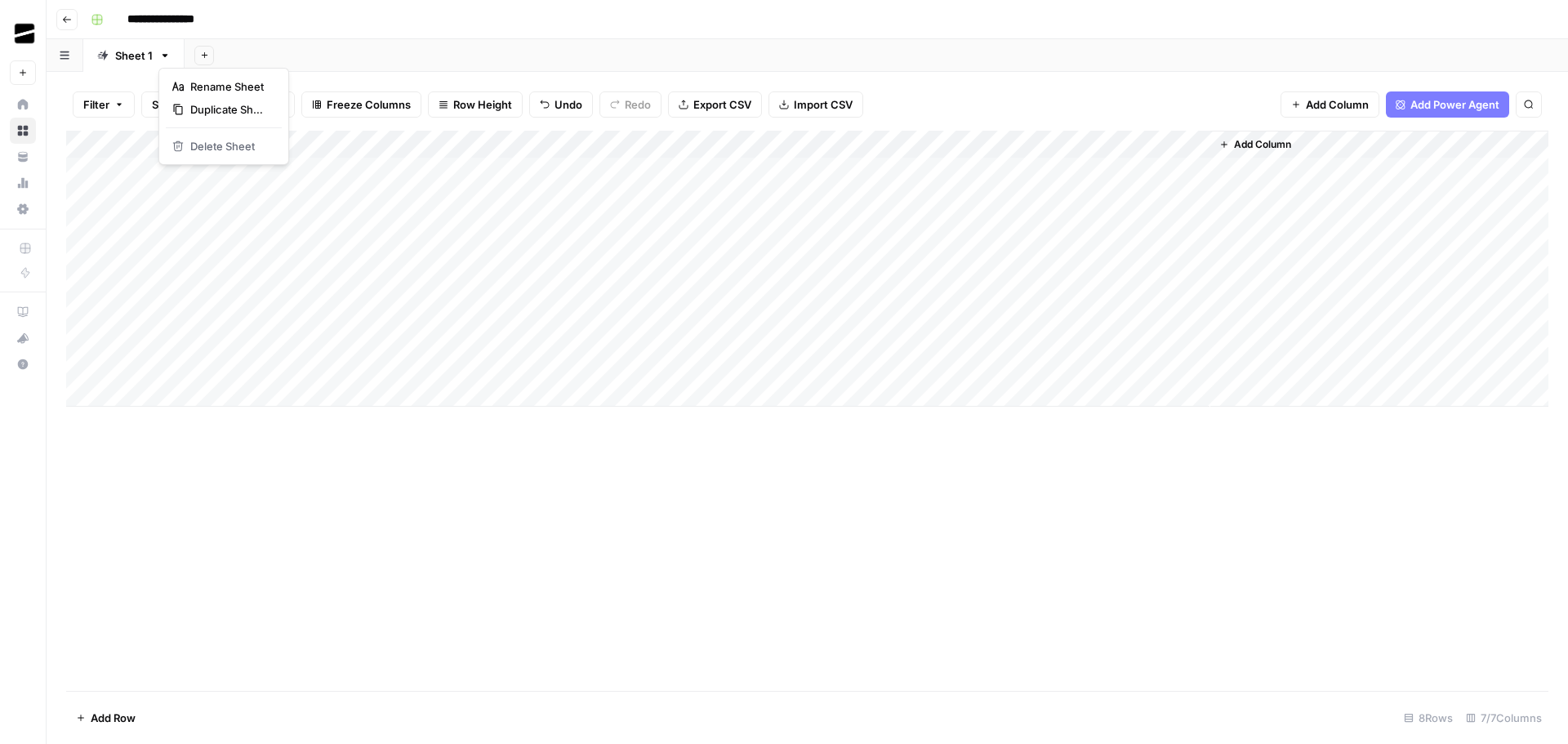
click at [160, 56] on icon "button" at bounding box center [165, 55] width 12 height 12
click at [232, 89] on span "Rename Sheet" at bounding box center [229, 86] width 78 height 16
type input "*"
type input "*******"
click at [220, 53] on button "Add Sheet" at bounding box center [214, 55] width 20 height 20
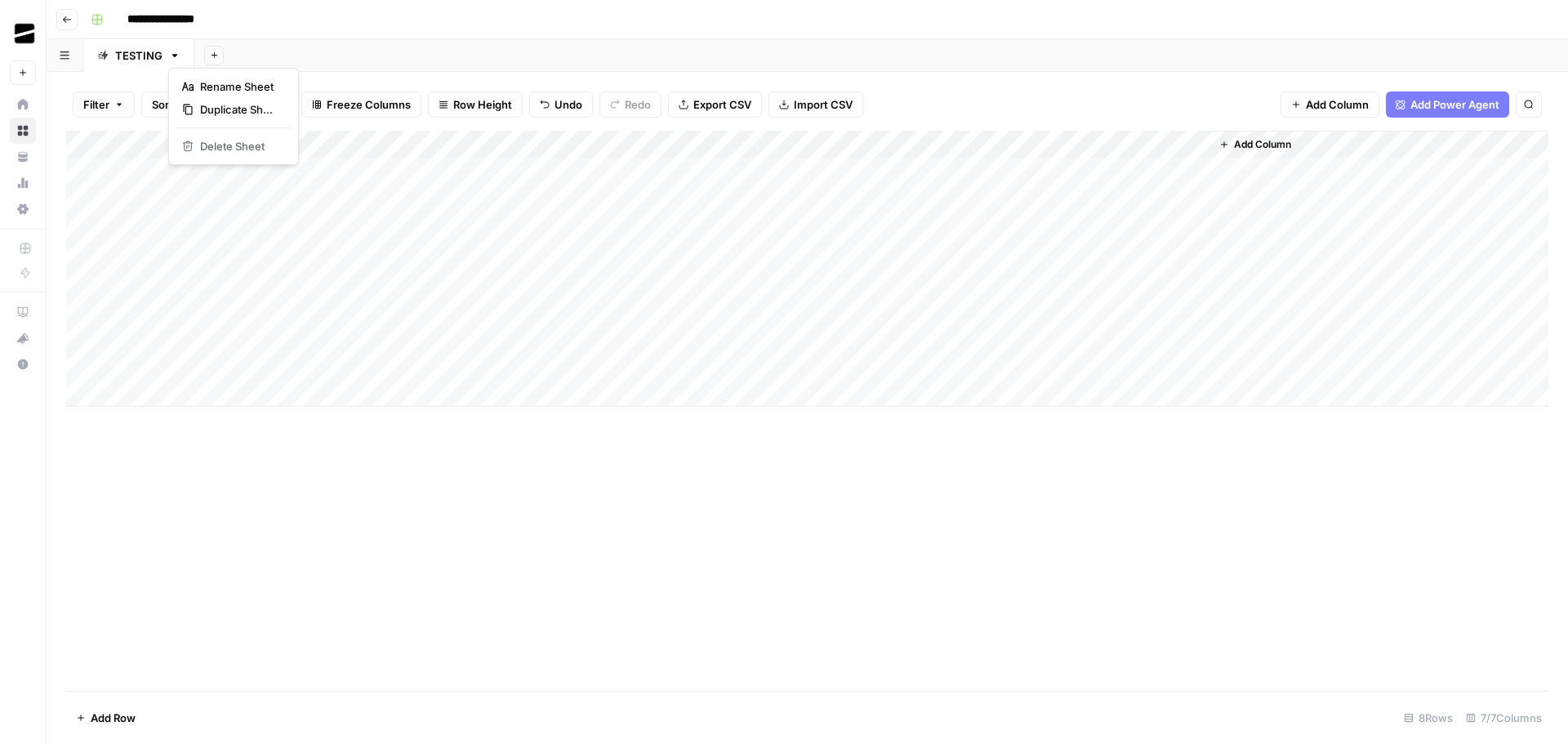
click at [177, 58] on icon "button" at bounding box center [175, 55] width 12 height 12
click at [245, 109] on span "Duplicate Sheet" at bounding box center [239, 110] width 78 height 16
click at [145, 174] on div "Add Column" at bounding box center [807, 158] width 1482 height 53
click at [165, 199] on div "Add Column" at bounding box center [807, 172] width 1482 height 82
click at [173, 225] on div "Add Column" at bounding box center [807, 185] width 1482 height 110
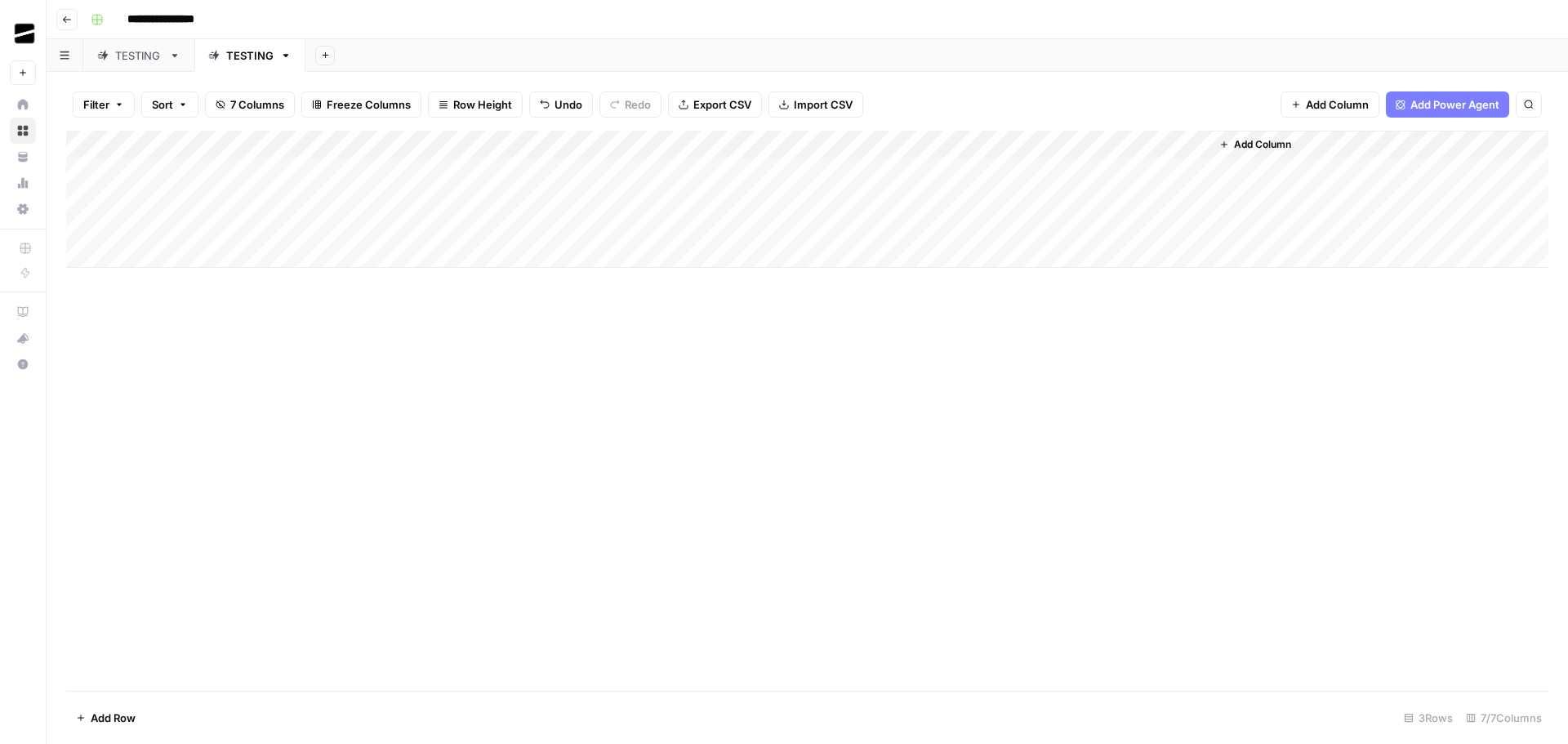
click at [147, 53] on div "TESTING" at bounding box center [138, 55] width 47 height 16
click at [242, 63] on link "TESTING" at bounding box center [250, 55] width 111 height 33
click at [283, 57] on icon "button" at bounding box center [285, 55] width 12 height 12
click at [345, 83] on span "Rename Sheet" at bounding box center [349, 86] width 78 height 16
type input "**********"
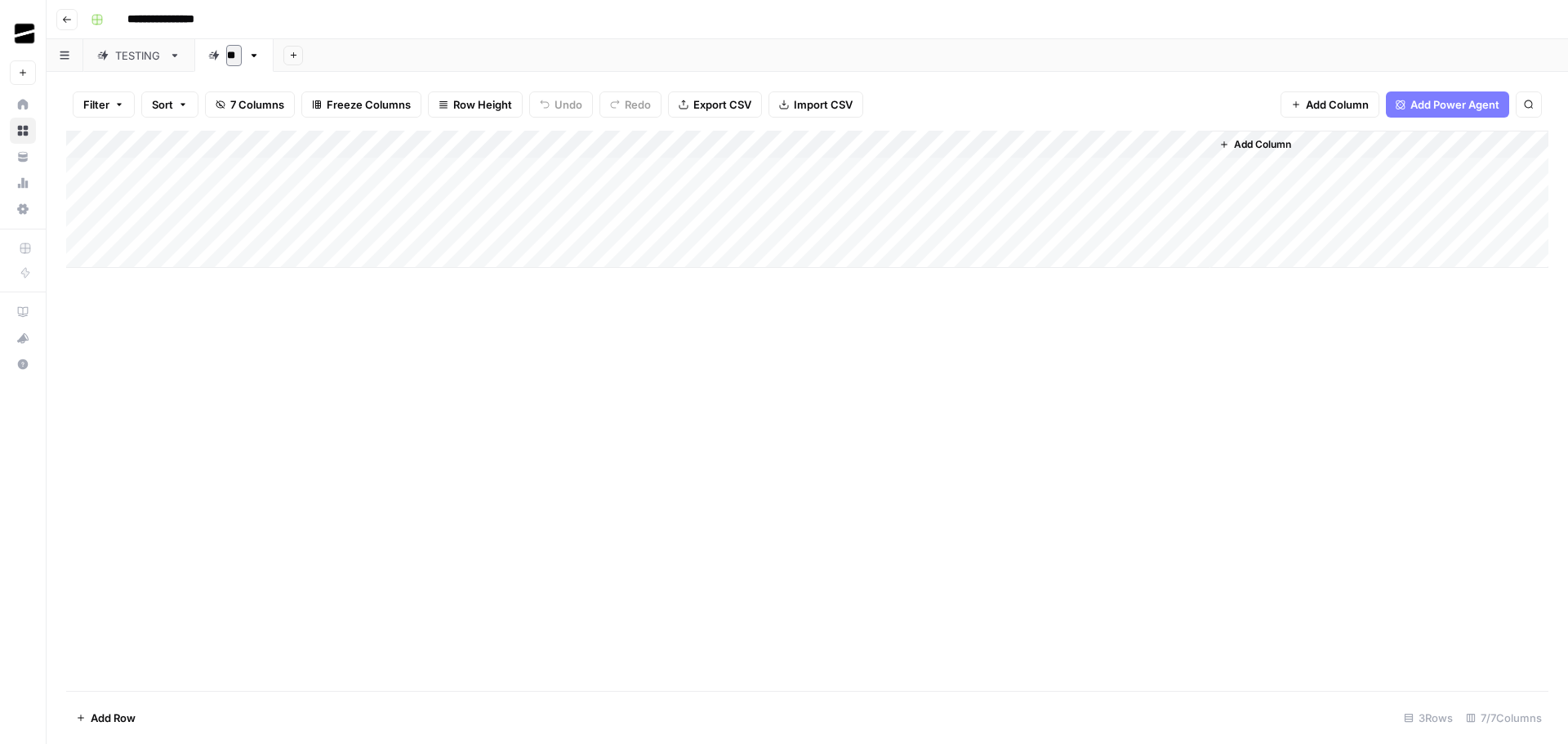
type input "*"
type input "*******"
click at [441, 49] on div "Add Sheet" at bounding box center [932, 55] width 1272 height 33
click at [158, 257] on div "Add Column" at bounding box center [807, 200] width 1482 height 137
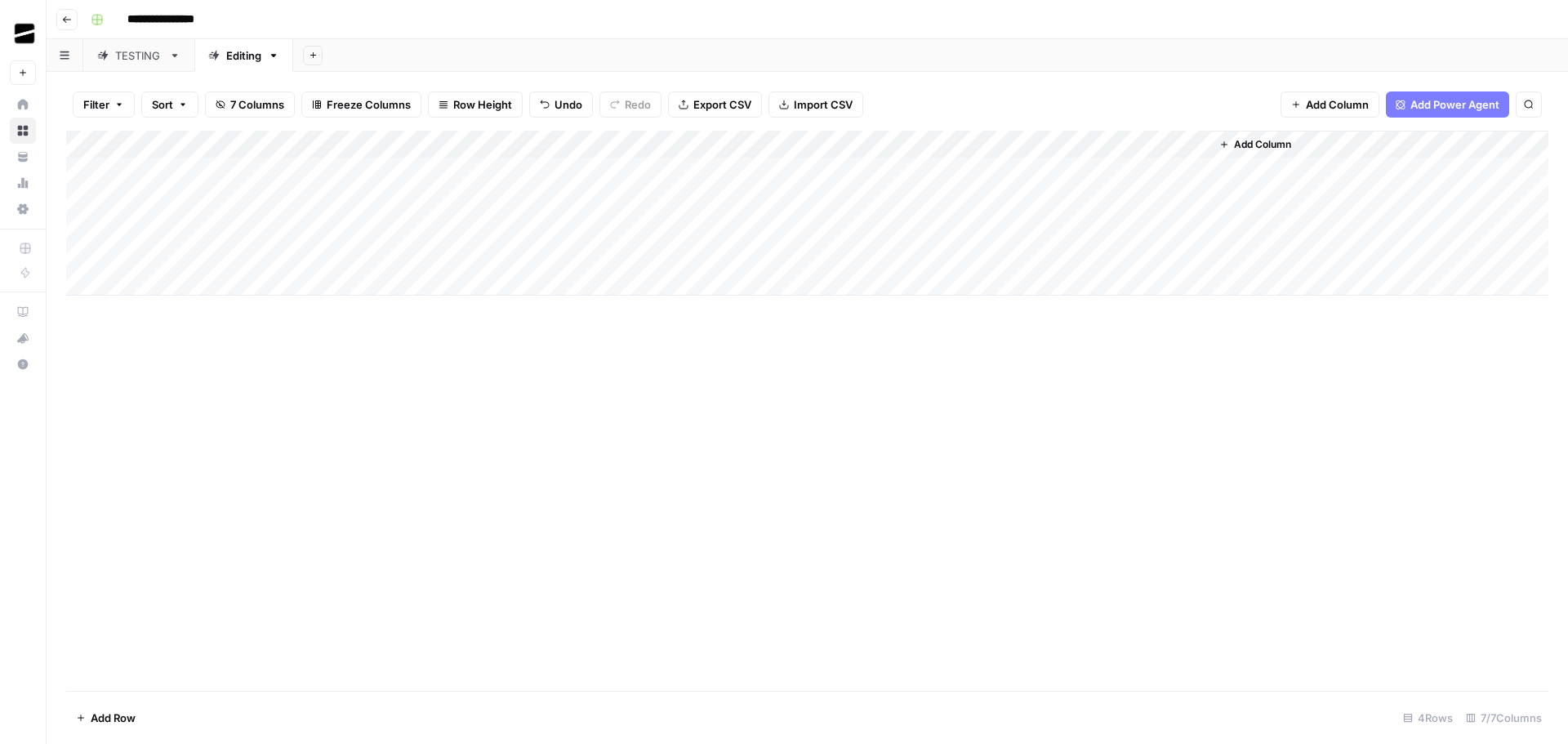
click at [160, 286] on div "Add Column" at bounding box center [807, 213] width 1482 height 165
click at [456, 441] on div "Add Column" at bounding box center [807, 411] width 1482 height 560
click at [148, 53] on div "TESTING" at bounding box center [138, 55] width 47 height 16
click at [148, 171] on div "Add Column" at bounding box center [807, 269] width 1482 height 276
click at [281, 171] on div "Add Column" at bounding box center [807, 269] width 1482 height 276
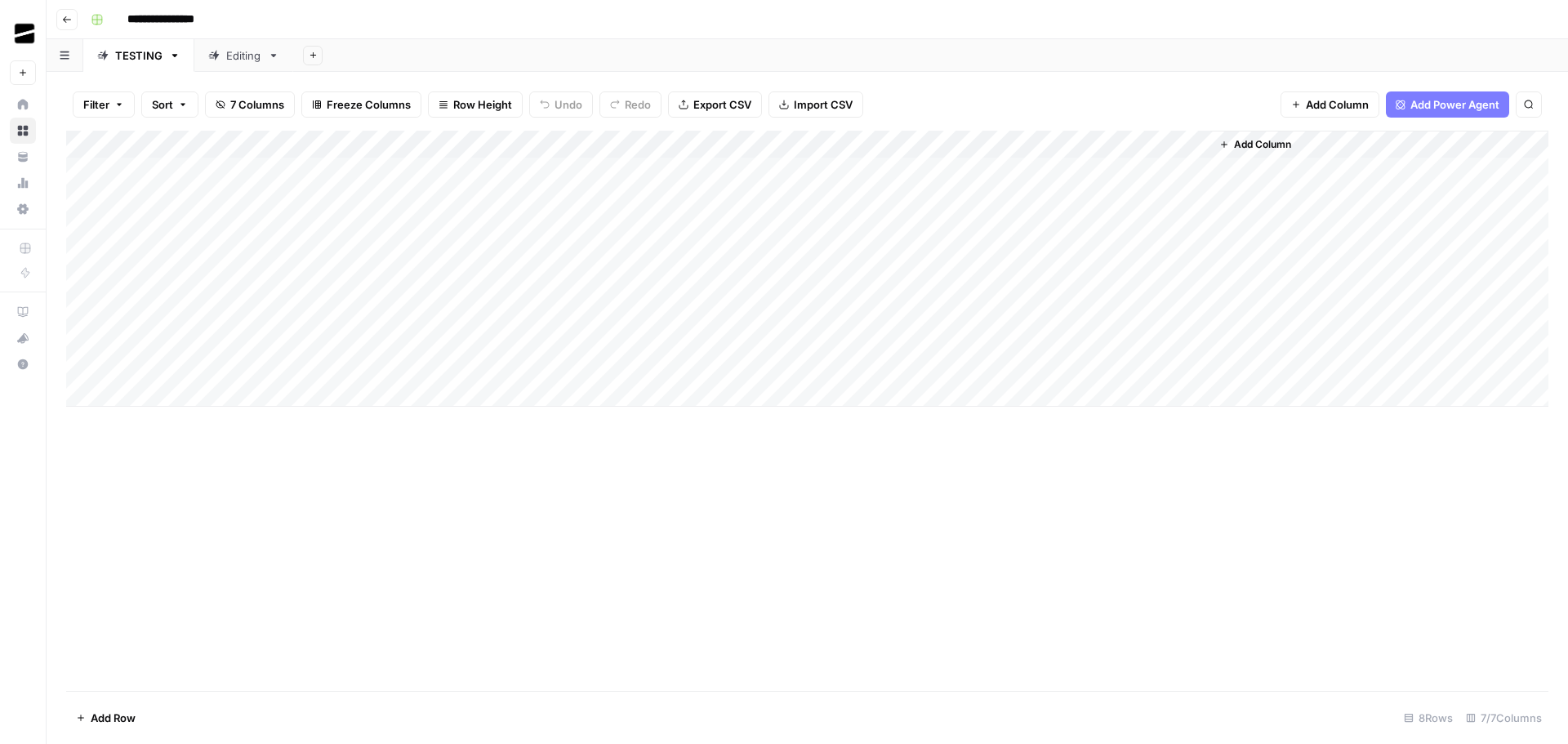
click at [453, 176] on div "Add Column" at bounding box center [807, 269] width 1482 height 276
click at [598, 168] on div "Add Column" at bounding box center [807, 269] width 1482 height 276
click at [249, 53] on div "Editing" at bounding box center [243, 55] width 35 height 16
click at [469, 53] on div "Add Sheet" at bounding box center [931, 55] width 1275 height 33
click at [1201, 145] on div "Add Column" at bounding box center [807, 227] width 1482 height 192
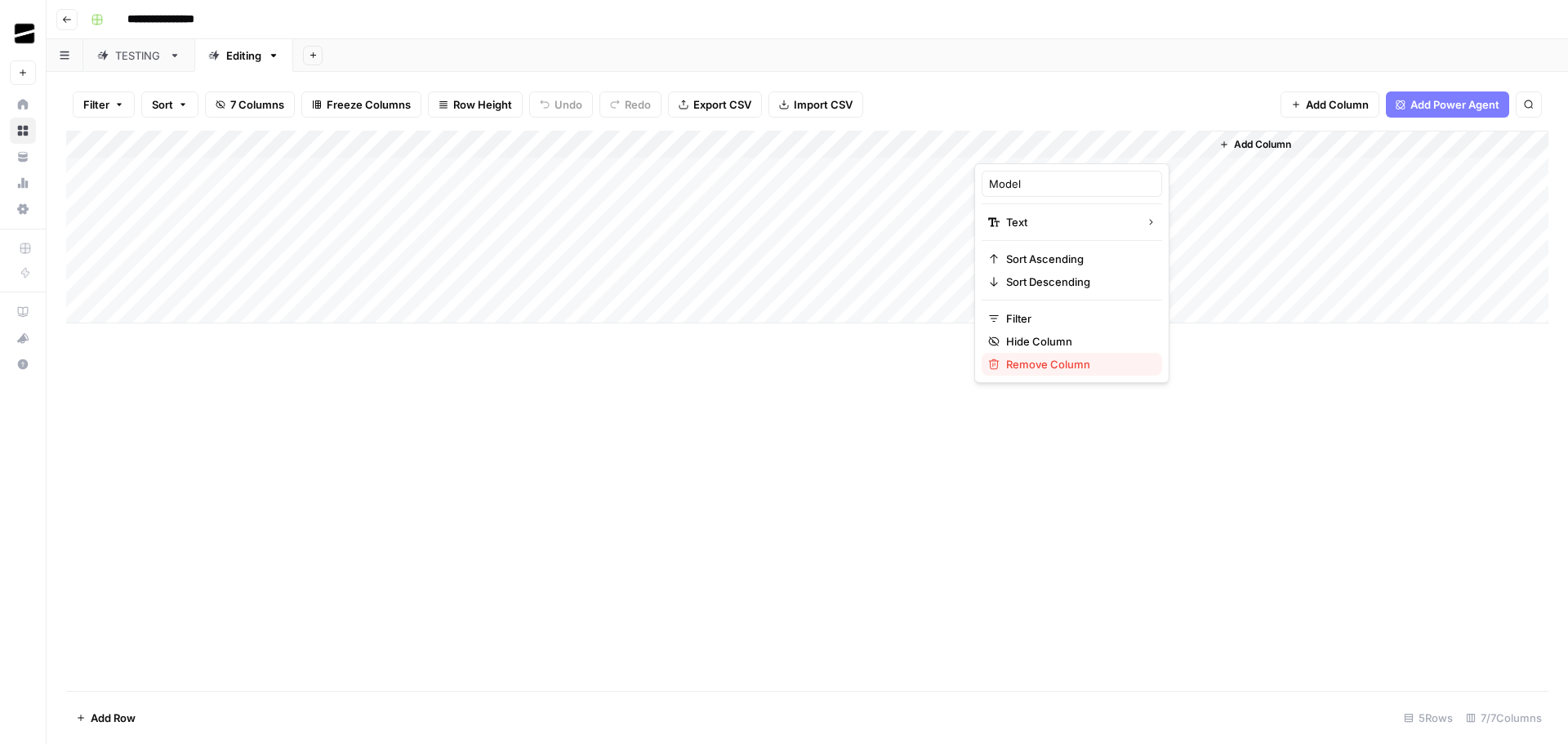
click at [1071, 363] on span "Remove Column" at bounding box center [1078, 364] width 143 height 16
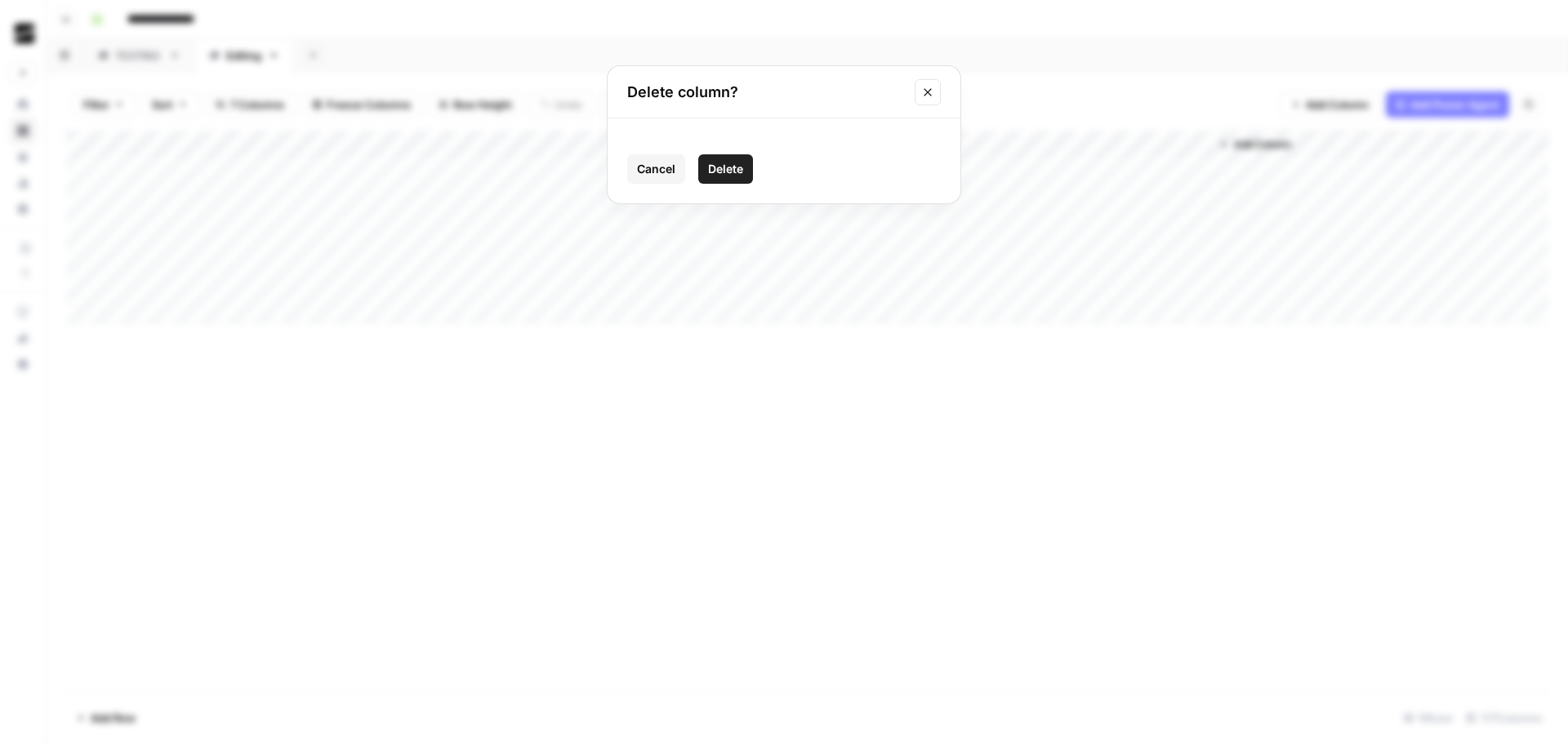
click at [722, 171] on span "Delete" at bounding box center [725, 168] width 35 height 16
click at [147, 56] on div "TESTING" at bounding box center [138, 55] width 47 height 16
click at [1072, 170] on div "Add Column" at bounding box center [807, 269] width 1482 height 276
click at [1202, 143] on div "Add Column" at bounding box center [807, 269] width 1482 height 276
click at [1084, 97] on div "Filter Sort 7 Columns Freeze Columns Row Height Undo Redo Export CSV Import CSV…" at bounding box center [807, 104] width 1482 height 53
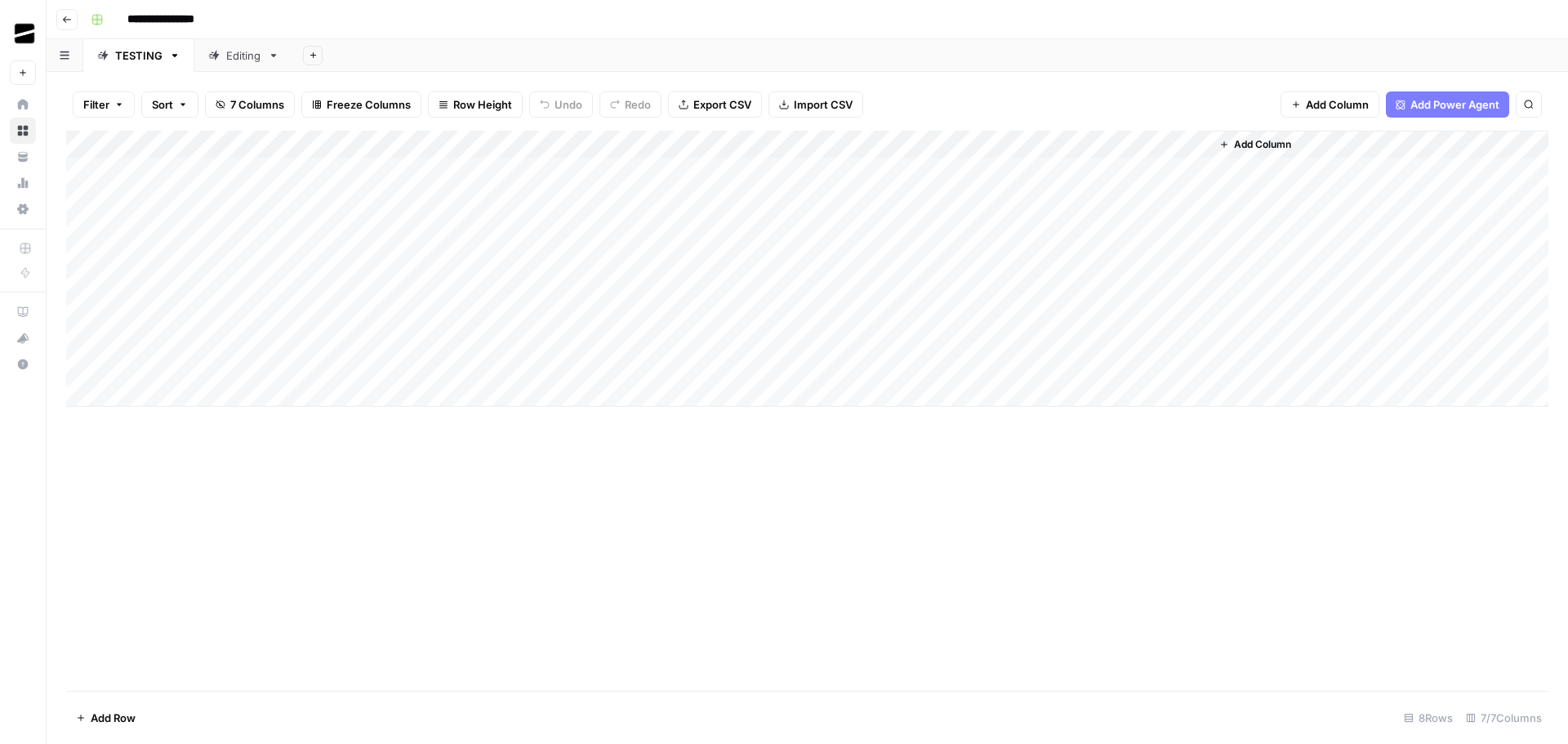
click at [956, 50] on div "Add Sheet" at bounding box center [931, 55] width 1275 height 33
click at [238, 57] on div "Editing" at bounding box center [243, 55] width 35 height 16
